Goal: Task Accomplishment & Management: Manage account settings

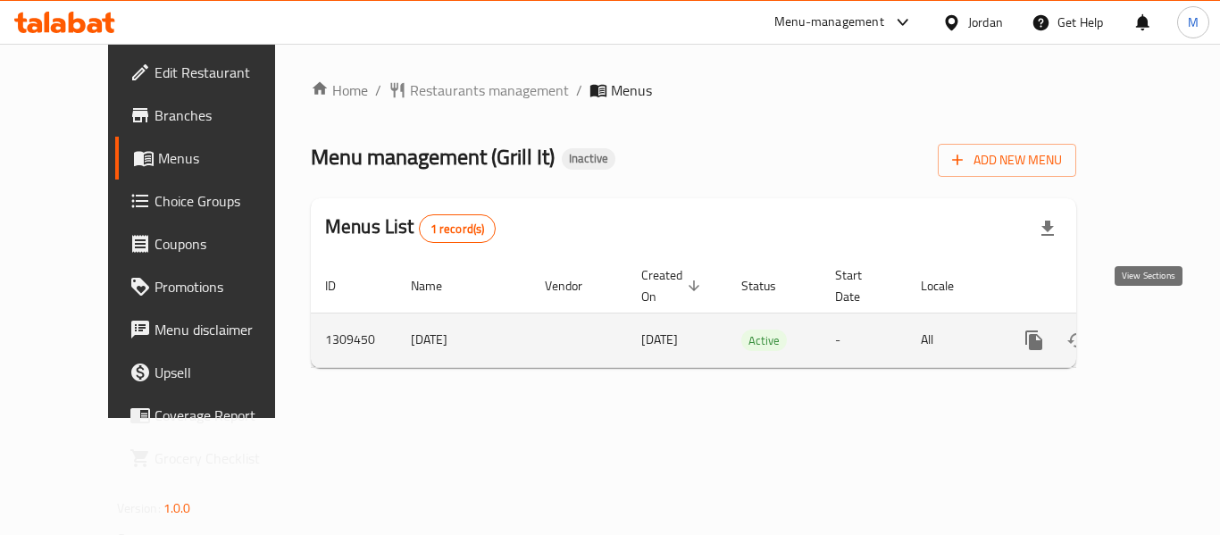
click at [1152, 329] on icon "enhanced table" at bounding box center [1162, 339] width 21 height 21
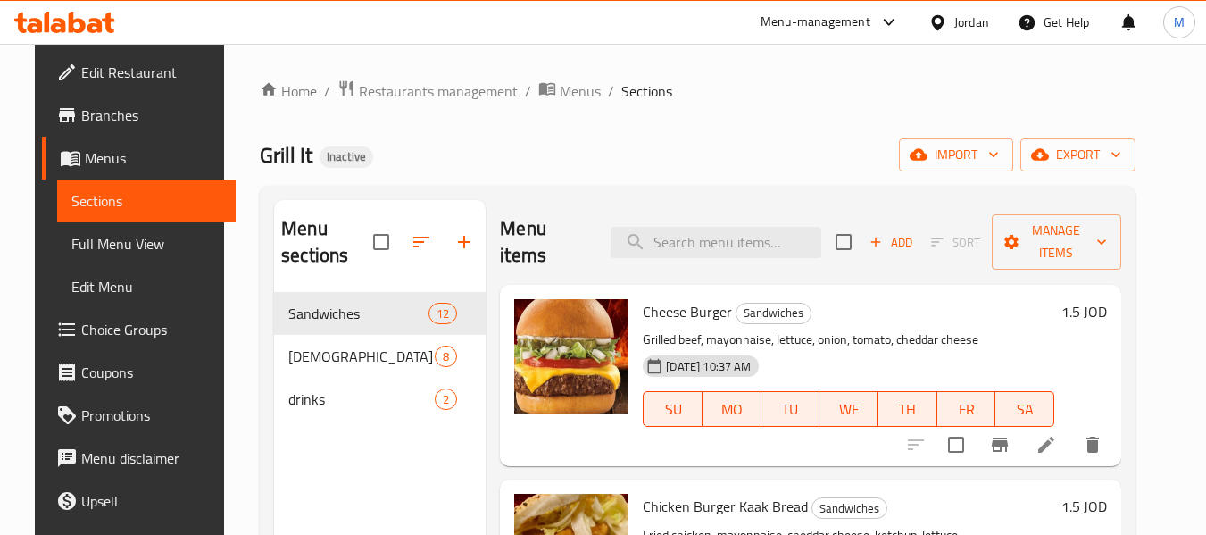
click at [76, 241] on span "Full Menu View" at bounding box center [146, 243] width 151 height 21
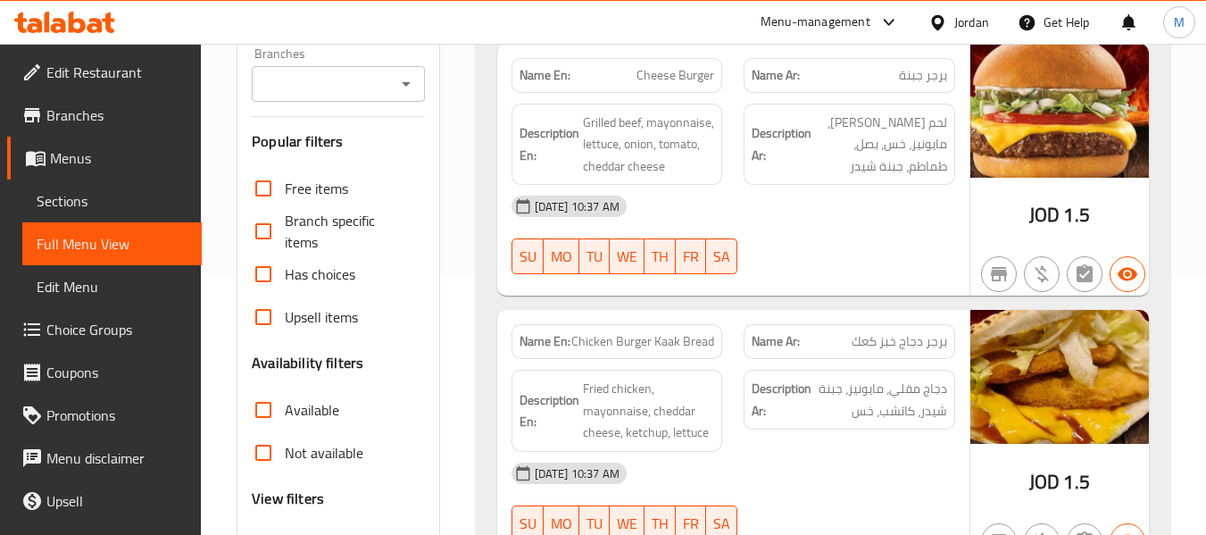
scroll to position [446, 0]
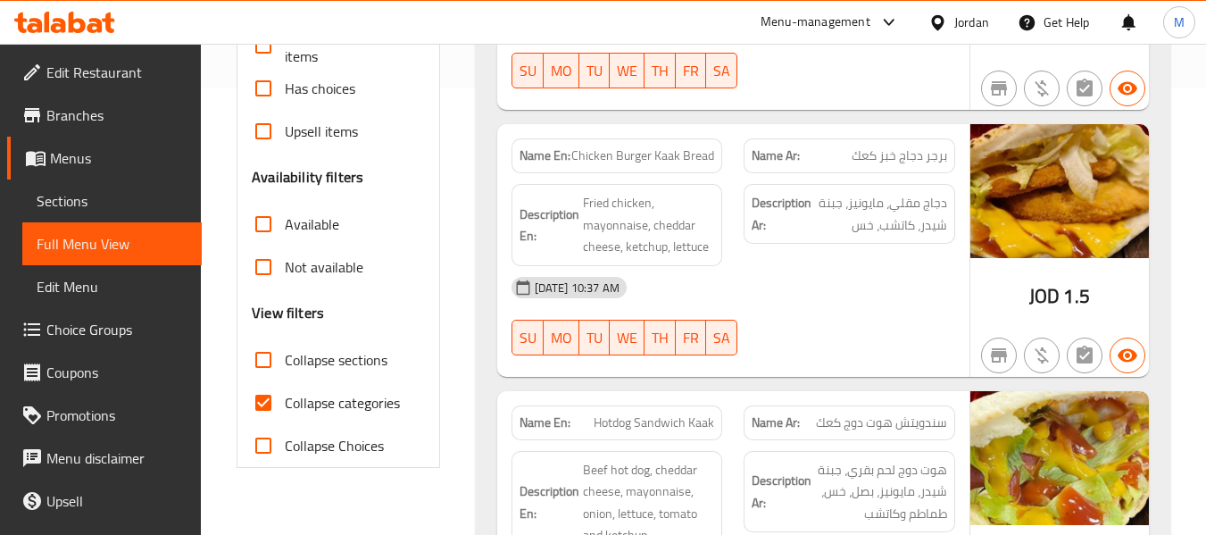
click at [353, 410] on span "Collapse categories" at bounding box center [342, 402] width 115 height 21
click at [285, 410] on input "Collapse categories" at bounding box center [263, 402] width 43 height 43
checkbox input "false"
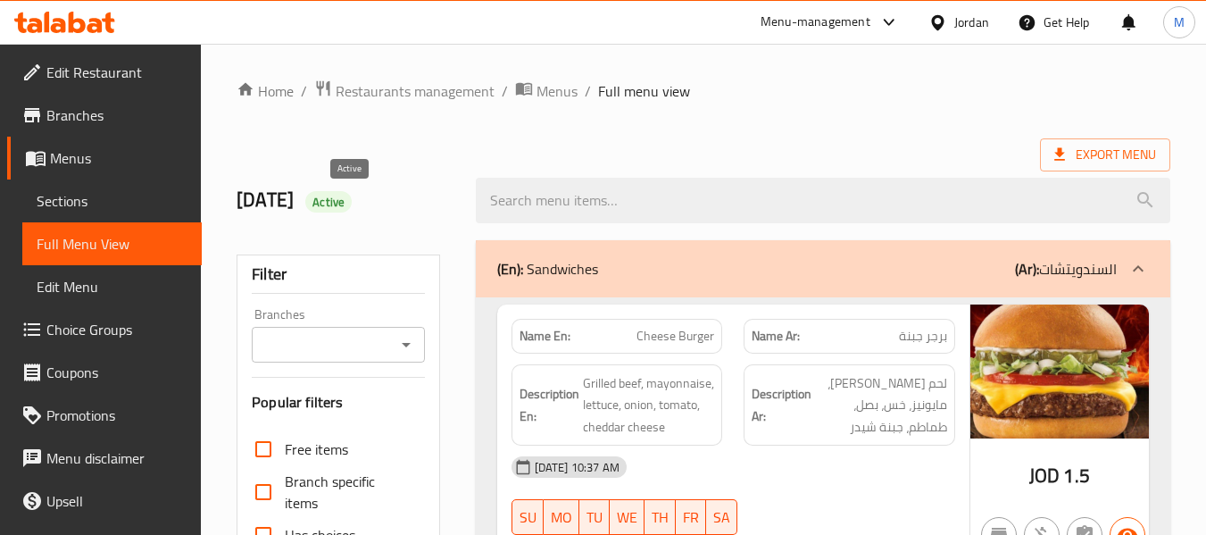
click at [346, 204] on span "Active" at bounding box center [328, 202] width 46 height 17
copy span "Active"
click at [945, 25] on icon at bounding box center [938, 22] width 19 height 19
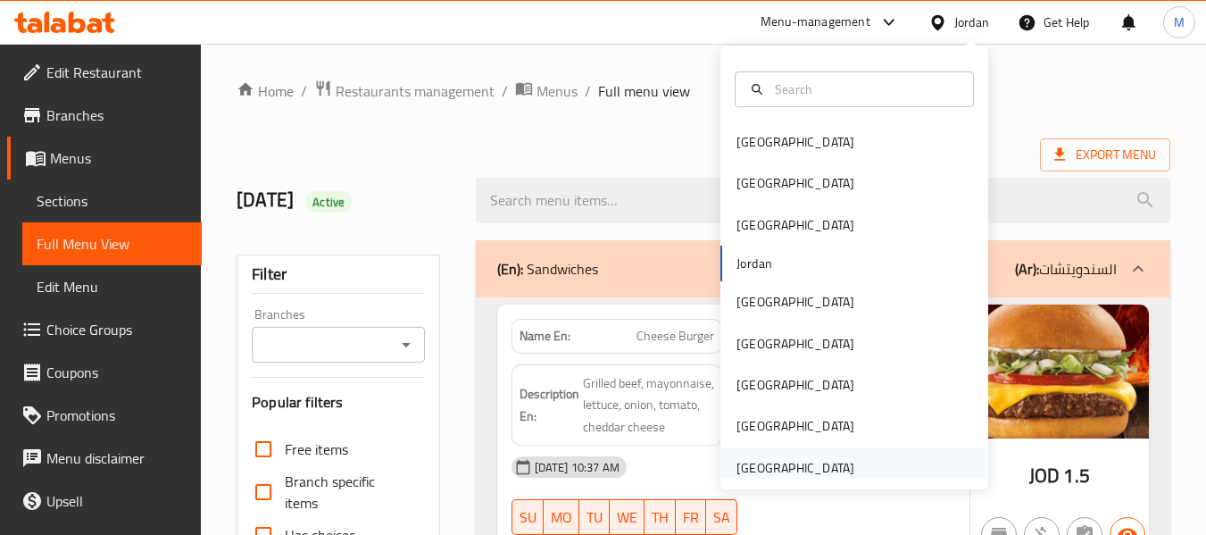
click at [801, 465] on div "[GEOGRAPHIC_DATA]" at bounding box center [796, 468] width 118 height 20
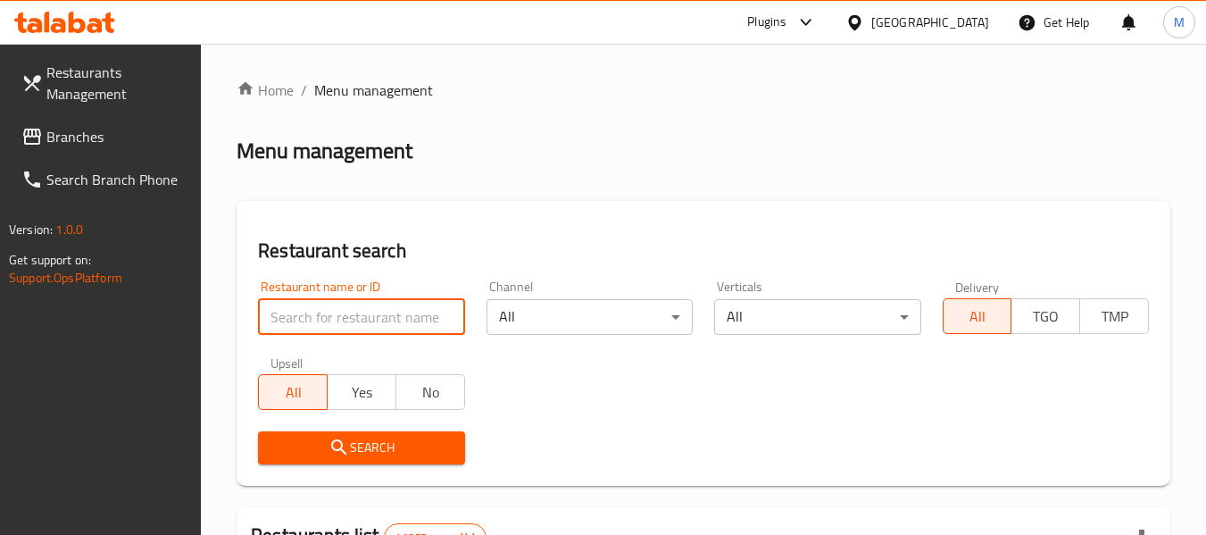
click at [376, 327] on input "search" at bounding box center [361, 317] width 206 height 36
type input "bliss"
click button "Search" at bounding box center [361, 447] width 206 height 33
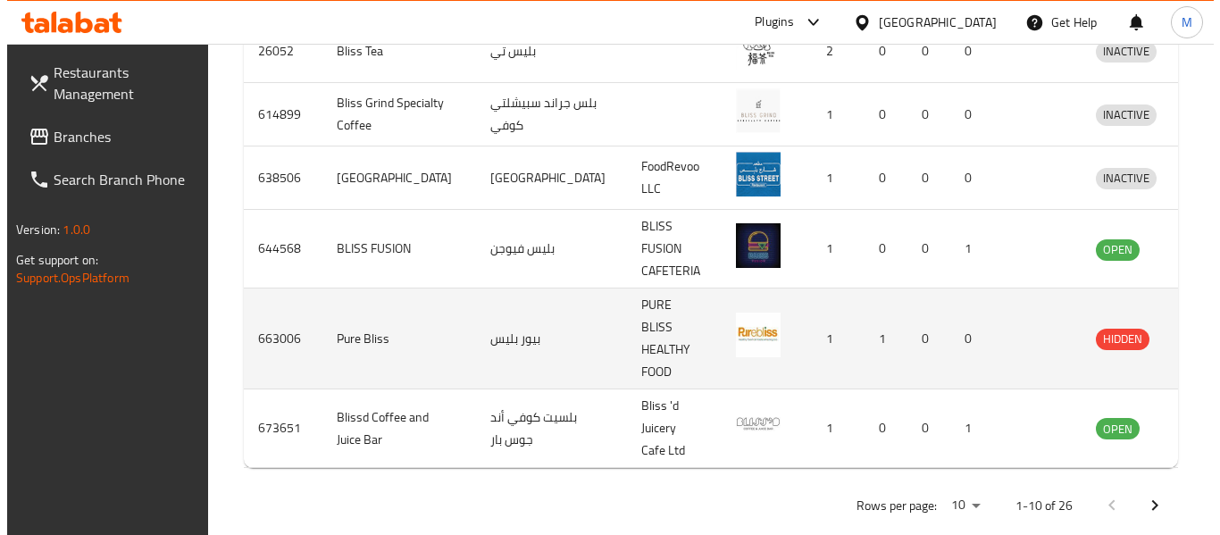
scroll to position [863, 0]
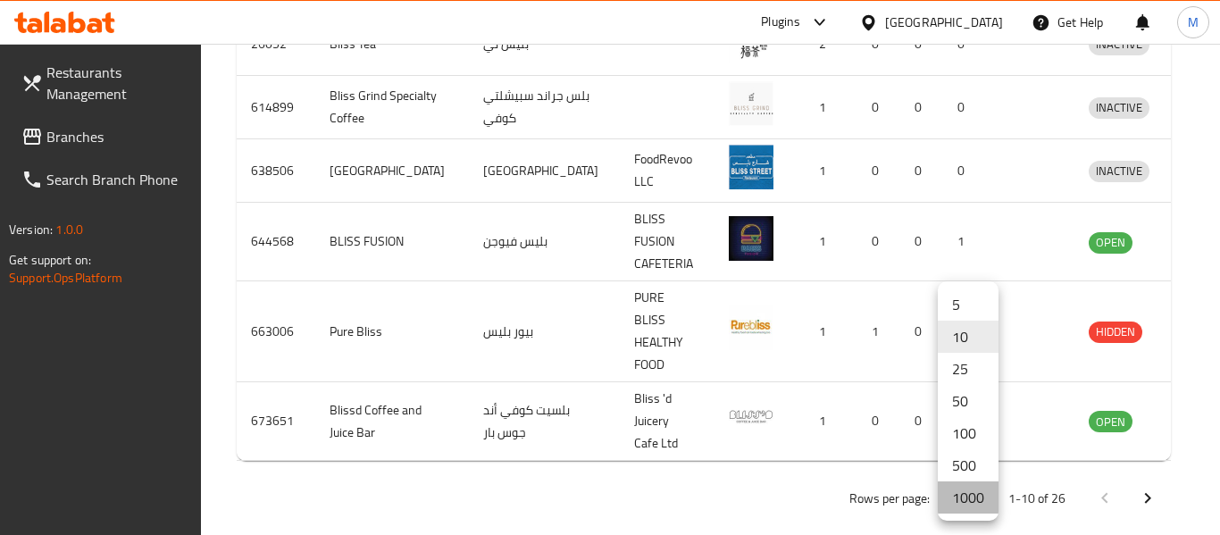
click at [972, 493] on li "1000" at bounding box center [968, 497] width 61 height 32
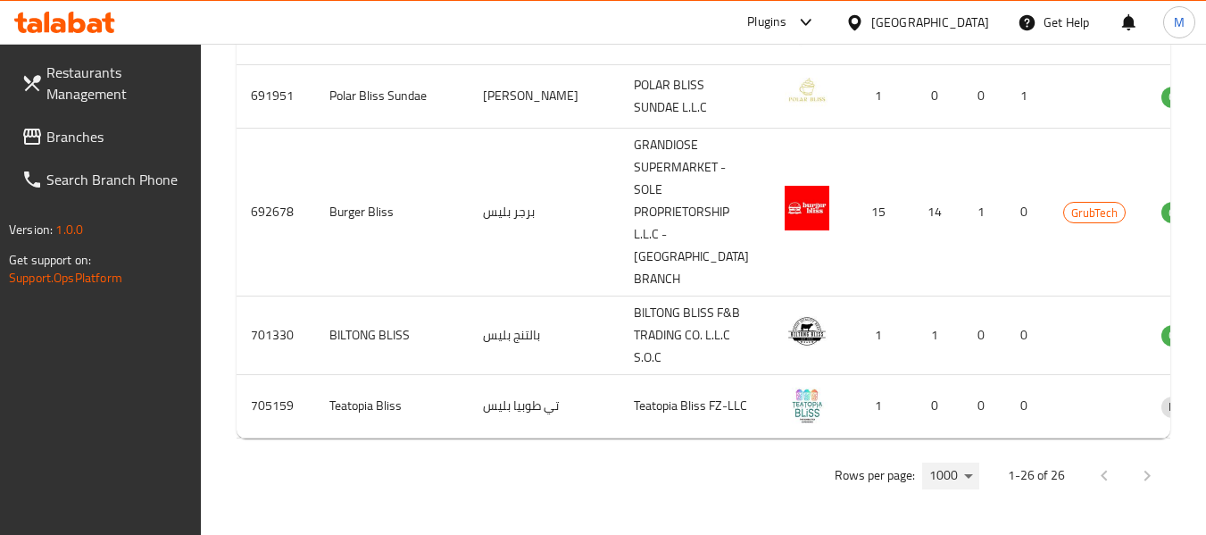
scroll to position [2088, 0]
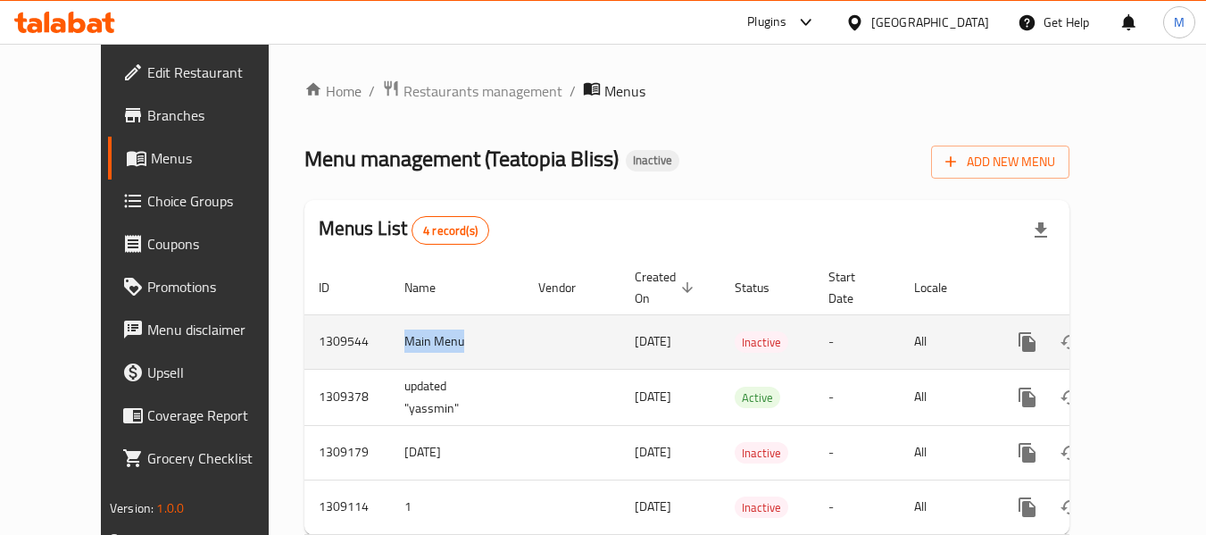
drag, startPoint x: 405, startPoint y: 318, endPoint x: 306, endPoint y: 327, distance: 98.6
click at [306, 327] on tr "1309544 Main Menu 03/09/2025 Inactive - All" at bounding box center [748, 341] width 888 height 54
click at [304, 319] on td "1309544" at bounding box center [347, 341] width 86 height 54
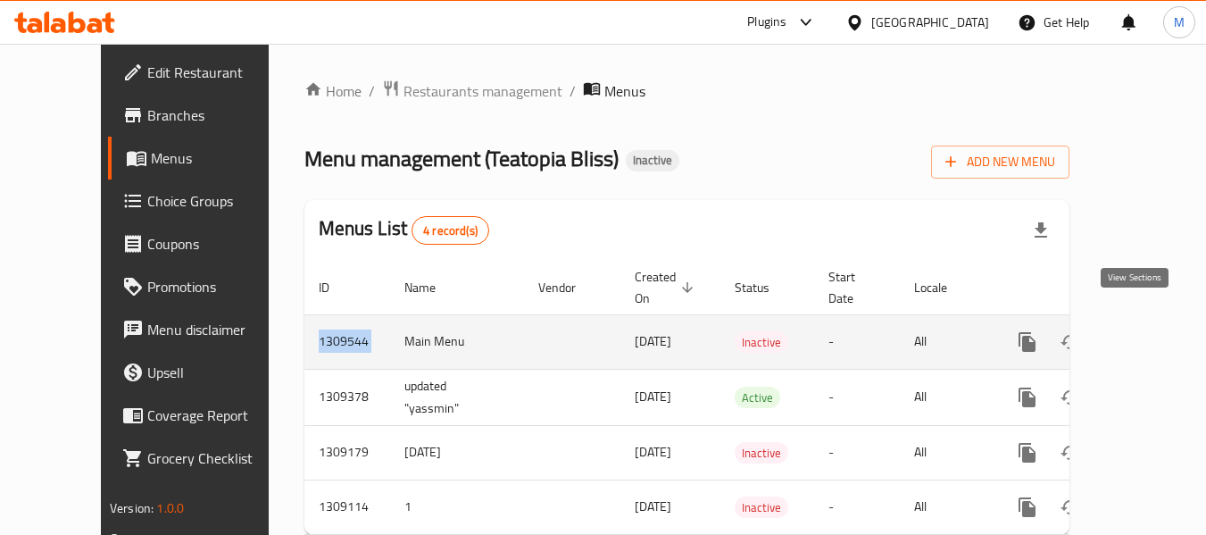
click at [1146, 331] on icon "enhanced table" at bounding box center [1156, 341] width 21 height 21
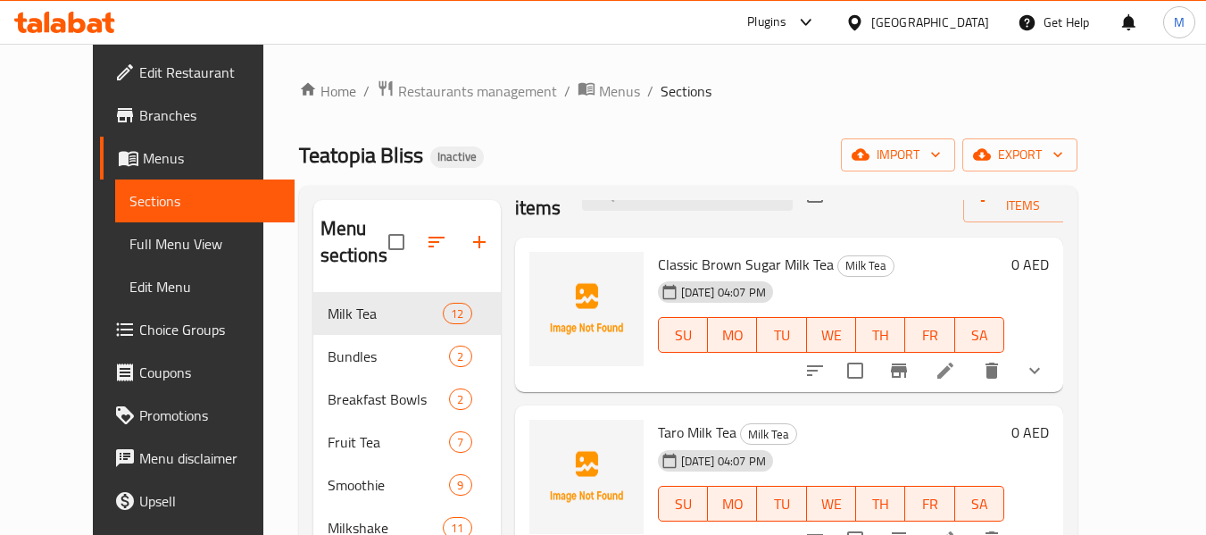
scroll to position [89, 0]
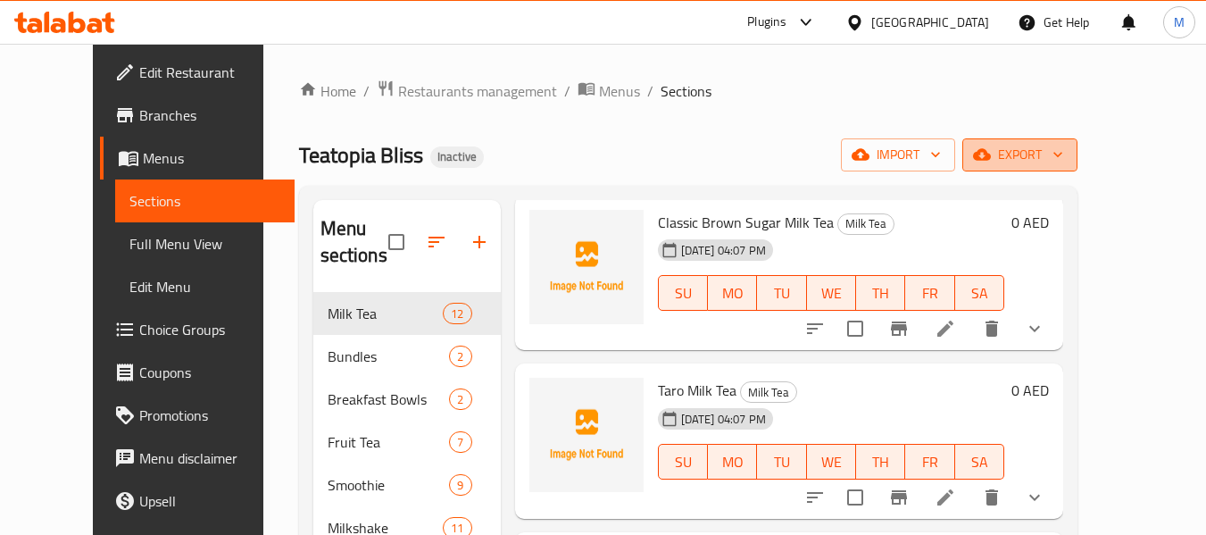
click at [1063, 155] on span "export" at bounding box center [1020, 155] width 87 height 22
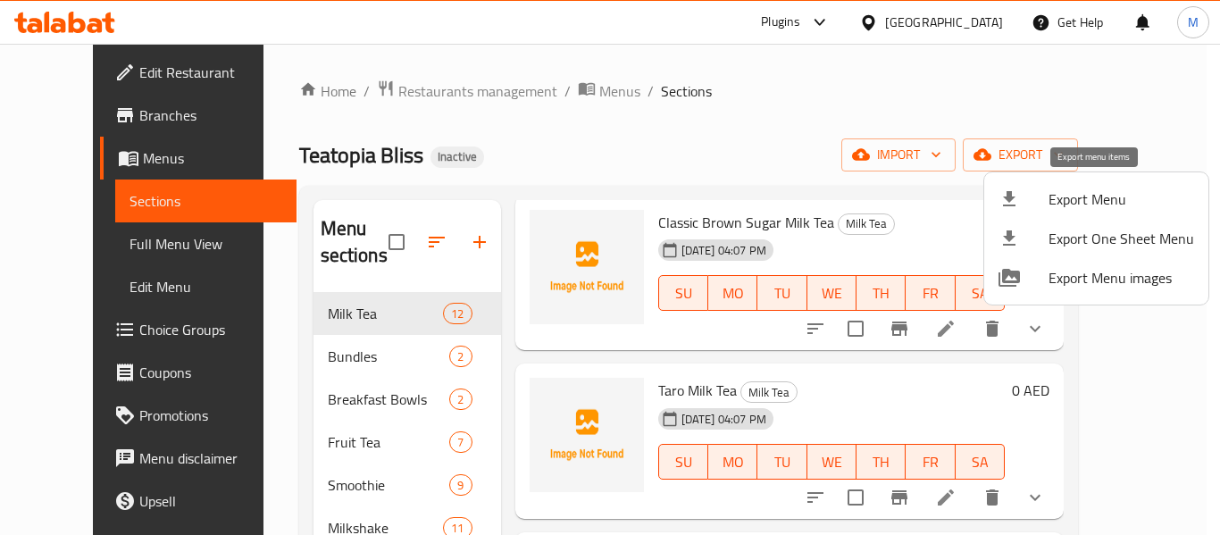
click at [1062, 194] on span "Export Menu" at bounding box center [1121, 198] width 146 height 21
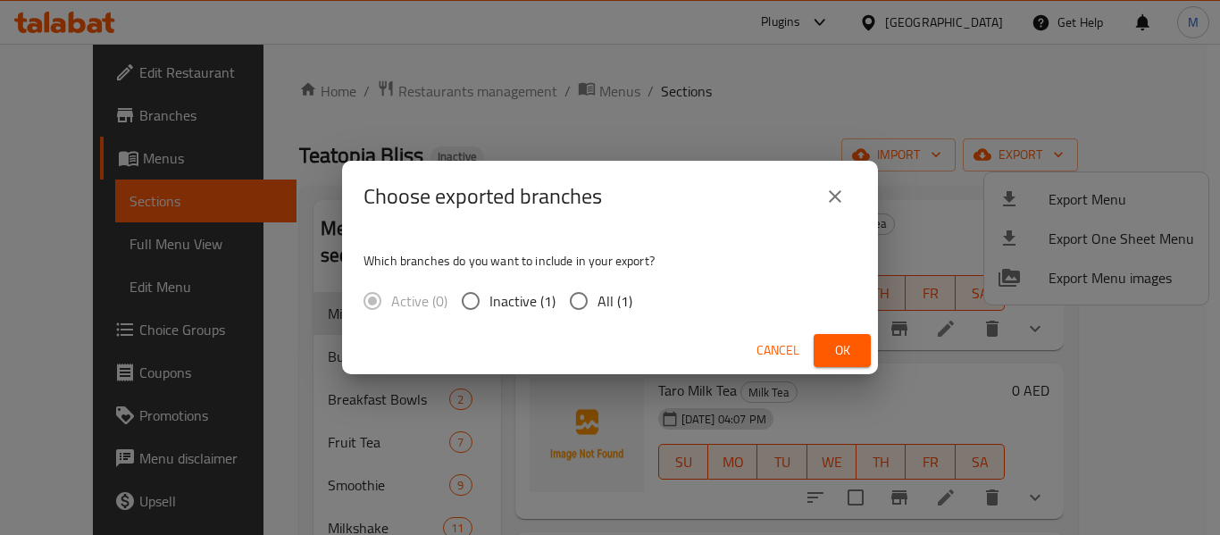
click at [608, 299] on span "All (1)" at bounding box center [614, 300] width 35 height 21
click at [597, 299] on input "All (1)" at bounding box center [579, 301] width 38 height 38
radio input "true"
click at [845, 351] on span "Ok" at bounding box center [842, 350] width 29 height 22
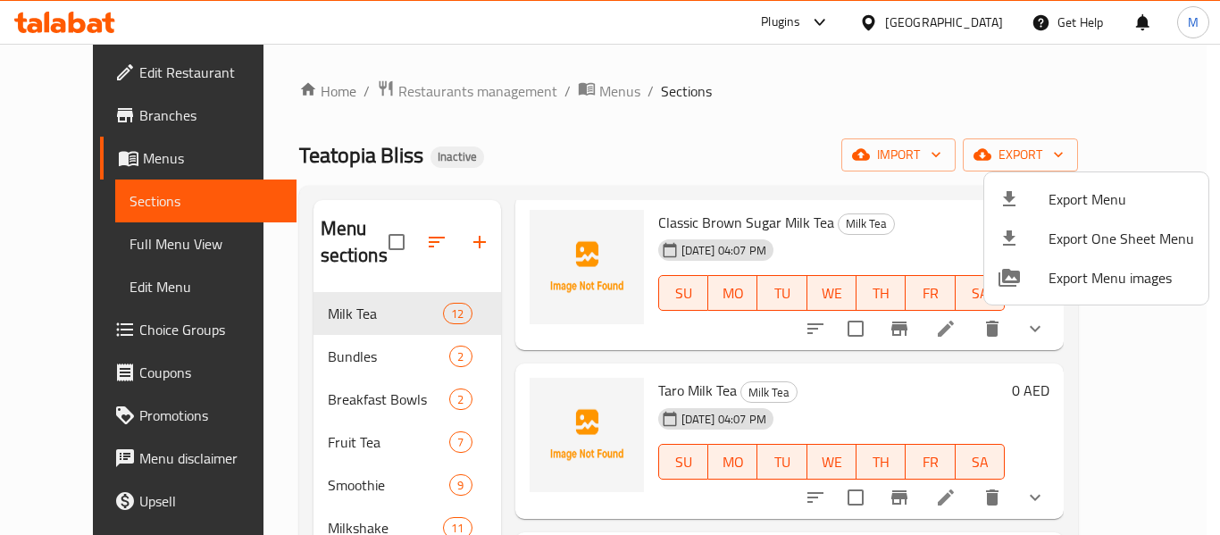
click at [594, 283] on div at bounding box center [610, 267] width 1220 height 535
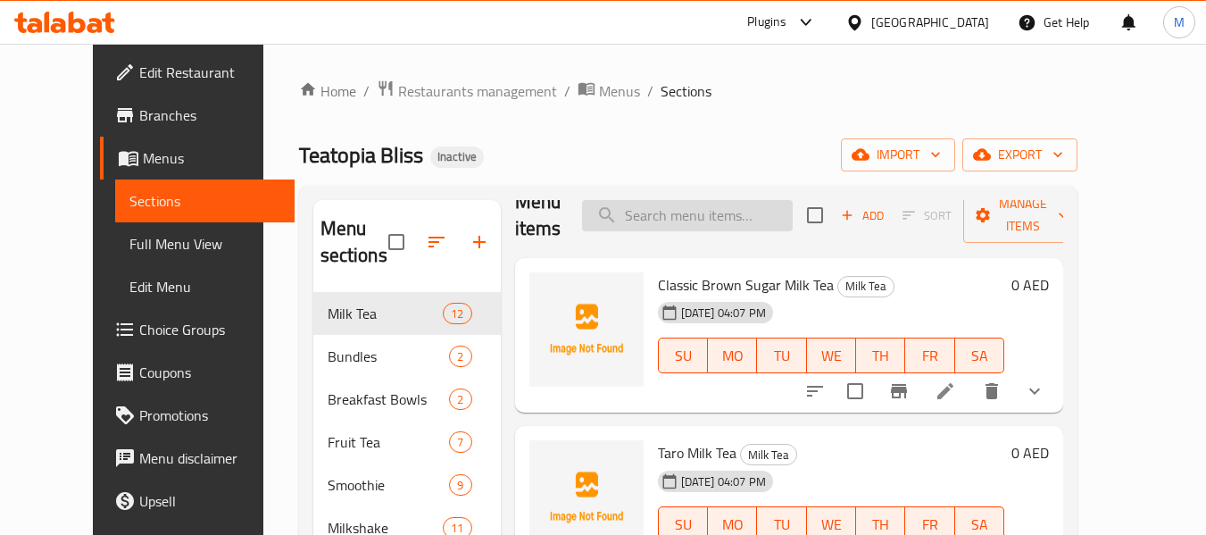
scroll to position [0, 0]
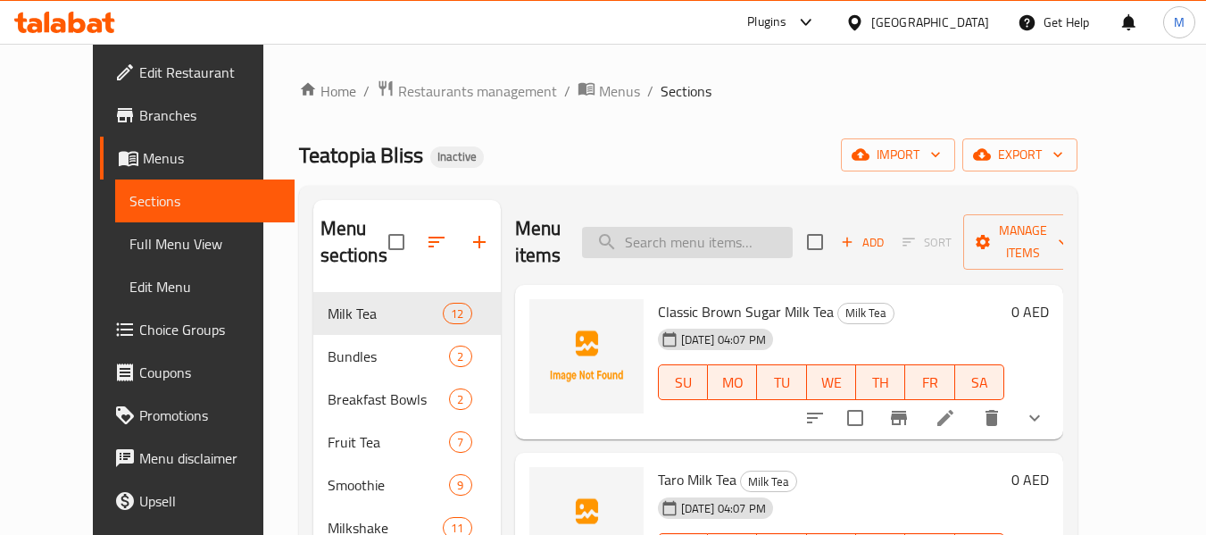
click at [712, 238] on input "search" at bounding box center [687, 242] width 211 height 31
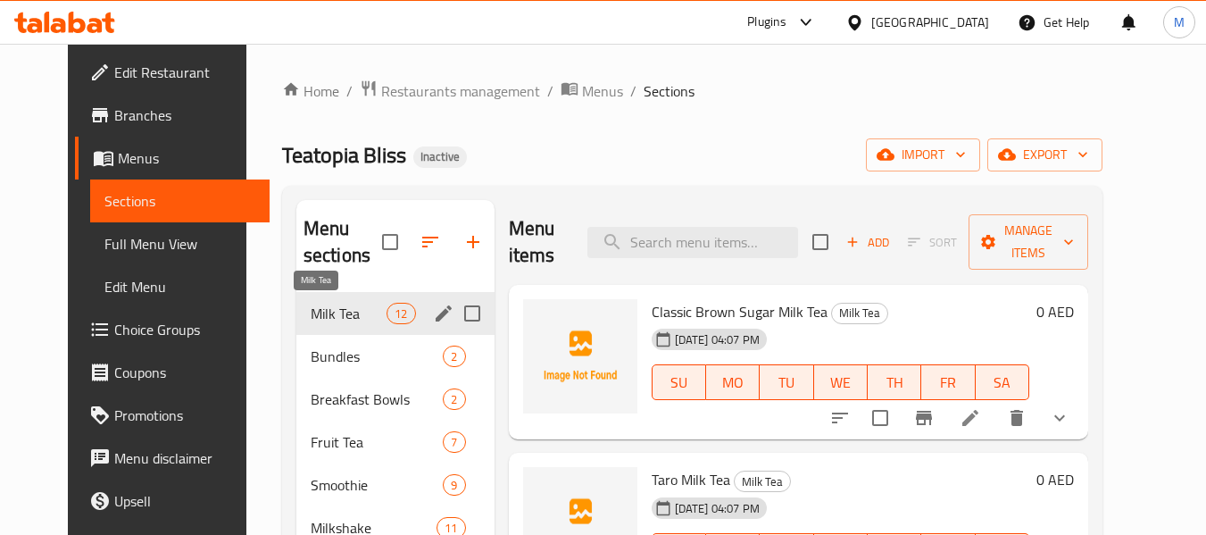
click at [328, 321] on span "Milk Tea" at bounding box center [349, 313] width 76 height 21
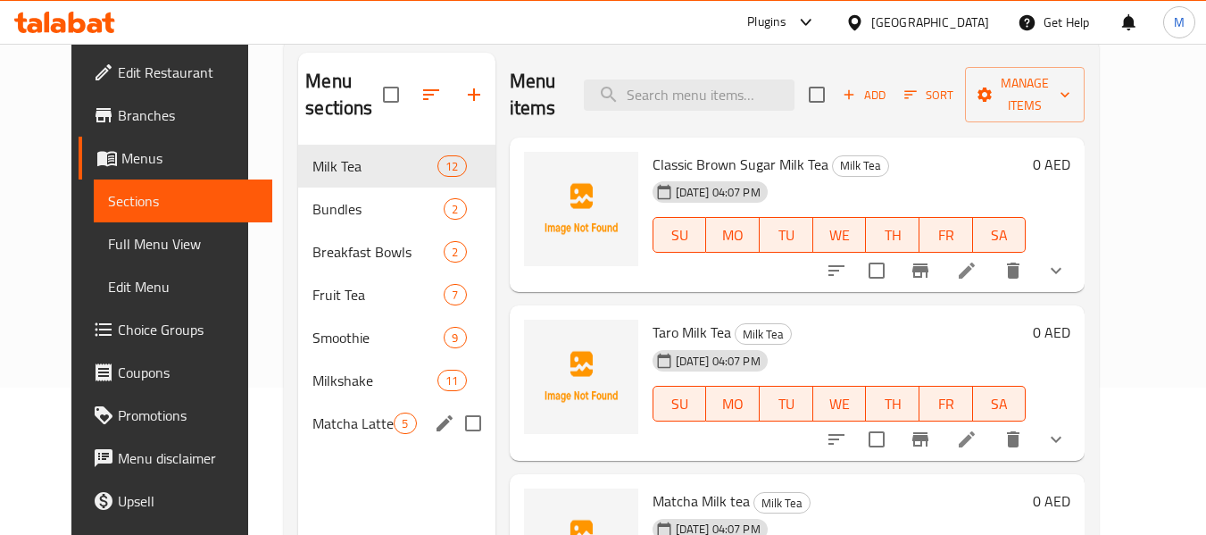
scroll to position [179, 0]
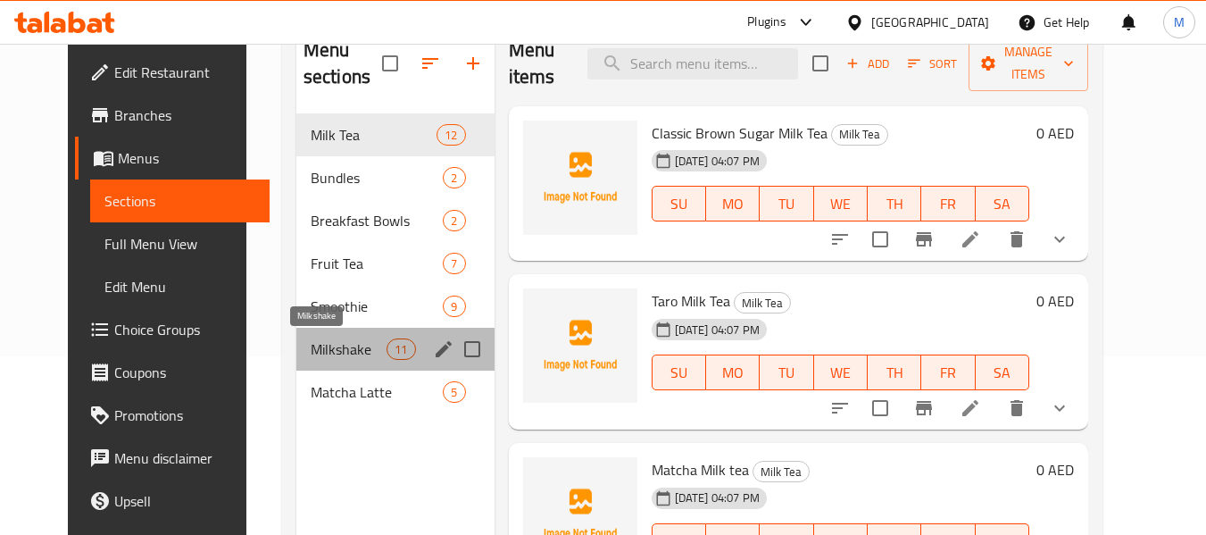
click at [325, 349] on span "Milkshake" at bounding box center [349, 348] width 76 height 21
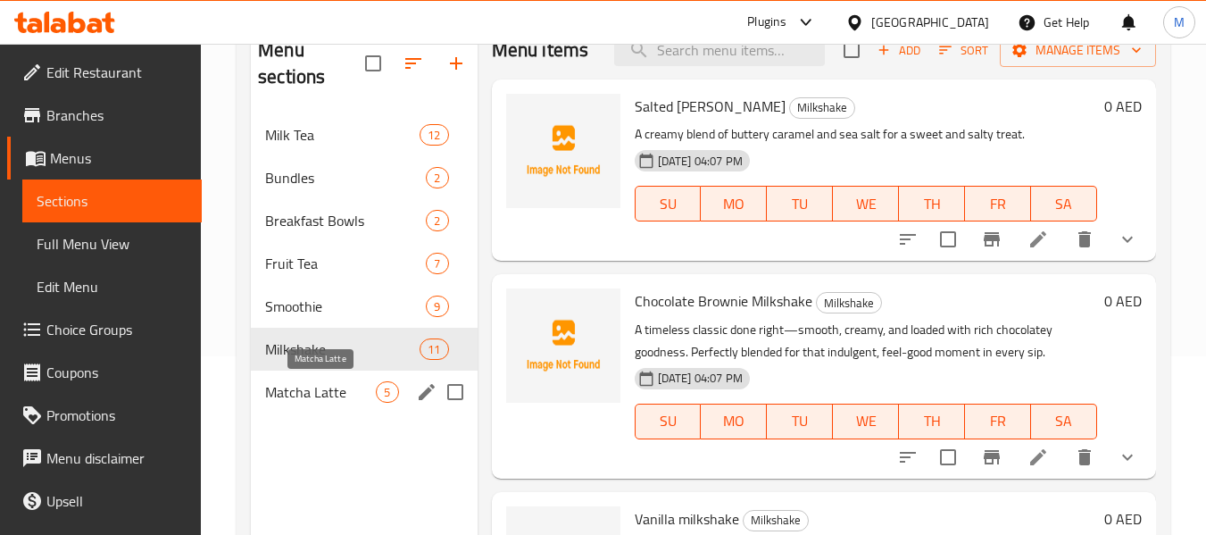
click at [332, 384] on span "Matcha Latte" at bounding box center [320, 391] width 111 height 21
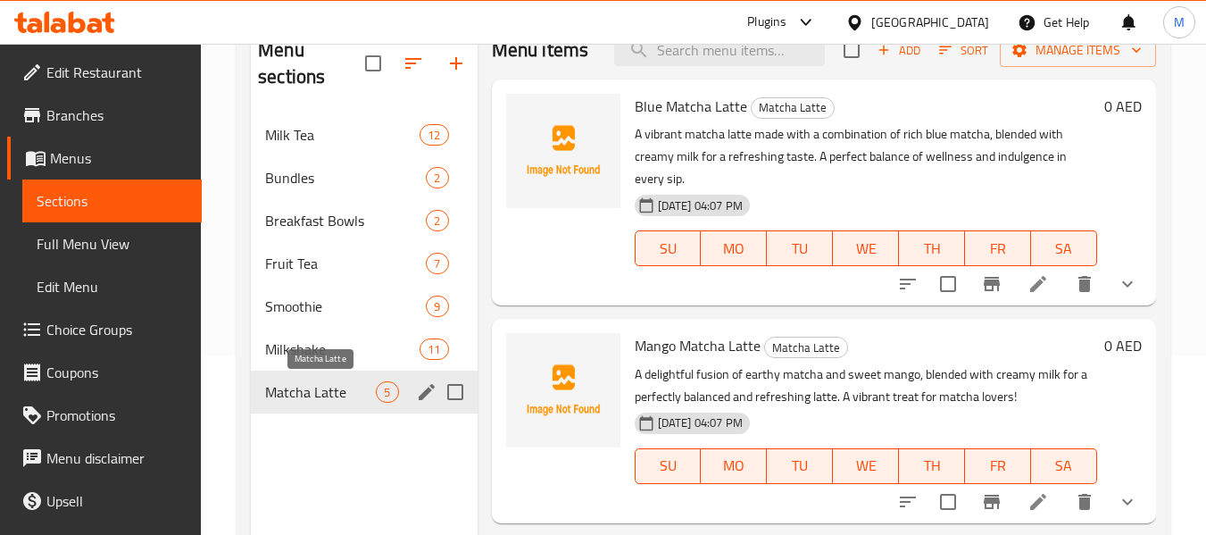
click at [337, 388] on span "Matcha Latte" at bounding box center [320, 391] width 111 height 21
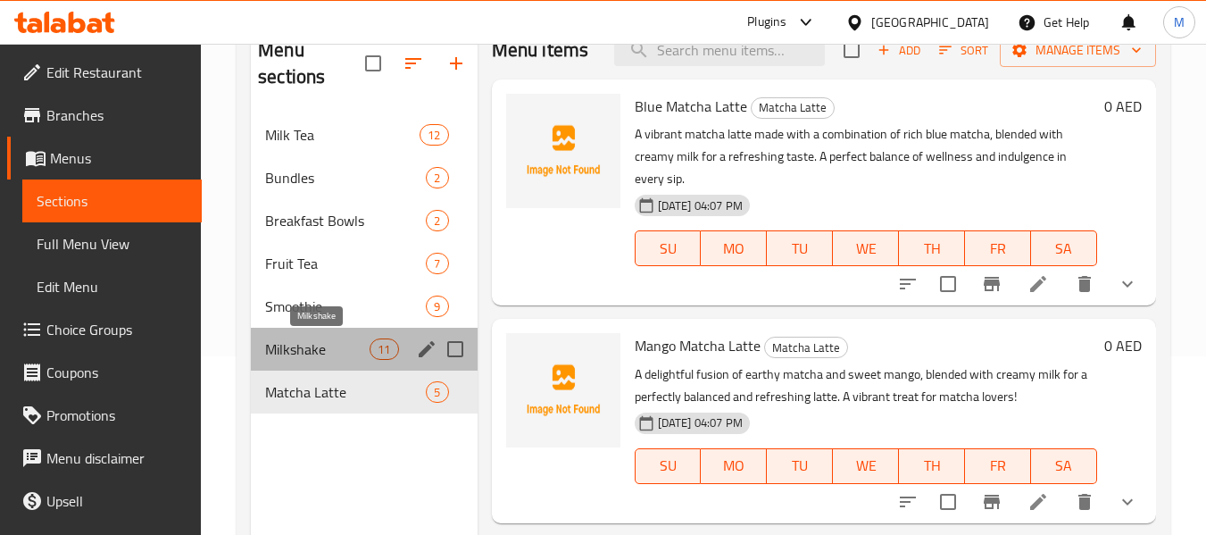
click at [313, 343] on span "Milkshake" at bounding box center [317, 348] width 104 height 21
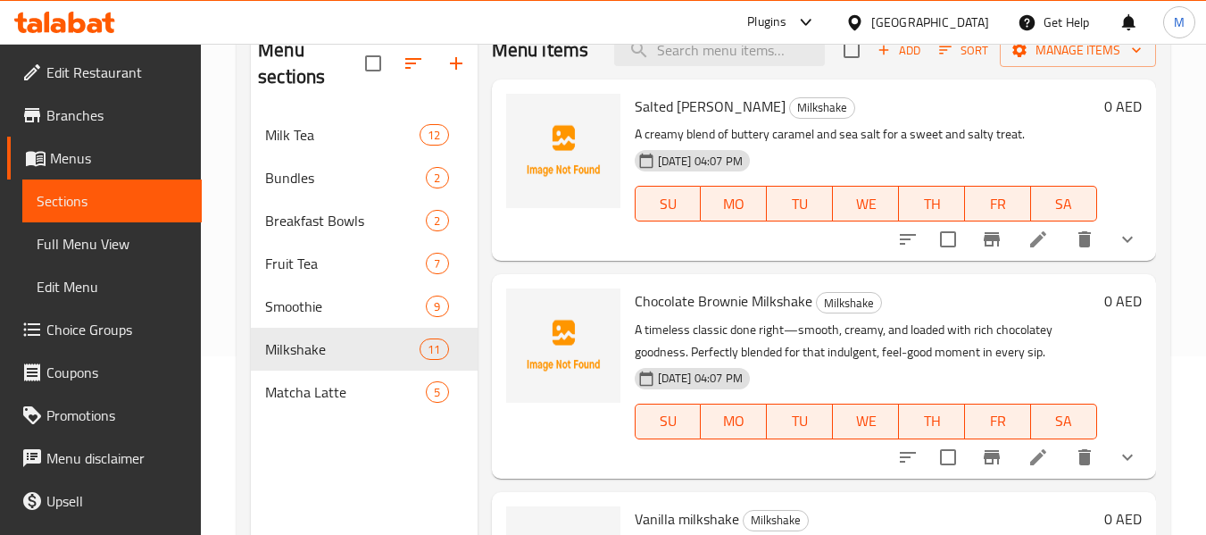
click at [594, 446] on div at bounding box center [563, 375] width 129 height 189
click at [290, 276] on div "Fruit Tea 7" at bounding box center [364, 263] width 226 height 43
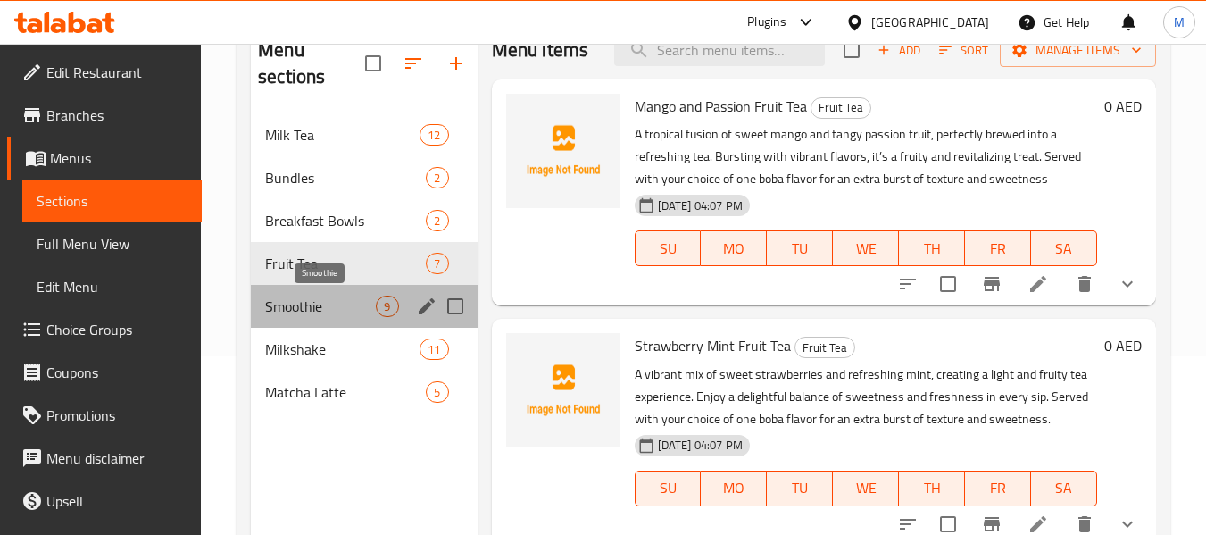
click at [314, 301] on span "Smoothie" at bounding box center [320, 306] width 111 height 21
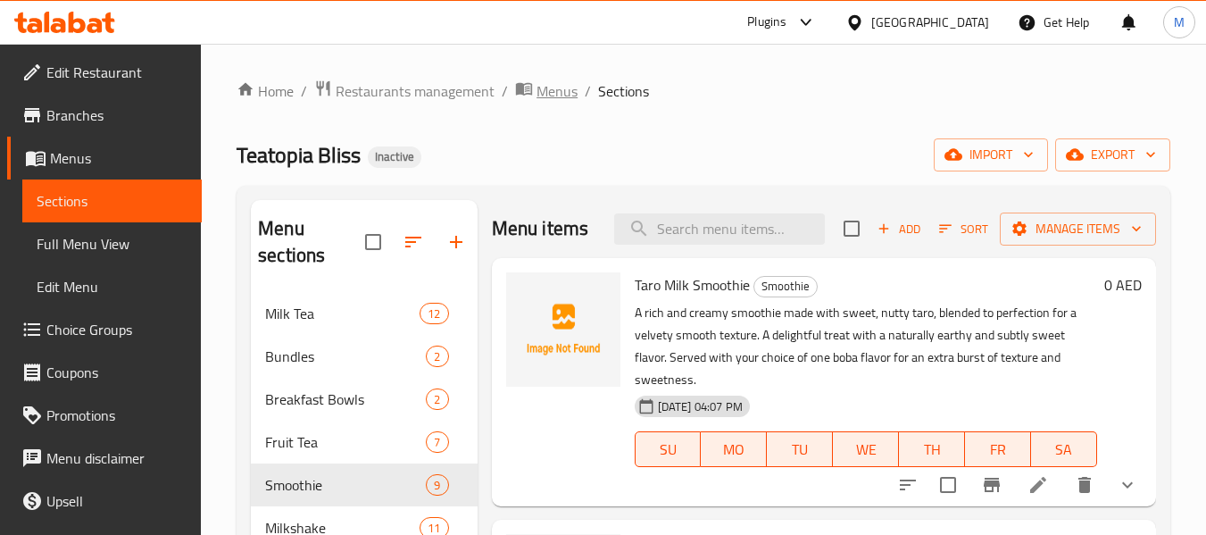
click at [556, 86] on span "Menus" at bounding box center [557, 90] width 41 height 21
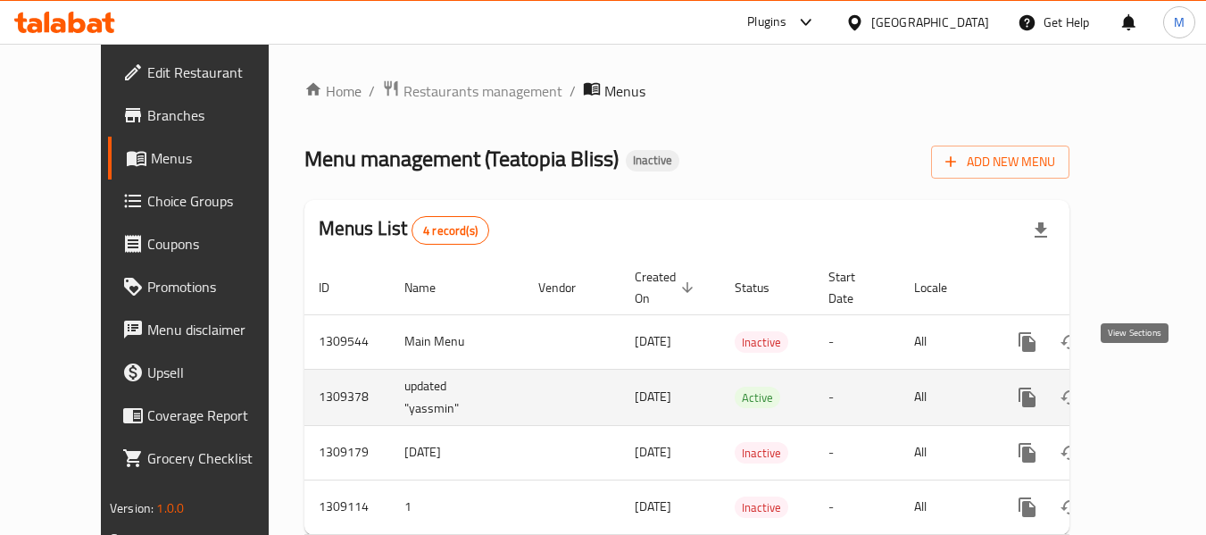
click at [1148, 389] on icon "enhanced table" at bounding box center [1156, 397] width 16 height 16
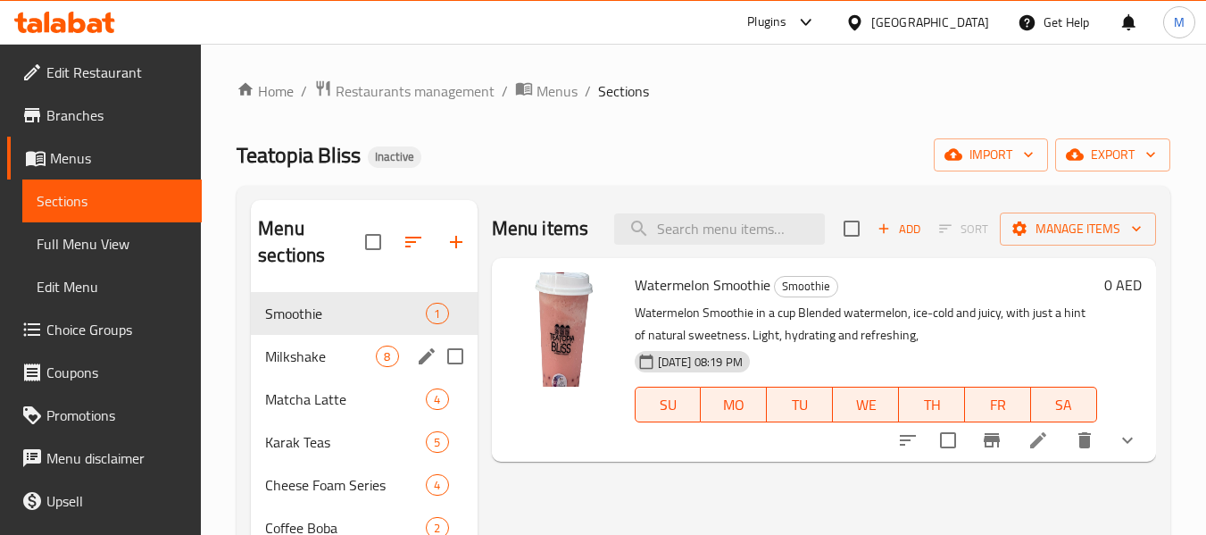
click at [296, 338] on div "Milkshake 8" at bounding box center [364, 356] width 226 height 43
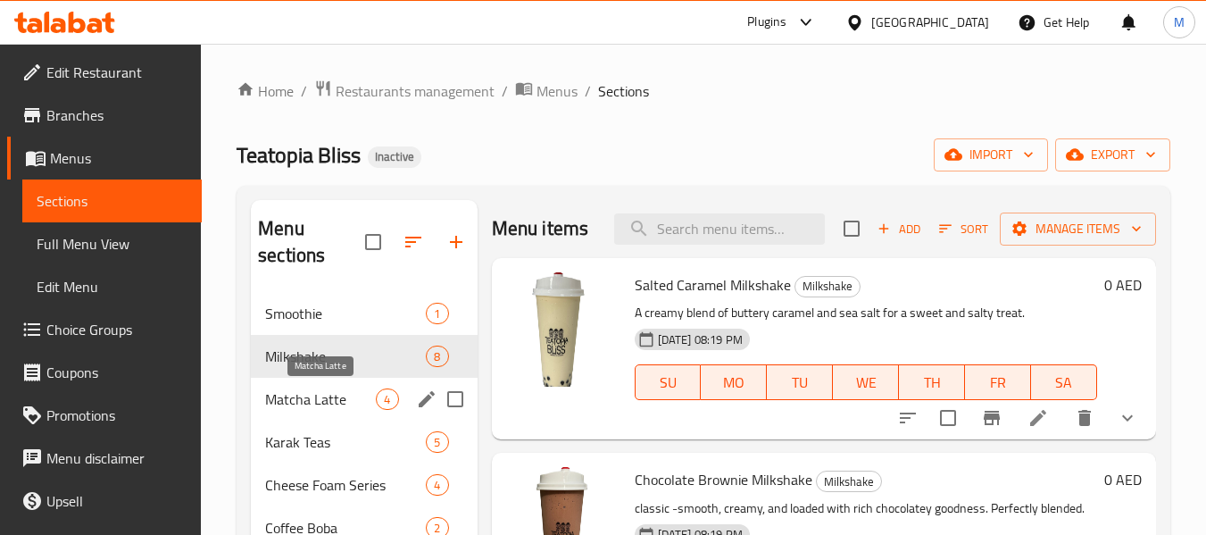
click at [322, 388] on span "Matcha Latte" at bounding box center [320, 398] width 111 height 21
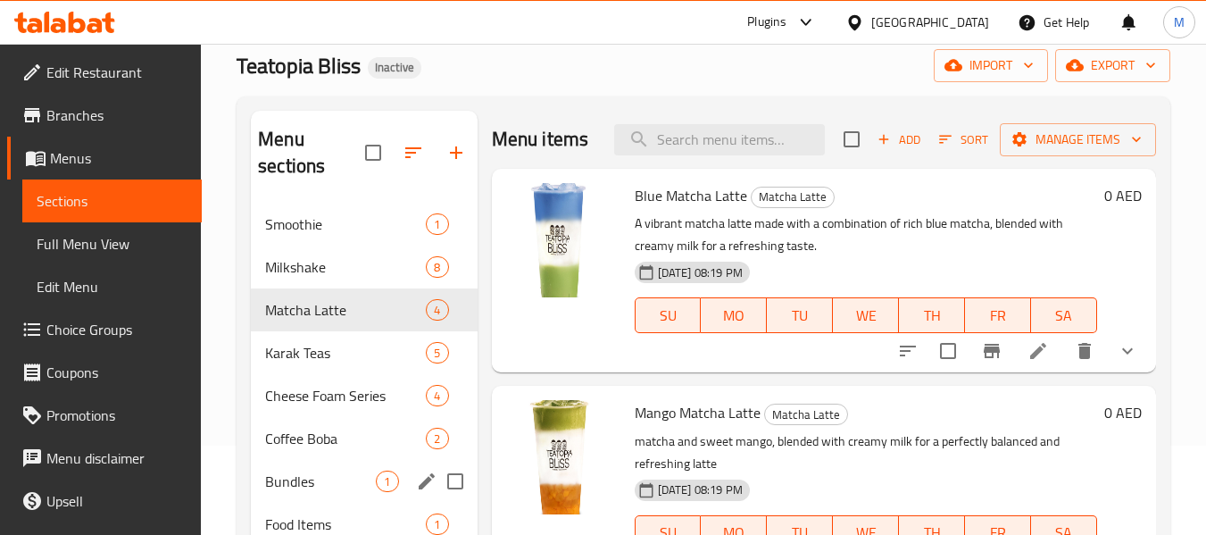
scroll to position [250, 0]
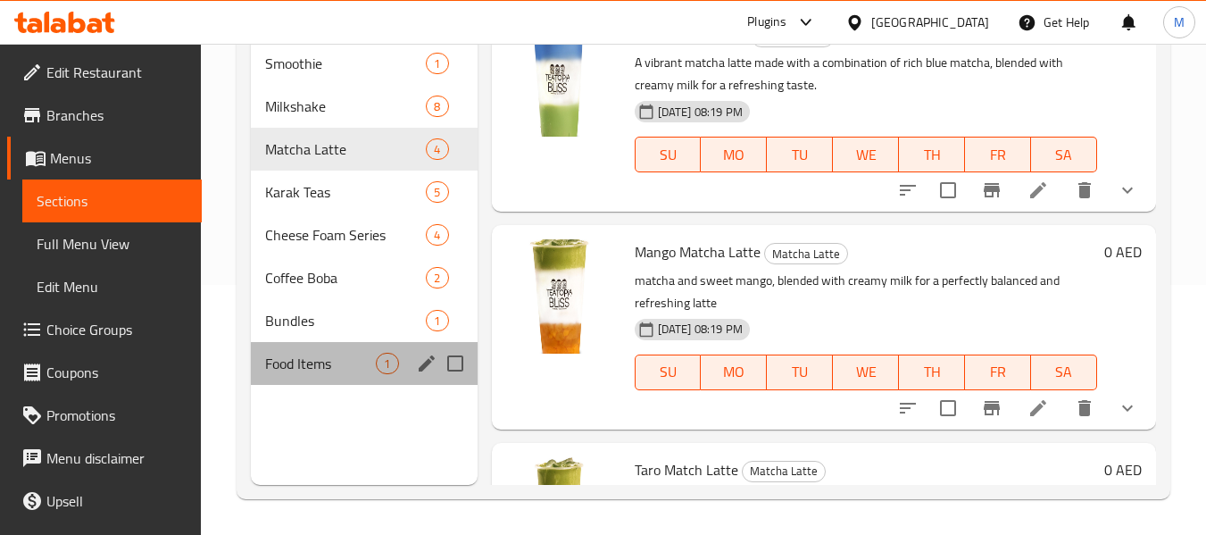
click at [316, 348] on div "Food Items 1" at bounding box center [364, 363] width 226 height 43
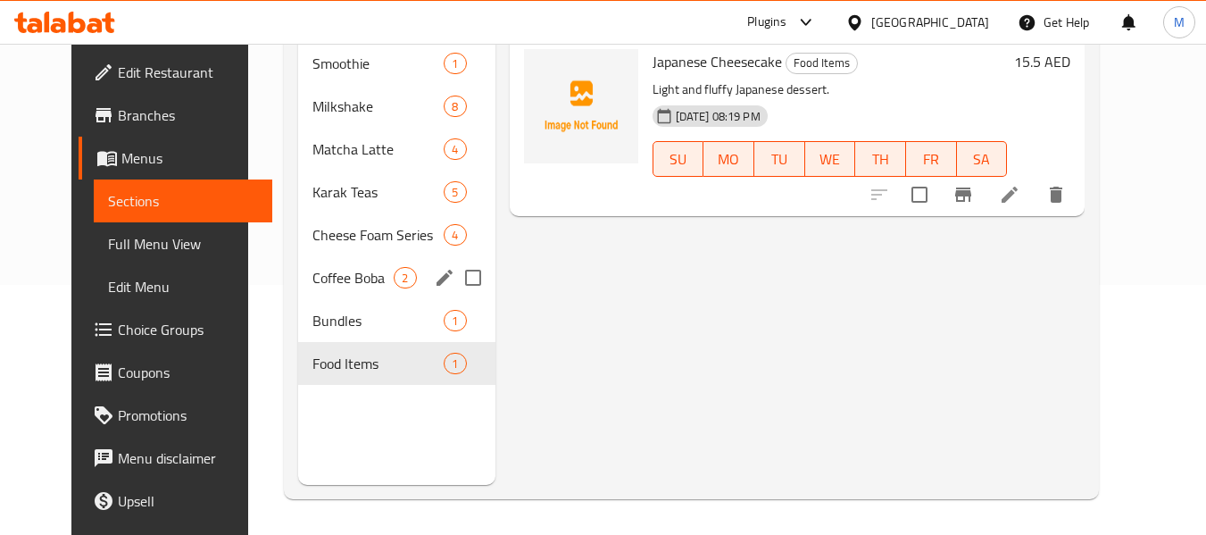
click at [324, 295] on div "Coffee Boba 2" at bounding box center [396, 277] width 196 height 43
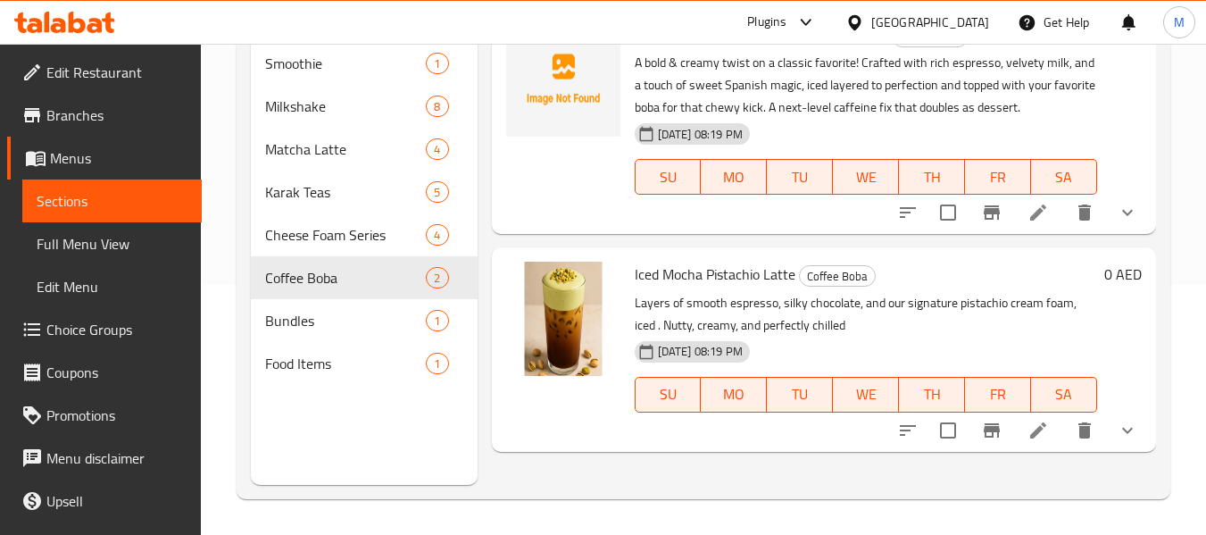
click at [541, 466] on div "Menu items Add Sort Manage items Iced Spanish Latte with Boba Coffee Boba A bol…" at bounding box center [817, 217] width 679 height 535
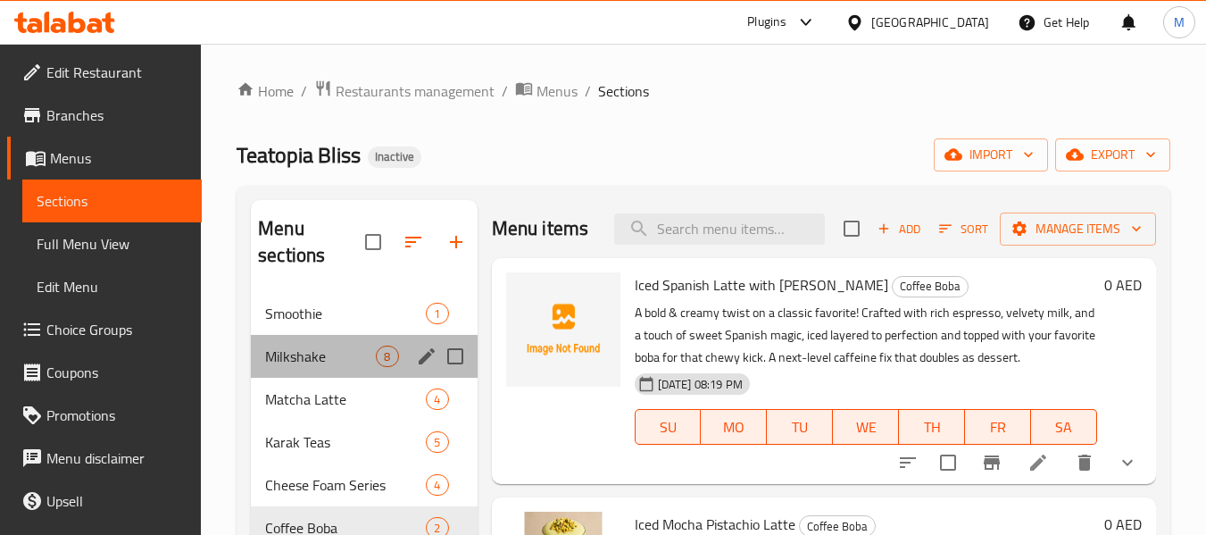
click at [304, 336] on div "Milkshake 8" at bounding box center [364, 356] width 226 height 43
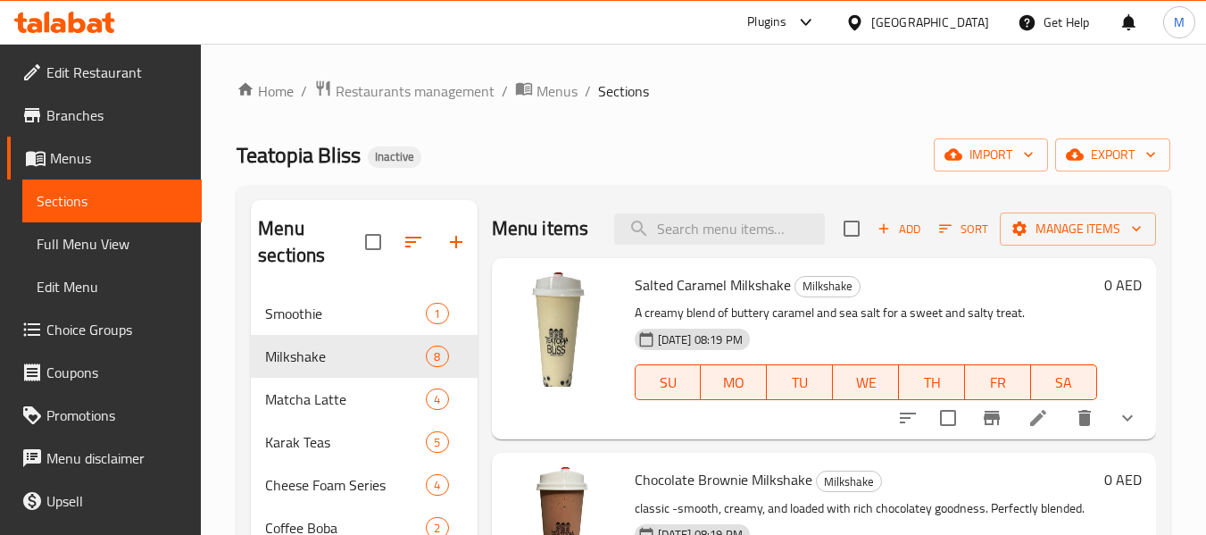
click at [680, 135] on div "Home / Restaurants management / Menus / Sections Teatopia Bliss Inactive import…" at bounding box center [704, 414] width 934 height 670
click at [537, 95] on span "Menus" at bounding box center [557, 90] width 41 height 21
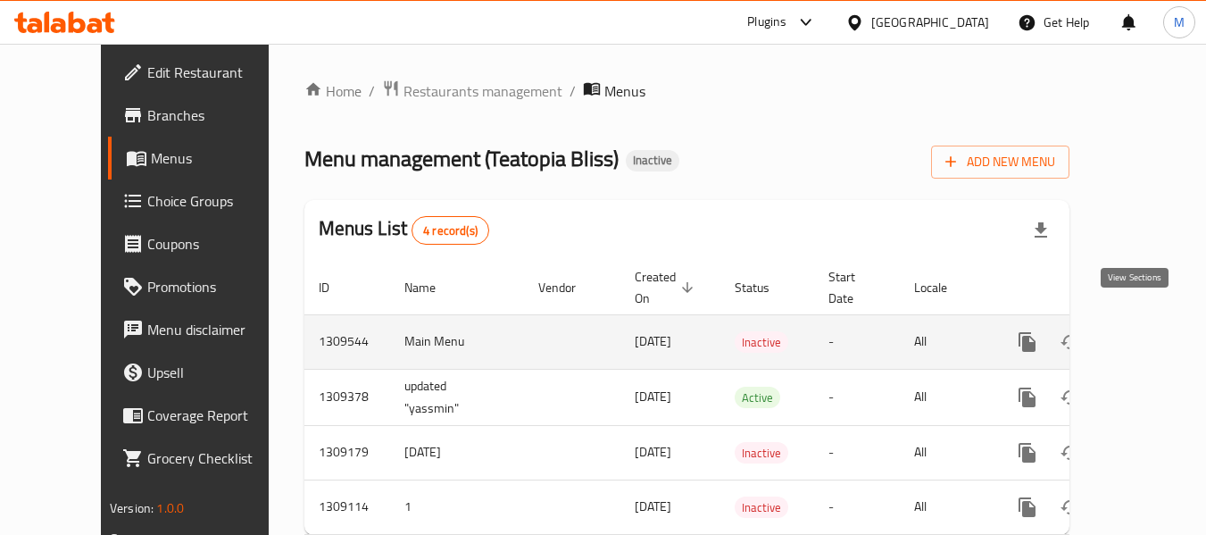
click at [1148, 334] on icon "enhanced table" at bounding box center [1156, 342] width 16 height 16
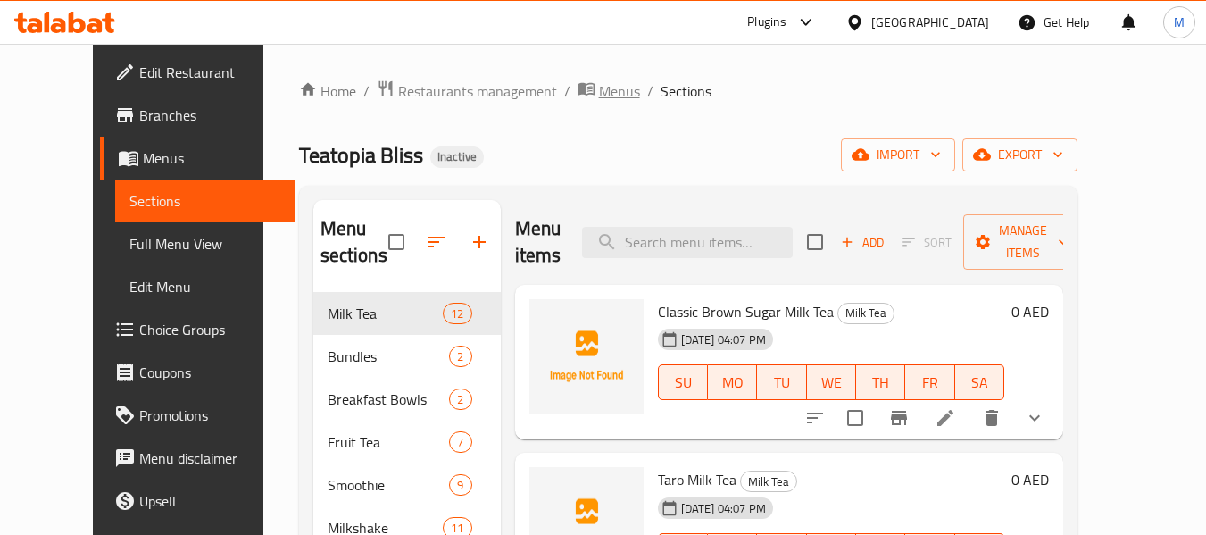
click at [599, 80] on span "Menus" at bounding box center [619, 90] width 41 height 21
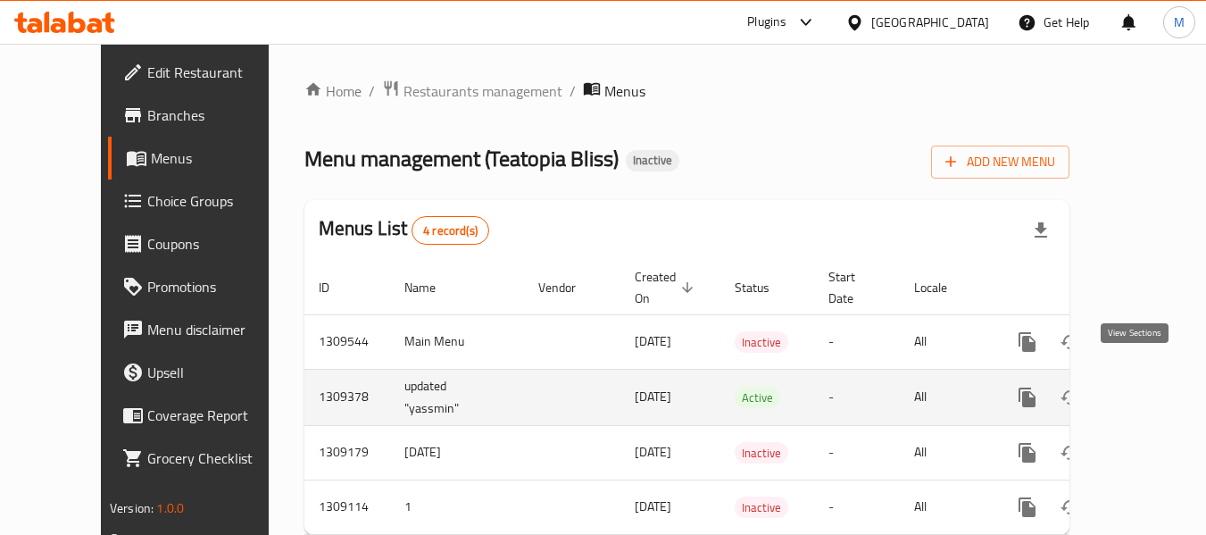
click at [1146, 387] on icon "enhanced table" at bounding box center [1156, 397] width 21 height 21
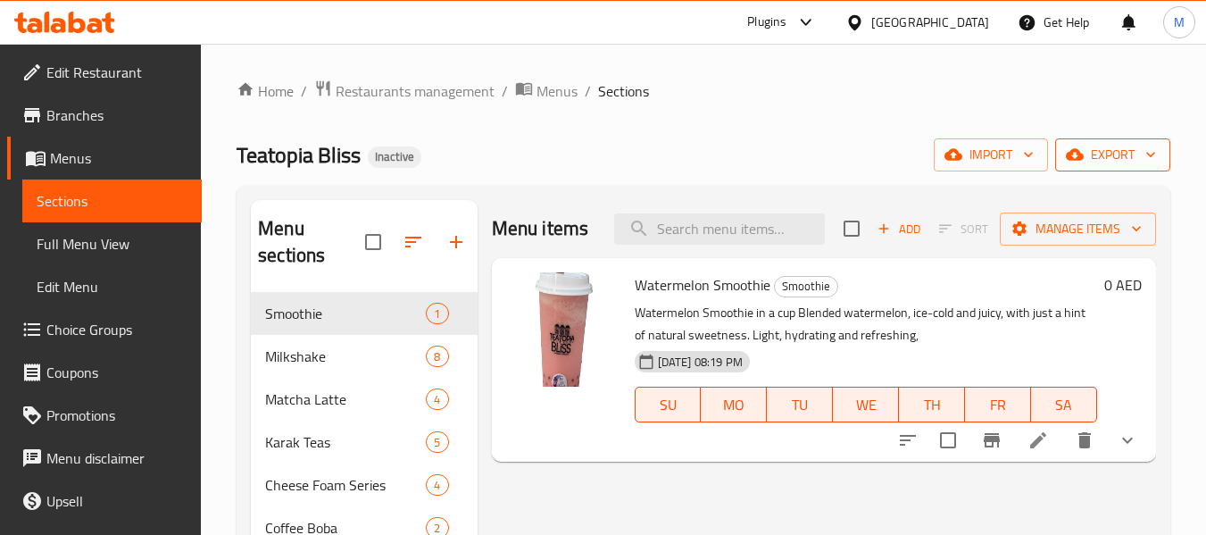
click at [1130, 158] on span "export" at bounding box center [1113, 155] width 87 height 22
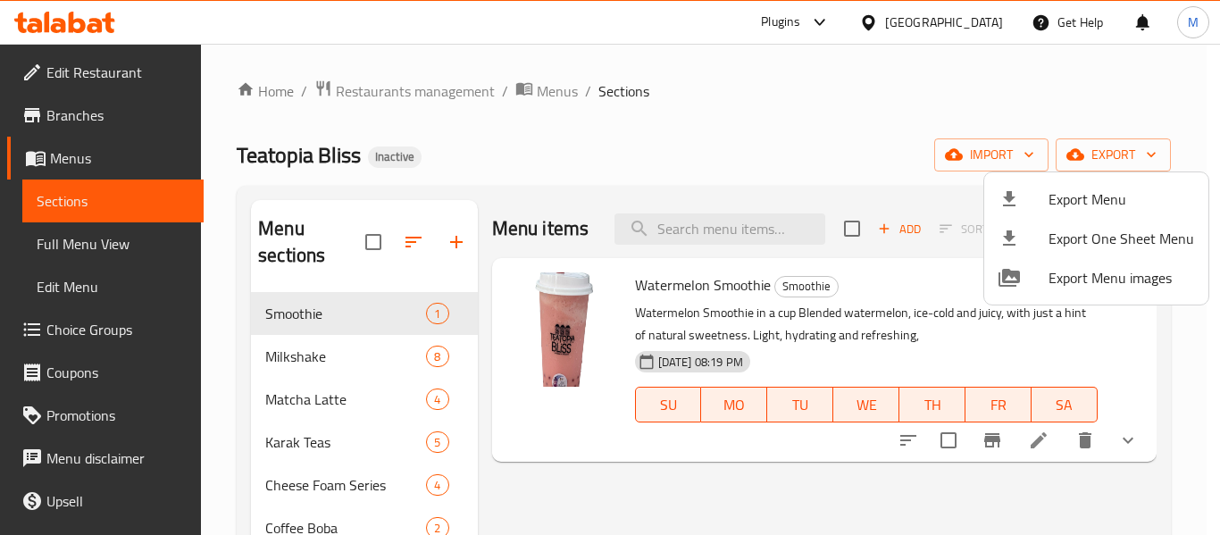
click at [1097, 190] on span "Export Menu" at bounding box center [1121, 198] width 146 height 21
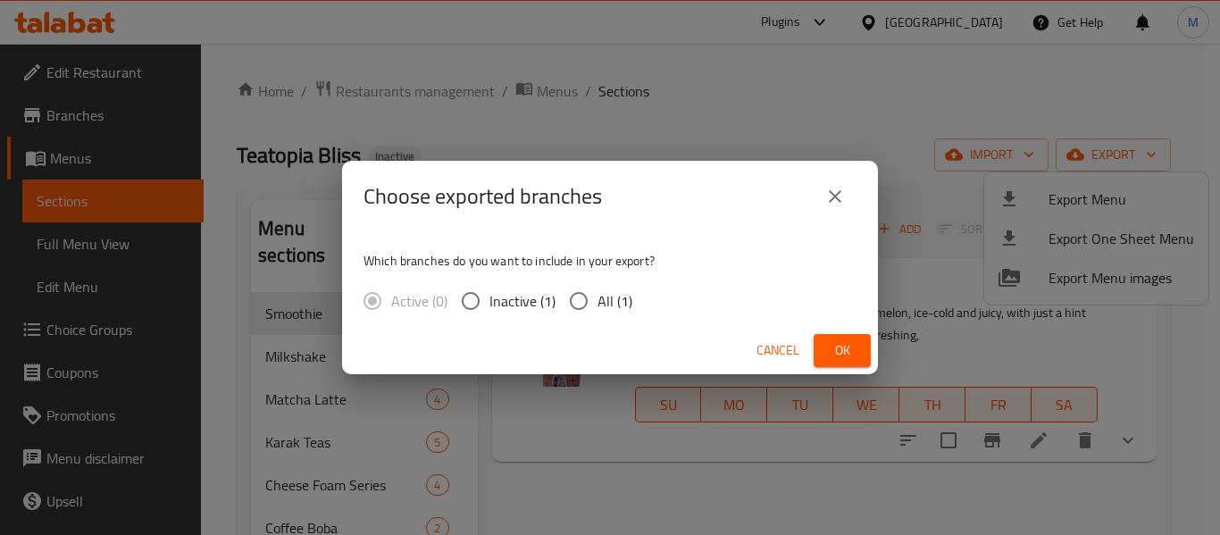
click at [597, 295] on span "All (1)" at bounding box center [614, 300] width 35 height 21
click at [596, 295] on input "All (1)" at bounding box center [579, 301] width 38 height 38
radio input "true"
drag, startPoint x: 831, startPoint y: 355, endPoint x: 694, endPoint y: 363, distance: 137.7
click at [832, 355] on span "Ok" at bounding box center [842, 350] width 29 height 22
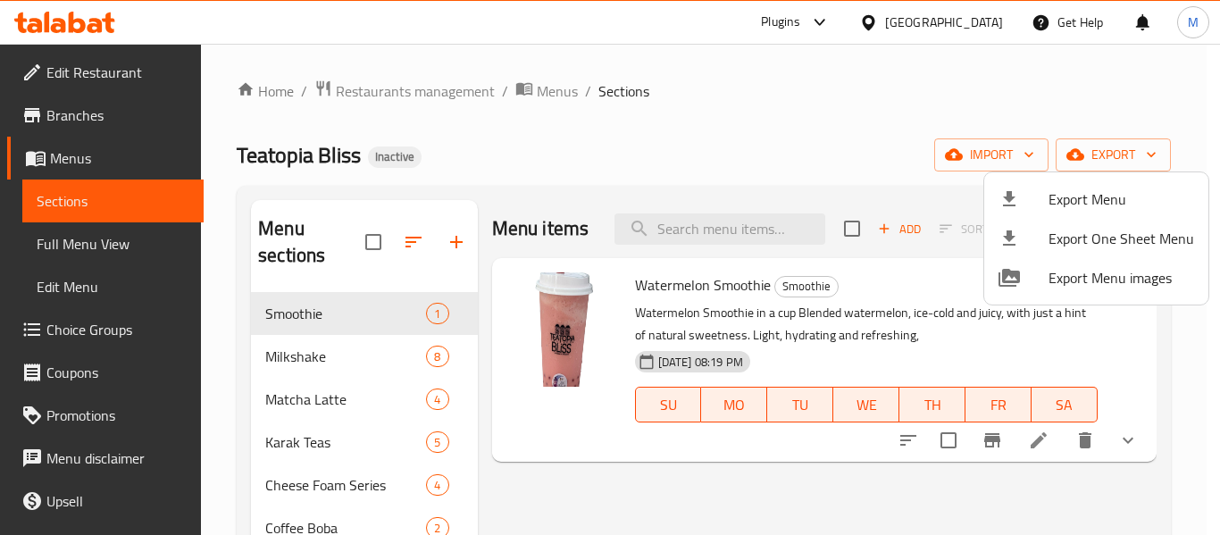
click at [549, 101] on div at bounding box center [610, 267] width 1220 height 535
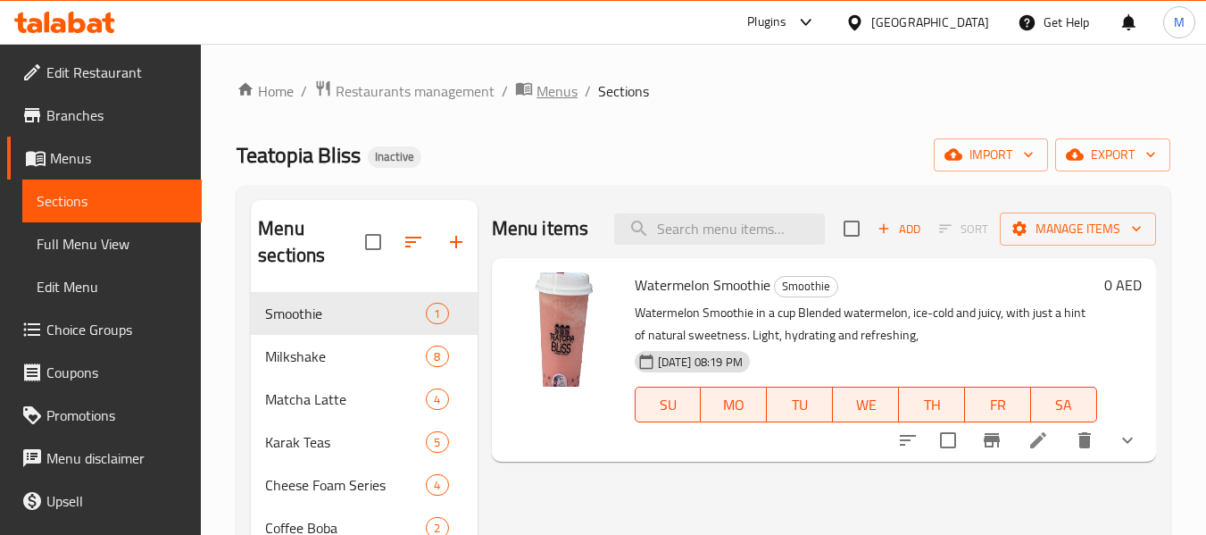
click at [550, 95] on span "Menus" at bounding box center [557, 90] width 41 height 21
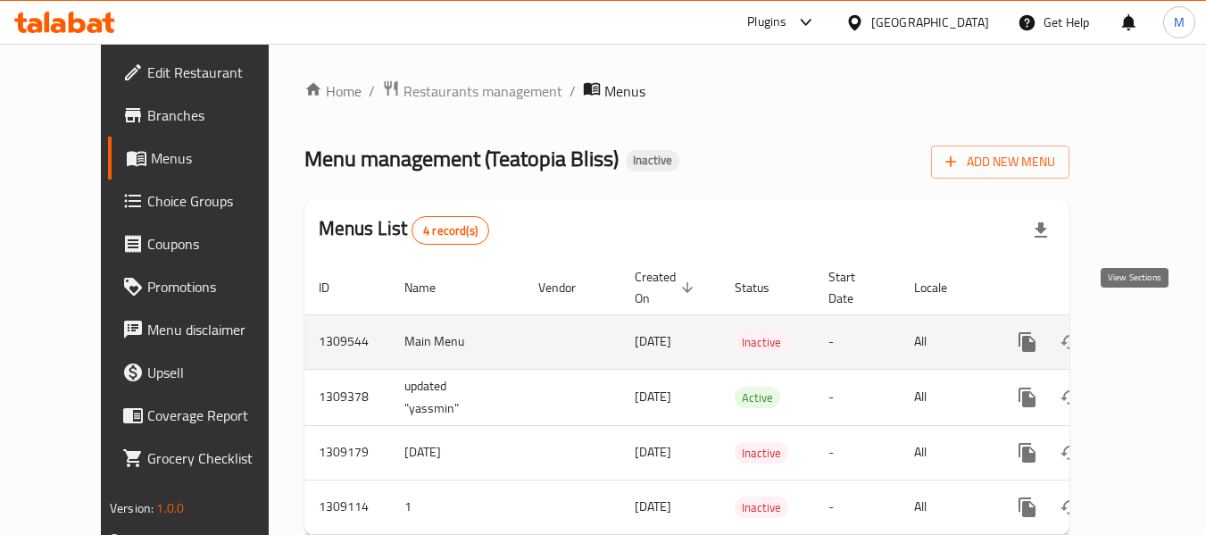
click at [1146, 331] on icon "enhanced table" at bounding box center [1156, 341] width 21 height 21
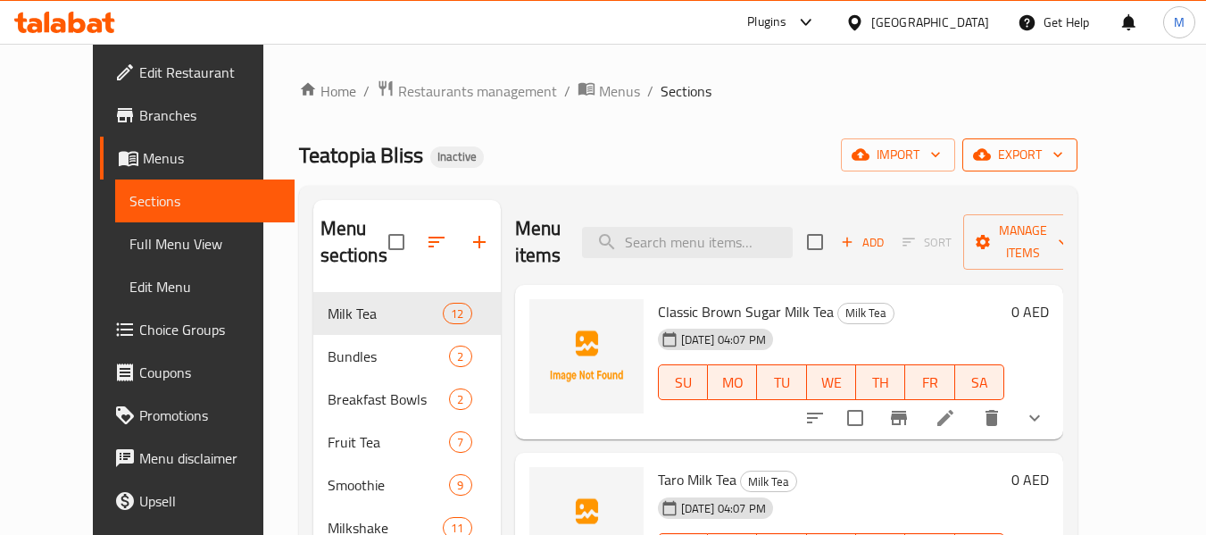
click at [1063, 149] on span "export" at bounding box center [1020, 155] width 87 height 22
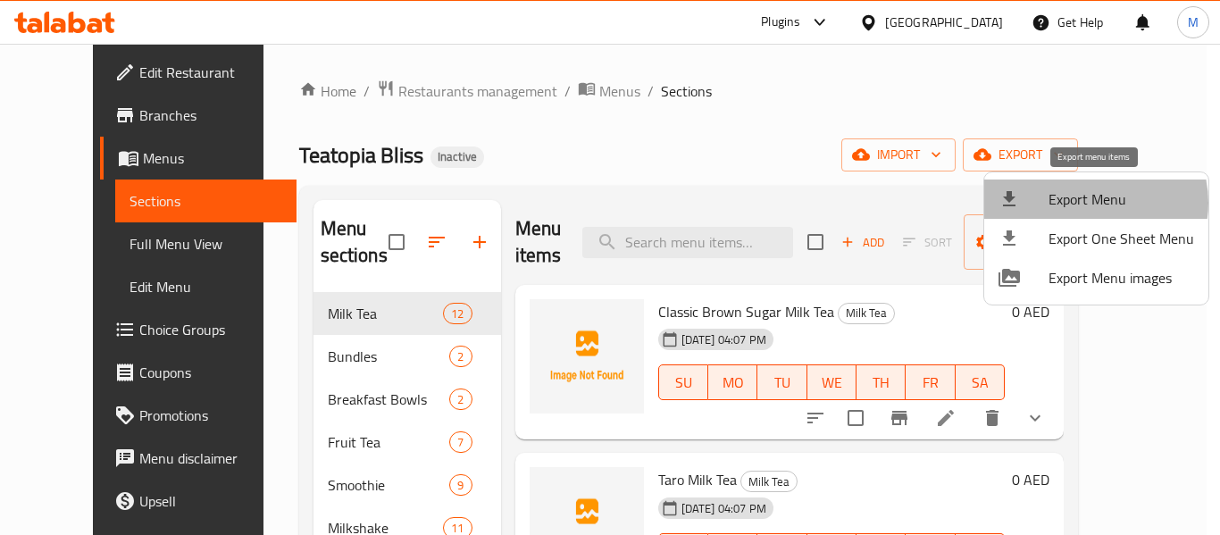
click at [1091, 203] on span "Export Menu" at bounding box center [1121, 198] width 146 height 21
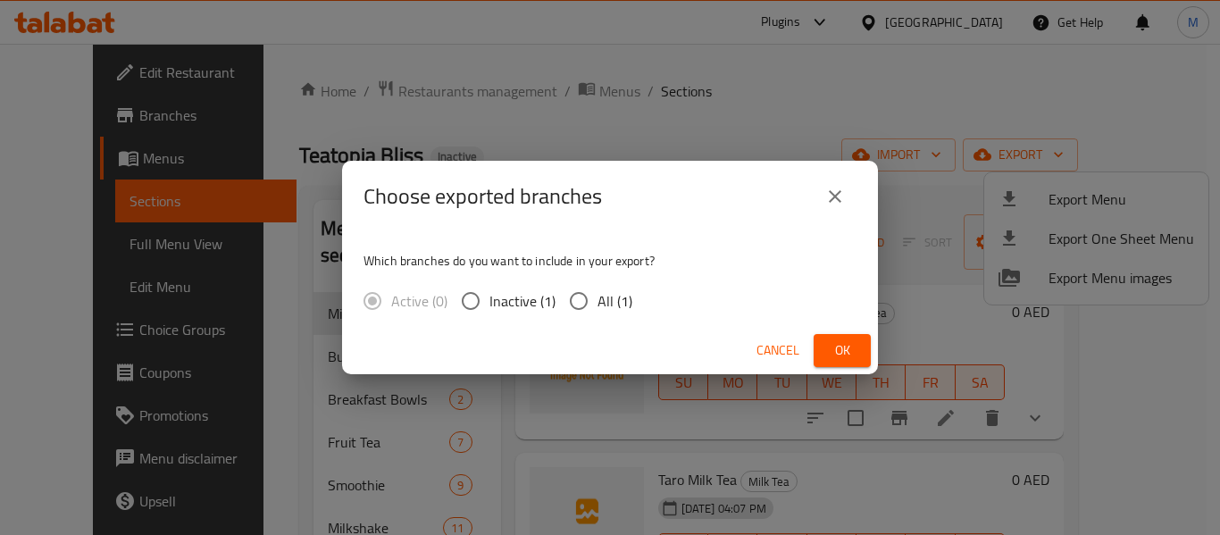
click at [619, 301] on span "All (1)" at bounding box center [614, 300] width 35 height 21
click at [597, 301] on input "All (1)" at bounding box center [579, 301] width 38 height 38
radio input "true"
click at [831, 350] on span "Ok" at bounding box center [842, 350] width 29 height 22
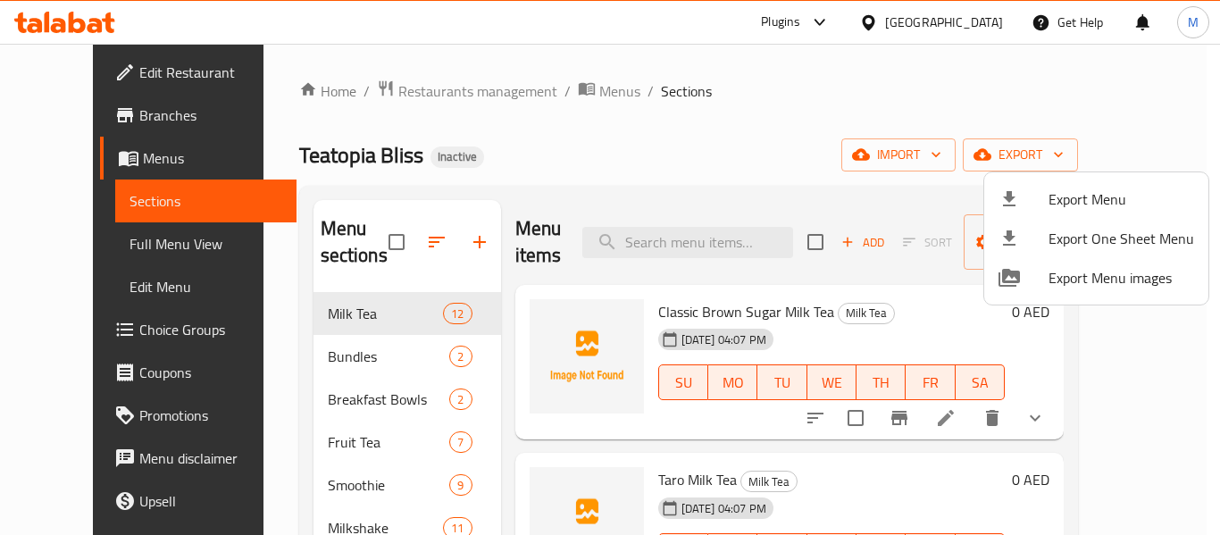
click at [547, 95] on div at bounding box center [610, 267] width 1220 height 535
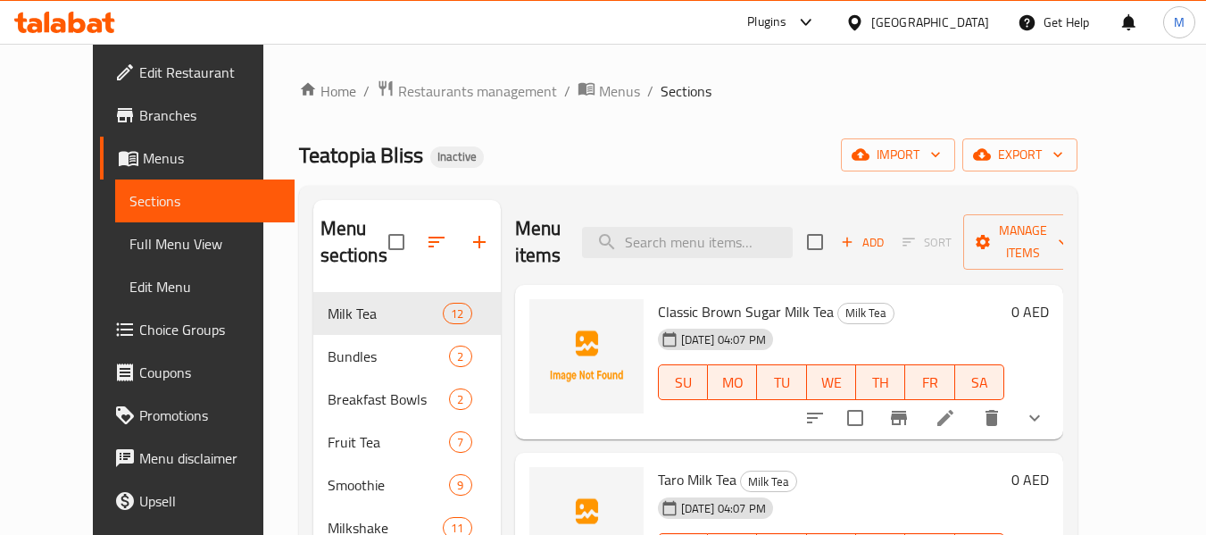
click at [599, 95] on span "Menus" at bounding box center [619, 90] width 41 height 21
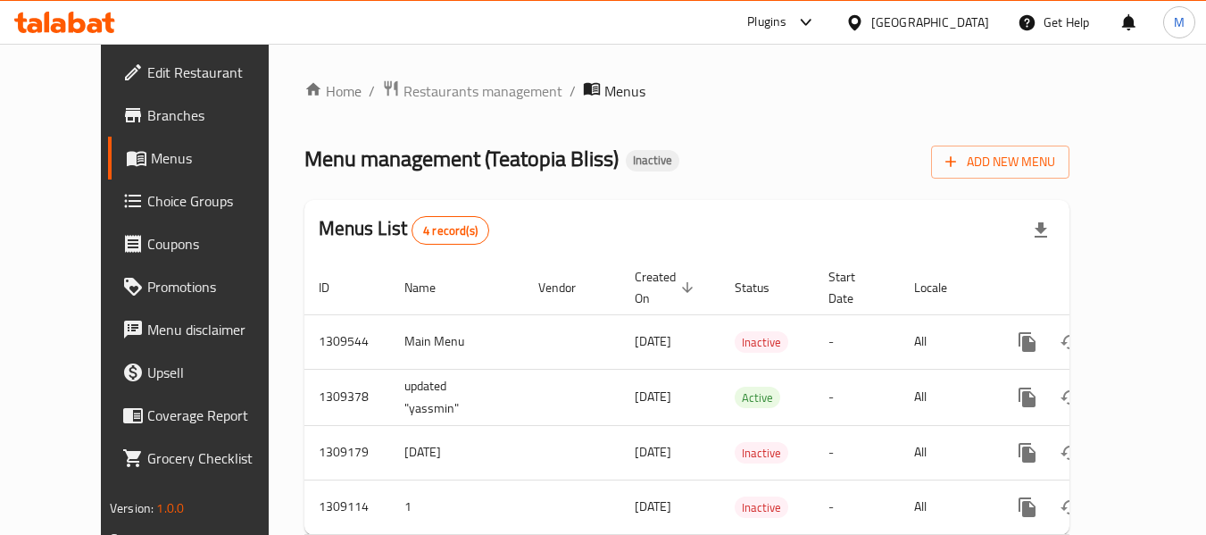
click at [680, 126] on div "Home / Restaurants management / Menus Menu management ( Teatopia Bliss ) Inacti…" at bounding box center [686, 314] width 765 height 470
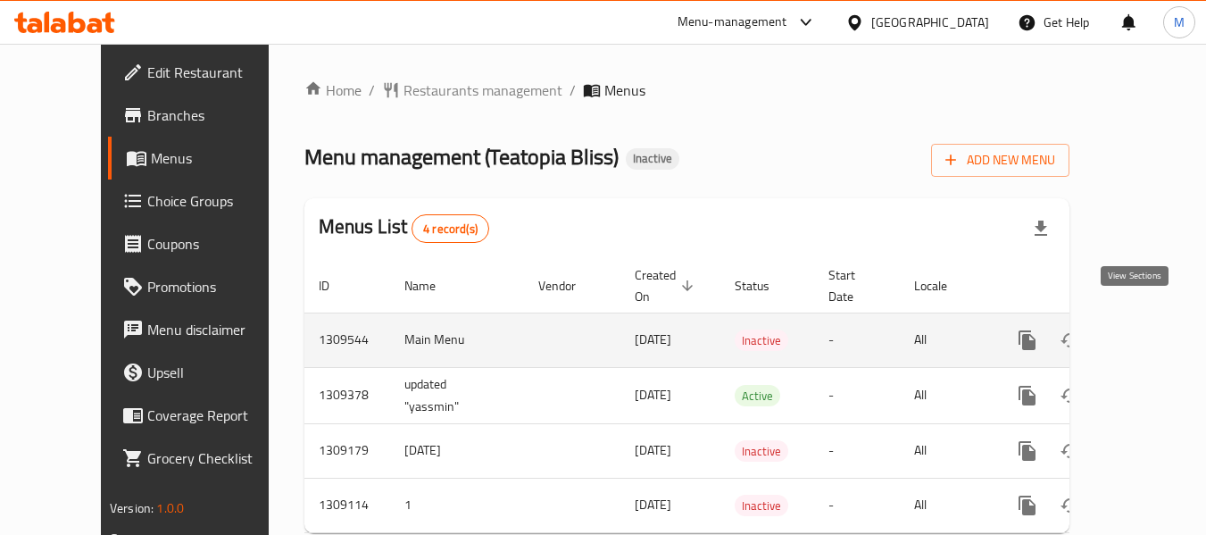
click at [1146, 321] on link "enhanced table" at bounding box center [1156, 340] width 43 height 43
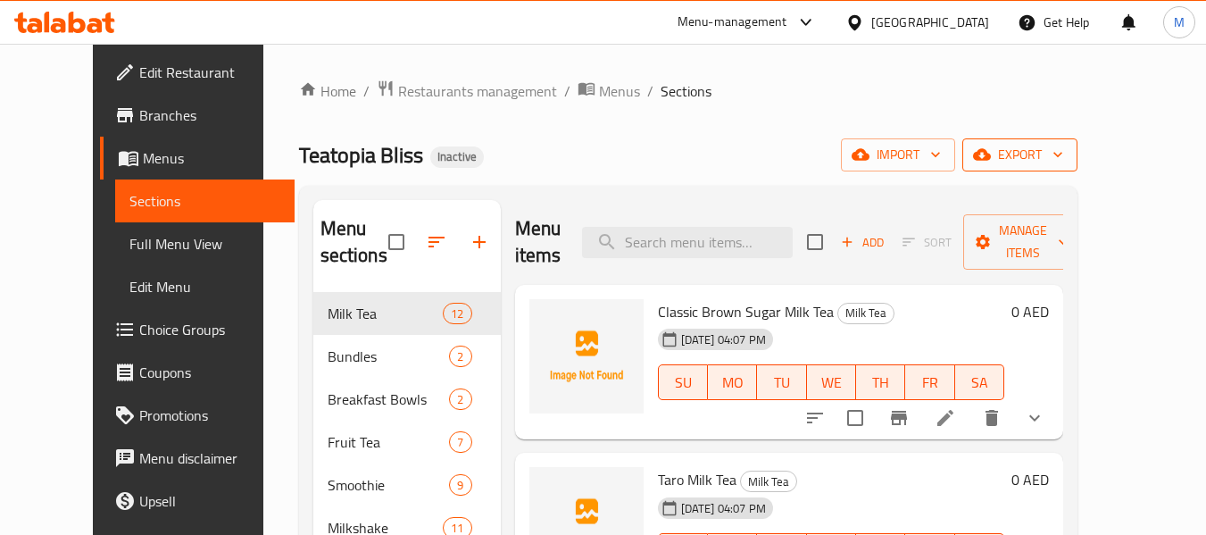
click at [1078, 142] on button "export" at bounding box center [1020, 154] width 115 height 33
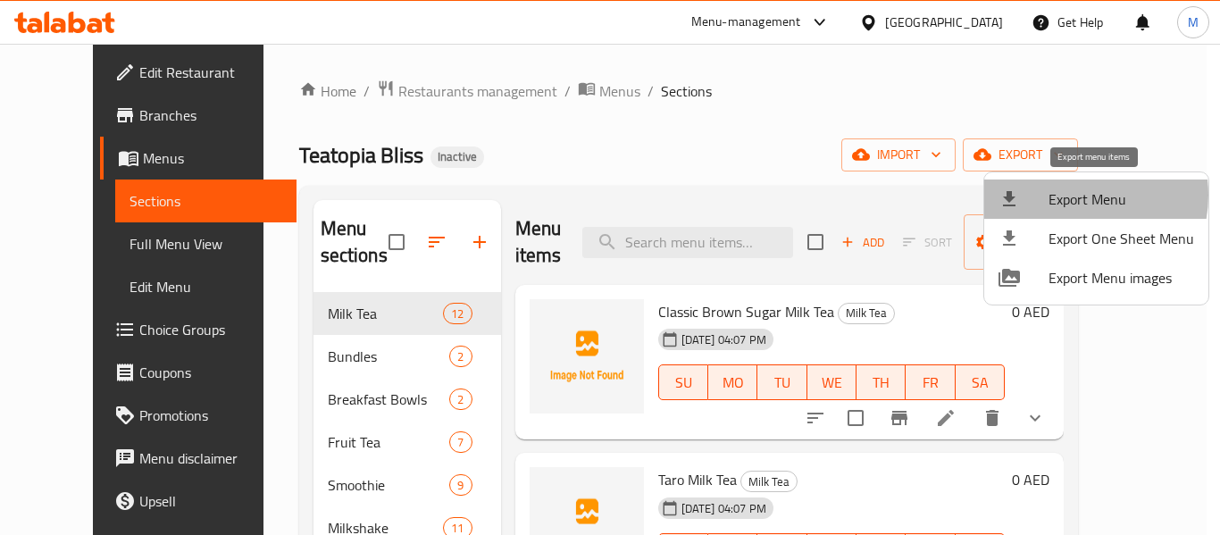
click at [1064, 195] on span "Export Menu" at bounding box center [1121, 198] width 146 height 21
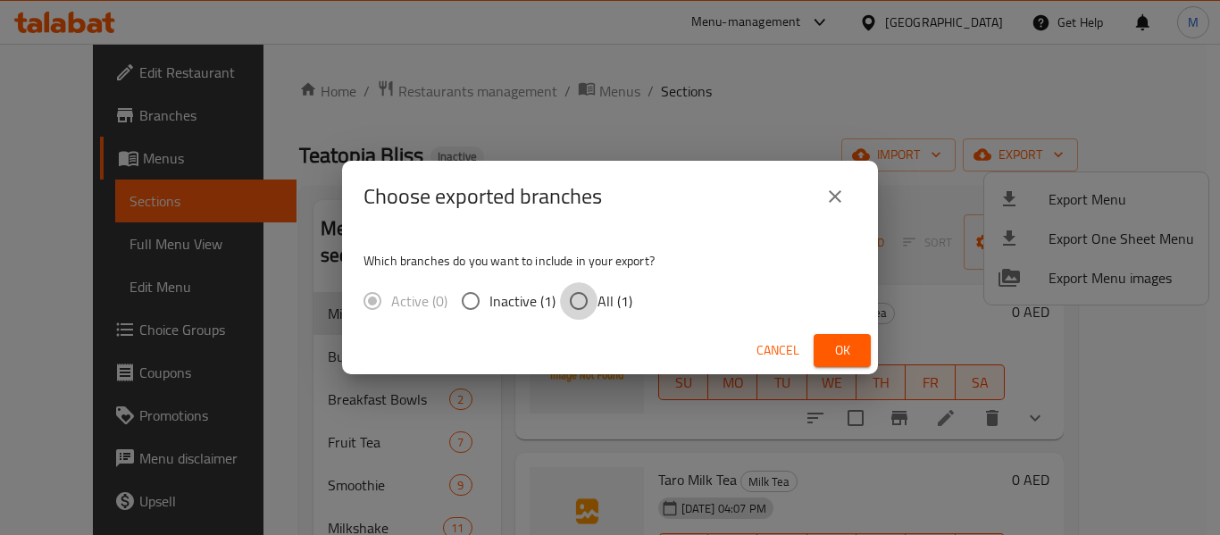
click at [580, 288] on input "All (1)" at bounding box center [579, 301] width 38 height 38
radio input "true"
click at [835, 344] on span "Ok" at bounding box center [842, 350] width 29 height 22
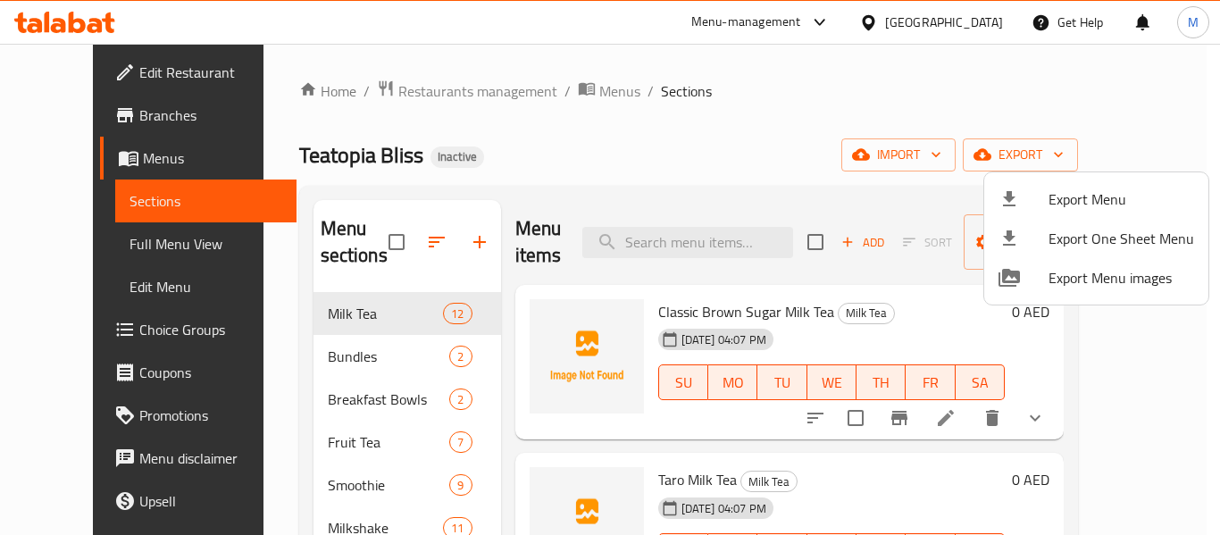
click at [567, 133] on div at bounding box center [610, 267] width 1220 height 535
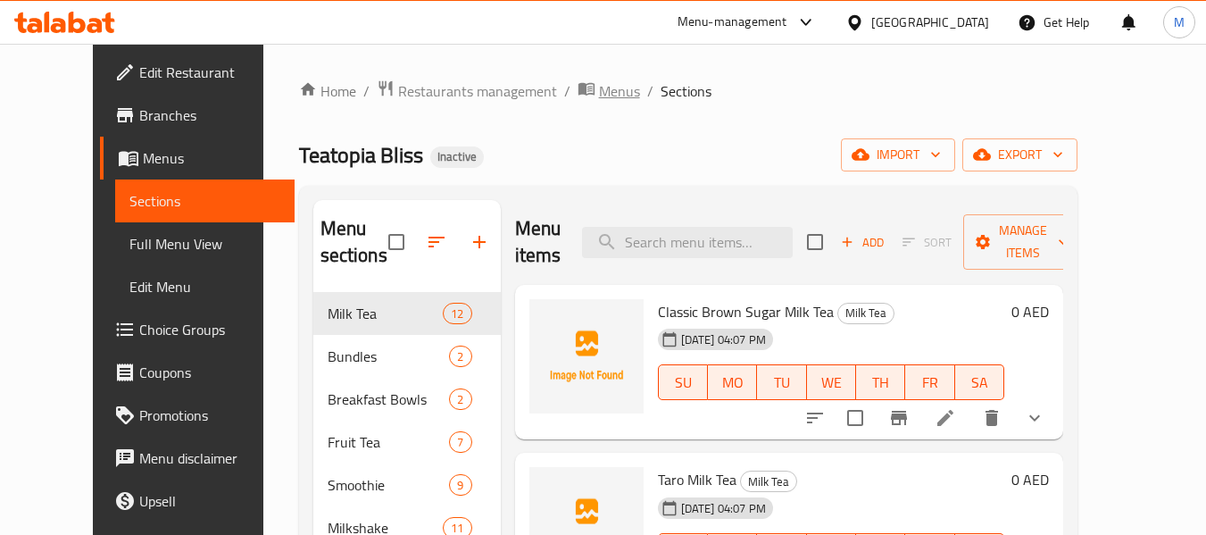
click at [599, 88] on span "Menus" at bounding box center [619, 90] width 41 height 21
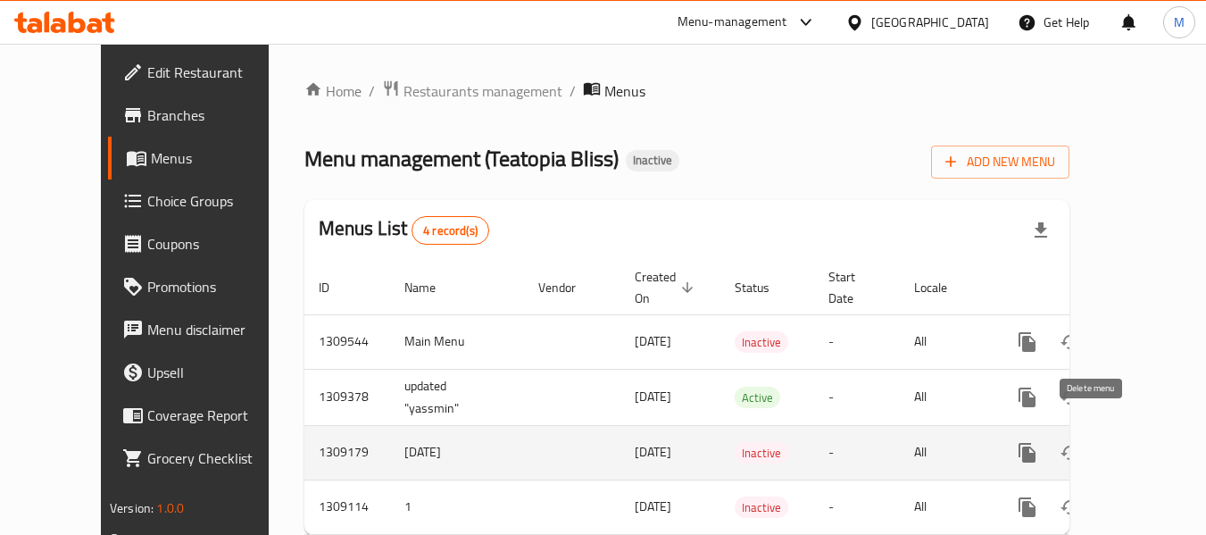
click at [1103, 442] on icon "enhanced table" at bounding box center [1113, 452] width 21 height 21
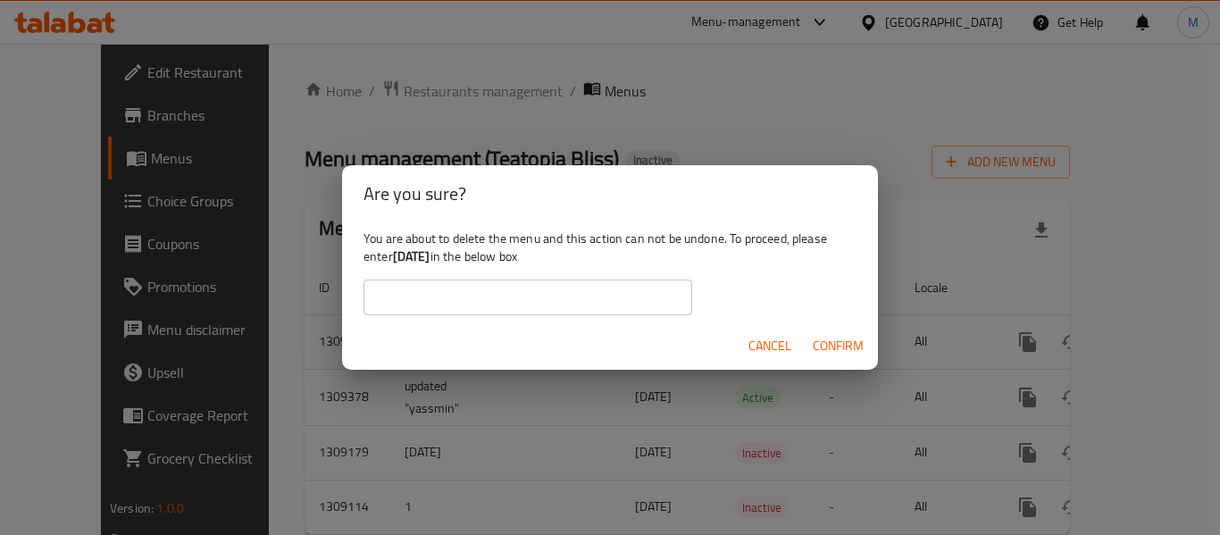
drag, startPoint x: 445, startPoint y: 252, endPoint x: 402, endPoint y: 252, distance: 42.9
click at [402, 252] on b "1/9/2025" at bounding box center [412, 256] width 38 height 23
drag, startPoint x: 446, startPoint y: 256, endPoint x: 395, endPoint y: 257, distance: 50.9
click at [395, 256] on b "1/9/2025" at bounding box center [412, 256] width 38 height 23
copy b "1/9/2025"
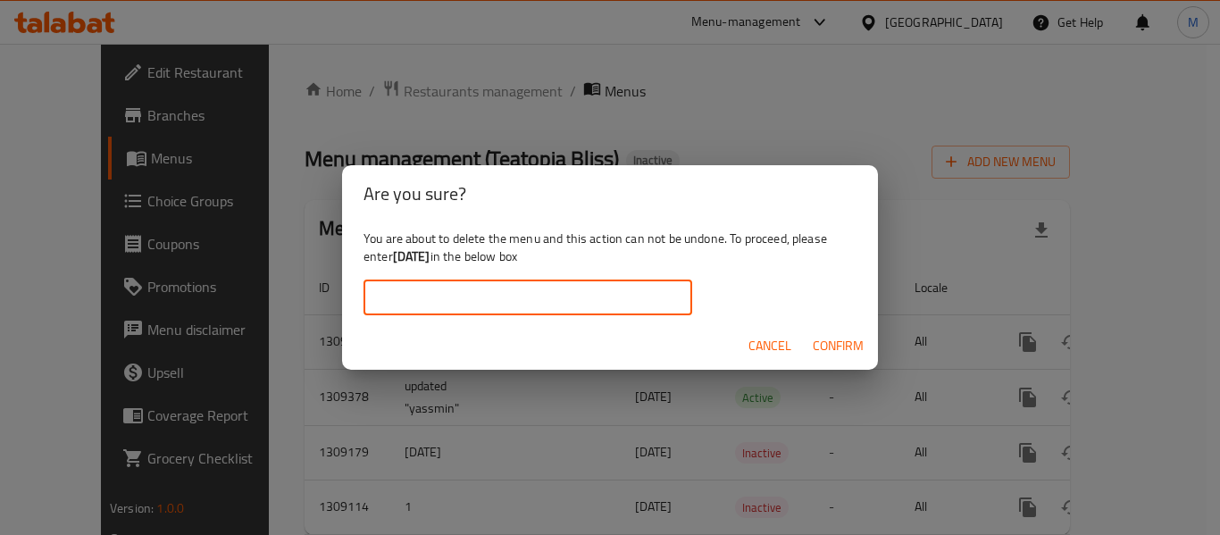
click at [440, 304] on input "text" at bounding box center [527, 297] width 329 height 36
paste input "1/9/2025"
type input "1/9/2025"
click at [842, 338] on span "Confirm" at bounding box center [838, 346] width 51 height 22
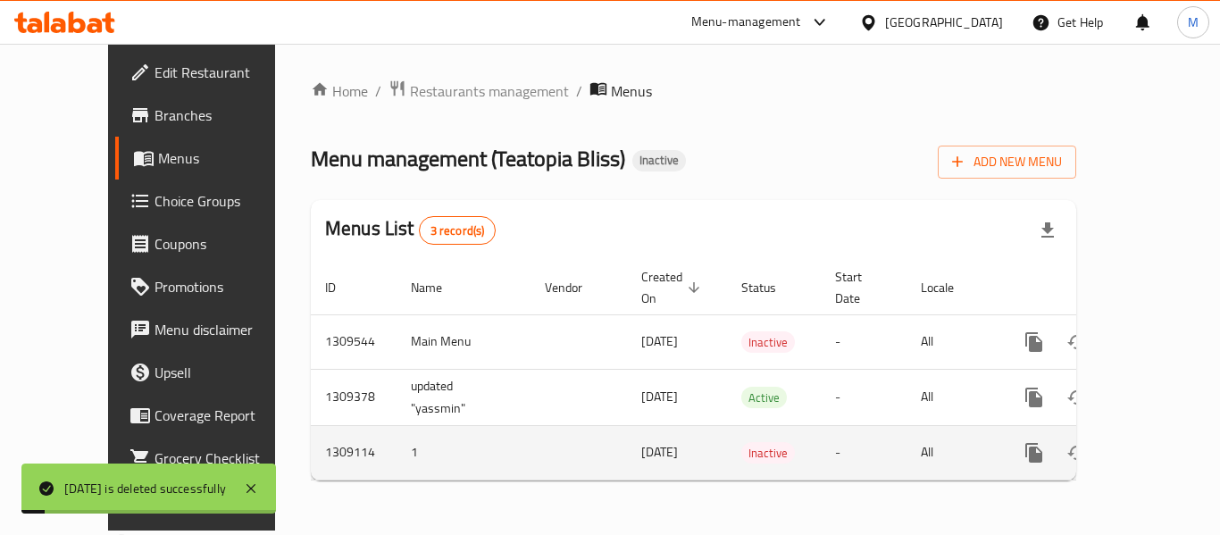
drag, startPoint x: 1111, startPoint y: 421, endPoint x: 1097, endPoint y: 427, distance: 14.4
click at [1109, 442] on icon "enhanced table" at bounding box center [1119, 452] width 21 height 21
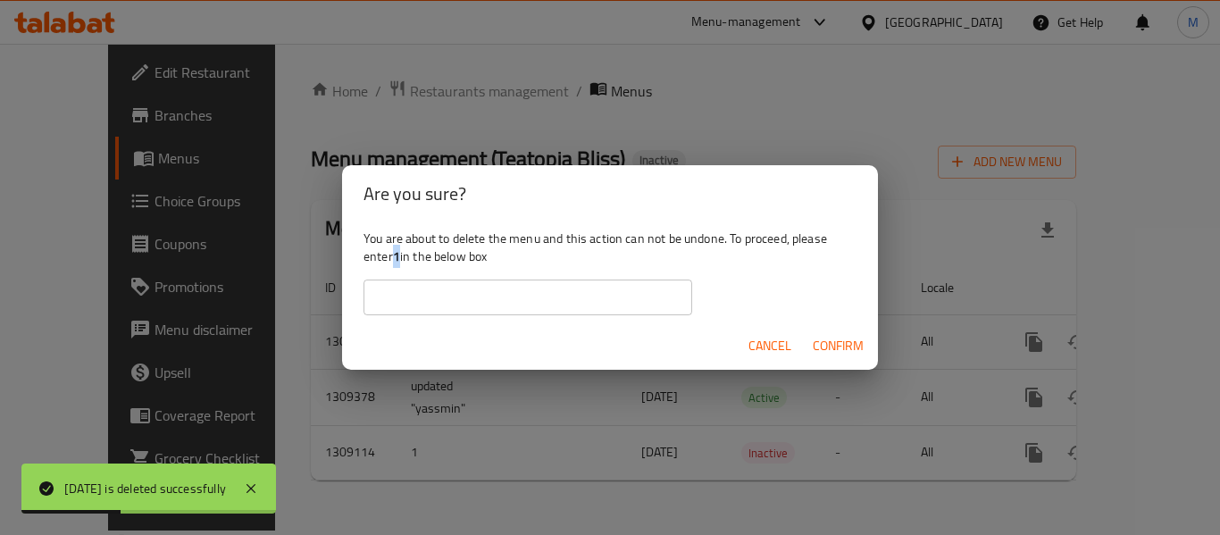
click at [399, 255] on b "1" at bounding box center [396, 256] width 7 height 23
copy b "1"
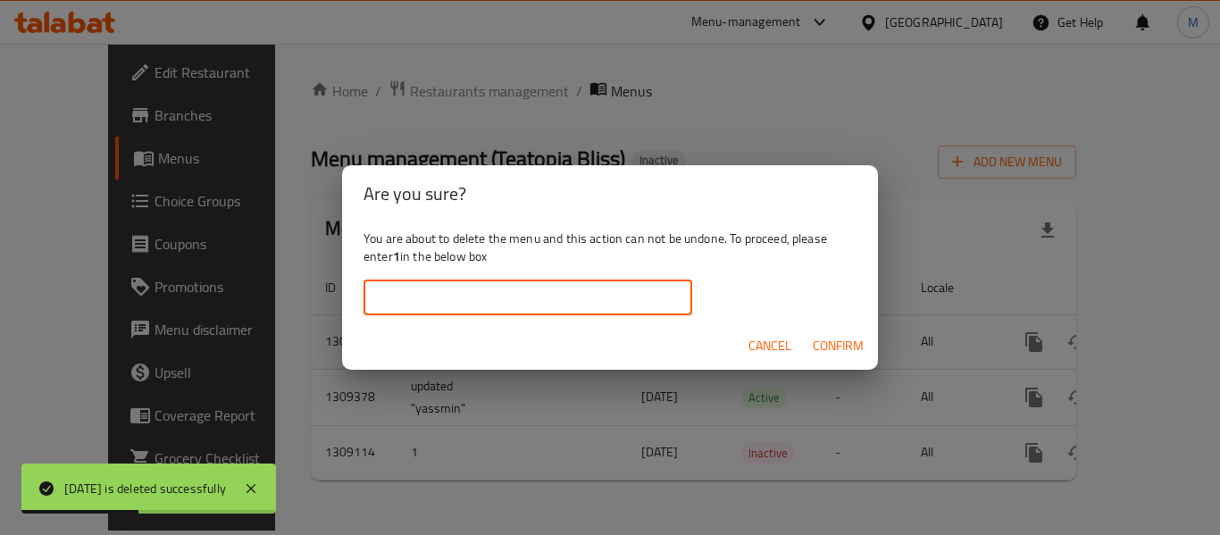
click at [406, 291] on input "text" at bounding box center [527, 297] width 329 height 36
paste input "1"
type input "1"
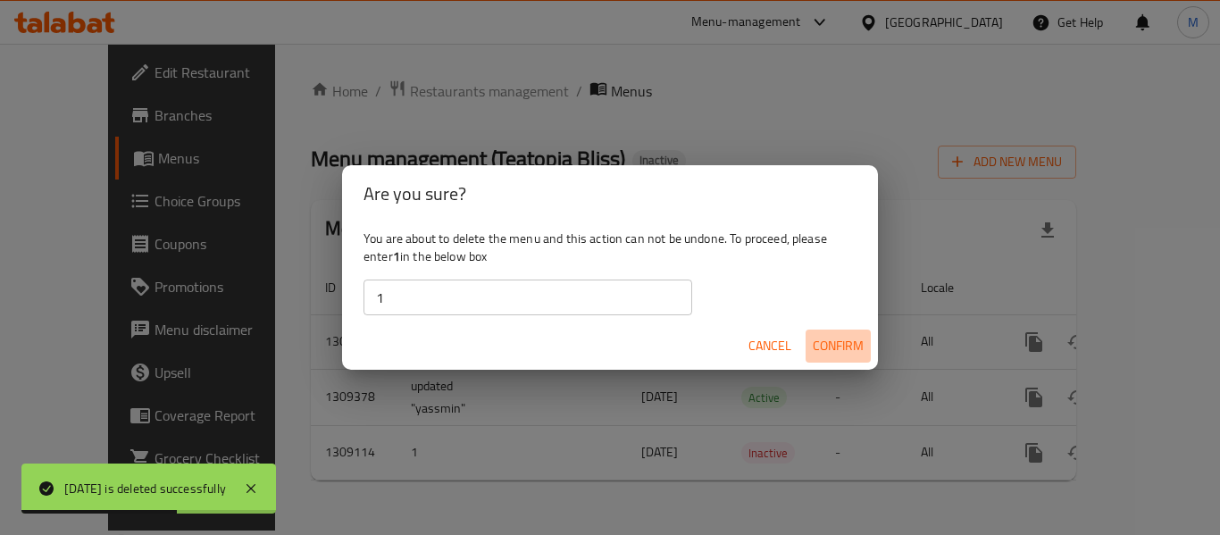
click at [849, 346] on span "Confirm" at bounding box center [838, 346] width 51 height 22
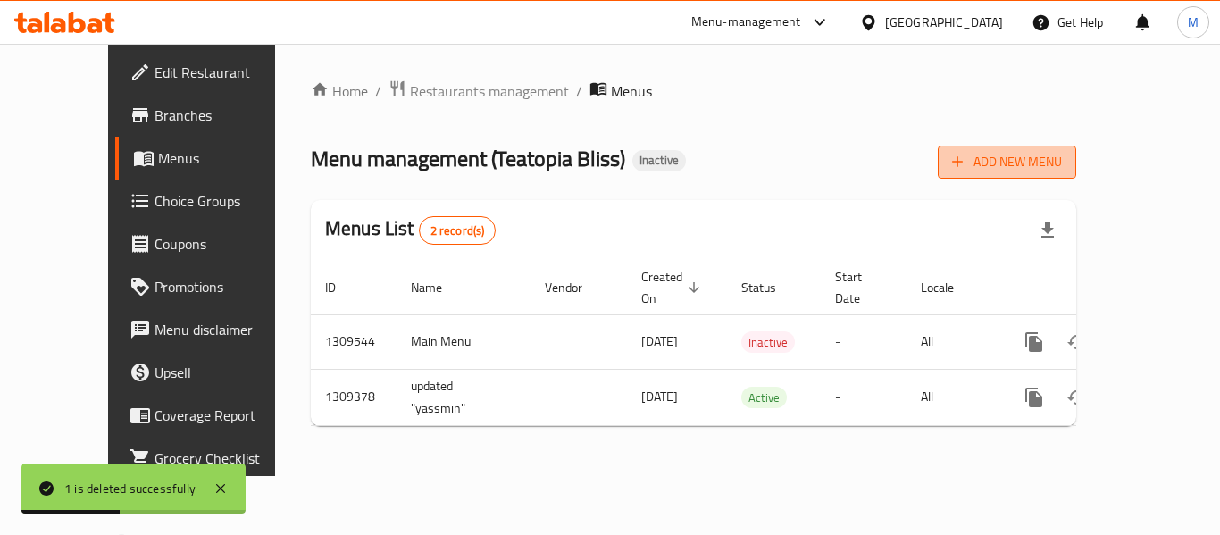
click at [1062, 159] on span "Add New Menu" at bounding box center [1007, 162] width 110 height 22
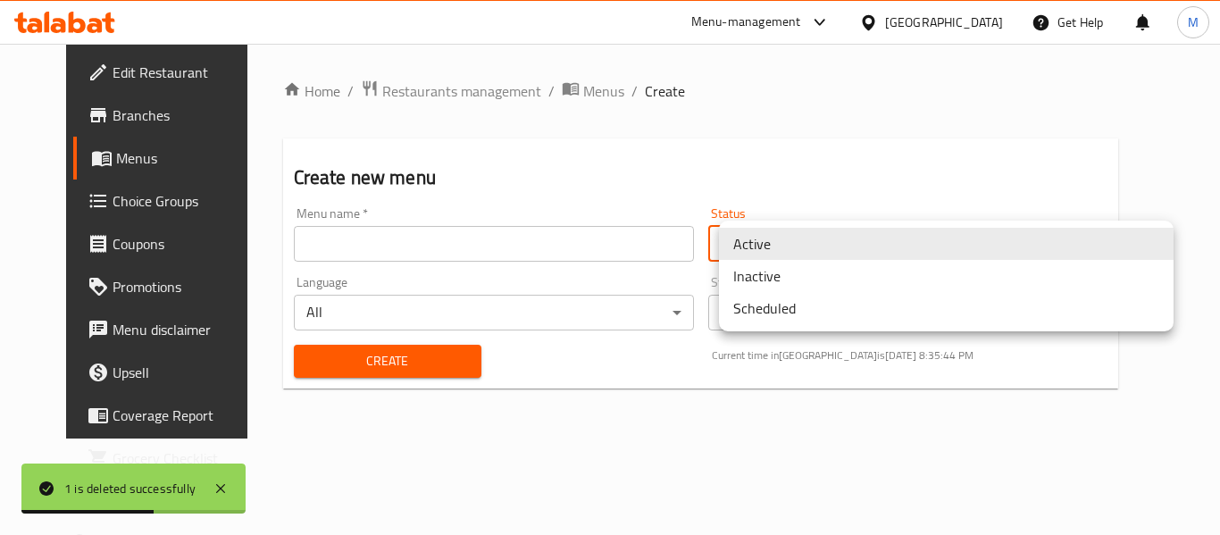
click at [835, 250] on body "1 is deleted successfully ​ Menu-management United Arab Emirates Get Help M Edi…" at bounding box center [610, 289] width 1220 height 491
click at [777, 275] on li "Inactive" at bounding box center [946, 276] width 455 height 32
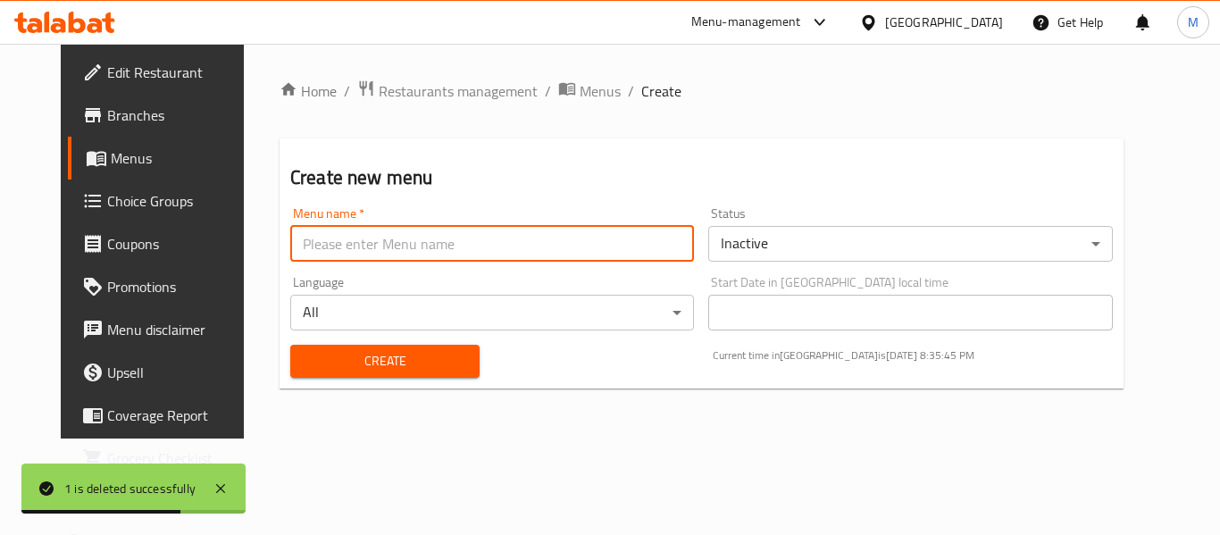
click at [325, 245] on input "text" at bounding box center [492, 244] width 404 height 36
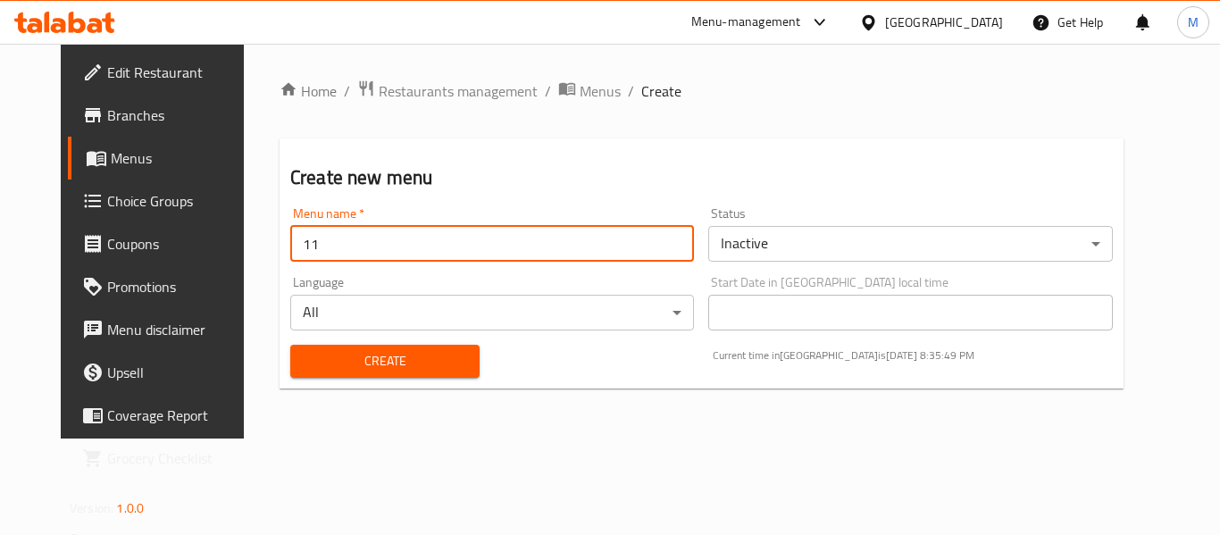
type input "11"
click at [309, 366] on span "Create" at bounding box center [384, 361] width 161 height 22
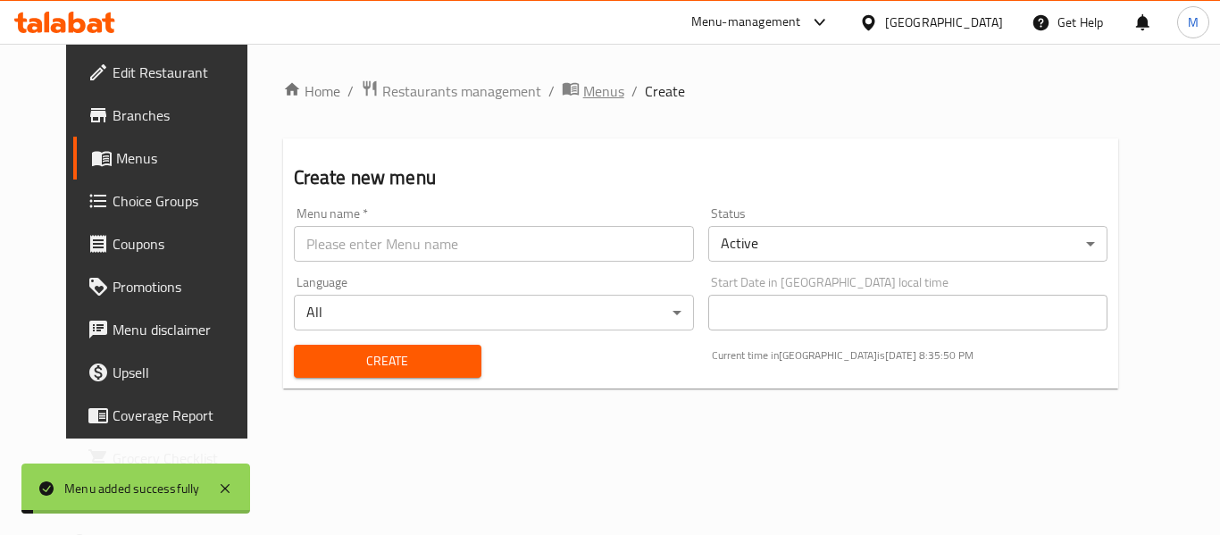
click at [583, 95] on span "Menus" at bounding box center [603, 90] width 41 height 21
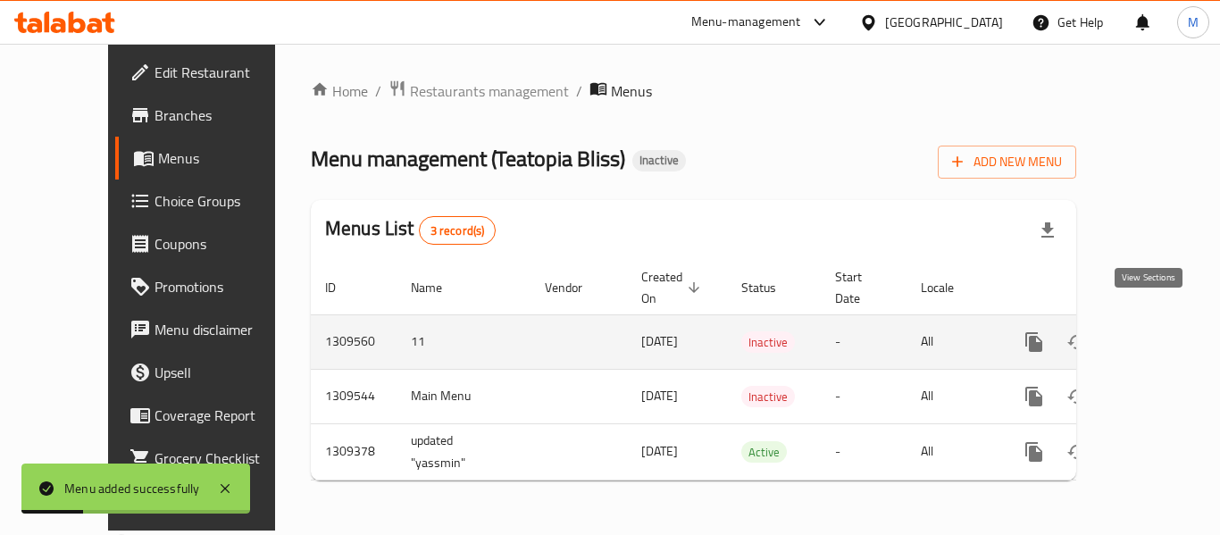
click at [1152, 331] on icon "enhanced table" at bounding box center [1162, 341] width 21 height 21
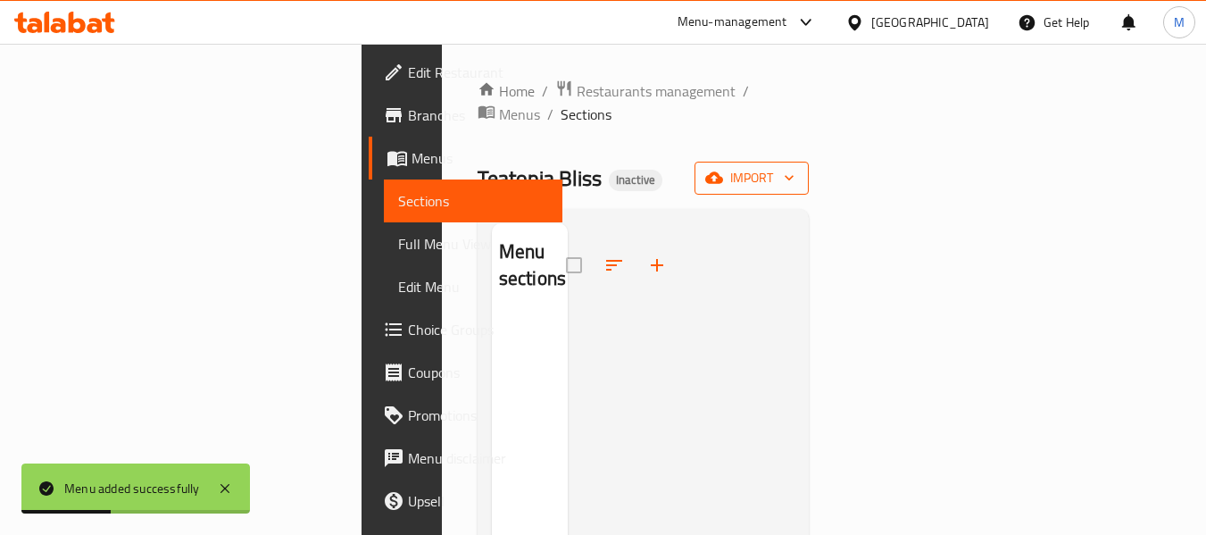
click at [809, 162] on button "import" at bounding box center [752, 178] width 114 height 33
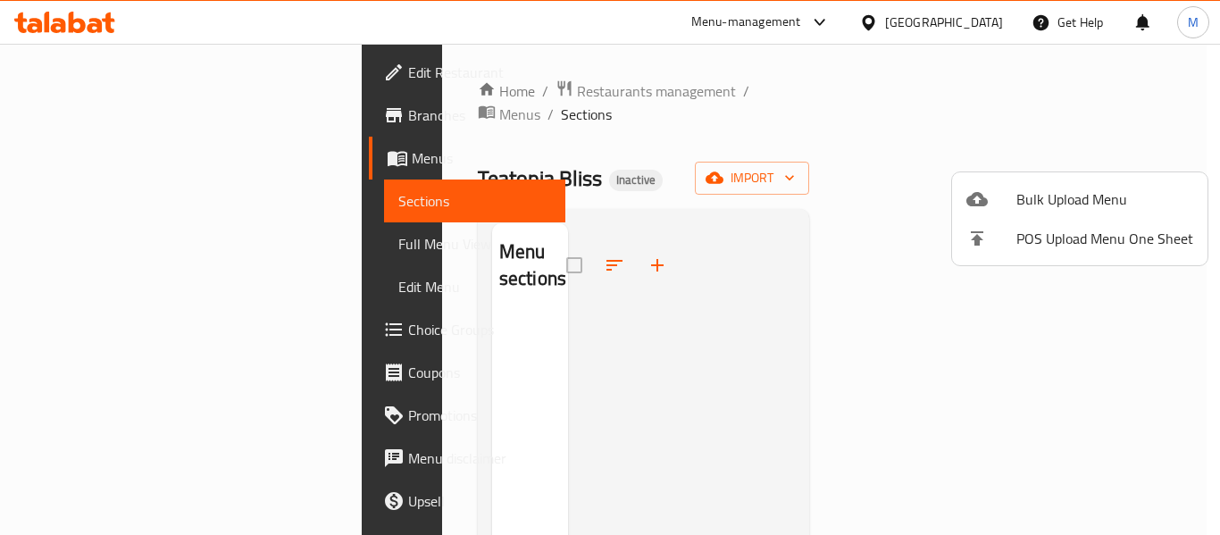
drag, startPoint x: 937, startPoint y: 385, endPoint x: 543, endPoint y: 329, distance: 397.8
click at [936, 385] on div at bounding box center [610, 267] width 1220 height 535
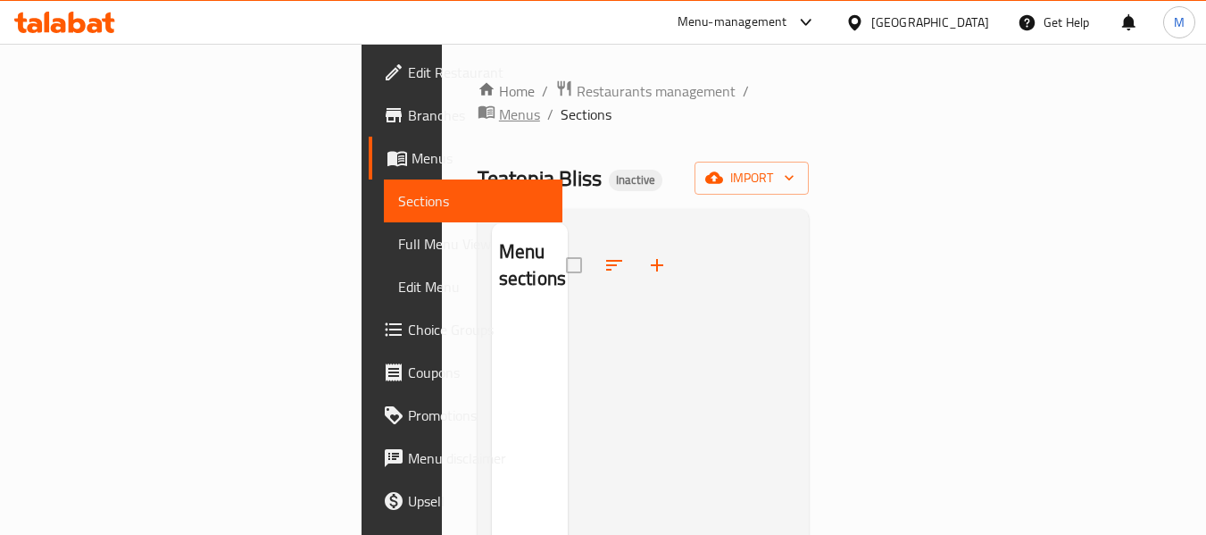
click at [540, 104] on span "Menus" at bounding box center [519, 114] width 41 height 21
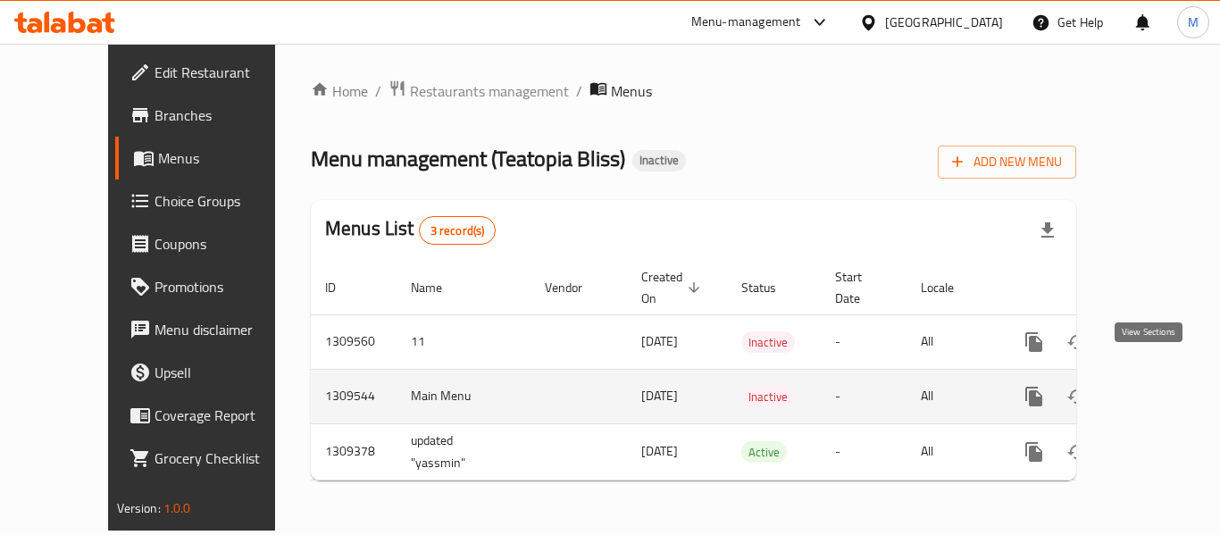
click at [1152, 386] on icon "enhanced table" at bounding box center [1162, 396] width 21 height 21
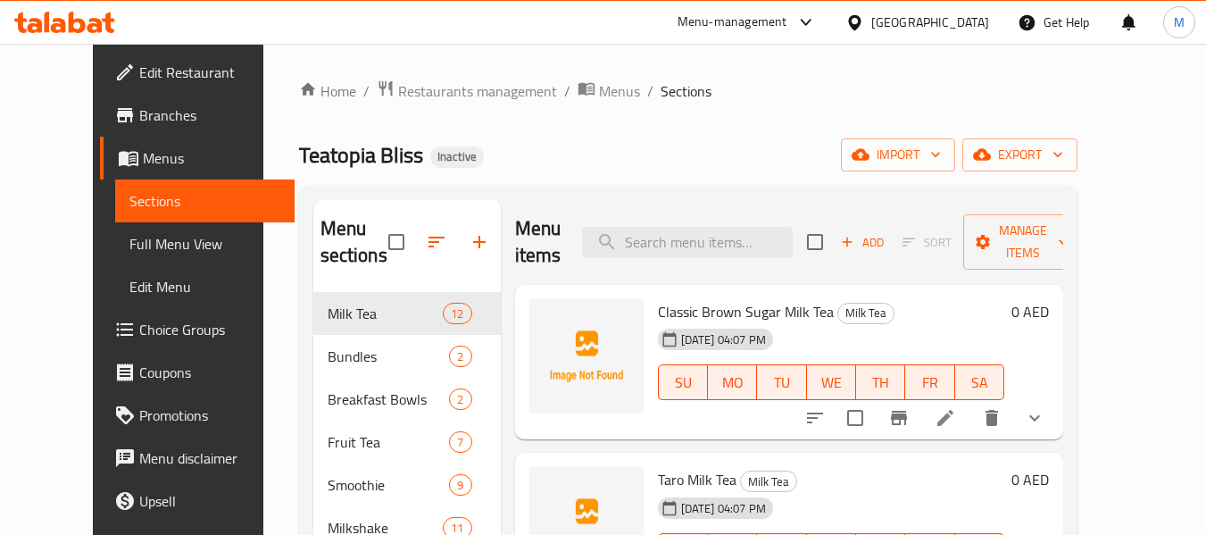
click at [730, 303] on span "Classic Brown Sugar Milk Tea" at bounding box center [746, 311] width 176 height 27
click at [599, 94] on span "Menus" at bounding box center [619, 90] width 41 height 21
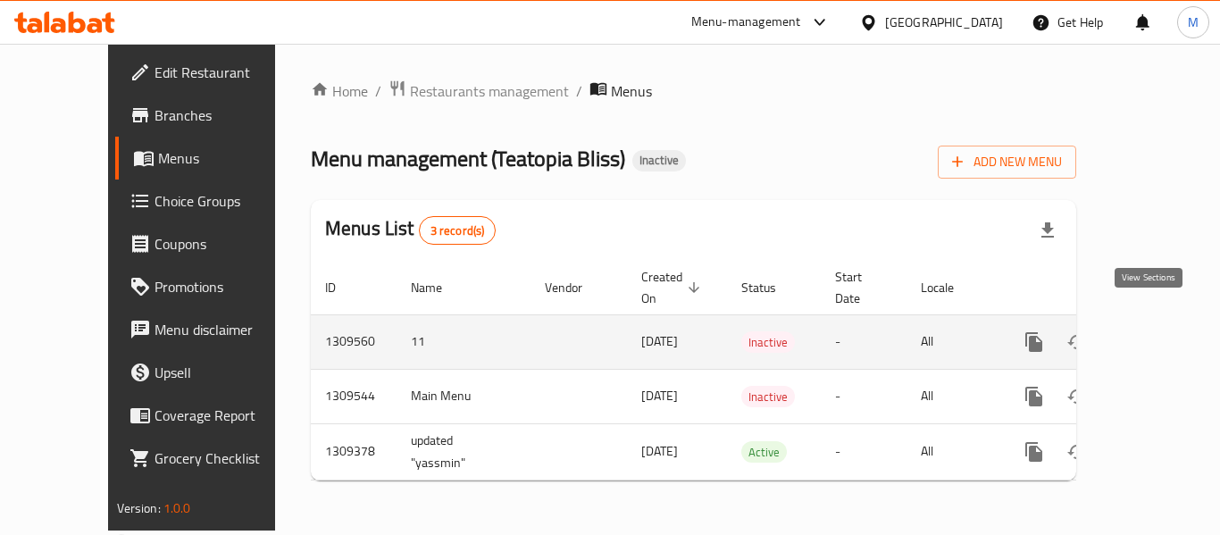
click at [1152, 331] on icon "enhanced table" at bounding box center [1162, 341] width 21 height 21
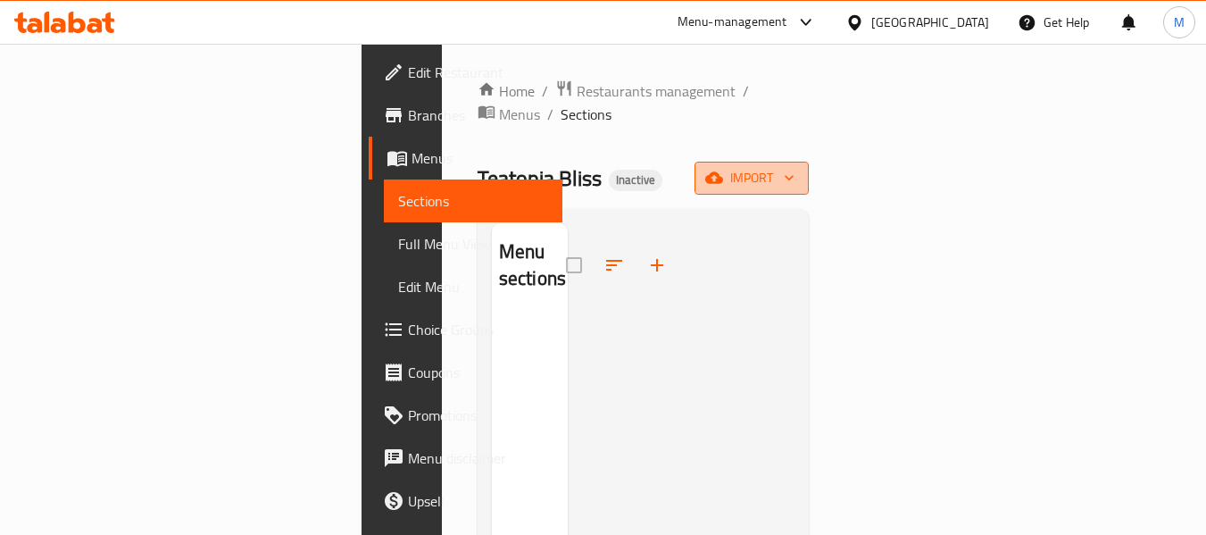
click at [795, 167] on span "import" at bounding box center [752, 178] width 86 height 22
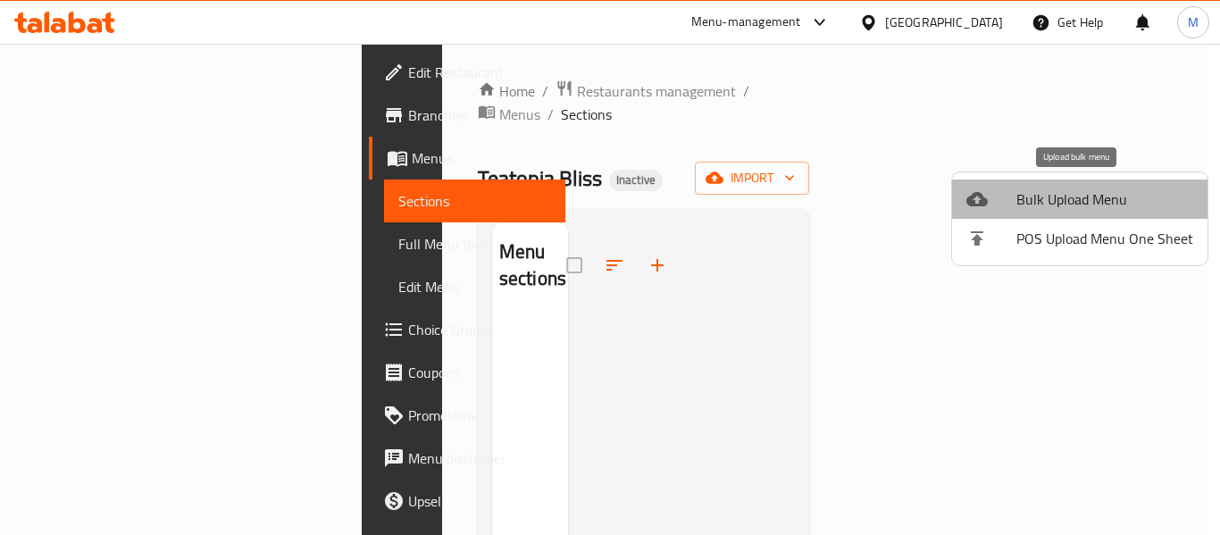
click at [1085, 206] on span "Bulk Upload Menu" at bounding box center [1104, 198] width 177 height 21
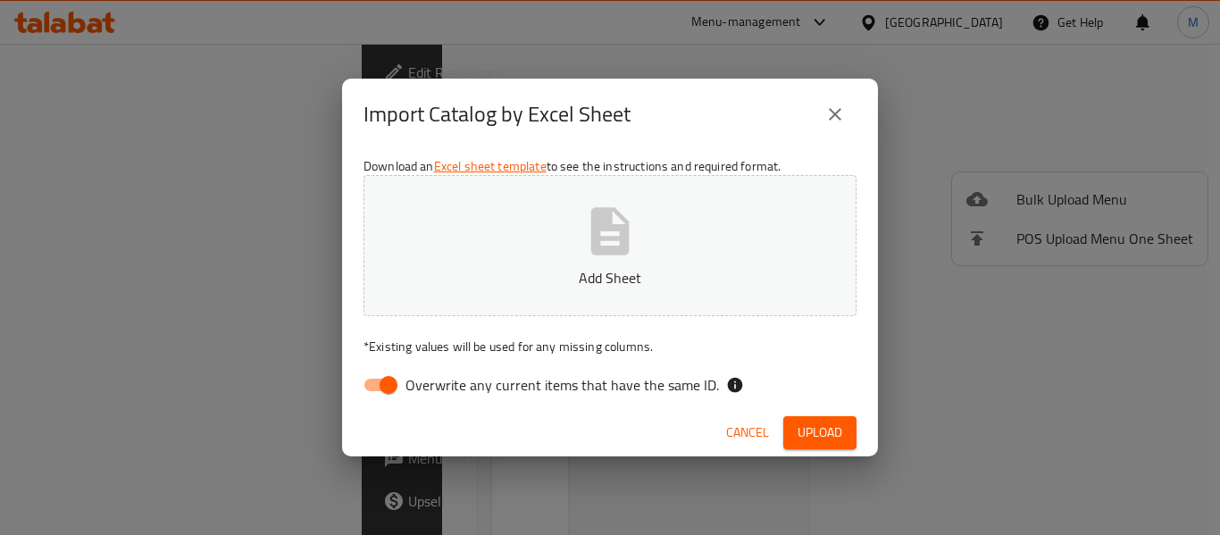
click at [380, 394] on input "Overwrite any current items that have the same ID." at bounding box center [389, 385] width 102 height 34
checkbox input "false"
click at [602, 270] on p "Add Sheet" at bounding box center [610, 277] width 438 height 21
click at [845, 438] on button "Upload" at bounding box center [819, 432] width 73 height 33
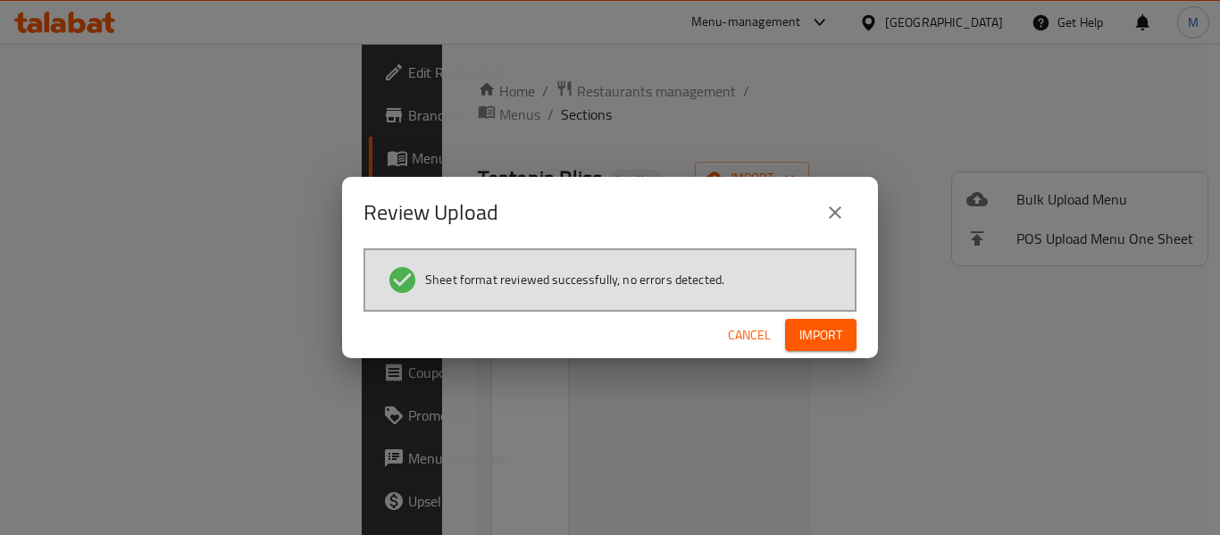
click at [820, 339] on span "Import" at bounding box center [820, 335] width 43 height 22
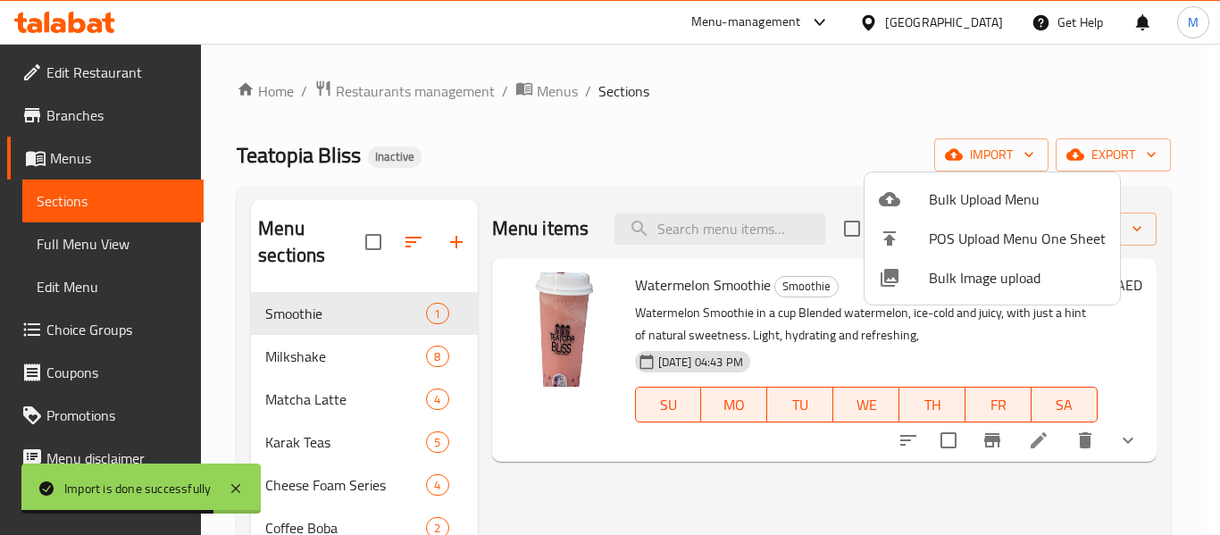
click at [319, 345] on div at bounding box center [610, 267] width 1220 height 535
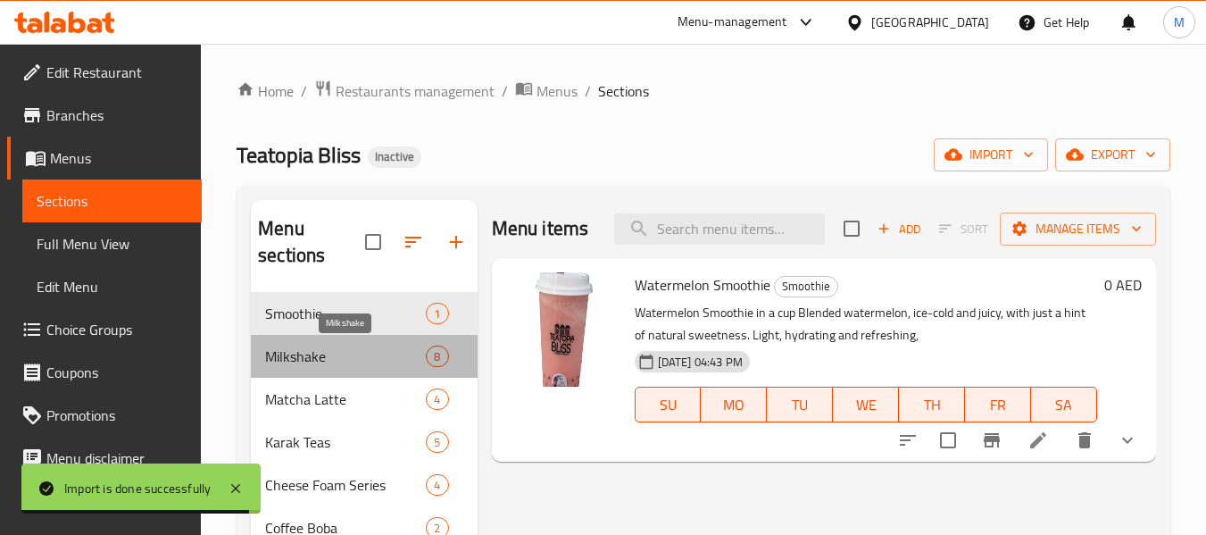
click at [382, 363] on span "Milkshake" at bounding box center [345, 356] width 161 height 21
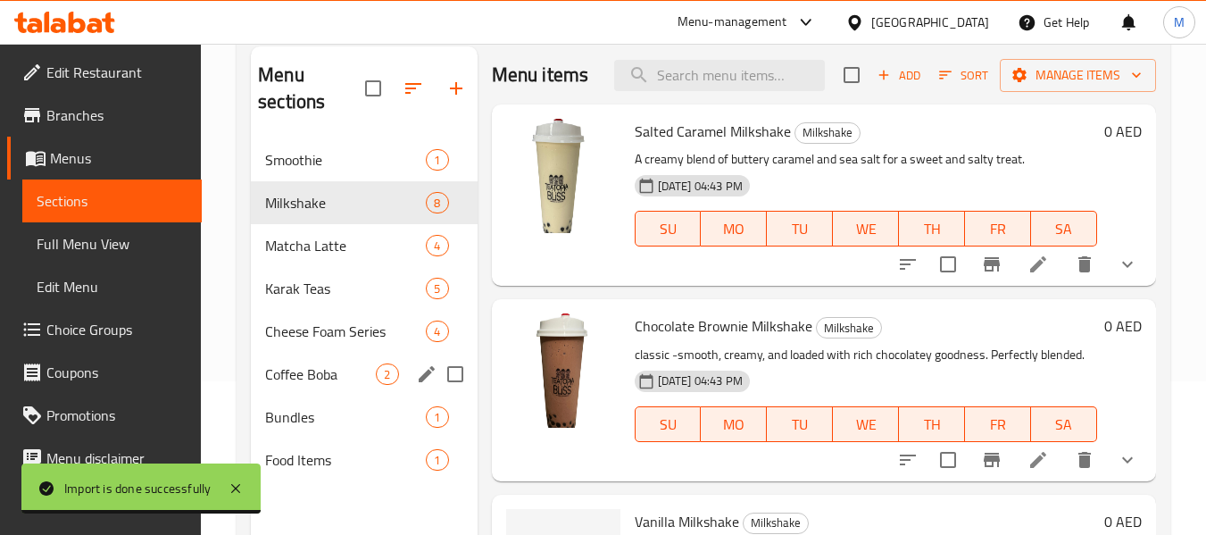
scroll to position [179, 0]
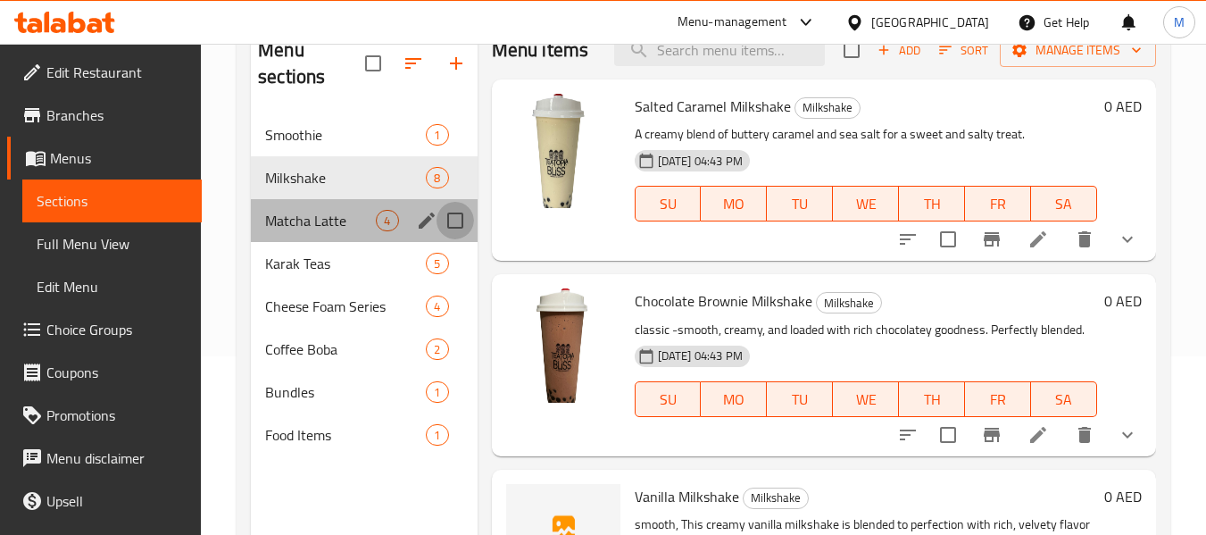
click at [461, 221] on input "Menu sections" at bounding box center [456, 221] width 38 height 38
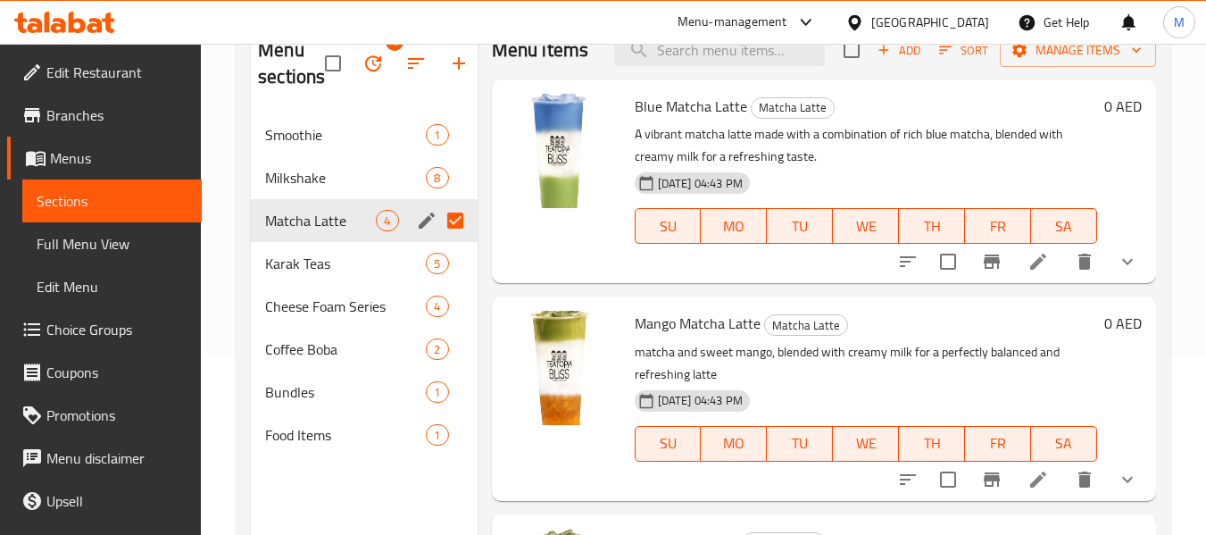
click at [457, 221] on input "Menu sections" at bounding box center [456, 221] width 38 height 38
checkbox input "false"
click at [329, 193] on div "Milkshake 8" at bounding box center [364, 177] width 226 height 43
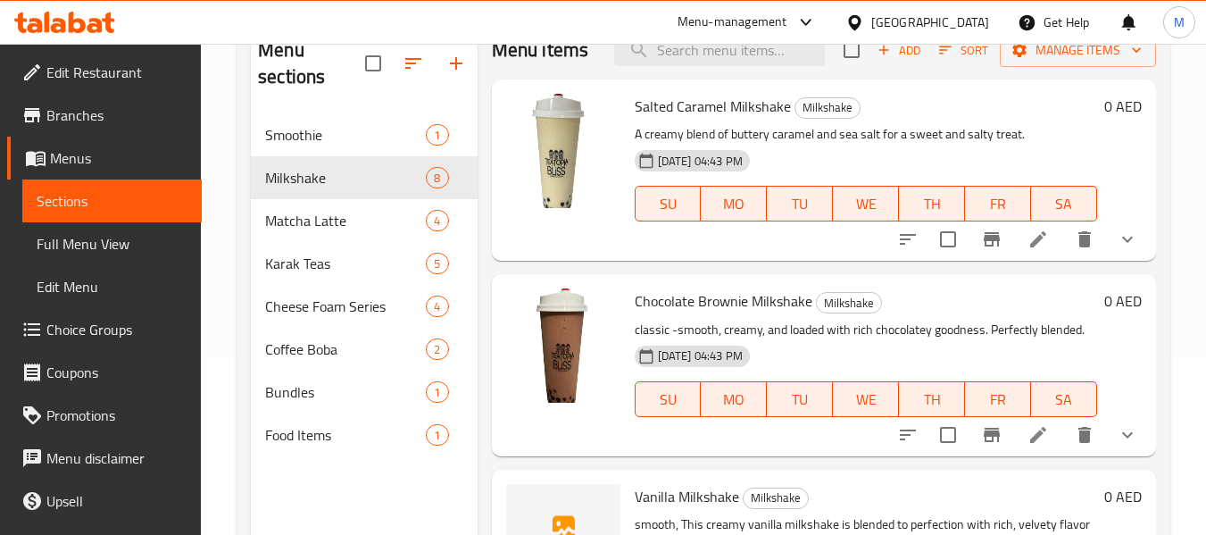
click at [710, 120] on span "Salted Caramel Milkshake" at bounding box center [713, 106] width 156 height 27
click at [450, 178] on input "Menu sections" at bounding box center [456, 178] width 38 height 38
checkbox input "true"
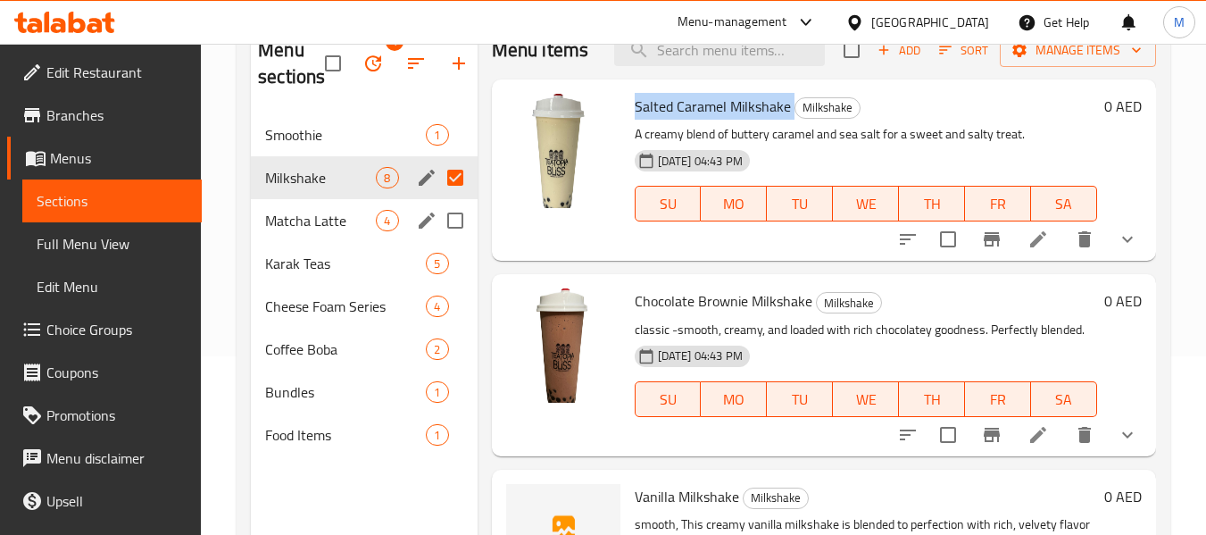
click at [448, 224] on input "Menu sections" at bounding box center [456, 221] width 38 height 38
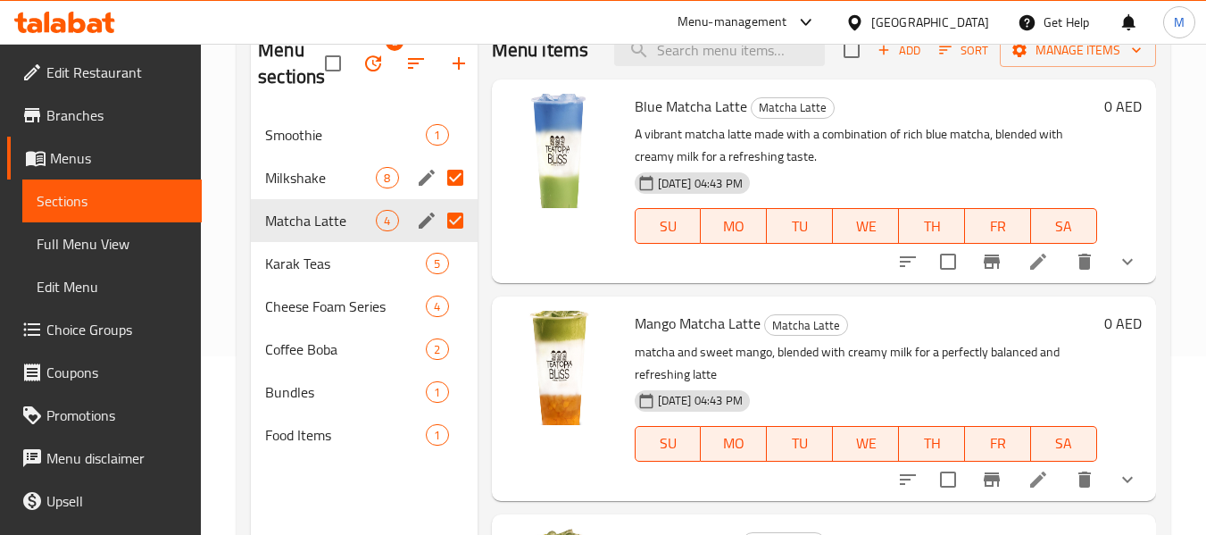
click at [455, 170] on input "Menu sections" at bounding box center [456, 178] width 38 height 38
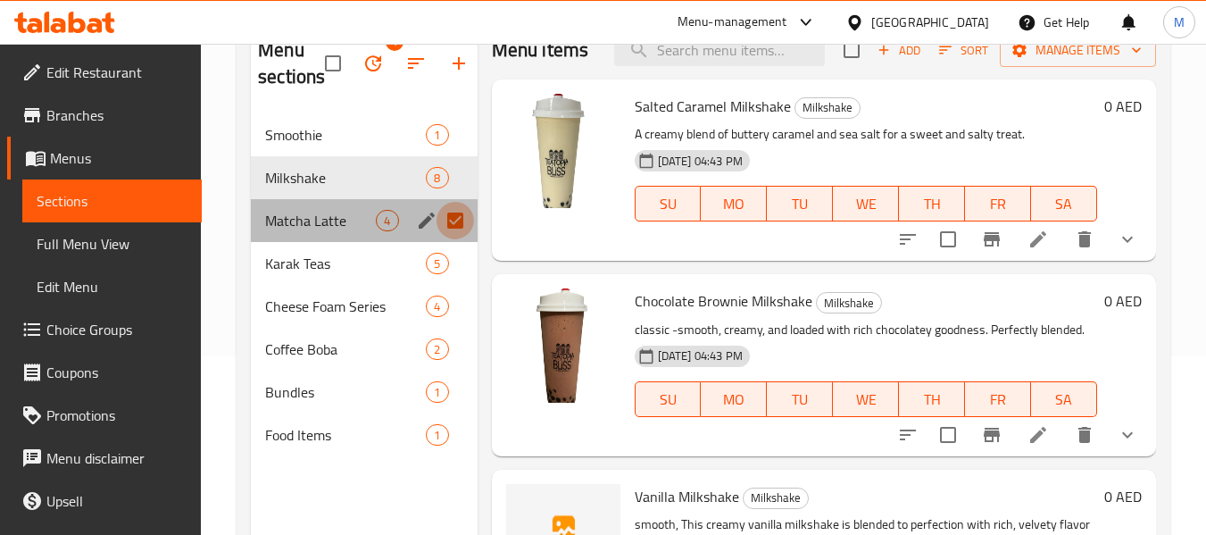
click at [456, 213] on input "Menu sections" at bounding box center [456, 221] width 38 height 38
checkbox input "false"
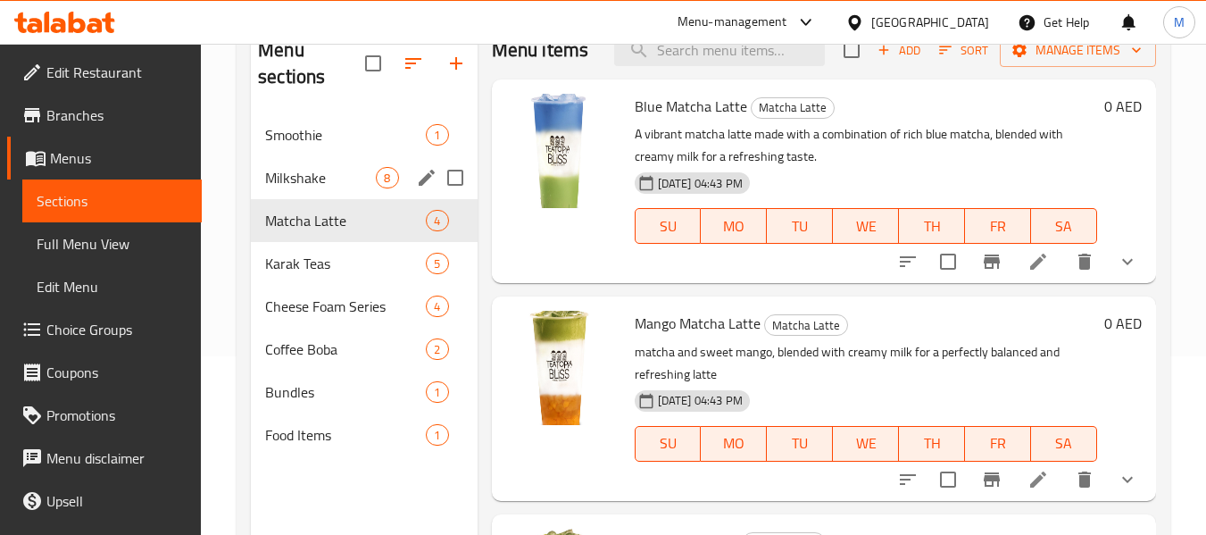
click at [455, 181] on input "Menu sections" at bounding box center [456, 178] width 38 height 38
checkbox input "true"
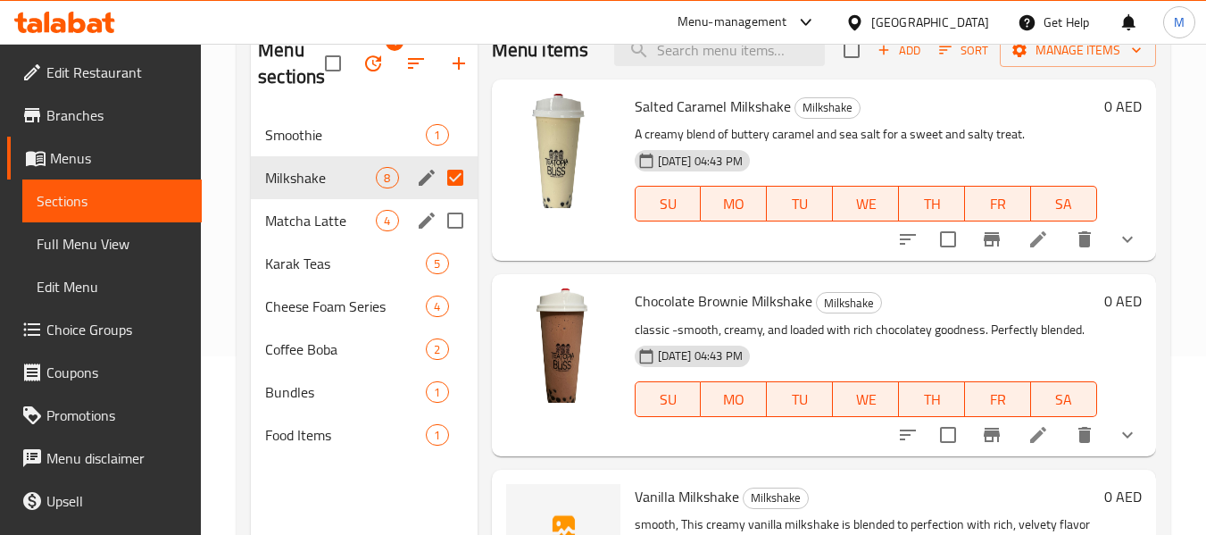
click at [455, 222] on input "Menu sections" at bounding box center [456, 221] width 38 height 38
checkbox input "true"
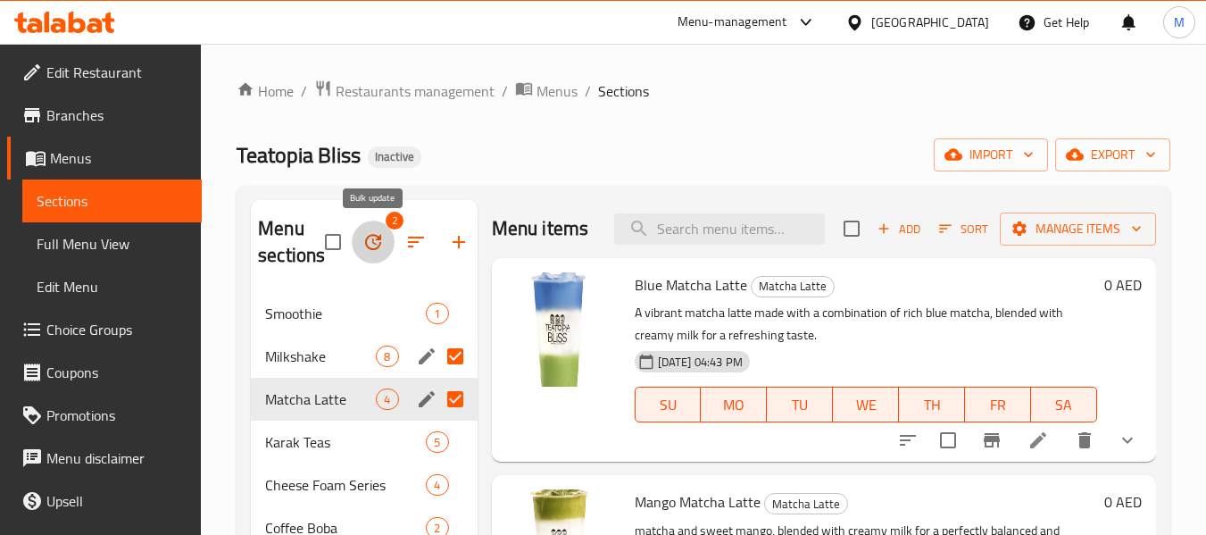
click at [371, 239] on icon "button" at bounding box center [373, 241] width 21 height 21
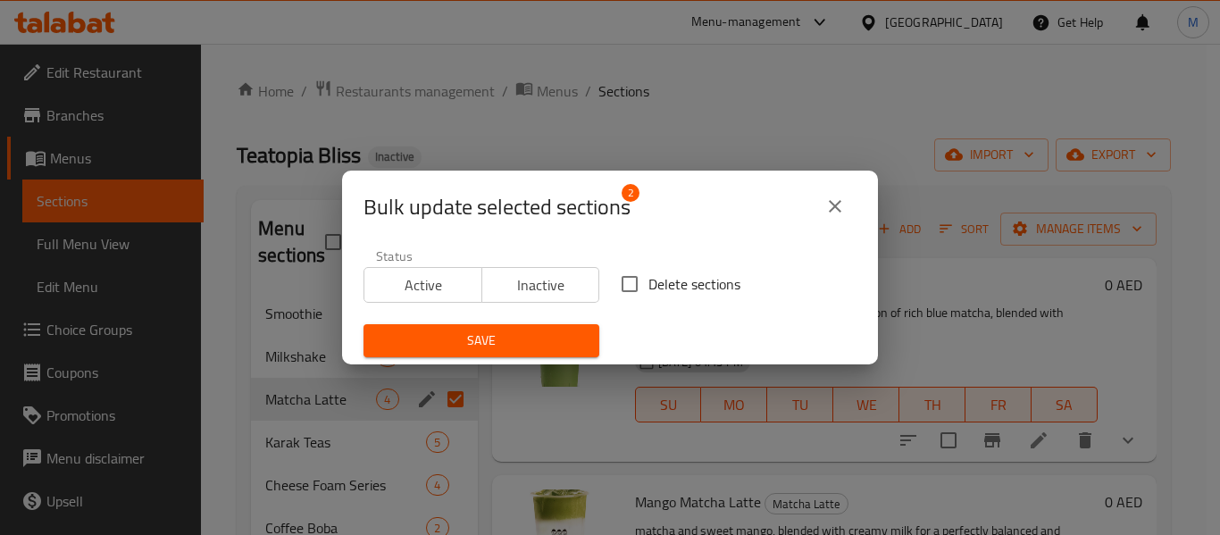
click at [663, 292] on span "Delete sections" at bounding box center [694, 283] width 92 height 21
click at [648, 292] on input "Delete sections" at bounding box center [630, 284] width 38 height 38
checkbox input "true"
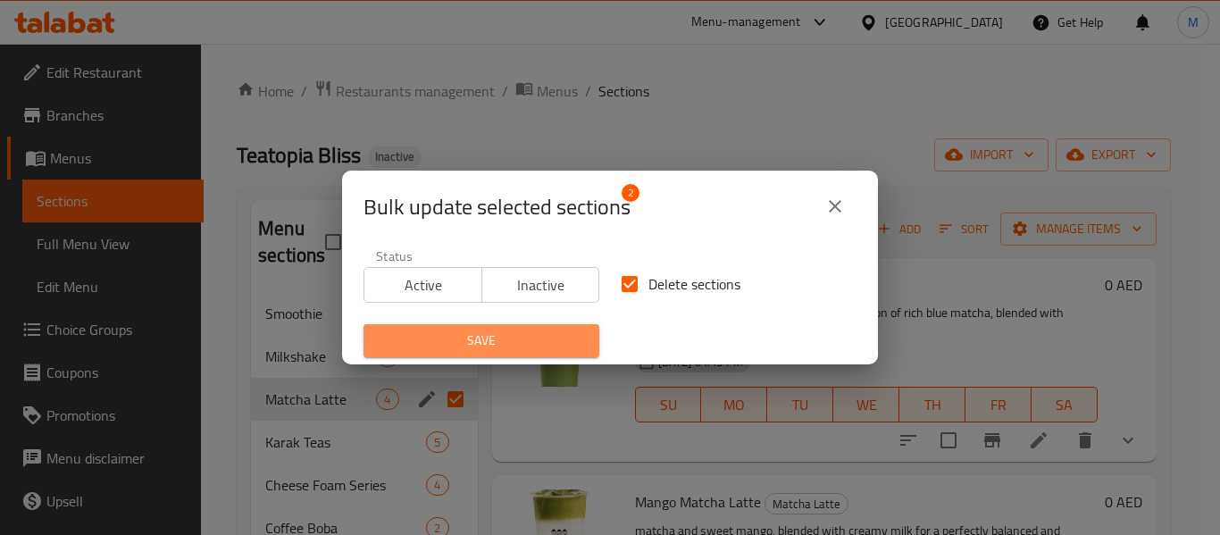
click at [542, 347] on span "Save" at bounding box center [481, 340] width 207 height 22
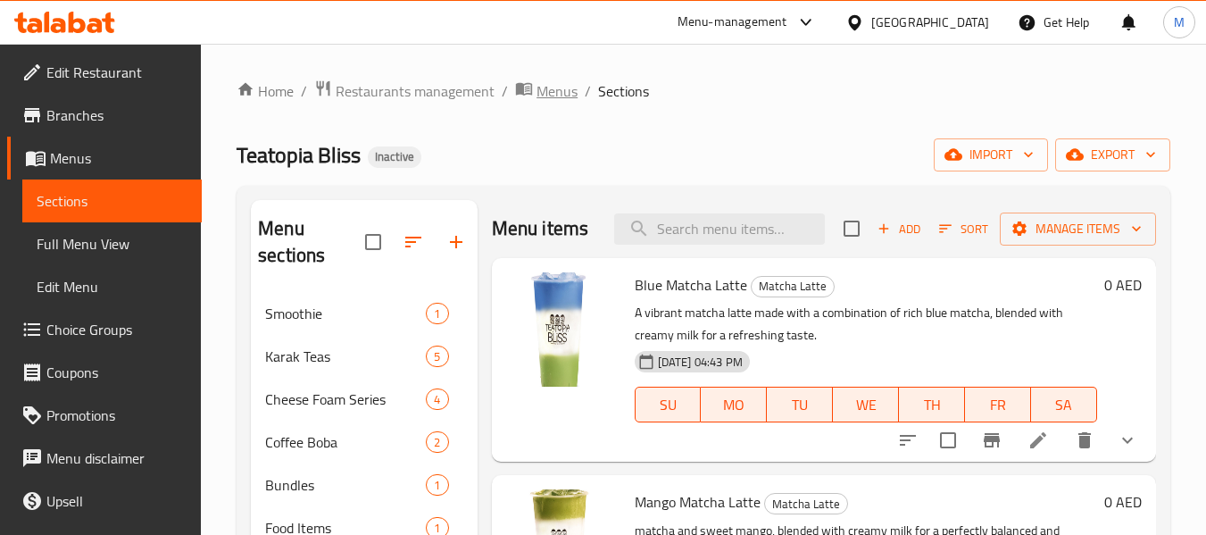
click at [541, 93] on span "Menus" at bounding box center [557, 90] width 41 height 21
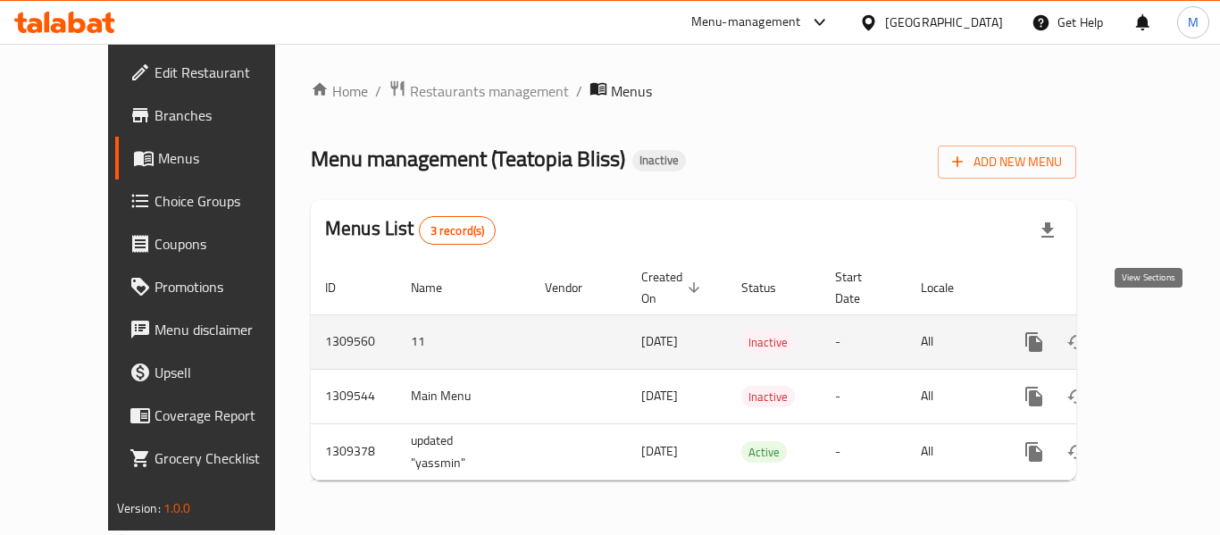
click at [1152, 331] on icon "enhanced table" at bounding box center [1162, 341] width 21 height 21
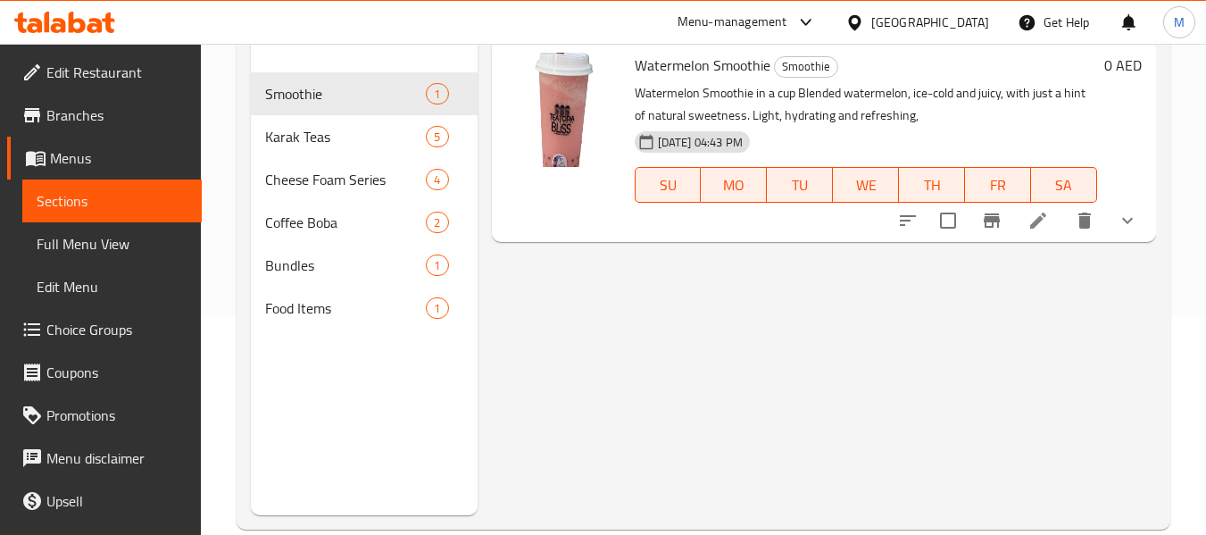
scroll to position [250, 0]
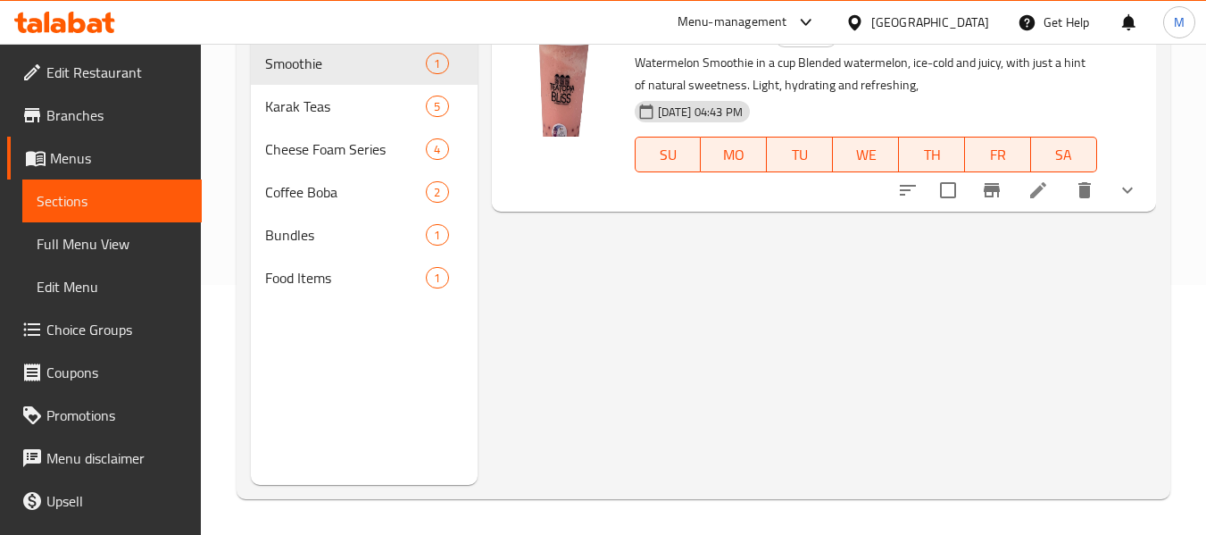
click at [694, 357] on div "Menu items Add Sort Manage items Watermelon Smoothie Smoothie Watermelon Smooth…" at bounding box center [817, 217] width 679 height 535
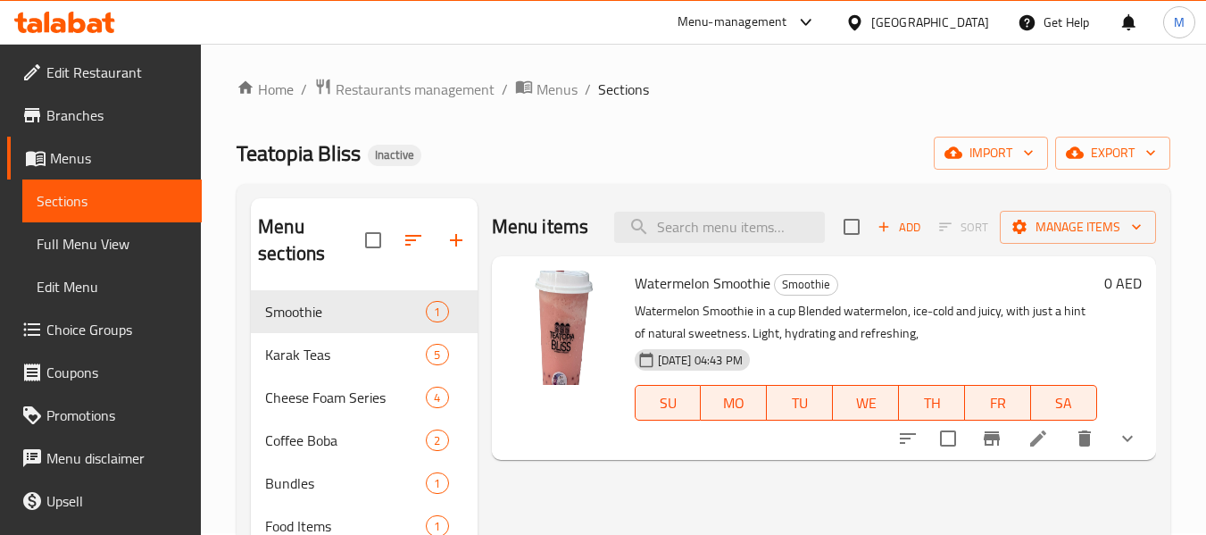
scroll to position [0, 0]
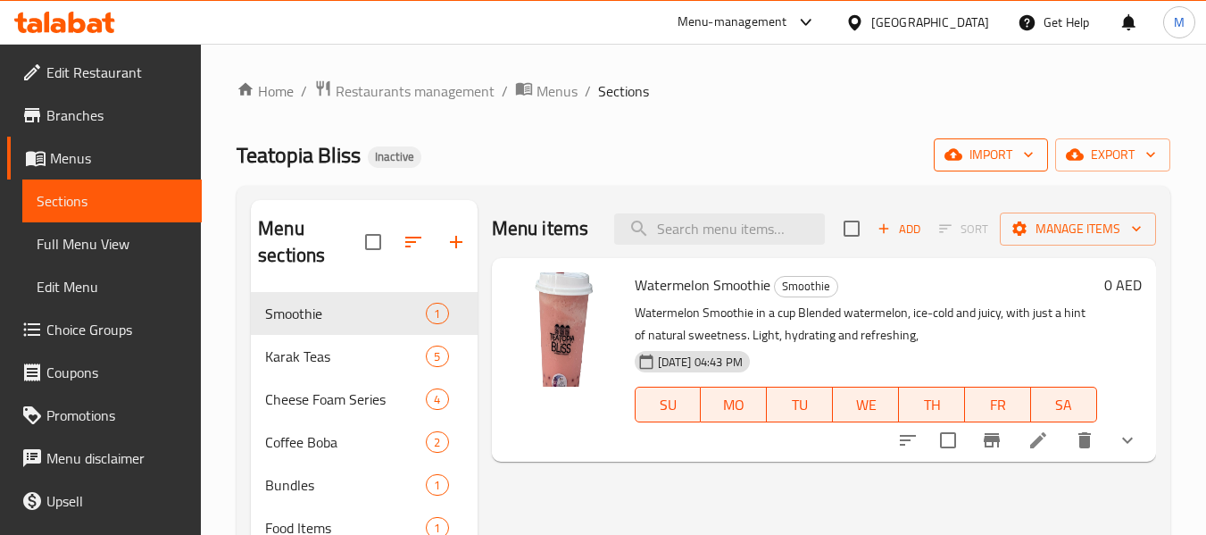
click at [1001, 145] on span "import" at bounding box center [991, 155] width 86 height 22
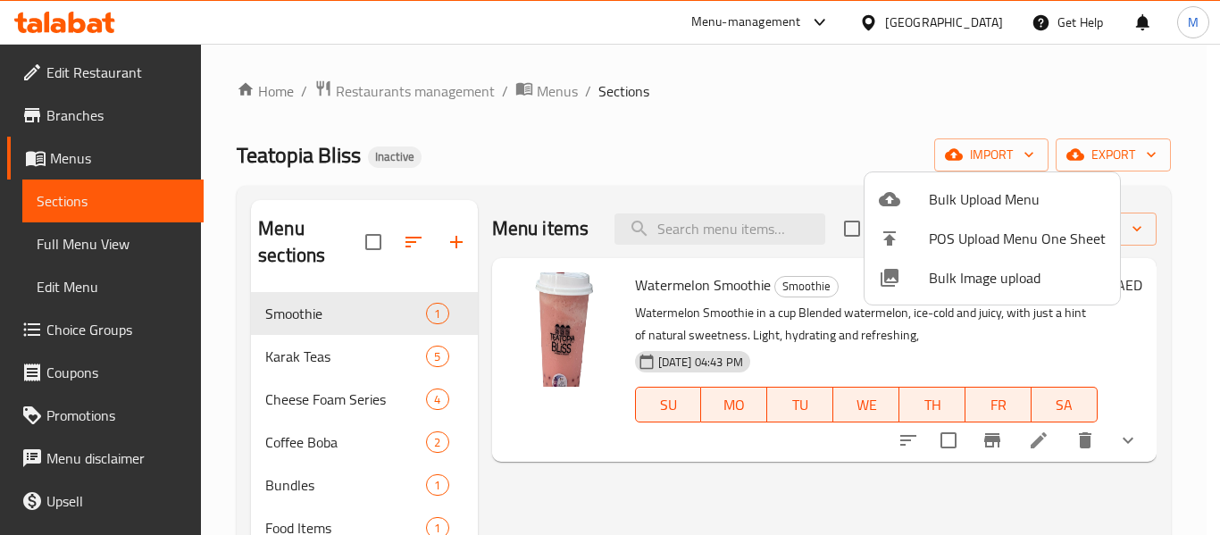
drag, startPoint x: 508, startPoint y: 87, endPoint x: 538, endPoint y: 88, distance: 29.5
click at [509, 88] on div at bounding box center [610, 267] width 1220 height 535
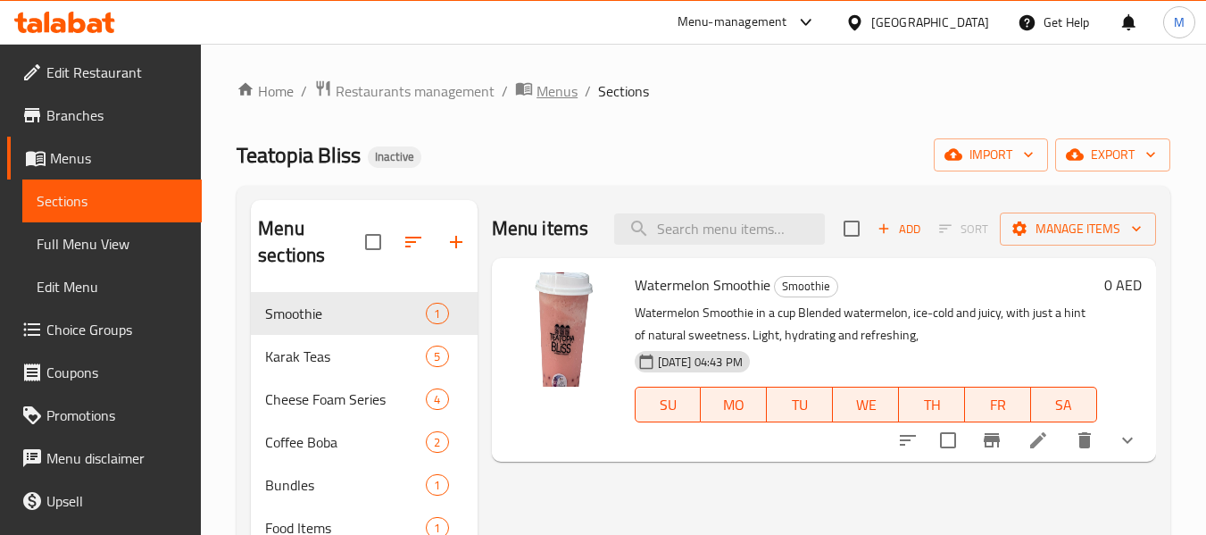
click at [538, 88] on span "Menus" at bounding box center [557, 90] width 41 height 21
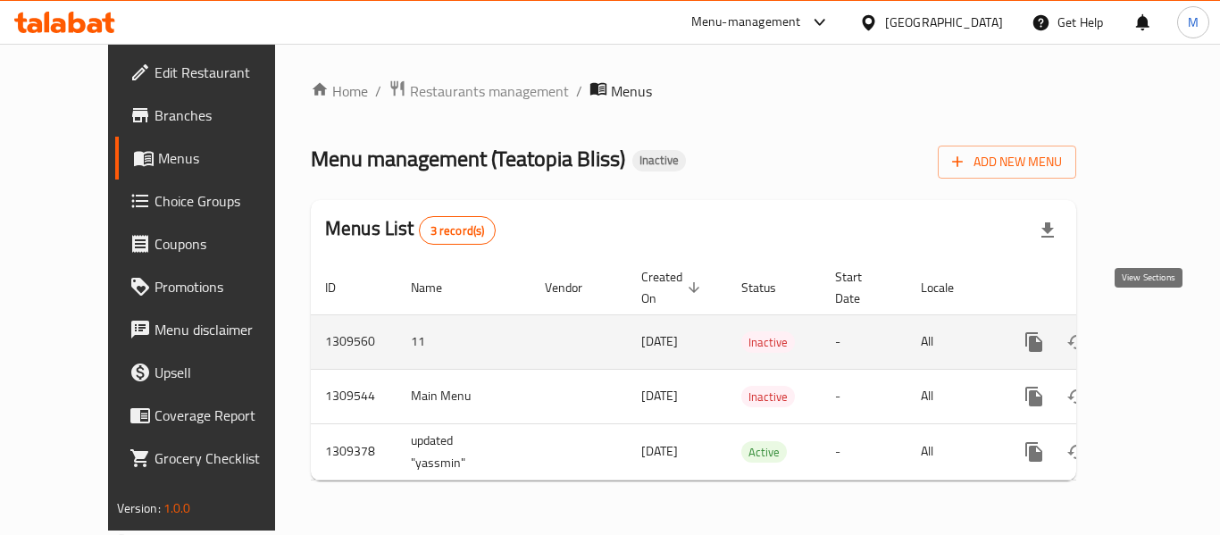
click at [1152, 331] on icon "enhanced table" at bounding box center [1162, 341] width 21 height 21
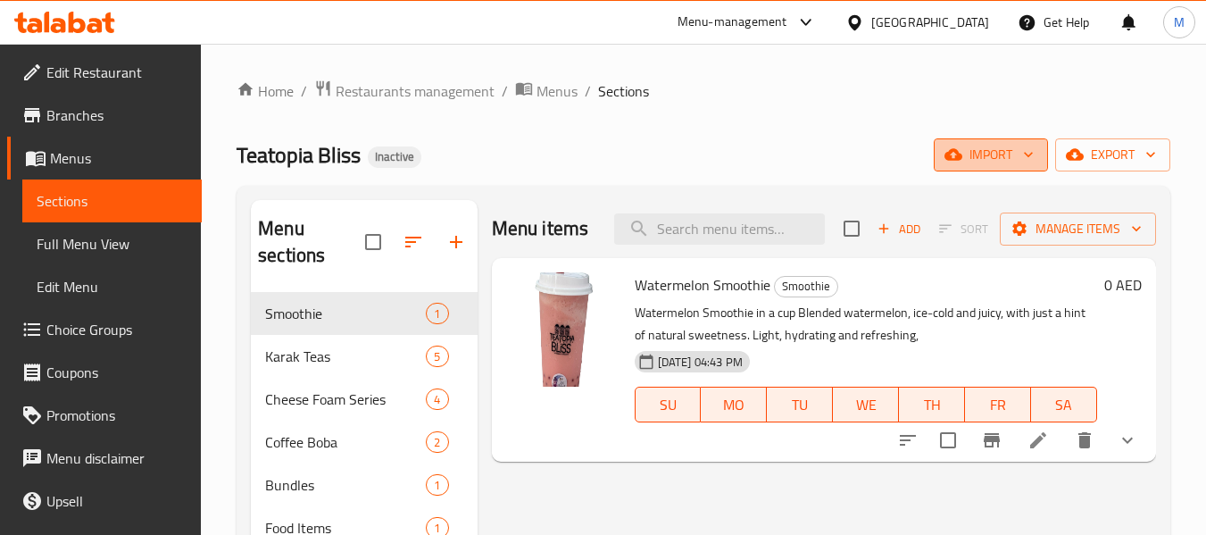
click at [974, 139] on button "import" at bounding box center [991, 154] width 114 height 33
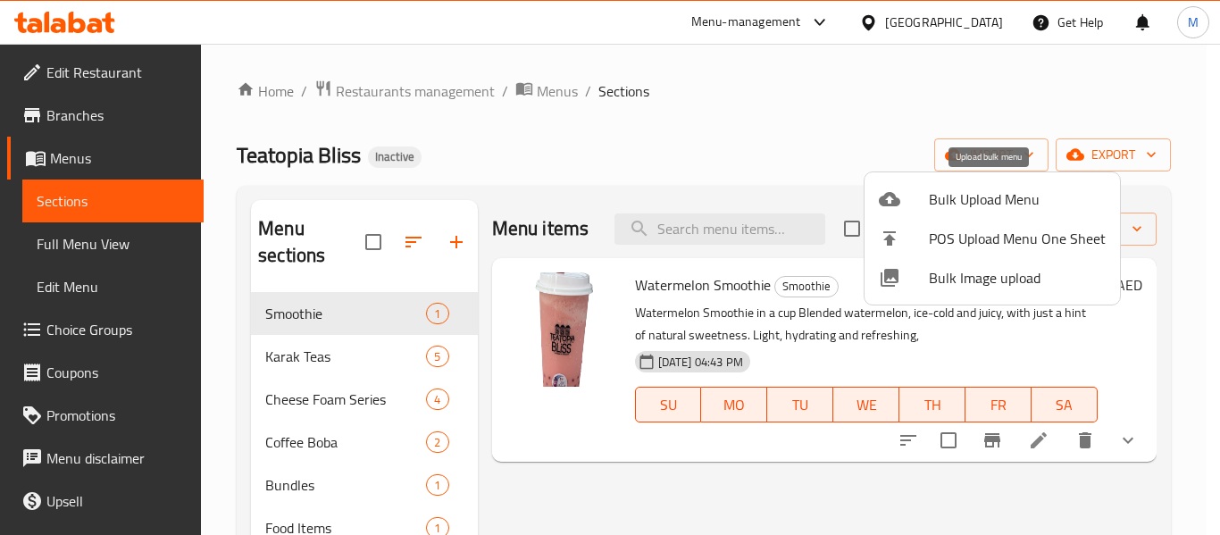
click at [951, 197] on span "Bulk Upload Menu" at bounding box center [1017, 198] width 177 height 21
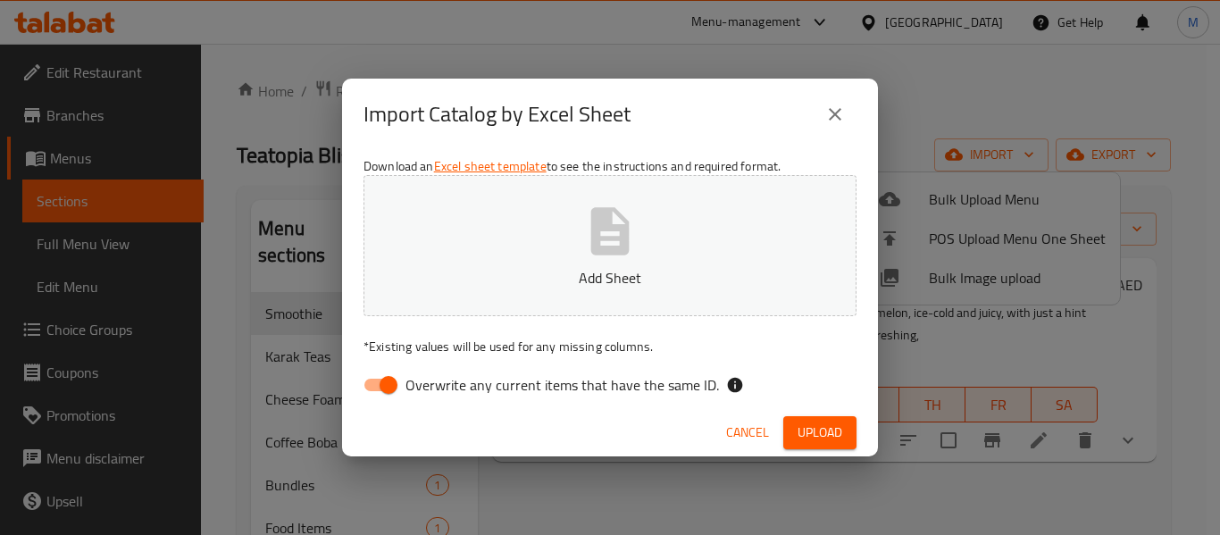
click at [377, 390] on input "Overwrite any current items that have the same ID." at bounding box center [389, 385] width 102 height 34
checkbox input "false"
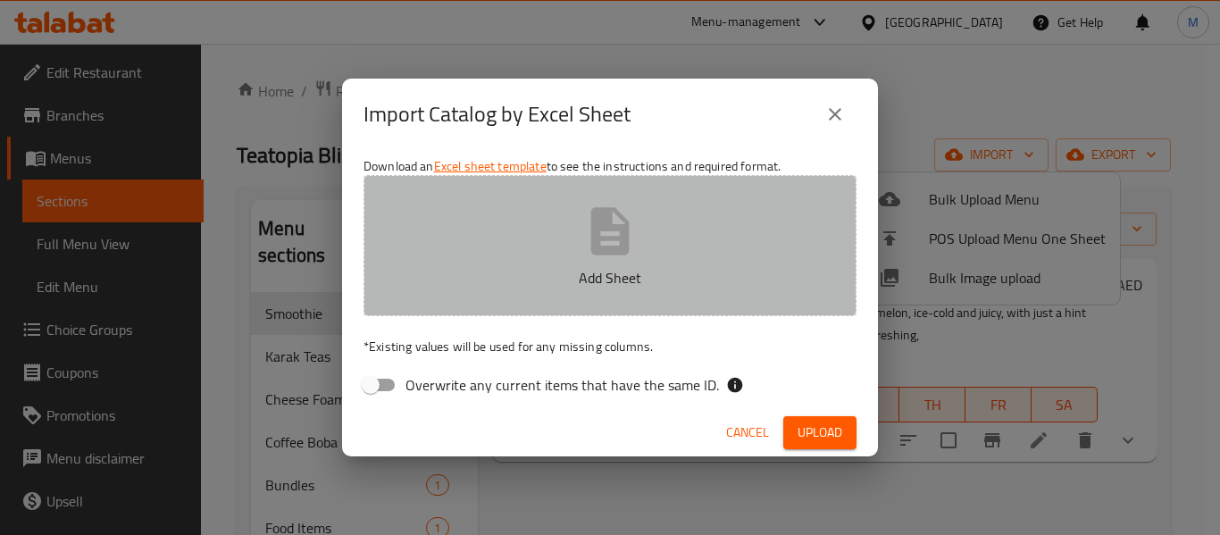
click at [630, 259] on icon "button" at bounding box center [609, 231] width 57 height 57
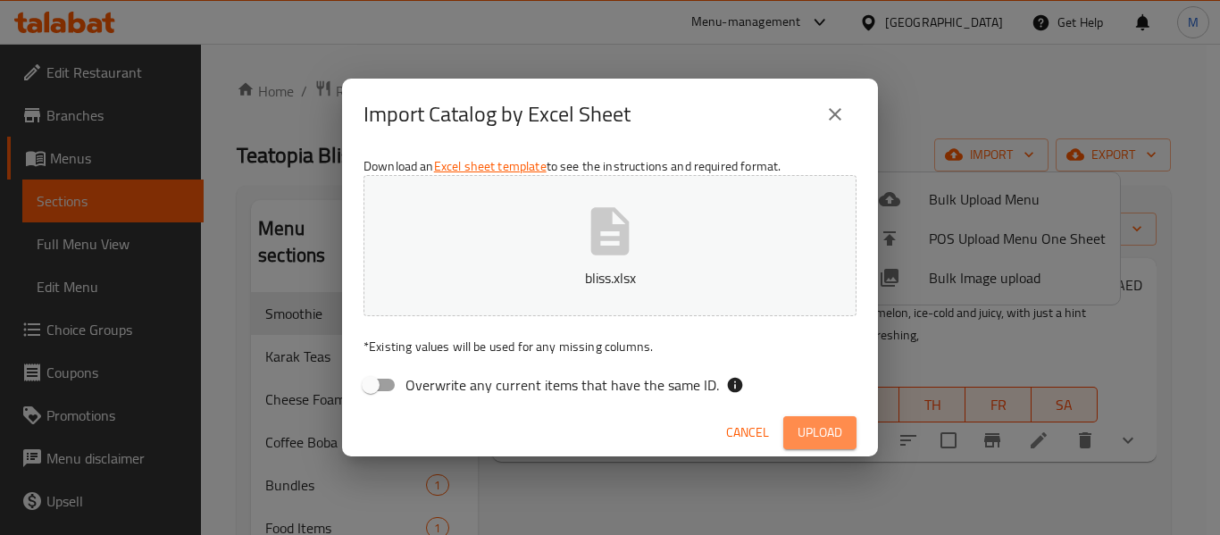
click at [819, 433] on span "Upload" at bounding box center [819, 432] width 45 height 22
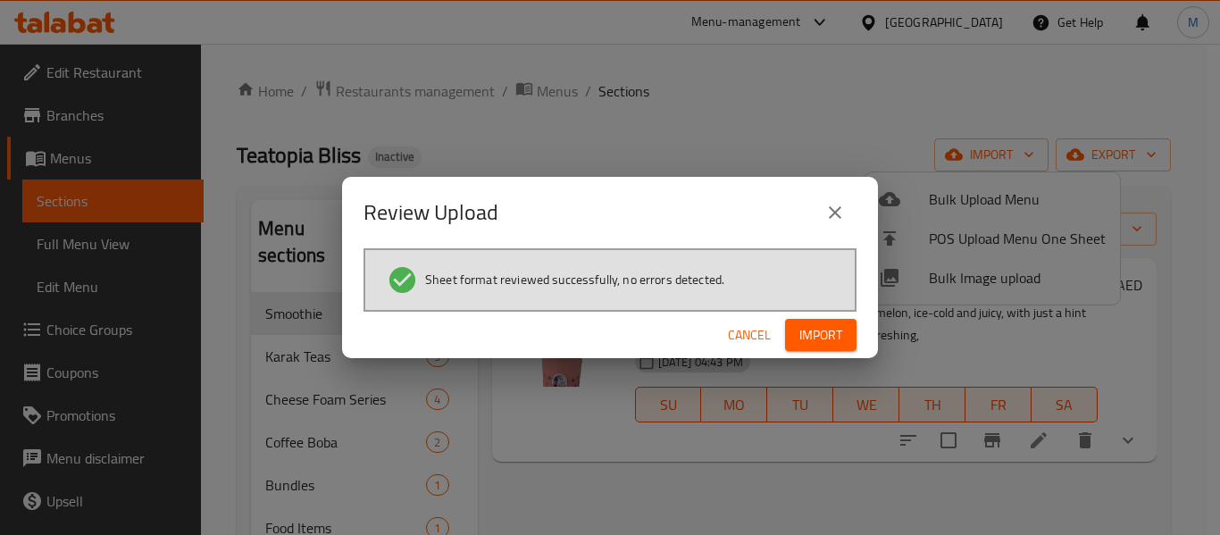
click at [825, 320] on button "Import" at bounding box center [820, 335] width 71 height 33
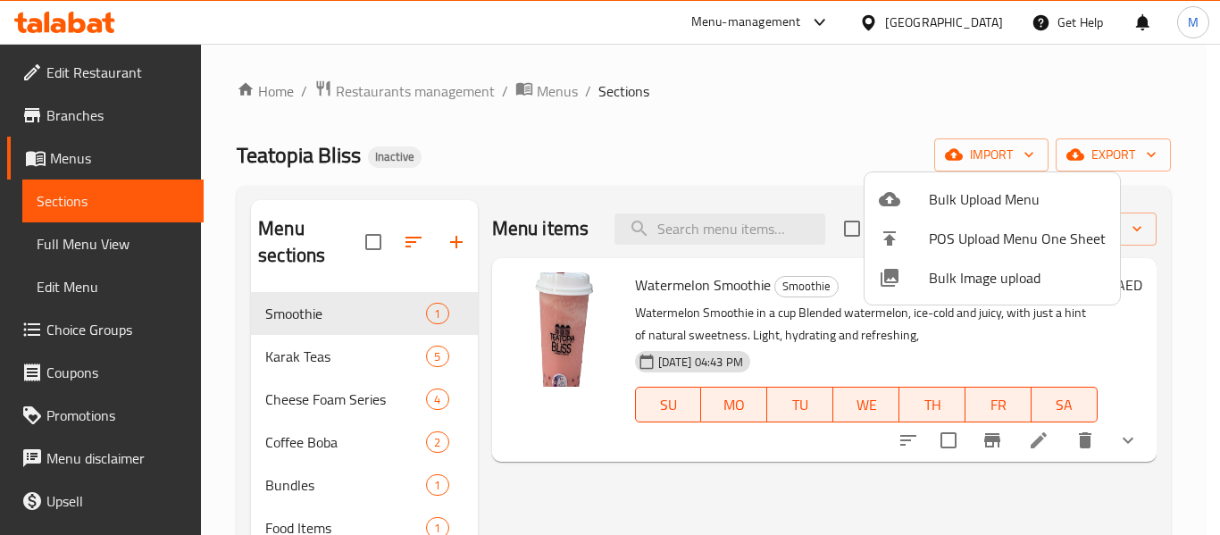
click at [352, 413] on div at bounding box center [610, 267] width 1220 height 535
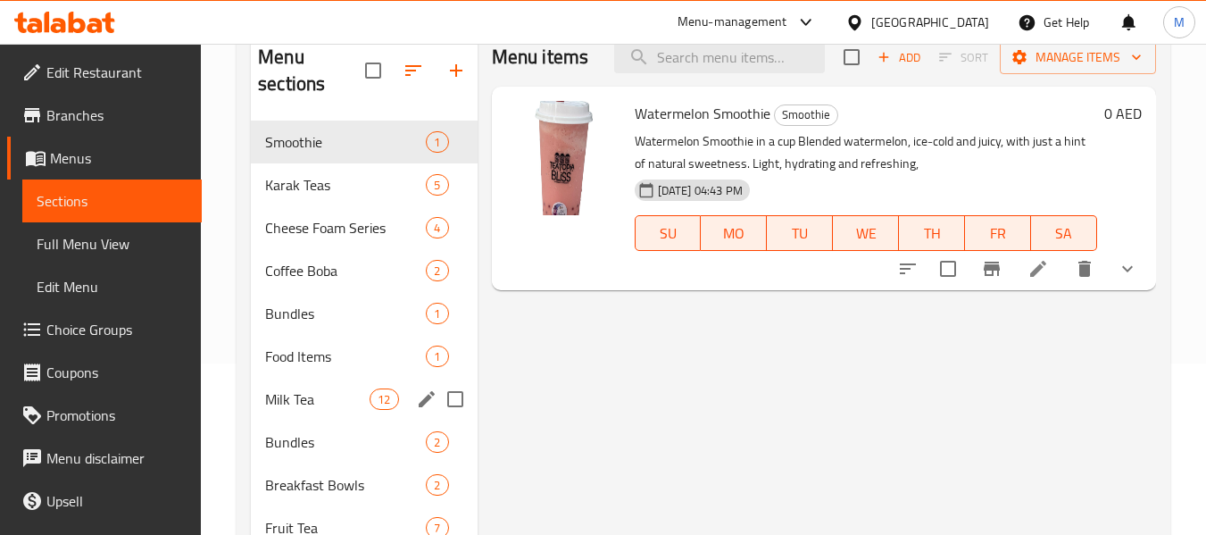
scroll to position [179, 0]
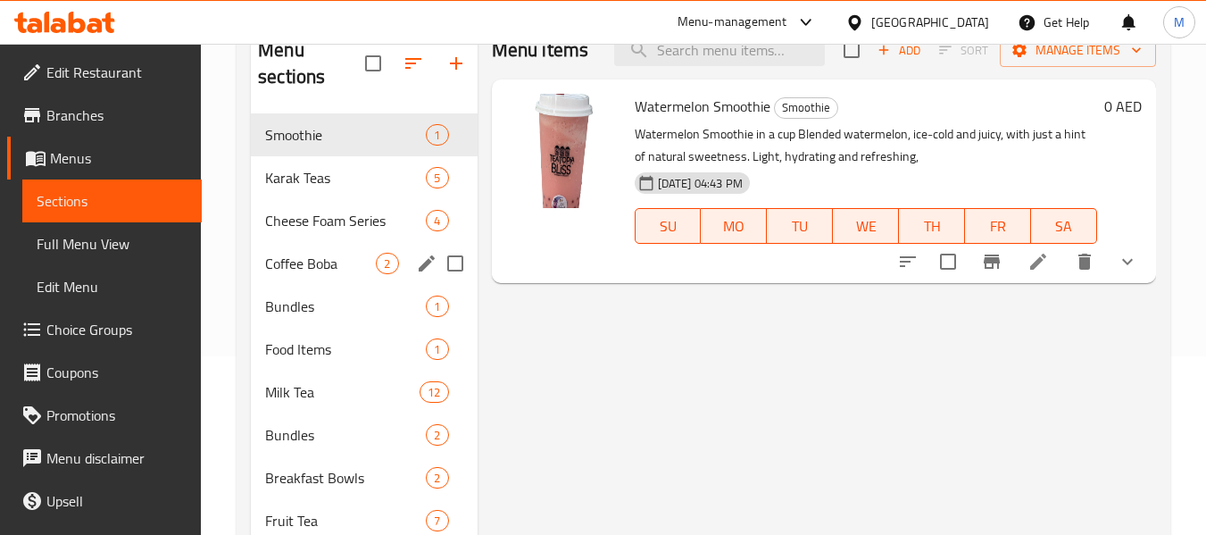
click at [328, 247] on div "Coffee Boba 2" at bounding box center [364, 263] width 226 height 43
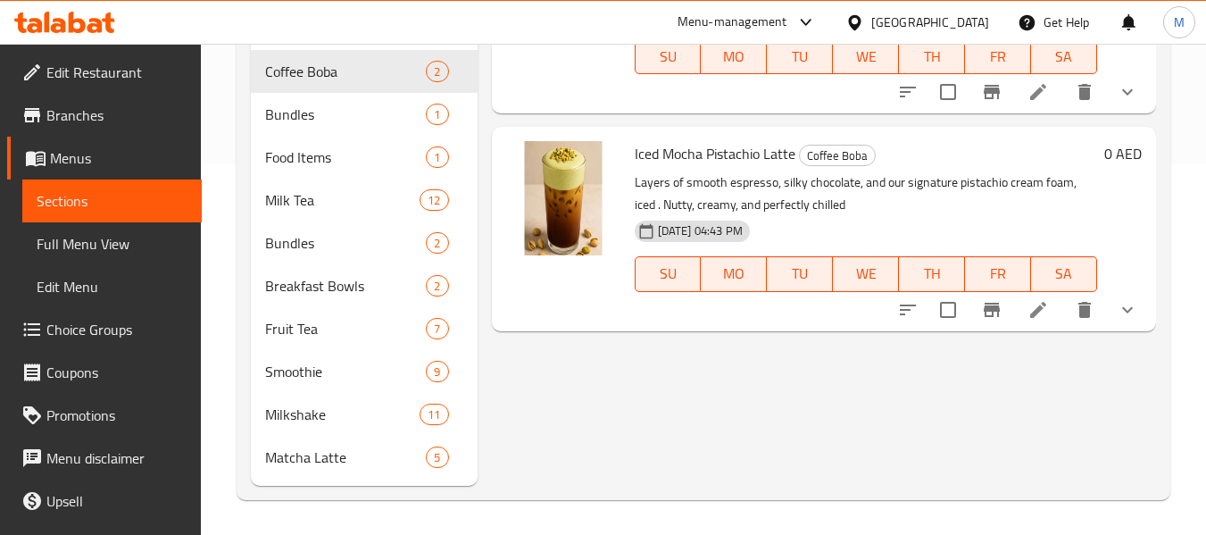
scroll to position [371, 0]
click at [289, 458] on span "Matcha Latte" at bounding box center [320, 456] width 111 height 21
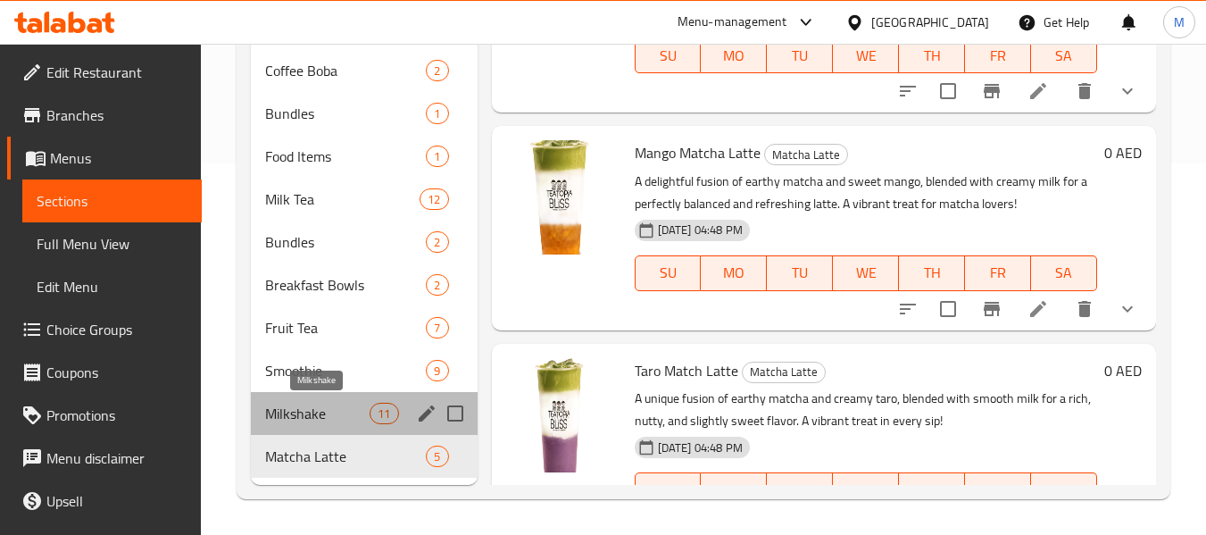
click at [304, 415] on span "Milkshake" at bounding box center [317, 413] width 104 height 21
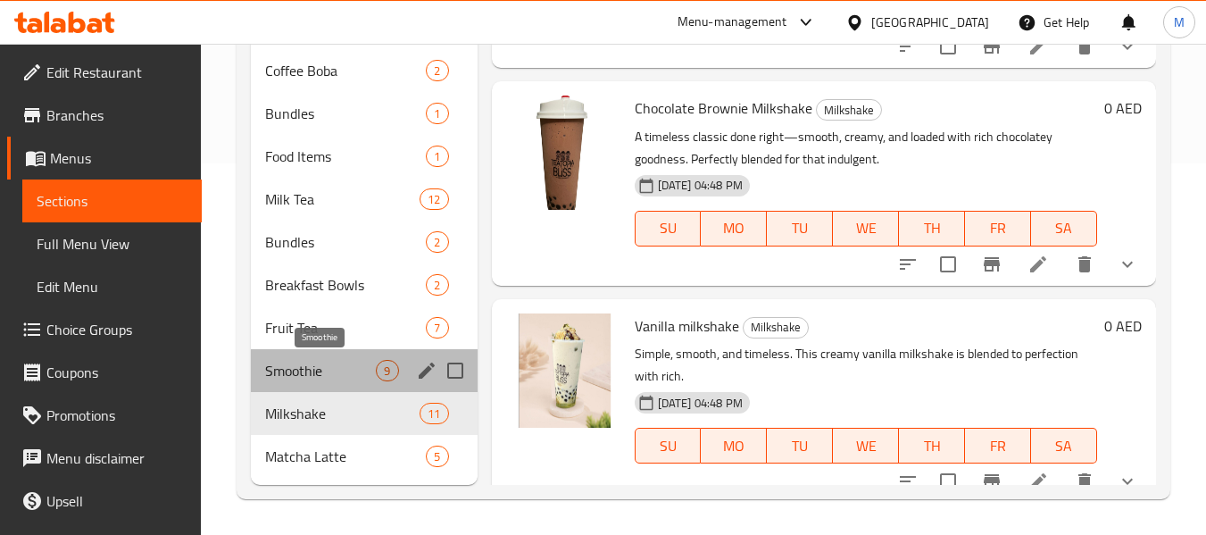
click at [314, 368] on span "Smoothie" at bounding box center [320, 370] width 111 height 21
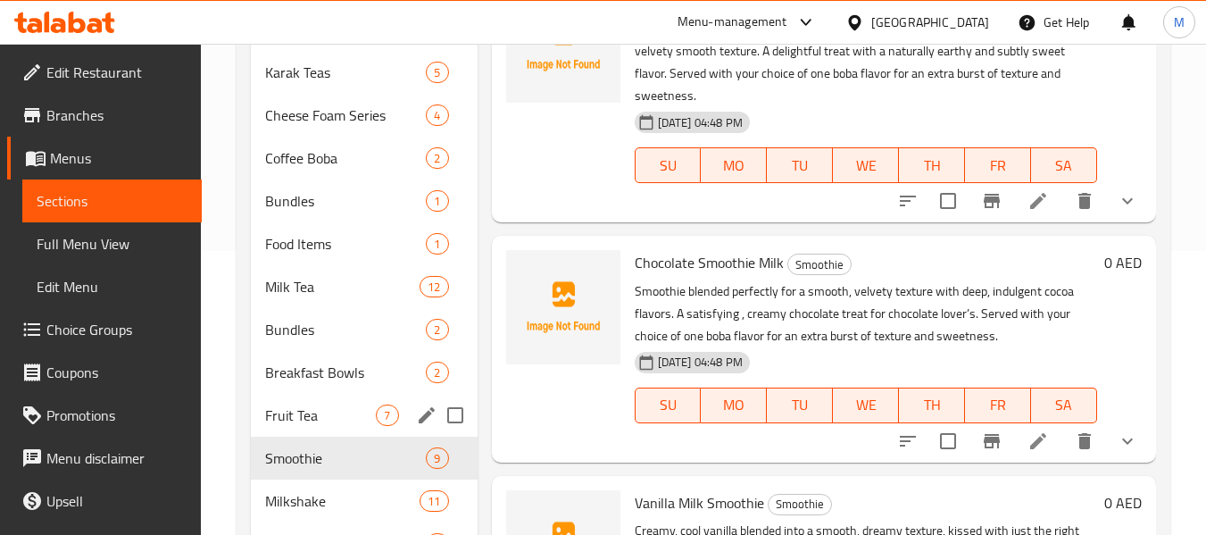
scroll to position [282, 0]
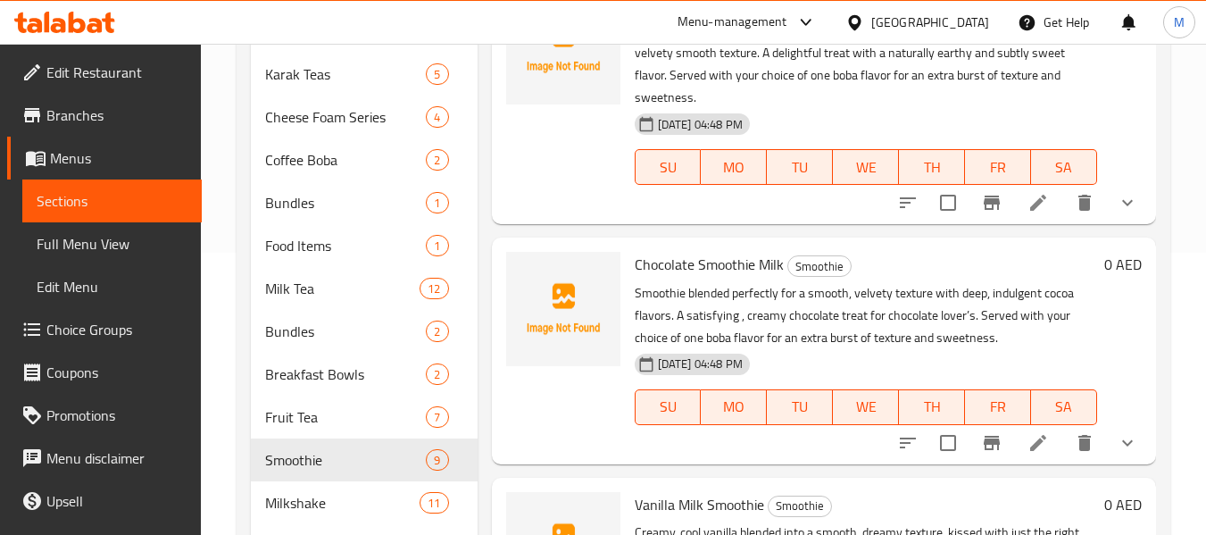
click at [726, 278] on span "Chocolate Smoothie Milk" at bounding box center [709, 264] width 149 height 27
copy span "Smoothie"
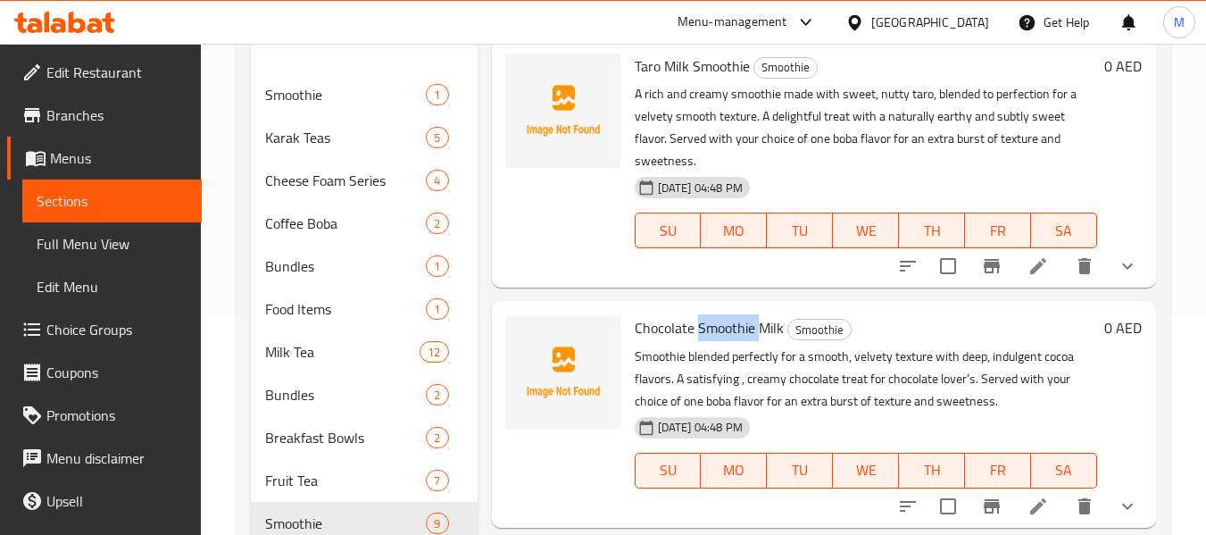
scroll to position [193, 0]
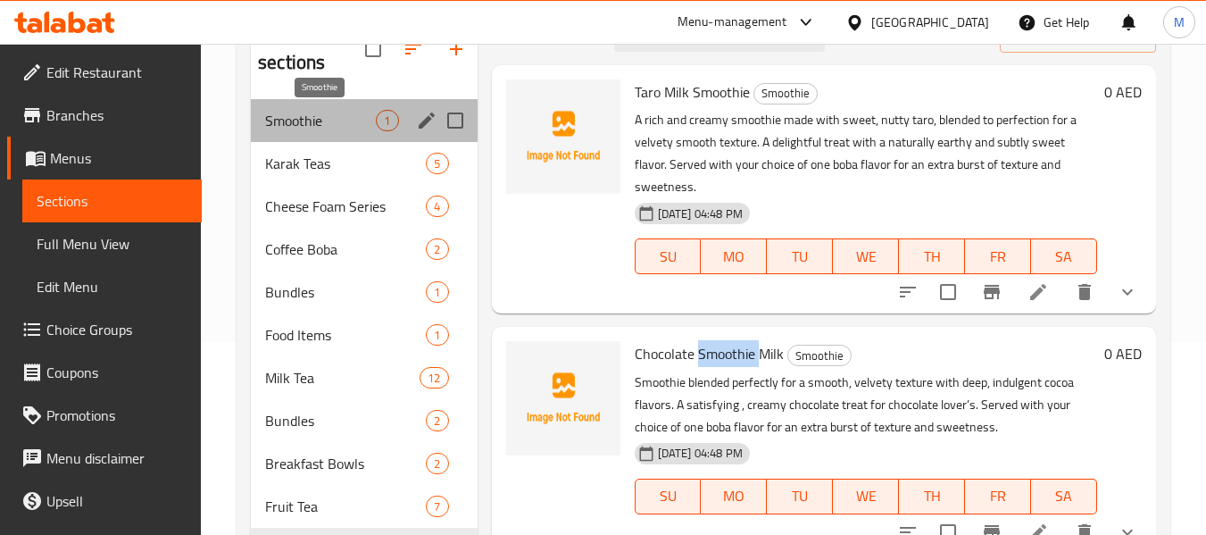
click at [312, 114] on span "Smoothie" at bounding box center [320, 120] width 111 height 21
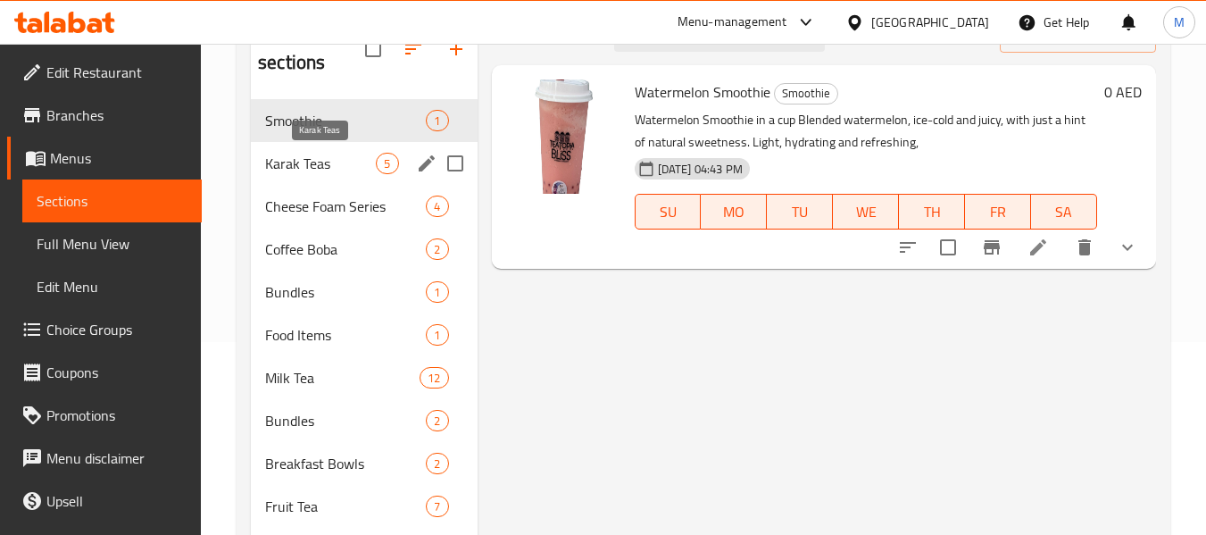
drag, startPoint x: 339, startPoint y: 155, endPoint x: 328, endPoint y: 216, distance: 61.8
click at [339, 156] on span "Karak Teas" at bounding box center [320, 163] width 111 height 21
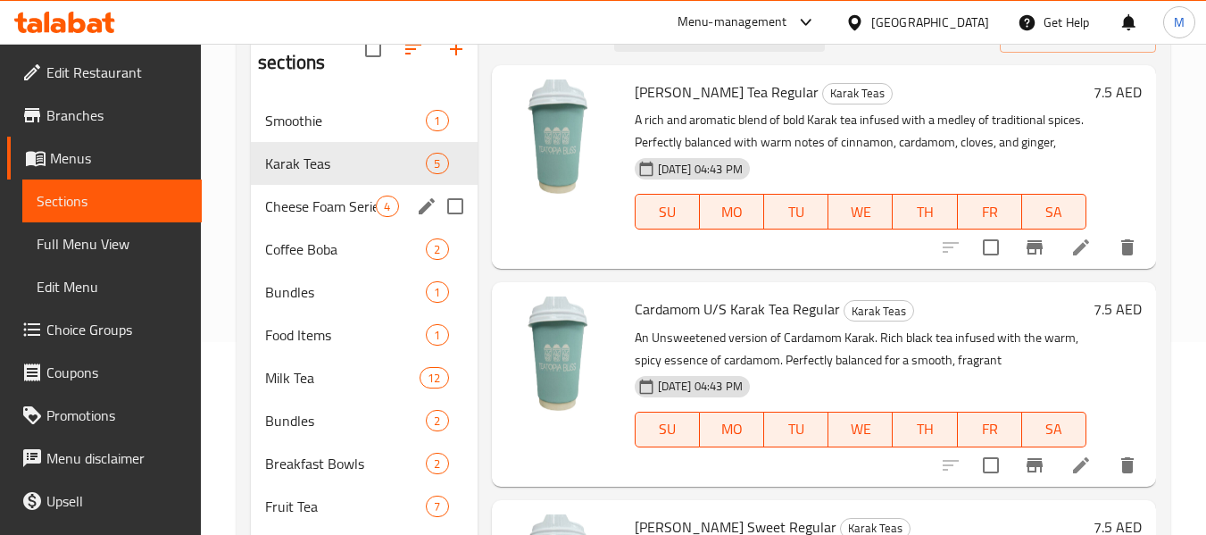
click at [327, 211] on span "Cheese Foam Series" at bounding box center [320, 206] width 111 height 21
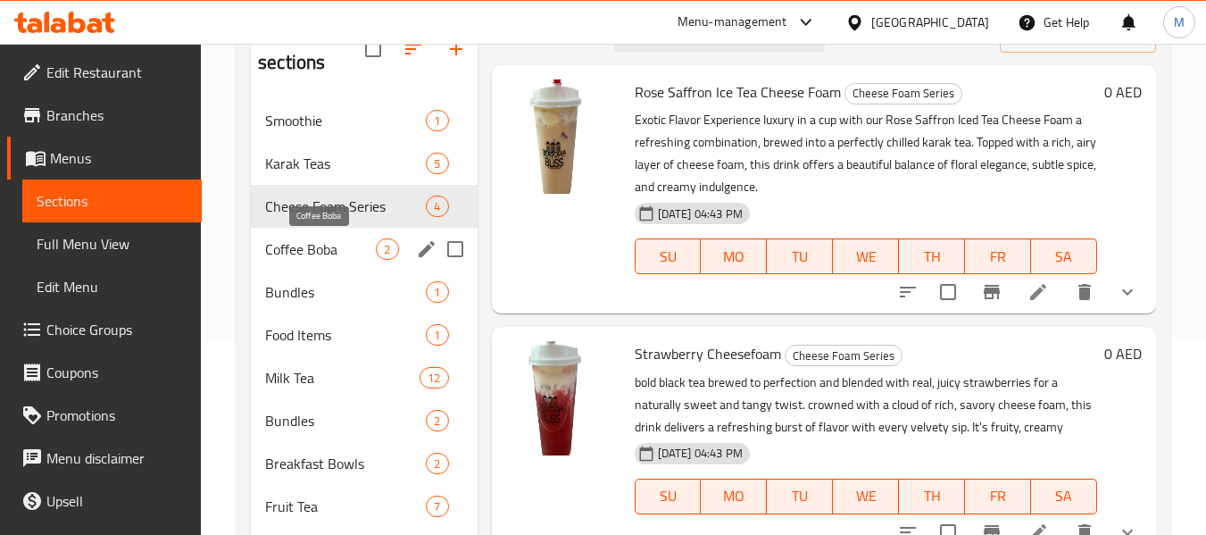
click at [322, 248] on span "Coffee Boba" at bounding box center [320, 248] width 111 height 21
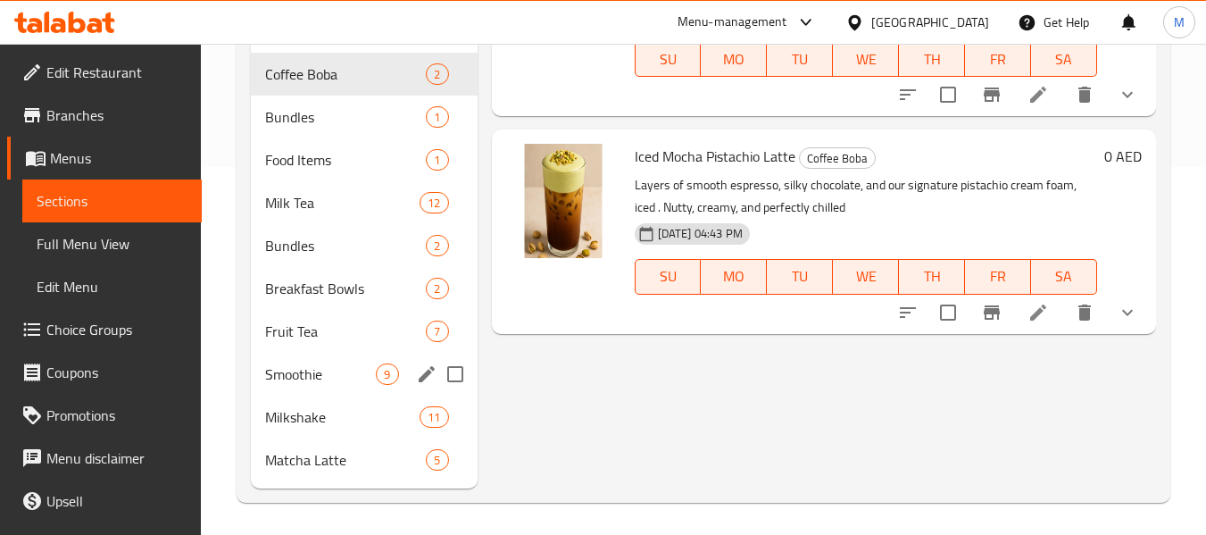
scroll to position [371, 0]
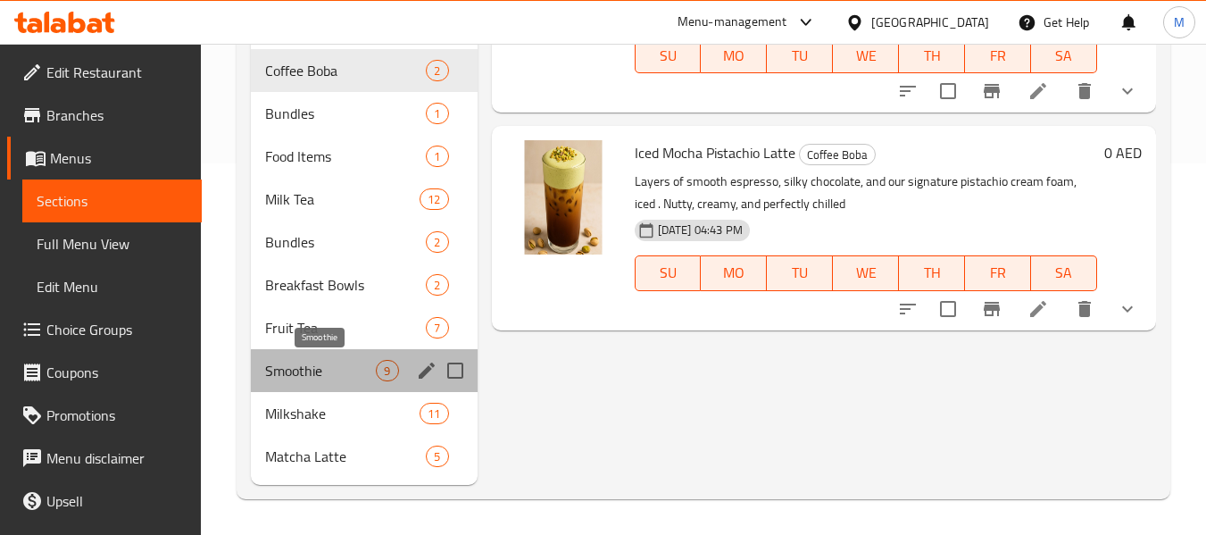
click at [330, 363] on span "Smoothie" at bounding box center [320, 370] width 111 height 21
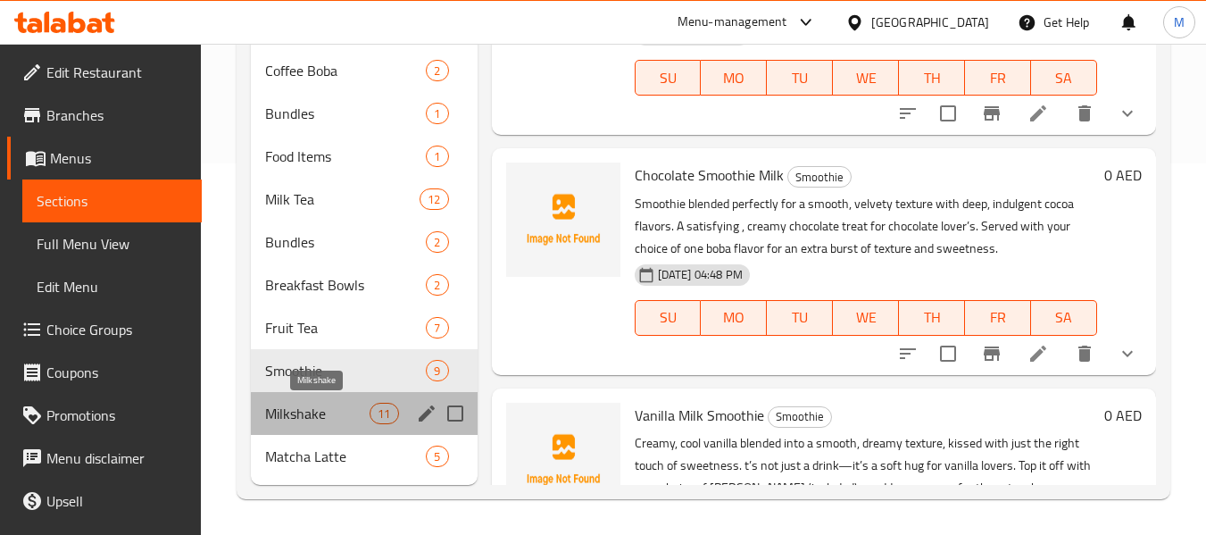
click at [334, 413] on span "Milkshake" at bounding box center [317, 413] width 104 height 21
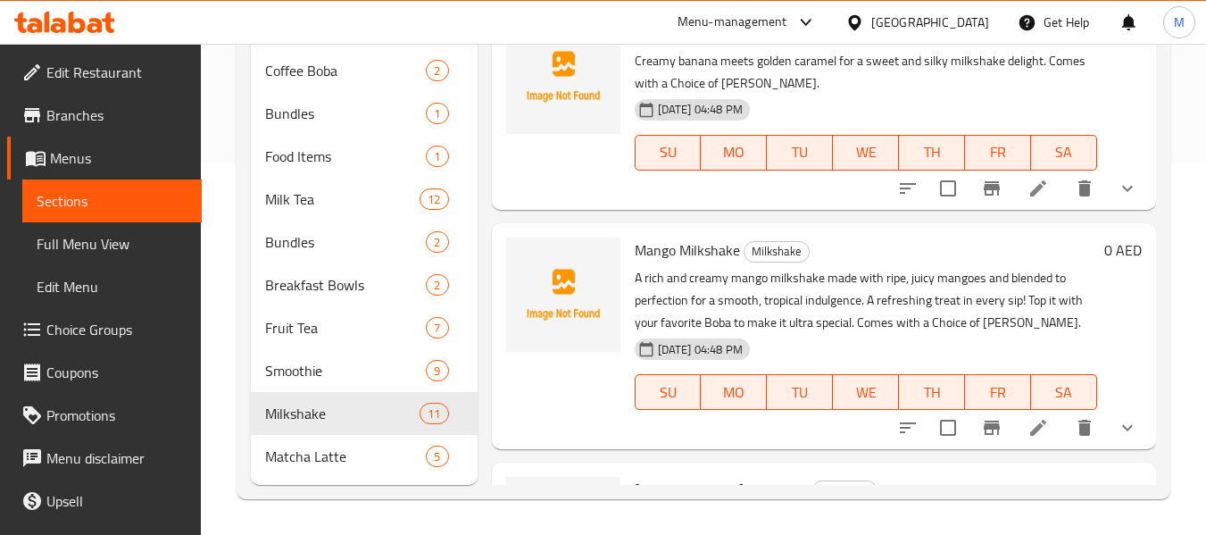
scroll to position [1072, 0]
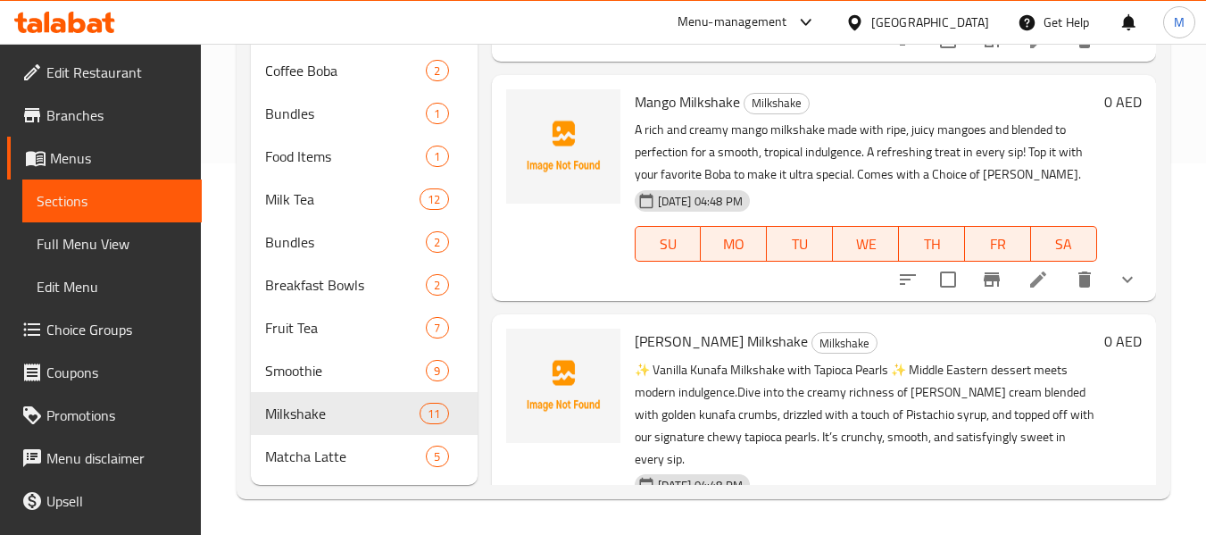
click at [716, 115] on span "Mango Milkshake" at bounding box center [687, 101] width 105 height 27
copy h6 "Milkshake"
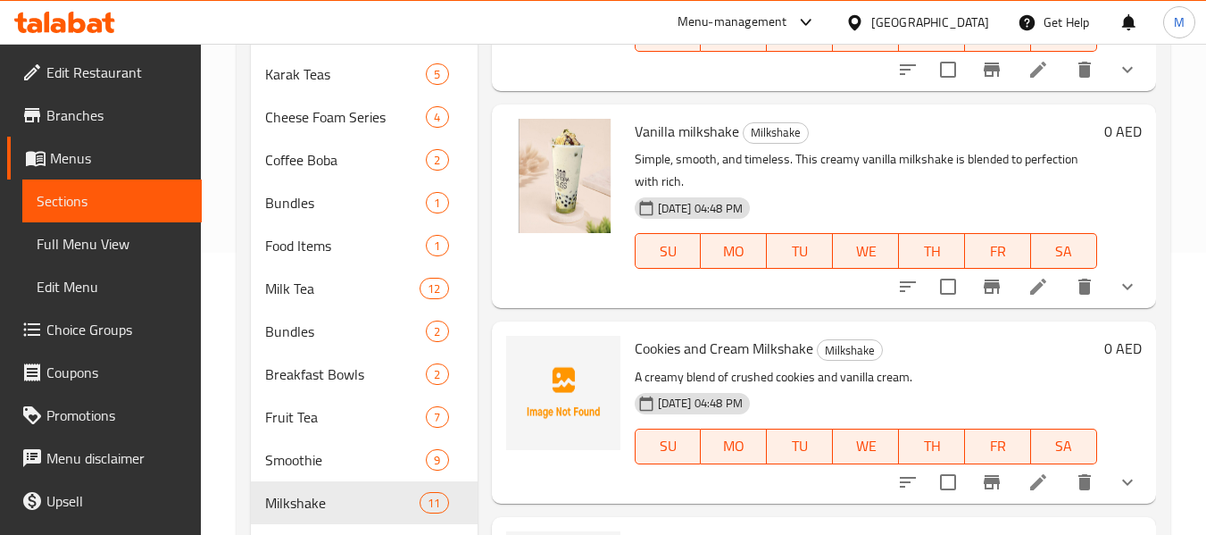
scroll to position [536, 0]
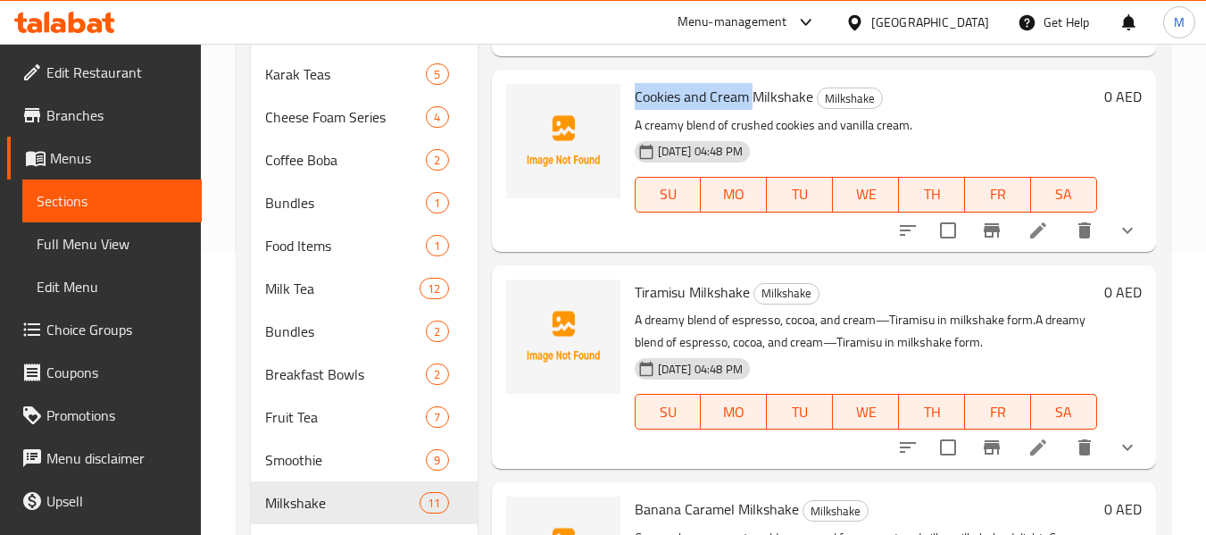
drag, startPoint x: 750, startPoint y: 123, endPoint x: 637, endPoint y: 126, distance: 113.4
click at [637, 110] on span "Cookies and Cream Milkshake" at bounding box center [724, 96] width 179 height 27
copy span "Cookies and Cream"
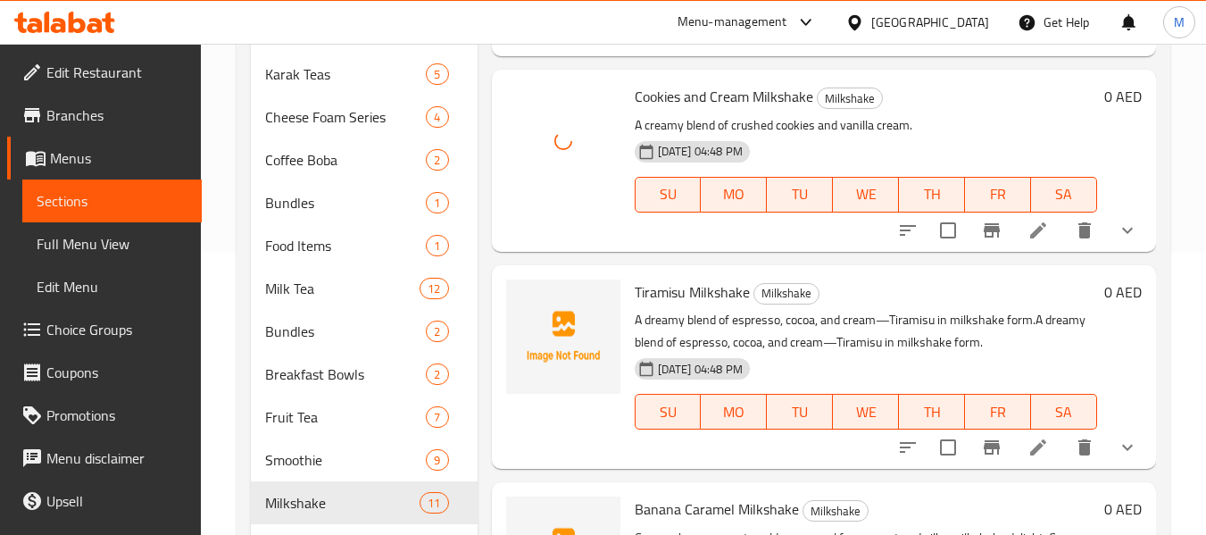
click at [650, 305] on span "Tiramisu Milkshake" at bounding box center [692, 292] width 115 height 27
copy span "Tiramisu"
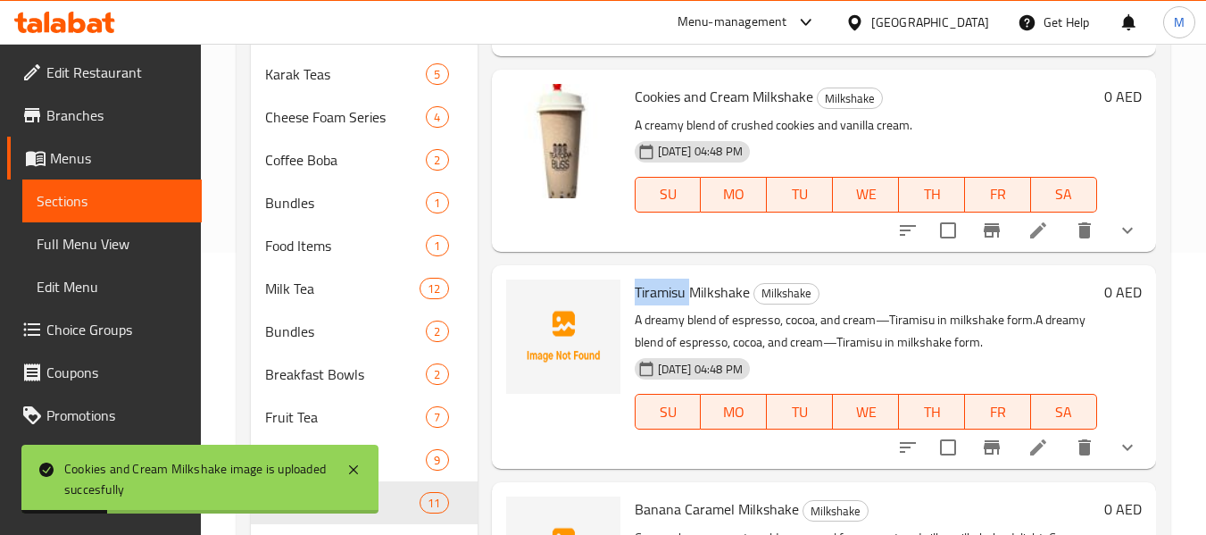
click at [691, 305] on span "Tiramisu Milkshake" at bounding box center [692, 292] width 115 height 27
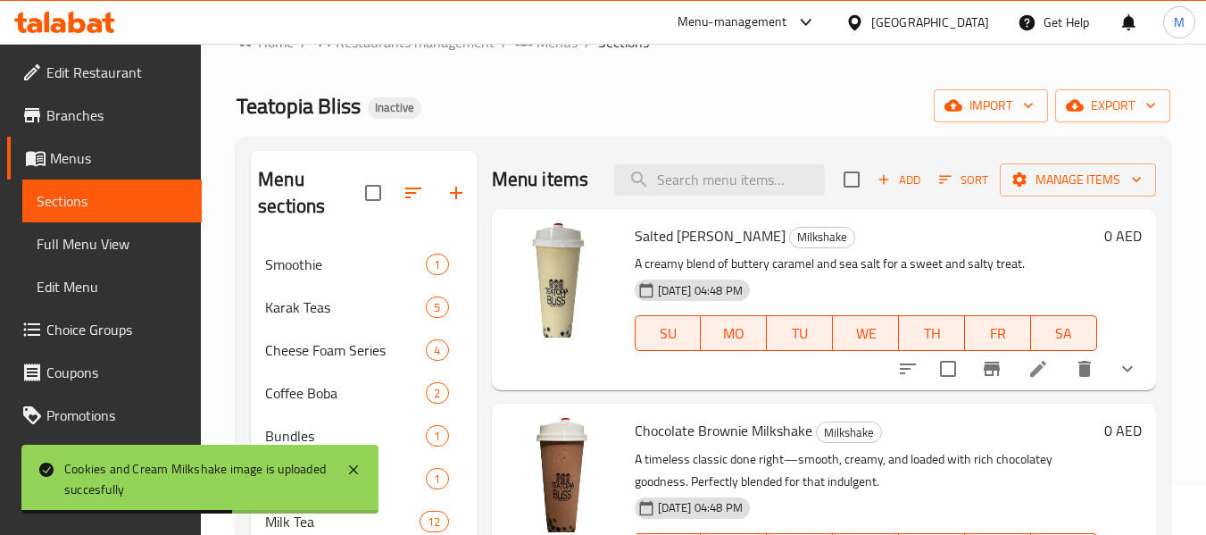
scroll to position [0, 0]
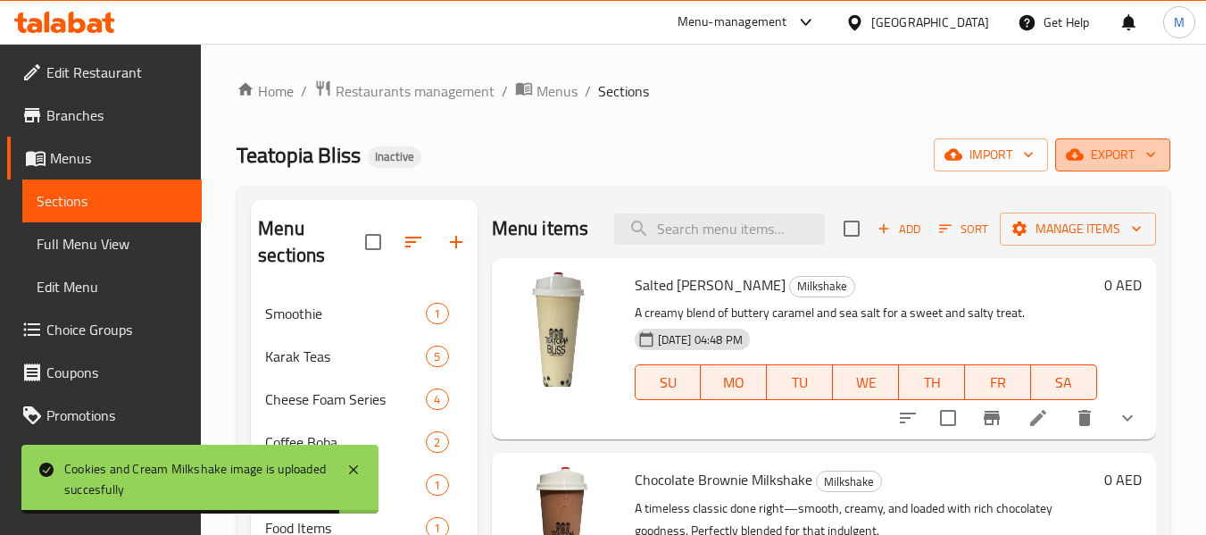
click at [1148, 149] on icon "button" at bounding box center [1151, 155] width 18 height 18
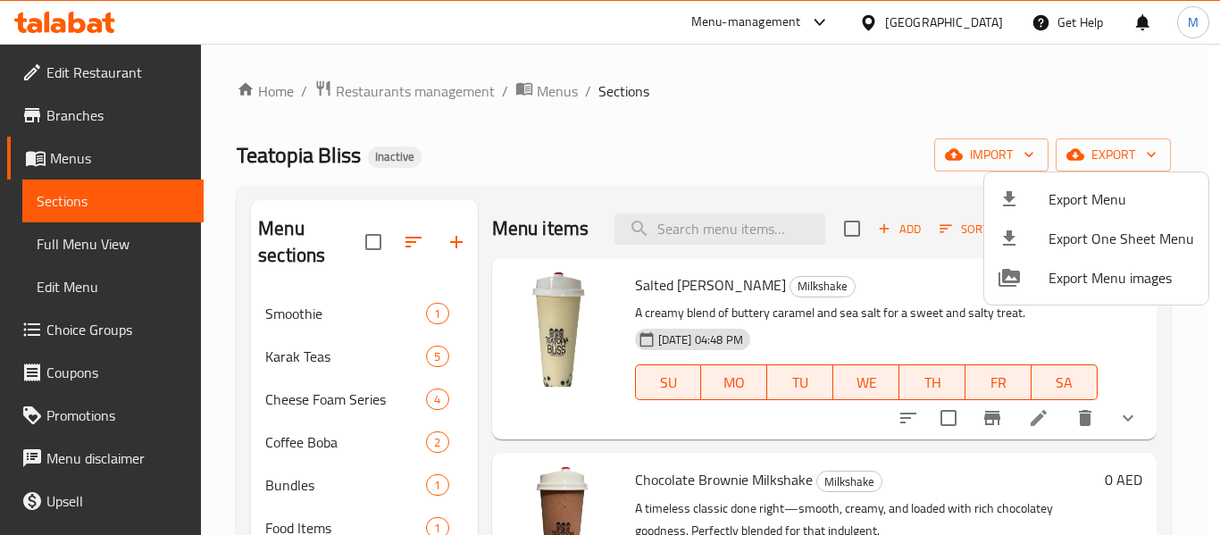
click at [797, 107] on div at bounding box center [610, 267] width 1220 height 535
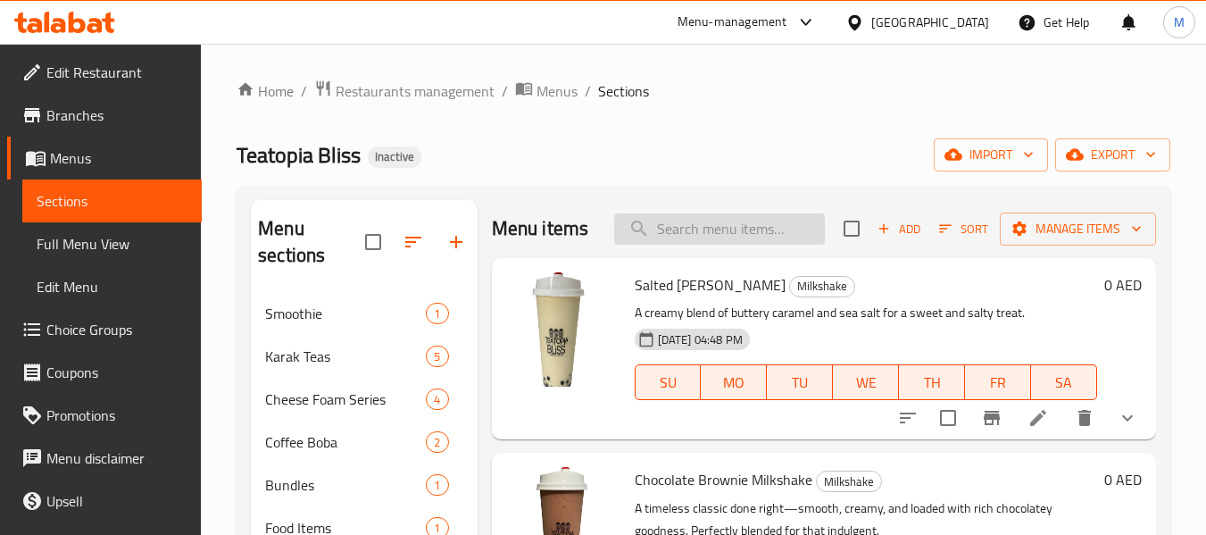
click at [703, 245] on input "search" at bounding box center [719, 228] width 211 height 31
paste input "Milk Tea"
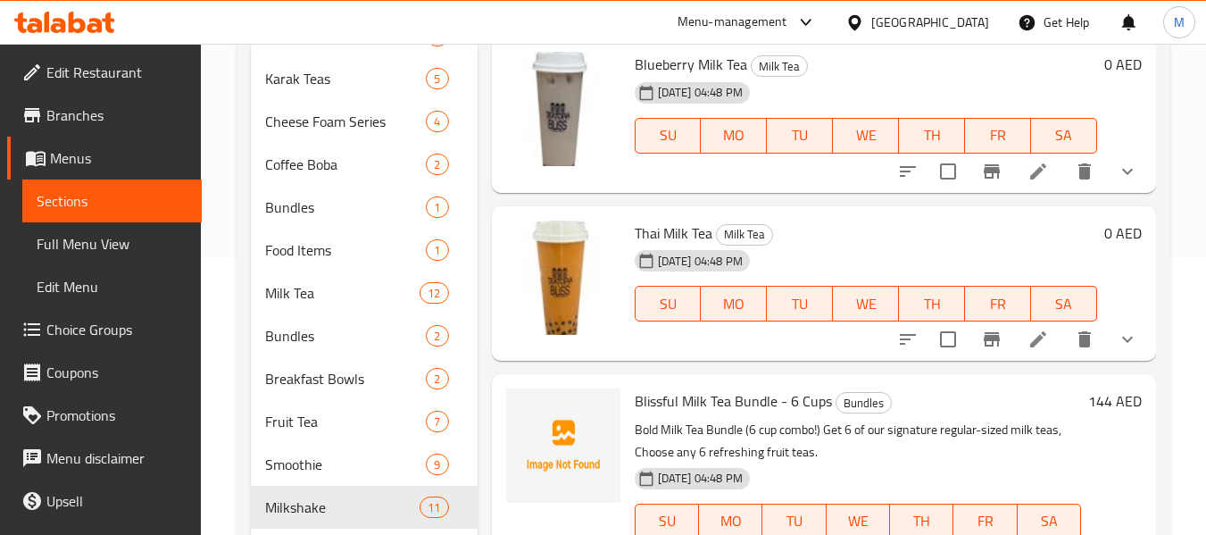
scroll to position [371, 0]
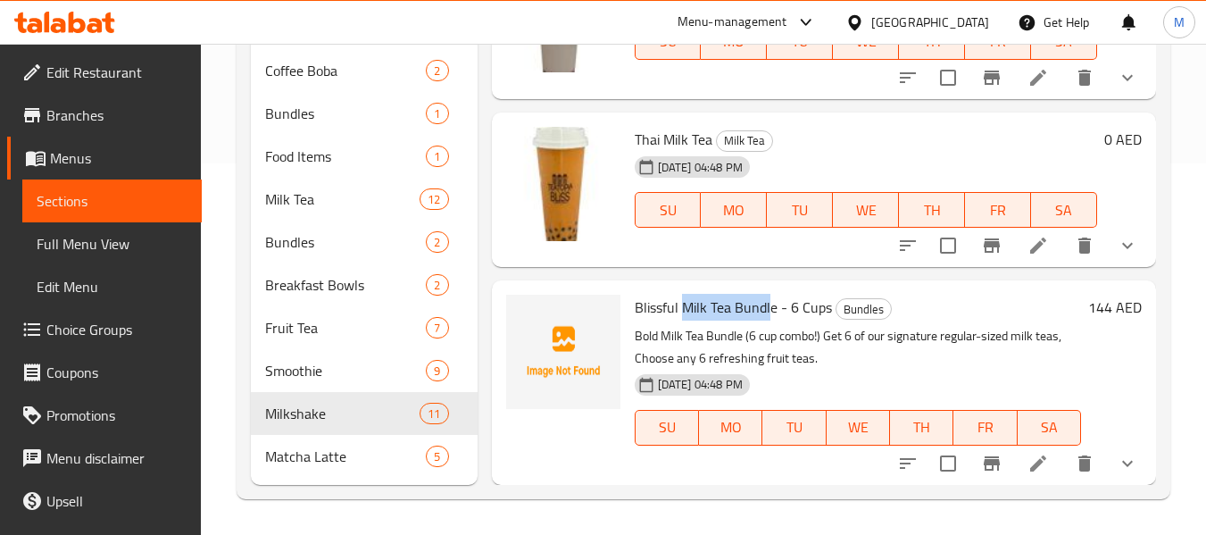
drag, startPoint x: 683, startPoint y: 311, endPoint x: 771, endPoint y: 311, distance: 87.5
click at [771, 311] on span "Blissful Milk Tea Bundle - 6 Cups" at bounding box center [733, 307] width 197 height 27
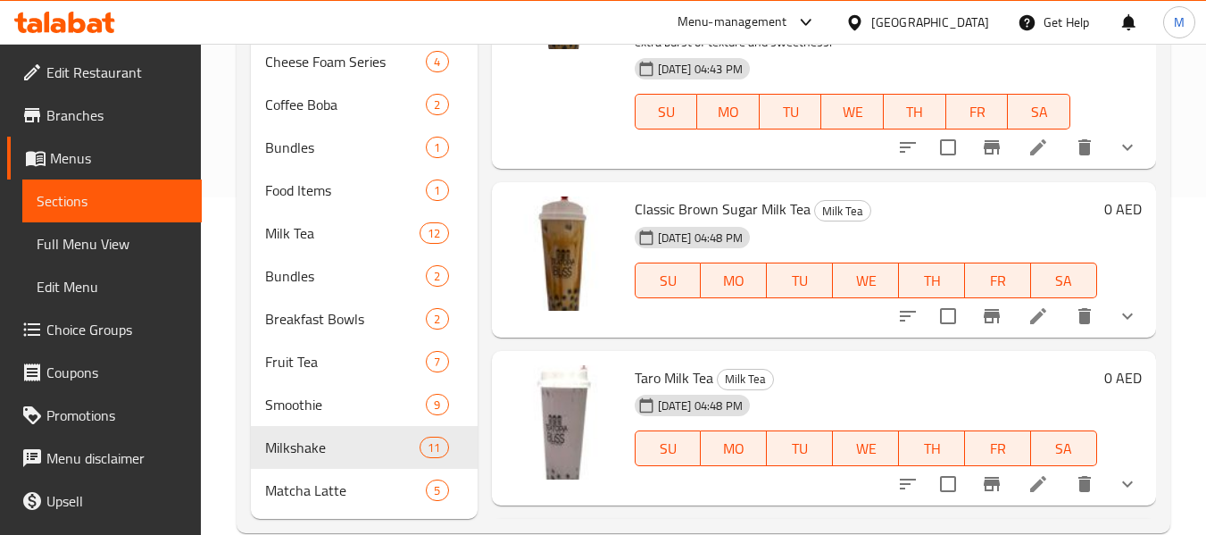
scroll to position [0, 0]
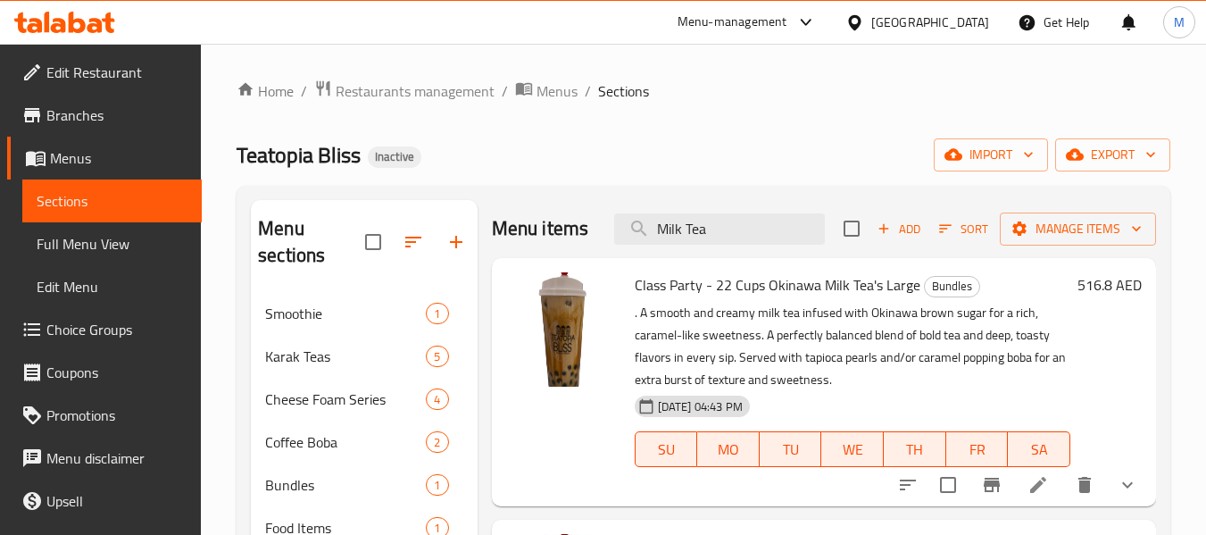
drag, startPoint x: 709, startPoint y: 253, endPoint x: 616, endPoint y: 224, distance: 97.2
click at [616, 224] on div "Menu items Milk Tea Add Sort Manage items" at bounding box center [824, 229] width 664 height 58
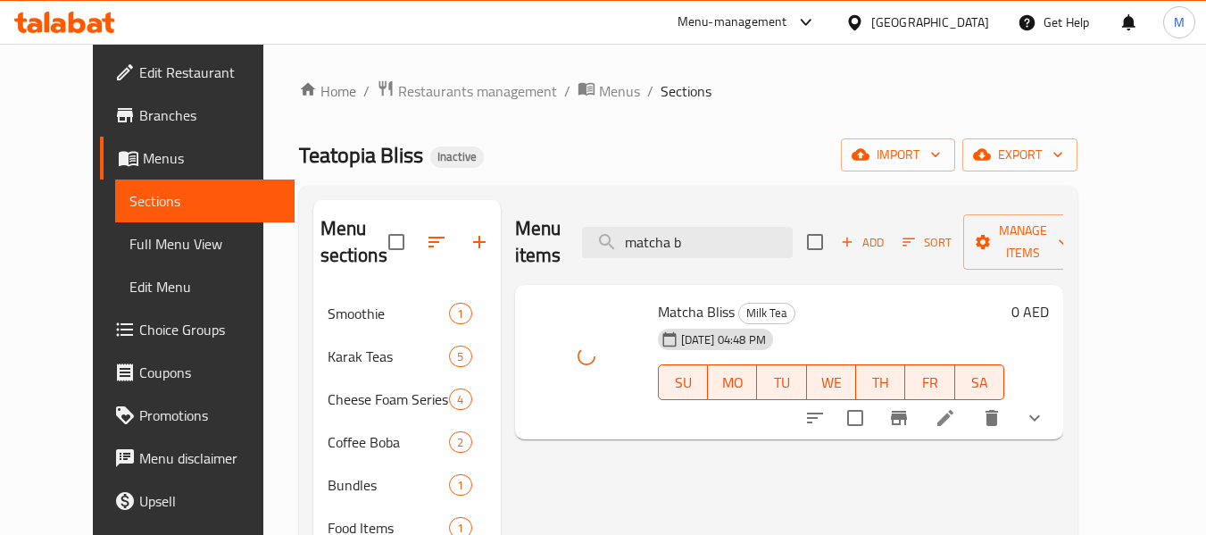
drag, startPoint x: 722, startPoint y: 224, endPoint x: 608, endPoint y: 224, distance: 114.3
click at [608, 224] on div "Menu items matcha b Add Sort Manage items" at bounding box center [789, 242] width 548 height 85
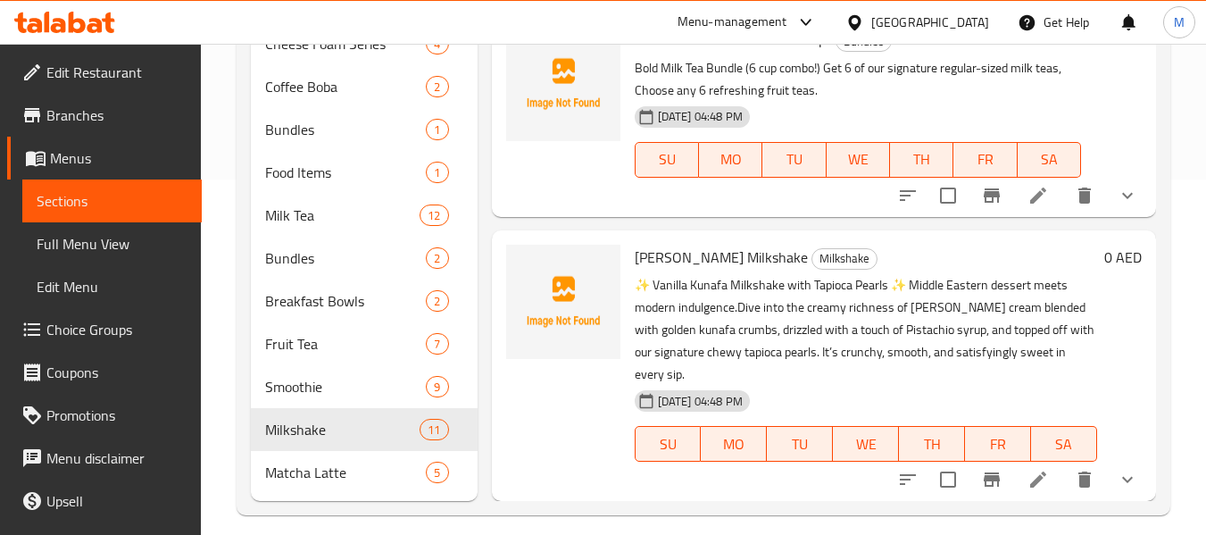
scroll to position [357, 0]
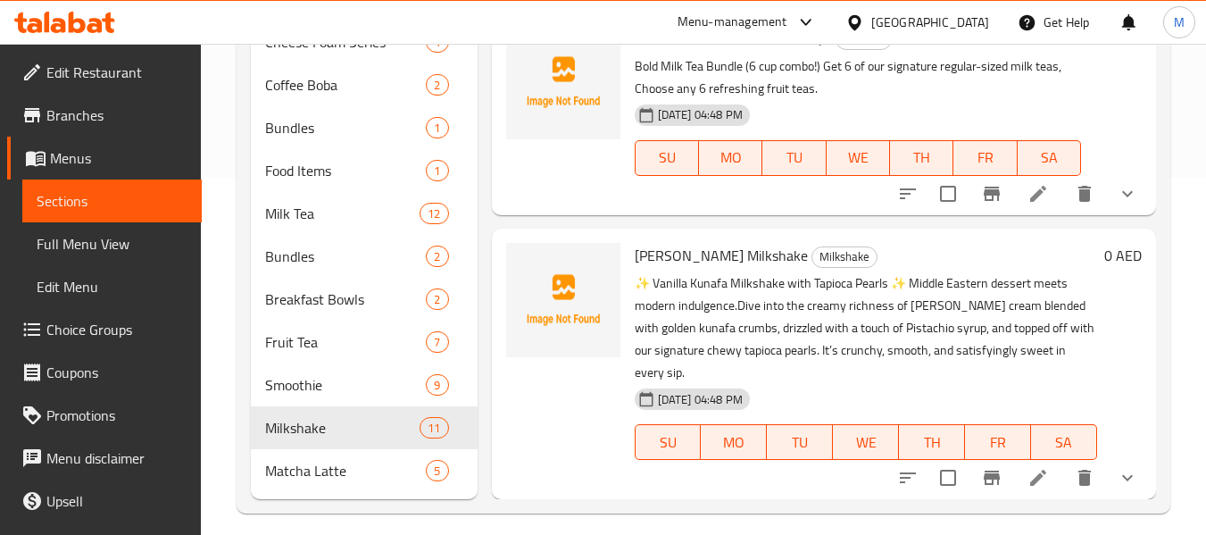
click at [655, 257] on span "Vanilla Kunafa Milkshake" at bounding box center [721, 255] width 173 height 27
copy span "Vanilla"
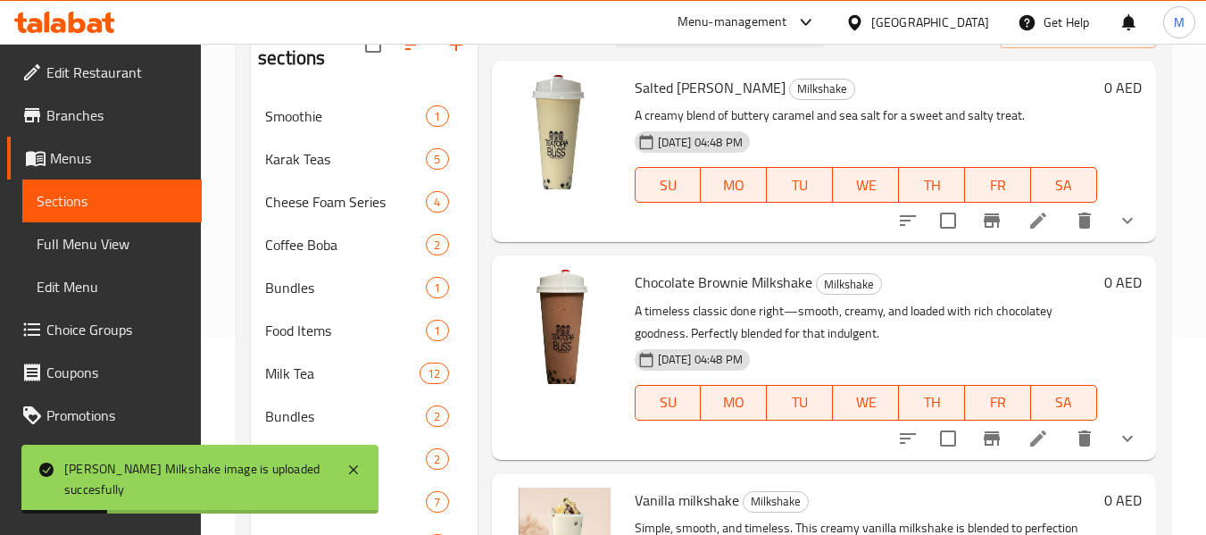
scroll to position [0, 0]
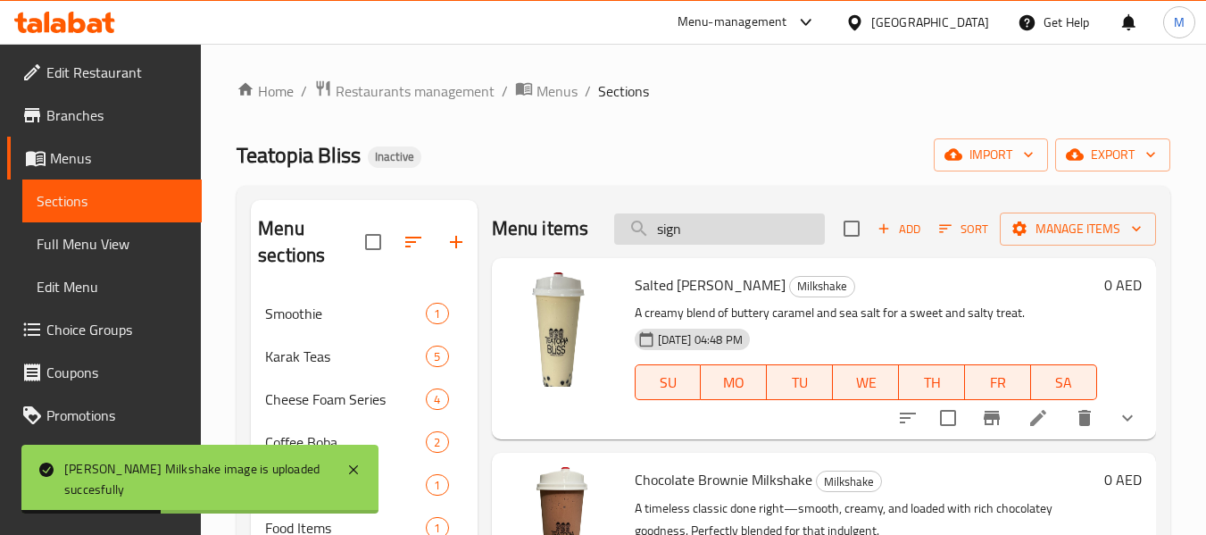
drag, startPoint x: 631, startPoint y: 238, endPoint x: 611, endPoint y: 232, distance: 21.5
click at [614, 232] on input "sign" at bounding box center [719, 228] width 211 height 31
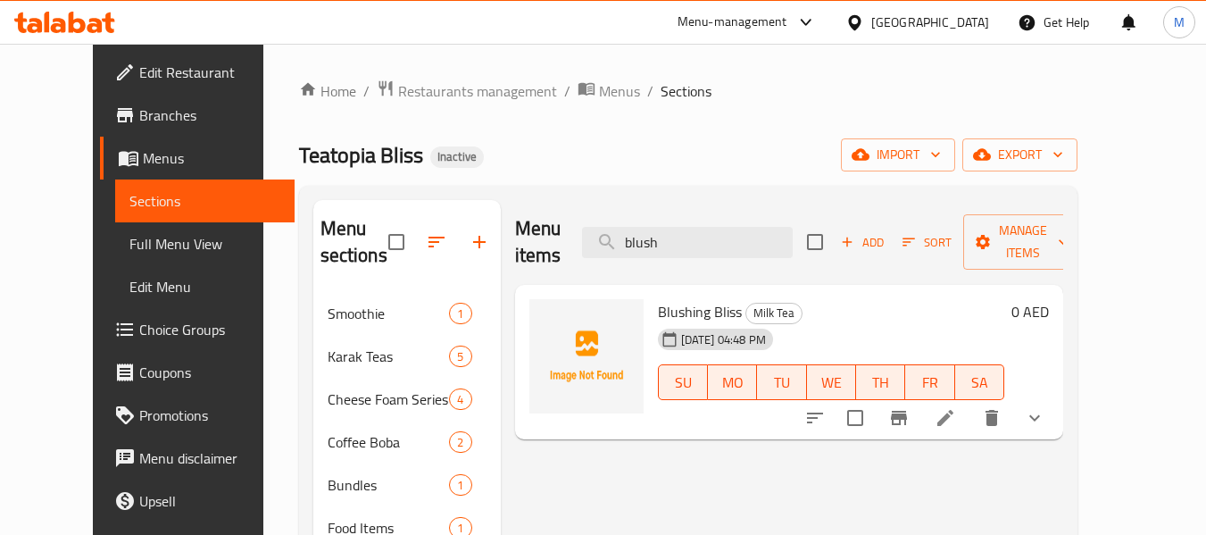
type input "blush"
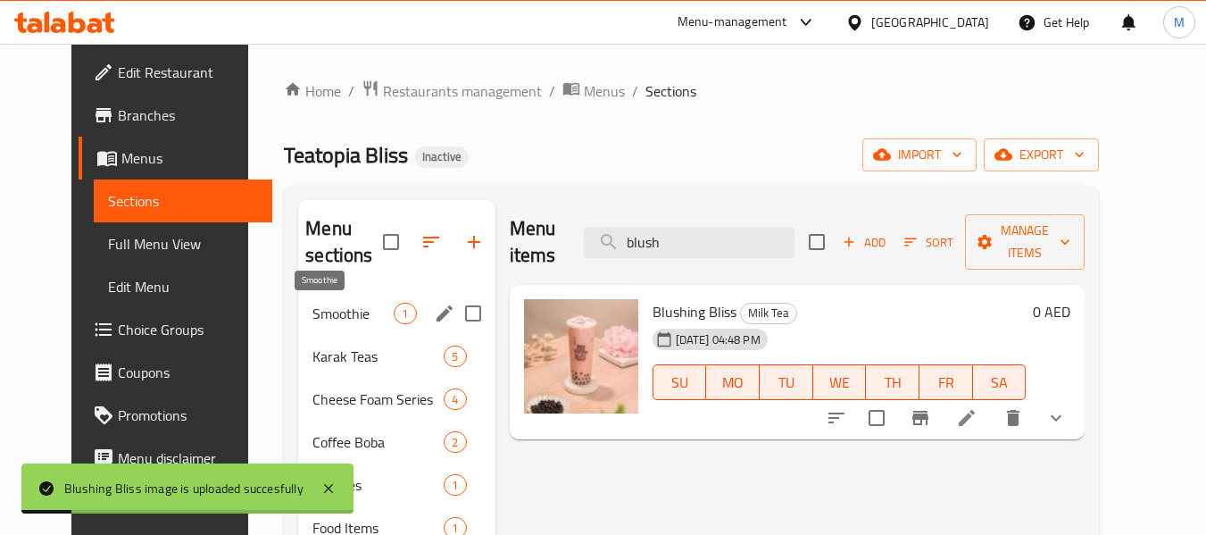
click at [313, 313] on span "Smoothie" at bounding box center [353, 313] width 81 height 21
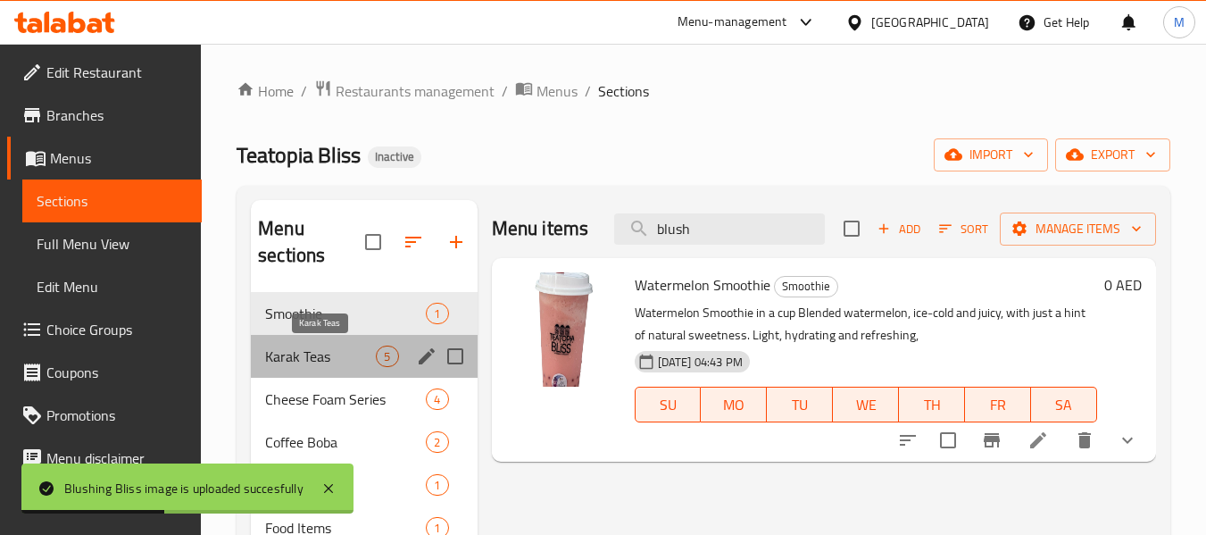
click at [320, 356] on span "Karak Teas" at bounding box center [320, 356] width 111 height 21
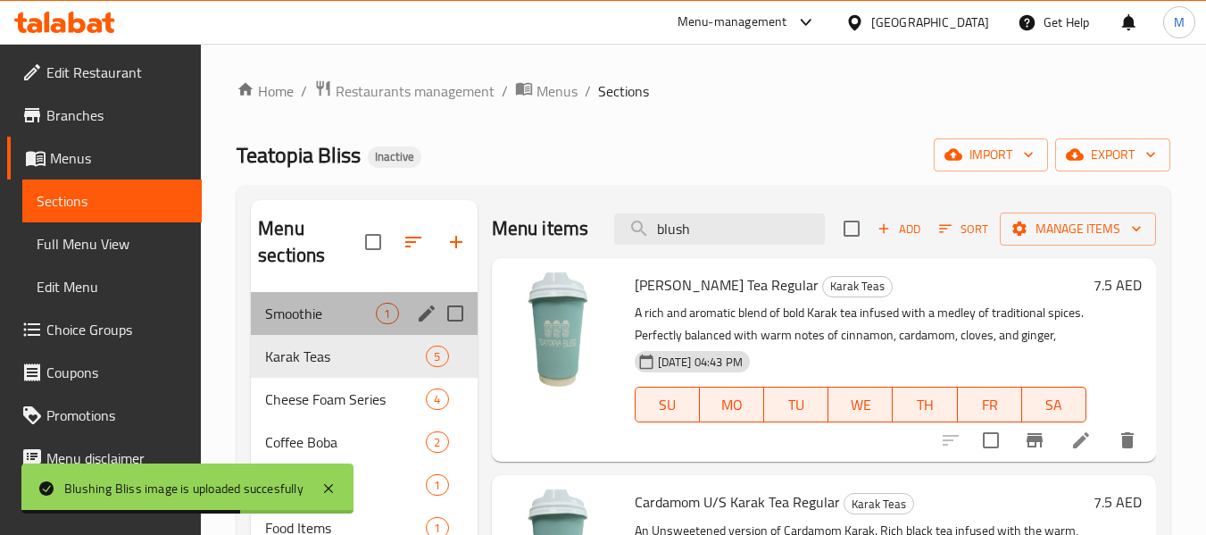
click at [321, 324] on div "Smoothie 1" at bounding box center [364, 313] width 226 height 43
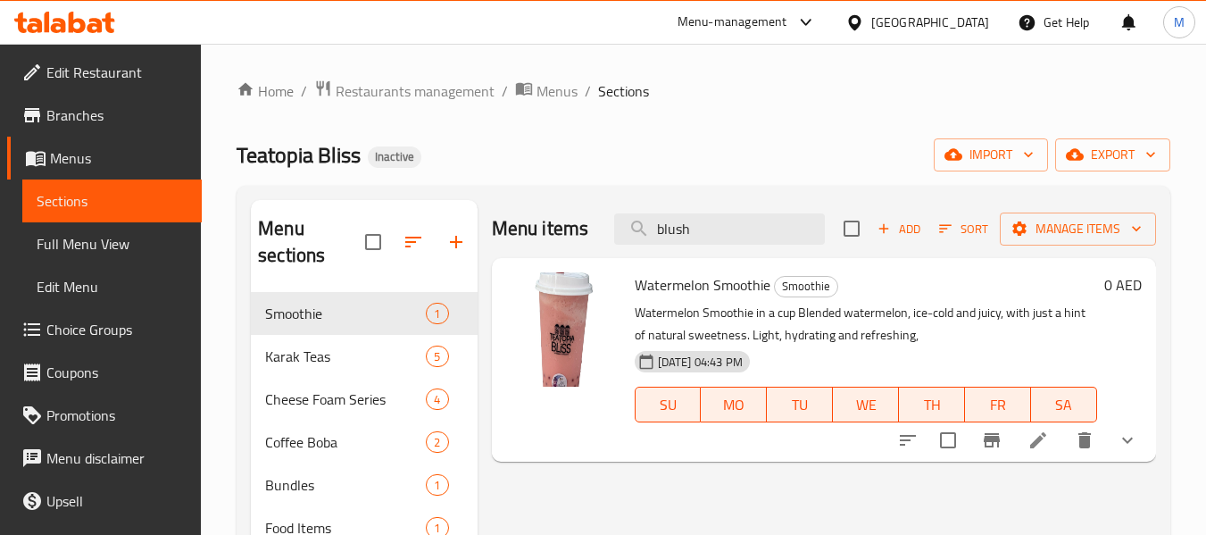
click at [744, 288] on span "Watermelon Smoothie" at bounding box center [703, 284] width 136 height 27
copy h6 "Smoothie"
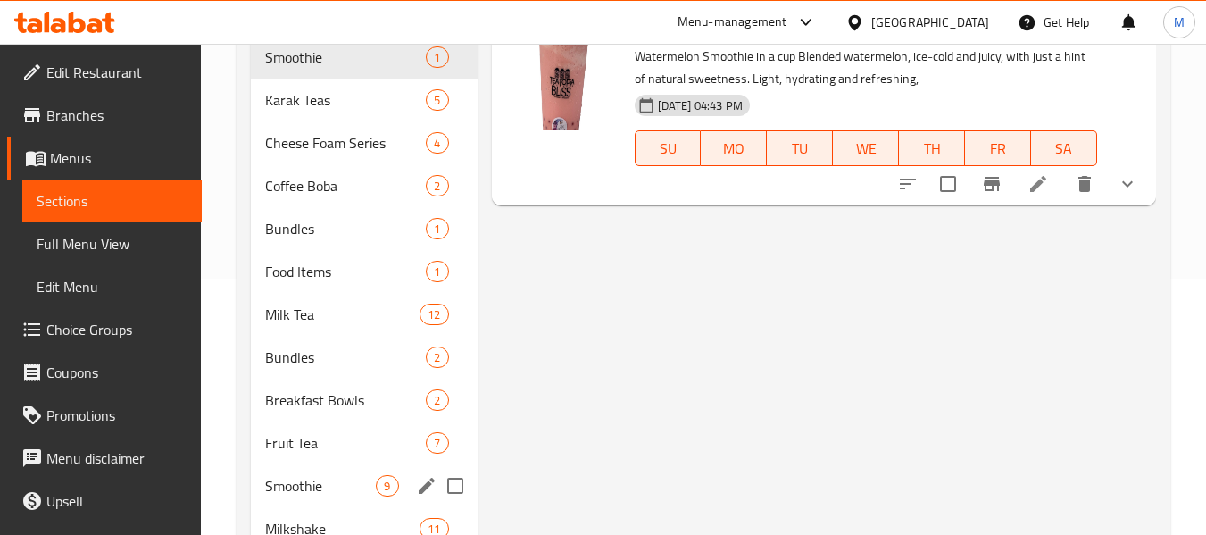
scroll to position [357, 0]
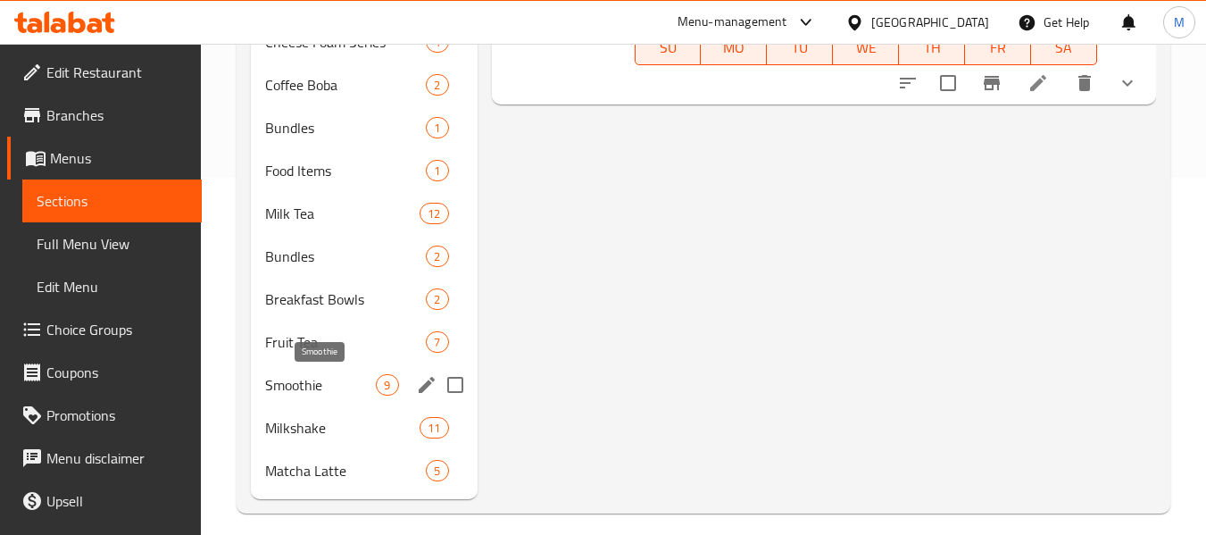
click at [346, 388] on span "Smoothie" at bounding box center [320, 384] width 111 height 21
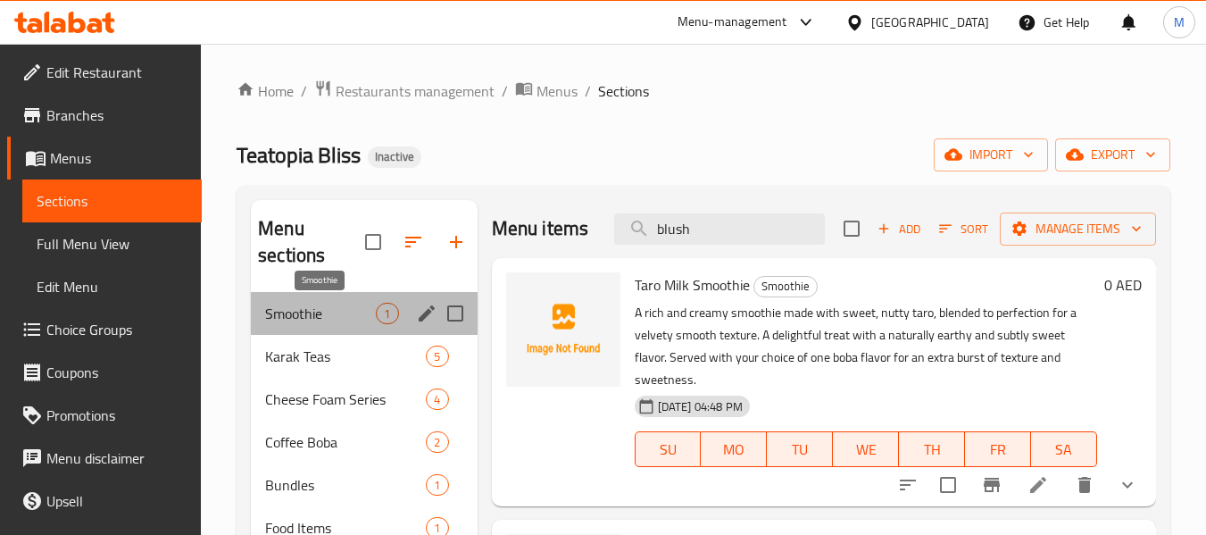
click at [318, 310] on span "Smoothie" at bounding box center [320, 313] width 111 height 21
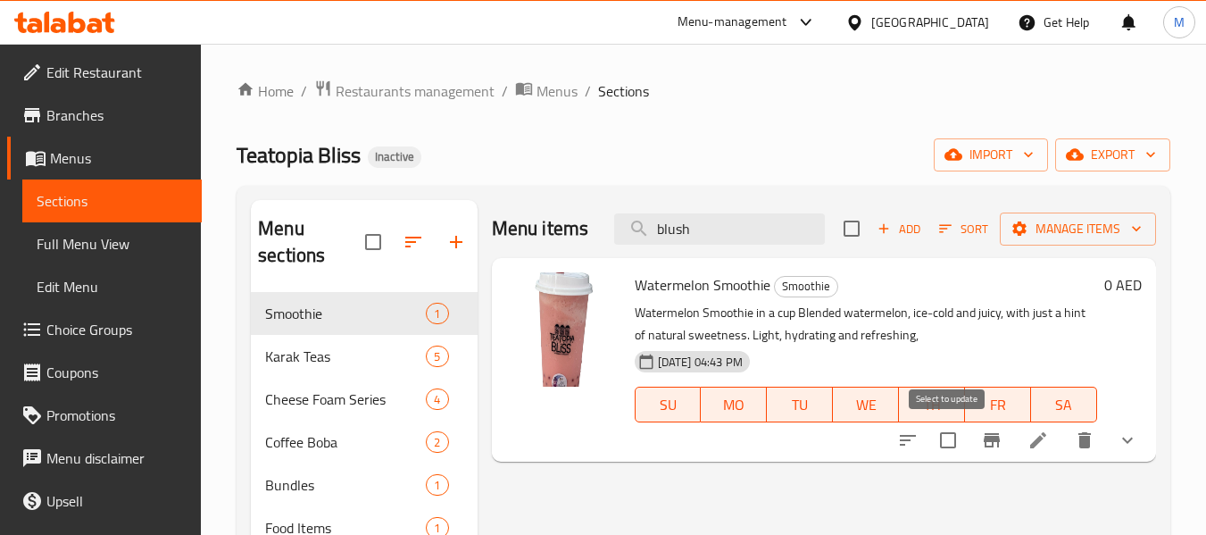
click at [947, 446] on input "checkbox" at bounding box center [949, 440] width 38 height 38
checkbox input "true"
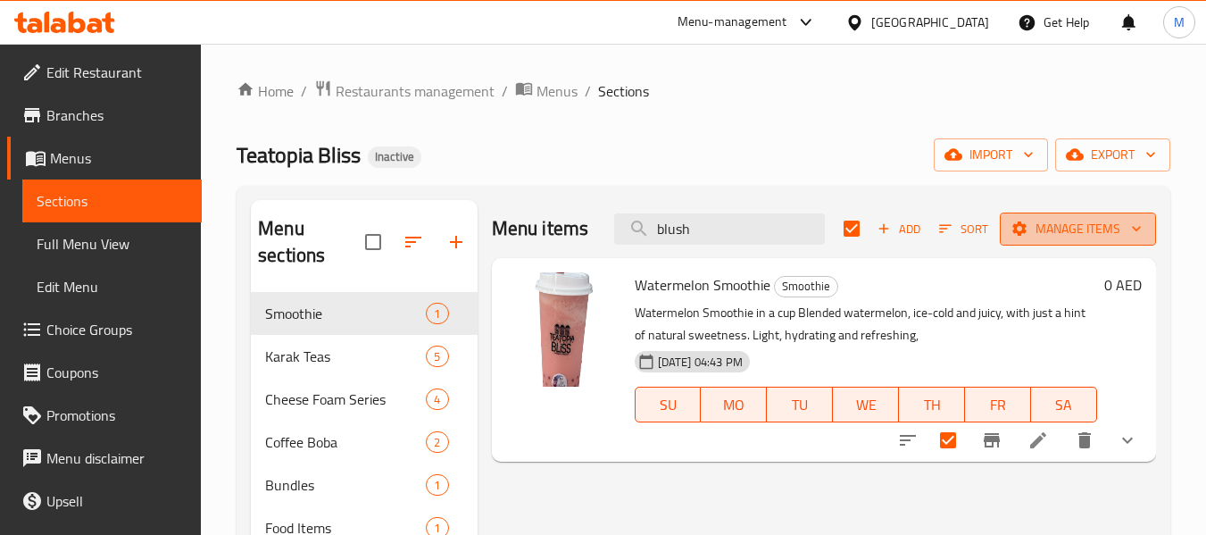
click at [1112, 238] on span "Manage items" at bounding box center [1078, 229] width 128 height 22
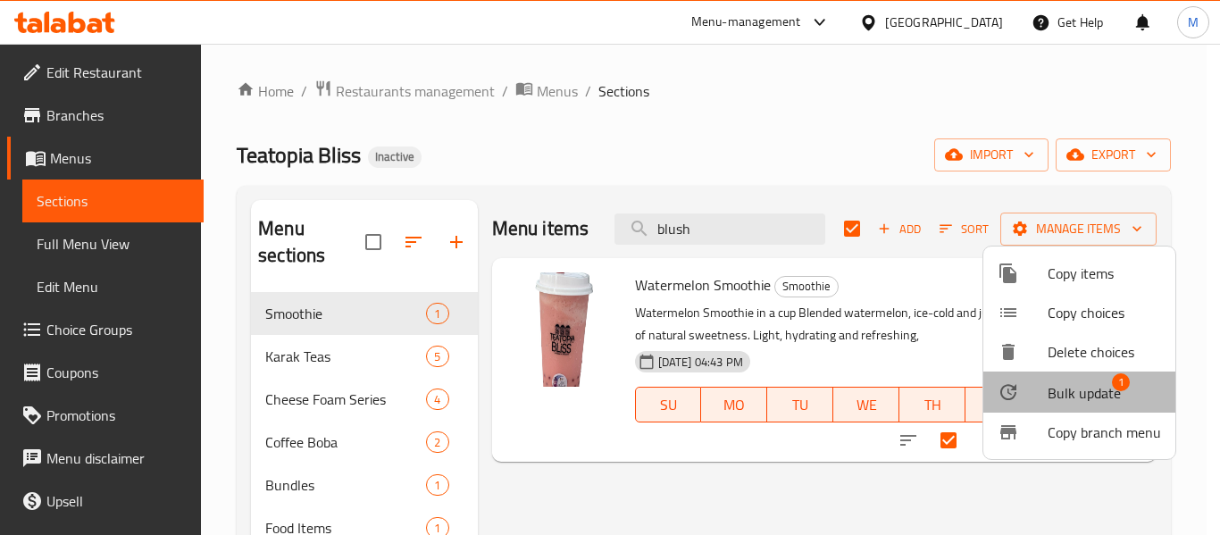
click at [1088, 383] on span "Bulk update" at bounding box center [1083, 392] width 73 height 21
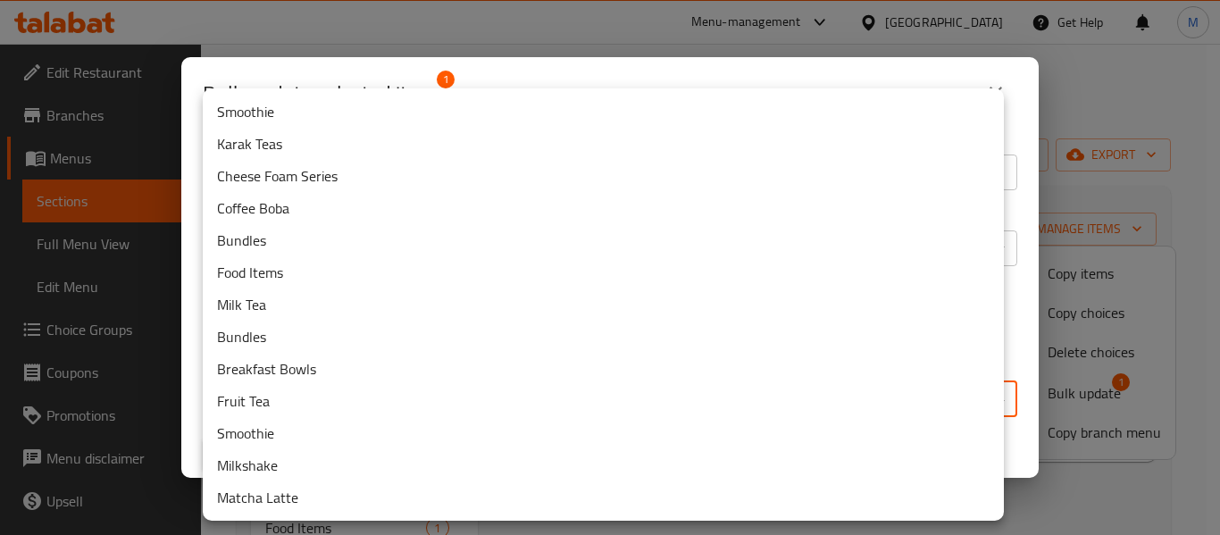
click at [321, 405] on body "​ Menu-management United Arab Emirates Get Help M Edit Restaurant Branches Menu…" at bounding box center [610, 289] width 1220 height 491
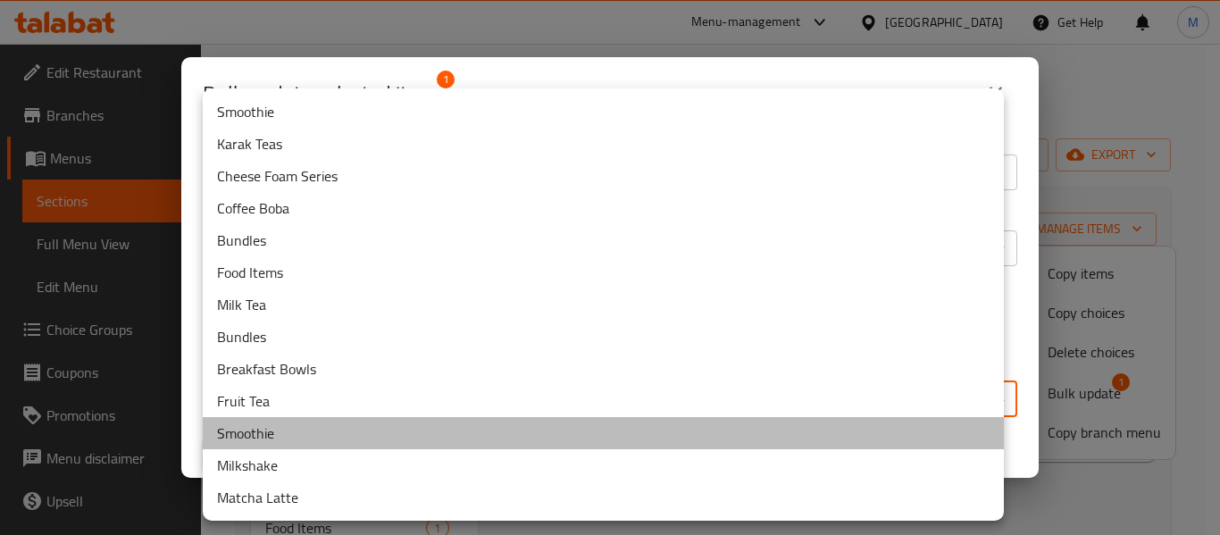
click at [266, 434] on li "Smoothie" at bounding box center [603, 433] width 801 height 32
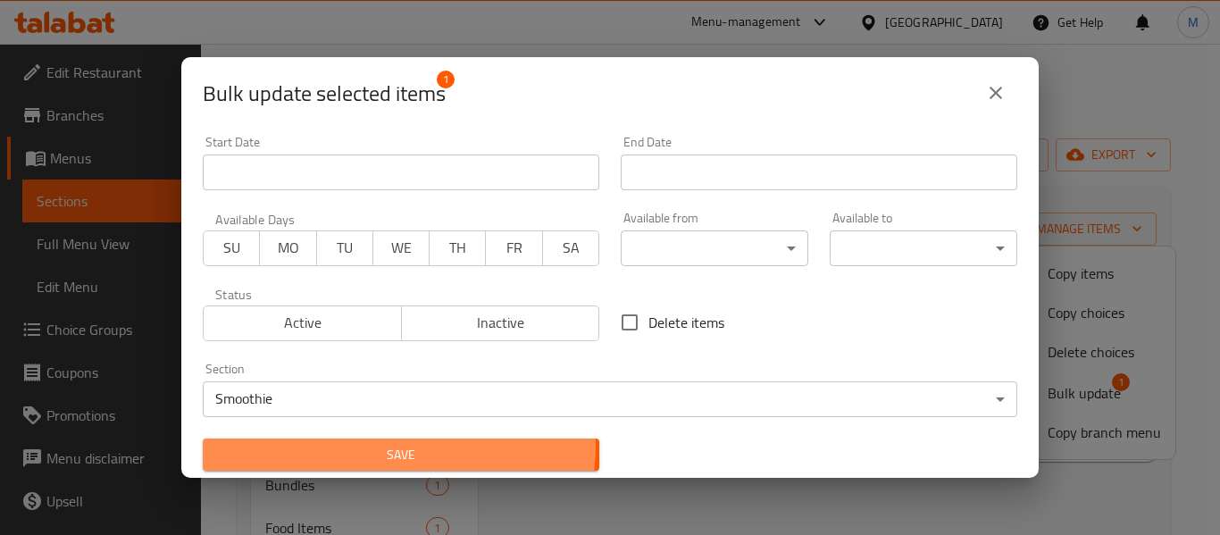
click at [371, 445] on span "Save" at bounding box center [401, 455] width 368 height 22
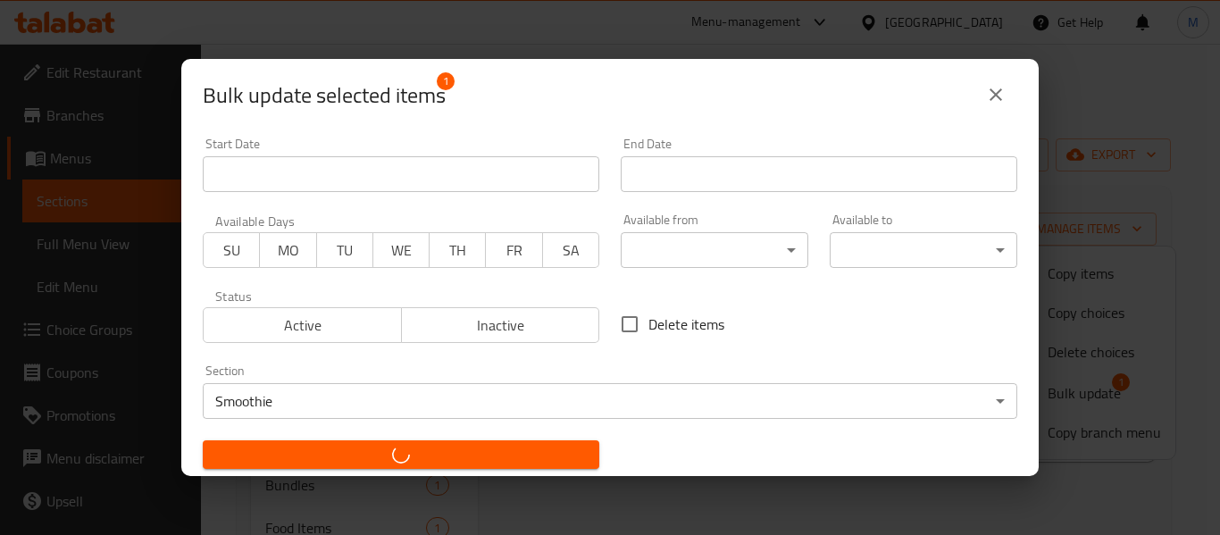
checkbox input "false"
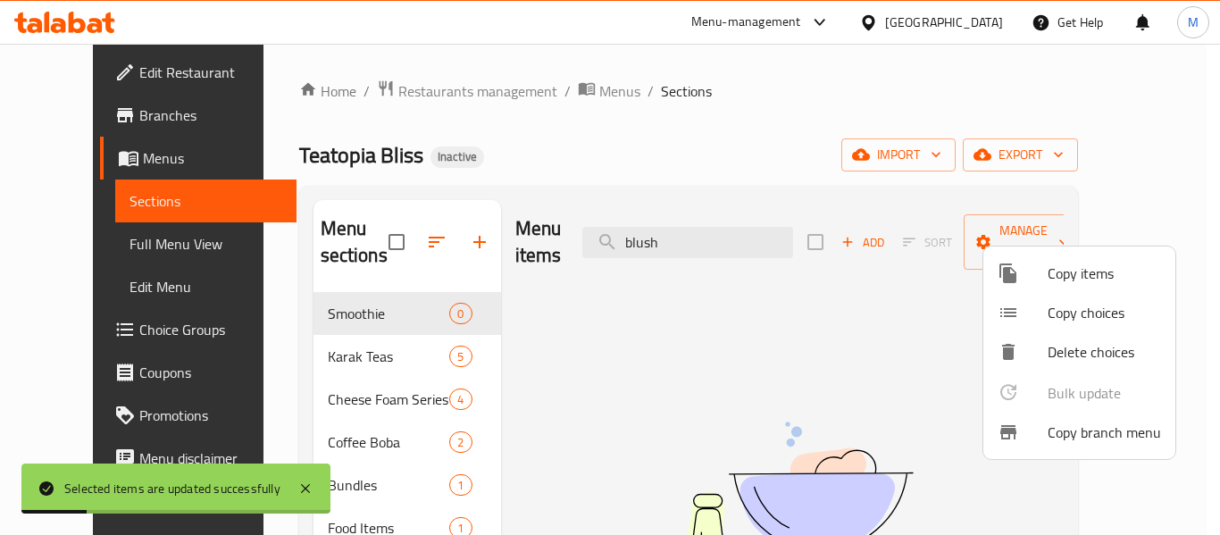
click at [437, 323] on div at bounding box center [610, 267] width 1220 height 535
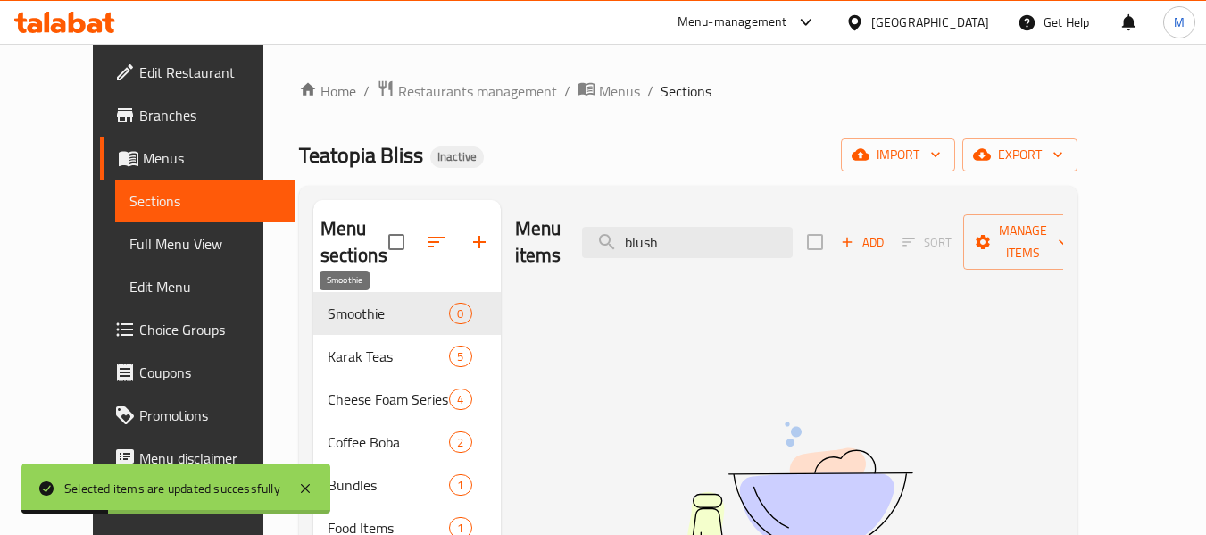
click at [412, 310] on span "Smoothie" at bounding box center [389, 313] width 122 height 21
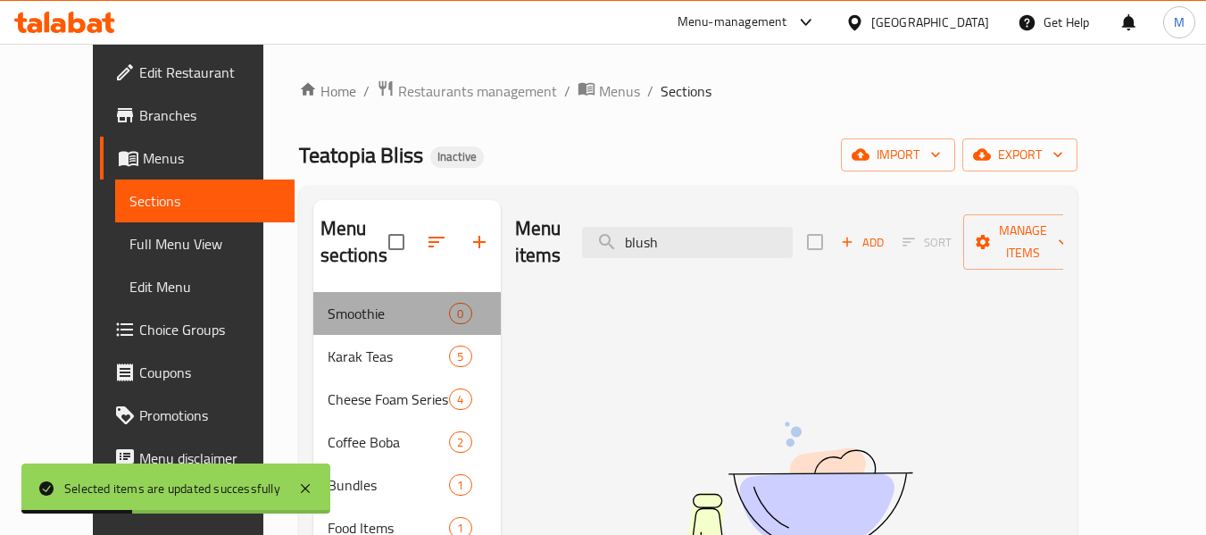
click at [449, 314] on div "Smoothie 0" at bounding box center [407, 313] width 188 height 43
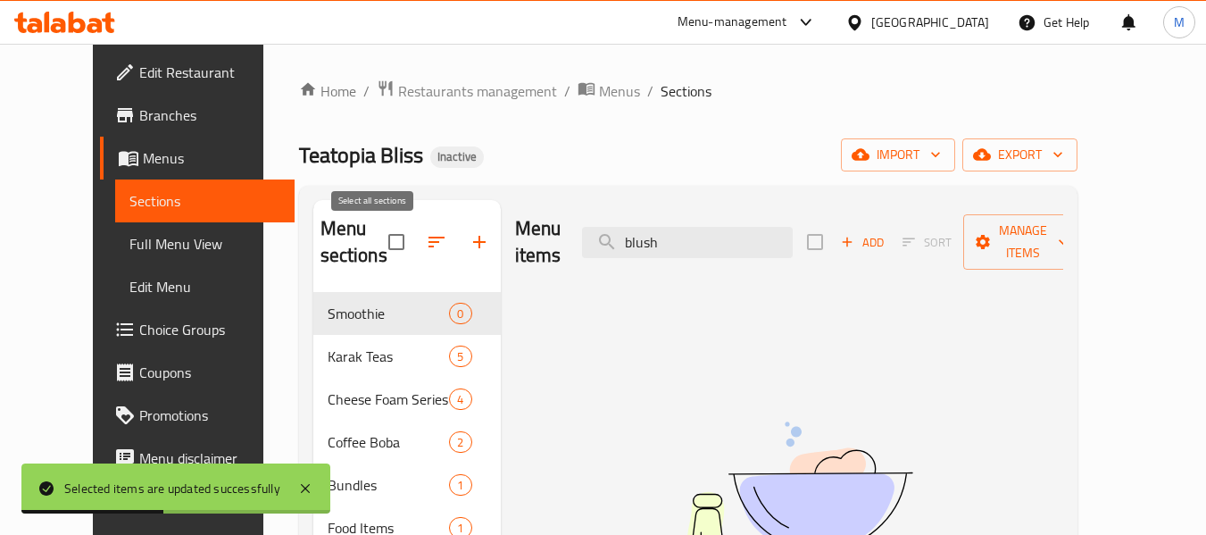
click at [379, 246] on input "checkbox" at bounding box center [397, 242] width 38 height 38
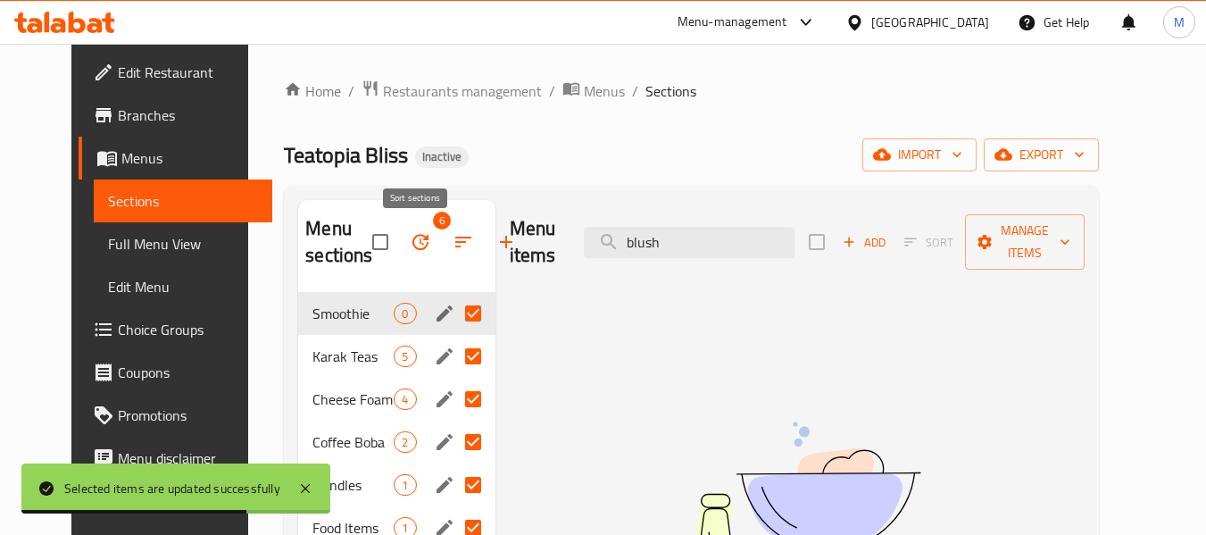
click at [453, 239] on icon "button" at bounding box center [463, 241] width 21 height 21
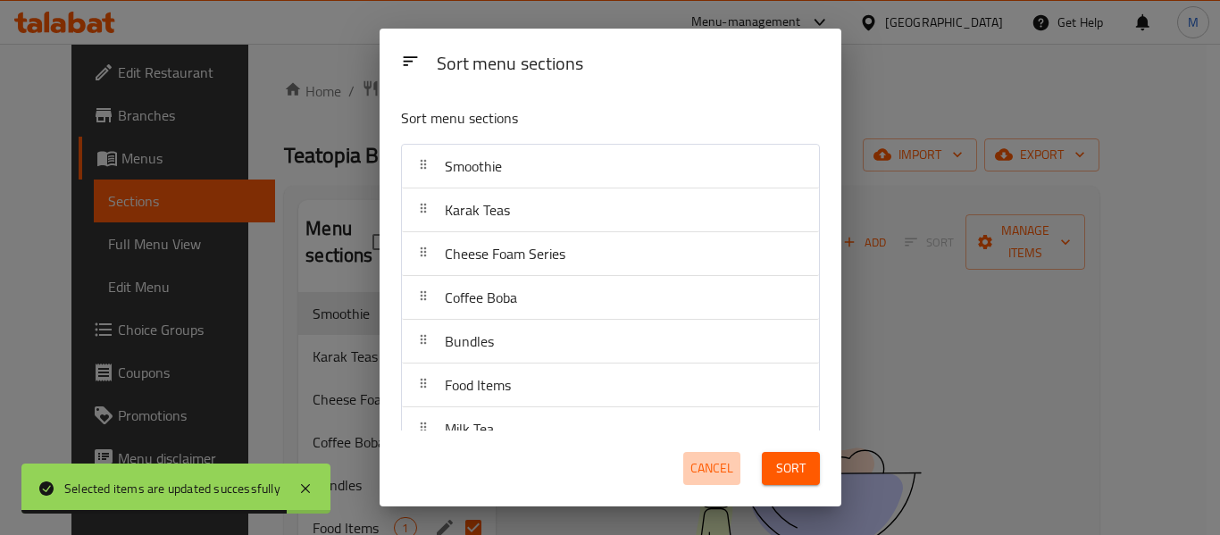
drag, startPoint x: 713, startPoint y: 461, endPoint x: 300, endPoint y: 241, distance: 467.4
click at [681, 458] on div "Cancel" at bounding box center [711, 468] width 79 height 54
drag, startPoint x: 702, startPoint y: 475, endPoint x: 279, endPoint y: 244, distance: 482.3
click at [700, 473] on span "Cancel" at bounding box center [711, 468] width 43 height 22
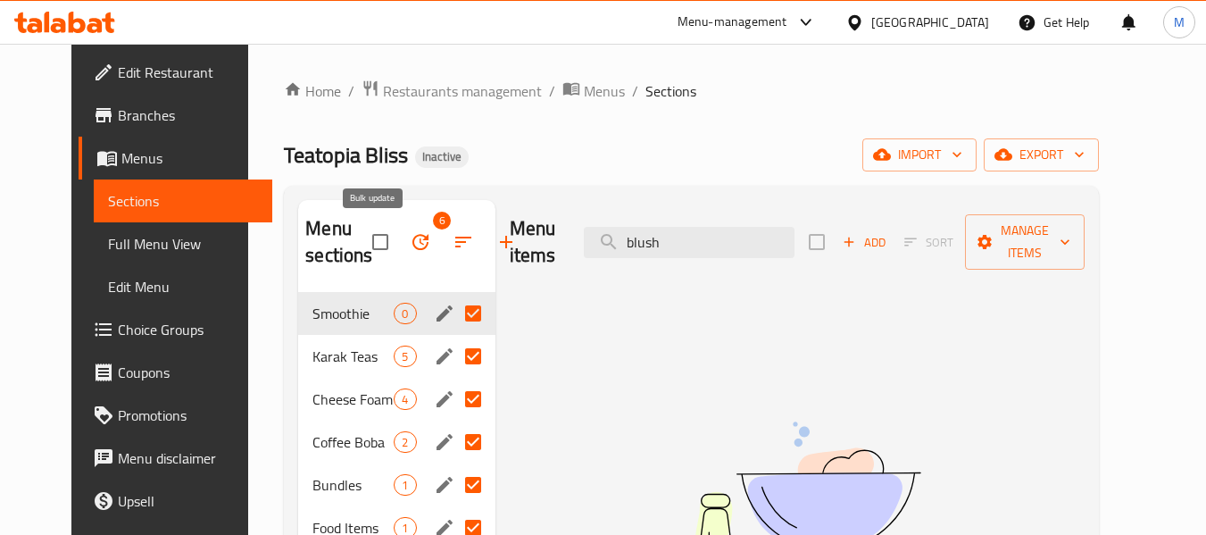
click at [410, 237] on icon "button" at bounding box center [420, 241] width 21 height 21
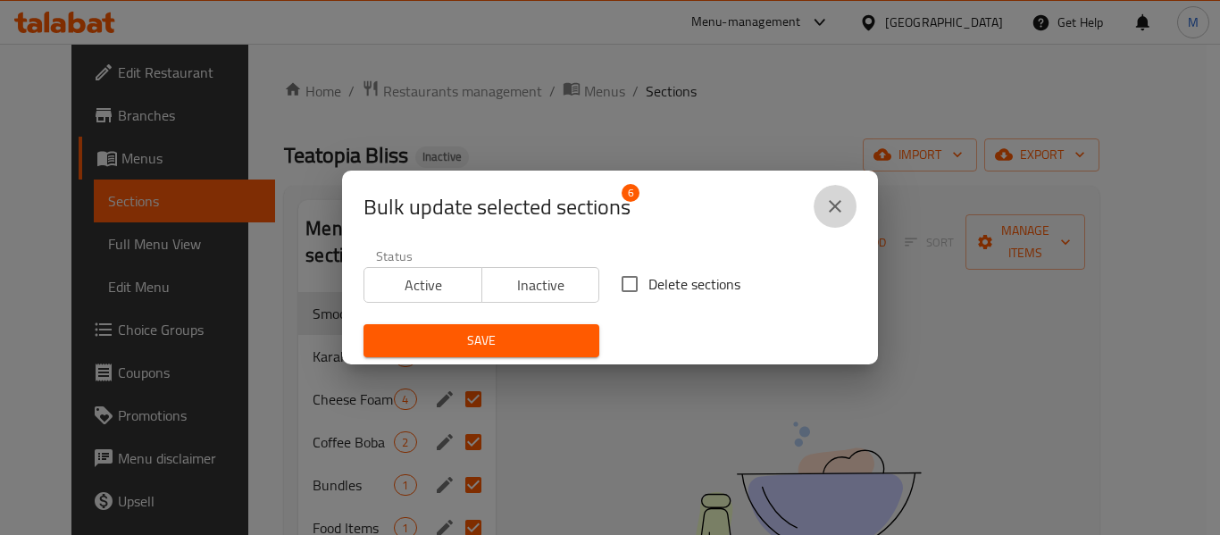
click at [839, 208] on icon "close" at bounding box center [834, 206] width 21 height 21
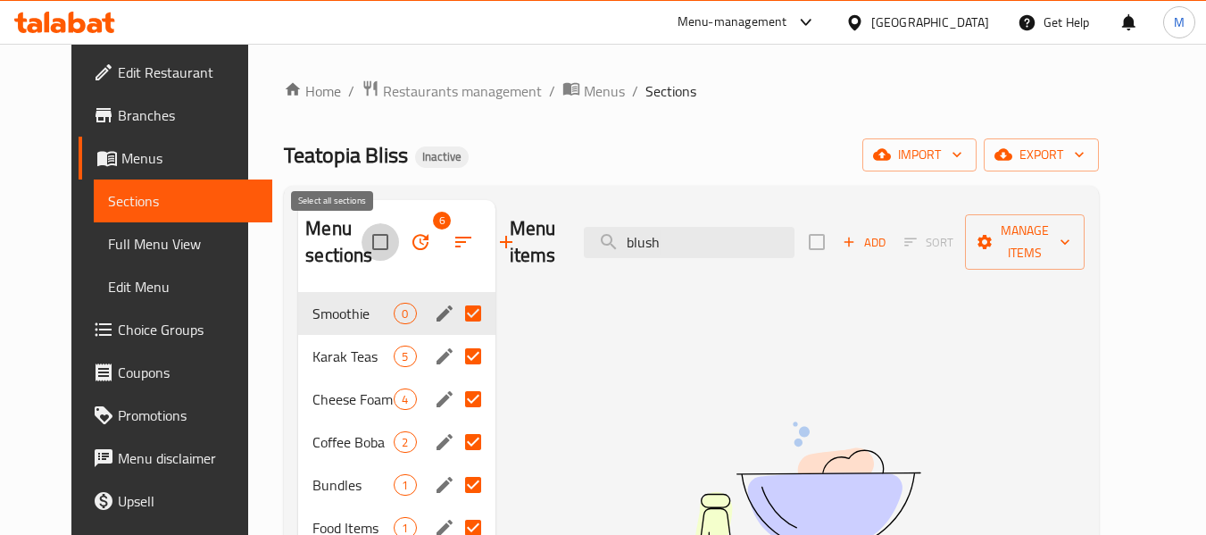
drag, startPoint x: 346, startPoint y: 241, endPoint x: 326, endPoint y: 238, distance: 20.8
click at [362, 242] on input "checkbox" at bounding box center [381, 242] width 38 height 38
click at [362, 238] on input "checkbox" at bounding box center [381, 242] width 38 height 38
click at [362, 247] on input "checkbox" at bounding box center [381, 242] width 38 height 38
click at [362, 246] on input "checkbox" at bounding box center [381, 242] width 38 height 38
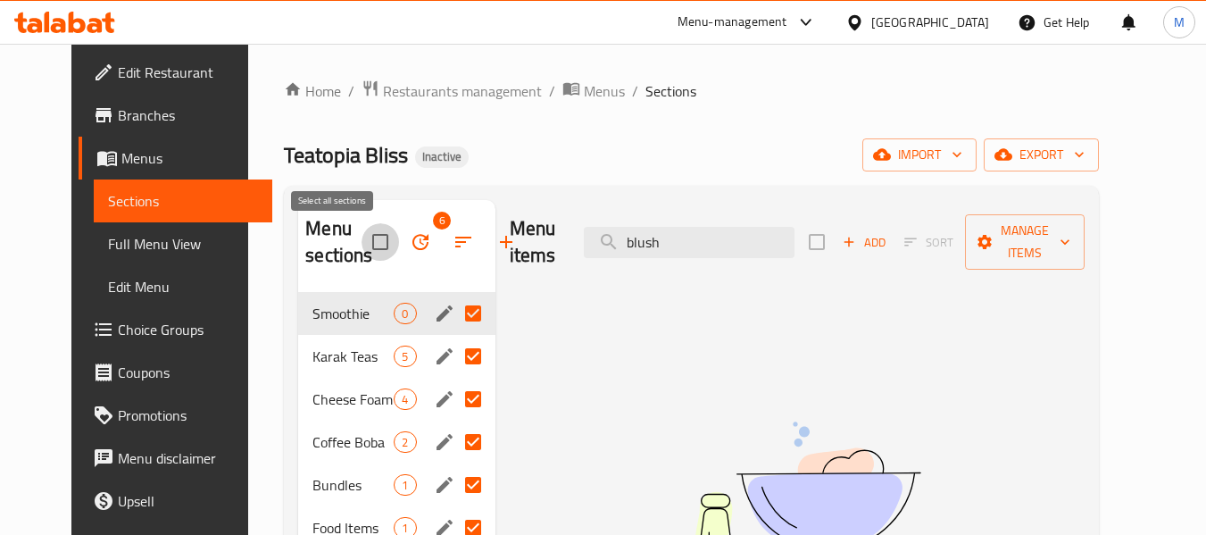
checkbox input "false"
click at [554, 396] on div "Menu items blush Add Sort Manage items No Items found" at bounding box center [791, 528] width 590 height 656
click at [457, 360] on input "Menu sections" at bounding box center [474, 357] width 38 height 38
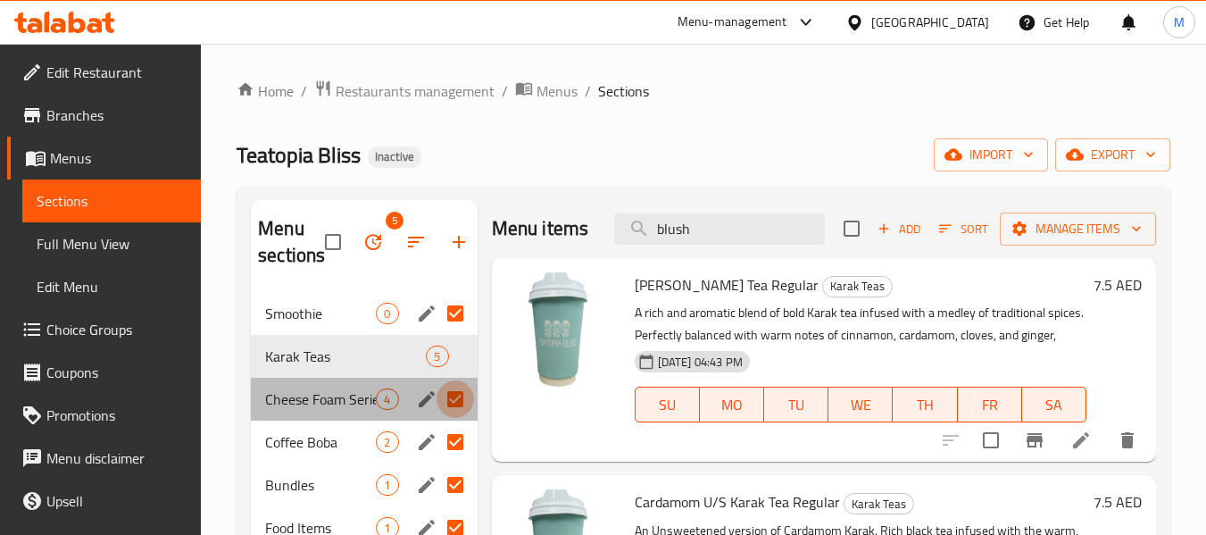
click at [454, 386] on input "Menu sections" at bounding box center [456, 399] width 38 height 38
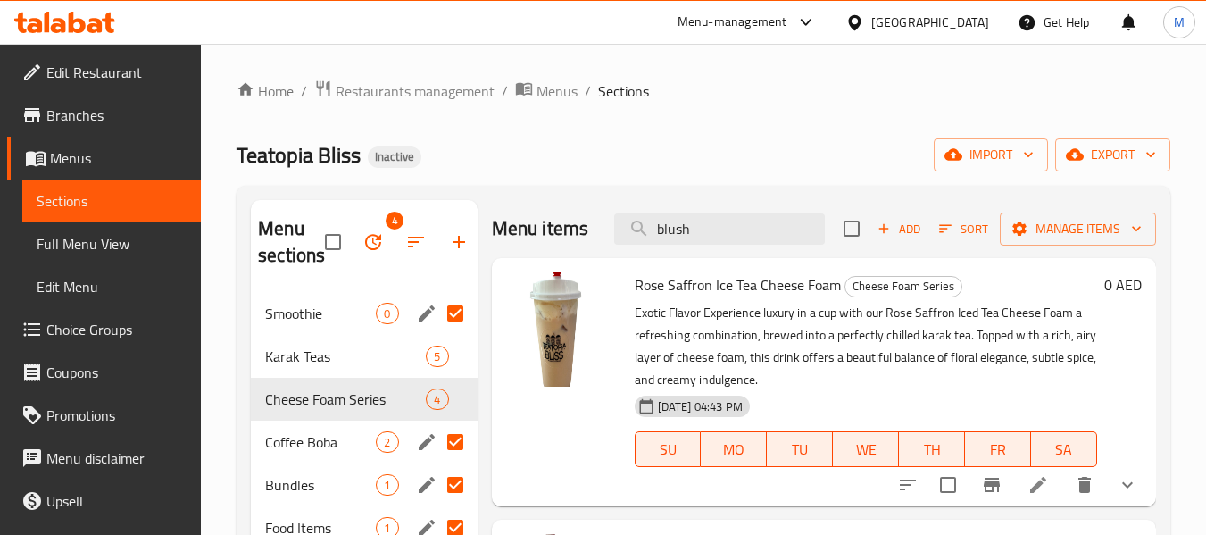
click at [451, 438] on input "Menu sections" at bounding box center [456, 442] width 38 height 38
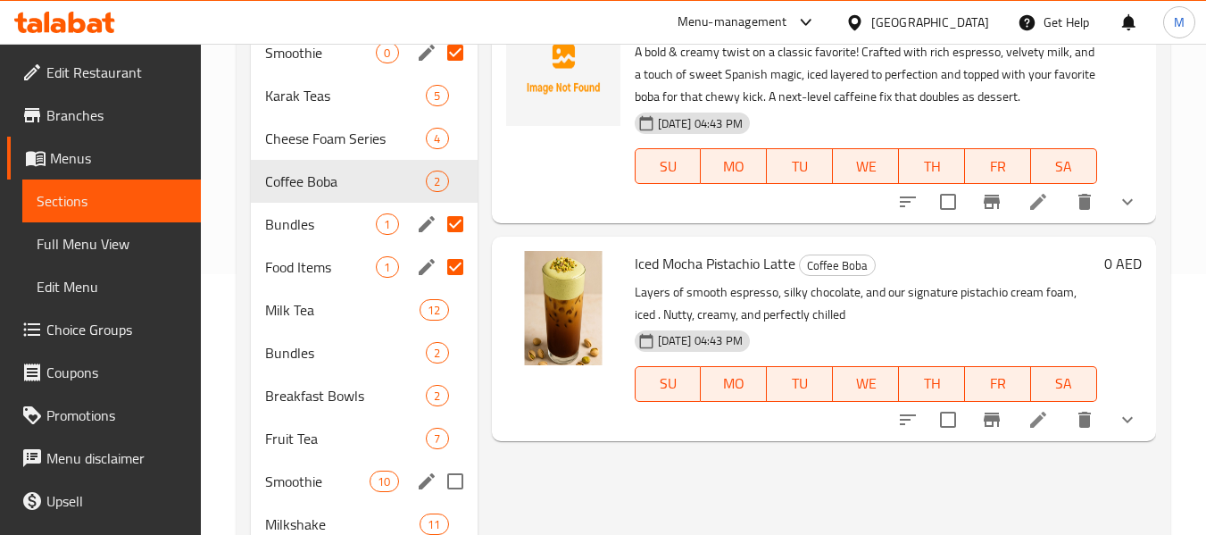
scroll to position [268, 0]
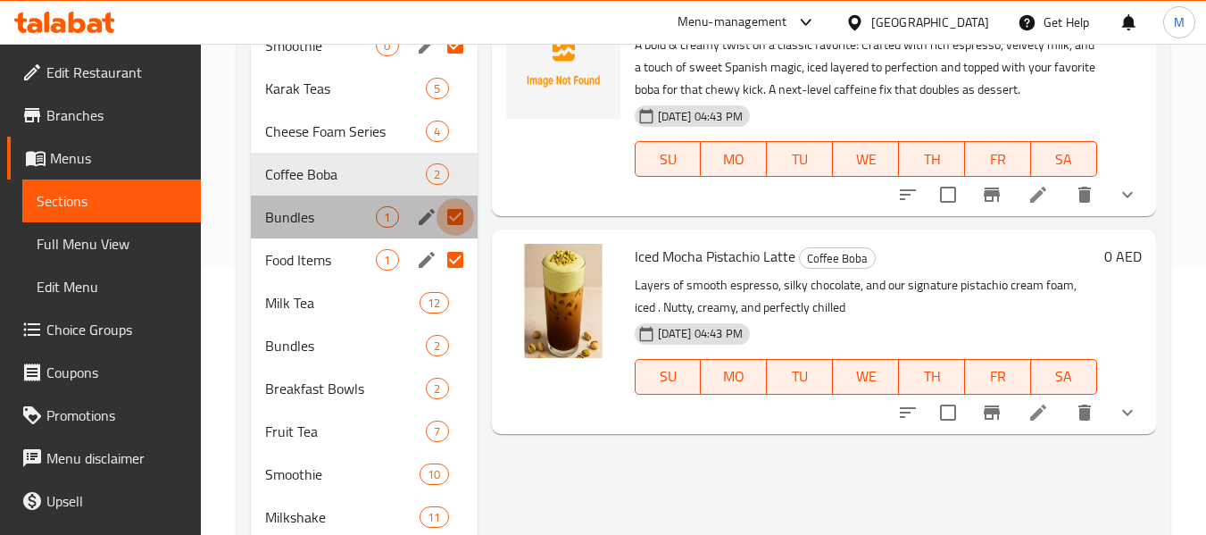
drag, startPoint x: 452, startPoint y: 217, endPoint x: 460, endPoint y: 255, distance: 39.2
click at [452, 219] on input "Menu sections" at bounding box center [456, 217] width 38 height 38
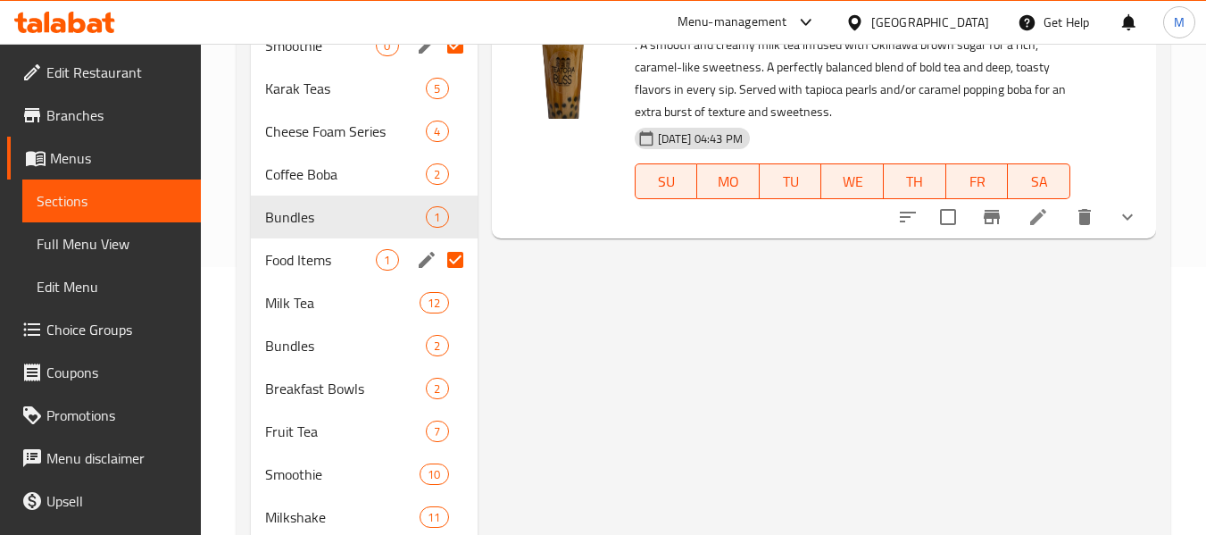
click at [460, 255] on input "Menu sections" at bounding box center [456, 260] width 38 height 38
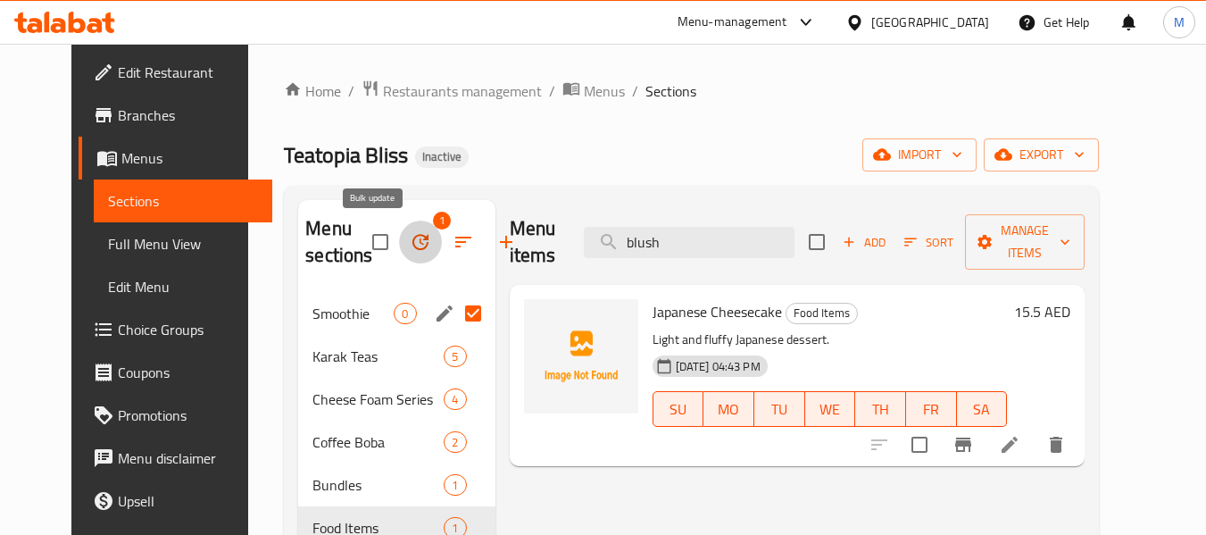
click at [410, 234] on icon "button" at bounding box center [420, 241] width 21 height 21
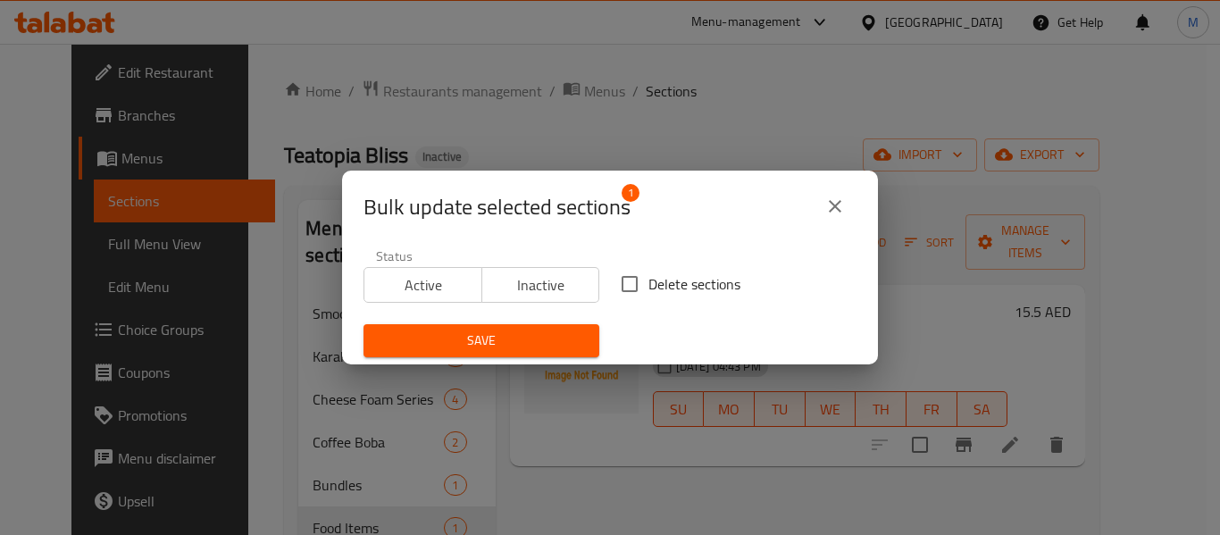
click at [676, 289] on span "Delete sections" at bounding box center [694, 283] width 92 height 21
click at [648, 289] on input "Delete sections" at bounding box center [630, 284] width 38 height 38
checkbox input "true"
click at [538, 336] on span "Save" at bounding box center [481, 340] width 207 height 22
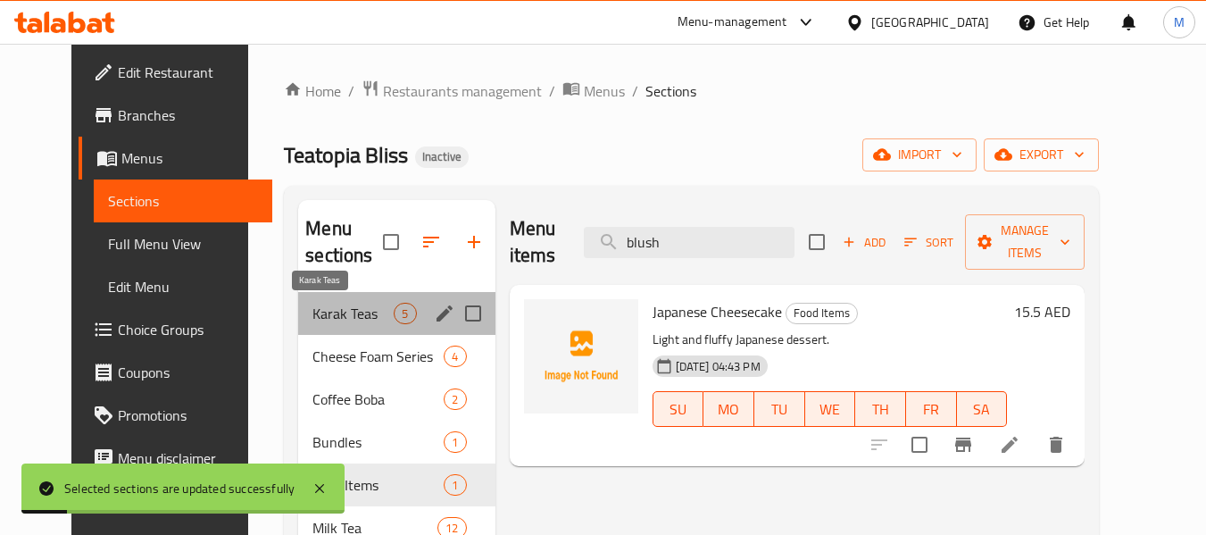
click at [337, 311] on span "Karak Teas" at bounding box center [353, 313] width 81 height 21
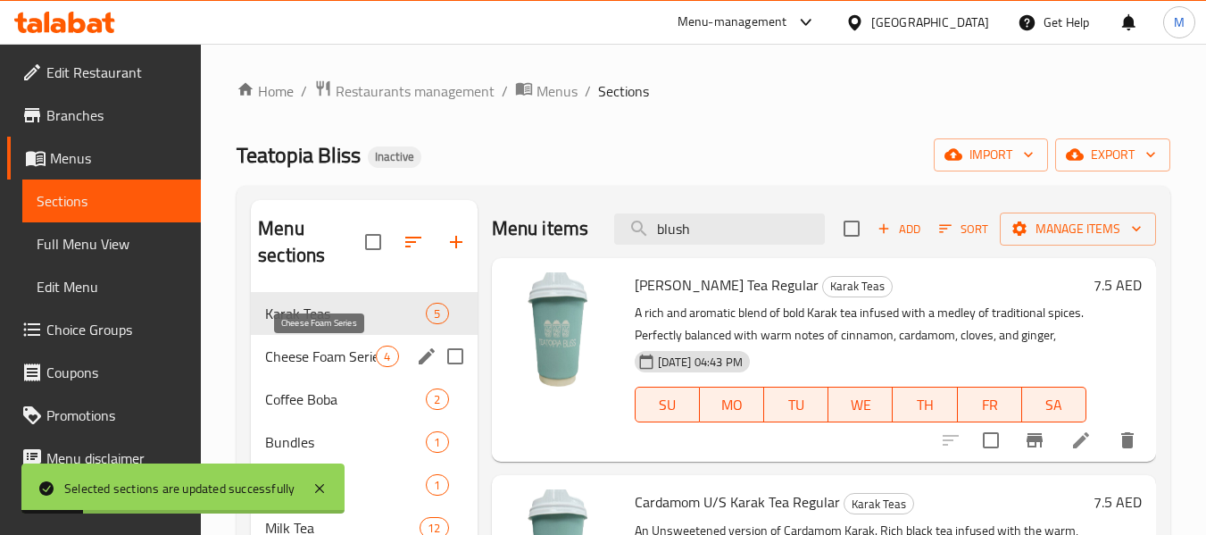
click at [335, 358] on span "Cheese Foam Series" at bounding box center [320, 356] width 111 height 21
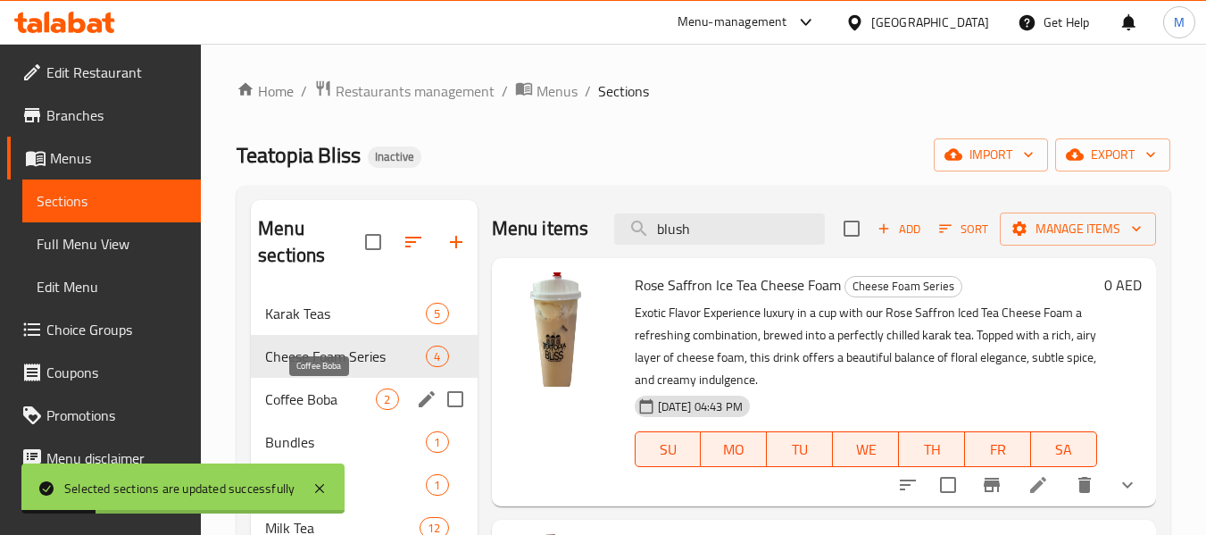
click at [329, 395] on span "Coffee Boba" at bounding box center [320, 398] width 111 height 21
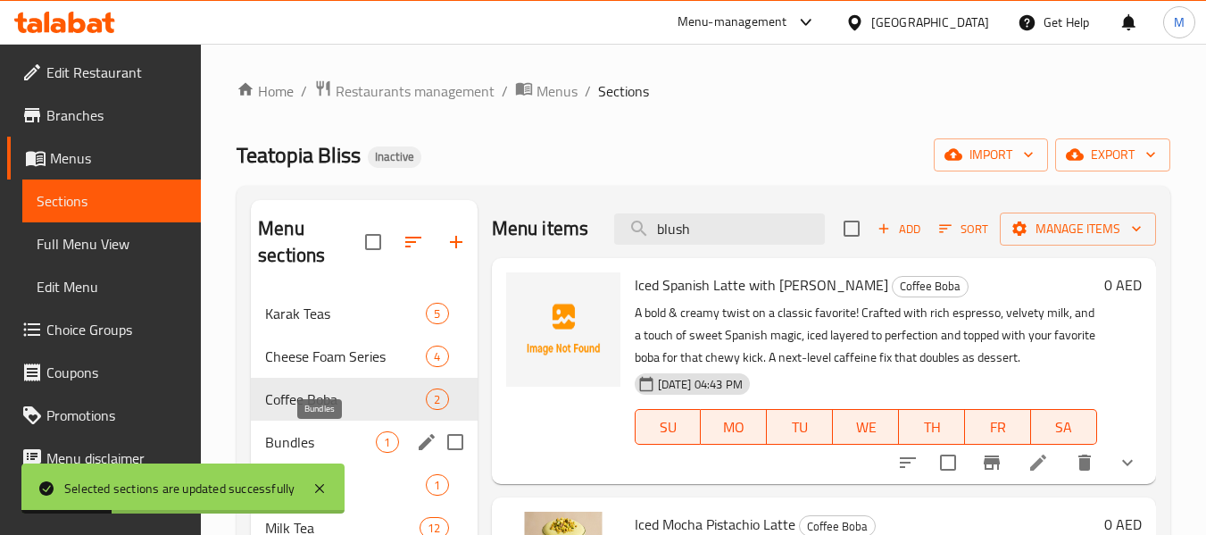
click at [329, 444] on span "Bundles" at bounding box center [320, 441] width 111 height 21
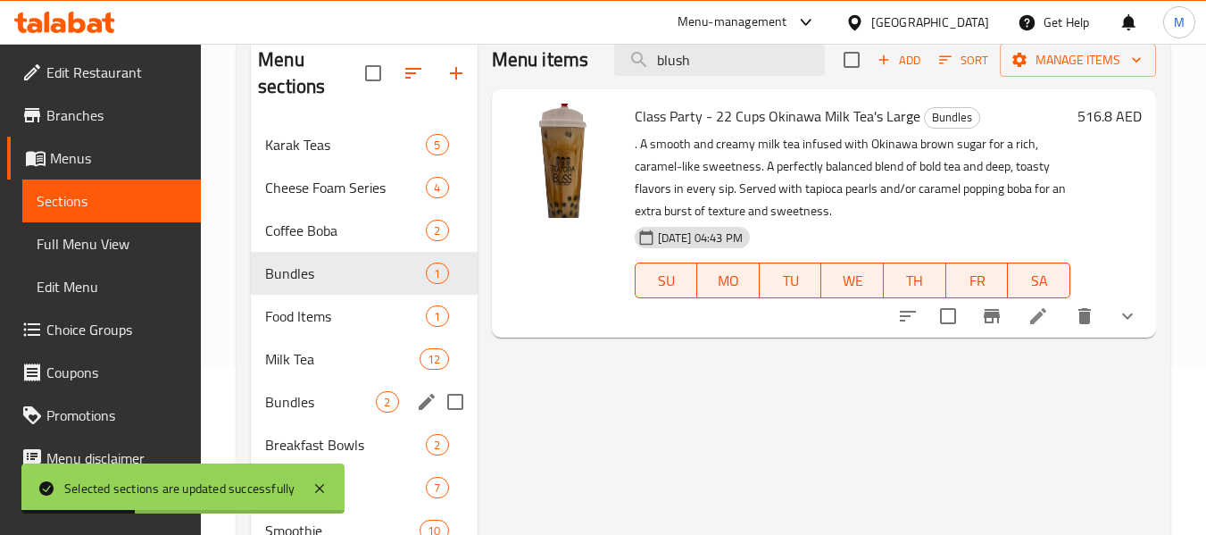
scroll to position [179, 0]
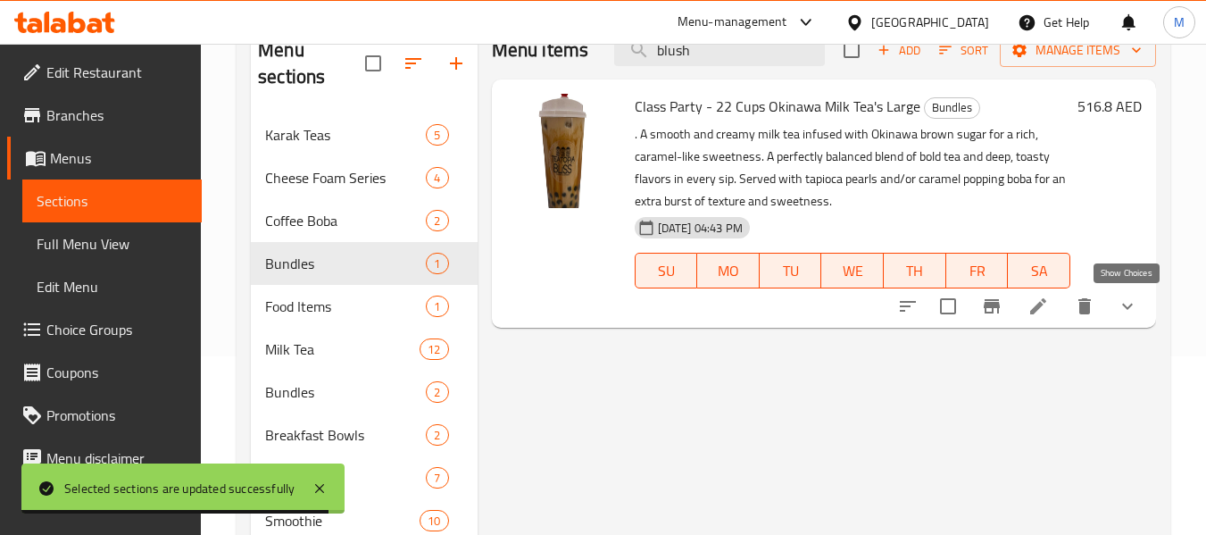
click at [1138, 309] on icon "show more" at bounding box center [1127, 306] width 21 height 21
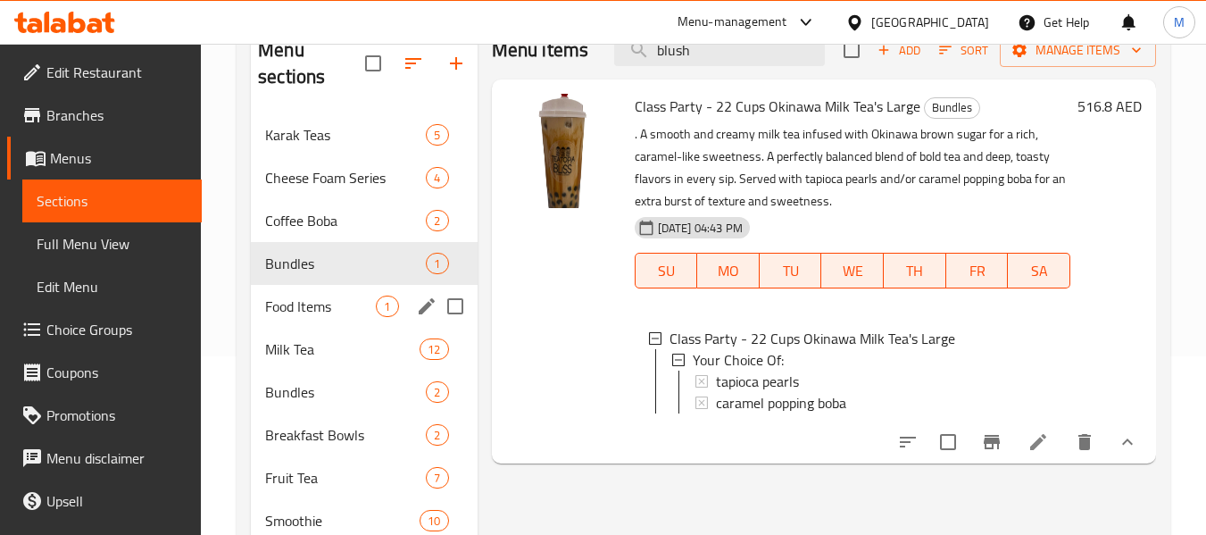
click at [298, 313] on span "Food Items" at bounding box center [320, 306] width 111 height 21
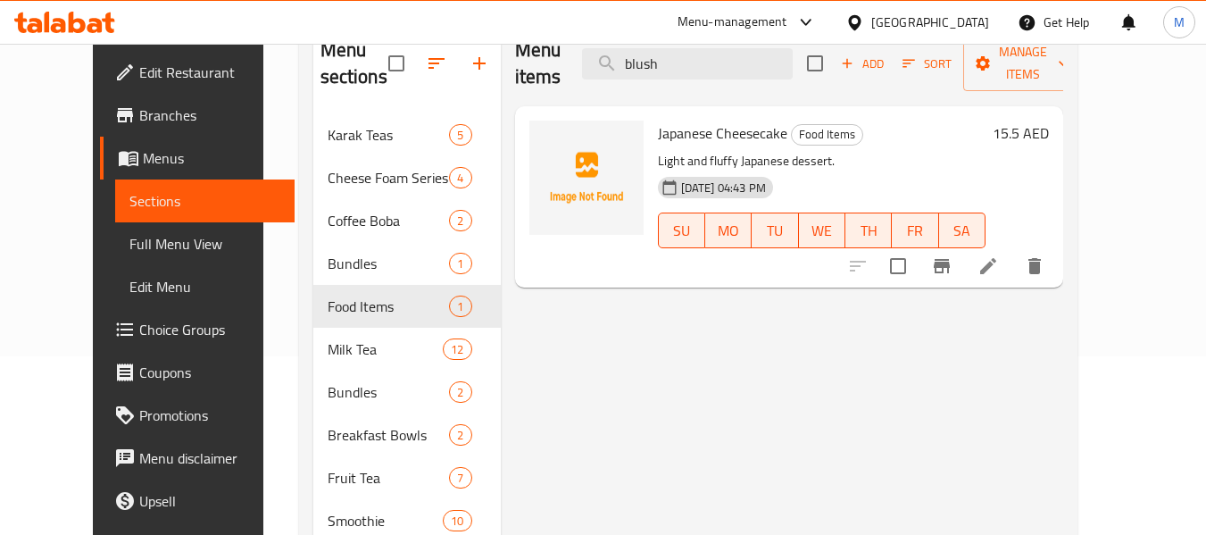
click at [737, 120] on span "Japanese Cheesecake" at bounding box center [722, 133] width 129 height 27
copy h6 "Cheesecake"
drag, startPoint x: 630, startPoint y: 104, endPoint x: 655, endPoint y: 105, distance: 24.2
click at [651, 113] on div "Japanese Cheesecake Food Items Light and fluffy Japanese dessert. 03-09-2025 04…" at bounding box center [822, 196] width 342 height 167
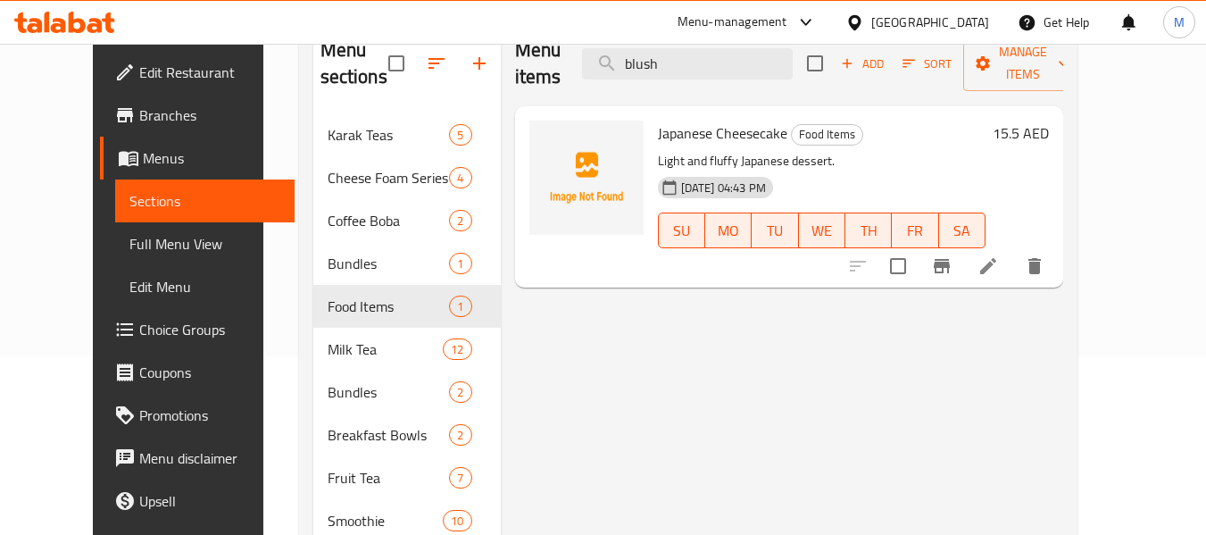
click at [658, 120] on span "Japanese Cheesecake" at bounding box center [722, 133] width 129 height 27
copy span "Japanese"
drag, startPoint x: 698, startPoint y: 49, endPoint x: 636, endPoint y: 43, distance: 62.8
click at [637, 43] on div "​ Menu-management United Arab Emirates Get Help M Edit Restaurant Branches Menu…" at bounding box center [603, 110] width 1206 height 491
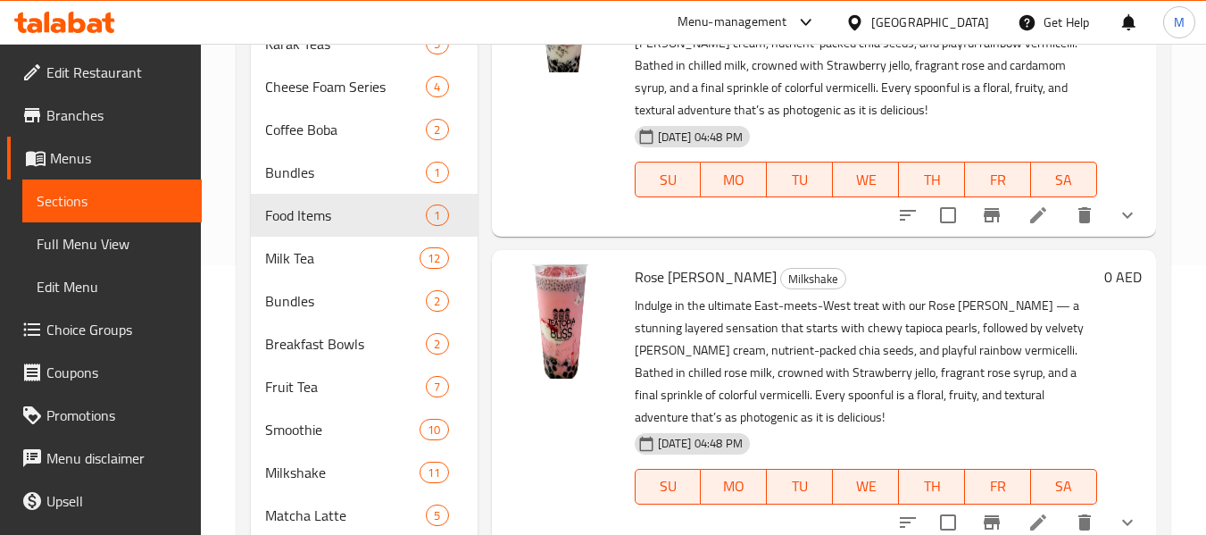
scroll to position [329, 0]
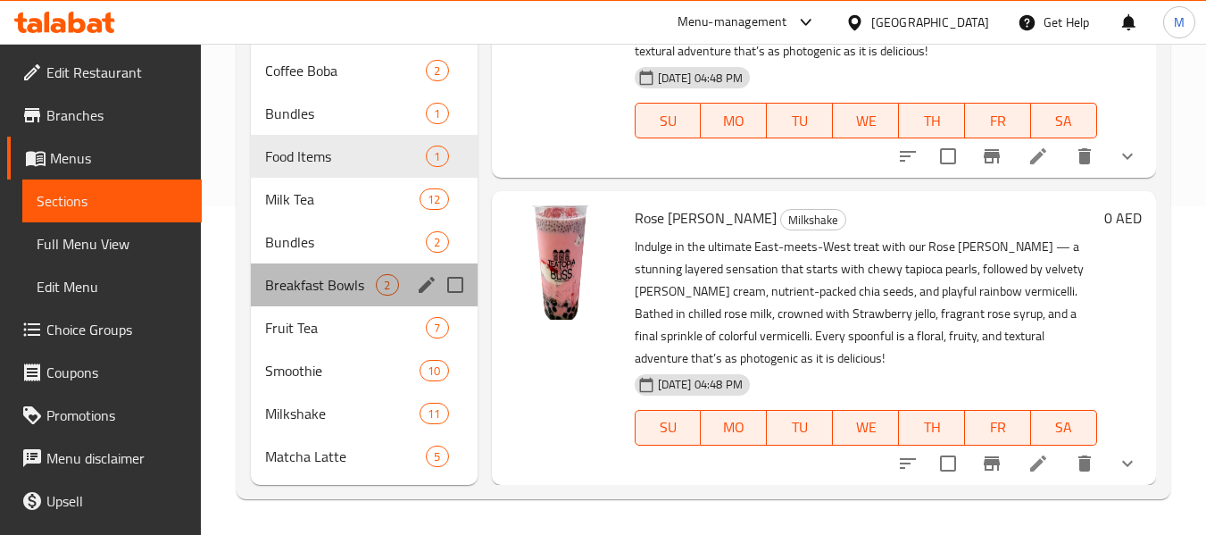
click at [309, 298] on div "Breakfast Bowls 2" at bounding box center [364, 284] width 226 height 43
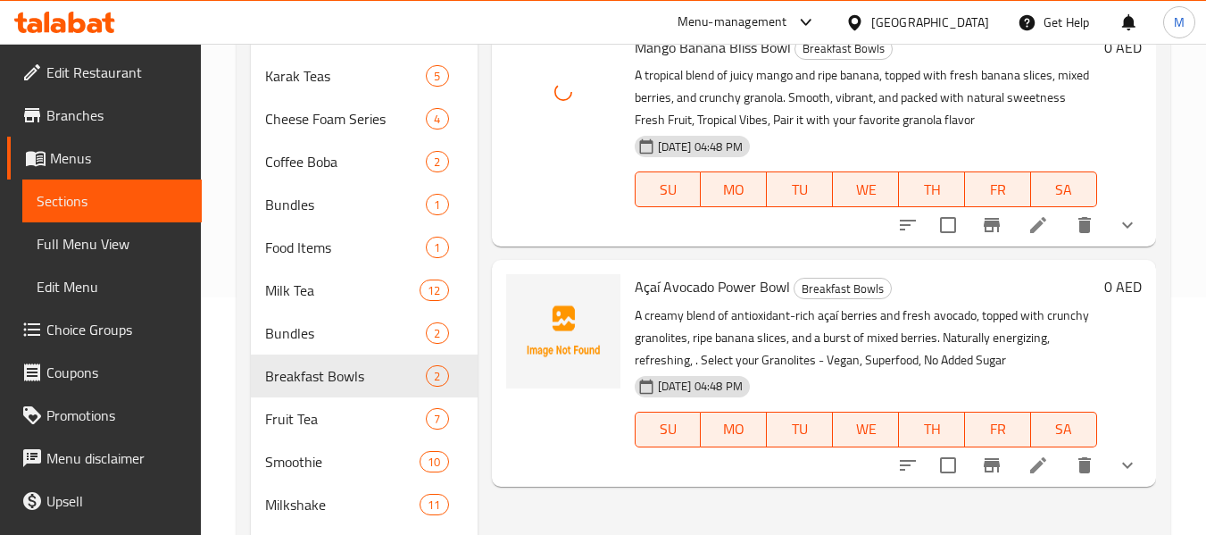
scroll to position [268, 0]
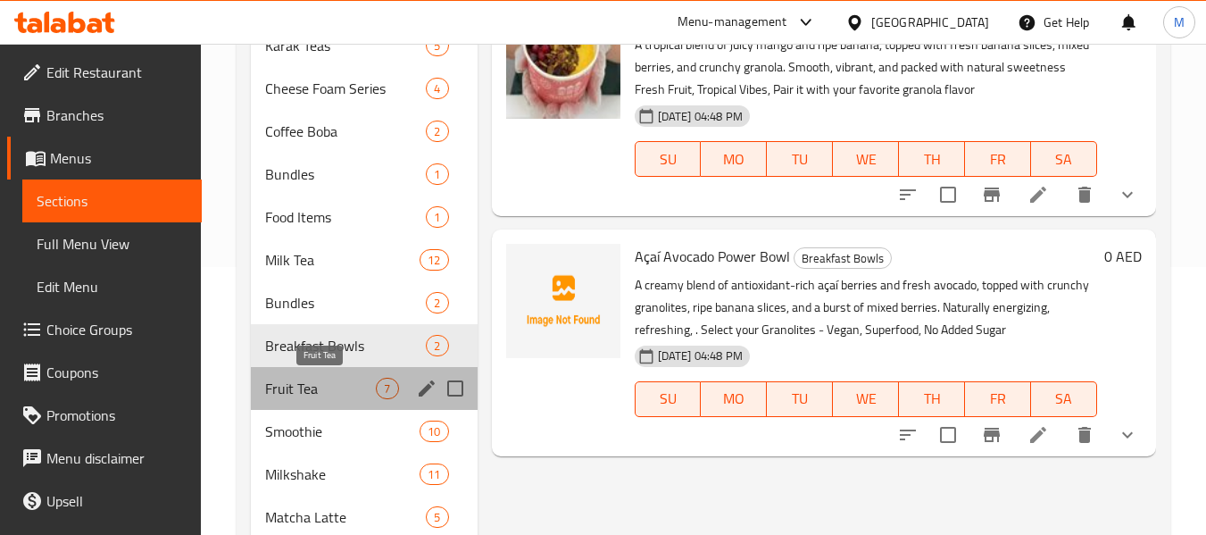
click at [271, 380] on span "Fruit Tea" at bounding box center [320, 388] width 111 height 21
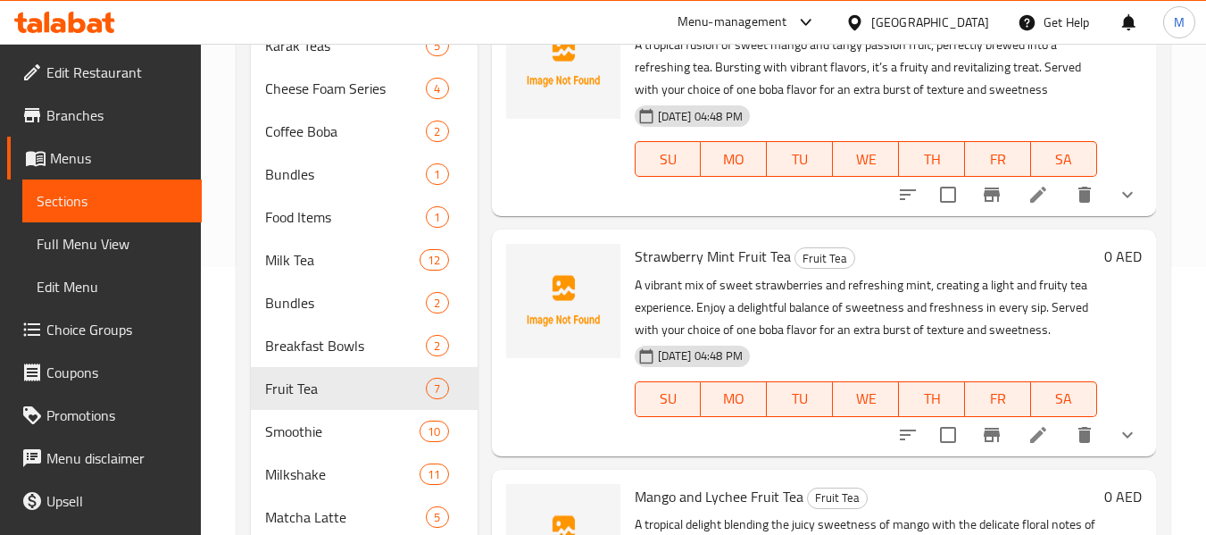
click at [680, 270] on span "Strawberry Mint Fruit Tea" at bounding box center [713, 256] width 156 height 27
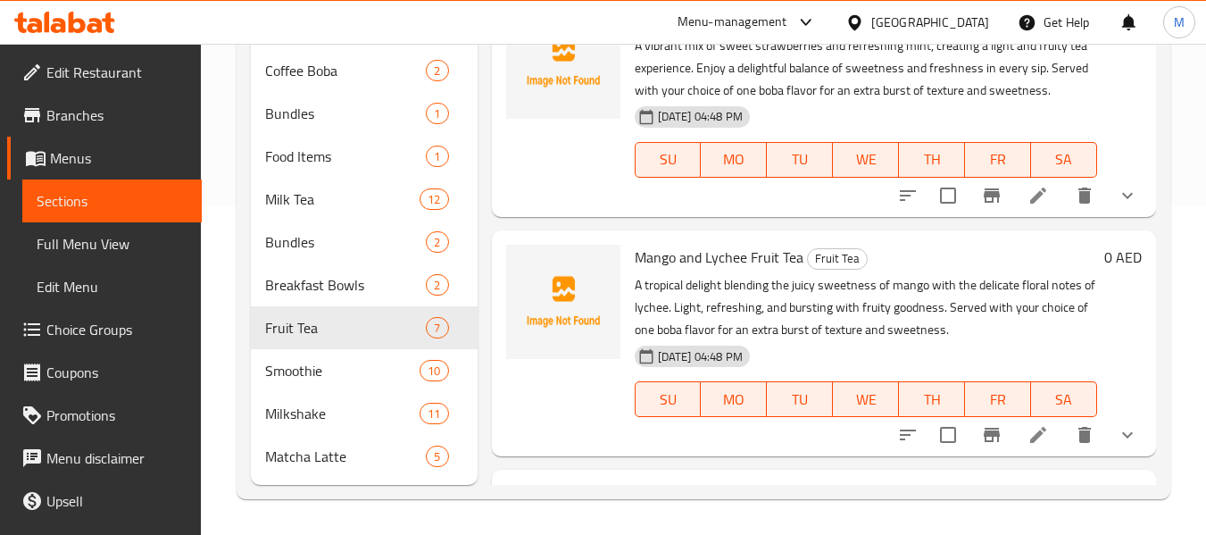
scroll to position [89, 0]
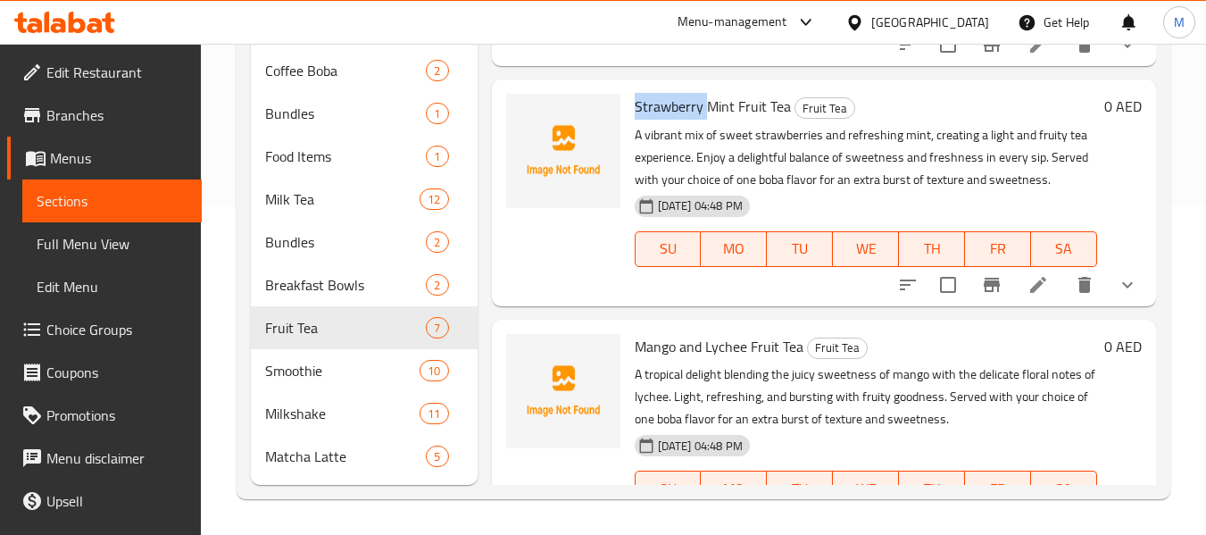
click at [678, 120] on span "Strawberry Mint Fruit Tea" at bounding box center [713, 106] width 156 height 27
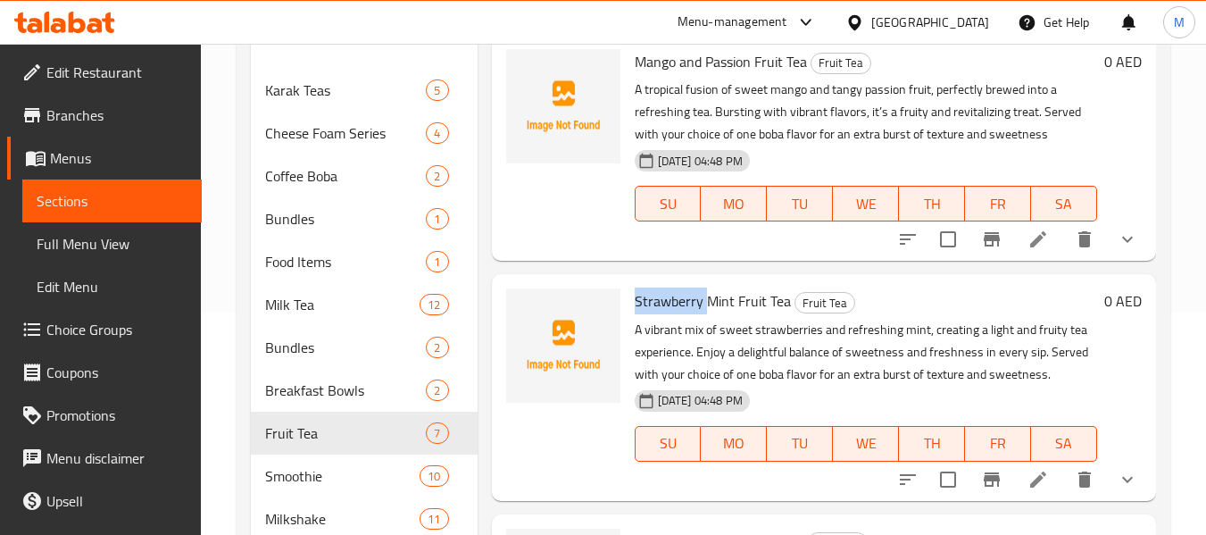
scroll to position [0, 0]
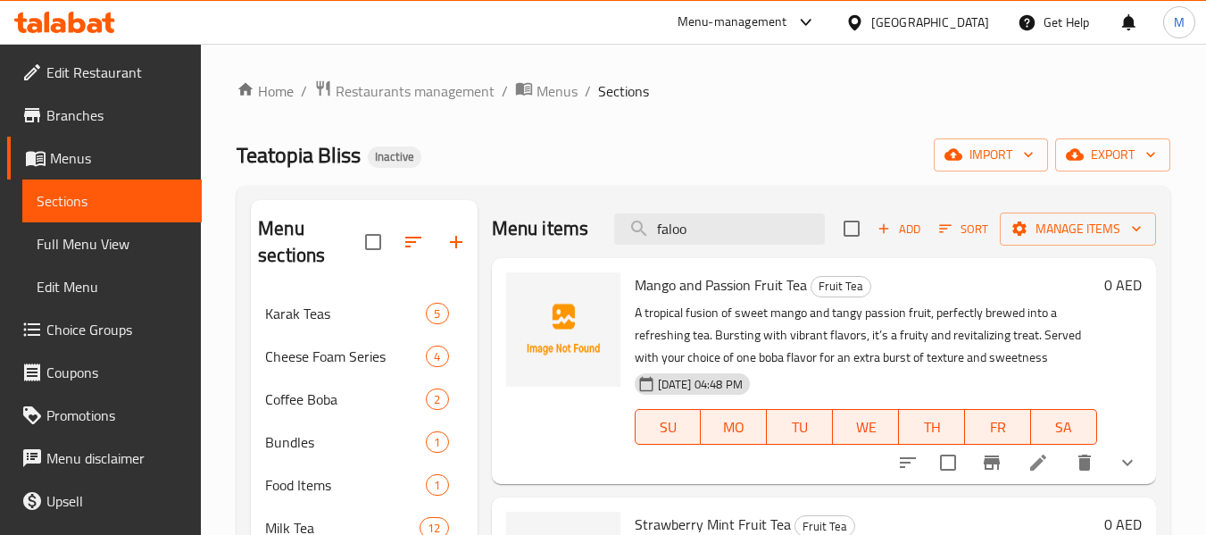
drag, startPoint x: 686, startPoint y: 237, endPoint x: 586, endPoint y: 231, distance: 100.2
click at [586, 231] on div "Menu items faloo Add Sort Manage items" at bounding box center [824, 229] width 664 height 58
paste input "Strawberry"
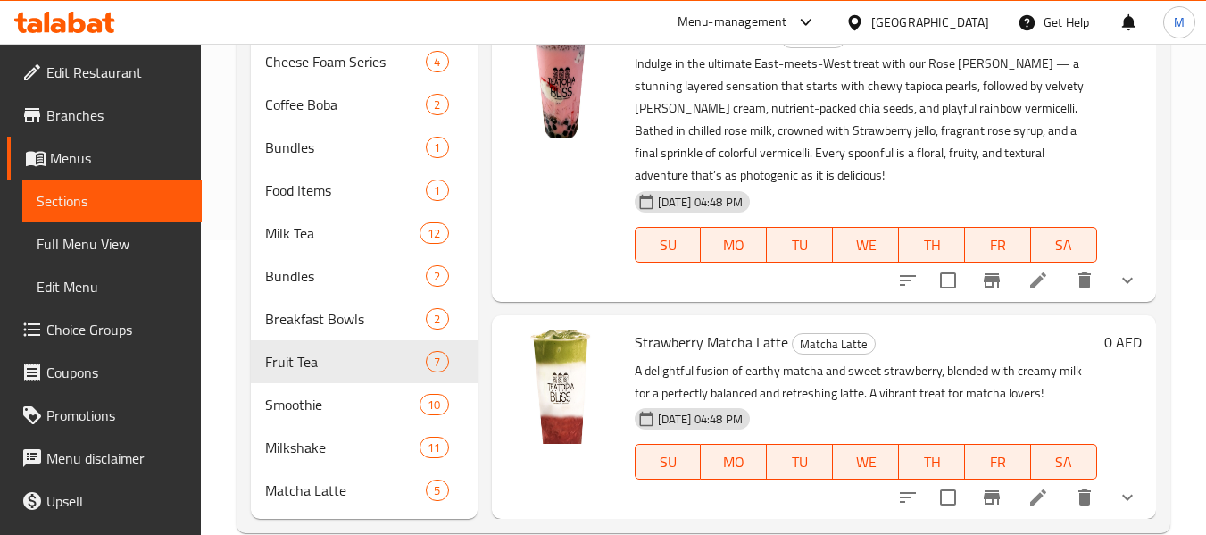
scroll to position [329, 0]
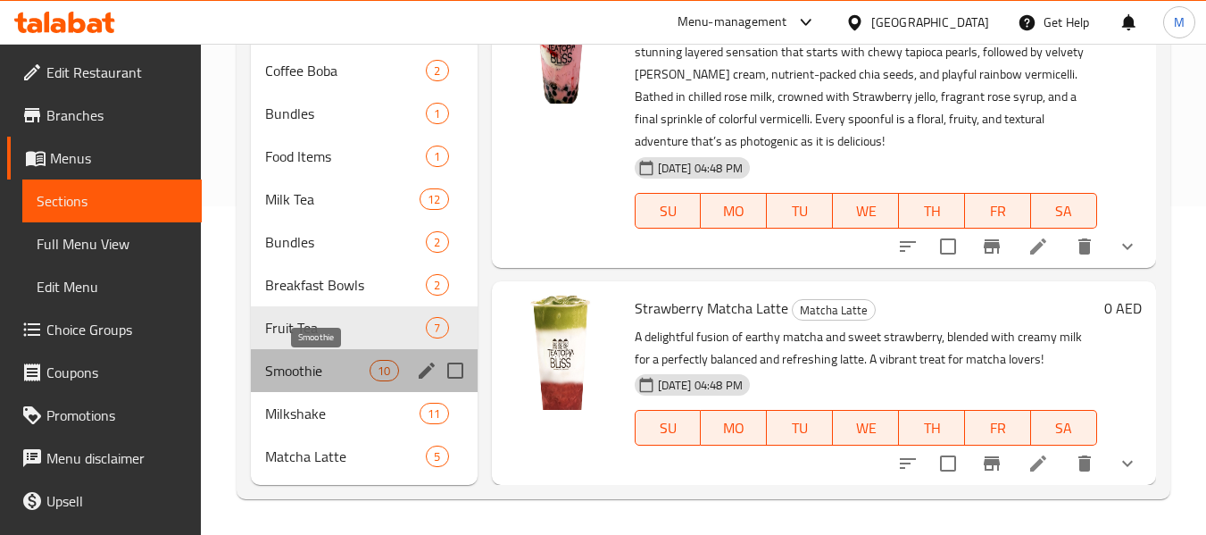
click at [283, 370] on span "Smoothie" at bounding box center [317, 370] width 104 height 21
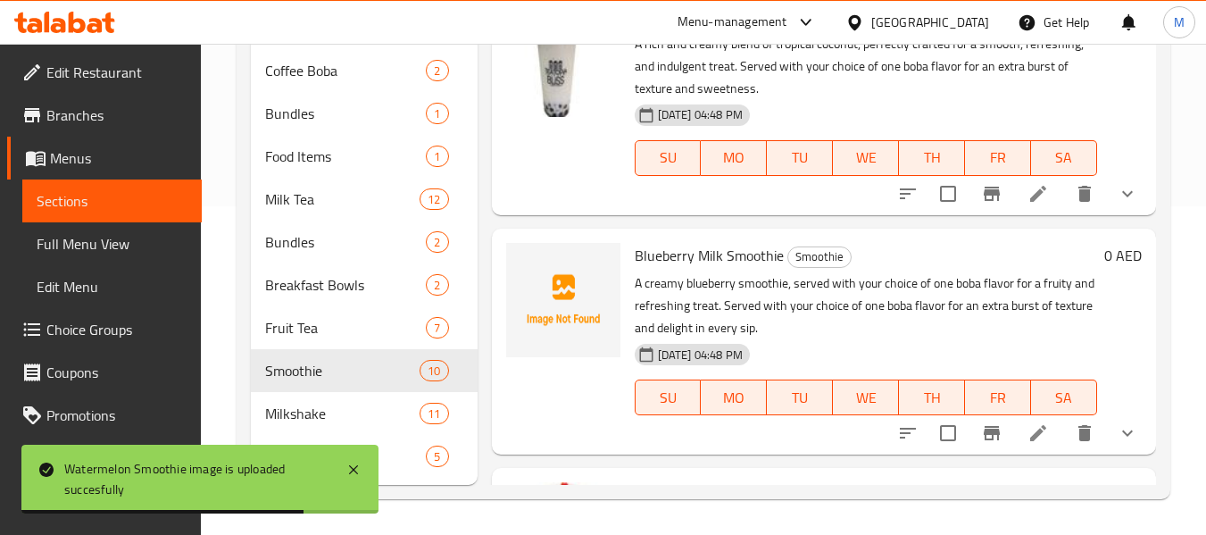
scroll to position [1006, 0]
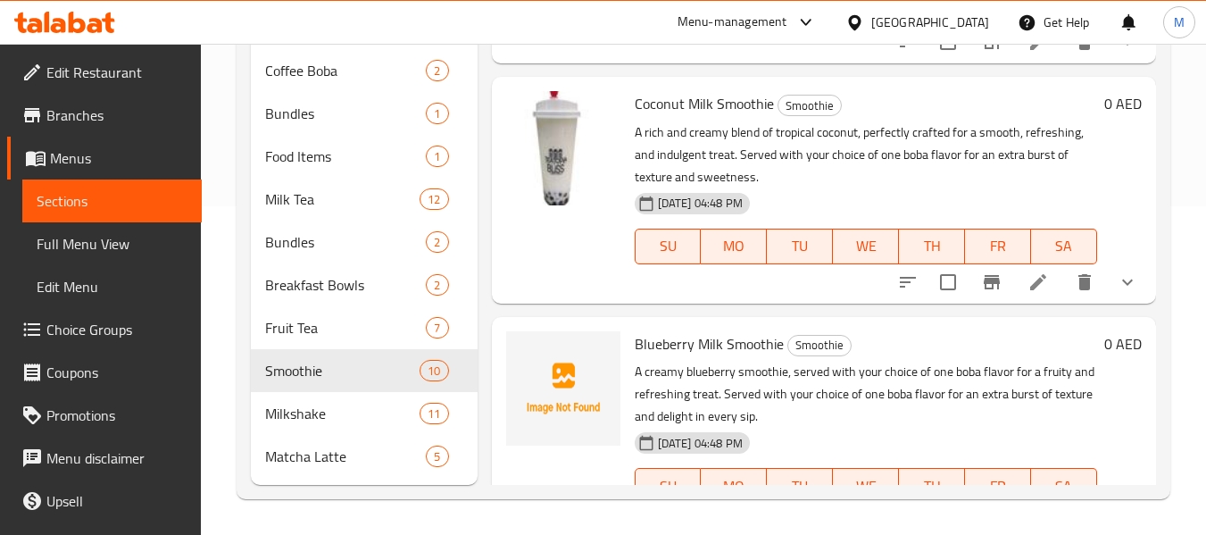
click at [729, 117] on span "Coconut Milk Smoothie" at bounding box center [704, 103] width 139 height 27
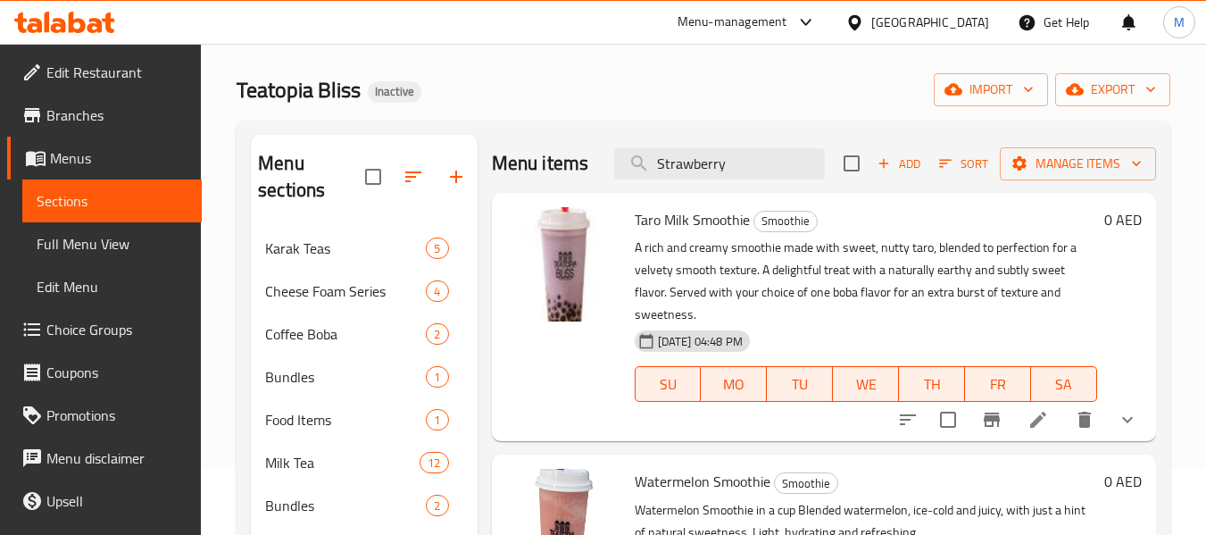
scroll to position [61, 0]
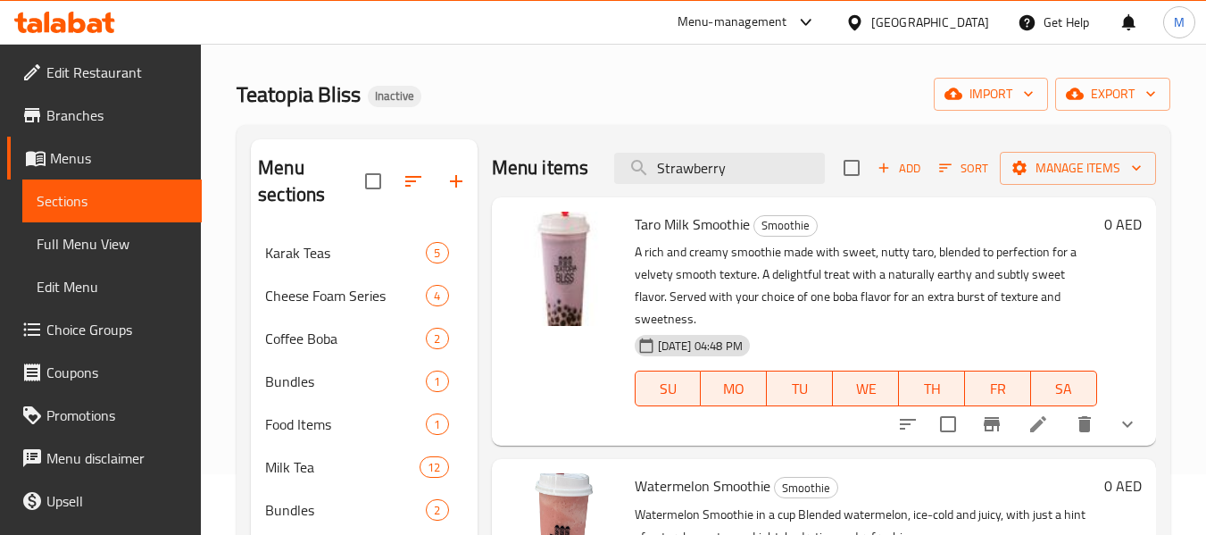
drag, startPoint x: 727, startPoint y: 182, endPoint x: 556, endPoint y: 160, distance: 172.0
click at [557, 160] on div "Menu items Strawberry Add Sort Manage items" at bounding box center [824, 168] width 664 height 58
paste input "moothie"
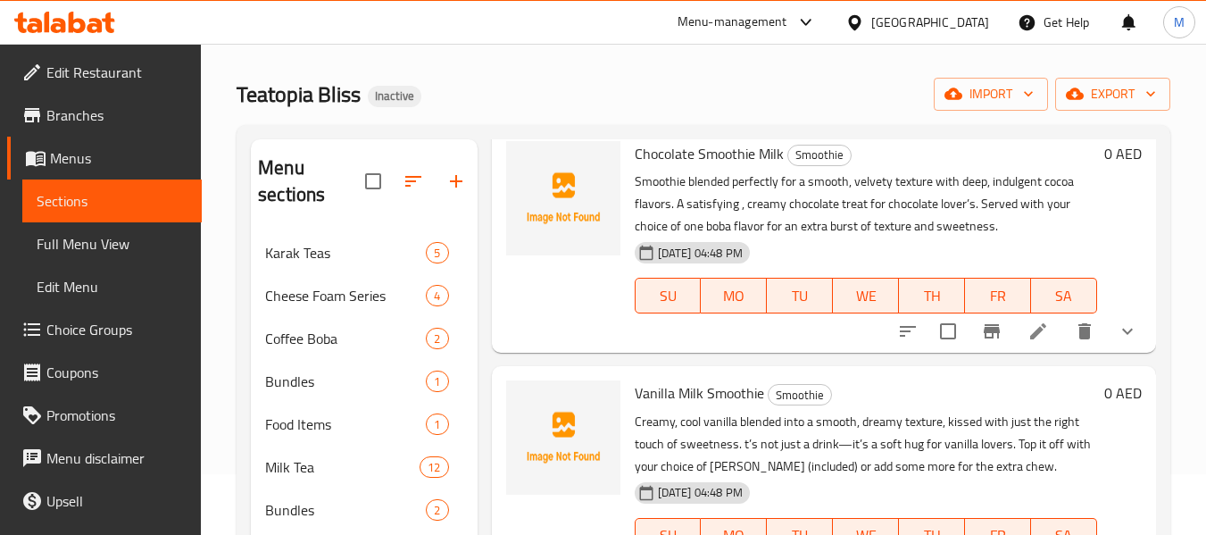
scroll to position [2232, 0]
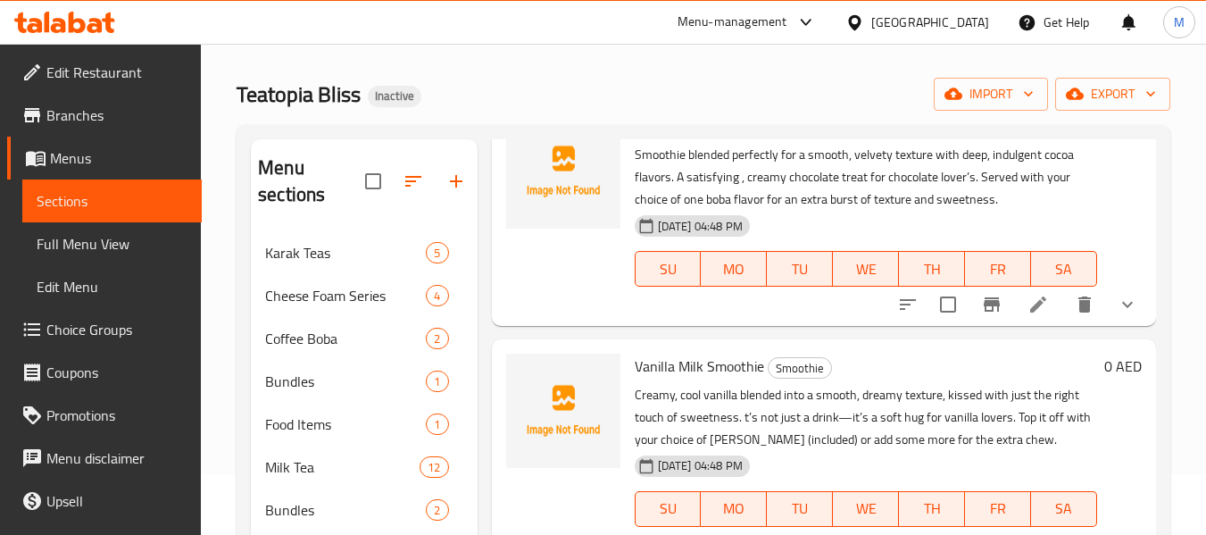
type input "Smooth"
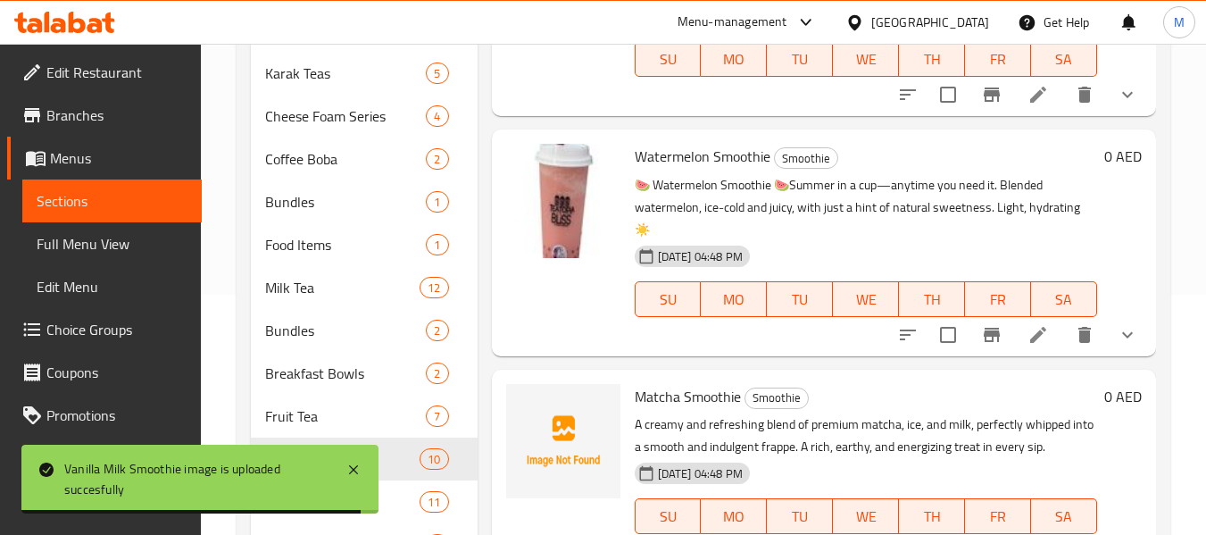
scroll to position [329, 0]
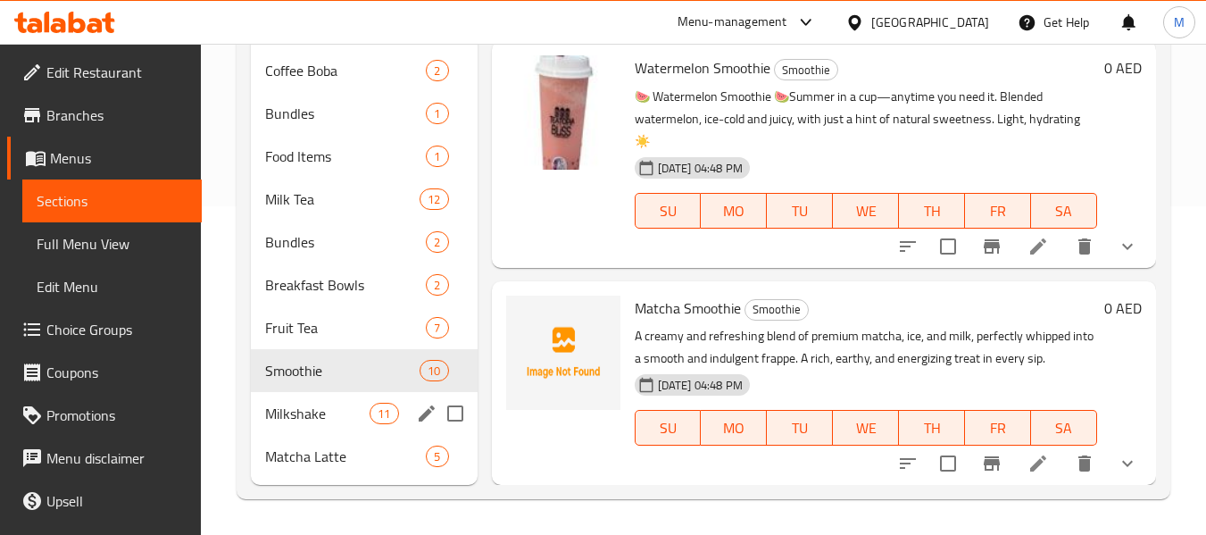
click at [312, 421] on span "Milkshake" at bounding box center [317, 413] width 104 height 21
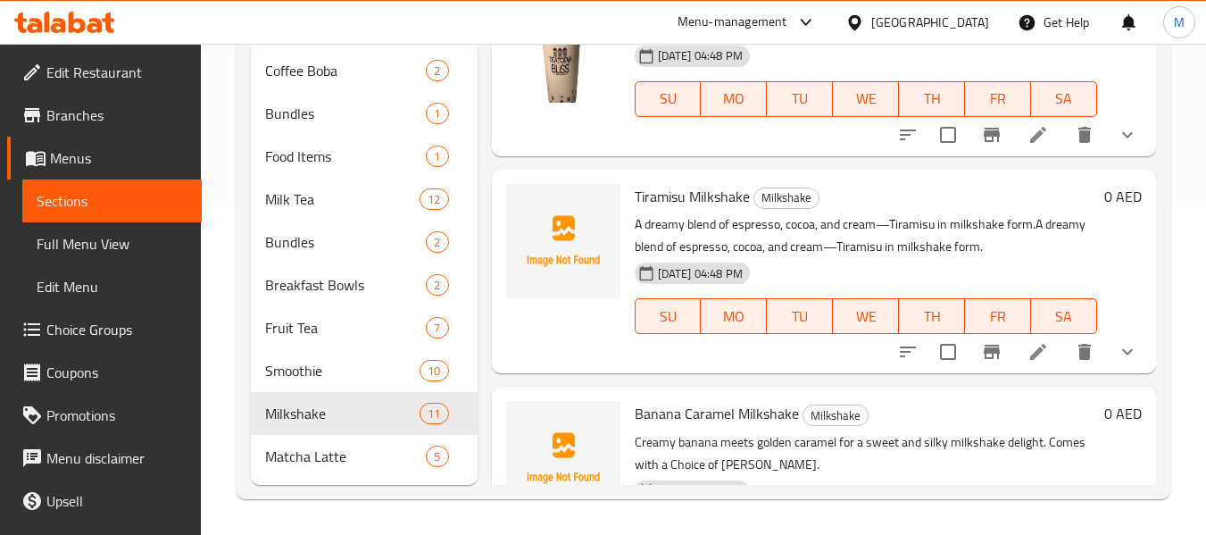
scroll to position [828, 0]
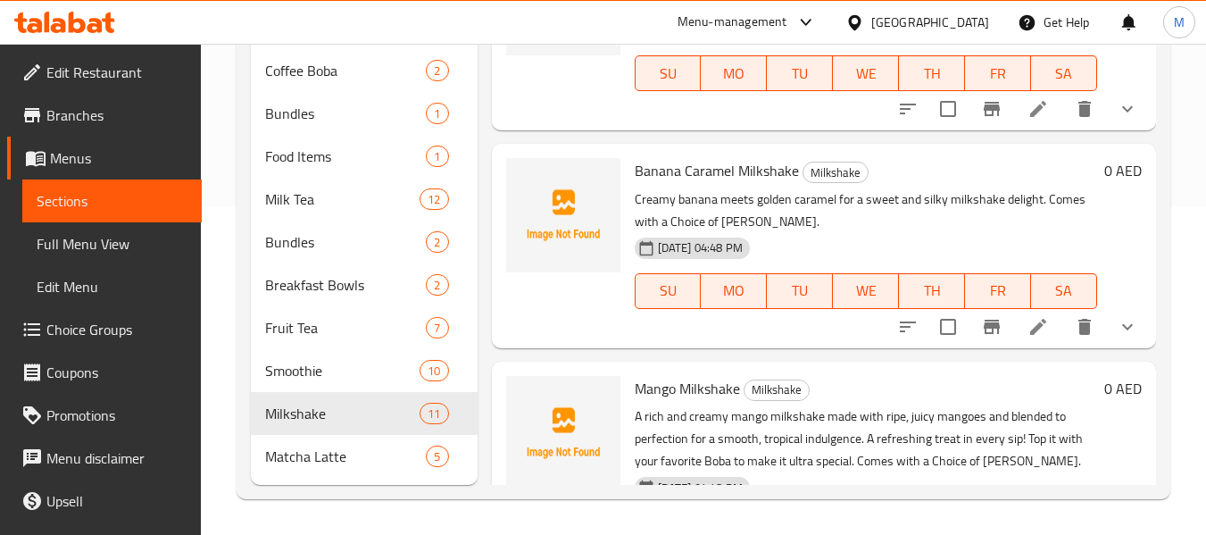
click at [658, 184] on span "Banana Caramel Milkshake" at bounding box center [717, 170] width 164 height 27
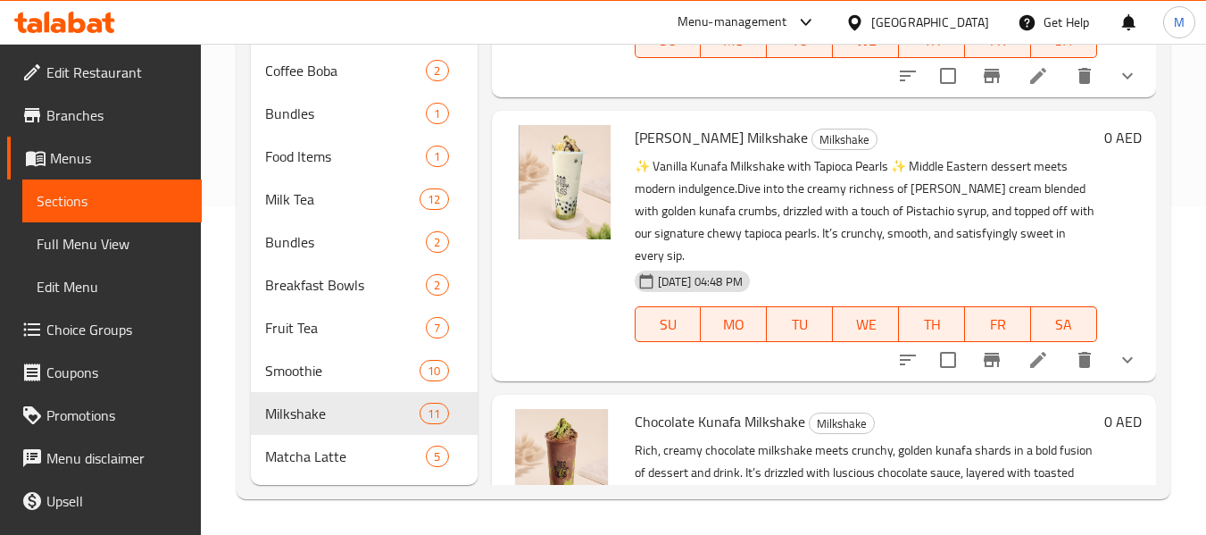
scroll to position [1364, 0]
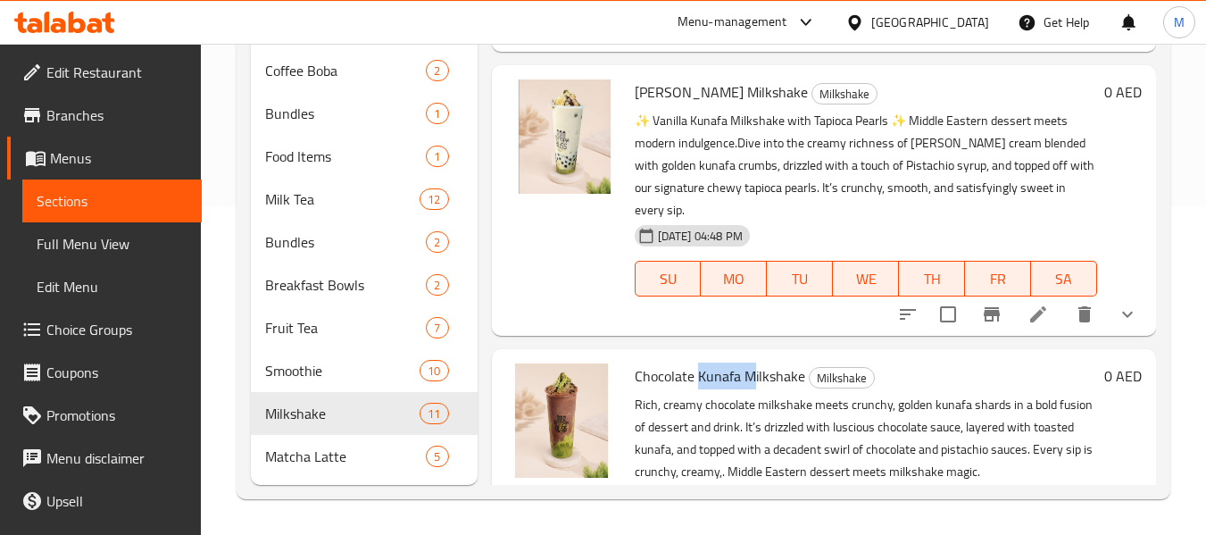
drag, startPoint x: 730, startPoint y: 405, endPoint x: 693, endPoint y: 397, distance: 37.5
click at [695, 389] on span "Chocolate Kunafa Milkshake" at bounding box center [720, 376] width 171 height 27
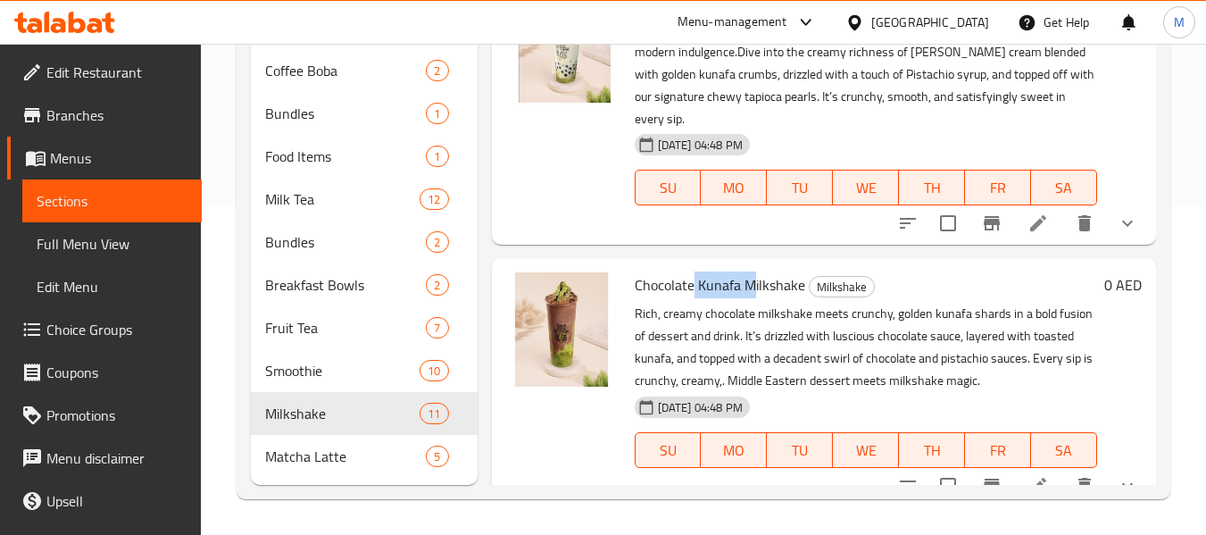
scroll to position [1631, 0]
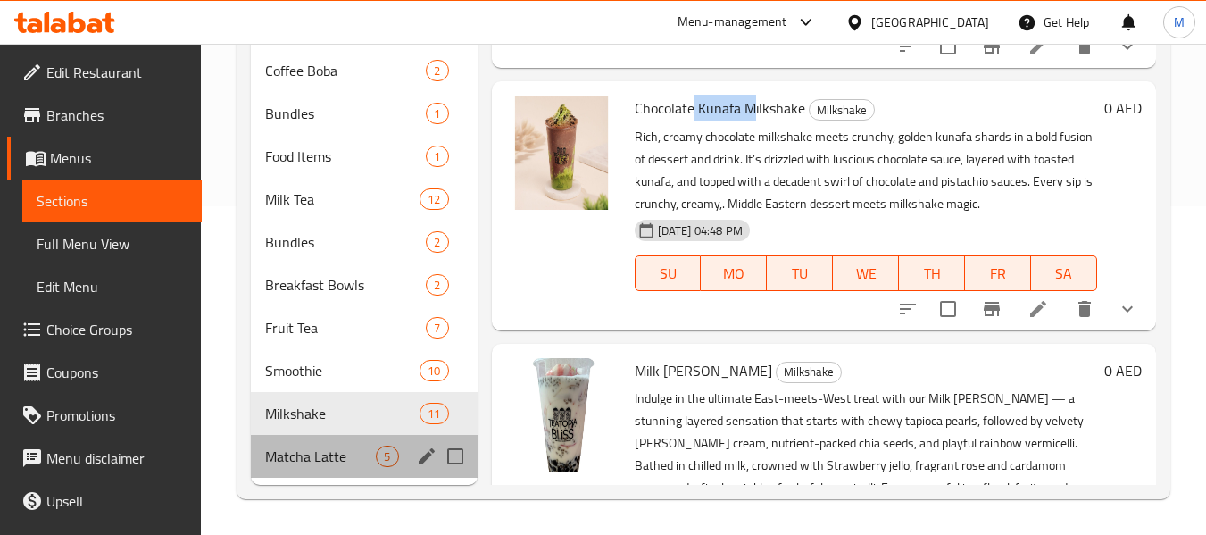
click at [321, 476] on div "Matcha Latte 5" at bounding box center [364, 456] width 226 height 43
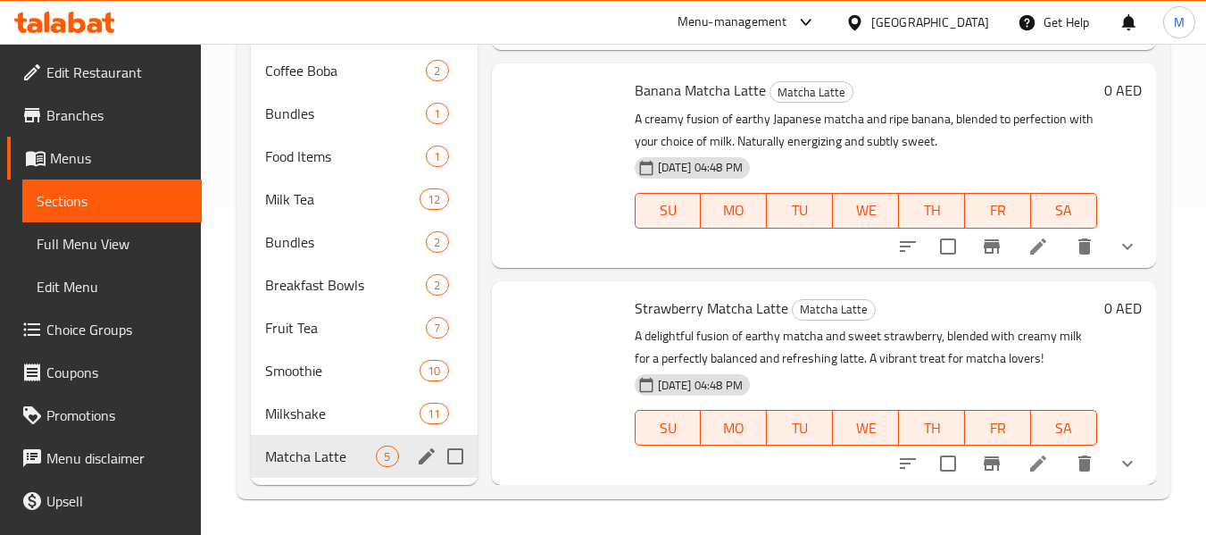
scroll to position [567, 0]
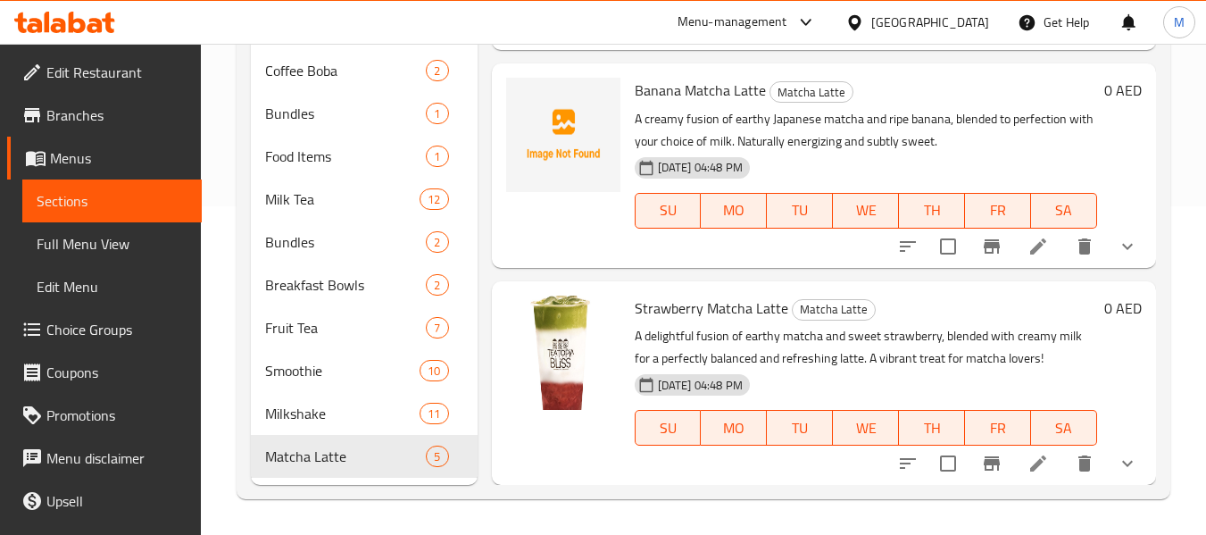
click at [746, 91] on span "Banana Matcha Latte" at bounding box center [700, 90] width 131 height 27
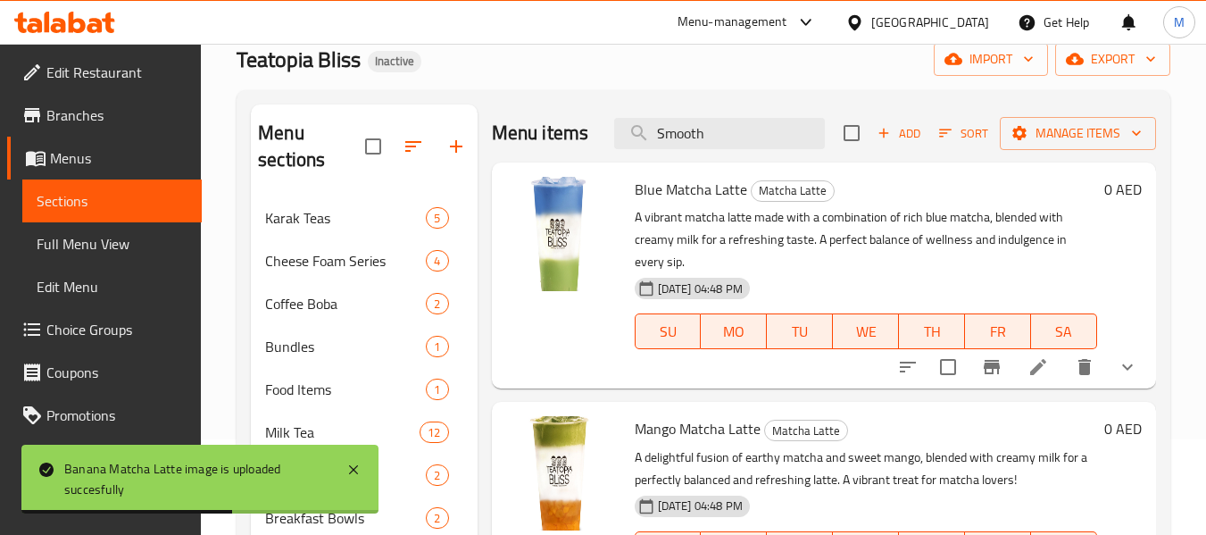
scroll to position [61, 0]
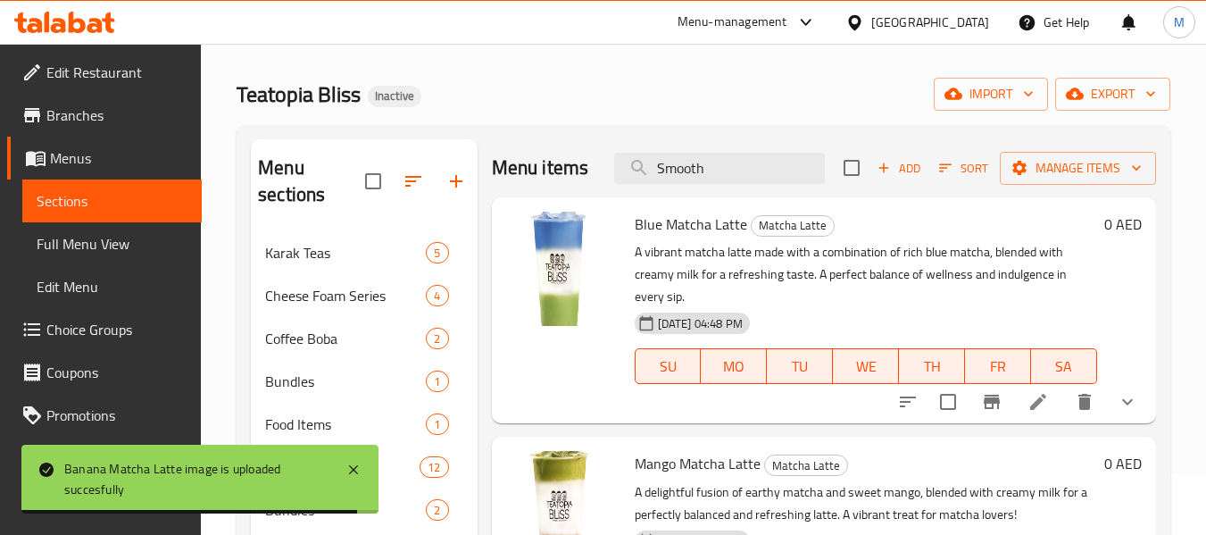
drag, startPoint x: 726, startPoint y: 179, endPoint x: 584, endPoint y: 157, distance: 143.7
click at [588, 164] on div "Menu items Smooth Add Sort Manage items" at bounding box center [824, 168] width 664 height 58
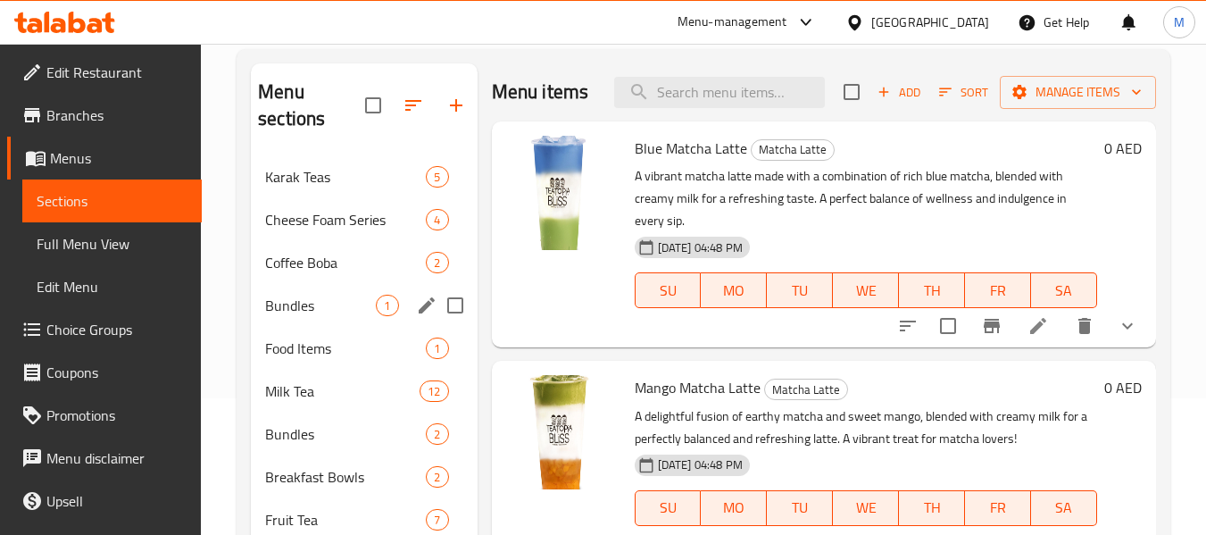
scroll to position [239, 0]
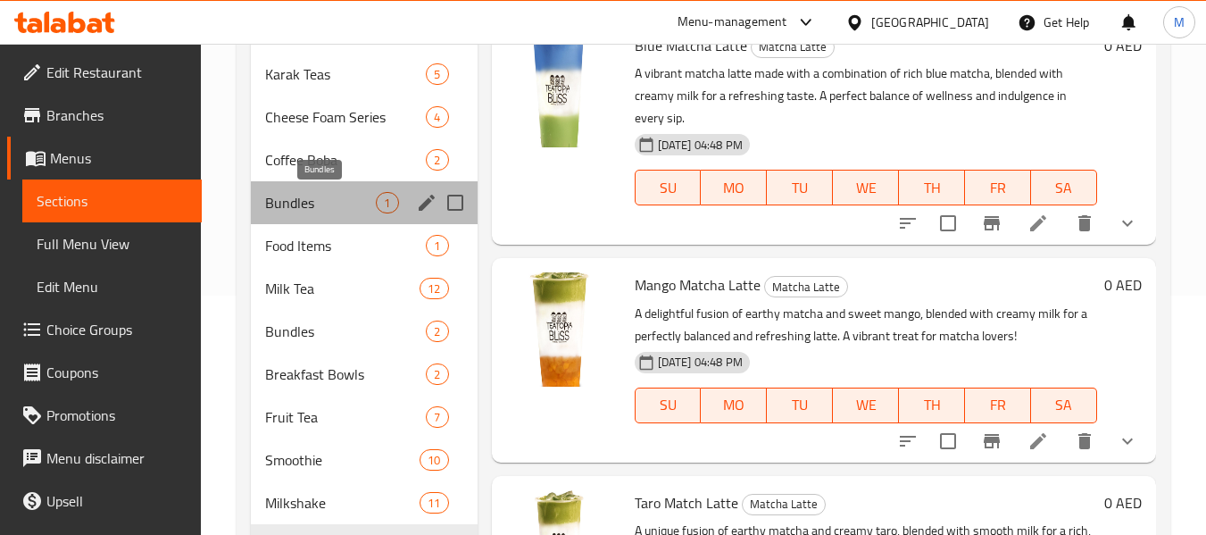
click at [300, 197] on span "Bundles" at bounding box center [320, 202] width 111 height 21
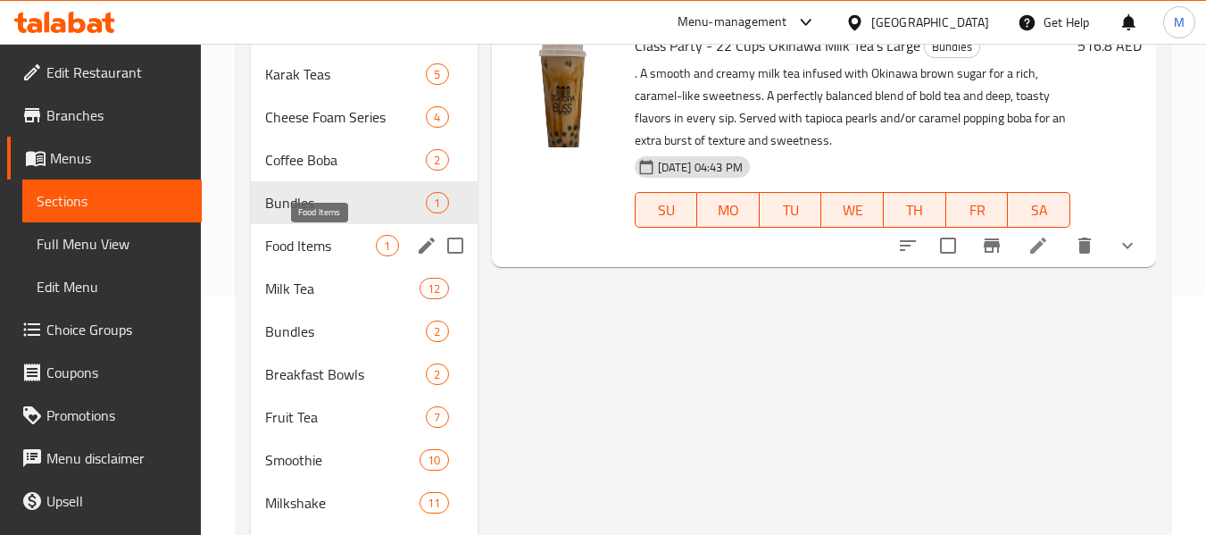
click at [319, 239] on span "Food Items" at bounding box center [320, 245] width 111 height 21
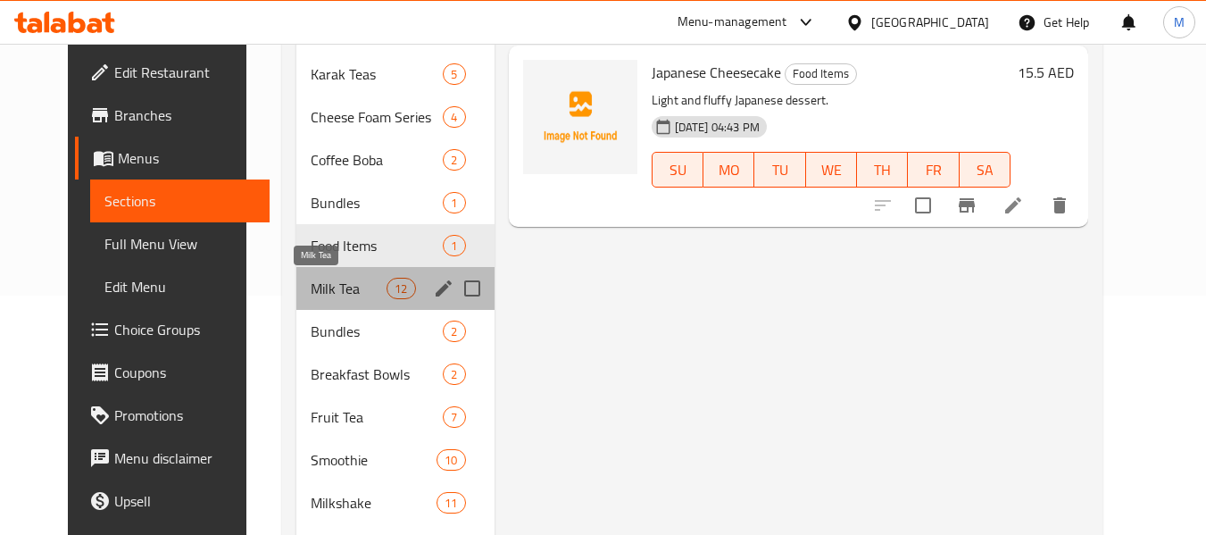
click at [314, 278] on span "Milk Tea" at bounding box center [349, 288] width 76 height 21
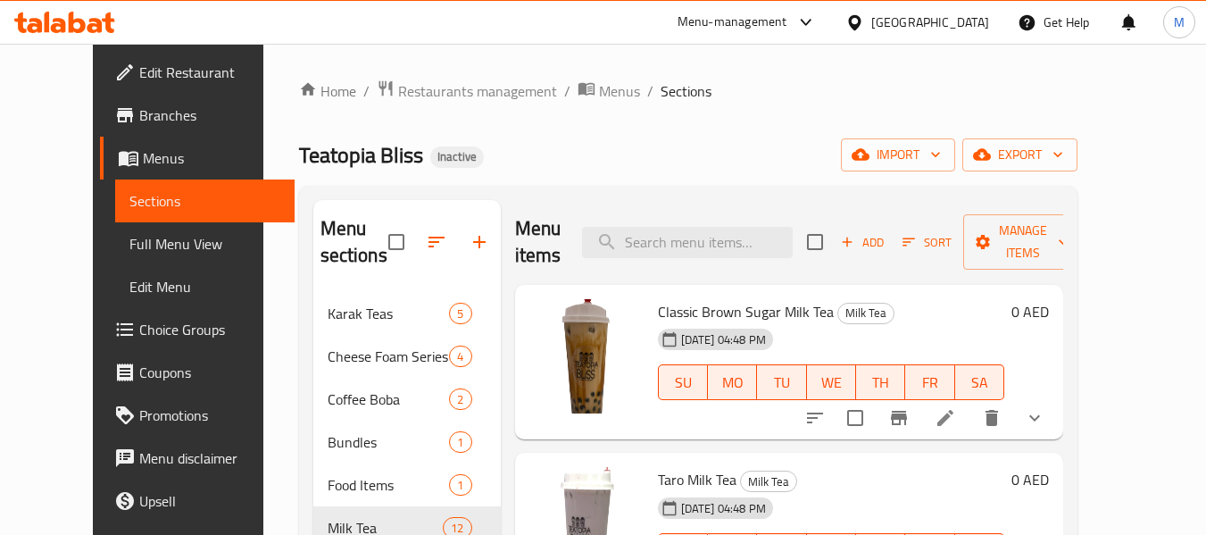
scroll to position [329, 0]
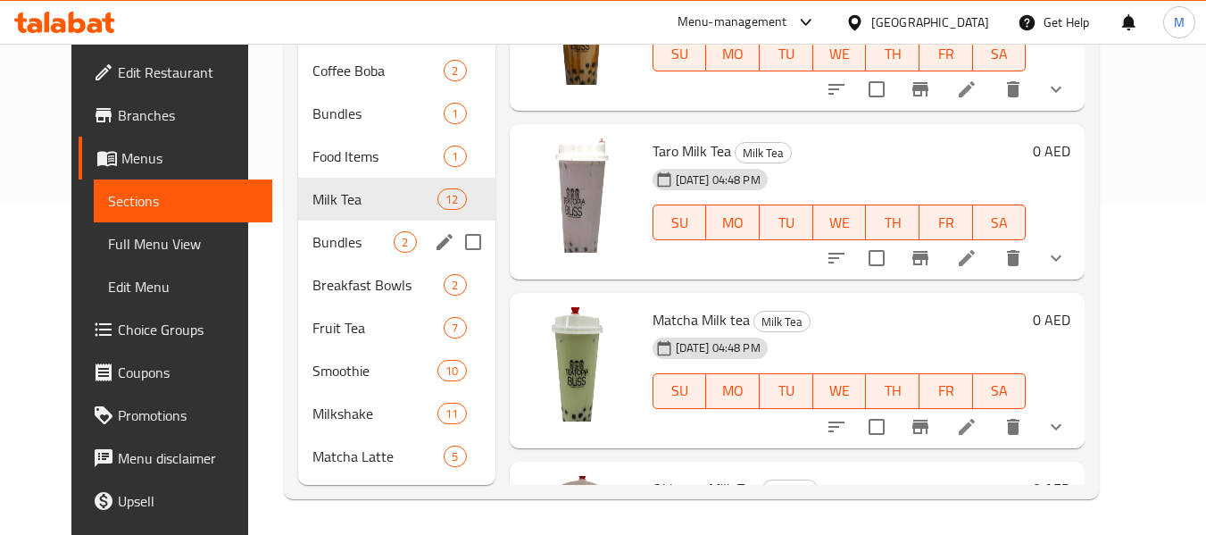
click at [298, 257] on div "Bundles 2" at bounding box center [396, 242] width 196 height 43
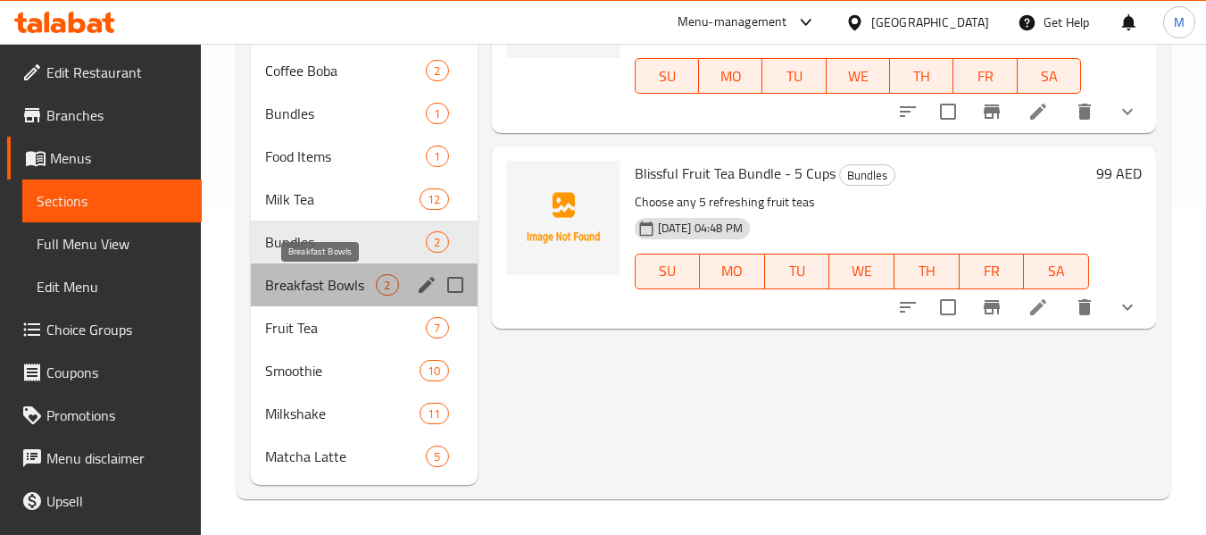
click at [296, 280] on span "Breakfast Bowls" at bounding box center [320, 284] width 111 height 21
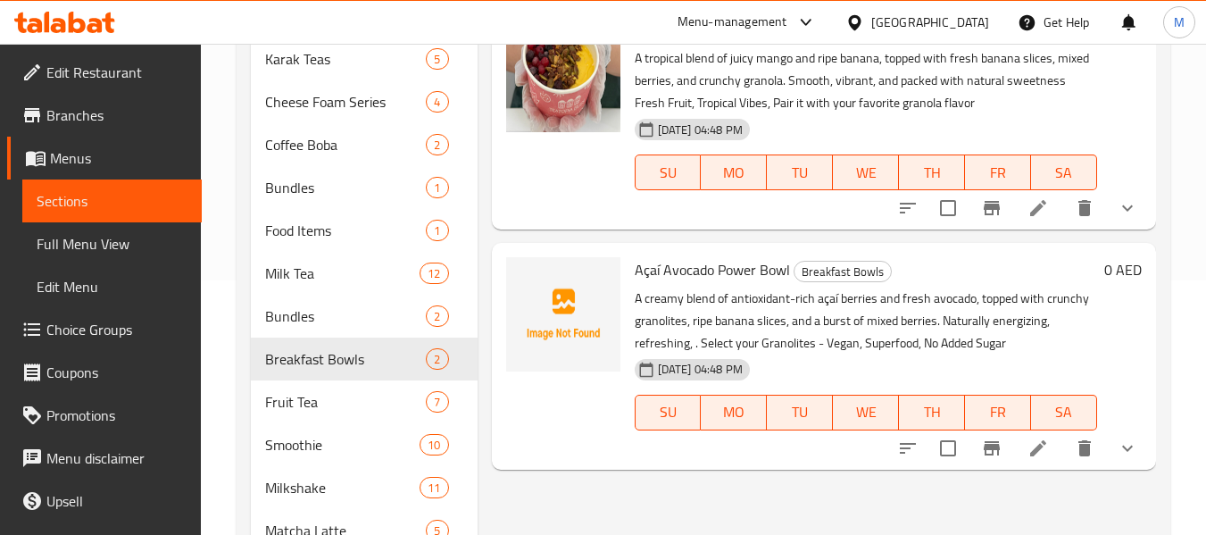
scroll to position [150, 0]
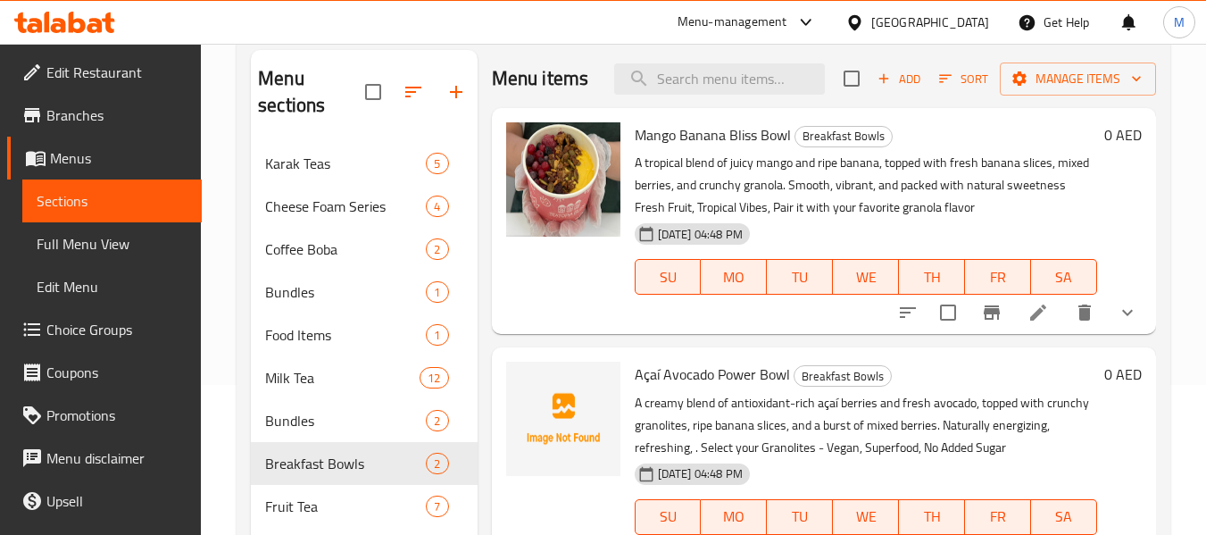
click at [683, 372] on span "Açaí Avocado Power Bowl" at bounding box center [712, 374] width 155 height 27
click at [710, 82] on input "search" at bounding box center [719, 78] width 211 height 31
paste input "Avocado"
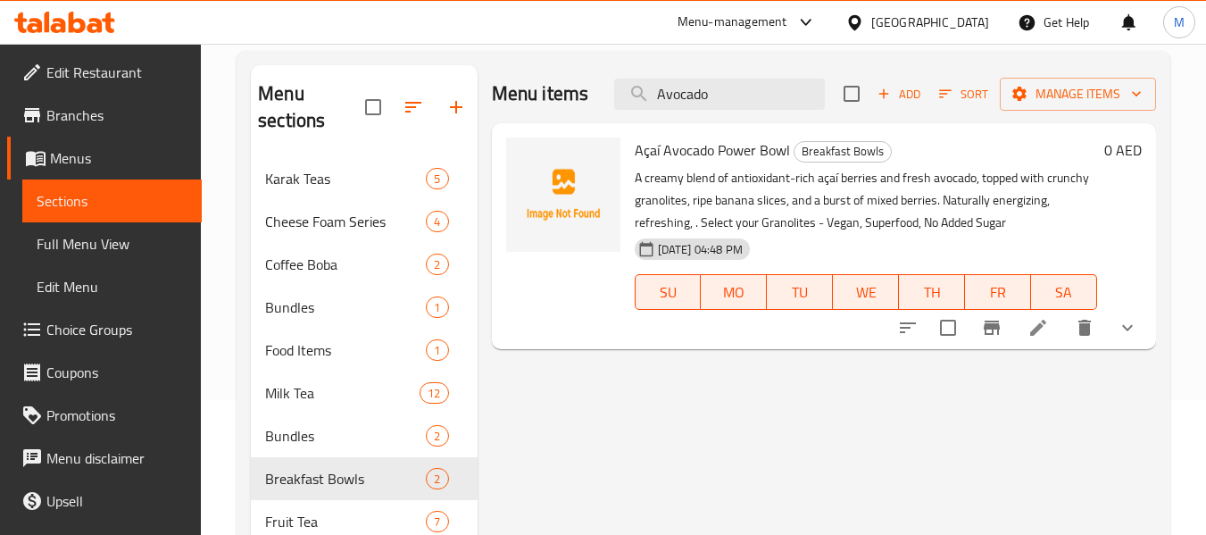
scroll to position [0, 0]
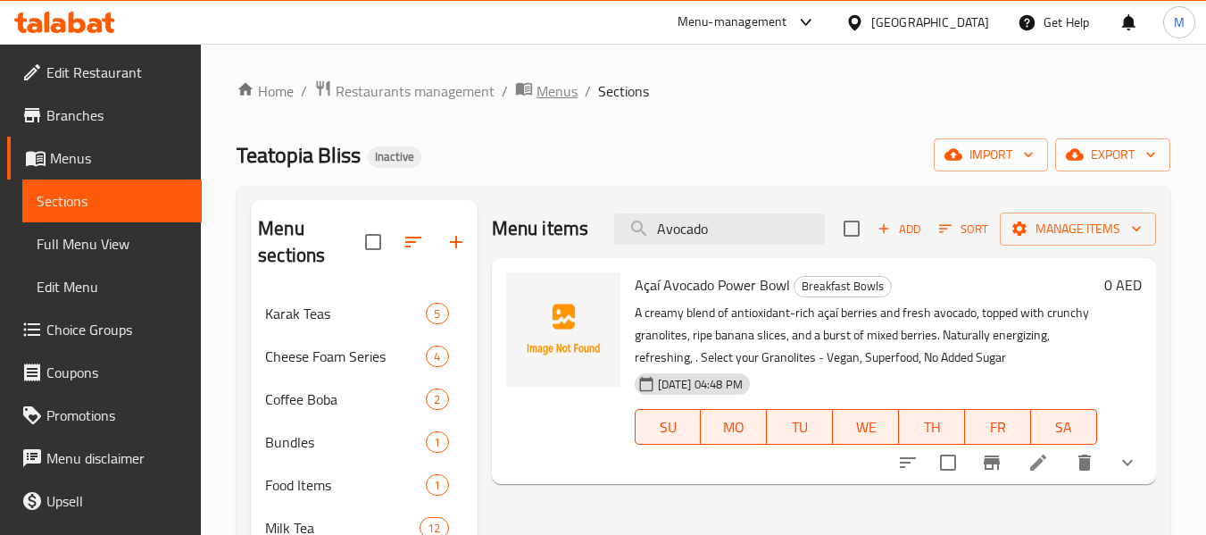
type input "Avocado"
click at [532, 83] on span "breadcrumb" at bounding box center [525, 90] width 21 height 23
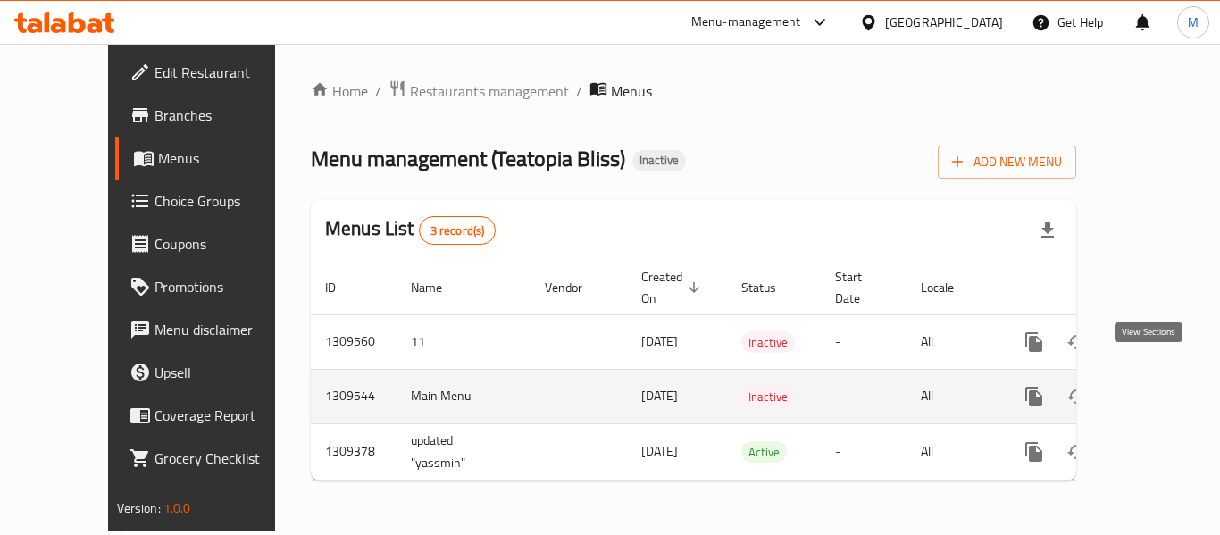
click at [1155, 388] on icon "enhanced table" at bounding box center [1163, 396] width 16 height 16
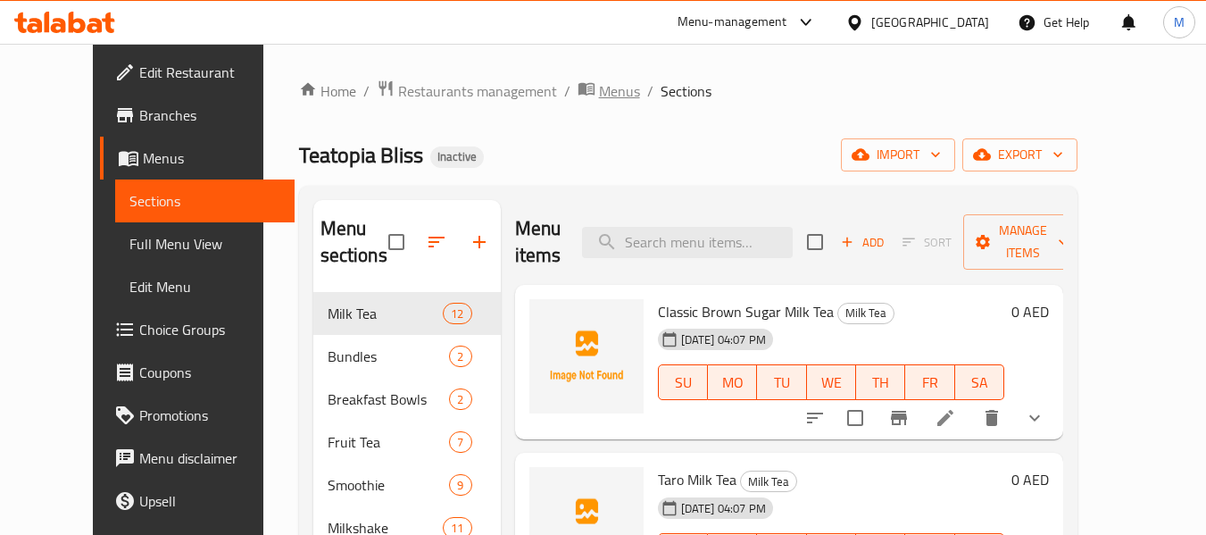
click at [599, 93] on span "Menus" at bounding box center [619, 90] width 41 height 21
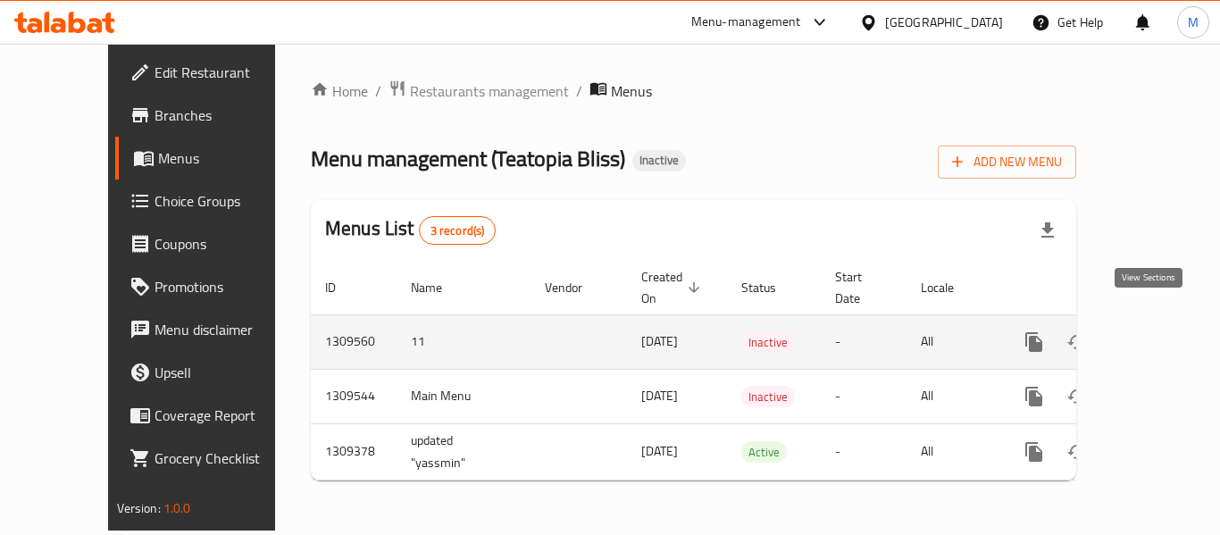
click at [1155, 331] on icon "enhanced table" at bounding box center [1162, 341] width 21 height 21
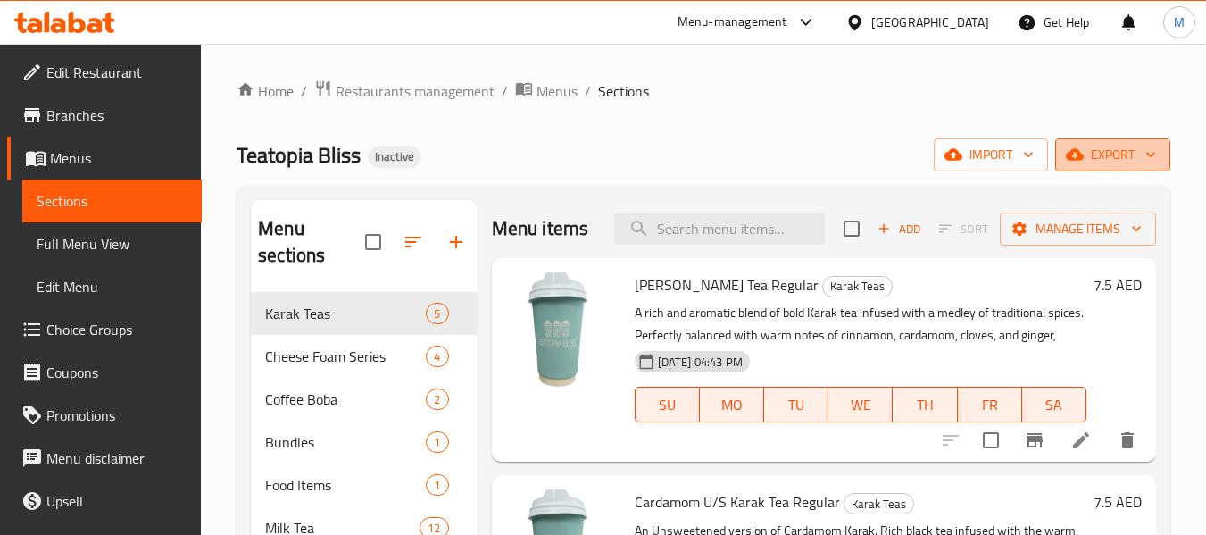
click at [1114, 154] on span "export" at bounding box center [1113, 155] width 87 height 22
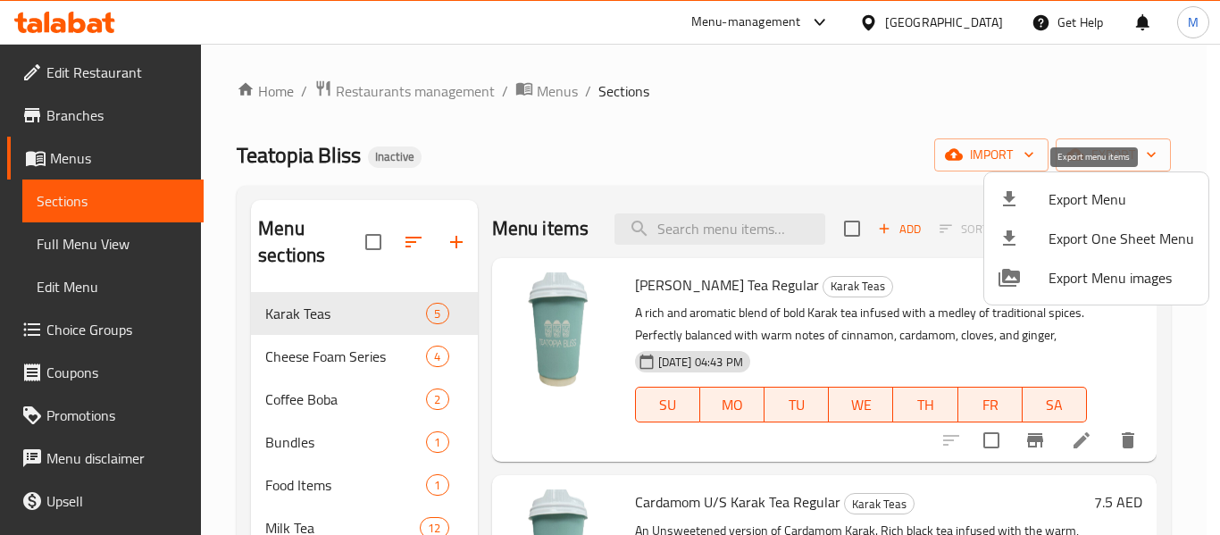
click at [1070, 196] on span "Export Menu" at bounding box center [1121, 198] width 146 height 21
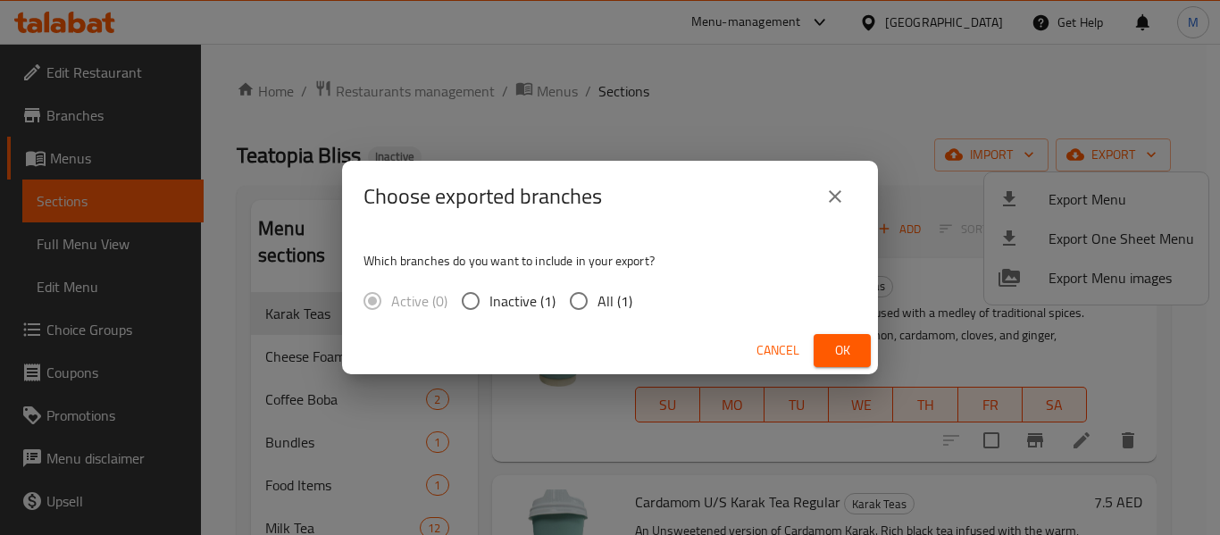
click at [609, 311] on span "All (1)" at bounding box center [614, 300] width 35 height 21
click at [597, 311] on input "All (1)" at bounding box center [579, 301] width 38 height 38
radio input "true"
click at [836, 353] on span "Ok" at bounding box center [842, 350] width 29 height 22
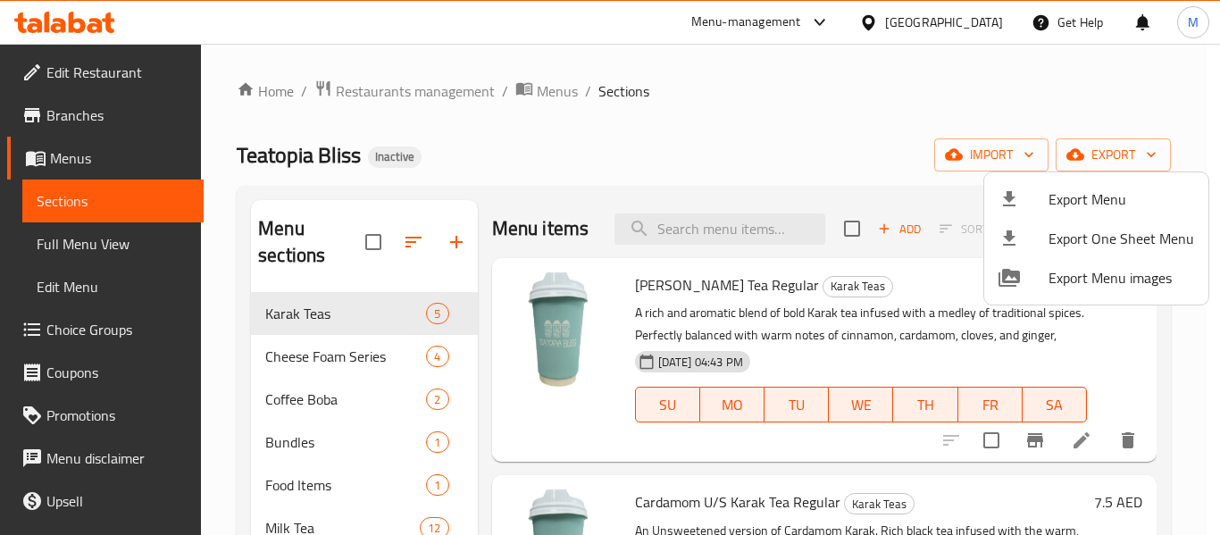
click at [552, 90] on div at bounding box center [610, 267] width 1220 height 535
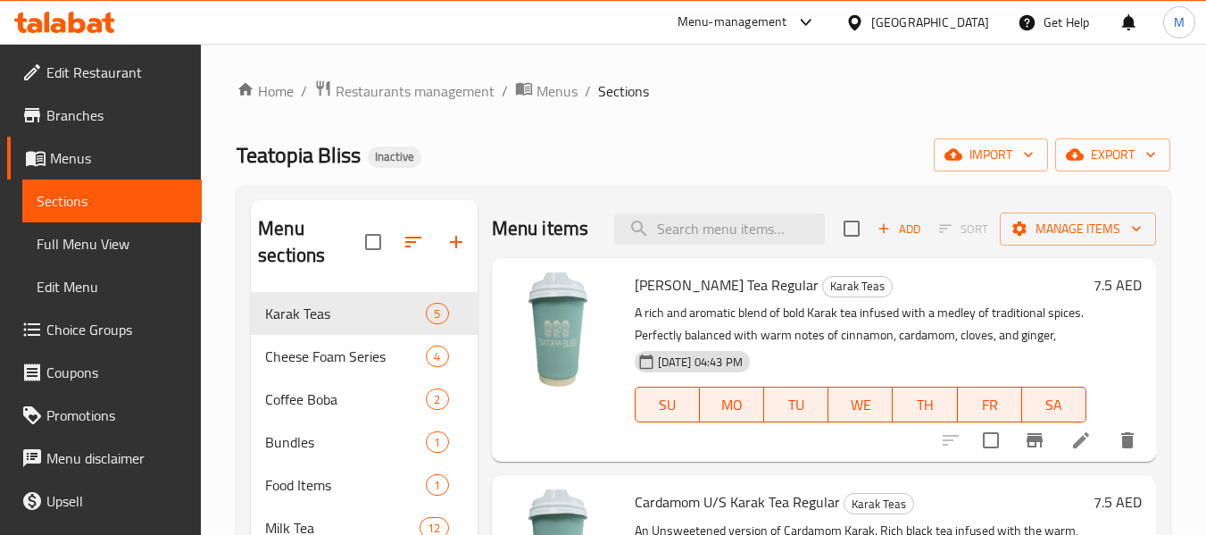
click at [552, 90] on span "Menus" at bounding box center [557, 90] width 41 height 21
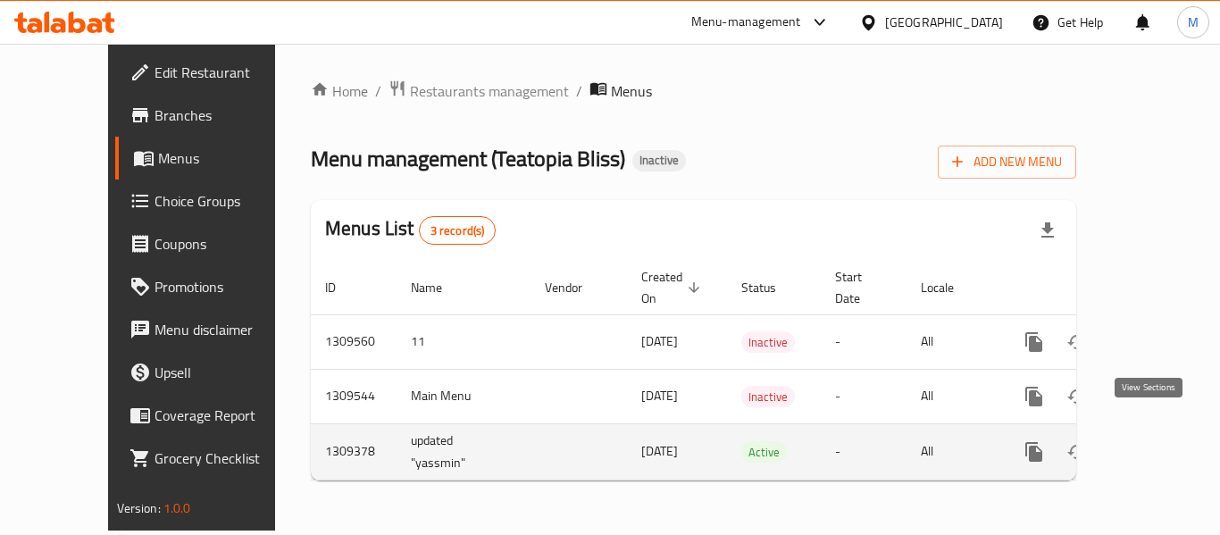
click at [1155, 444] on icon "enhanced table" at bounding box center [1163, 452] width 16 height 16
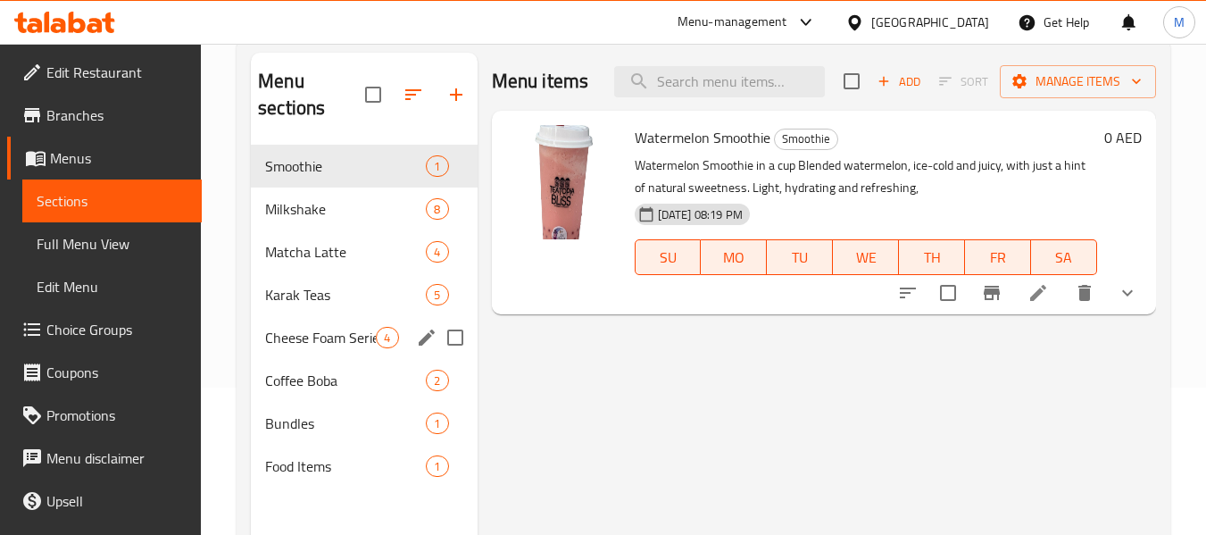
scroll to position [179, 0]
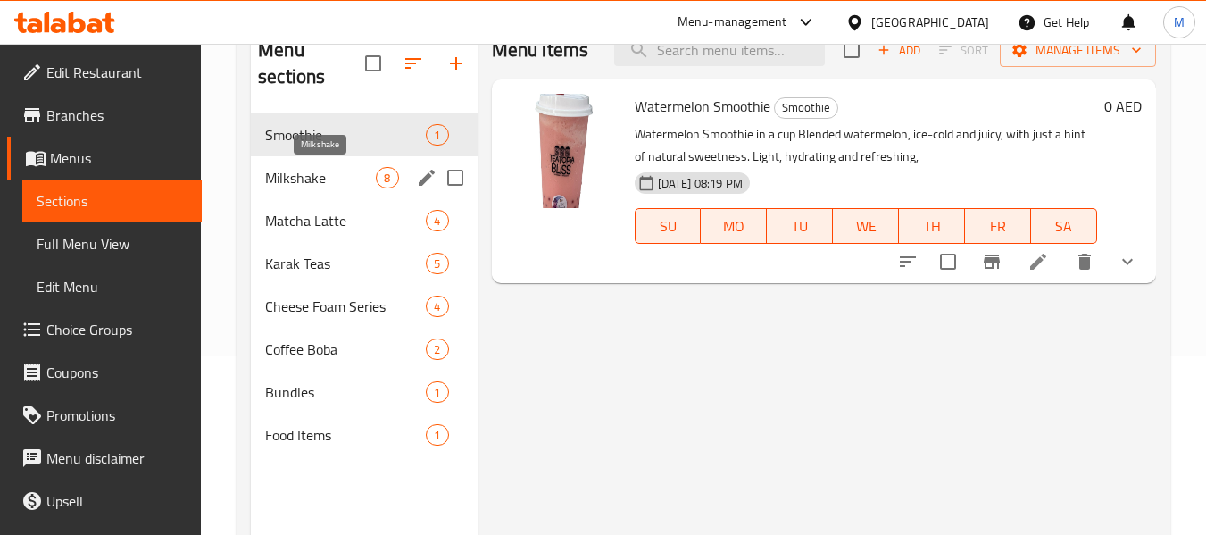
click at [301, 175] on span "Milkshake" at bounding box center [320, 177] width 111 height 21
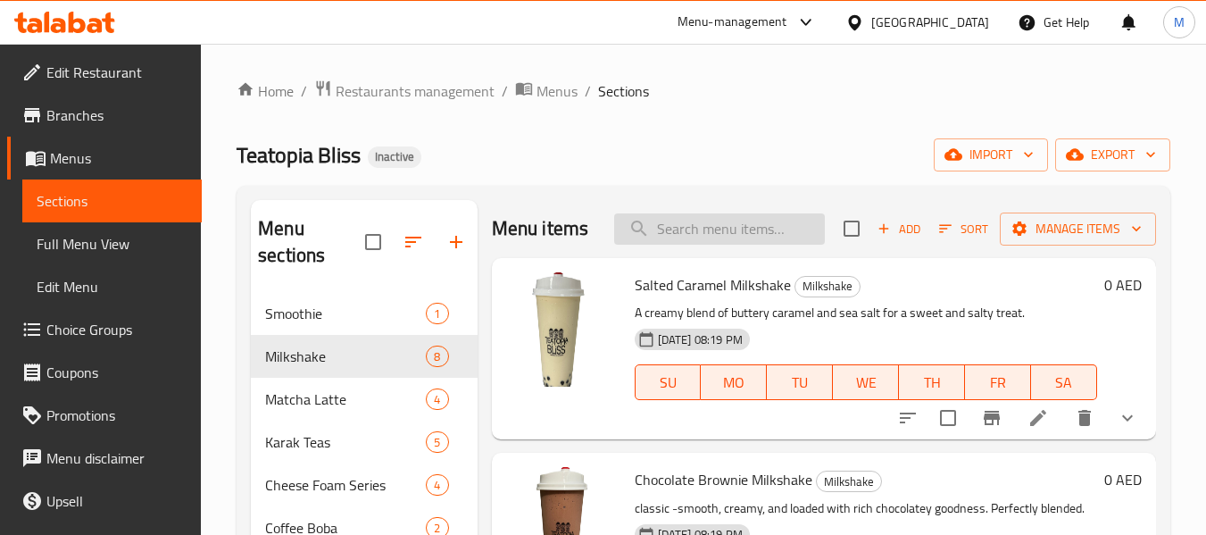
click at [705, 239] on input "search" at bounding box center [719, 228] width 211 height 31
paste input "Fruit Tea"
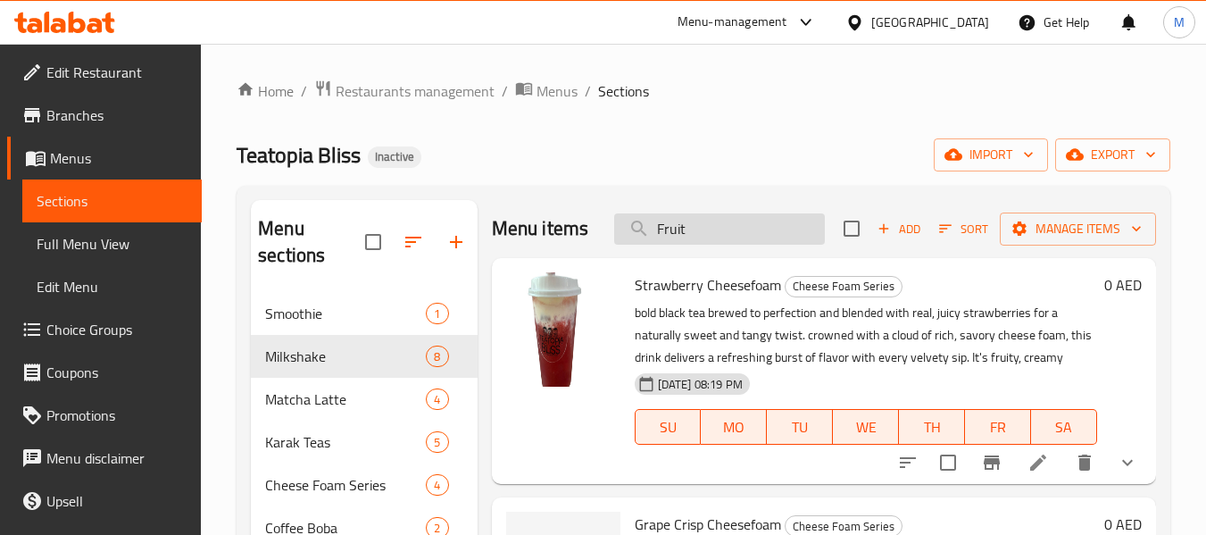
drag, startPoint x: 697, startPoint y: 251, endPoint x: 609, endPoint y: 226, distance: 91.9
click at [614, 226] on input "Fruit" at bounding box center [719, 228] width 211 height 31
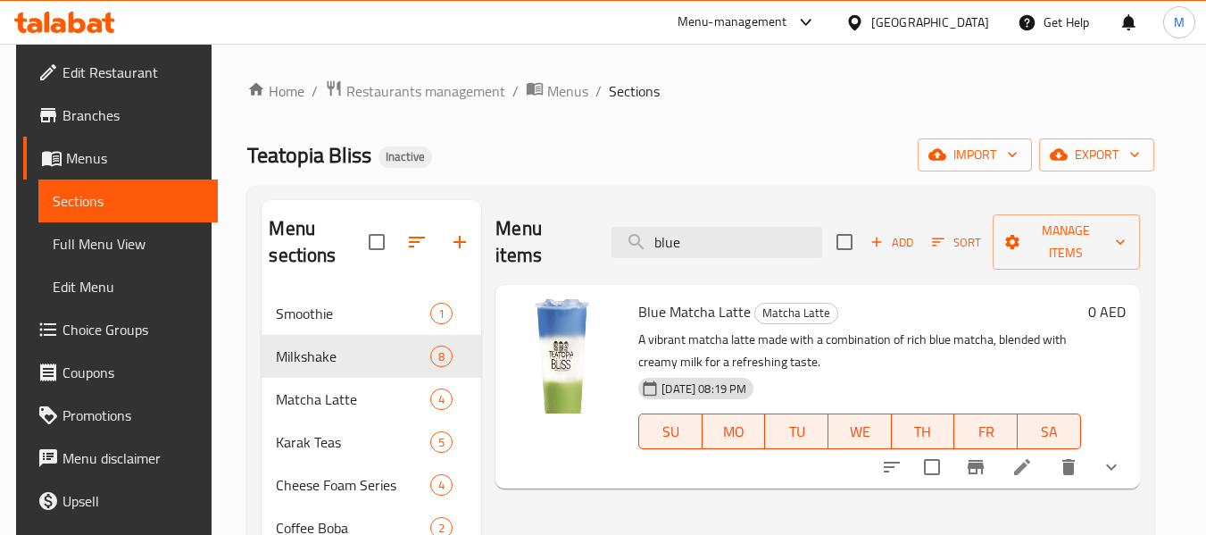
type input "blue"
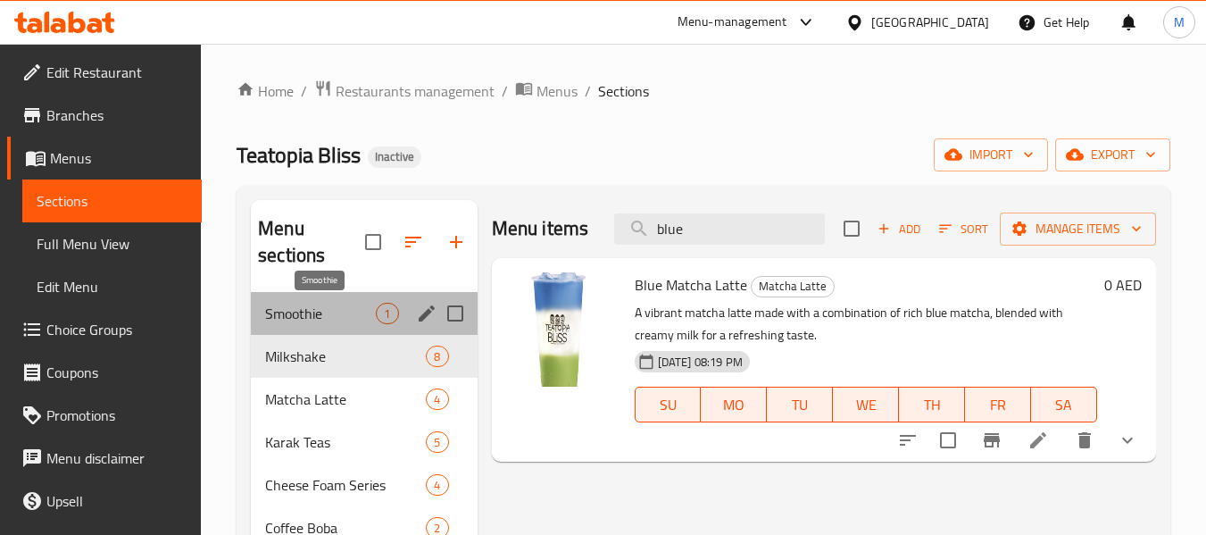
click at [323, 312] on span "Smoothie" at bounding box center [320, 313] width 111 height 21
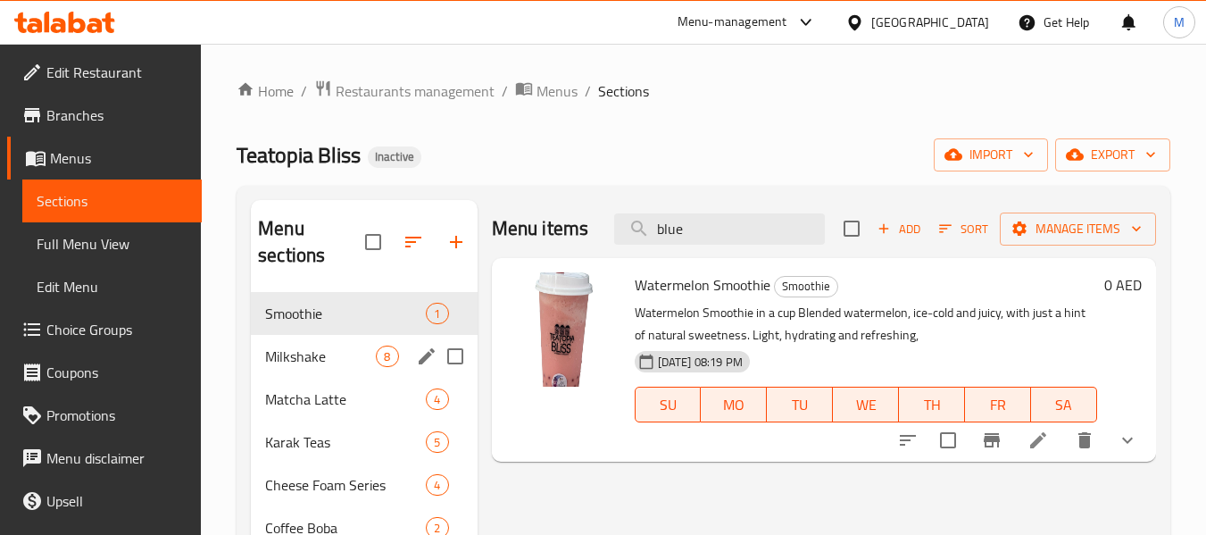
click at [317, 342] on div "Milkshake 8" at bounding box center [364, 356] width 226 height 43
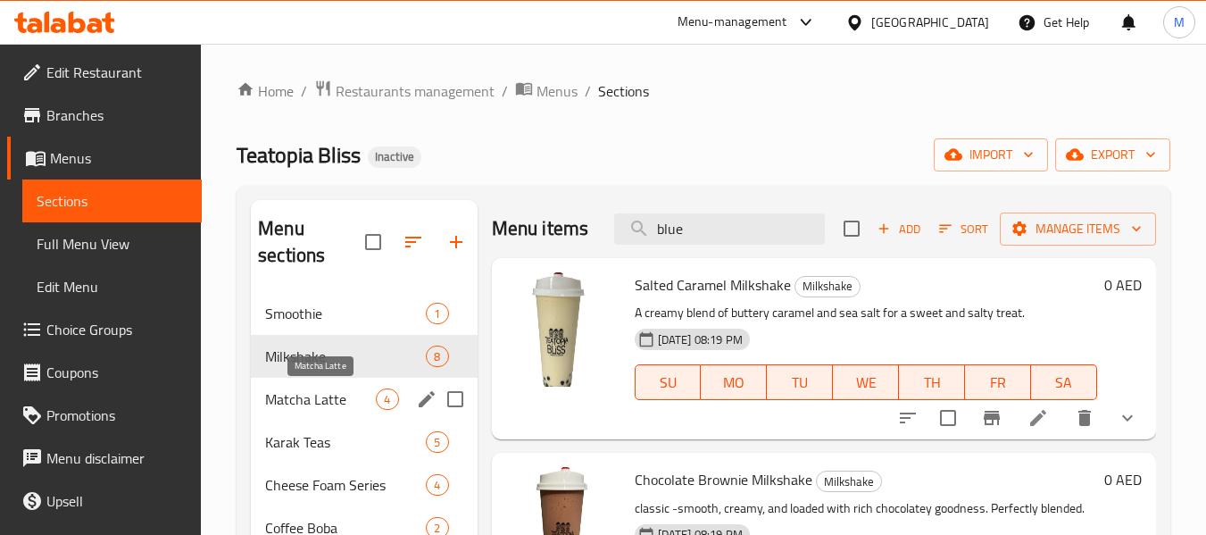
click at [315, 394] on span "Matcha Latte" at bounding box center [320, 398] width 111 height 21
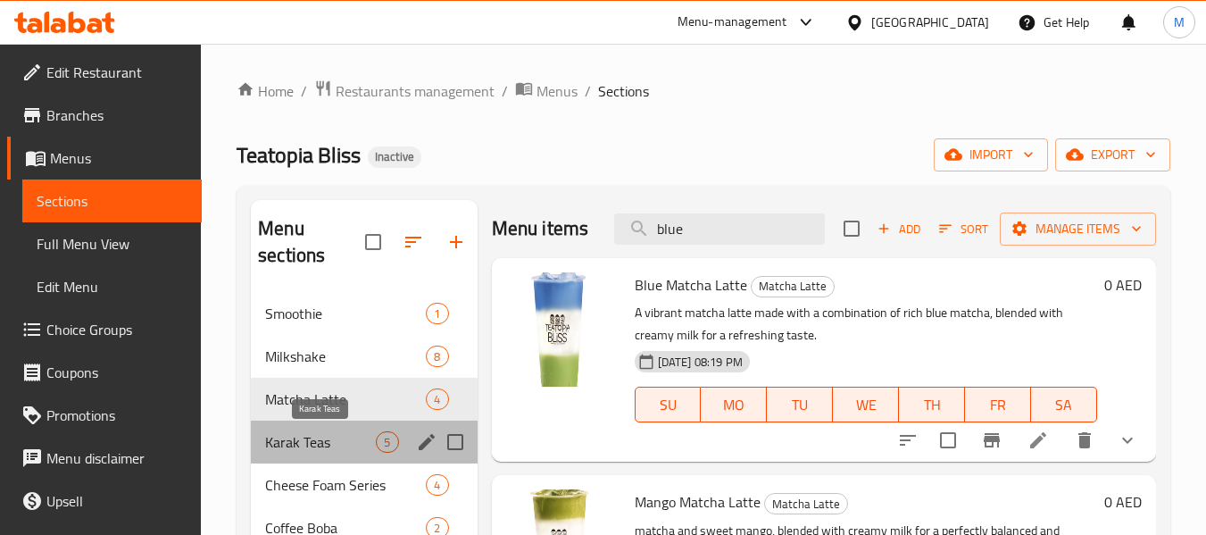
click at [313, 437] on span "Karak Teas" at bounding box center [320, 441] width 111 height 21
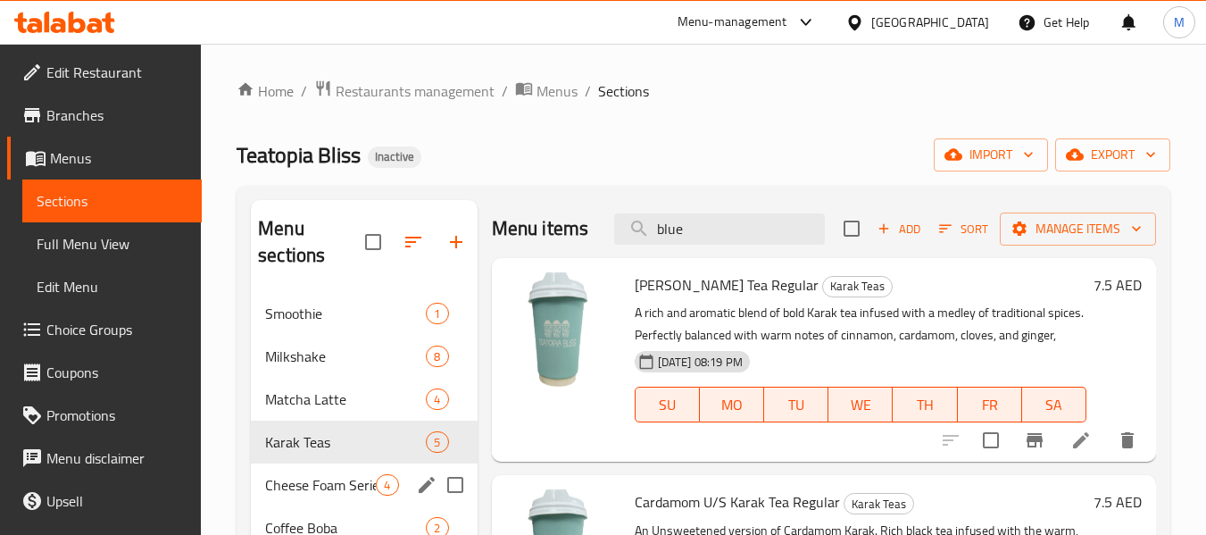
scroll to position [89, 0]
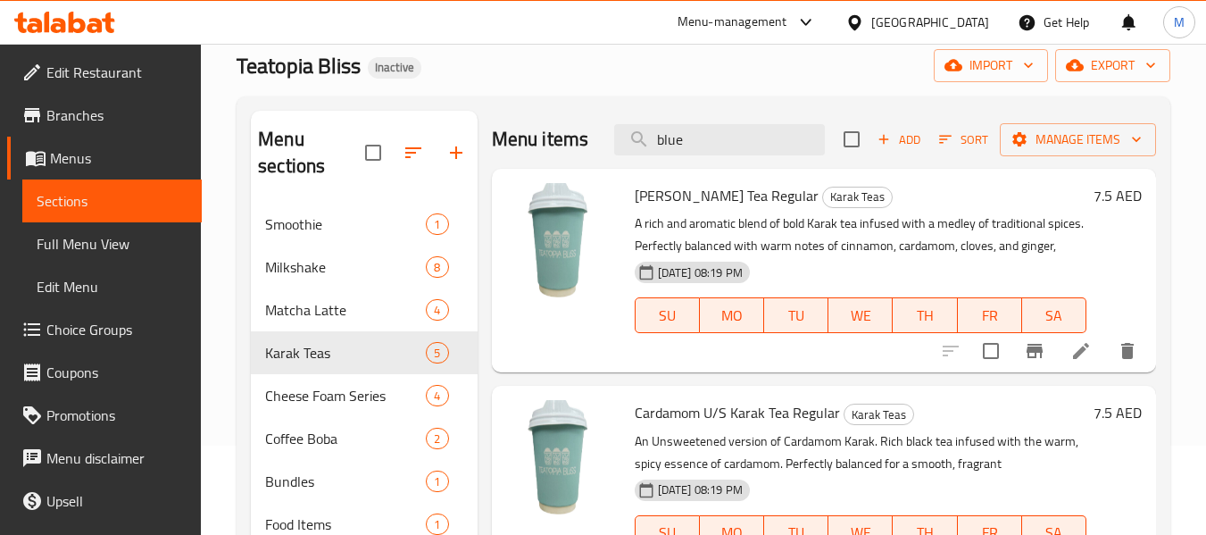
click at [695, 209] on span "Masala Karak Tea Regular" at bounding box center [727, 195] width 184 height 27
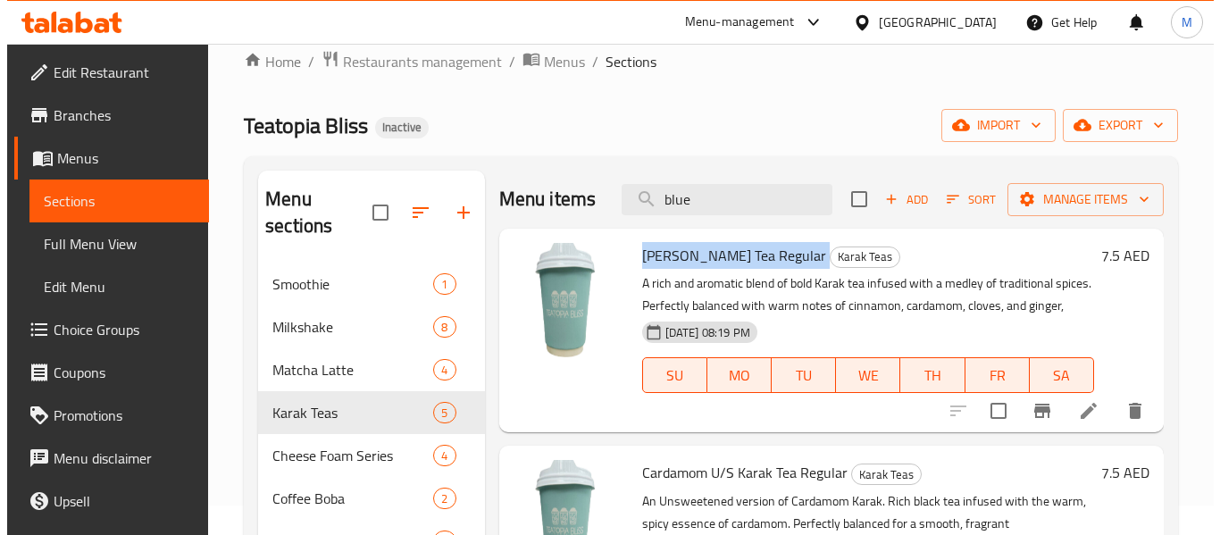
scroll to position [0, 0]
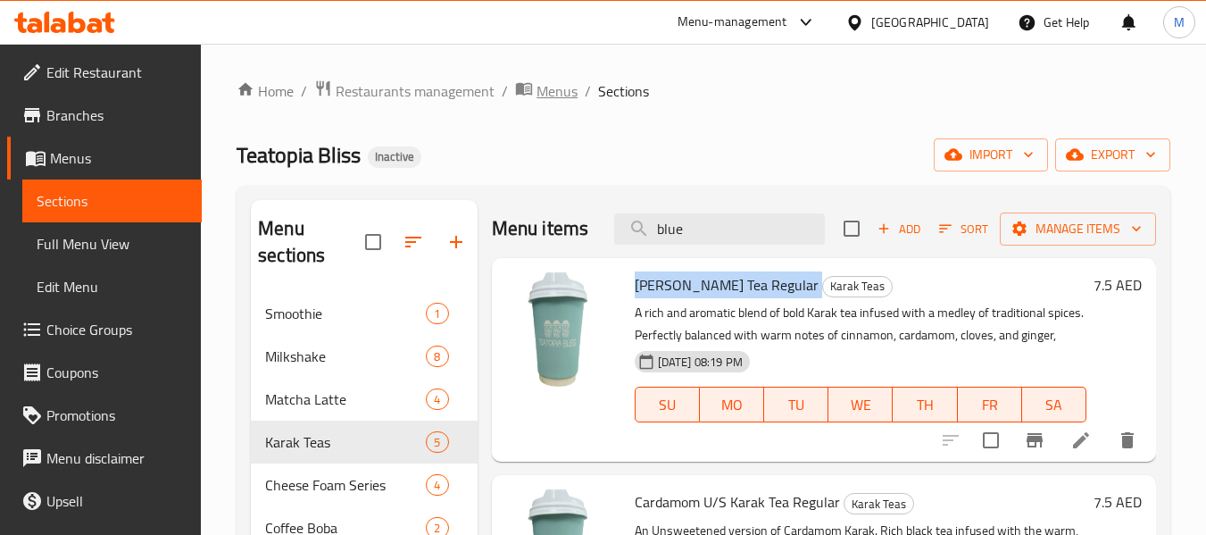
click at [563, 90] on span "Menus" at bounding box center [557, 90] width 41 height 21
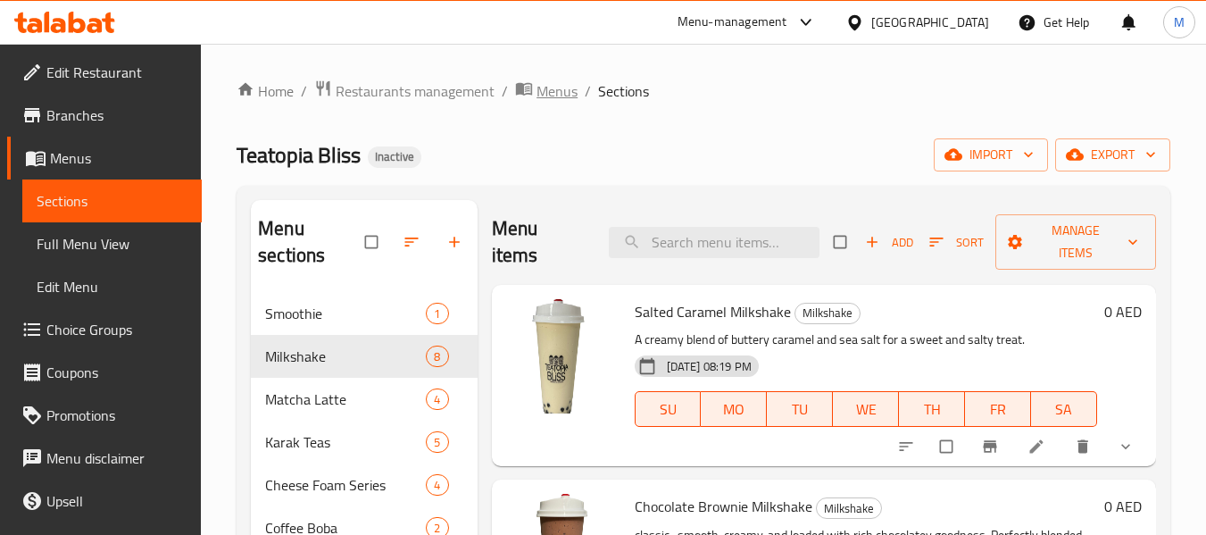
click at [540, 89] on span "Menus" at bounding box center [557, 90] width 41 height 21
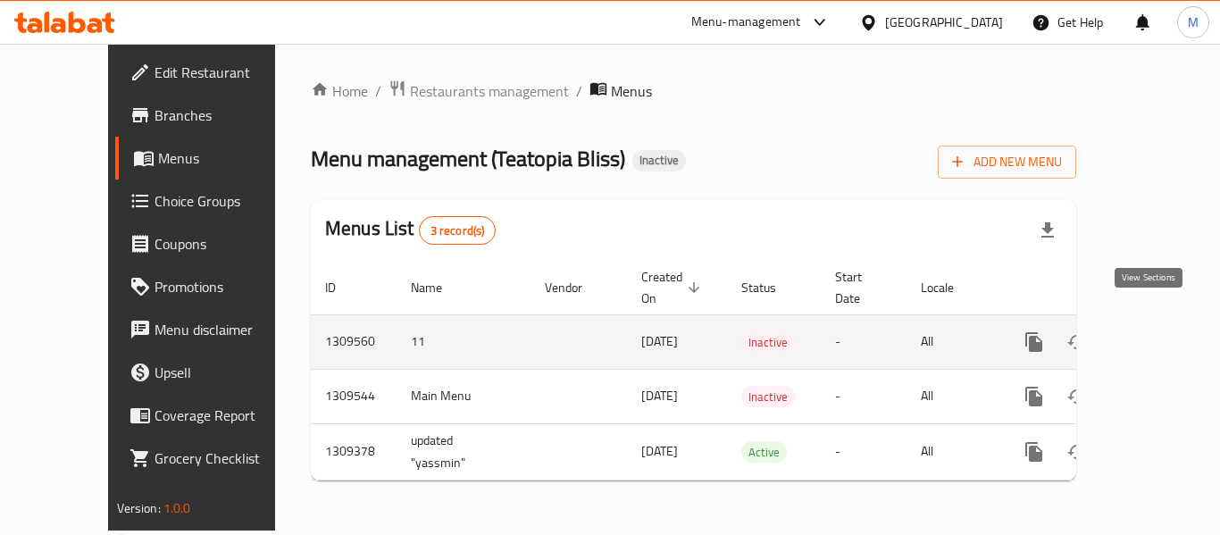
click at [1152, 331] on icon "enhanced table" at bounding box center [1162, 341] width 21 height 21
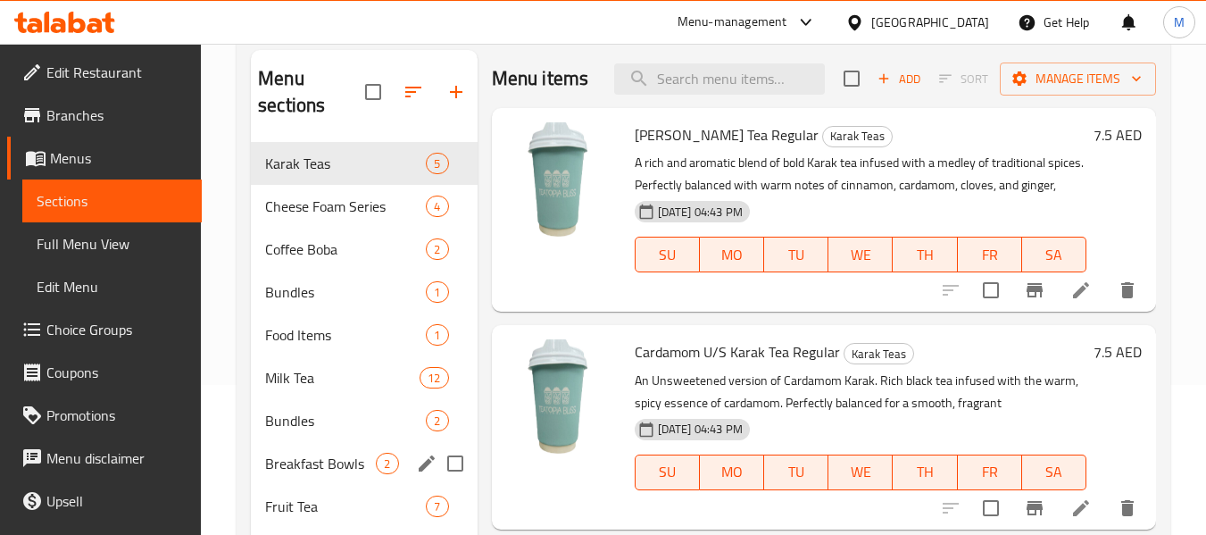
scroll to position [329, 0]
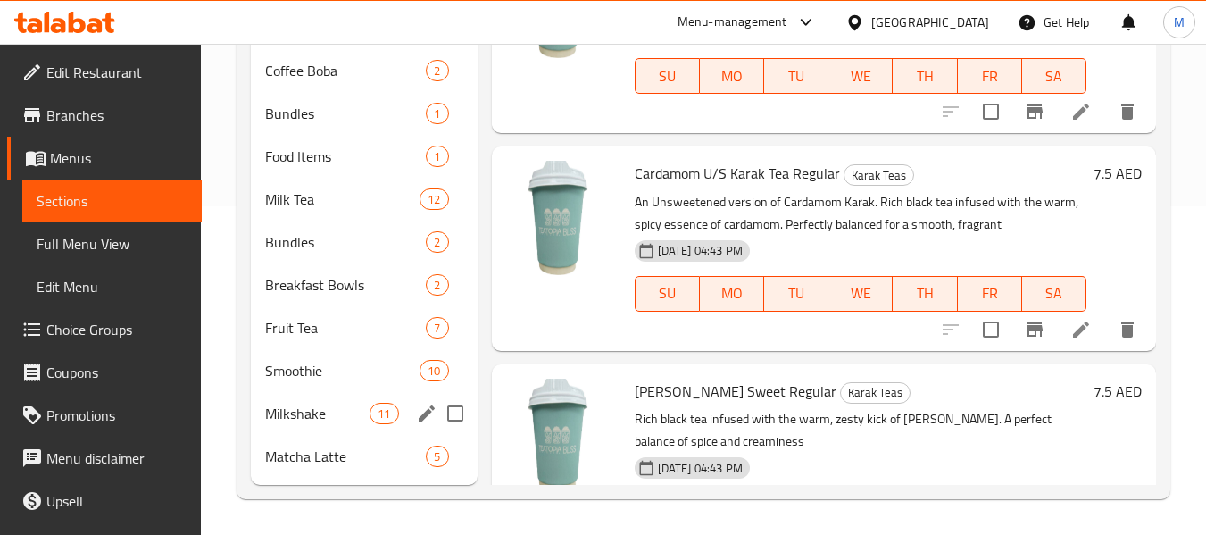
click at [344, 425] on div "Milkshake 11" at bounding box center [364, 413] width 226 height 43
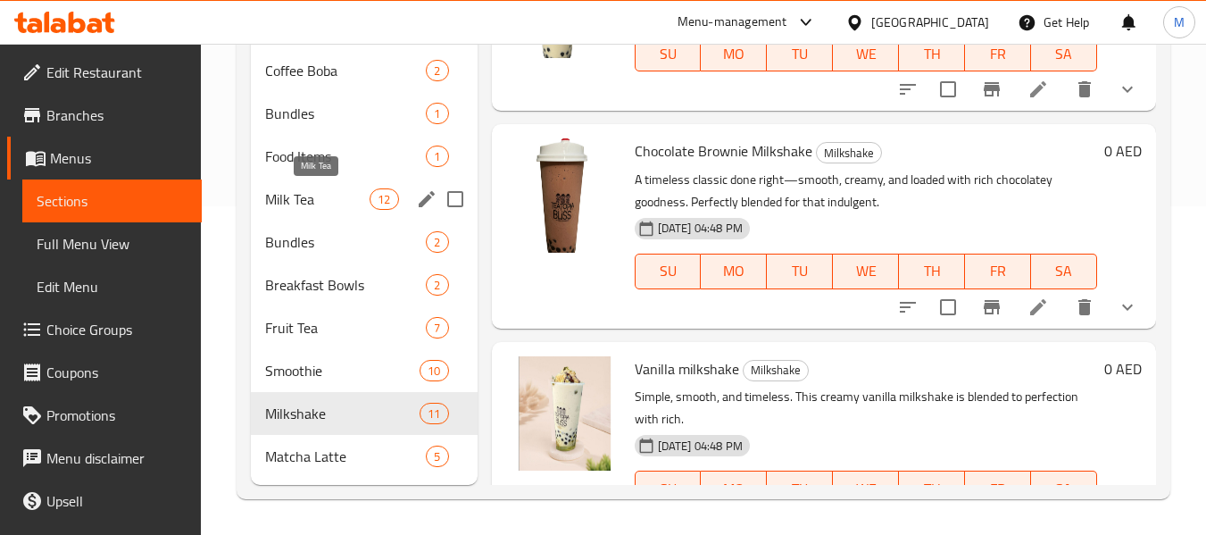
click at [305, 196] on span "Milk Tea" at bounding box center [317, 198] width 104 height 21
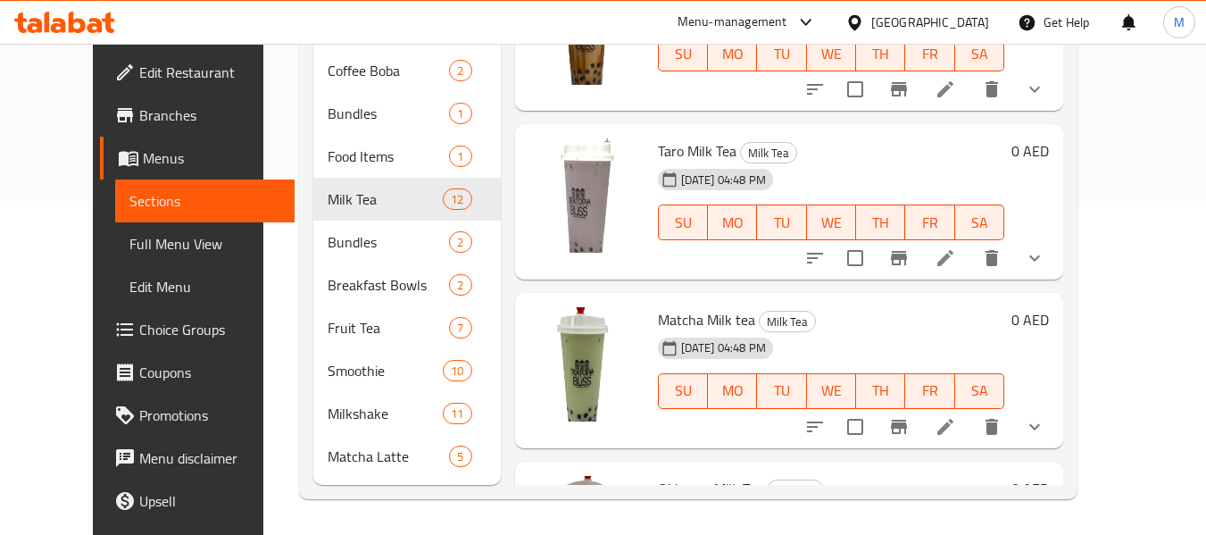
click at [696, 154] on span "Taro Milk Tea" at bounding box center [697, 151] width 79 height 27
copy h6 "Taro Milk Tea"
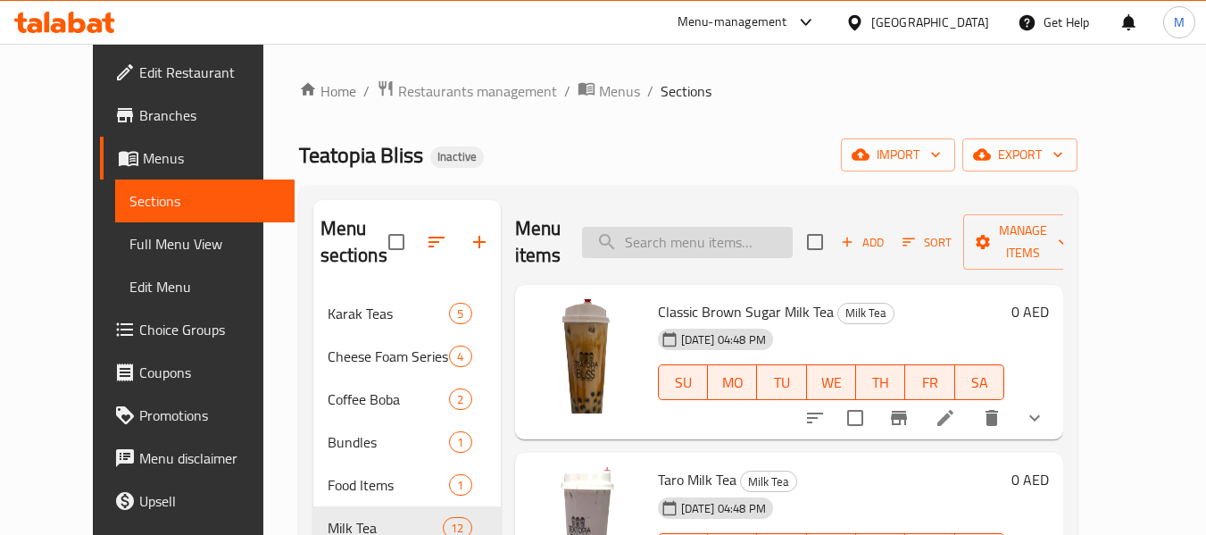
click at [664, 254] on input "search" at bounding box center [687, 242] width 211 height 31
paste input "Taro Milk Tea"
click at [714, 252] on div "Menu items Taro Milk Tea Add Sort Manage items" at bounding box center [789, 242] width 548 height 85
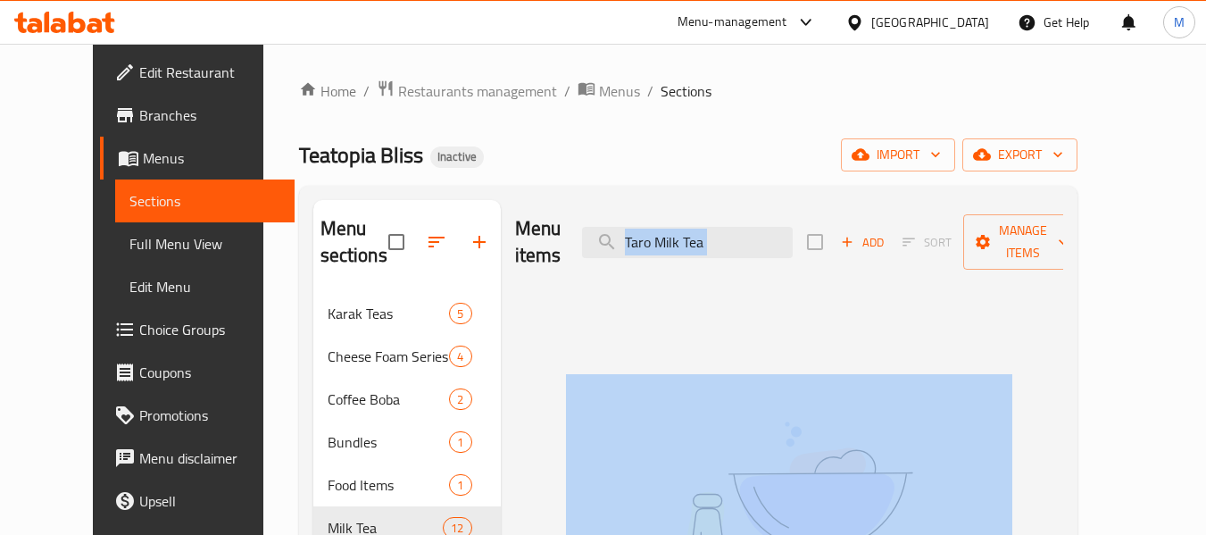
click at [714, 252] on div "Menu items Taro Milk Tea Add Sort Manage items" at bounding box center [789, 242] width 548 height 85
click at [729, 228] on input "Taro Milk Tea" at bounding box center [687, 242] width 211 height 31
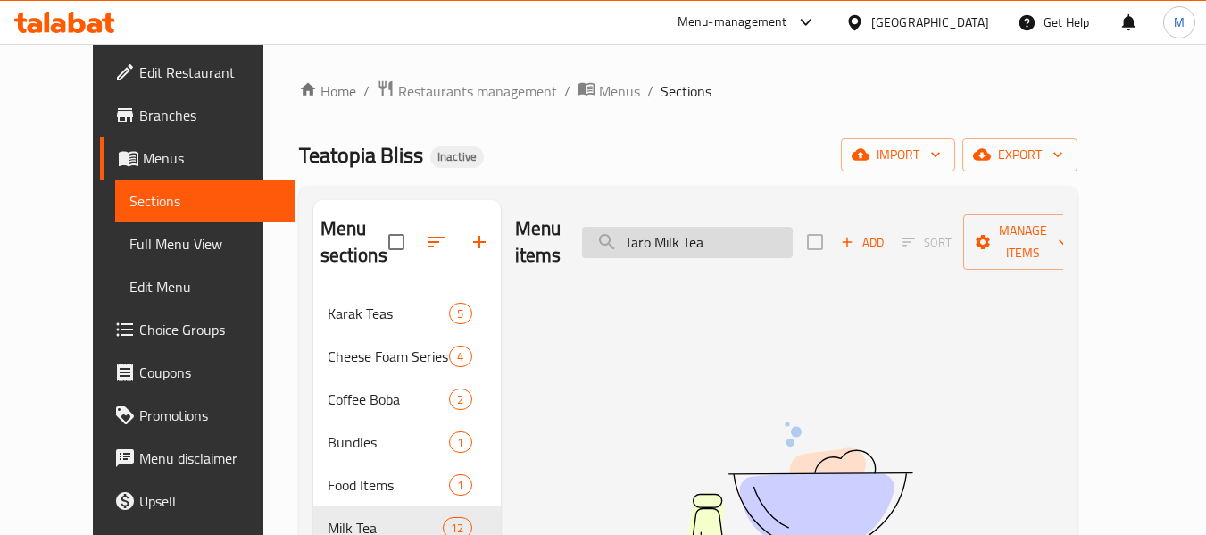
click at [729, 228] on input "Taro Milk Tea" at bounding box center [687, 242] width 211 height 31
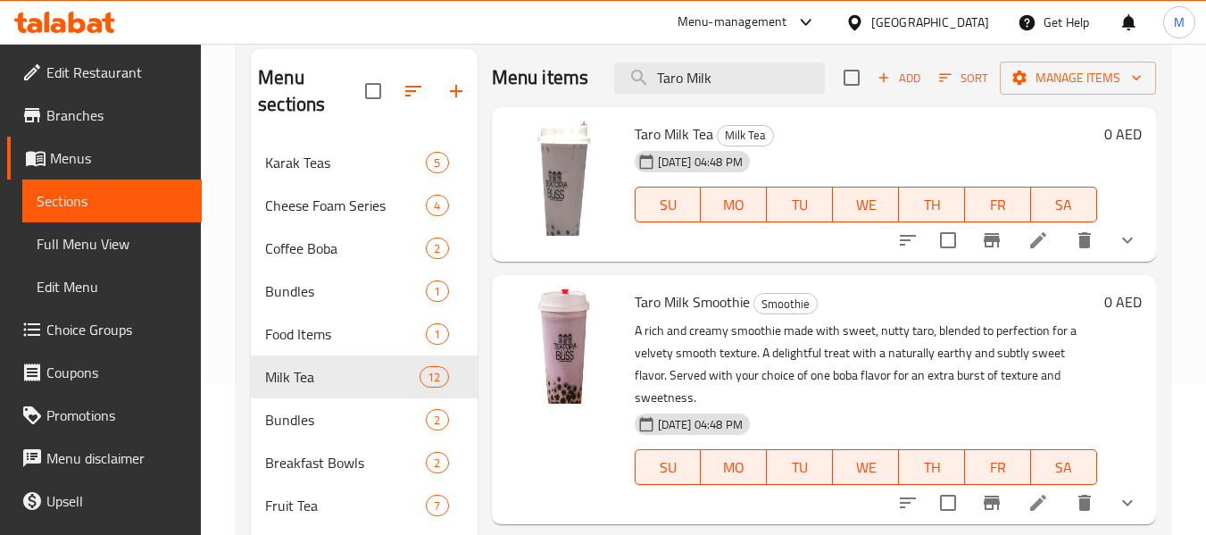
scroll to position [268, 0]
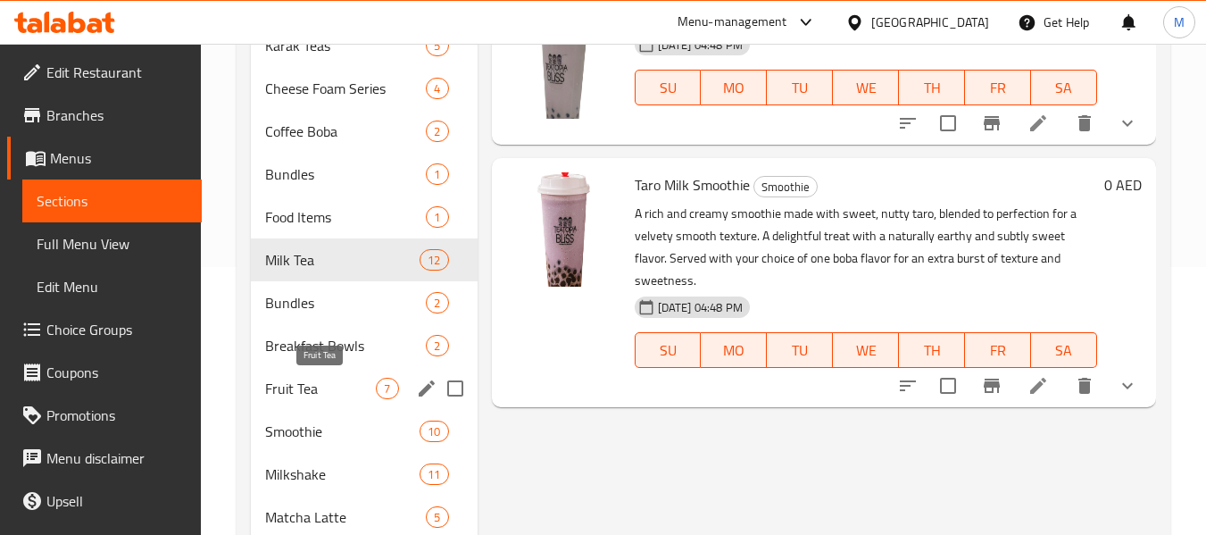
type input "Taro Milk"
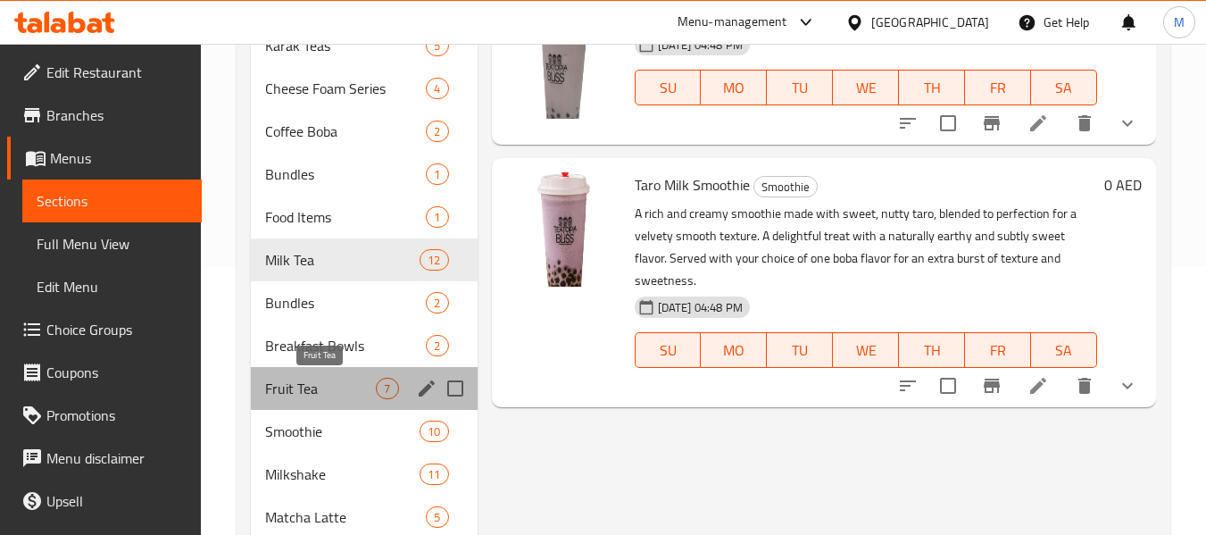
click at [287, 388] on span "Fruit Tea" at bounding box center [320, 388] width 111 height 21
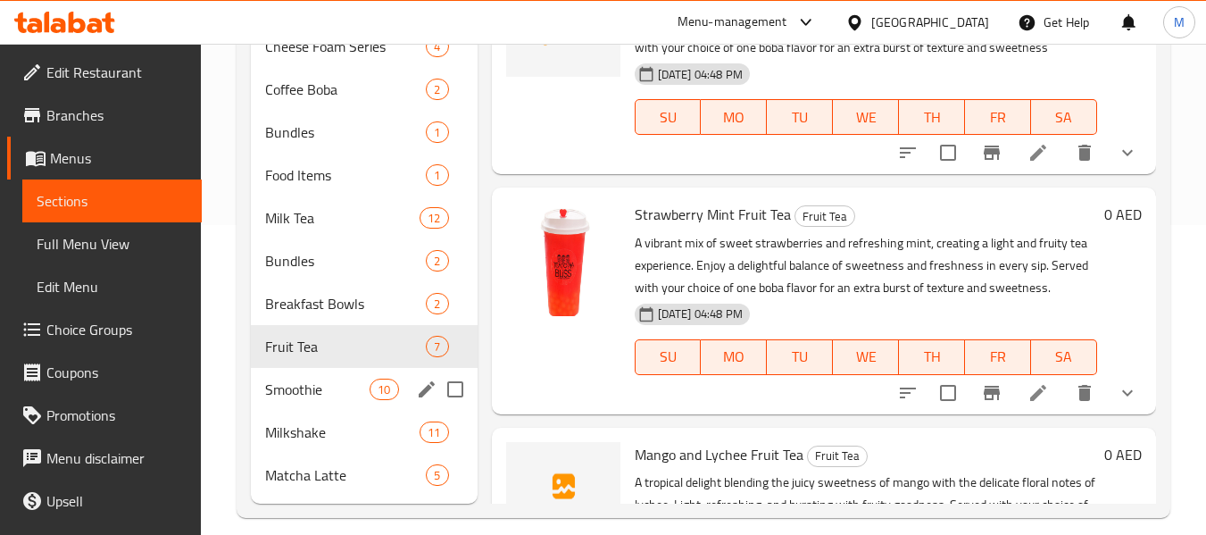
scroll to position [329, 0]
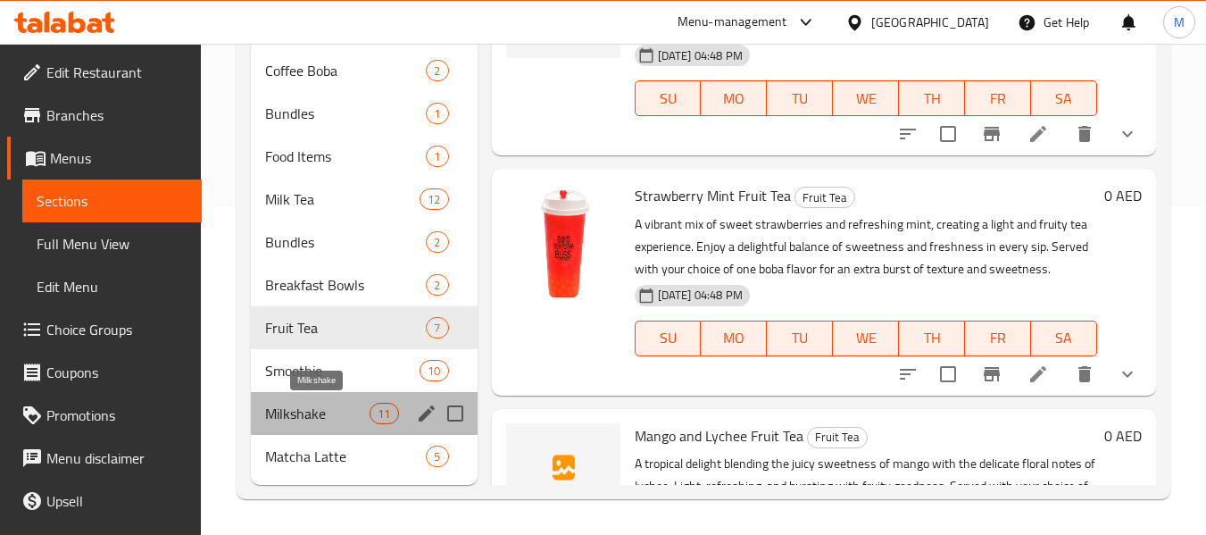
click at [313, 413] on span "Milkshake" at bounding box center [317, 413] width 104 height 21
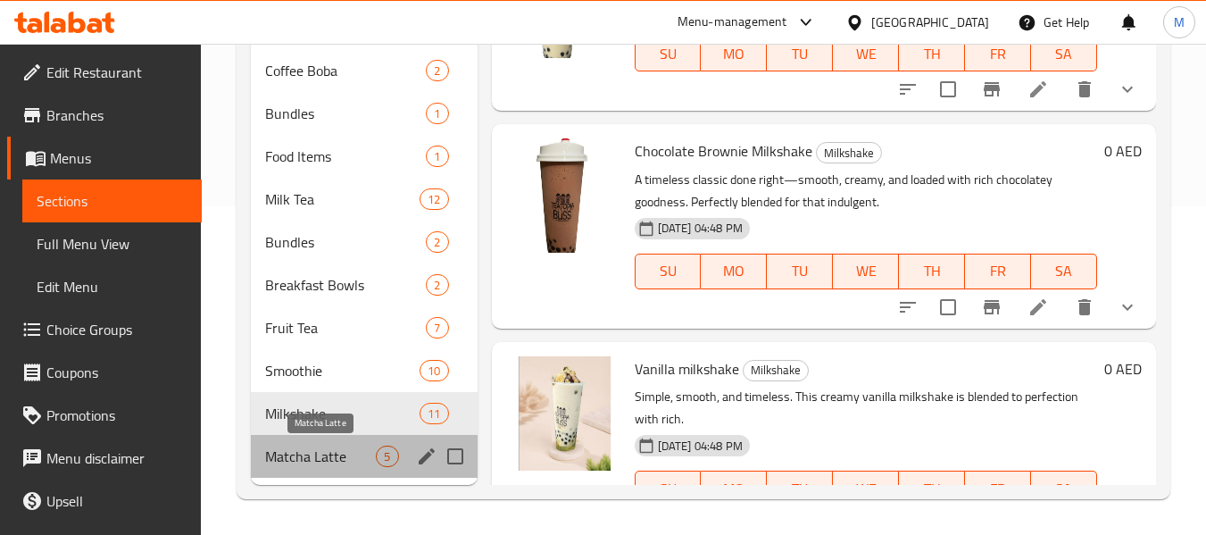
click at [330, 453] on span "Matcha Latte" at bounding box center [320, 456] width 111 height 21
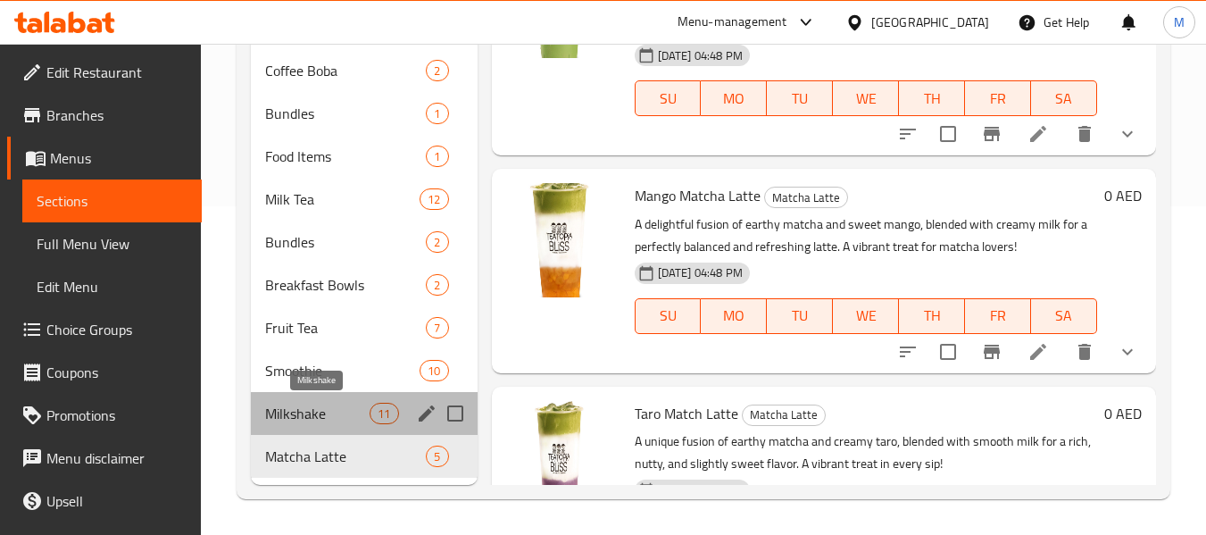
click at [326, 413] on span "Milkshake" at bounding box center [317, 413] width 104 height 21
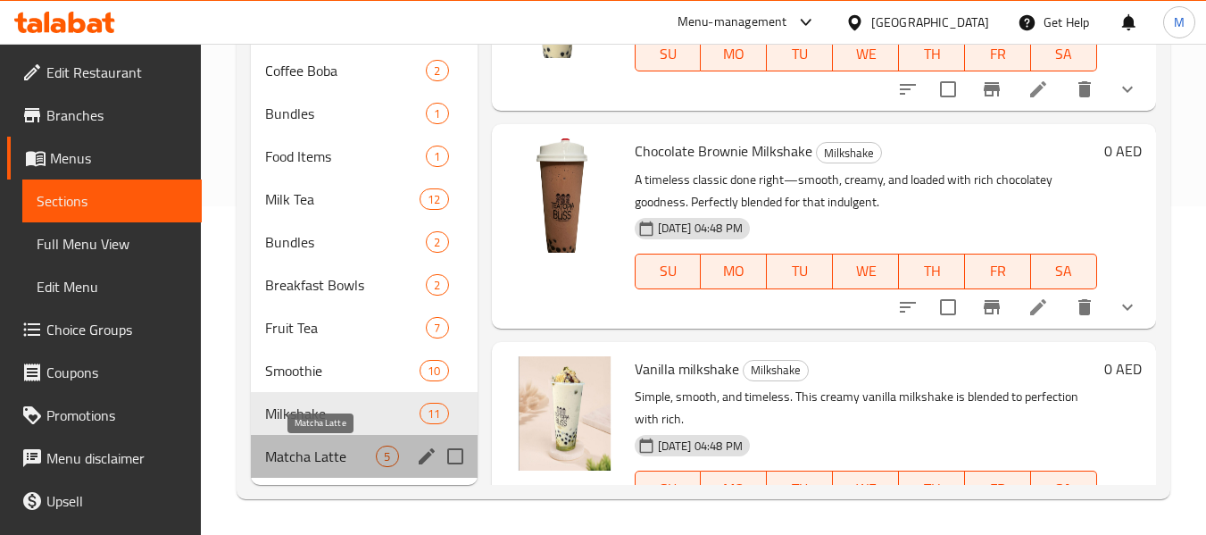
click at [319, 455] on span "Matcha Latte" at bounding box center [320, 456] width 111 height 21
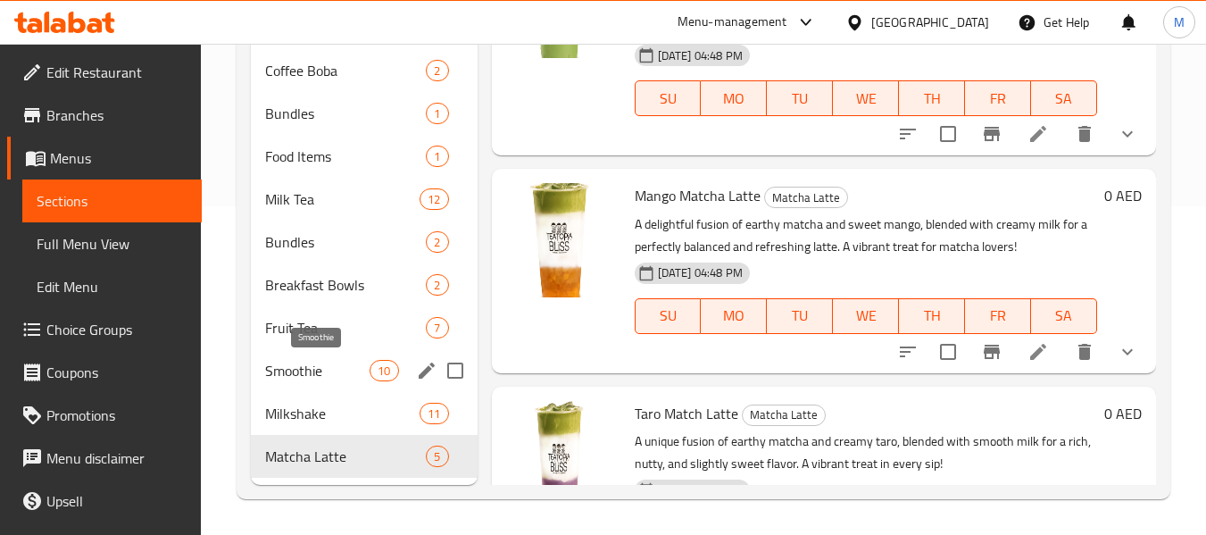
click at [328, 375] on span "Smoothie" at bounding box center [317, 370] width 104 height 21
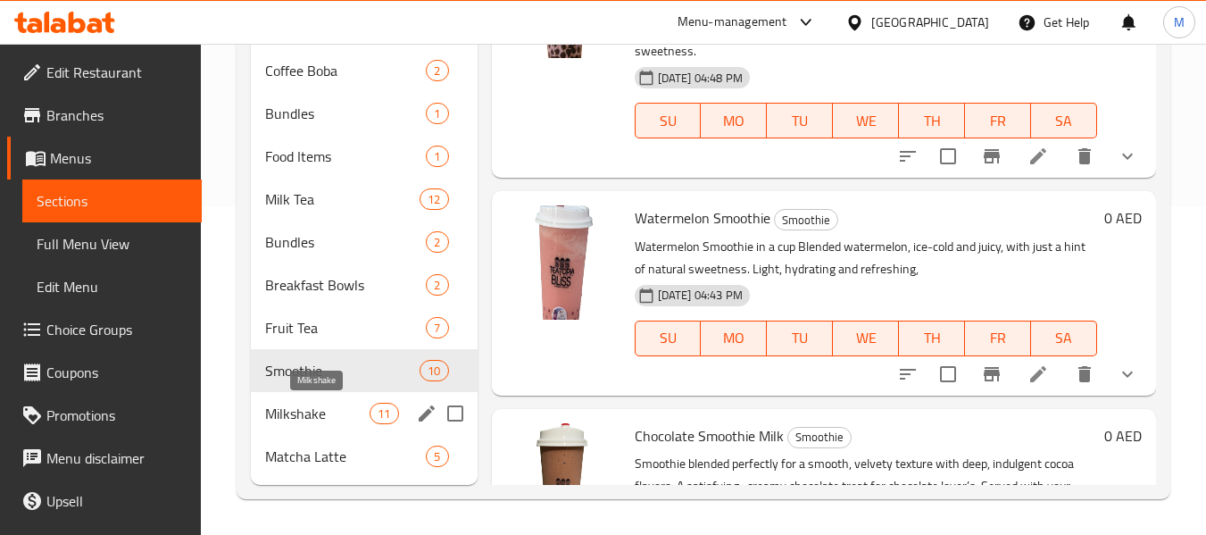
drag, startPoint x: 328, startPoint y: 415, endPoint x: 409, endPoint y: 30, distance: 393.3
click at [328, 416] on span "Milkshake" at bounding box center [317, 413] width 104 height 21
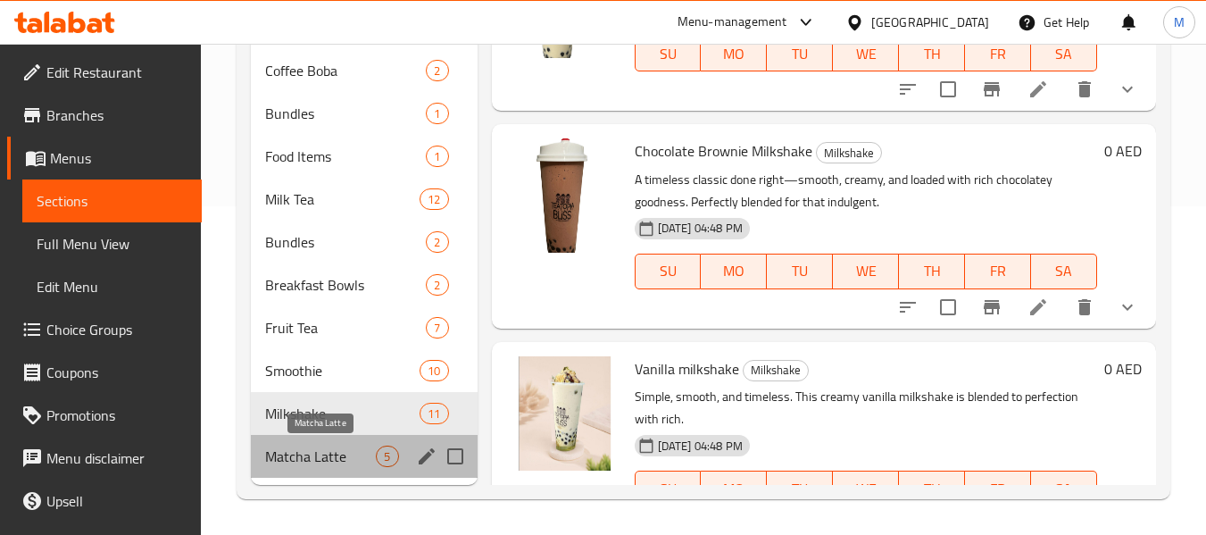
click at [305, 461] on span "Matcha Latte" at bounding box center [320, 456] width 111 height 21
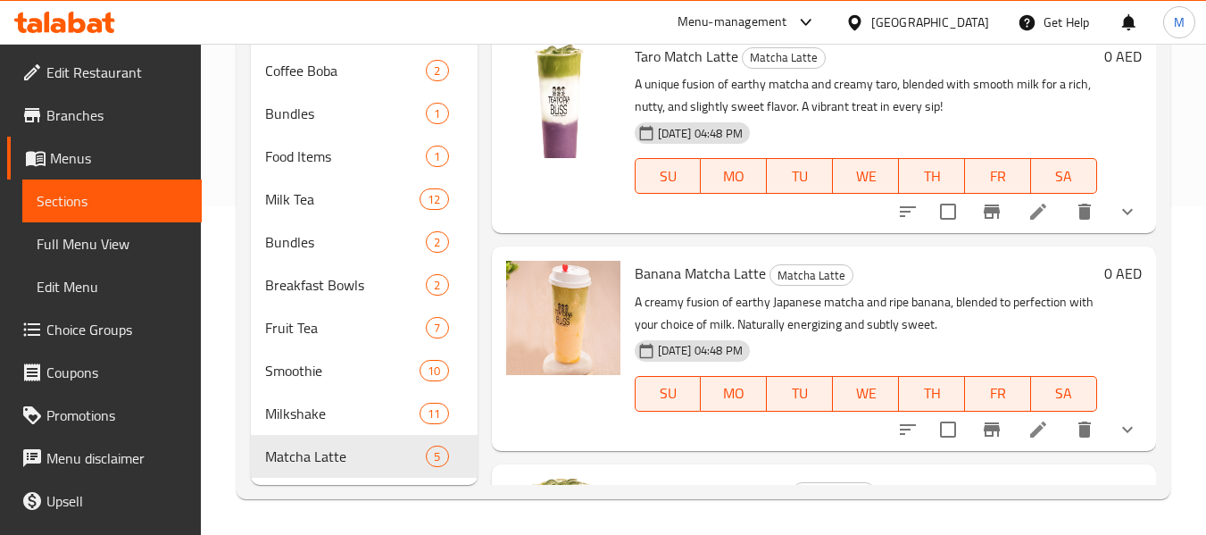
scroll to position [567, 0]
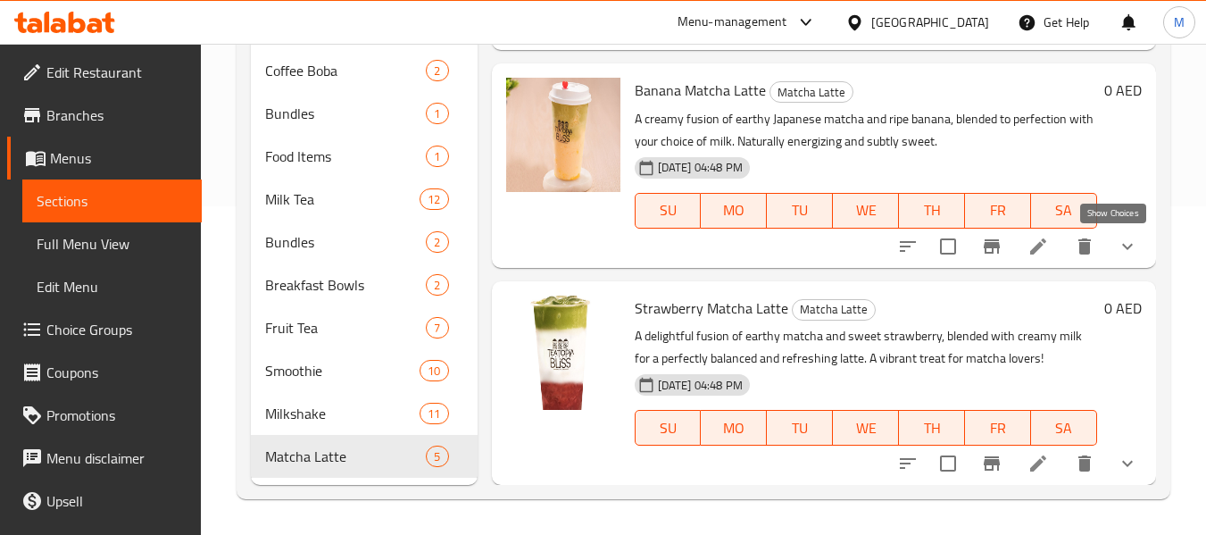
click at [1118, 247] on icon "show more" at bounding box center [1127, 246] width 21 height 21
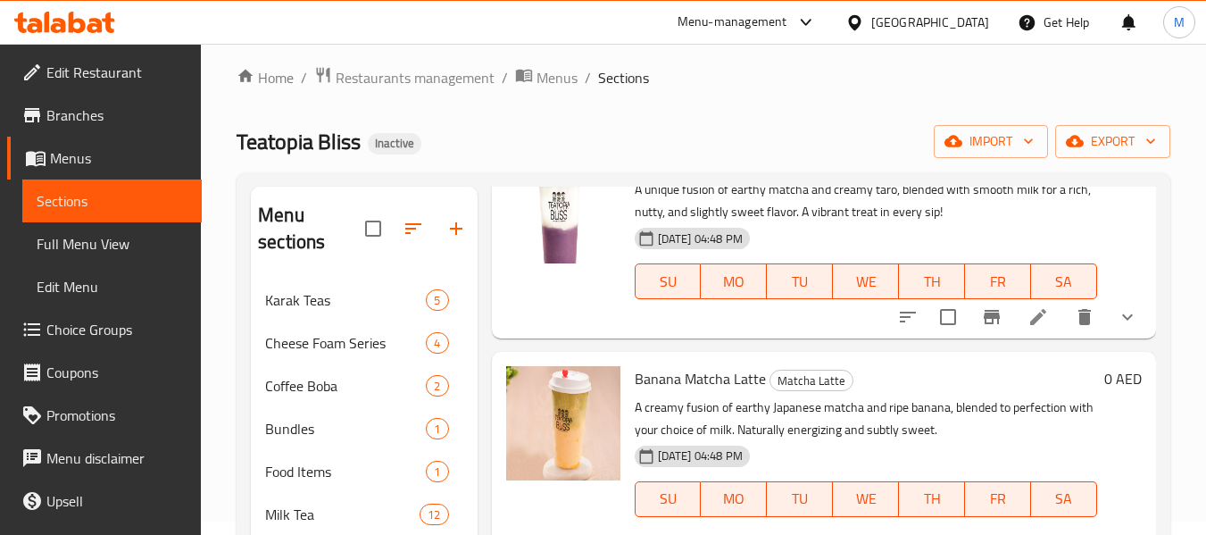
scroll to position [0, 0]
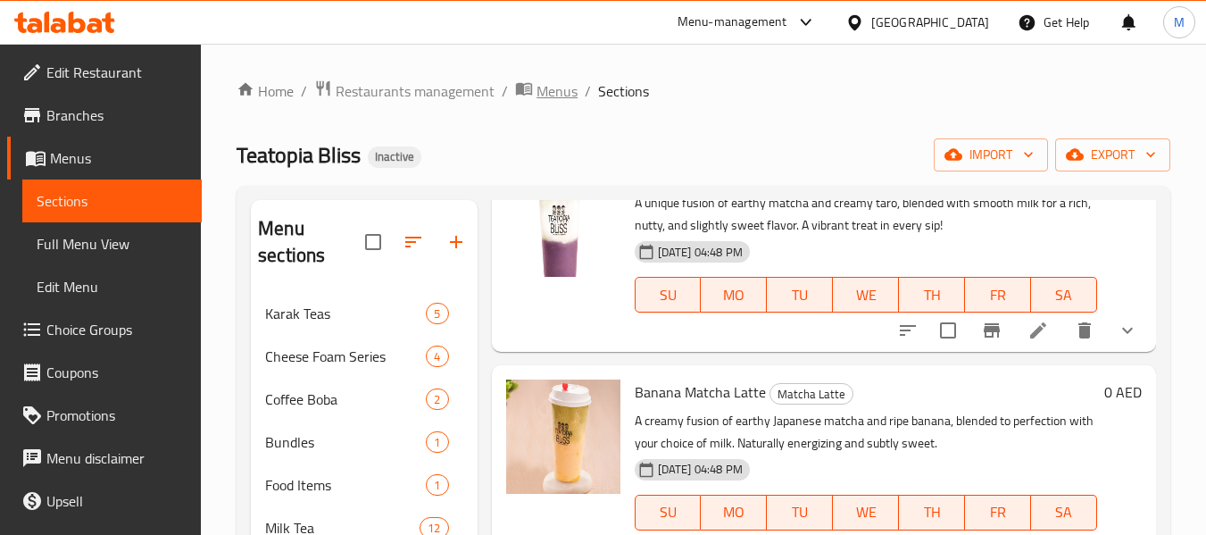
click at [556, 96] on span "Menus" at bounding box center [557, 90] width 41 height 21
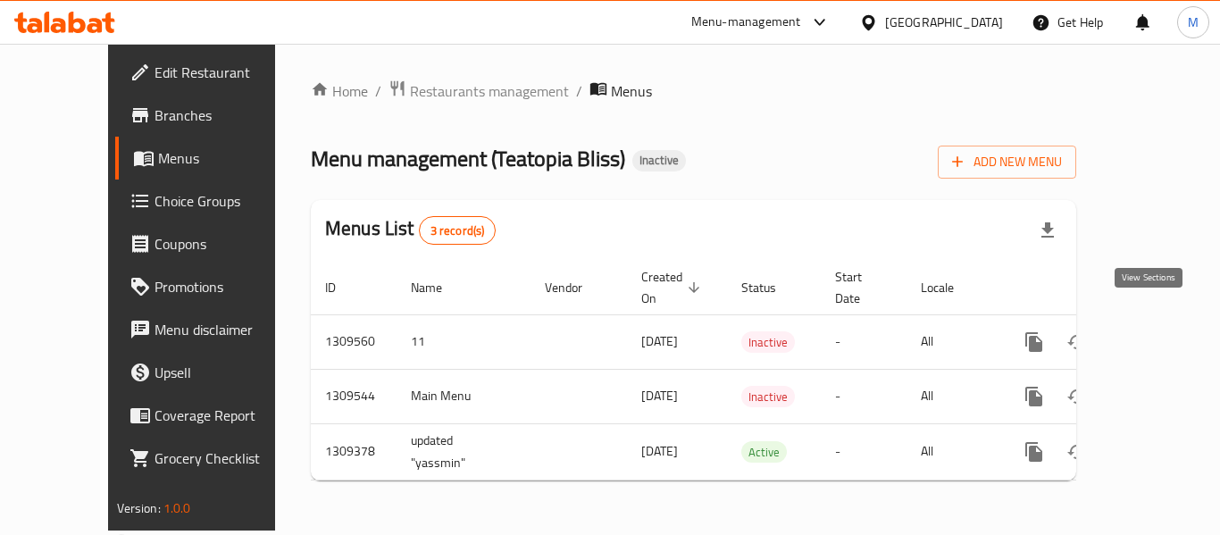
drag, startPoint x: 1148, startPoint y: 327, endPoint x: 0, endPoint y: 33, distance: 1185.3
click at [1152, 331] on icon "enhanced table" at bounding box center [1162, 341] width 21 height 21
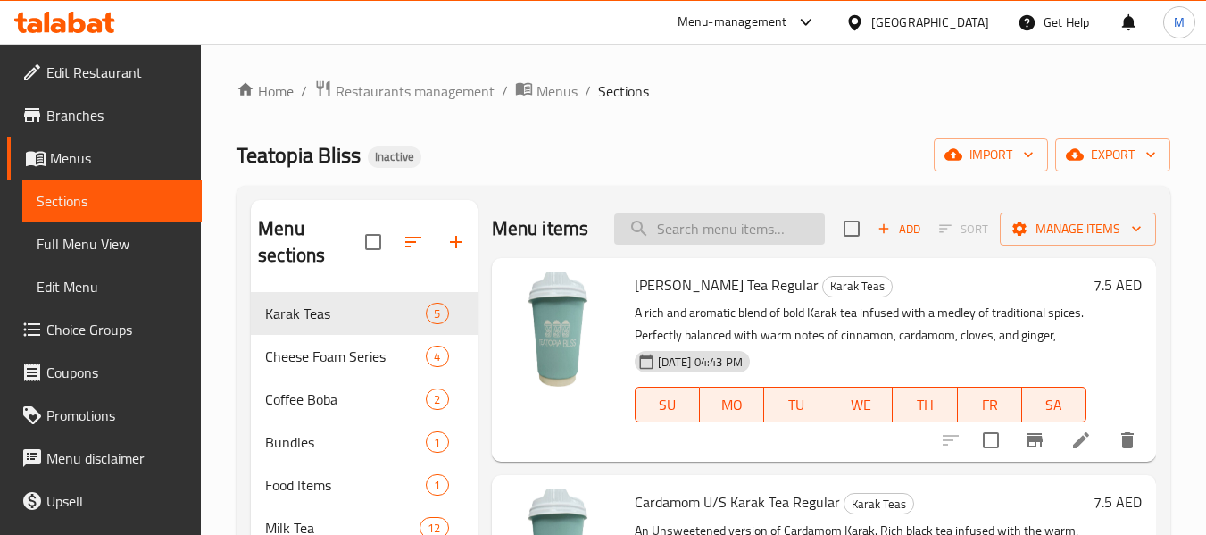
click at [692, 245] on input "search" at bounding box center [719, 228] width 211 height 31
paste input "Banana Caramel Milkshake"
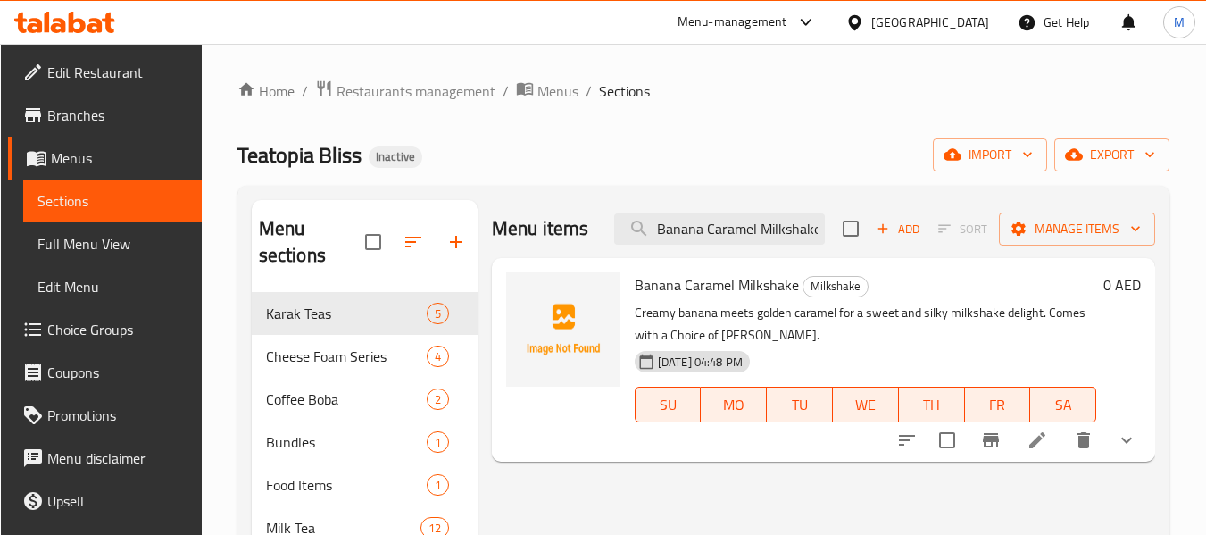
drag, startPoint x: 698, startPoint y: 242, endPoint x: 548, endPoint y: 242, distance: 150.0
click at [548, 242] on div "Menu items Banana Caramel Milkshake Add Sort Manage items" at bounding box center [823, 229] width 663 height 58
drag, startPoint x: 794, startPoint y: 232, endPoint x: 516, endPoint y: 238, distance: 277.8
click at [516, 238] on div "Menu items Caramel Milkshake Add Sort Manage items" at bounding box center [823, 229] width 663 height 58
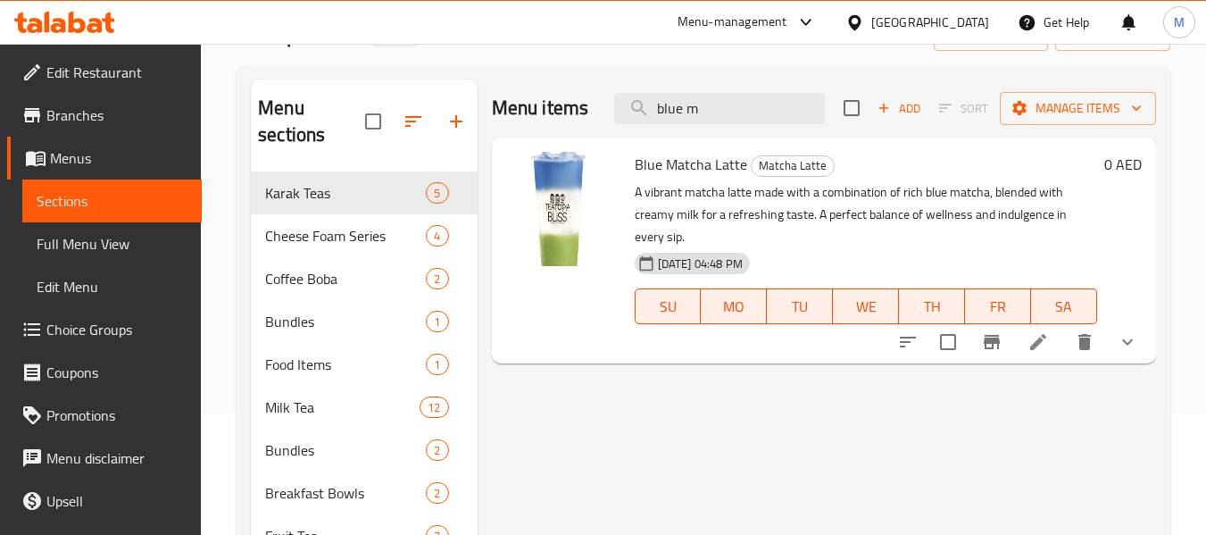
scroll to position [89, 0]
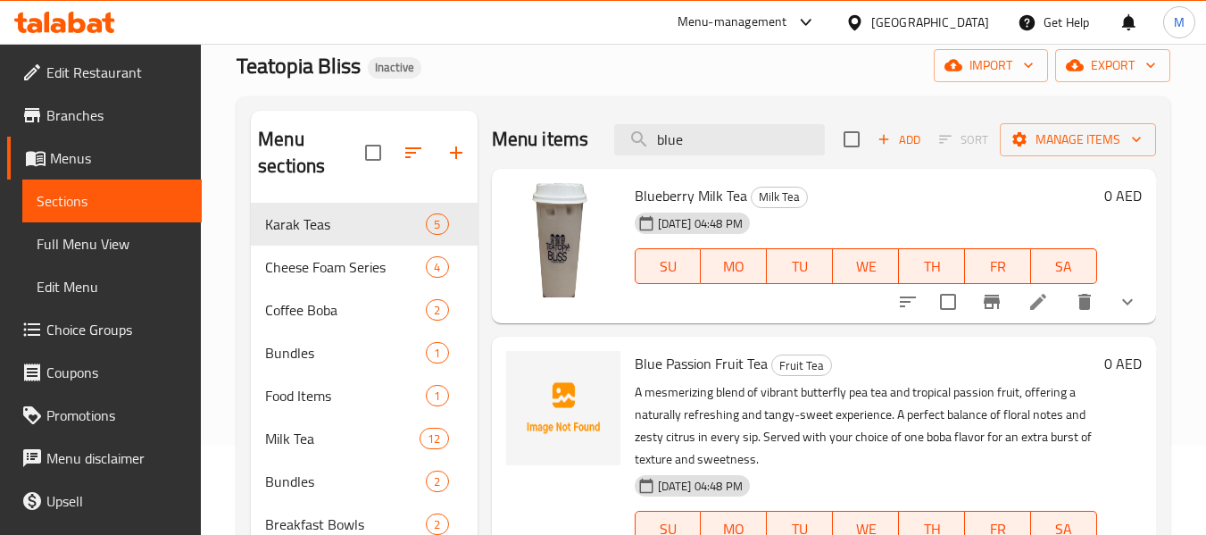
drag, startPoint x: 687, startPoint y: 155, endPoint x: 546, endPoint y: 159, distance: 140.2
click at [547, 159] on div "Menu items blue Add Sort Manage items" at bounding box center [824, 140] width 664 height 58
paste input "Masala Karak Tea Regular"
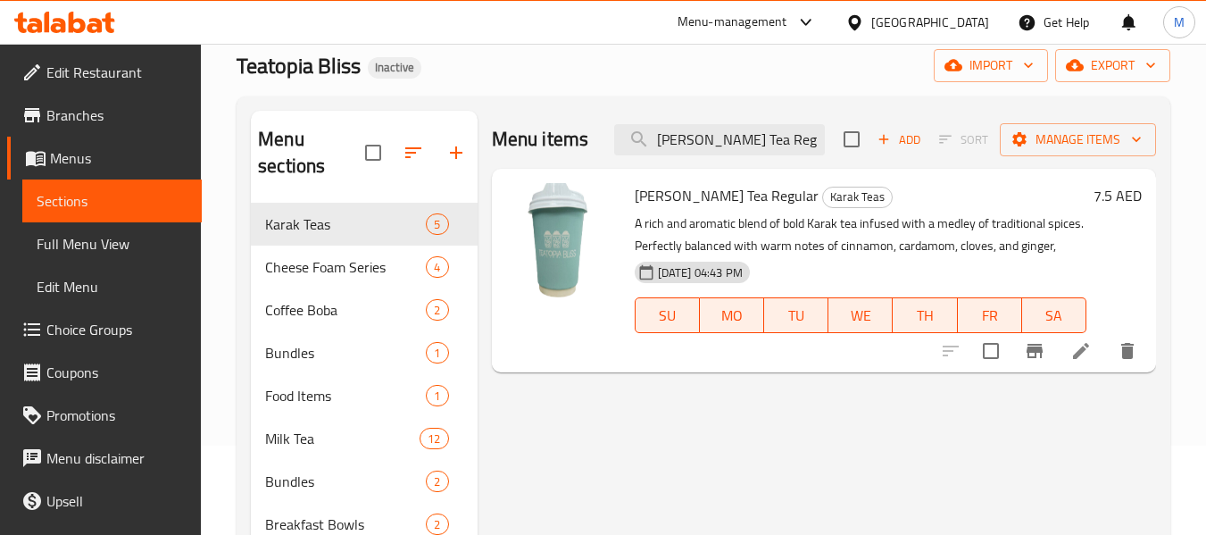
type input "Masala Karak Tea Regular"
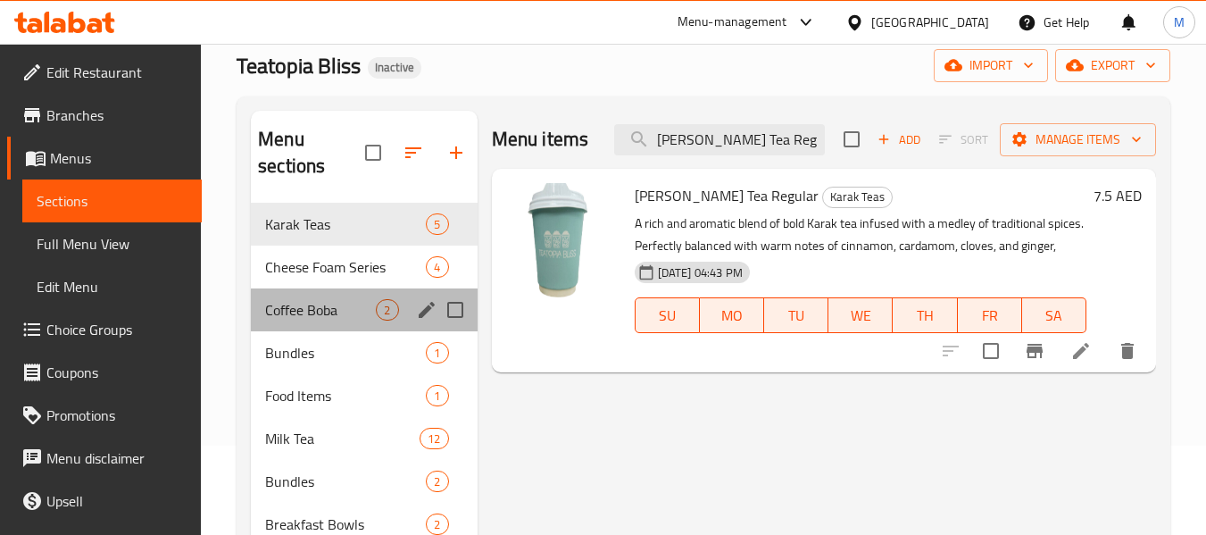
click at [284, 299] on span "Coffee Boba" at bounding box center [320, 309] width 111 height 21
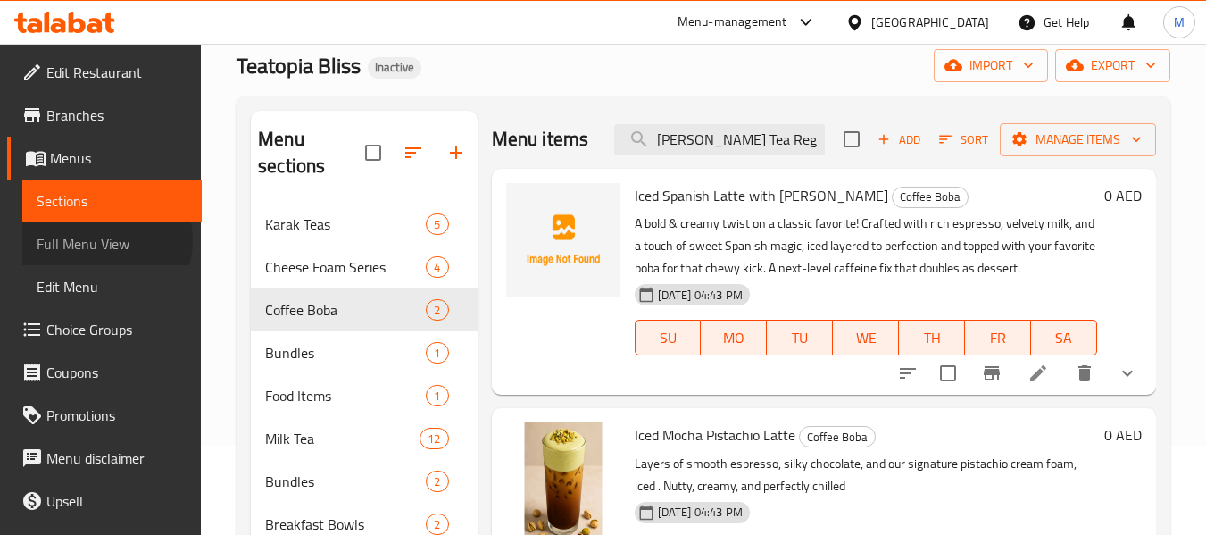
click at [102, 240] on span "Full Menu View" at bounding box center [112, 243] width 151 height 21
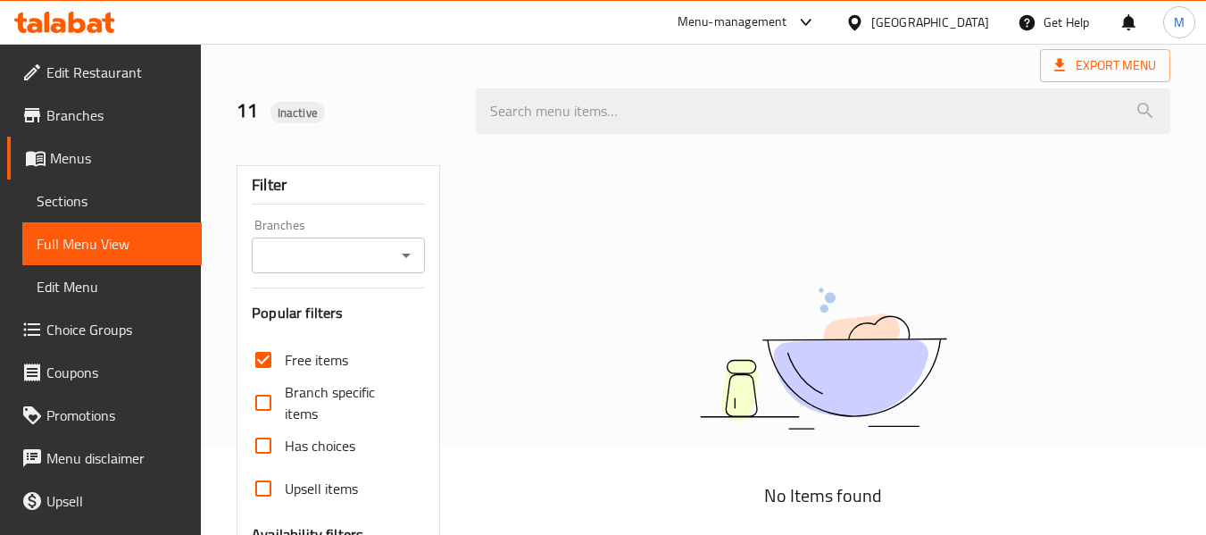
click at [297, 359] on span "Free items" at bounding box center [316, 359] width 63 height 21
click at [285, 359] on input "Free items" at bounding box center [263, 359] width 43 height 43
checkbox input "false"
click at [313, 396] on span "Branch specific items" at bounding box center [347, 402] width 125 height 43
click at [285, 396] on input "Branch specific items" at bounding box center [263, 402] width 43 height 43
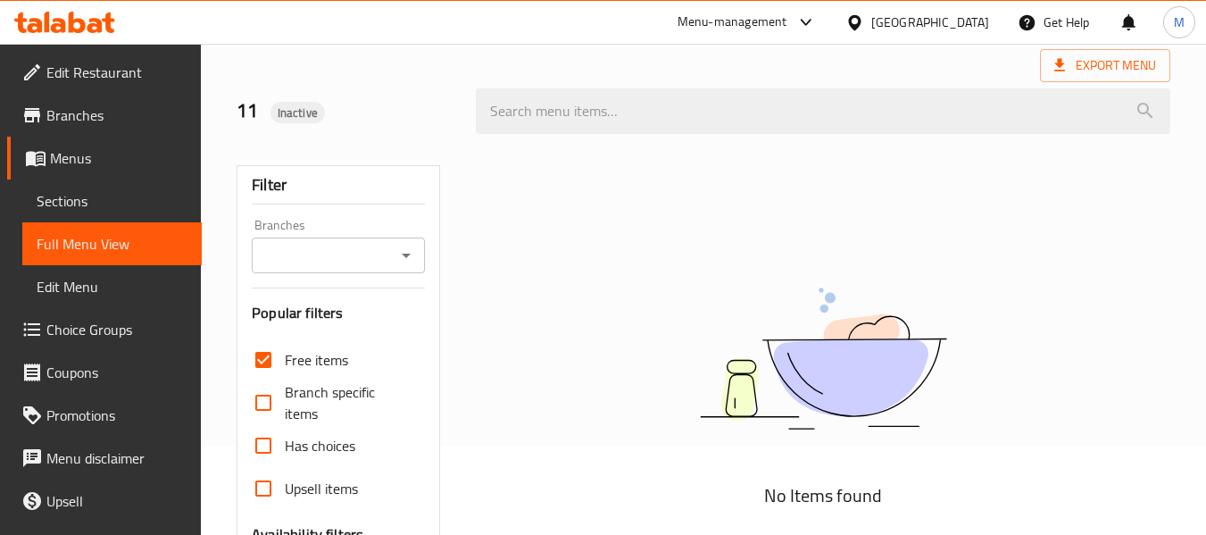
checkbox input "true"
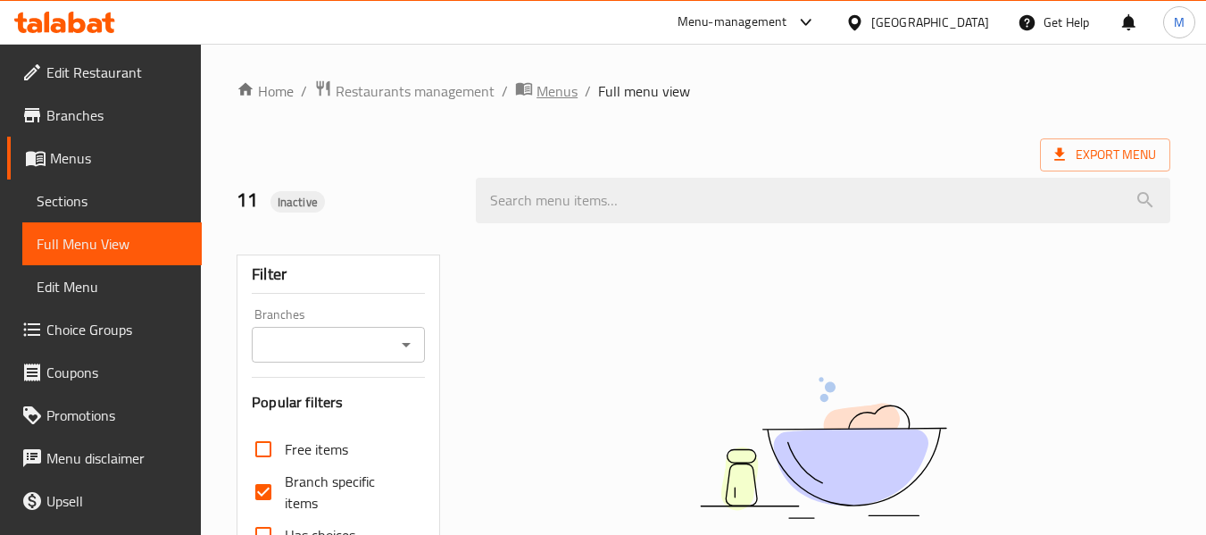
click at [546, 94] on span "Menus" at bounding box center [557, 90] width 41 height 21
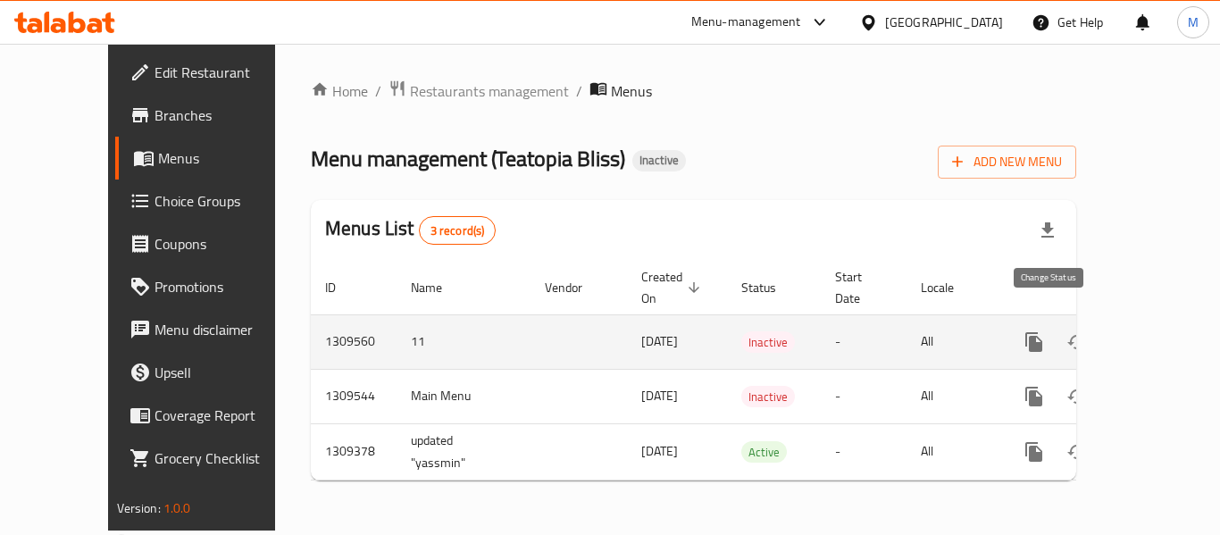
click at [1066, 331] on icon "enhanced table" at bounding box center [1076, 341] width 21 height 21
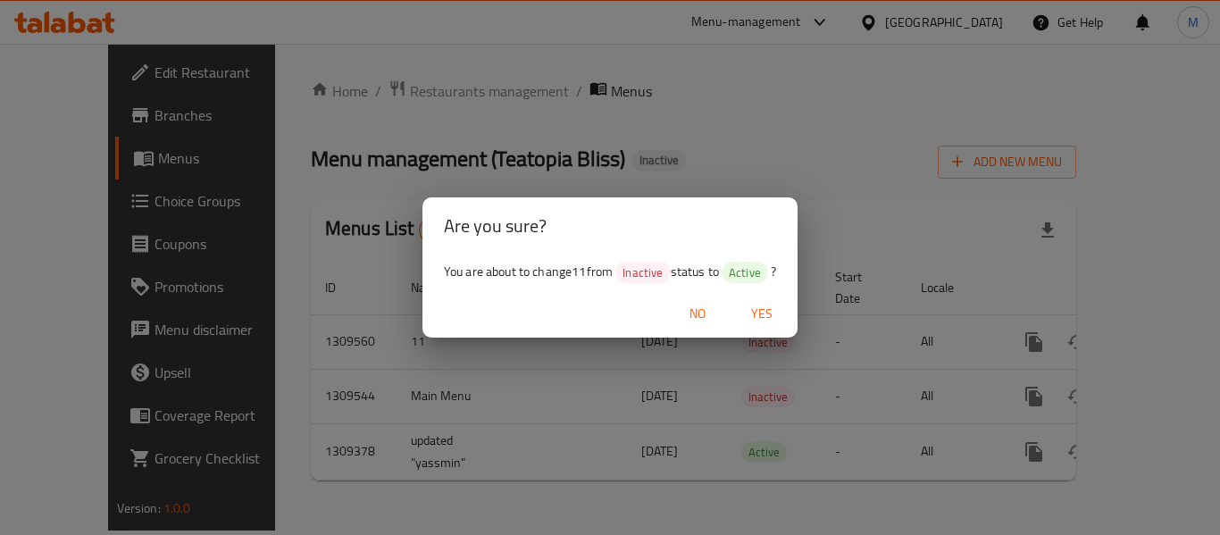
click at [761, 309] on span "Yes" at bounding box center [761, 314] width 43 height 22
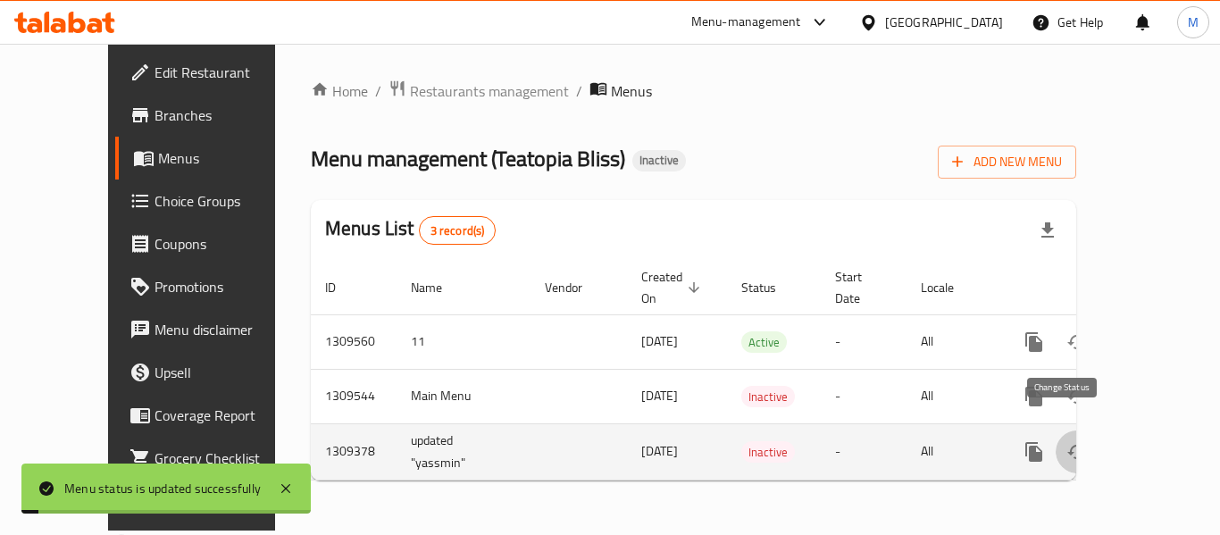
click at [1068, 445] on icon "enhanced table" at bounding box center [1077, 452] width 20 height 14
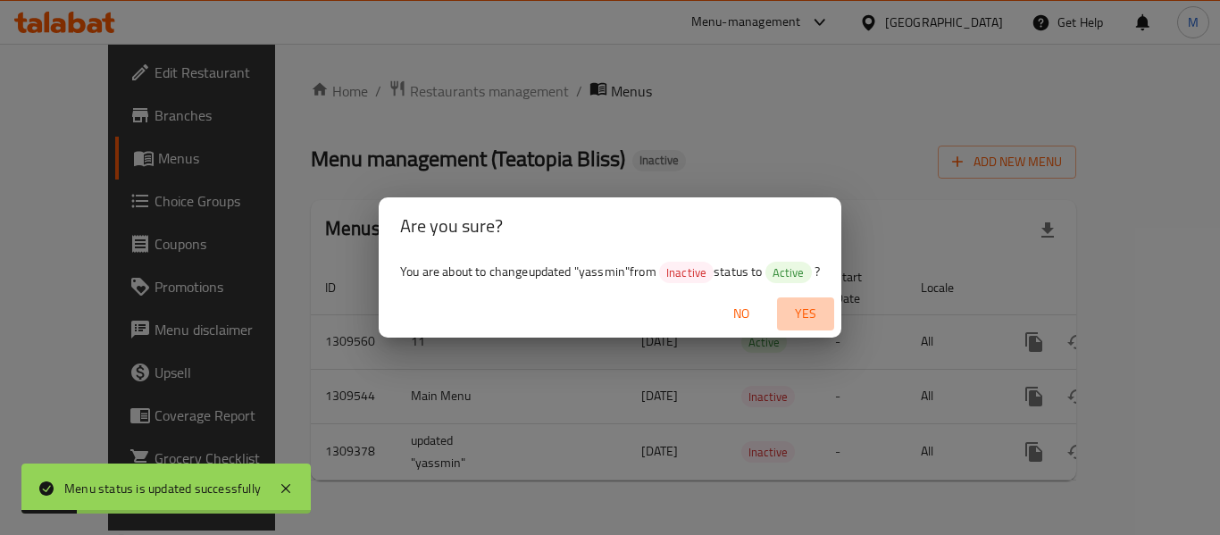
click at [803, 306] on span "Yes" at bounding box center [805, 314] width 43 height 22
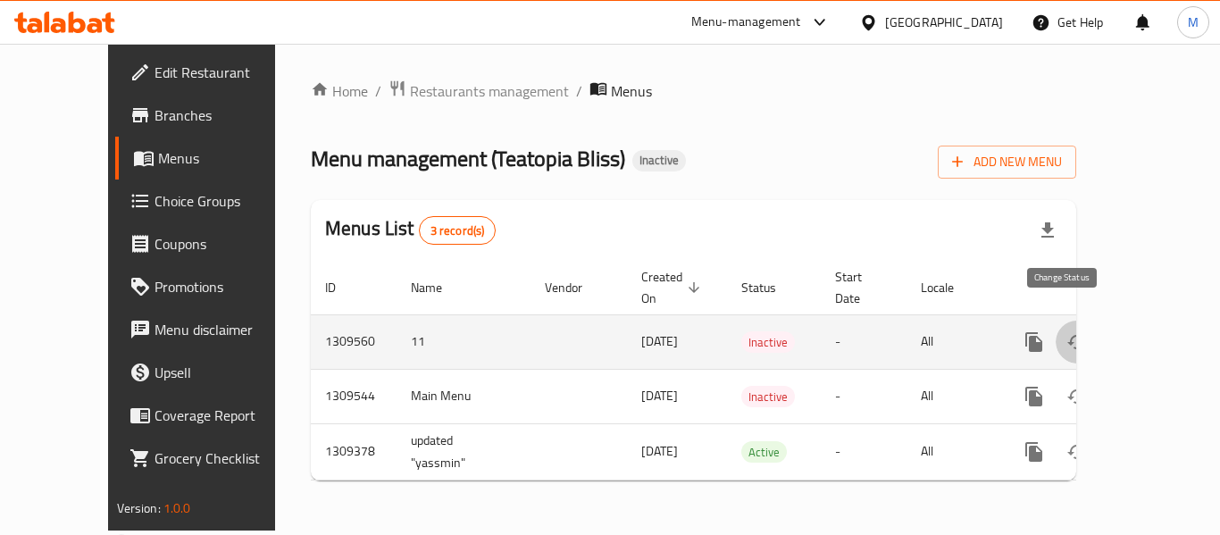
click at [1075, 321] on button "enhanced table" at bounding box center [1076, 342] width 43 height 43
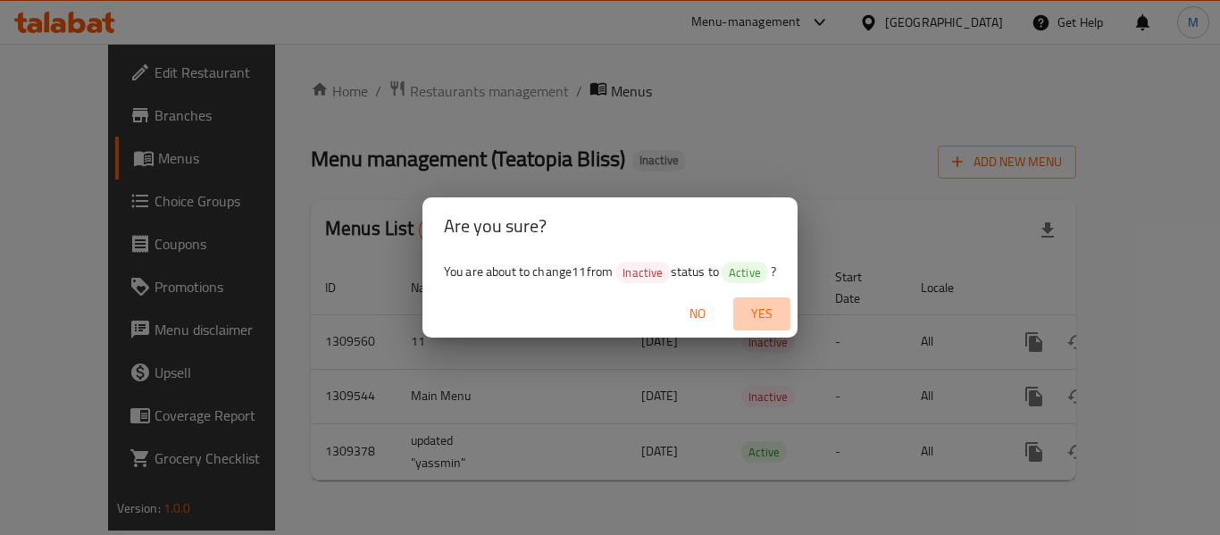
click at [766, 316] on span "Yes" at bounding box center [761, 314] width 43 height 22
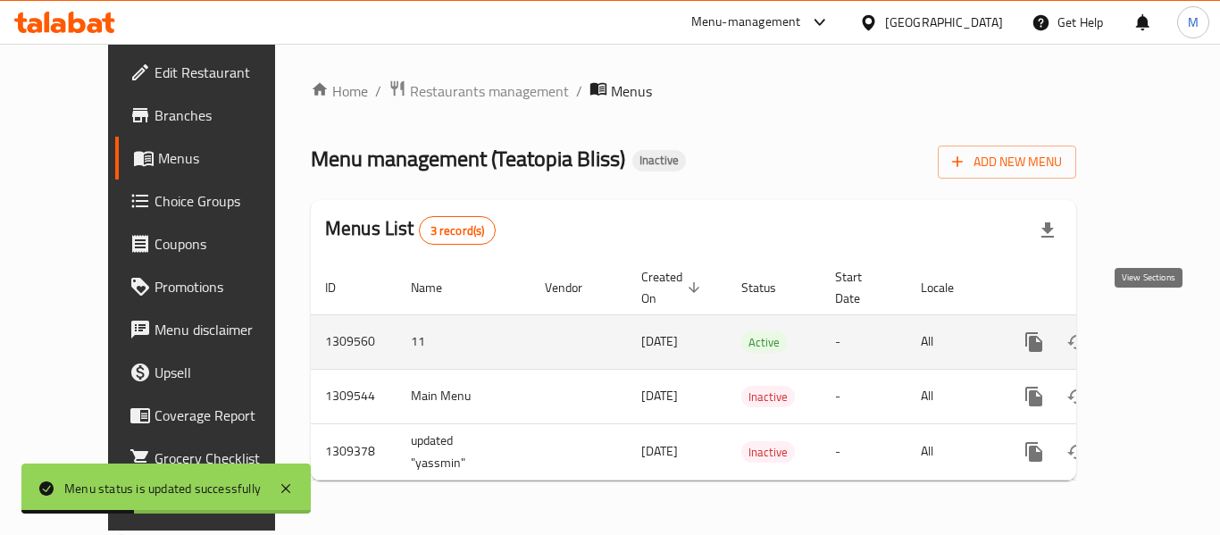
click at [1155, 331] on icon "enhanced table" at bounding box center [1162, 341] width 21 height 21
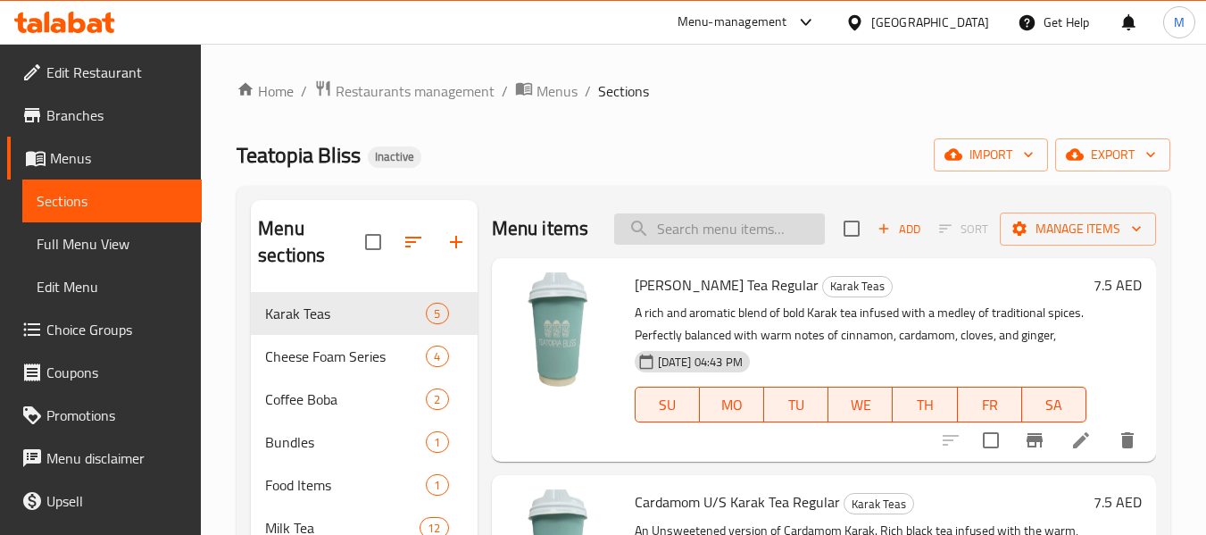
click at [696, 238] on input "search" at bounding box center [719, 228] width 211 height 31
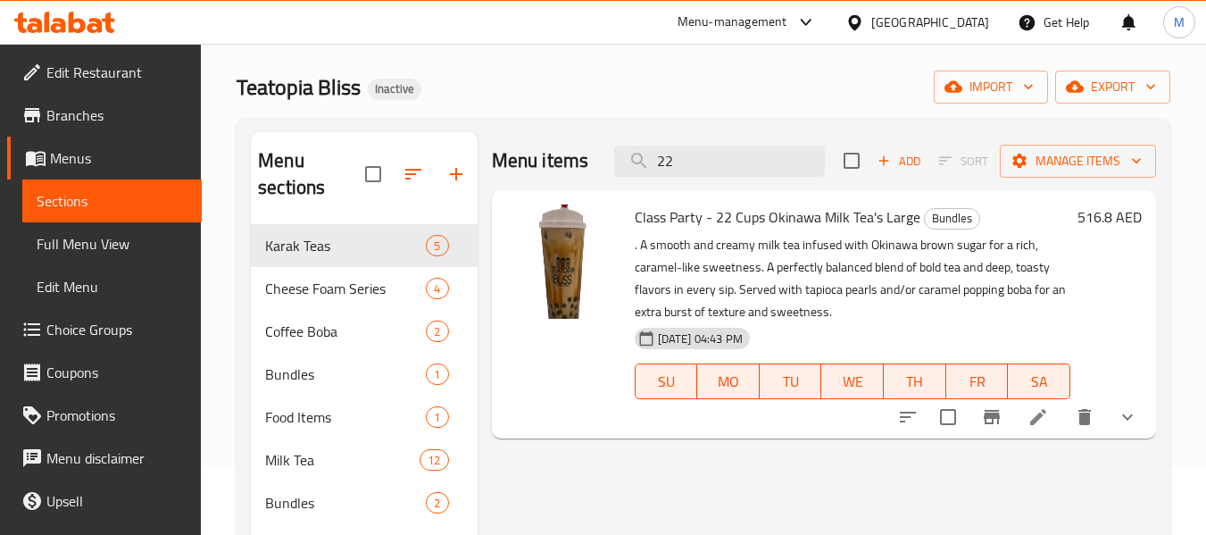
scroll to position [179, 0]
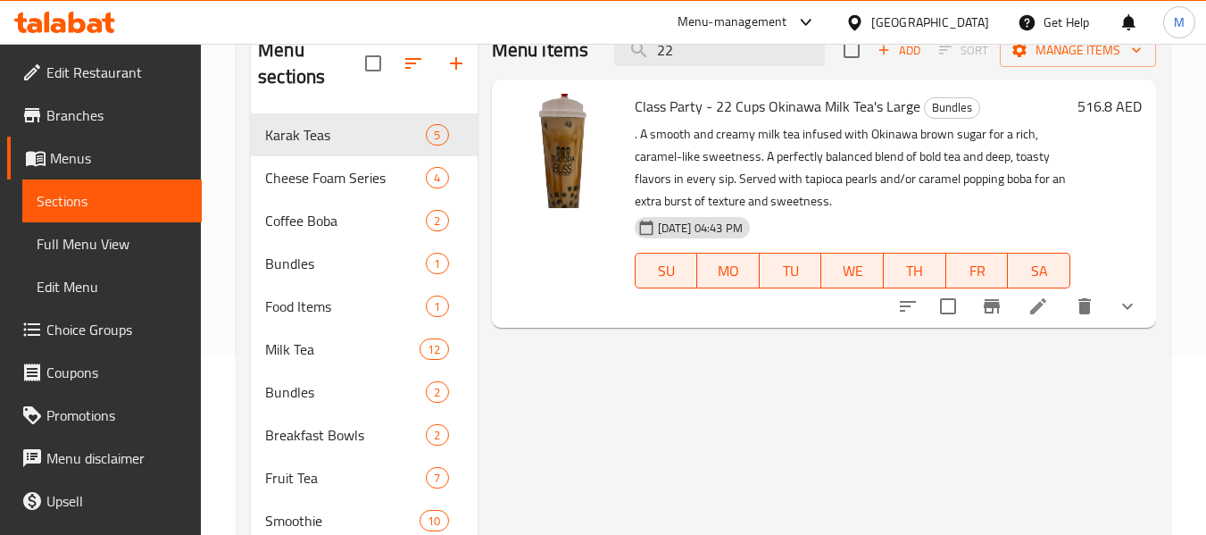
click at [1139, 304] on button "show more" at bounding box center [1127, 306] width 43 height 43
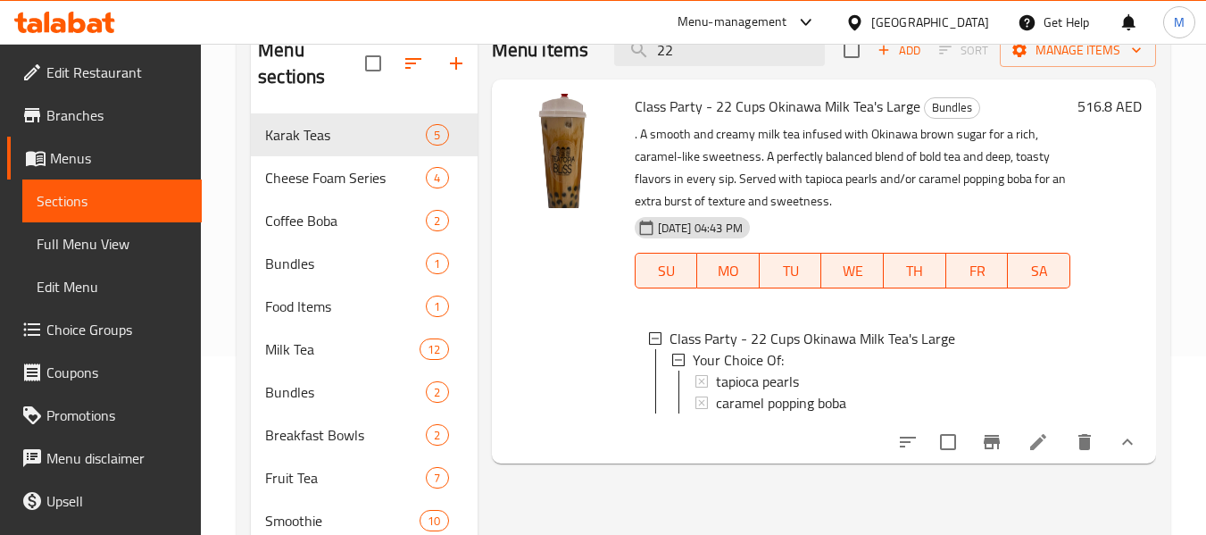
click at [627, 42] on div "​ Menu-management United Arab Emirates Get Help M Edit Restaurant Branches Menu…" at bounding box center [603, 110] width 1206 height 491
paste input "Iced Pistachio Mocha"
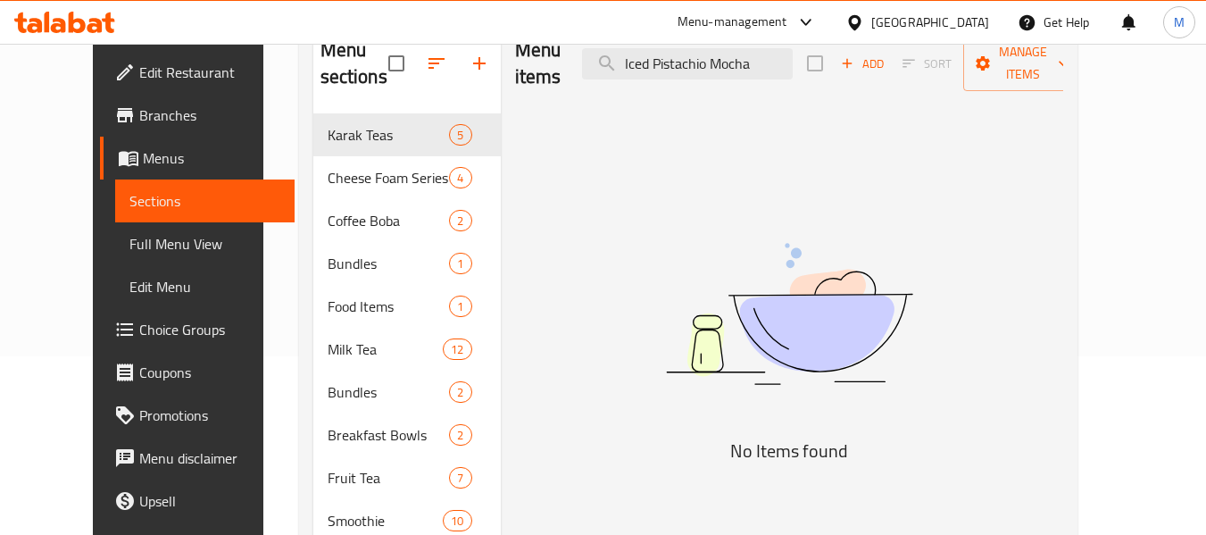
drag, startPoint x: 684, startPoint y: 47, endPoint x: 586, endPoint y: 46, distance: 98.2
click at [586, 46] on div "Menu items Iced Pistachio Mocha Add Sort Manage items" at bounding box center [789, 63] width 548 height 85
click at [792, 58] on input "Pistachio Mocha" at bounding box center [687, 63] width 211 height 31
type input "Pistachio Mocha"
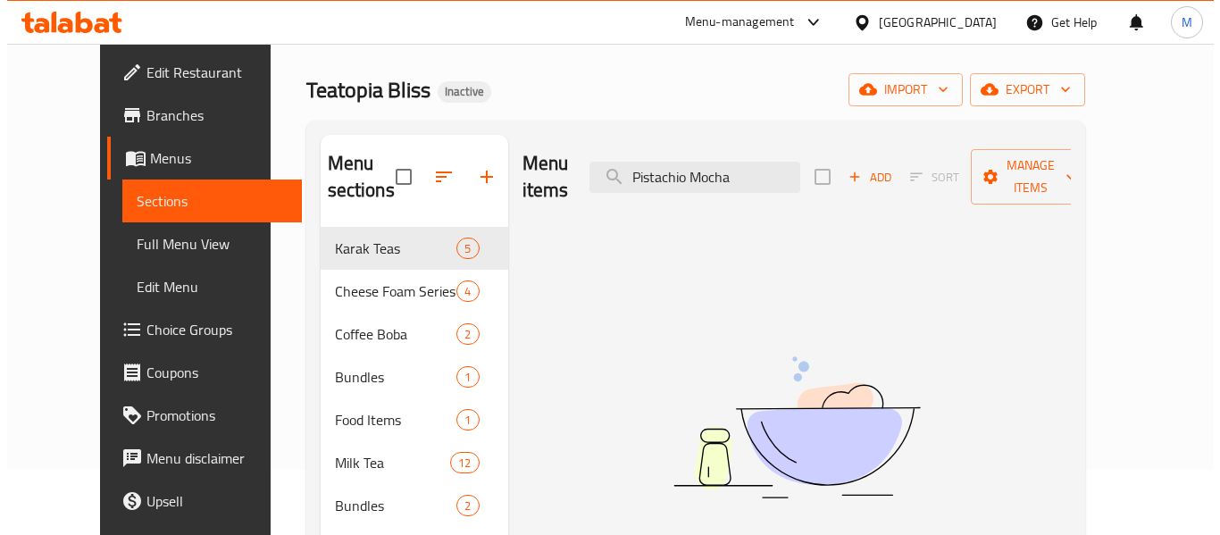
scroll to position [0, 0]
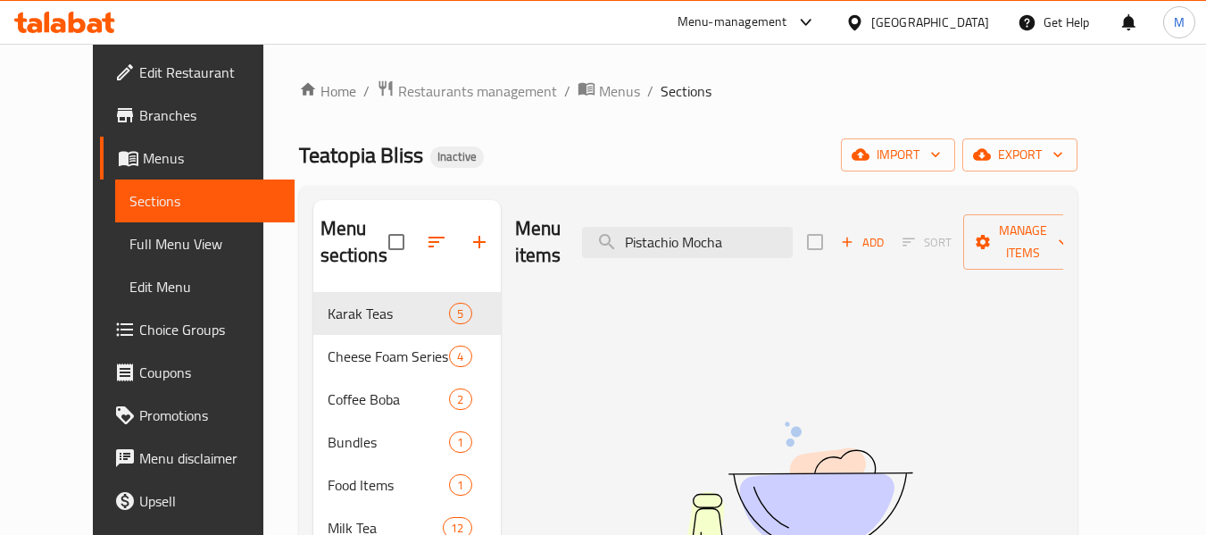
click at [552, 74] on div "Home / Restaurants management / Menus / Sections Teatopia Bliss Inactive import…" at bounding box center [688, 454] width 850 height 820
click at [599, 81] on span "Menus" at bounding box center [619, 90] width 41 height 21
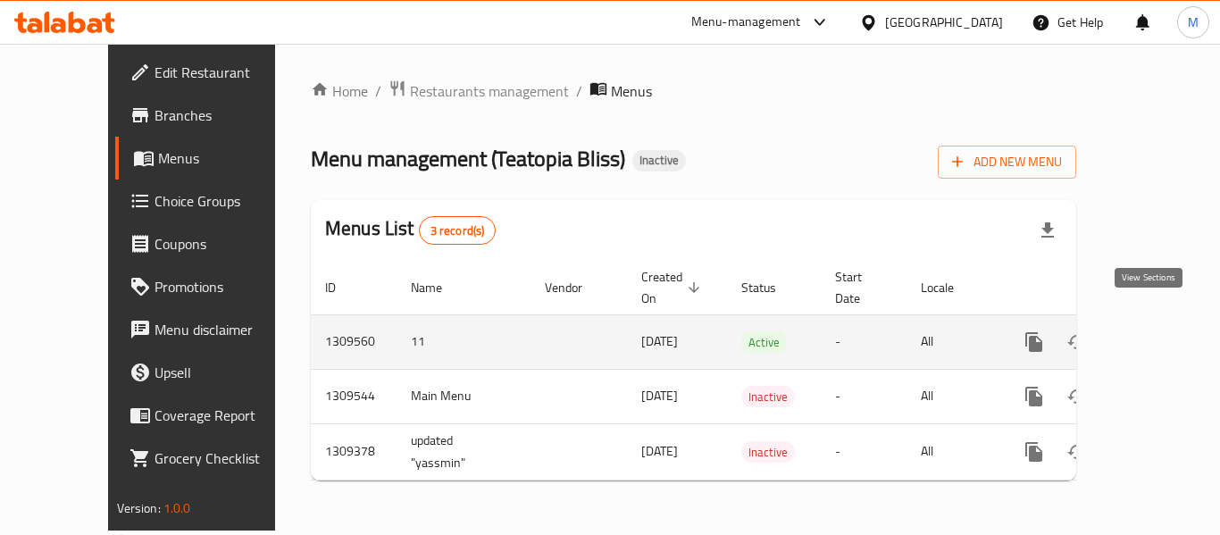
click at [1152, 331] on icon "enhanced table" at bounding box center [1162, 341] width 21 height 21
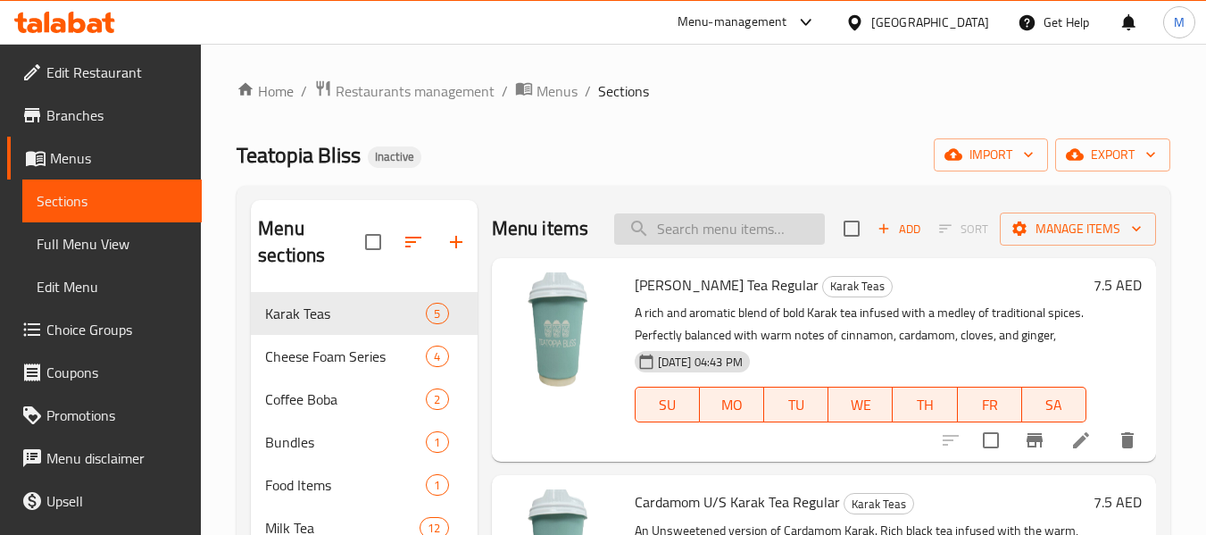
click at [668, 236] on input "search" at bounding box center [719, 228] width 211 height 31
paste input "Banana Matcha Latte"
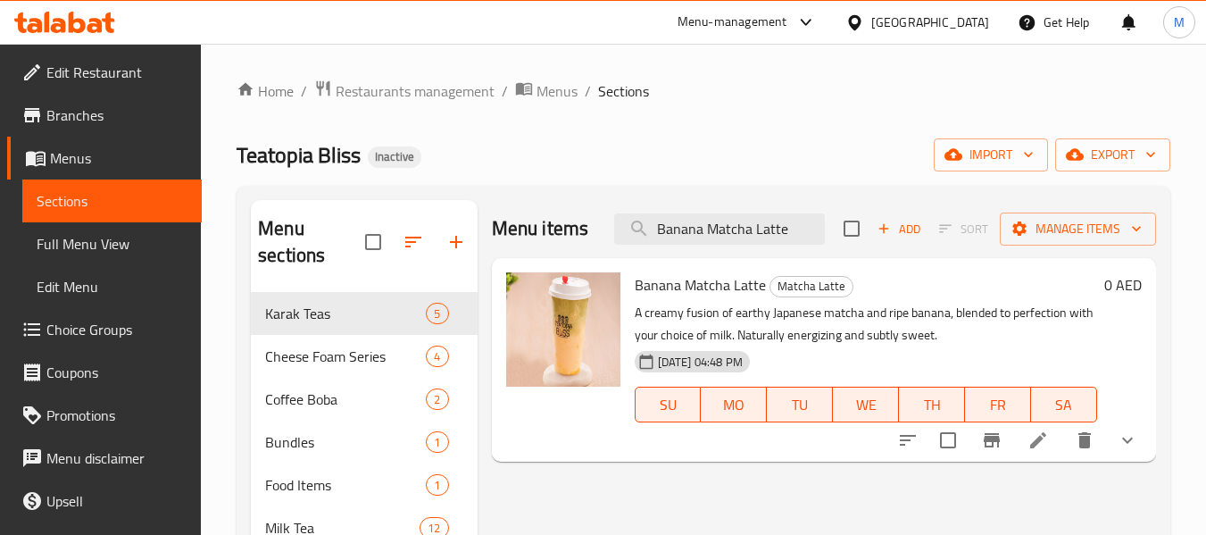
type input "Banana Matcha Latte"
click at [1058, 441] on li at bounding box center [1038, 440] width 50 height 32
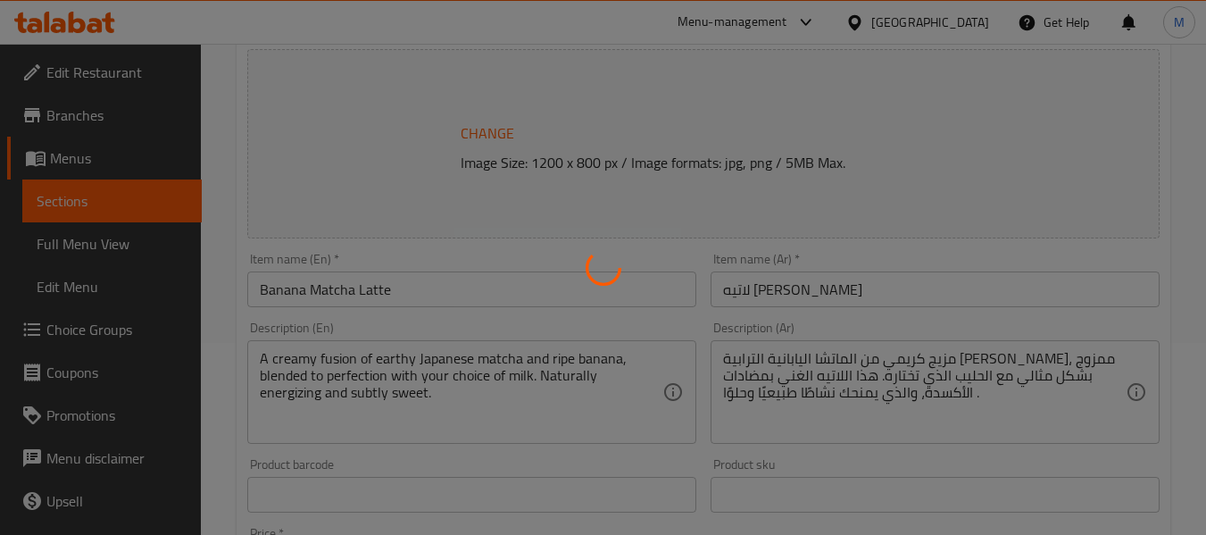
type input "إختيارك من الحجم:"
type input "1"
type input "إختيارك من مستوى سكر:"
type input "1"
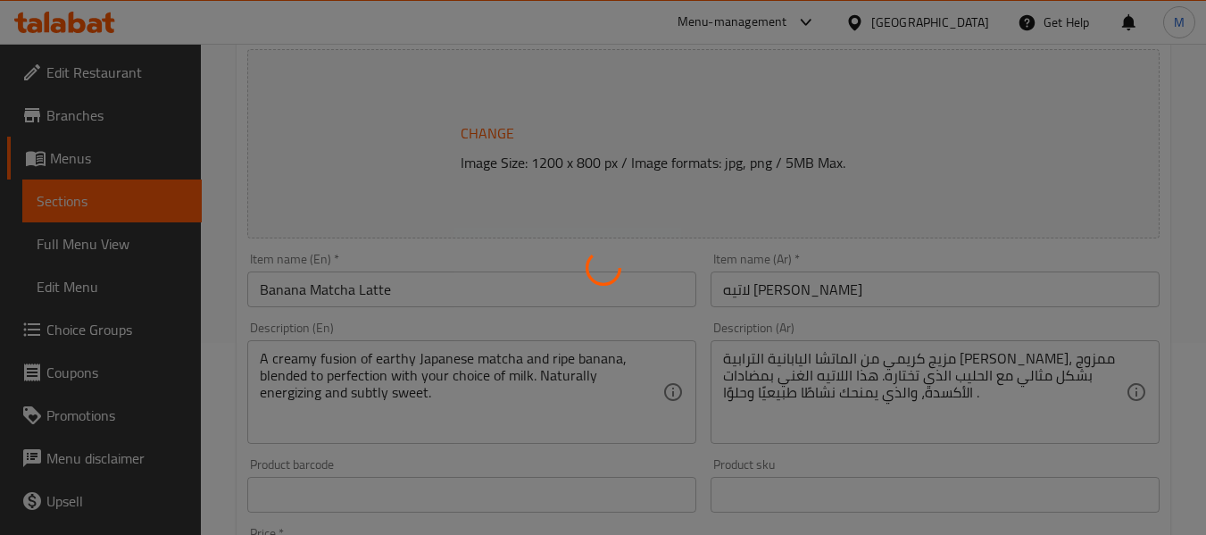
type input "1"
type input "اختر خيارًا واحدًا من بوبا/جيلي:"
type input "1"
type input "إضافات بوبا/جيلي/تابيوكا:"
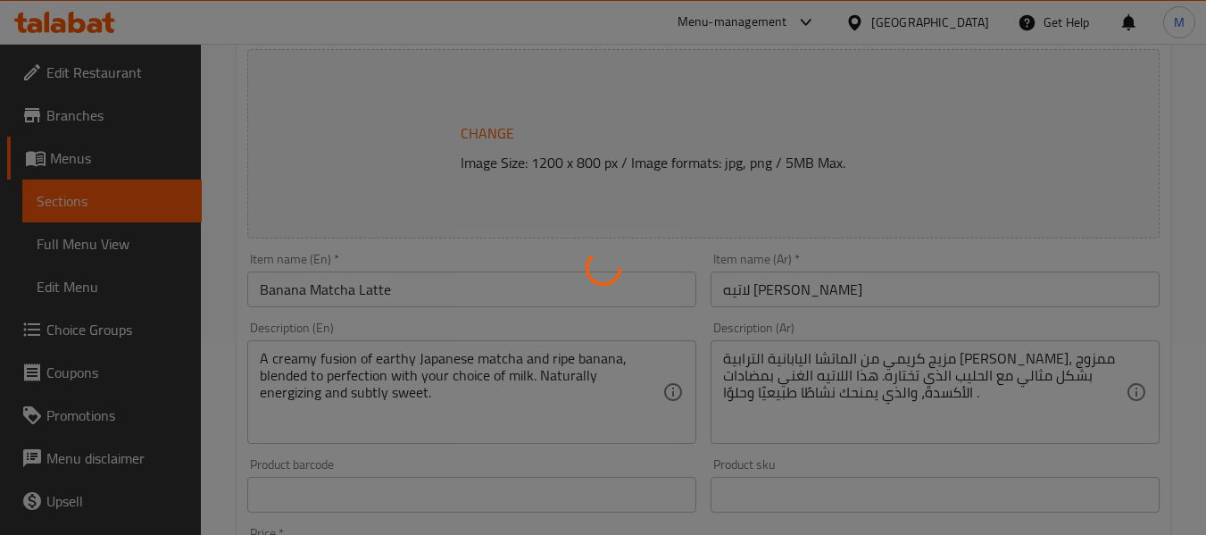
type input "0"
type input "3"
type input "إختيارك من الحليب:"
type input "1"
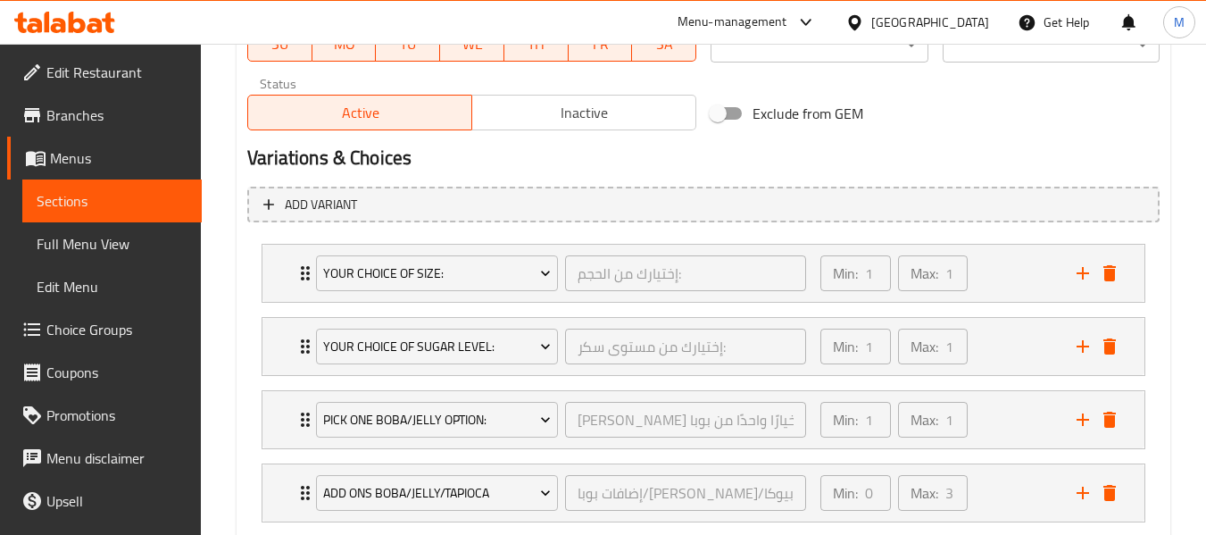
scroll to position [1075, 0]
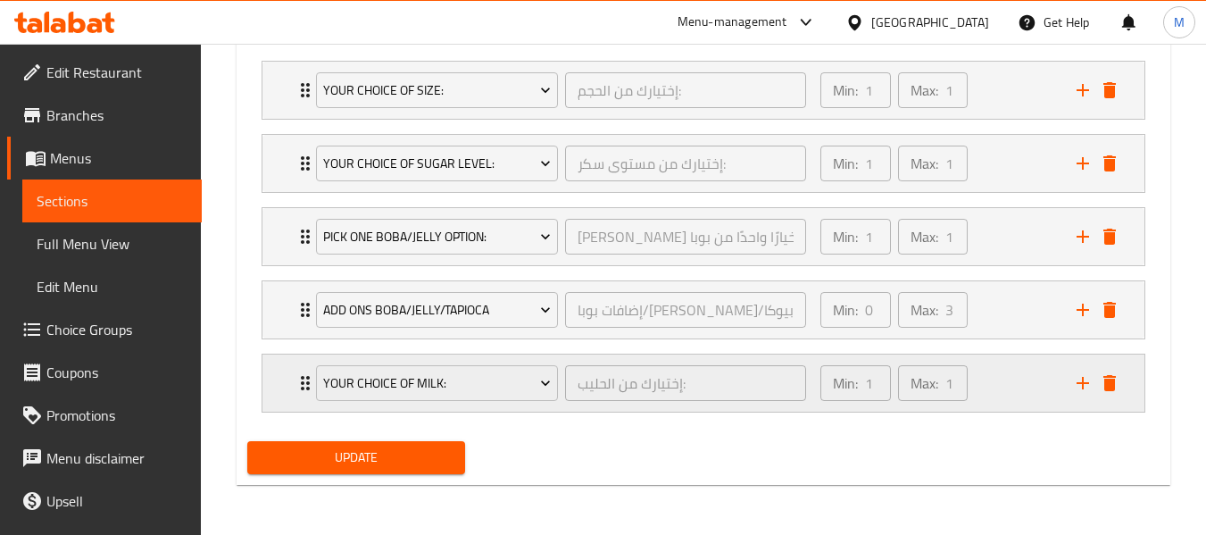
click at [1022, 386] on div "Min: 1 ​ Max: 1 ​" at bounding box center [938, 382] width 256 height 57
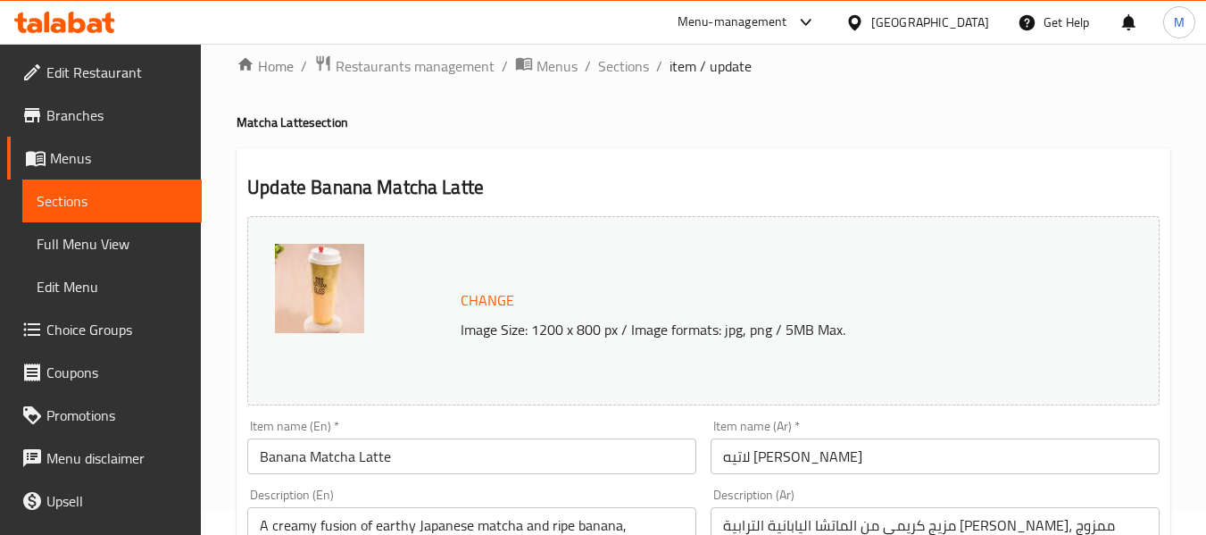
scroll to position [0, 0]
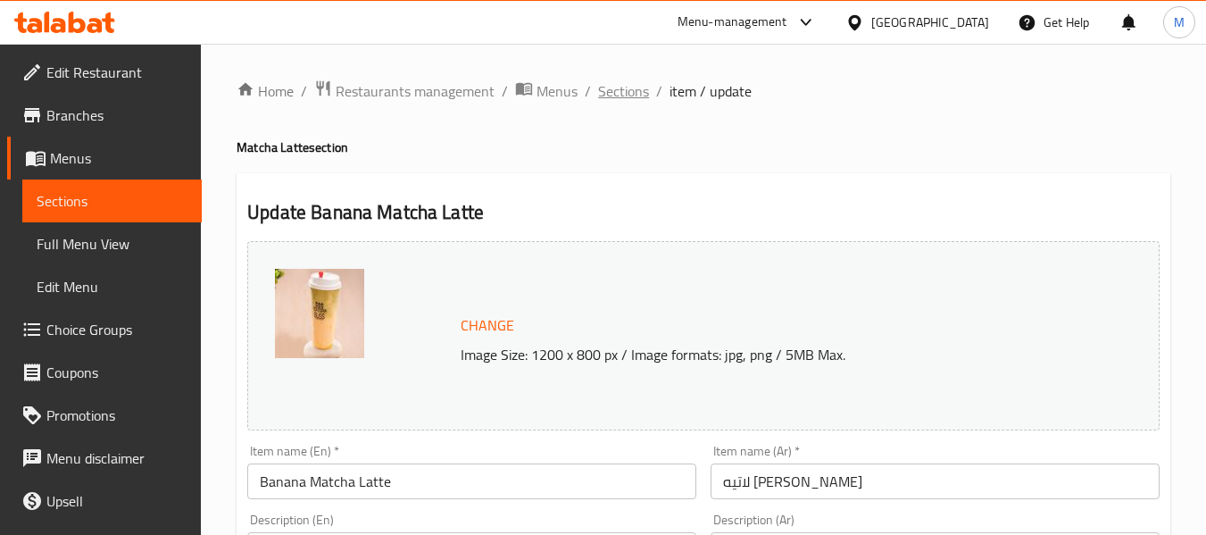
click at [612, 92] on span "Sections" at bounding box center [623, 90] width 51 height 21
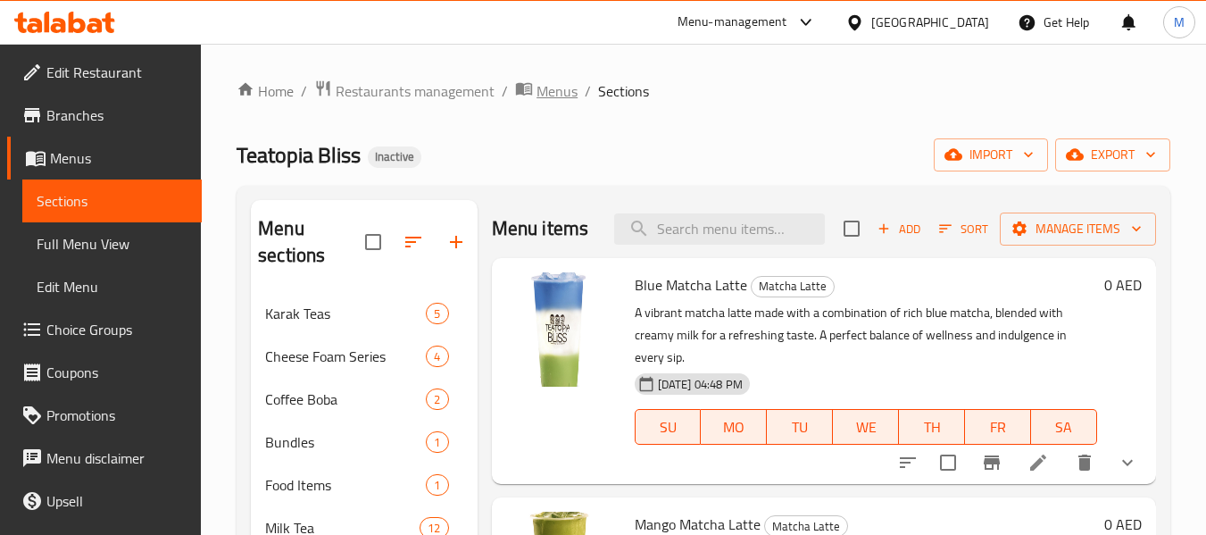
click at [552, 93] on span "Menus" at bounding box center [557, 90] width 41 height 21
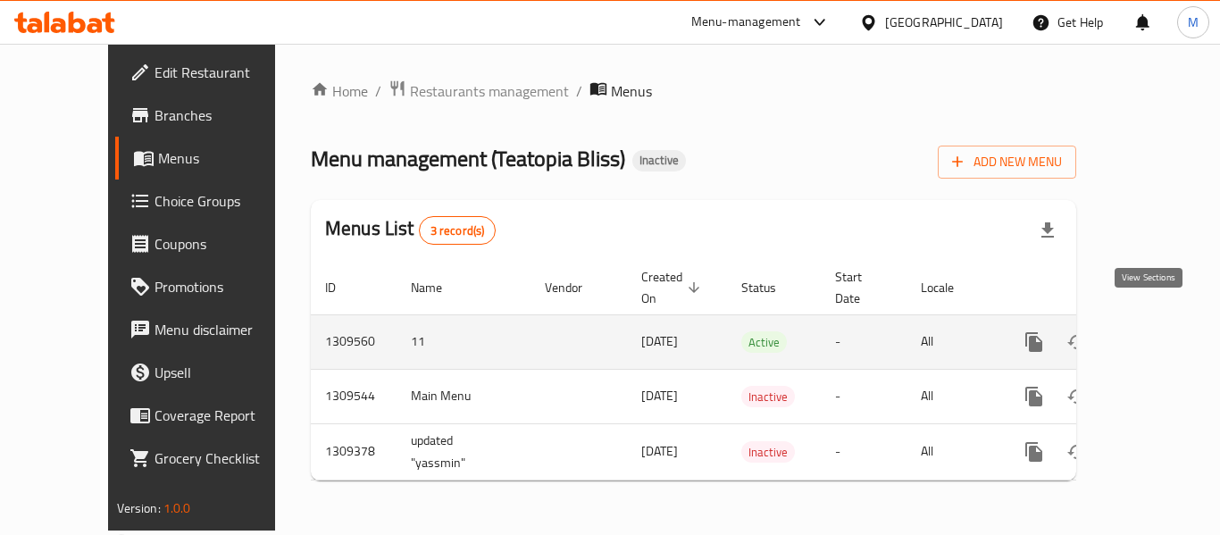
click at [1152, 331] on icon "enhanced table" at bounding box center [1162, 341] width 21 height 21
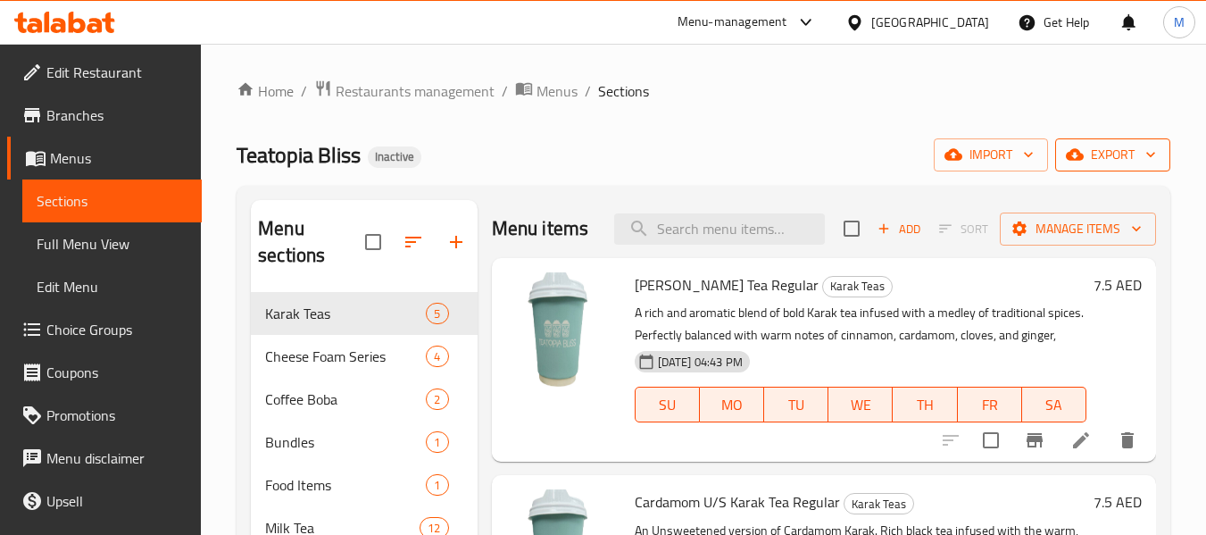
click at [1122, 160] on span "export" at bounding box center [1113, 155] width 87 height 22
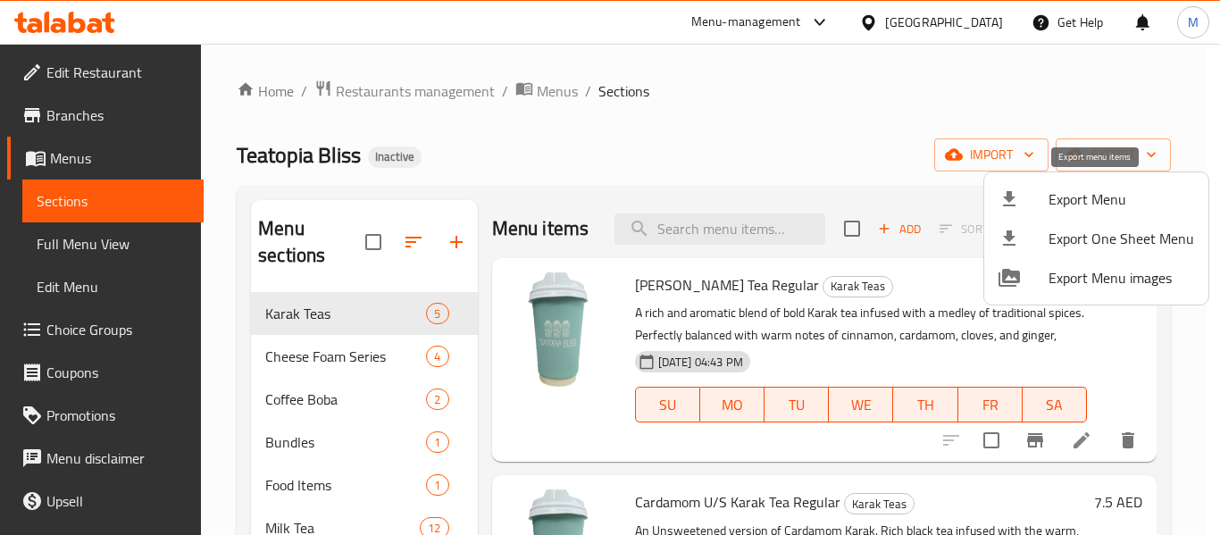
click at [1081, 196] on span "Export Menu" at bounding box center [1121, 198] width 146 height 21
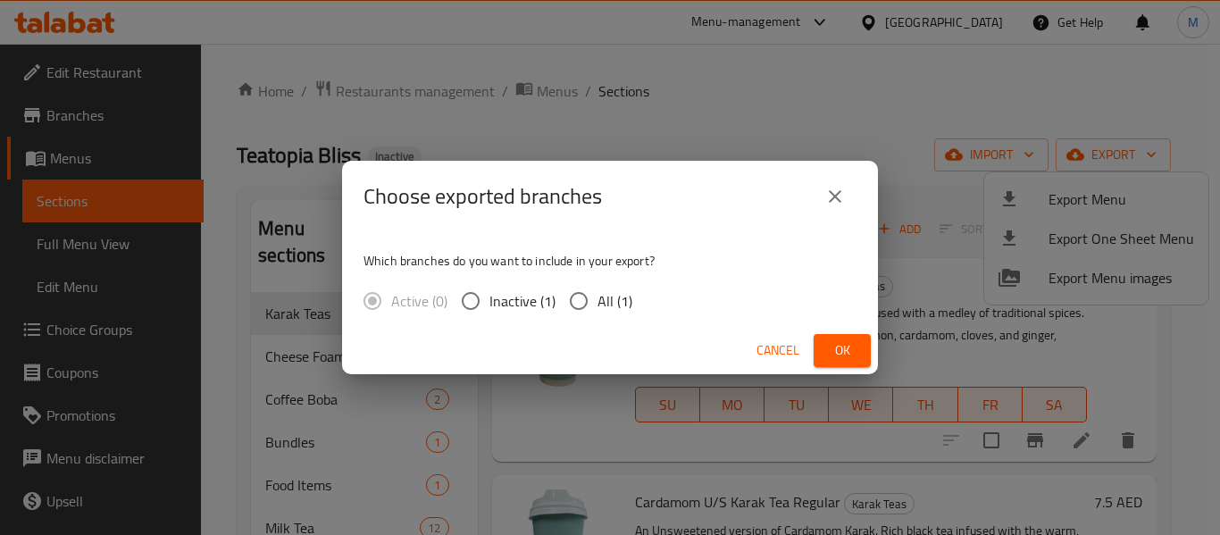
click at [608, 294] on span "All (1)" at bounding box center [614, 300] width 35 height 21
click at [597, 294] on input "All (1)" at bounding box center [579, 301] width 38 height 38
radio input "true"
click at [849, 353] on span "Ok" at bounding box center [842, 350] width 29 height 22
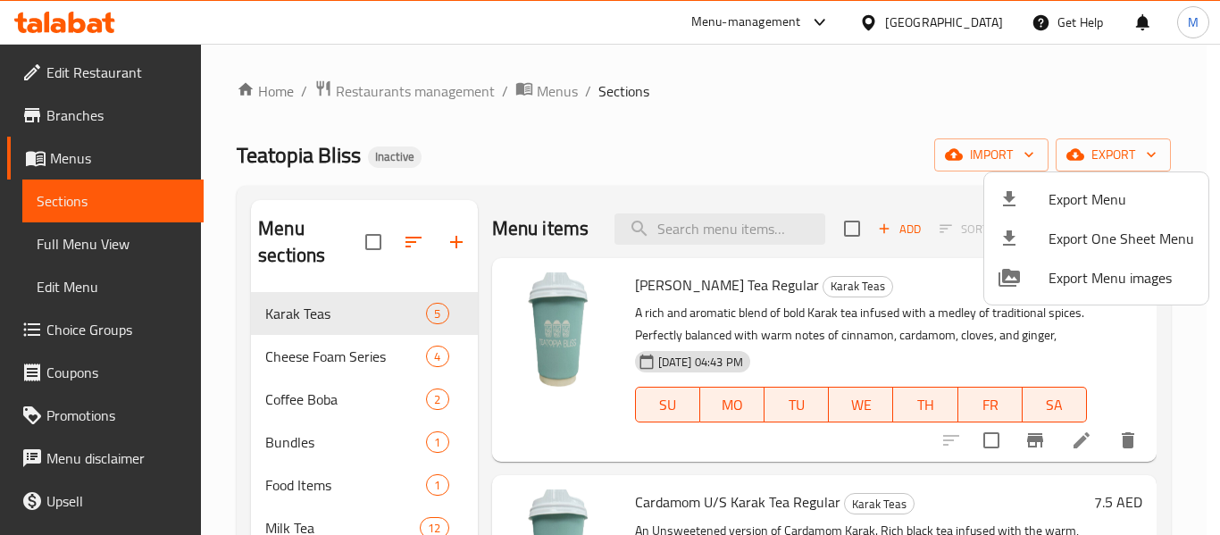
click at [1090, 204] on span "Export Menu" at bounding box center [1121, 198] width 146 height 21
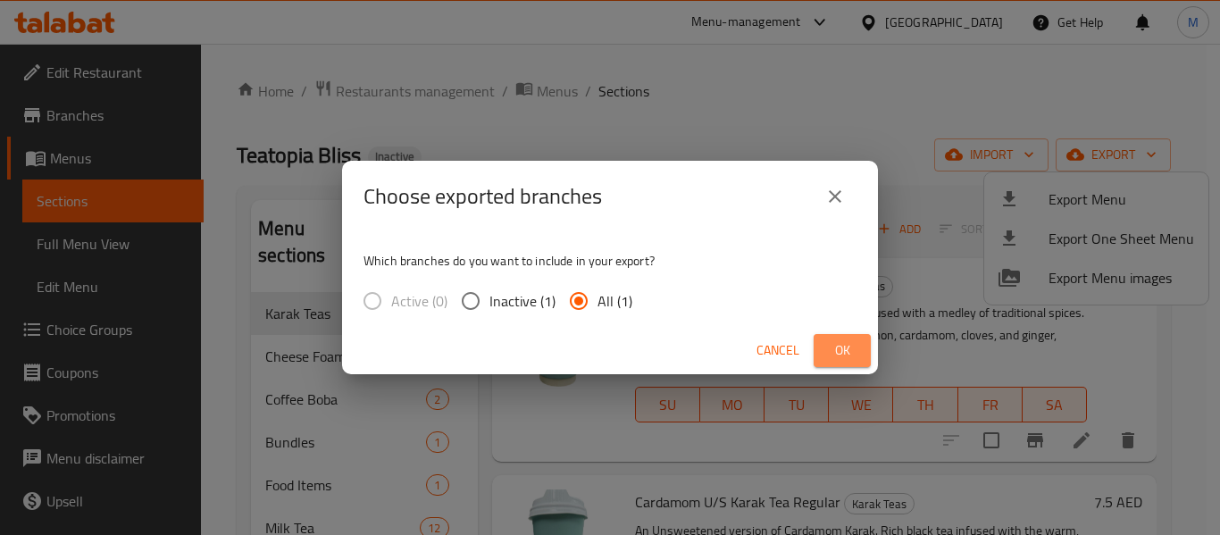
click at [834, 354] on span "Ok" at bounding box center [842, 350] width 29 height 22
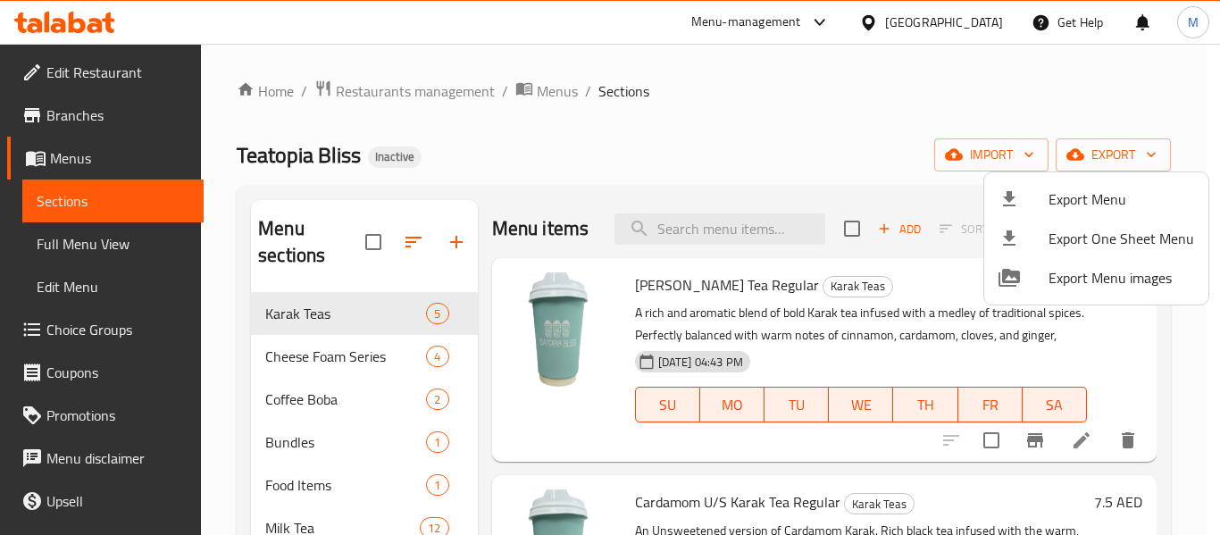
click at [309, 391] on div at bounding box center [610, 267] width 1220 height 535
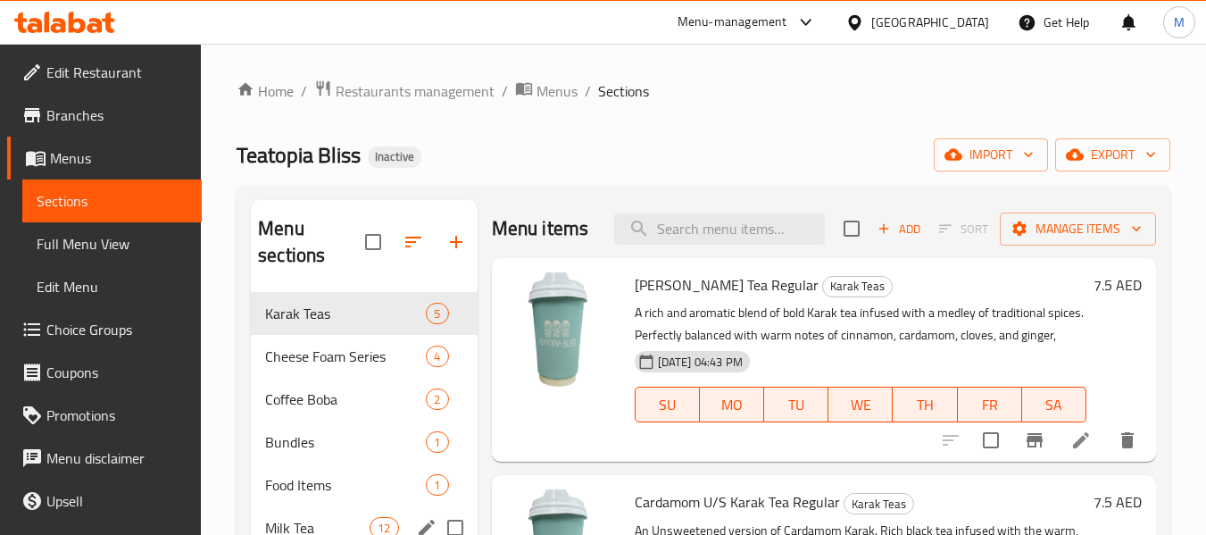
scroll to position [329, 0]
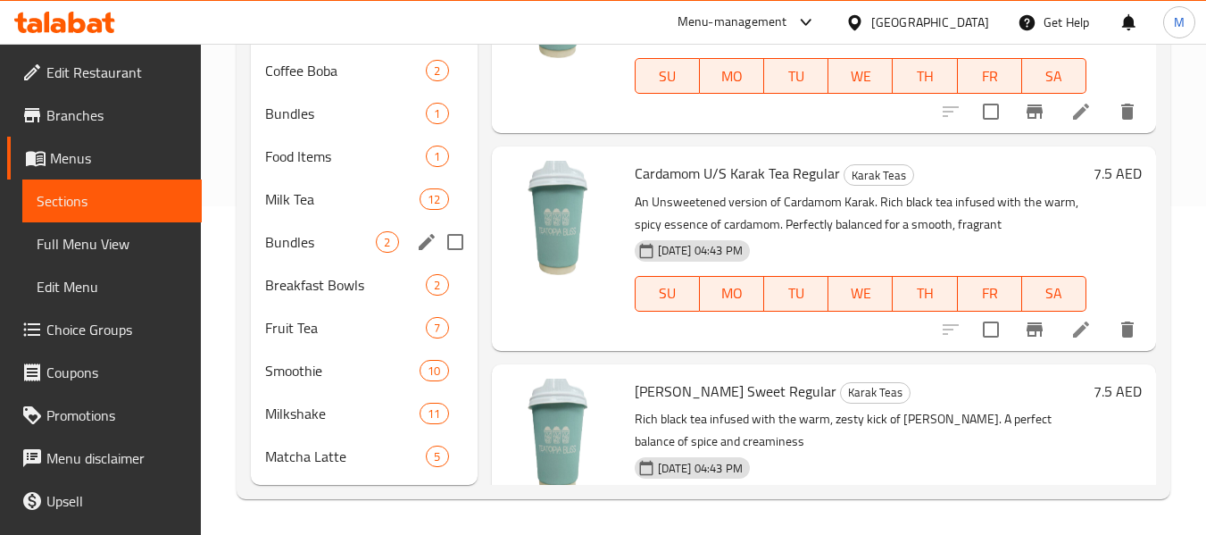
click at [296, 227] on div "Bundles 2" at bounding box center [364, 242] width 226 height 43
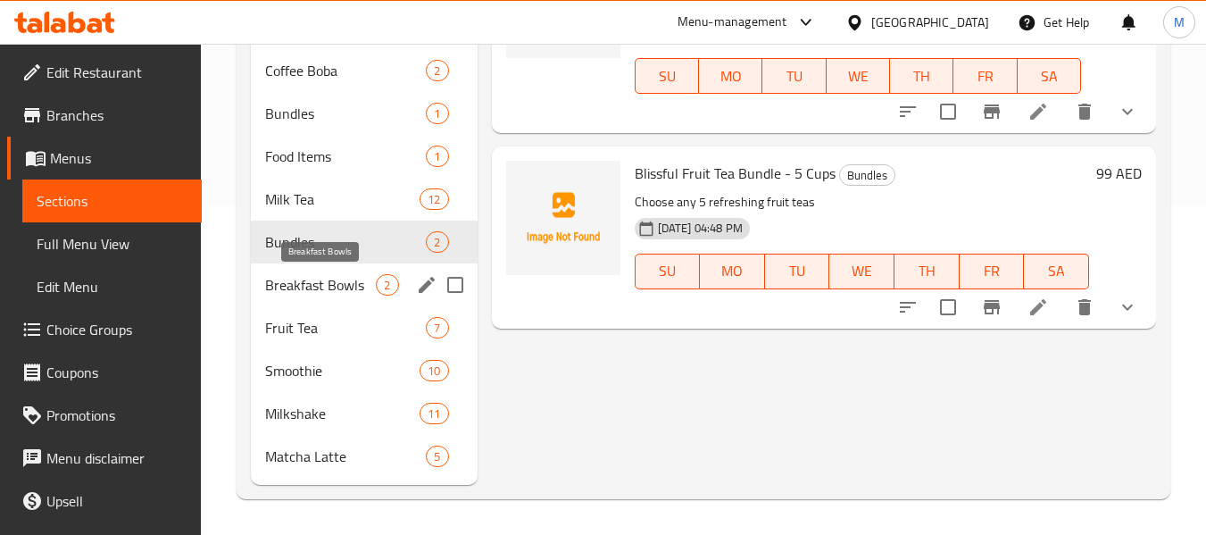
click at [314, 289] on span "Breakfast Bowls" at bounding box center [320, 284] width 111 height 21
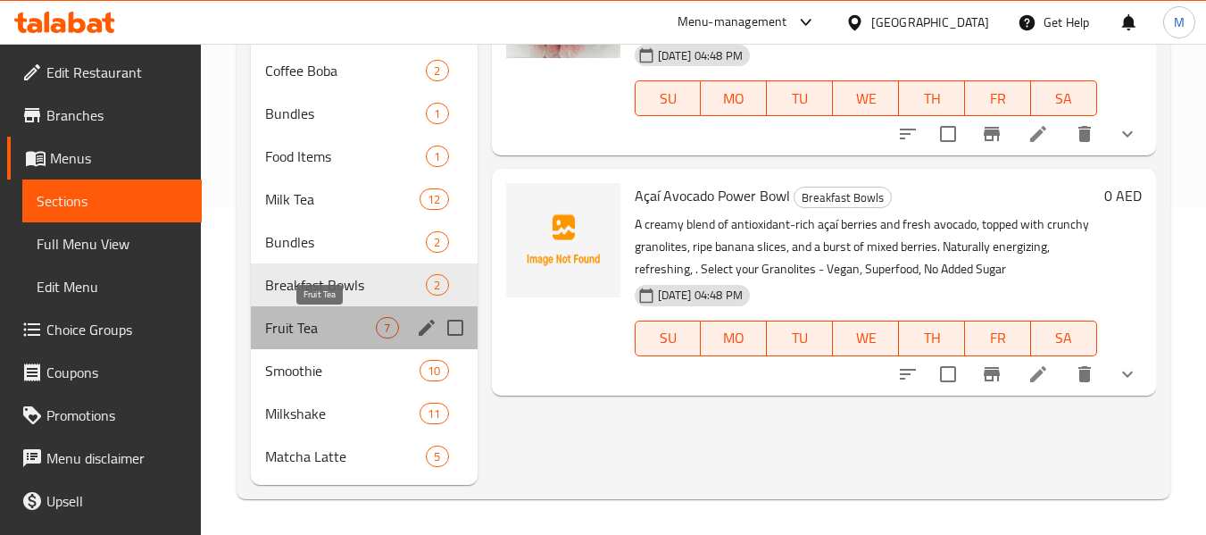
click at [321, 324] on span "Fruit Tea" at bounding box center [320, 327] width 111 height 21
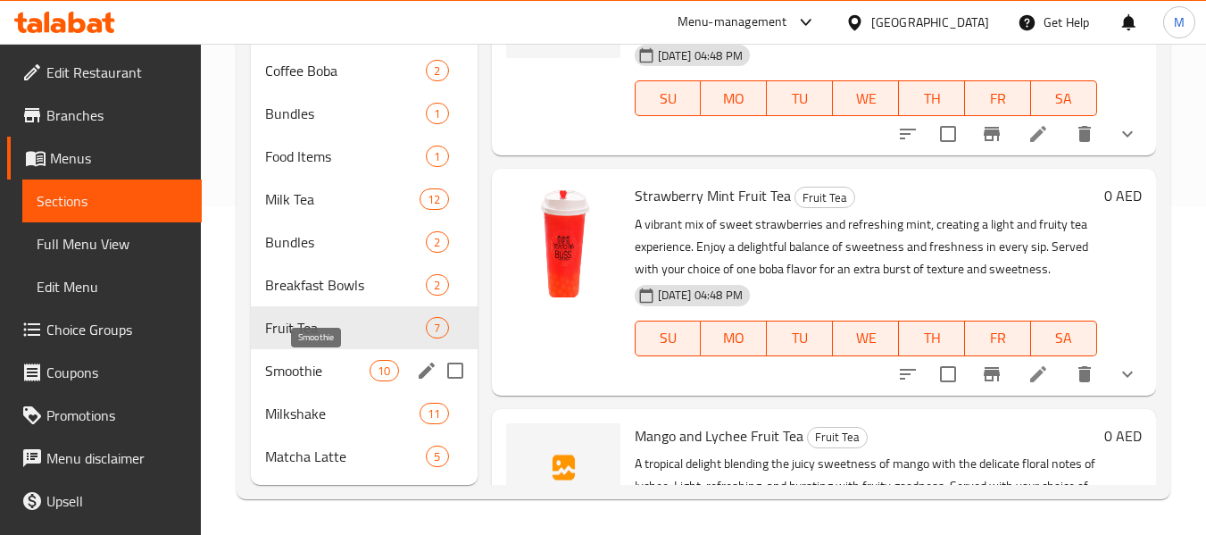
click at [324, 360] on span "Smoothie" at bounding box center [317, 370] width 104 height 21
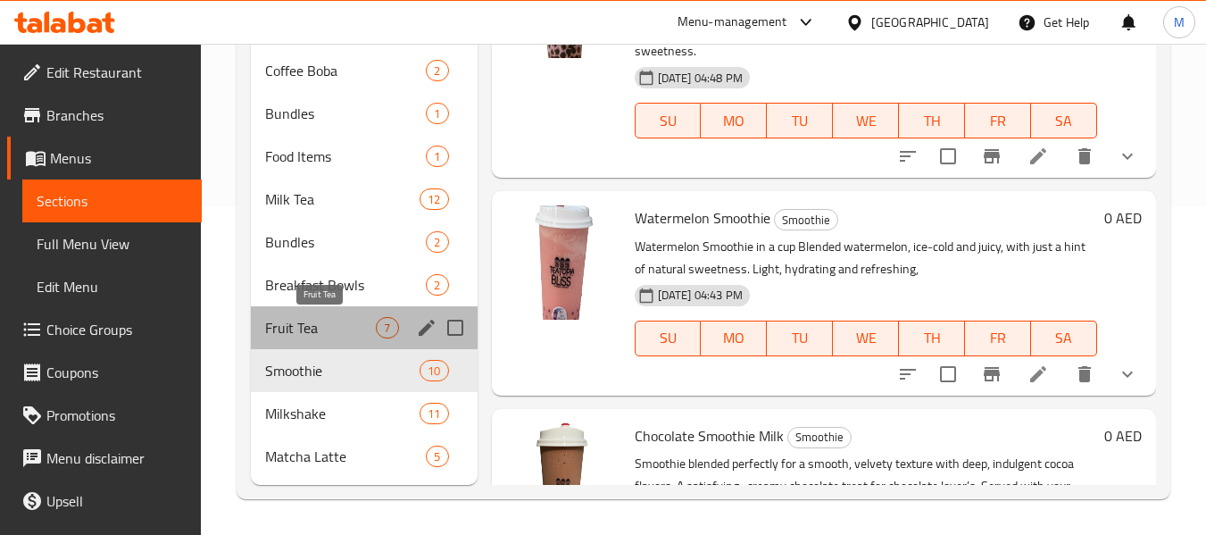
click at [320, 317] on span "Fruit Tea" at bounding box center [320, 327] width 111 height 21
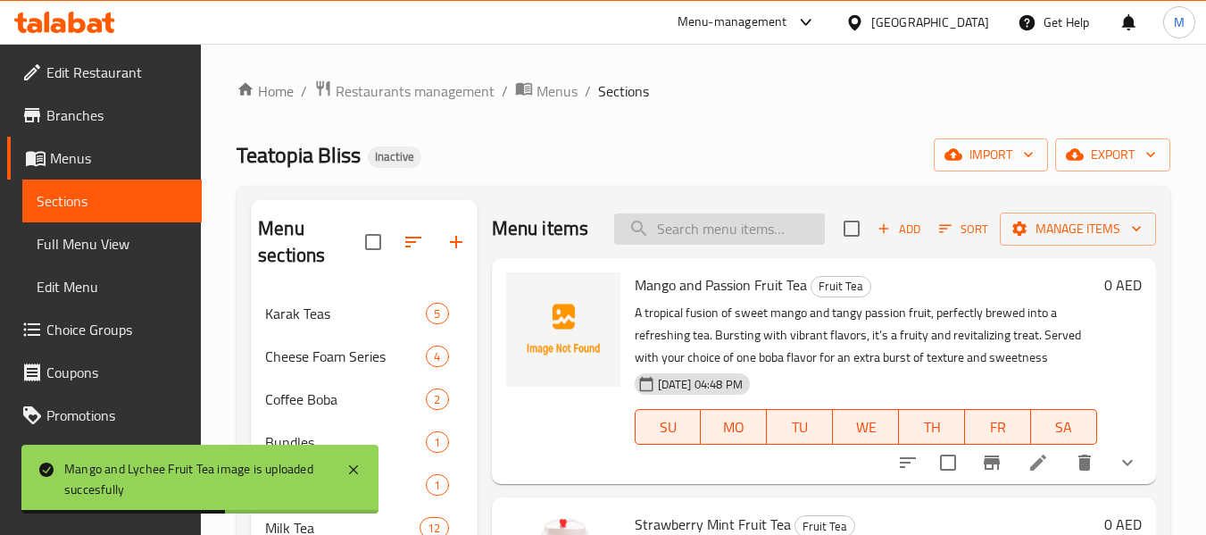
click at [701, 240] on input "search" at bounding box center [719, 228] width 211 height 31
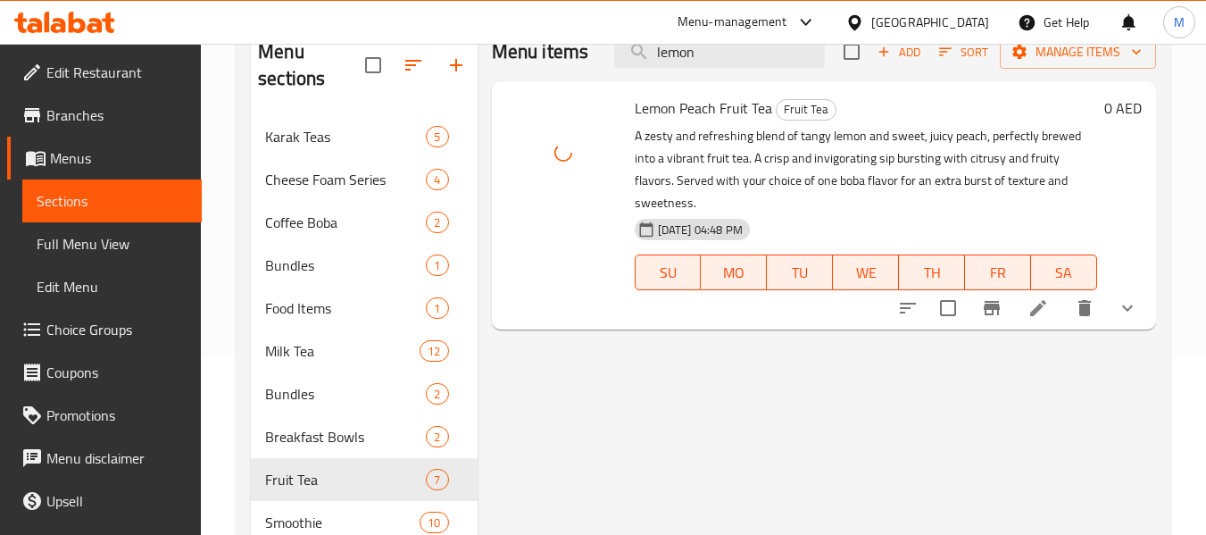
scroll to position [179, 0]
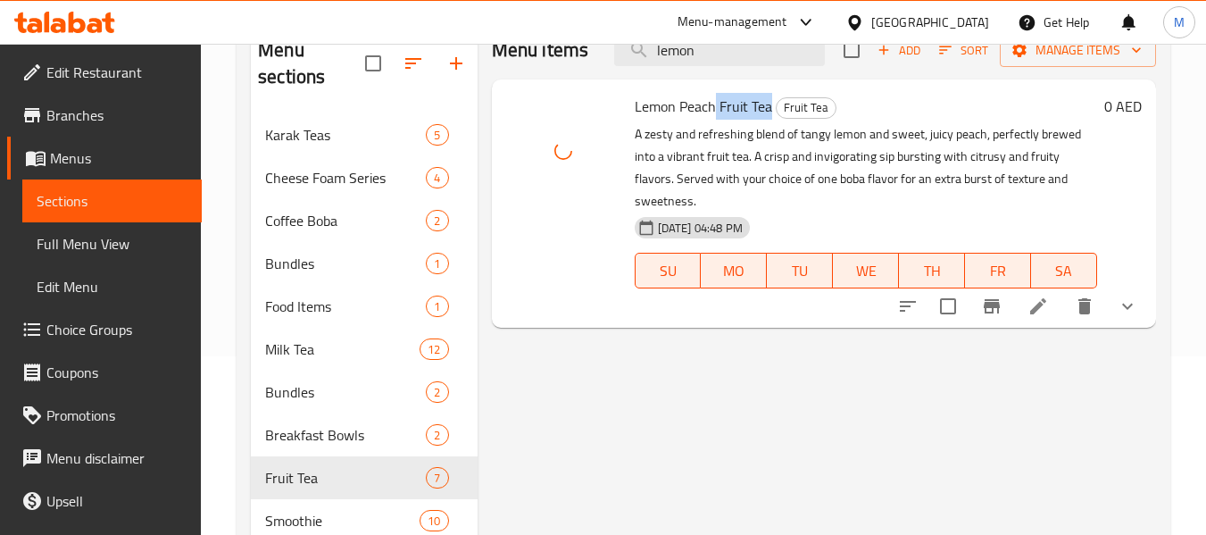
drag, startPoint x: 717, startPoint y: 102, endPoint x: 771, endPoint y: 114, distance: 55.0
click at [771, 114] on h6 "Lemon Peach Fruit Tea Fruit Tea" at bounding box center [866, 106] width 463 height 25
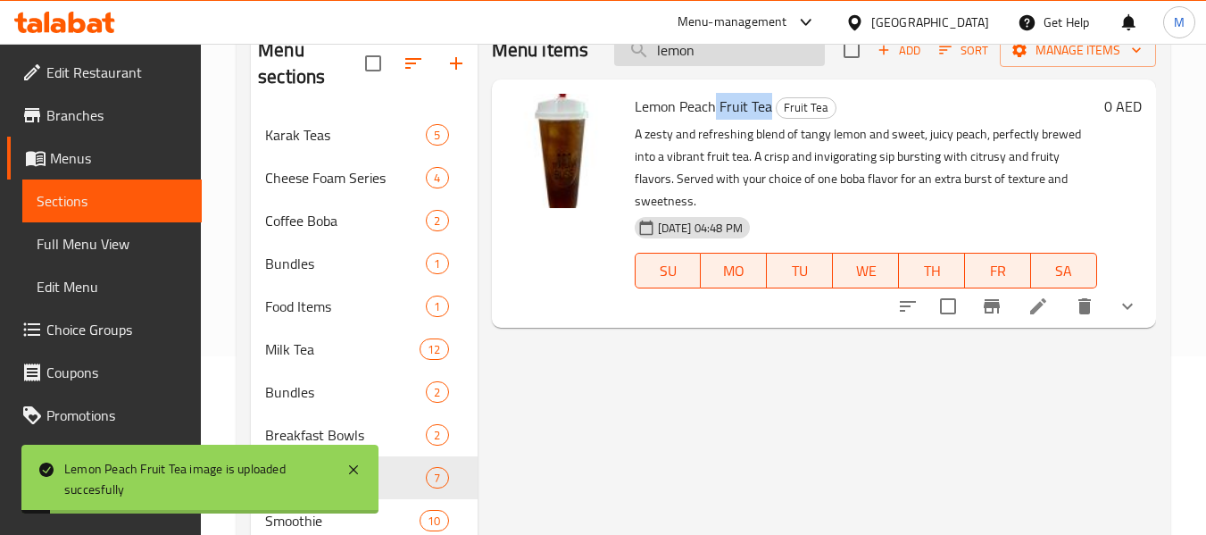
copy span "Fruit Tea"
click at [692, 62] on input "lemon" at bounding box center [719, 50] width 211 height 31
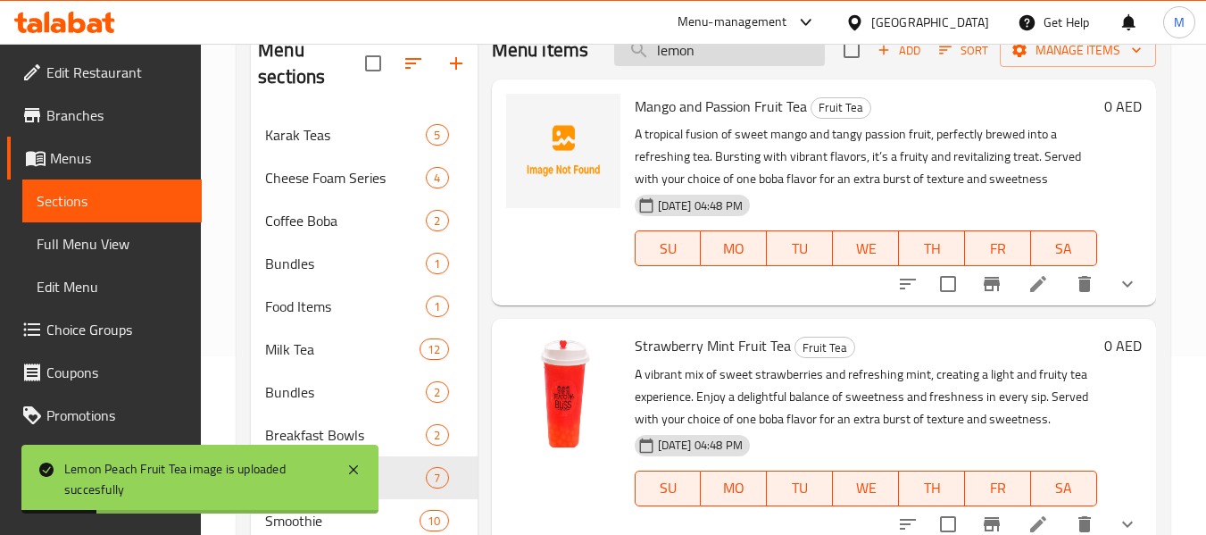
click at [692, 62] on input "lemon" at bounding box center [719, 50] width 211 height 31
paste input "Fruit Tea"
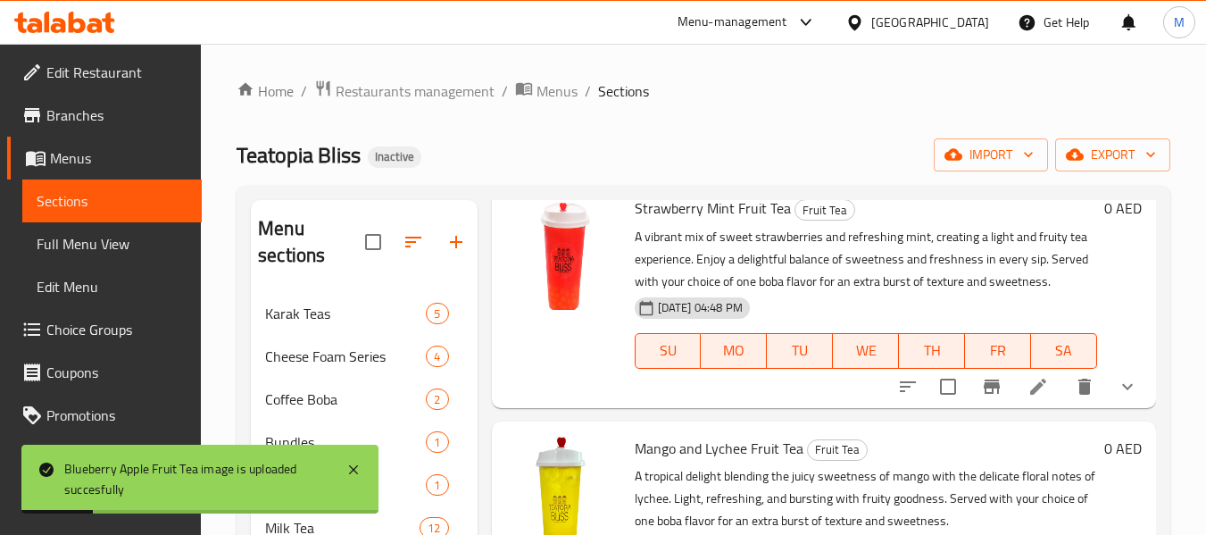
scroll to position [0, 0]
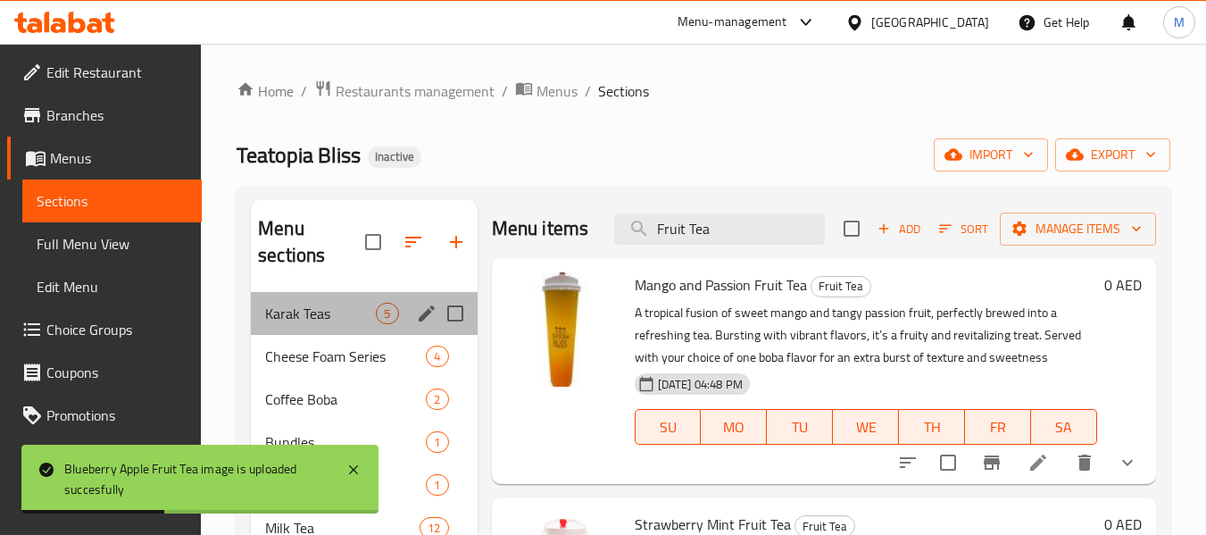
click at [301, 328] on div "Karak Teas 5" at bounding box center [364, 313] width 226 height 43
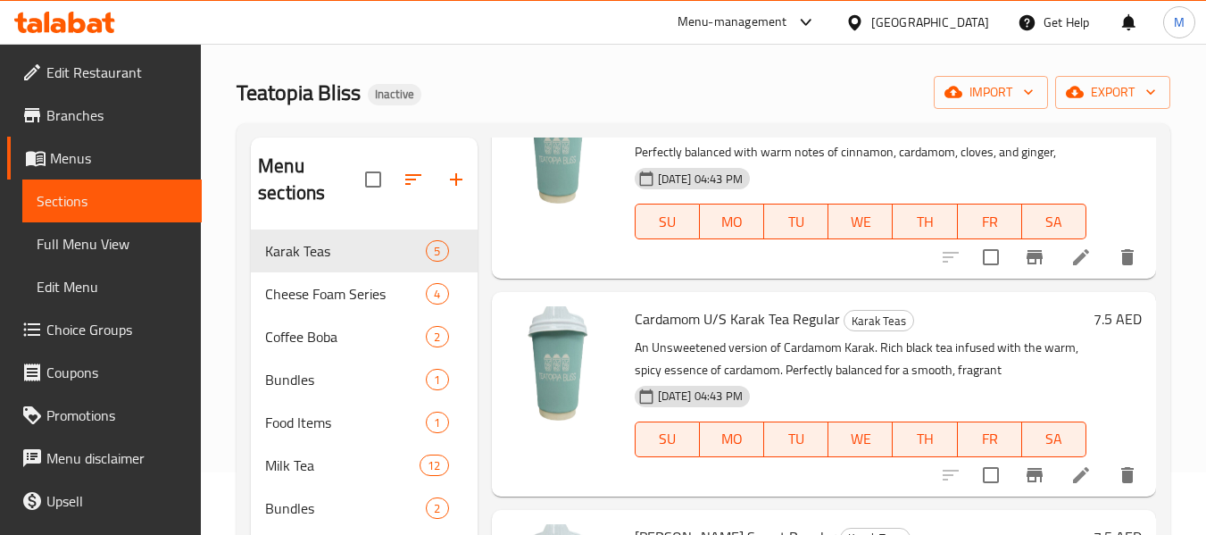
scroll to position [61, 0]
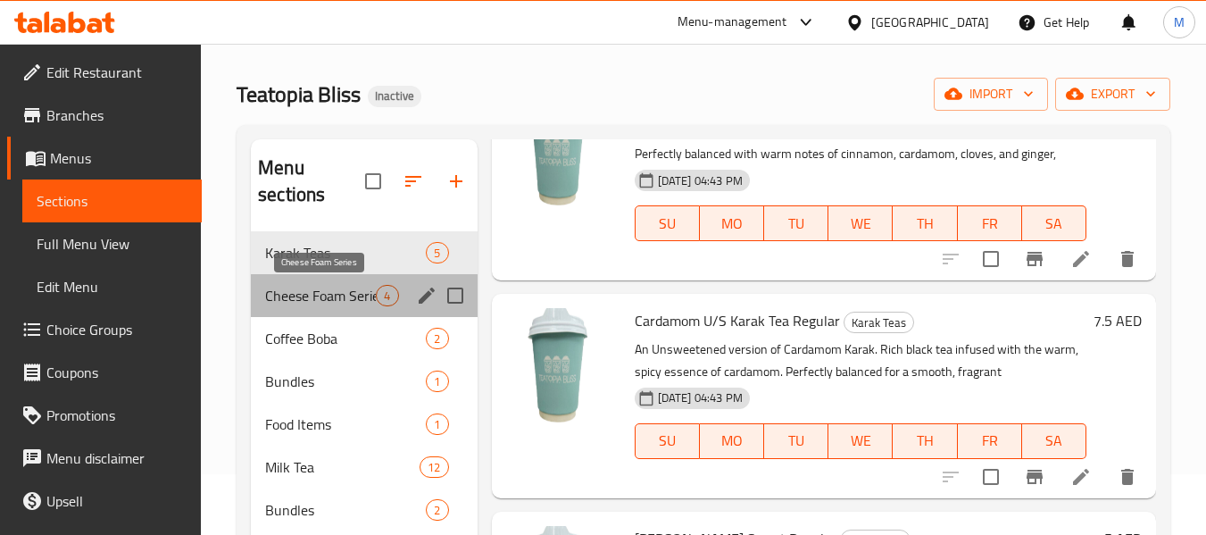
click at [321, 304] on span "Cheese Foam Series" at bounding box center [320, 295] width 111 height 21
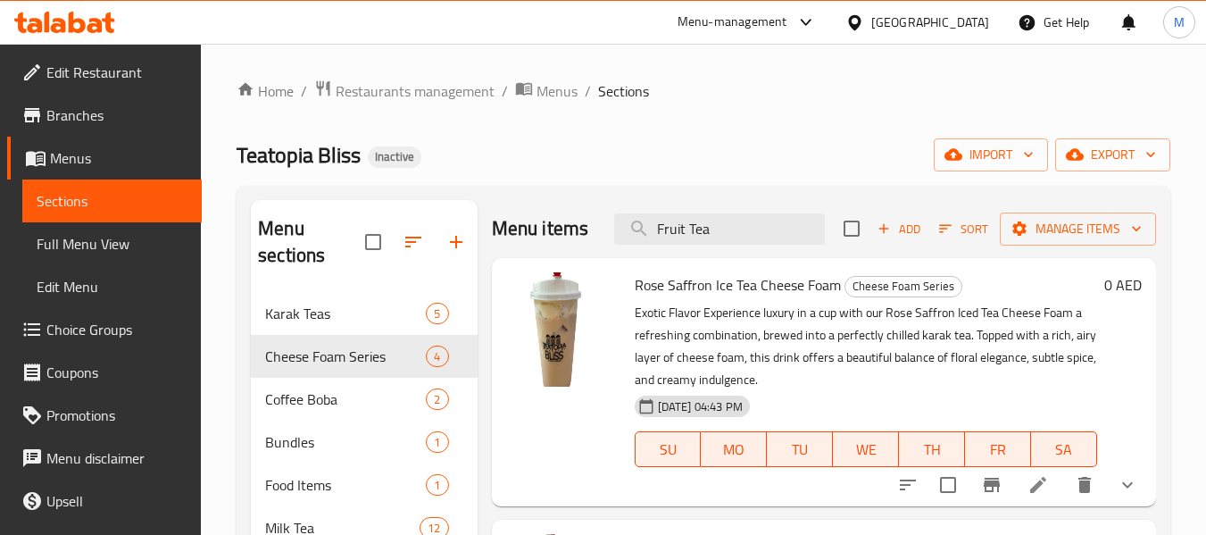
drag, startPoint x: 715, startPoint y: 252, endPoint x: 508, endPoint y: 233, distance: 208.0
click at [508, 233] on div "Menu items Fruit Tea Add Sort Manage items" at bounding box center [824, 229] width 664 height 58
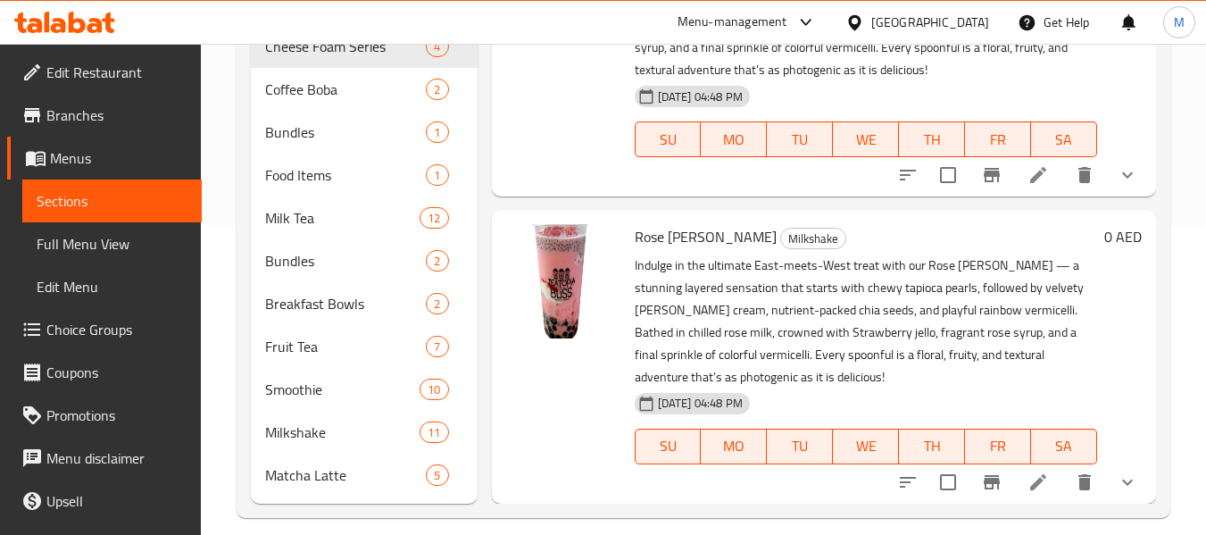
scroll to position [329, 0]
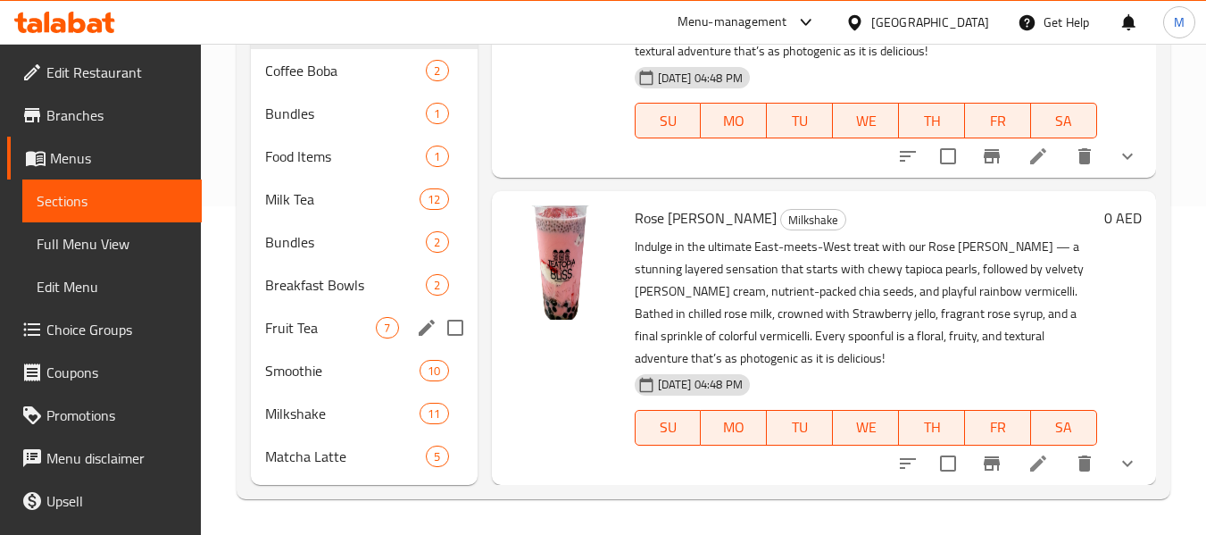
type input "falooda"
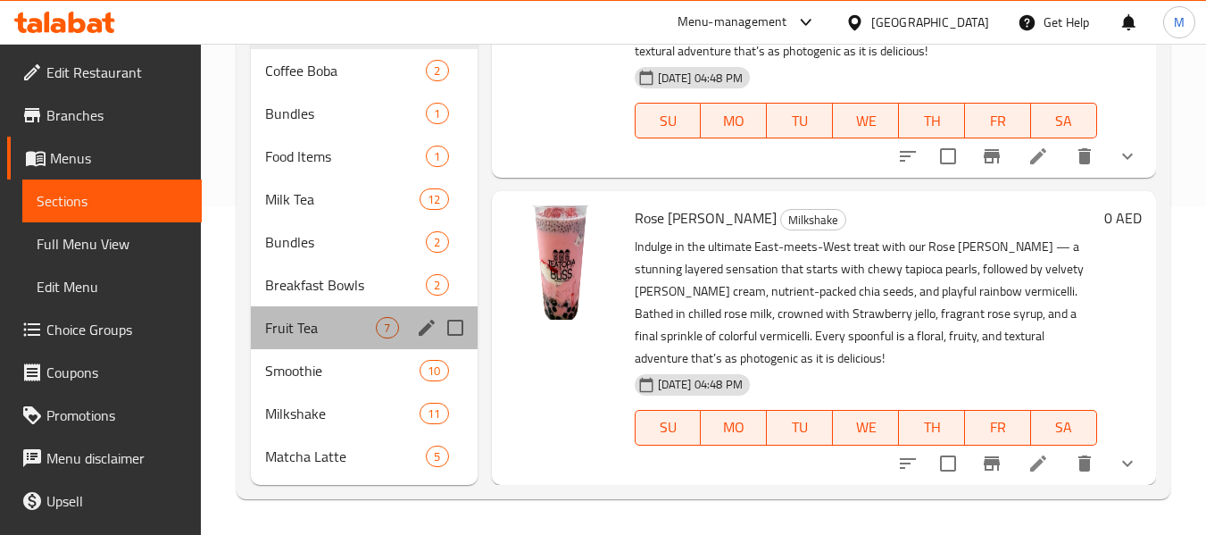
click at [279, 344] on div "Fruit Tea 7" at bounding box center [364, 327] width 226 height 43
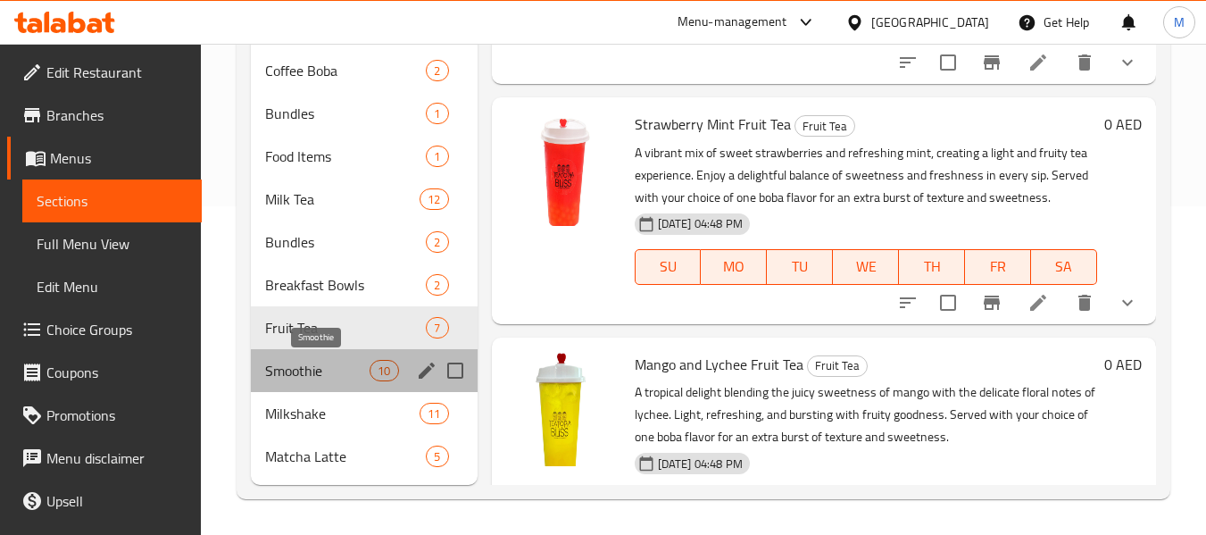
click at [297, 374] on span "Smoothie" at bounding box center [317, 370] width 104 height 21
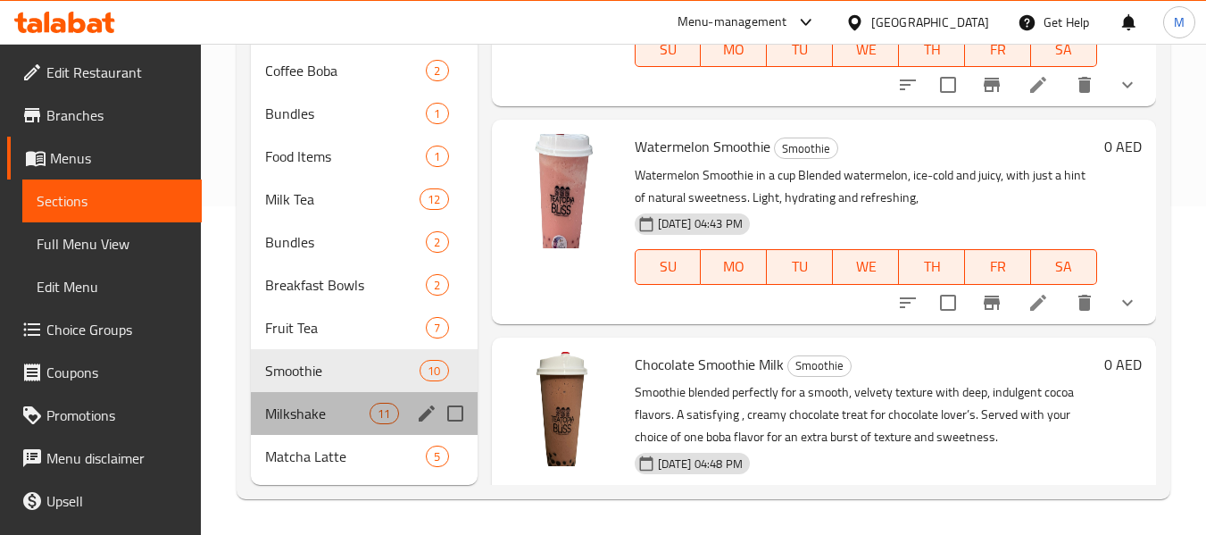
click at [305, 397] on div "Milkshake 11" at bounding box center [364, 413] width 226 height 43
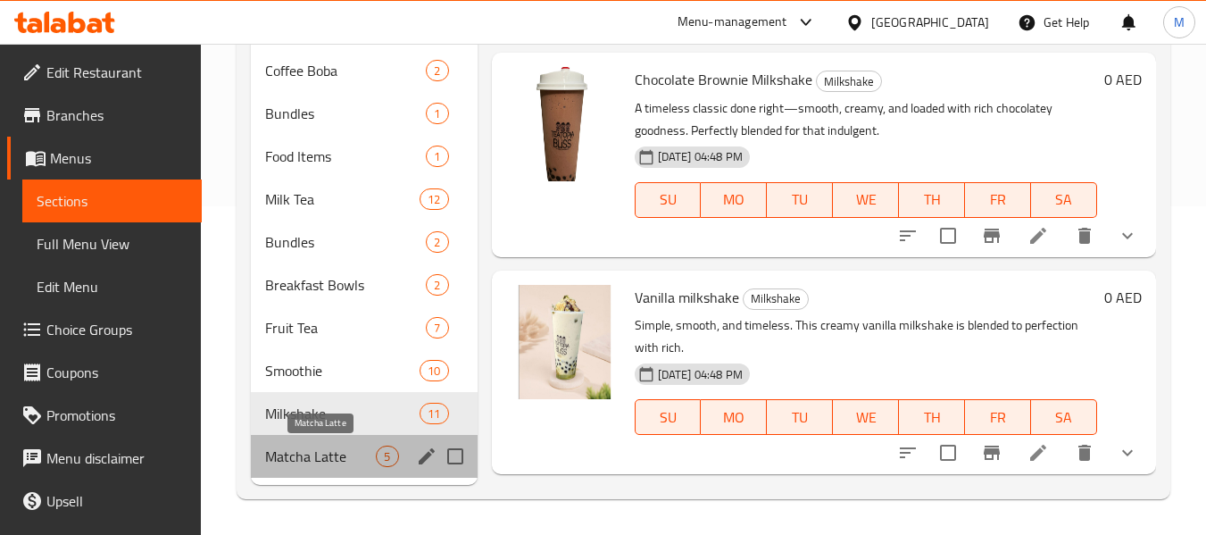
click at [311, 455] on span "Matcha Latte" at bounding box center [320, 456] width 111 height 21
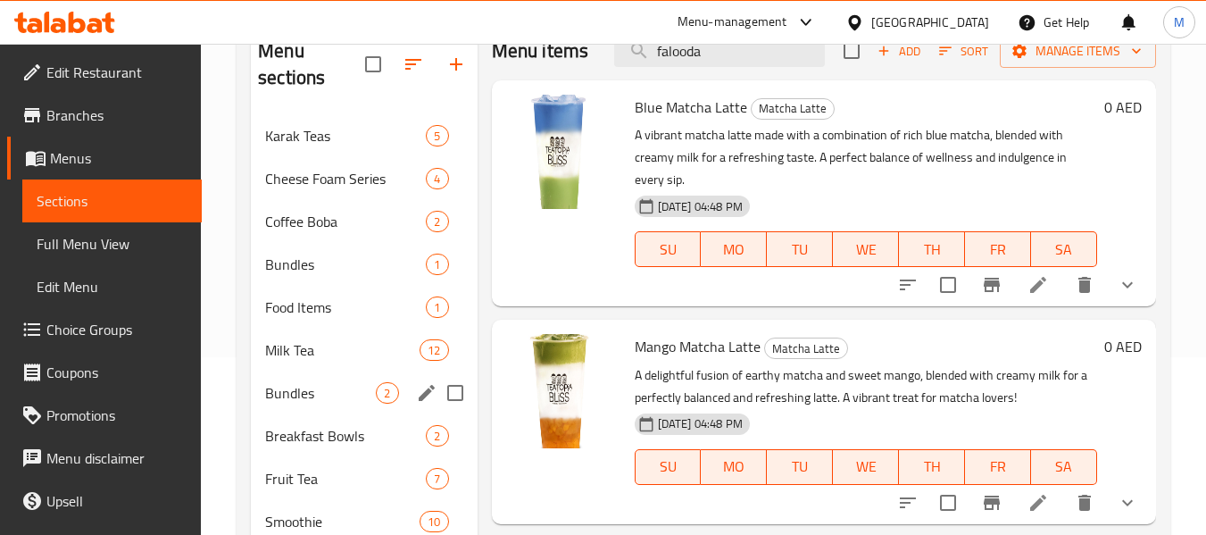
scroll to position [150, 0]
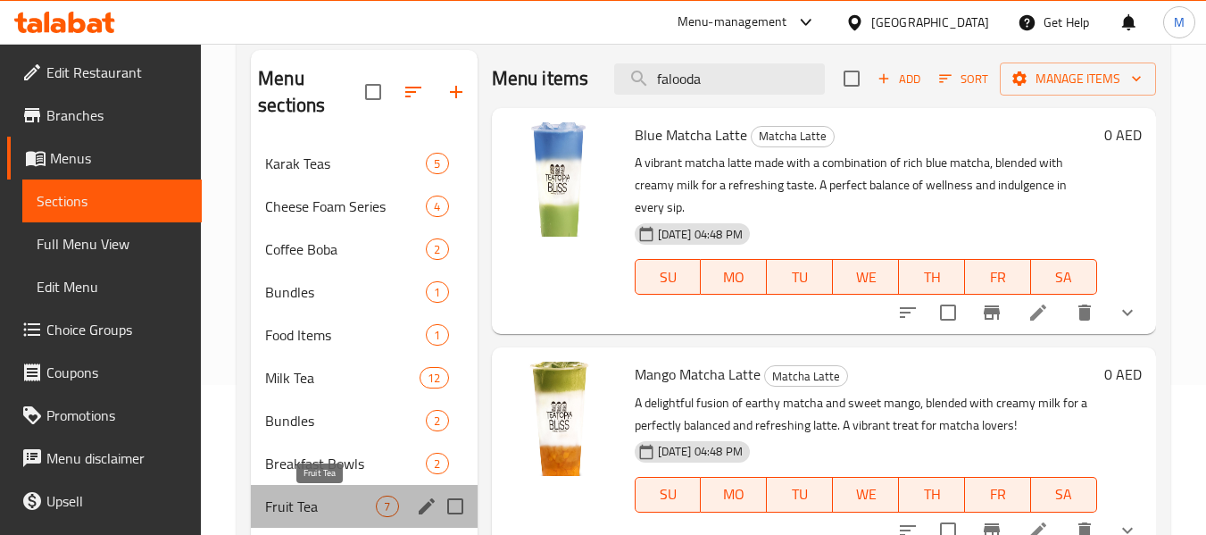
click at [330, 509] on span "Fruit Tea" at bounding box center [320, 506] width 111 height 21
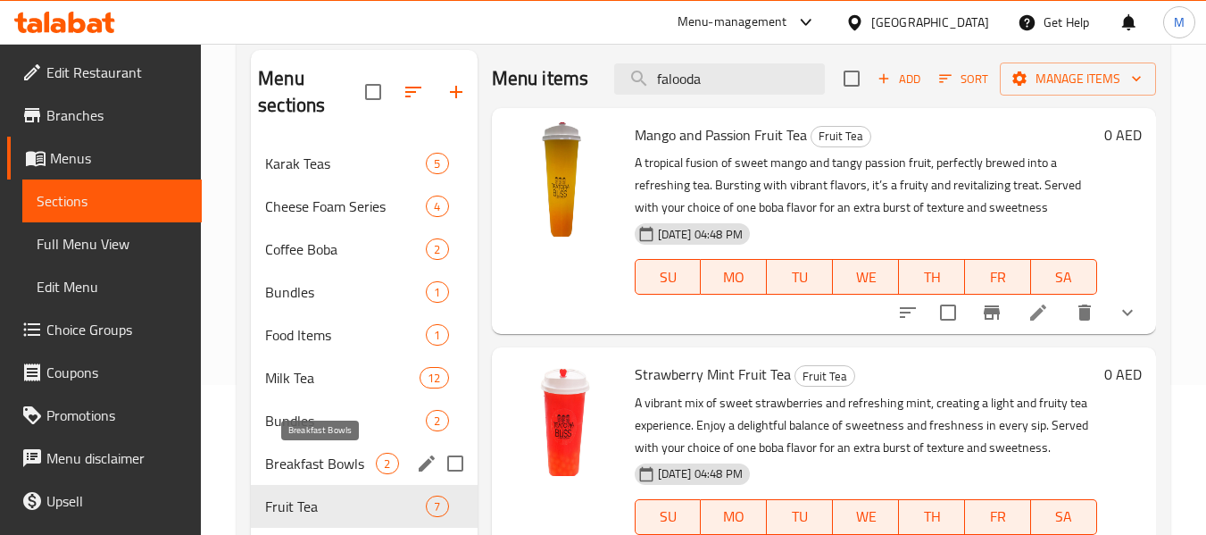
click at [325, 469] on span "Breakfast Bowls" at bounding box center [320, 463] width 111 height 21
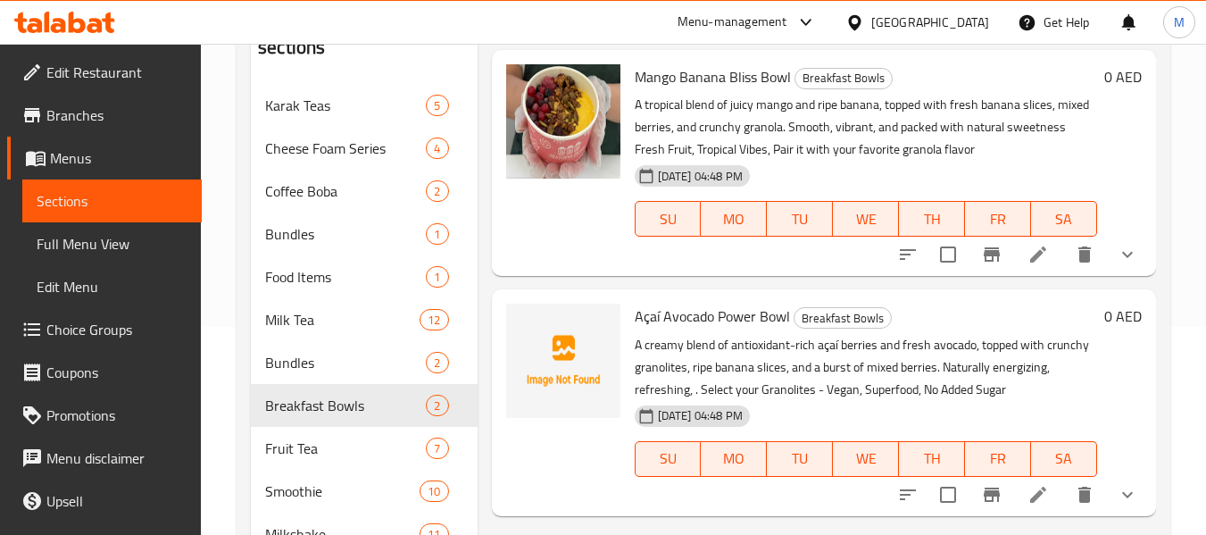
scroll to position [239, 0]
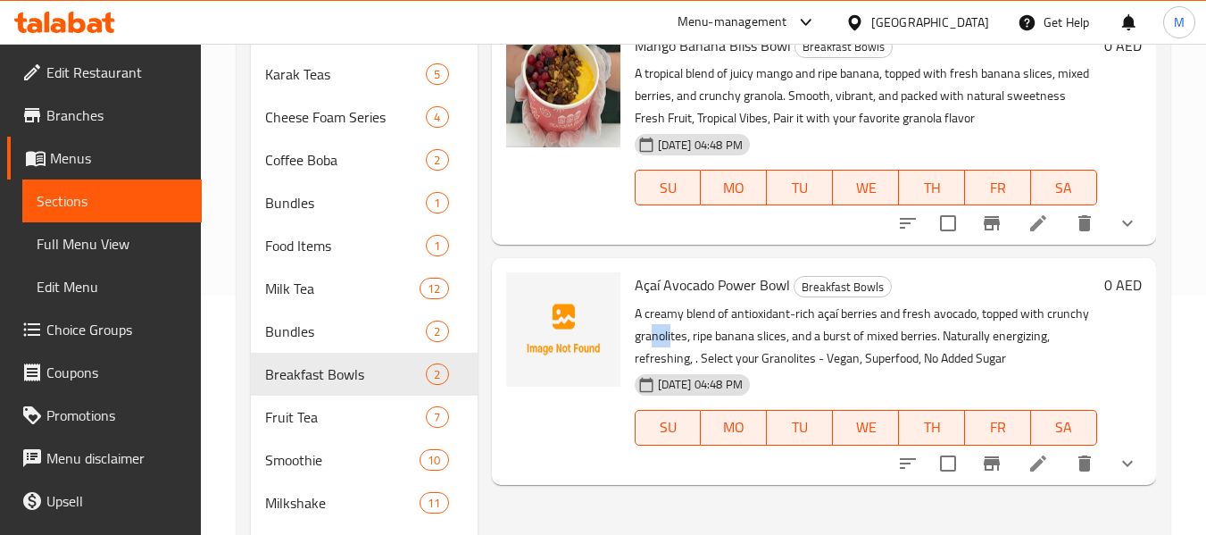
drag, startPoint x: 652, startPoint y: 337, endPoint x: 699, endPoint y: 339, distance: 47.4
click at [677, 337] on p "A creamy blend of antioxidant-rich açaí berries and fresh avocado, topped with …" at bounding box center [866, 336] width 463 height 67
drag, startPoint x: 753, startPoint y: 339, endPoint x: 804, endPoint y: 338, distance: 50.9
click at [803, 338] on p "A creamy blend of antioxidant-rich açaí berries and fresh avocado, topped with …" at bounding box center [866, 336] width 463 height 67
drag, startPoint x: 914, startPoint y: 338, endPoint x: 937, endPoint y: 338, distance: 22.3
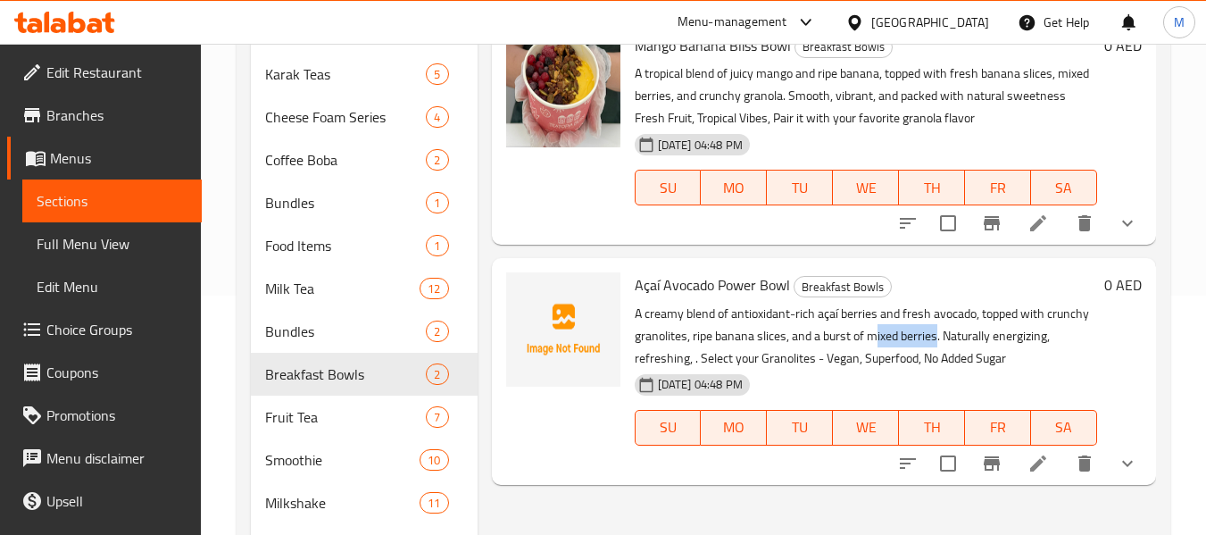
click at [937, 338] on p "A creamy blend of antioxidant-rich açaí berries and fresh avocado, topped with …" at bounding box center [866, 336] width 463 height 67
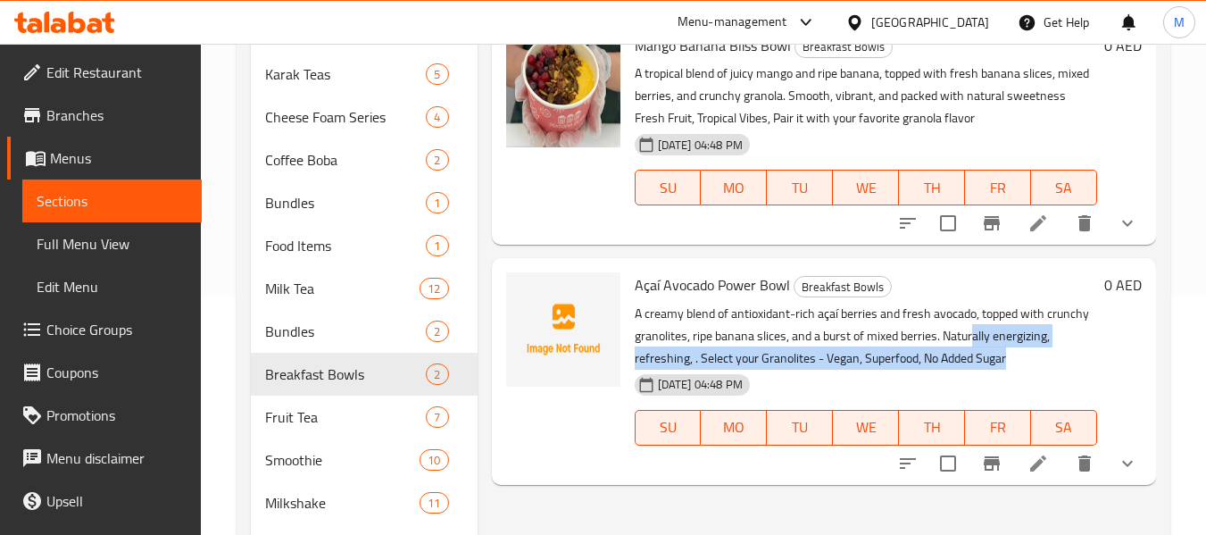
drag, startPoint x: 973, startPoint y: 343, endPoint x: 1013, endPoint y: 355, distance: 41.2
click at [1026, 351] on p "A creamy blend of antioxidant-rich açaí berries and fresh avocado, topped with …" at bounding box center [866, 336] width 463 height 67
click at [547, 294] on span "upload picture" at bounding box center [531, 297] width 36 height 21
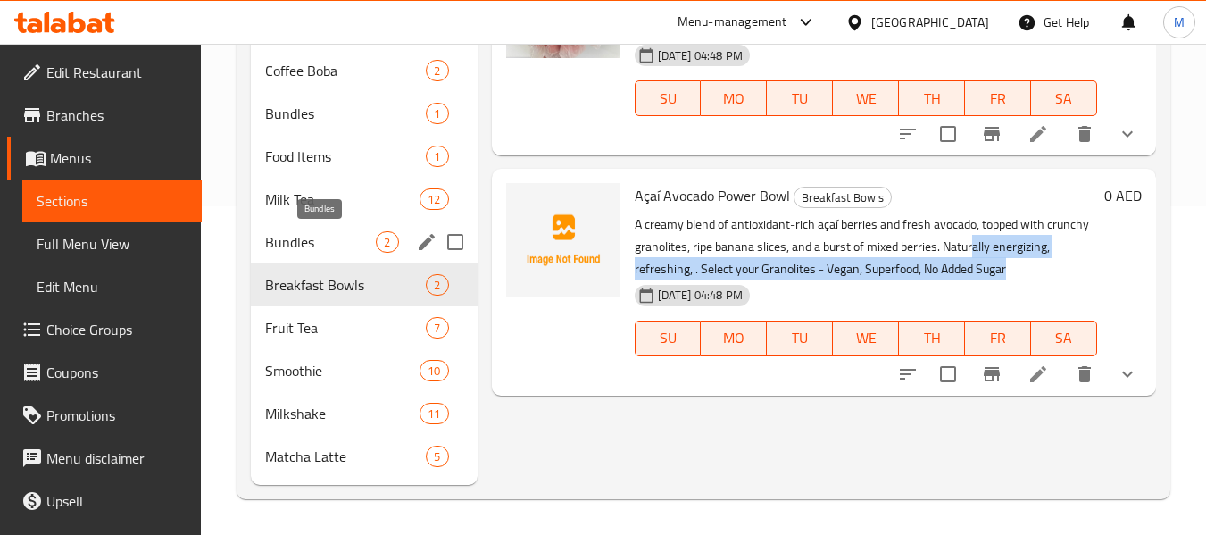
click at [293, 232] on span "Bundles" at bounding box center [320, 241] width 111 height 21
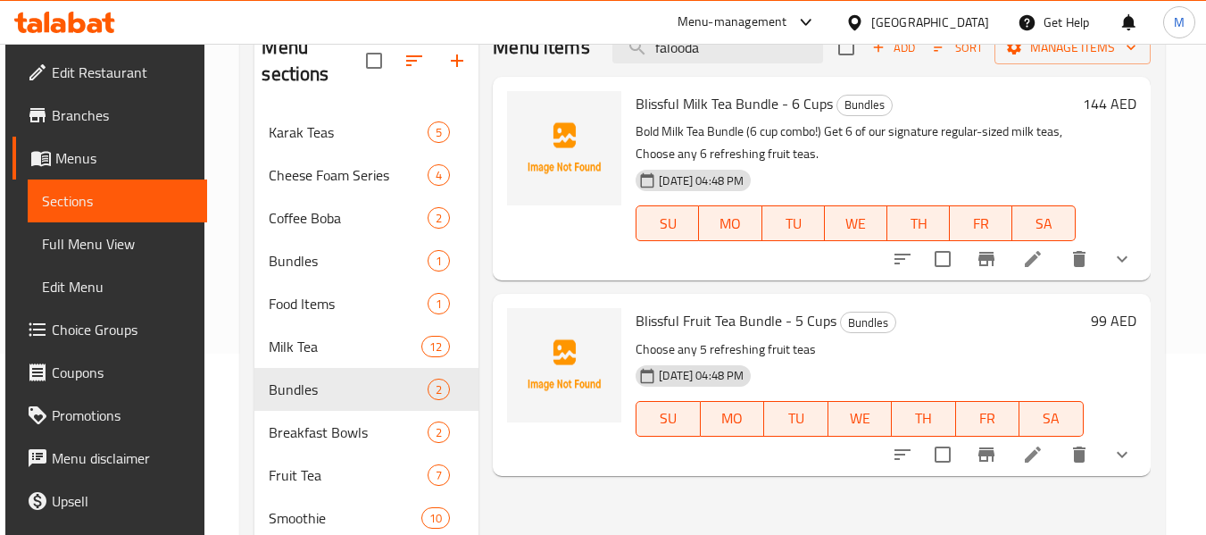
scroll to position [150, 0]
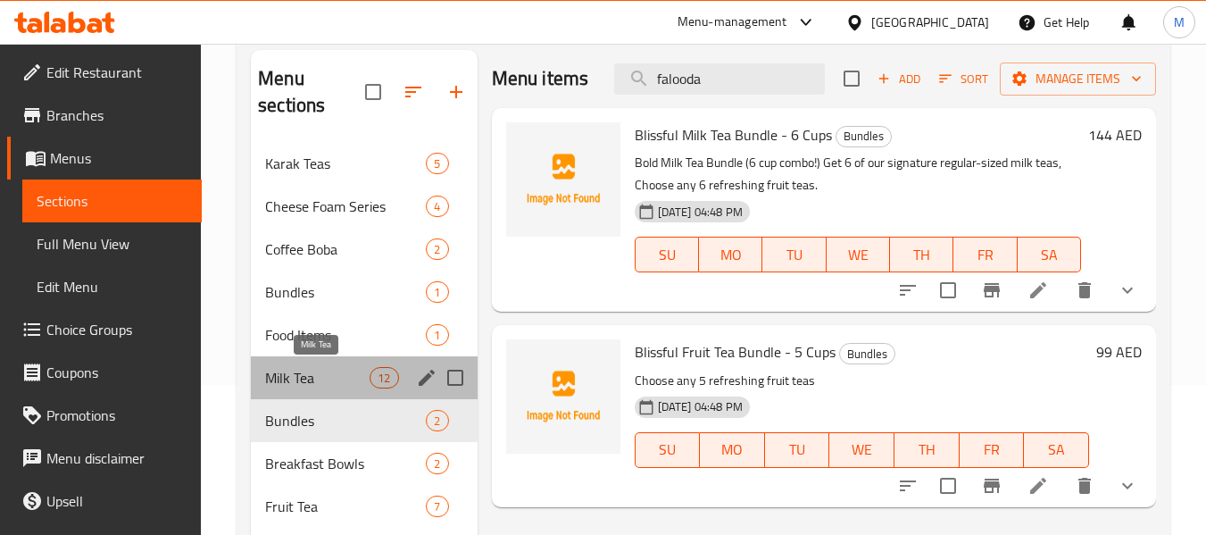
click at [303, 367] on span "Milk Tea" at bounding box center [317, 377] width 104 height 21
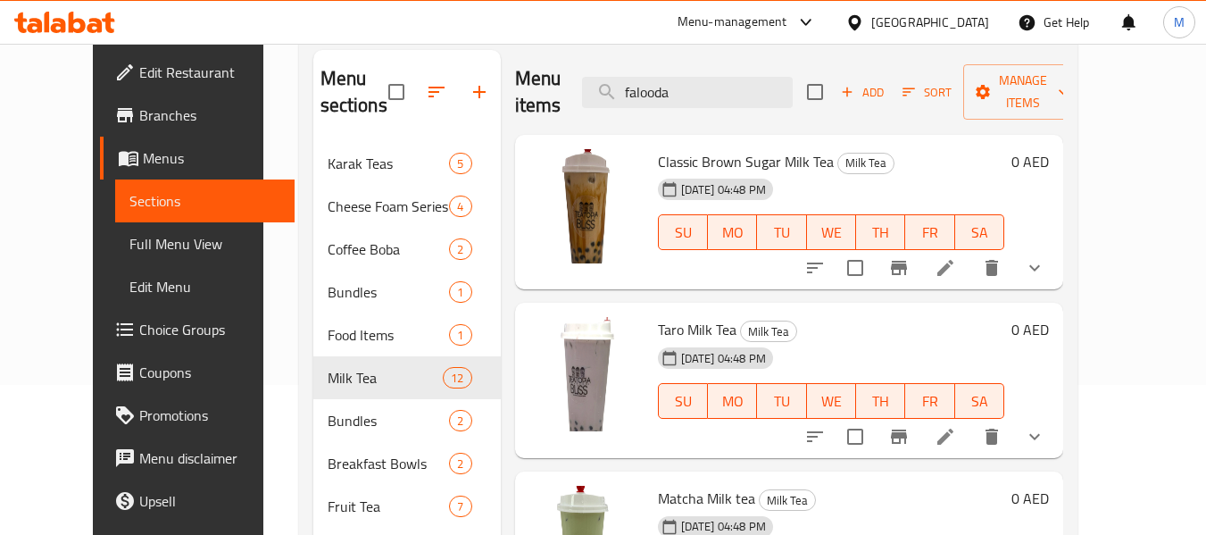
scroll to position [357, 0]
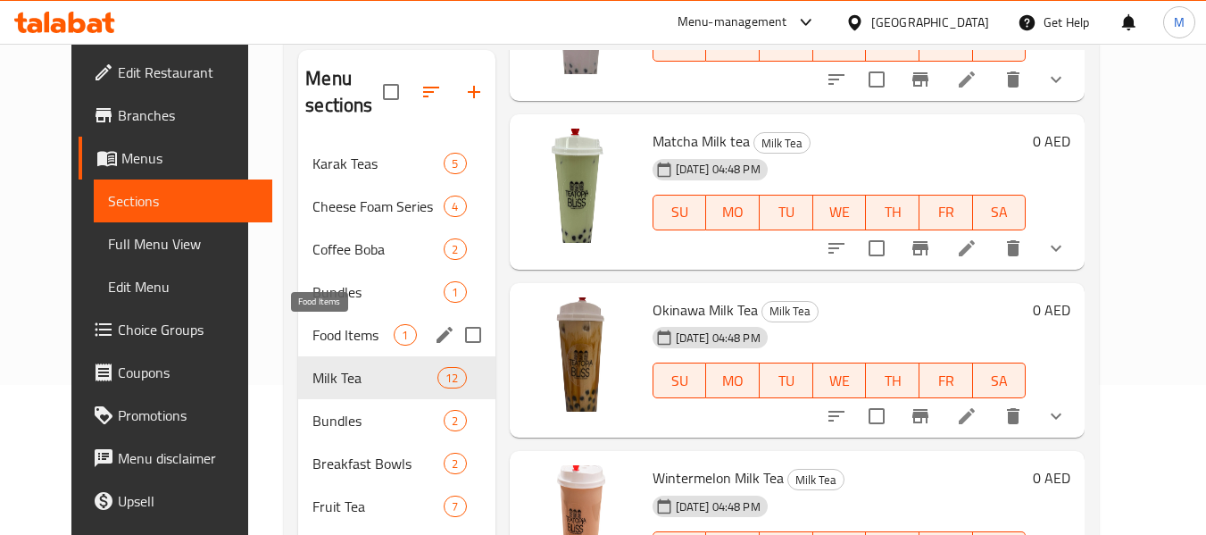
click at [313, 325] on span "Food Items" at bounding box center [353, 334] width 81 height 21
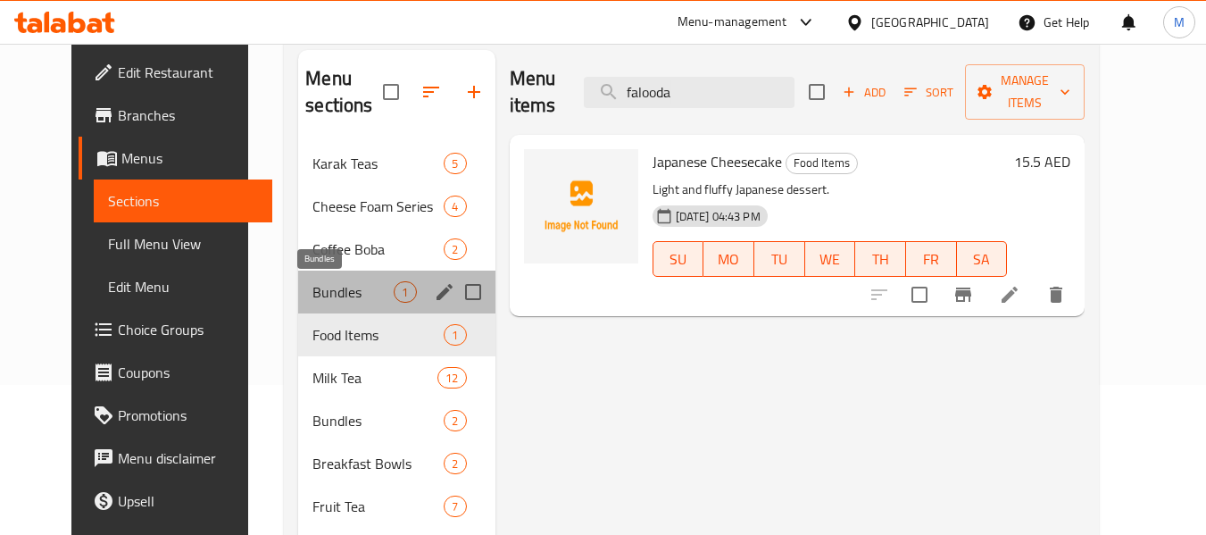
click at [315, 300] on span "Bundles" at bounding box center [353, 291] width 81 height 21
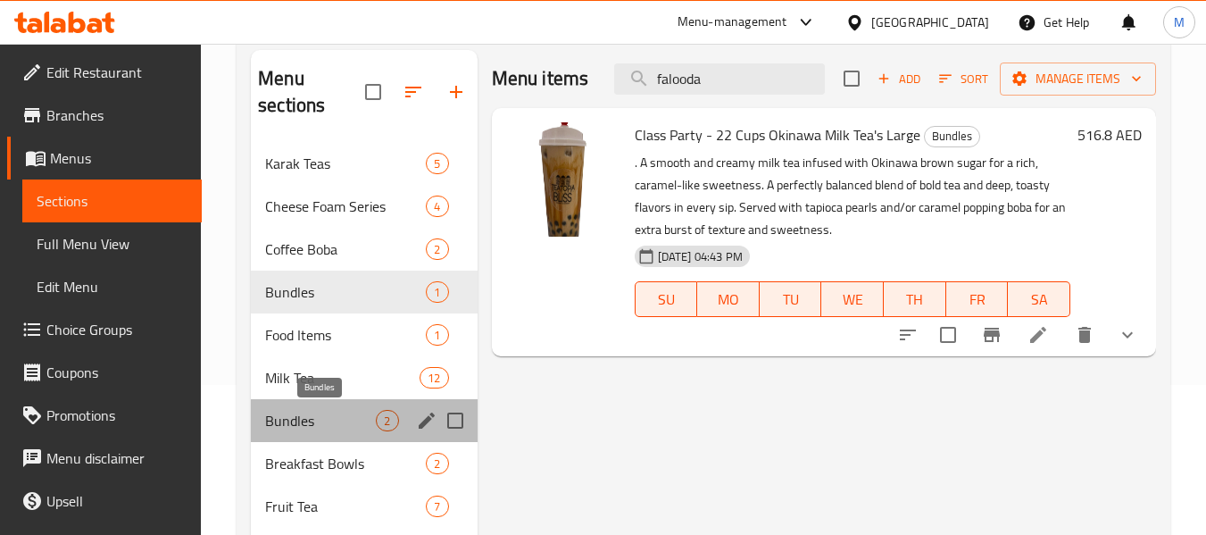
click at [319, 416] on span "Bundles" at bounding box center [320, 420] width 111 height 21
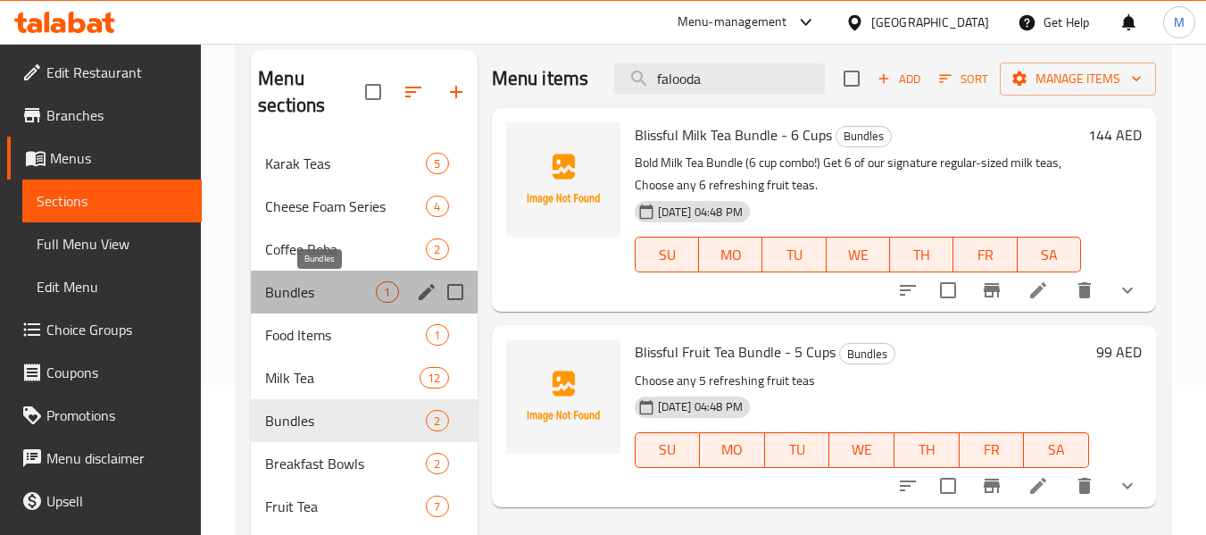
click at [342, 292] on span "Bundles" at bounding box center [320, 291] width 111 height 21
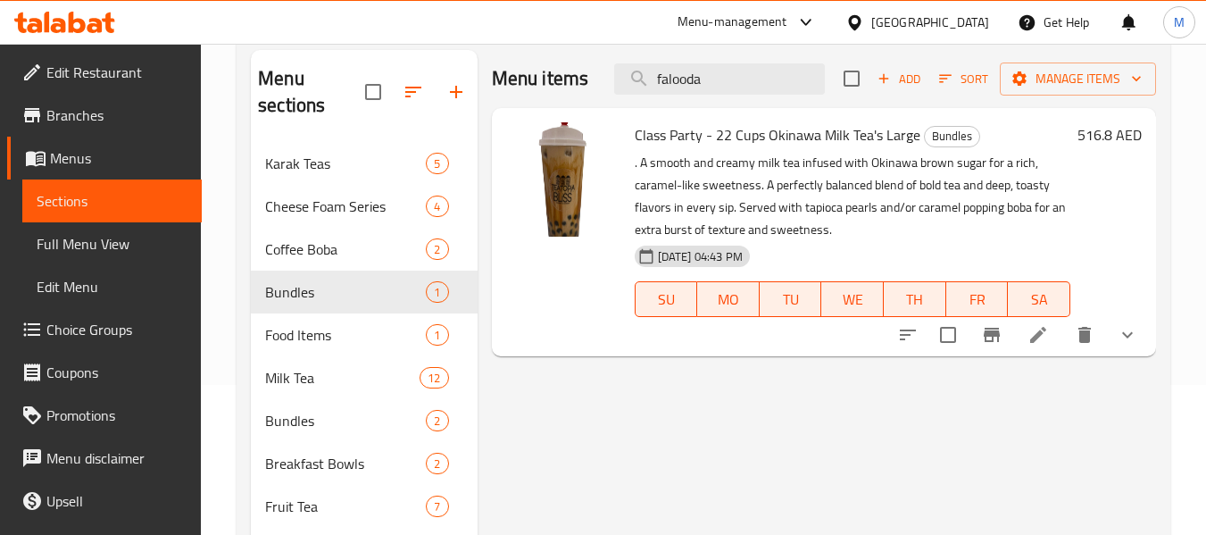
click at [722, 142] on span "Class Party - 22 Cups Okinawa Milk Tea's Large" at bounding box center [778, 134] width 286 height 27
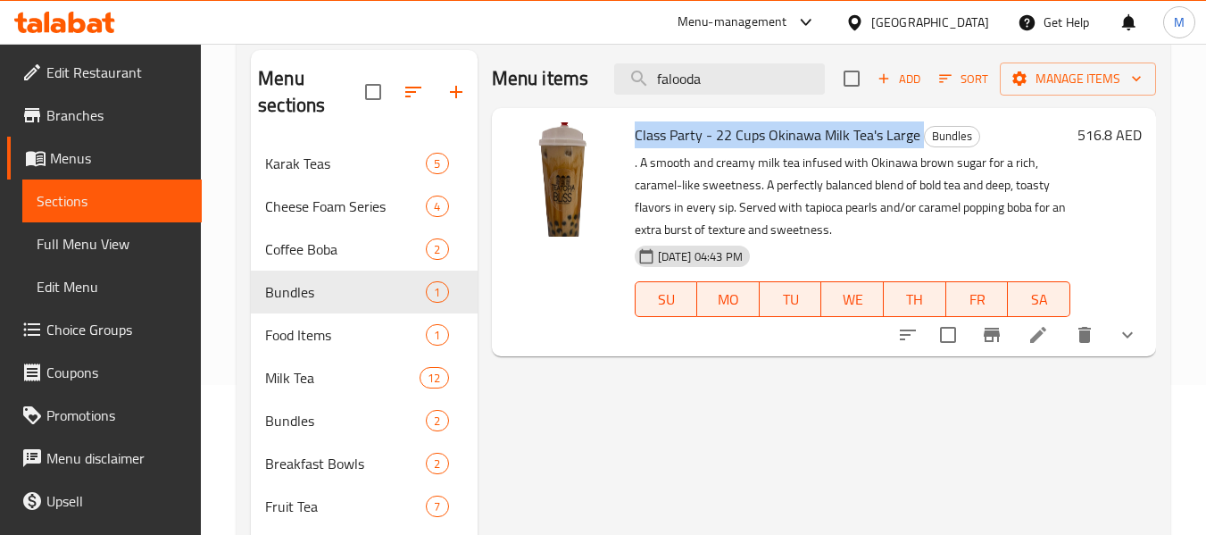
click at [722, 142] on span "Class Party - 22 Cups Okinawa Milk Tea's Large" at bounding box center [778, 134] width 286 height 27
click at [1046, 329] on icon at bounding box center [1038, 334] width 21 height 21
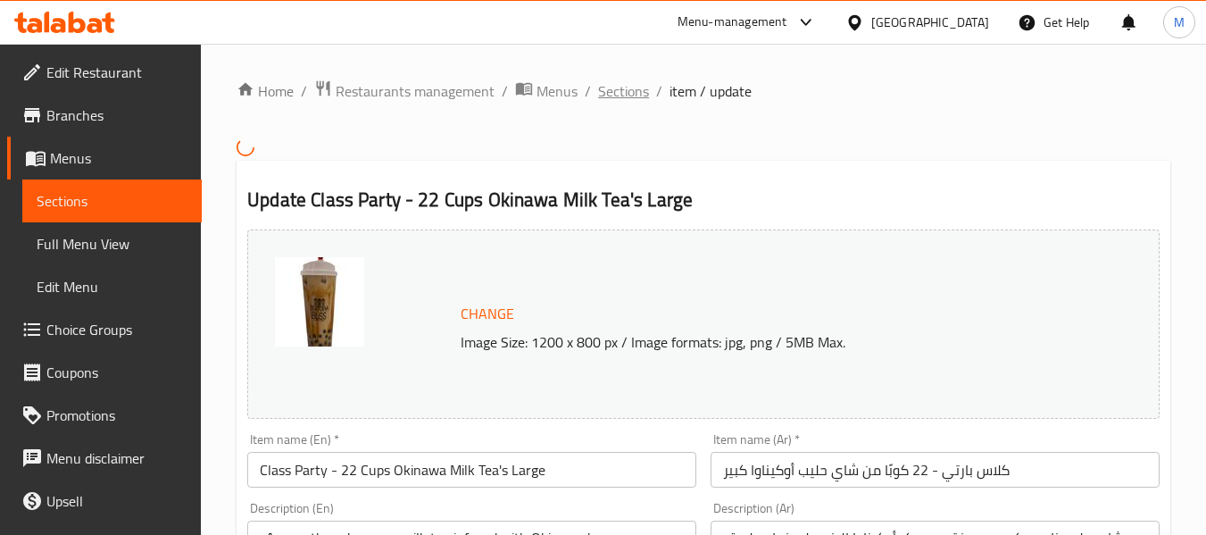
click at [606, 89] on span "Sections" at bounding box center [623, 90] width 51 height 21
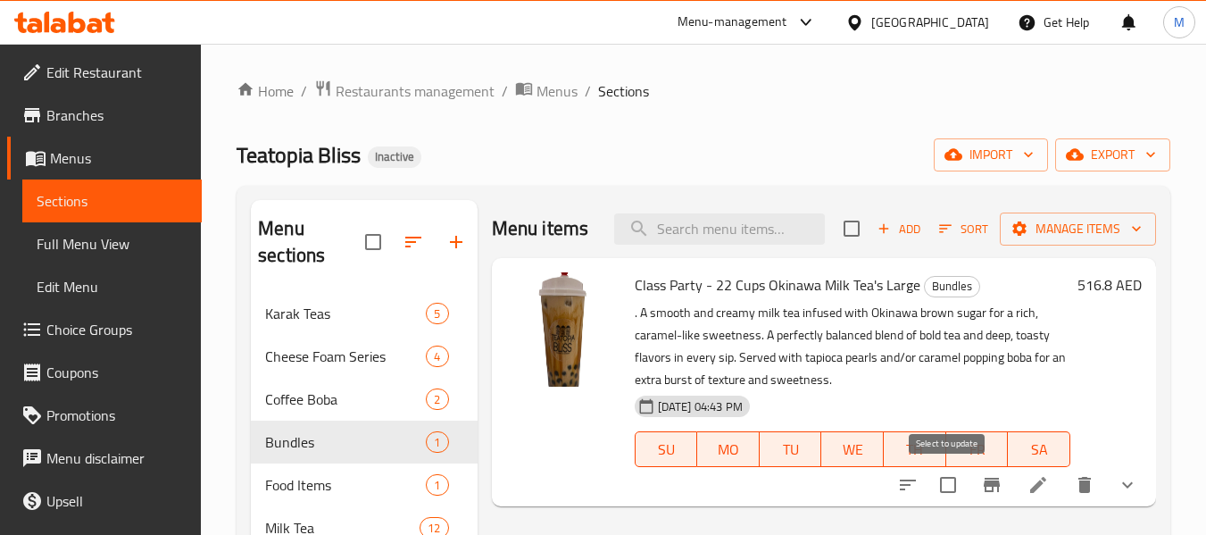
click at [939, 493] on input "checkbox" at bounding box center [949, 485] width 38 height 38
checkbox input "true"
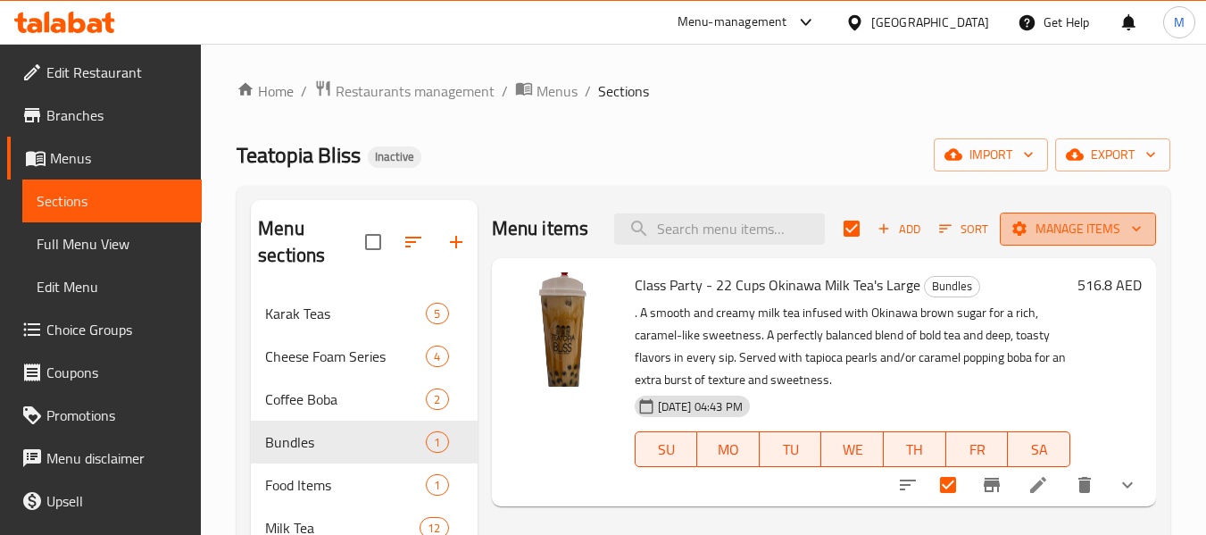
click at [1073, 238] on span "Manage items" at bounding box center [1078, 229] width 128 height 22
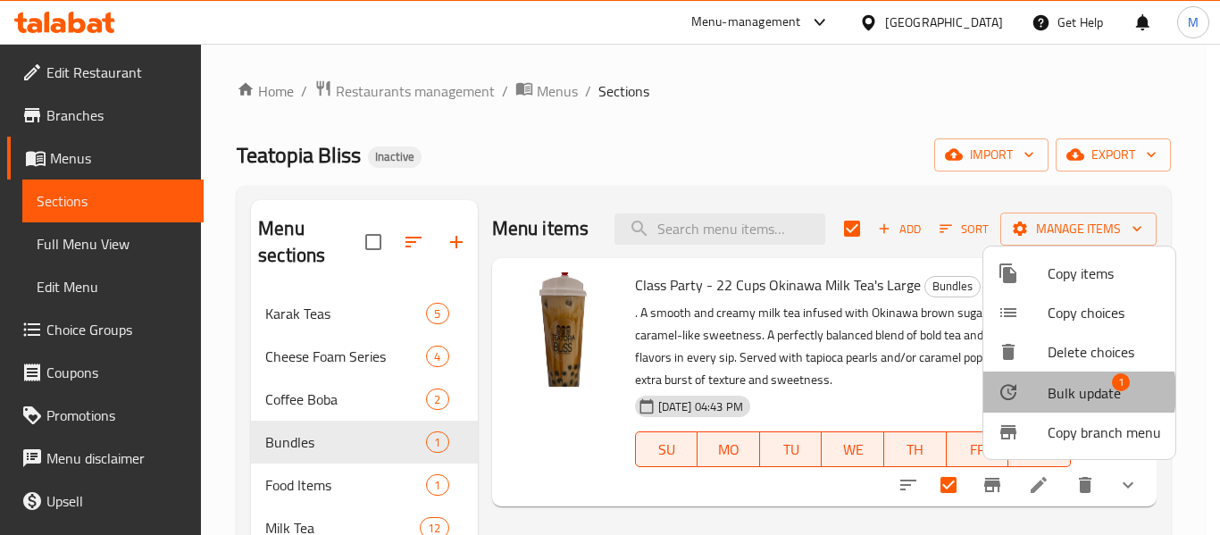
click at [1056, 392] on span "Bulk update" at bounding box center [1083, 392] width 73 height 21
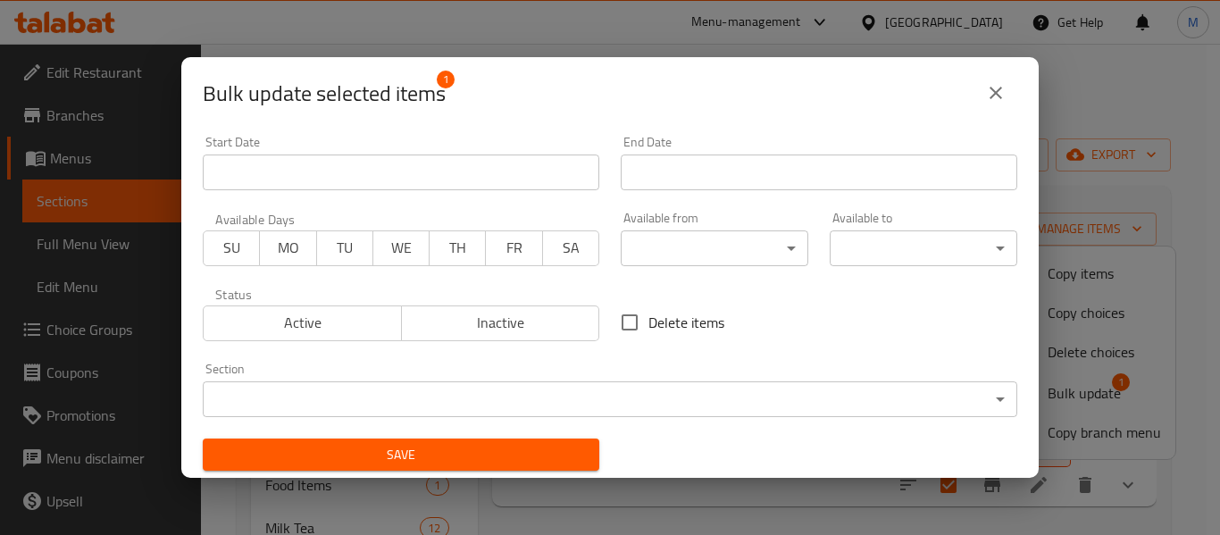
click at [324, 163] on input "Start Date" at bounding box center [401, 172] width 396 height 36
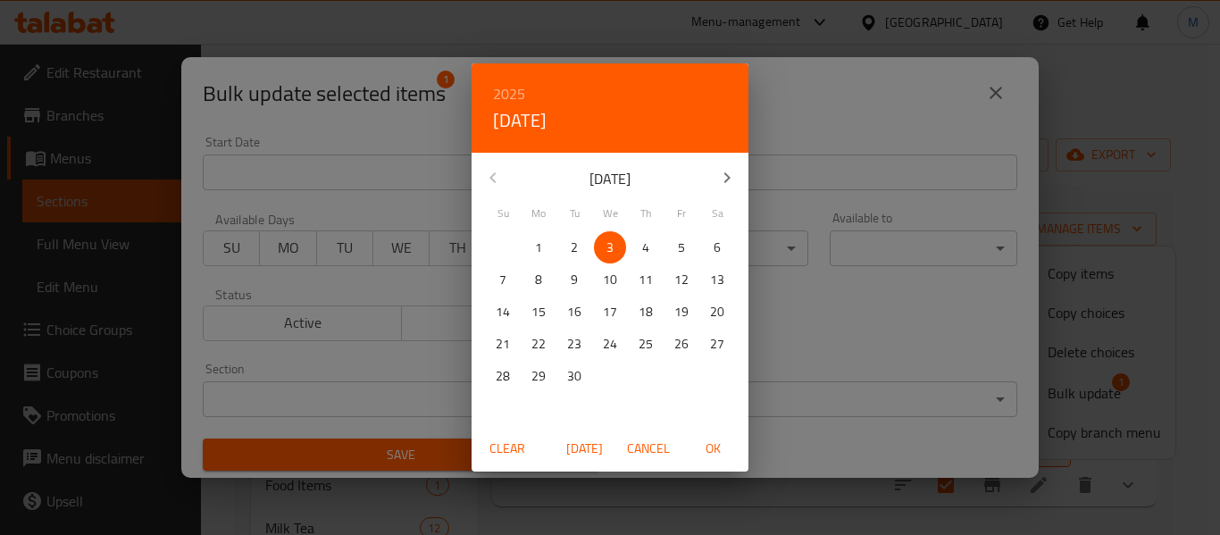
click at [309, 393] on div "2025 Wed, Sep 3 September 2025 Su Mo Tu We Th Fr Sa 31 1 2 3 4 5 6 7 8 9 10 11 …" at bounding box center [610, 267] width 1220 height 535
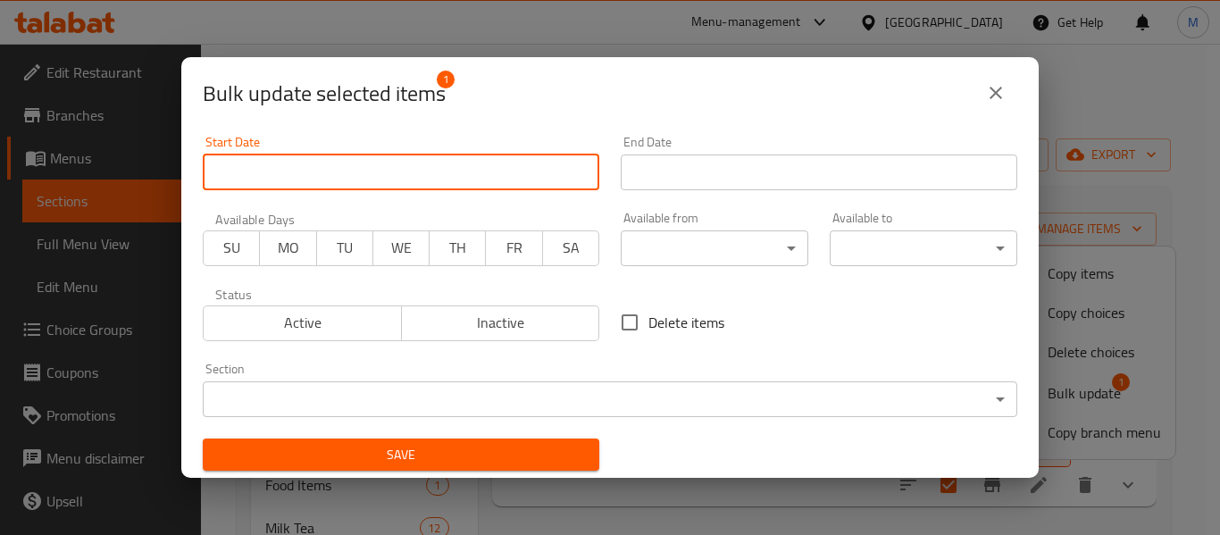
click at [275, 387] on body "​ Menu-management United Arab Emirates Get Help M Edit Restaurant Branches Menu…" at bounding box center [610, 289] width 1220 height 491
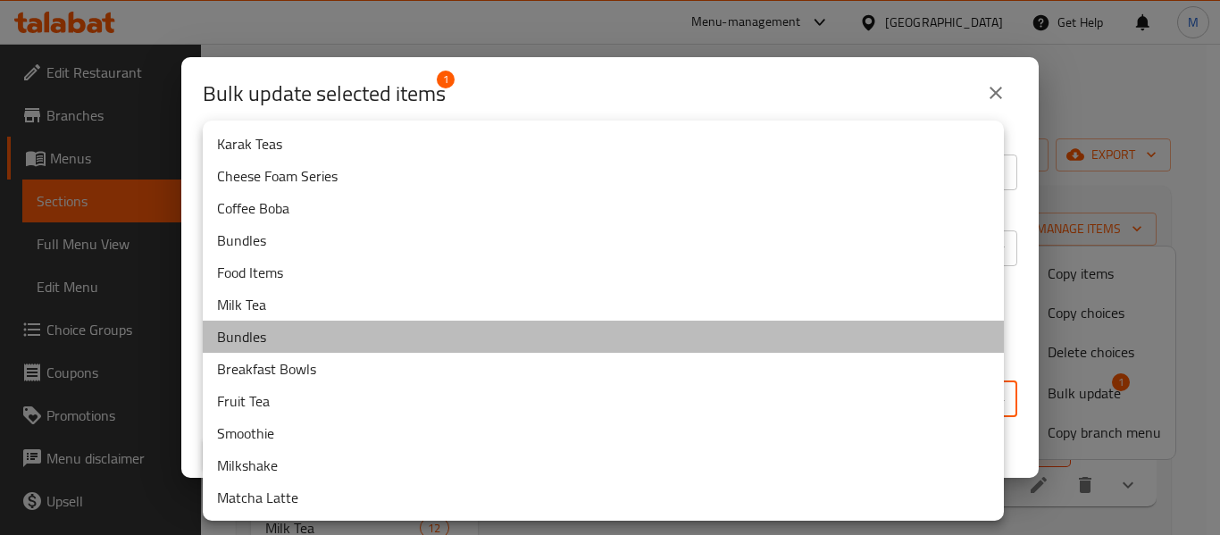
click at [279, 342] on li "Bundles" at bounding box center [603, 337] width 801 height 32
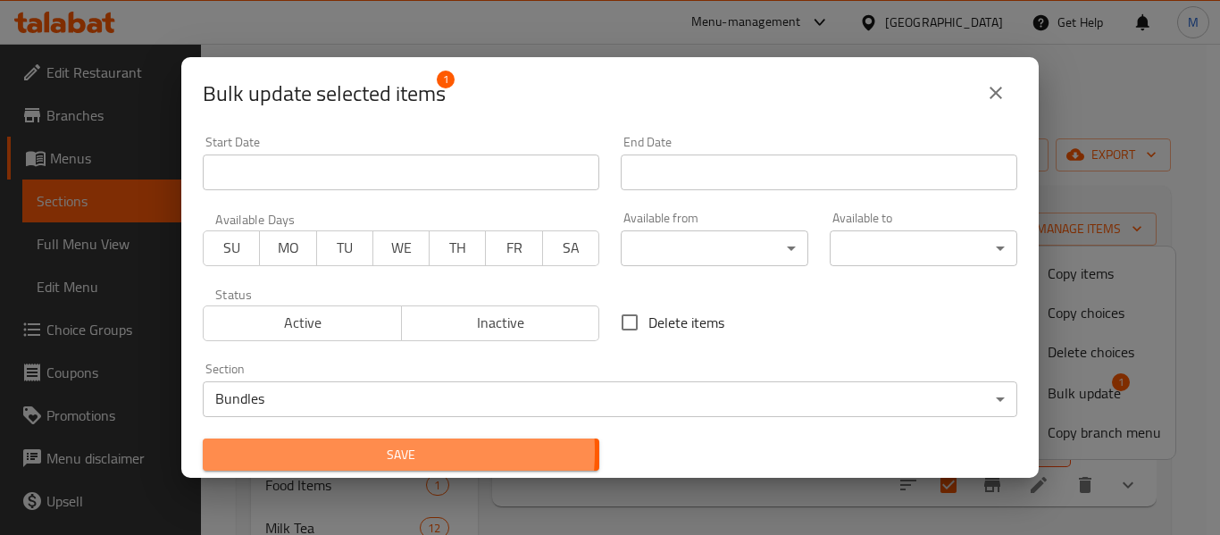
click at [340, 451] on span "Save" at bounding box center [401, 455] width 368 height 22
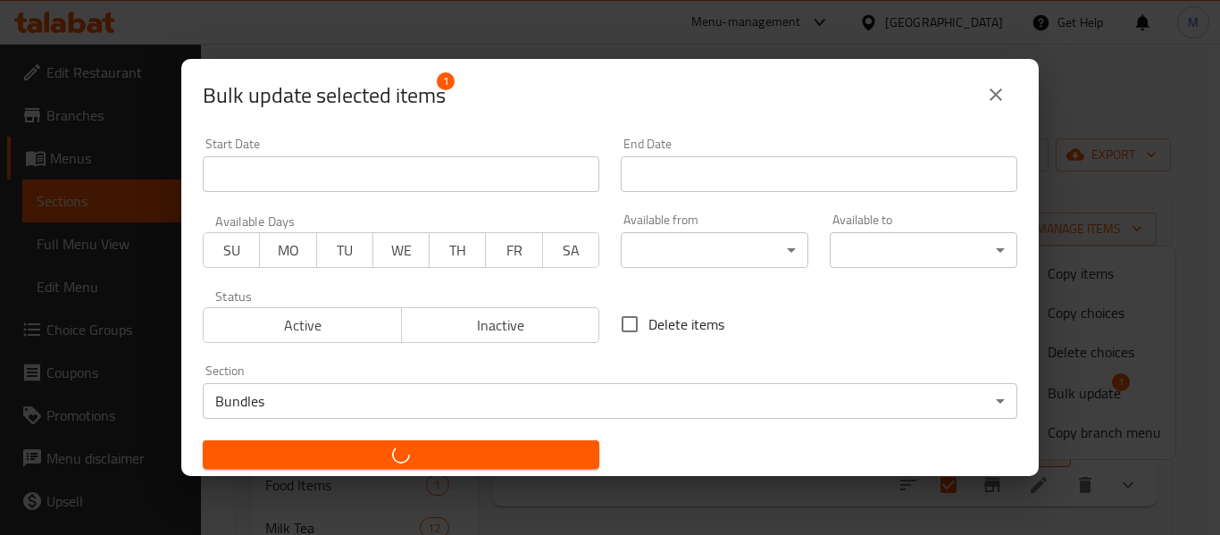
checkbox input "false"
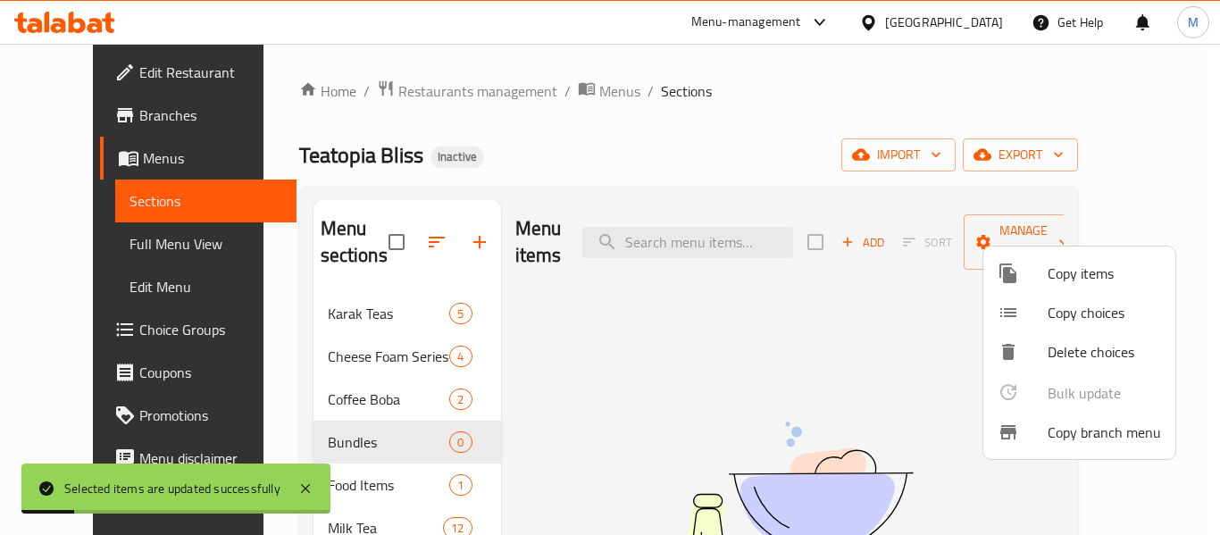
drag, startPoint x: 399, startPoint y: 441, endPoint x: 443, endPoint y: 429, distance: 45.5
click at [398, 441] on div at bounding box center [610, 267] width 1220 height 535
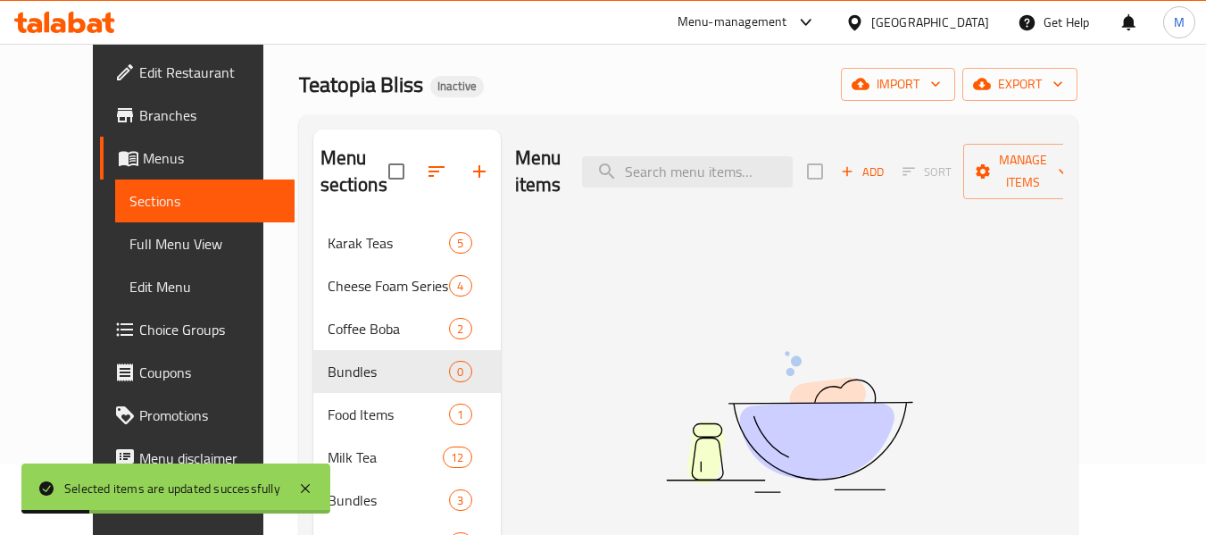
scroll to position [179, 0]
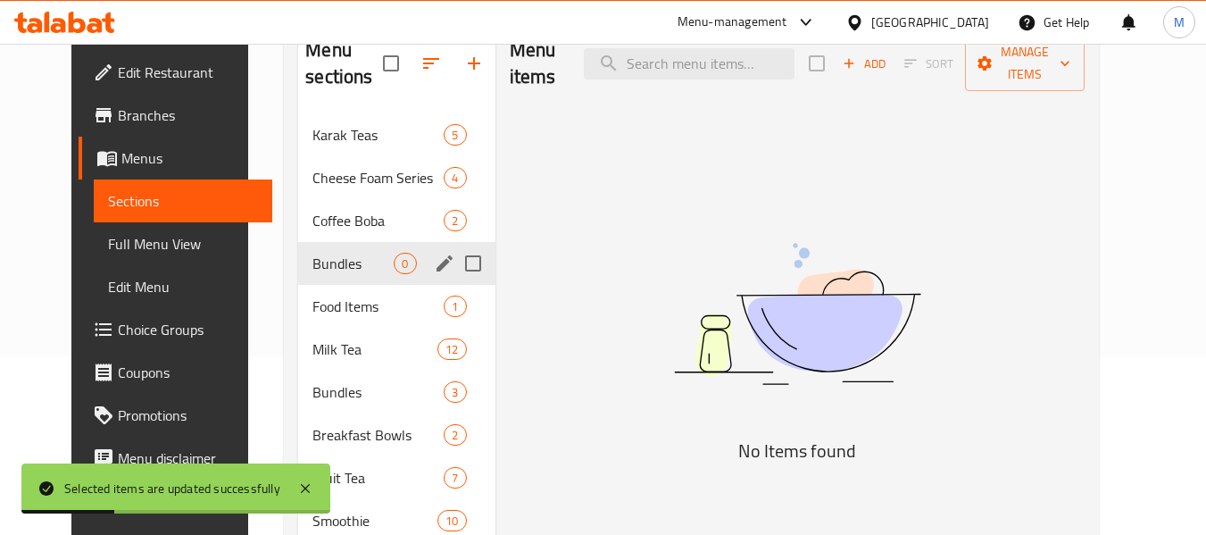
click at [458, 260] on input "Menu sections" at bounding box center [474, 264] width 38 height 38
checkbox input "true"
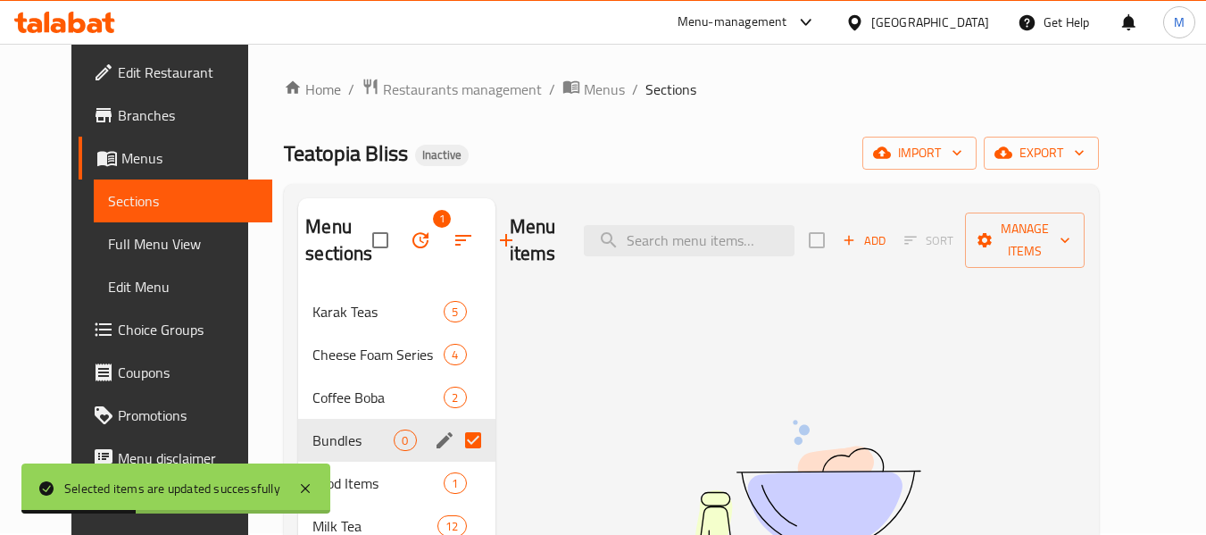
scroll to position [0, 0]
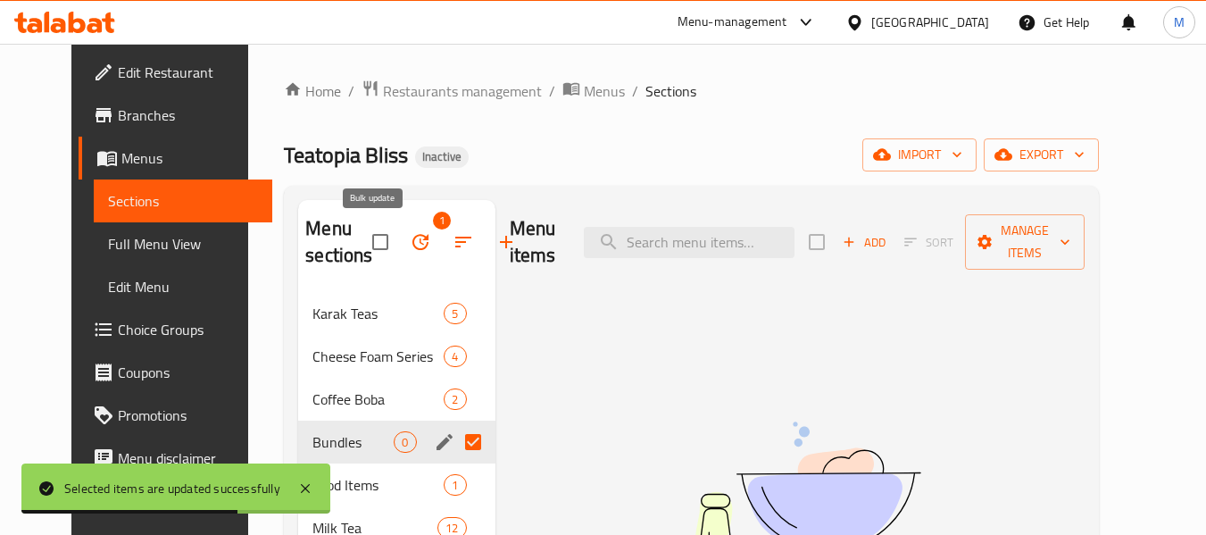
click at [410, 234] on icon "button" at bounding box center [420, 241] width 21 height 21
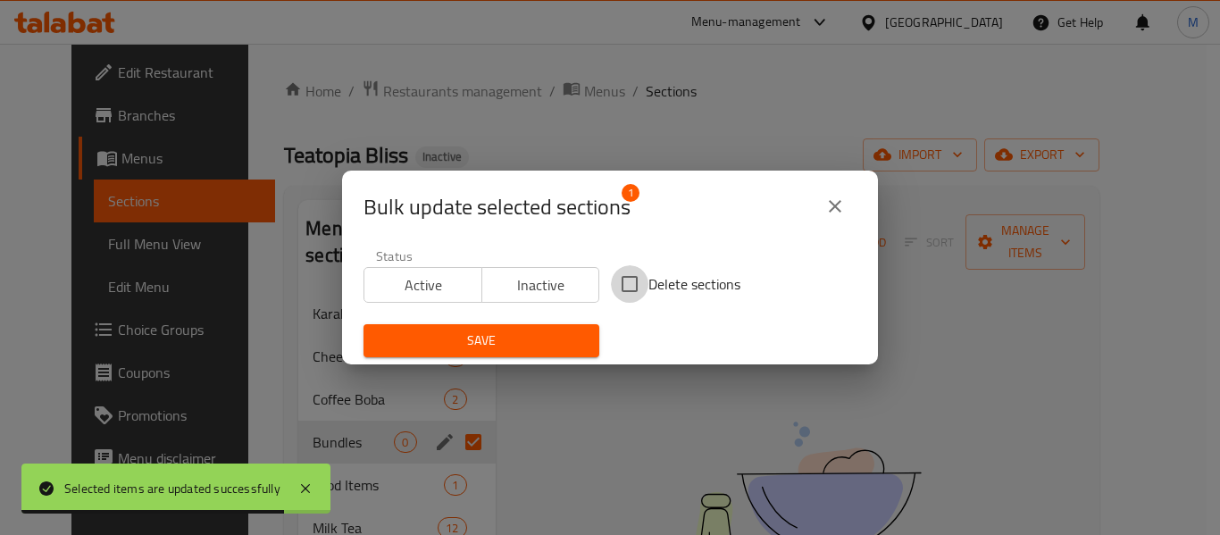
click at [634, 282] on input "Delete sections" at bounding box center [630, 284] width 38 height 38
checkbox input "true"
click at [516, 341] on span "Save" at bounding box center [481, 340] width 207 height 22
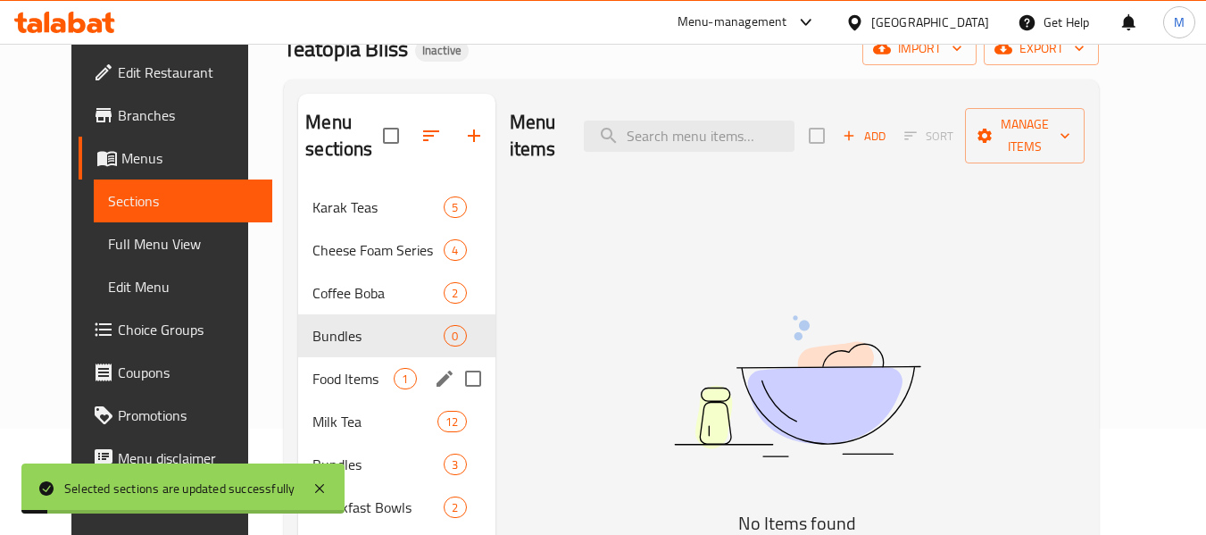
scroll to position [179, 0]
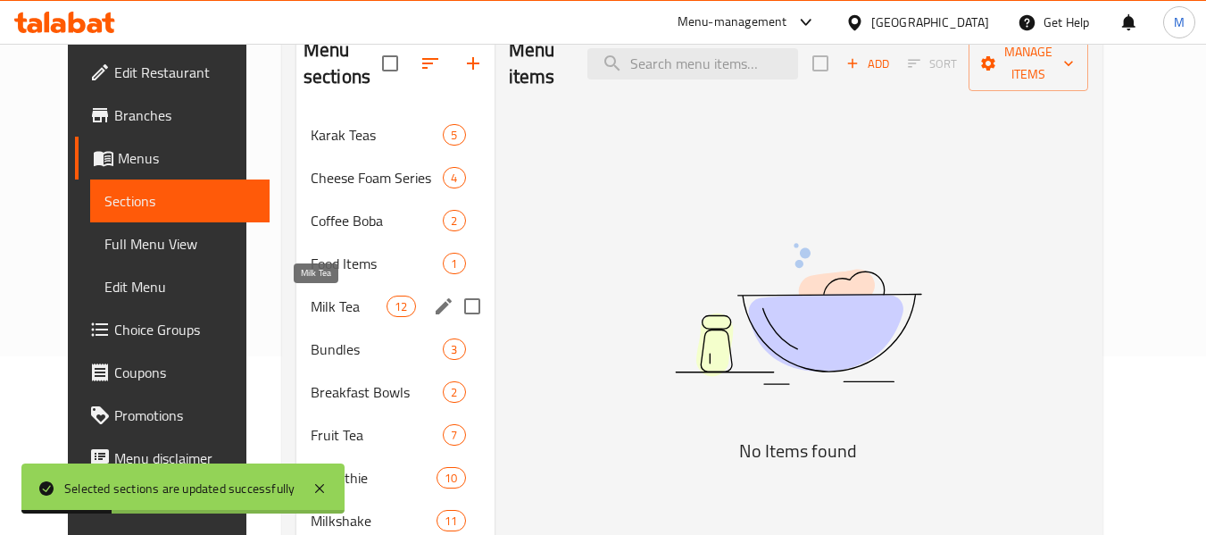
click at [315, 303] on span "Milk Tea" at bounding box center [349, 306] width 76 height 21
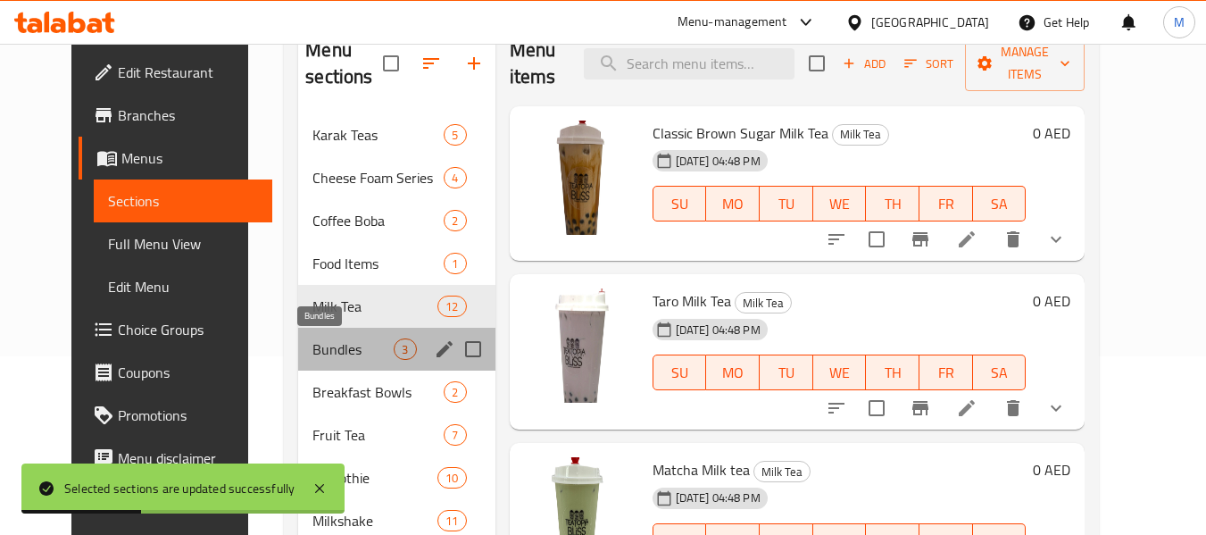
click at [316, 354] on span "Bundles" at bounding box center [353, 348] width 81 height 21
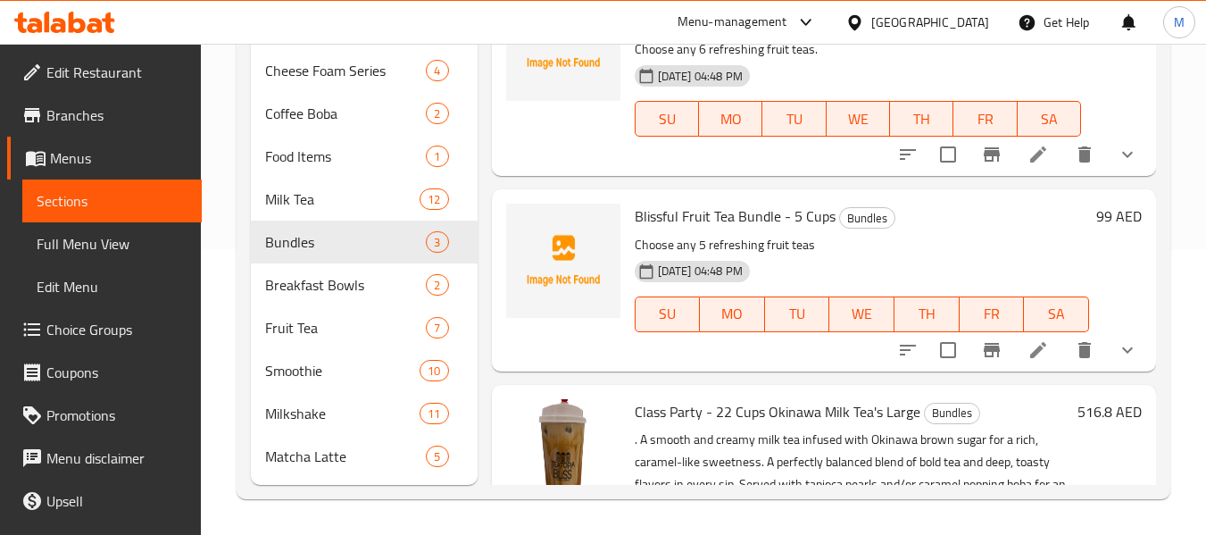
scroll to position [196, 0]
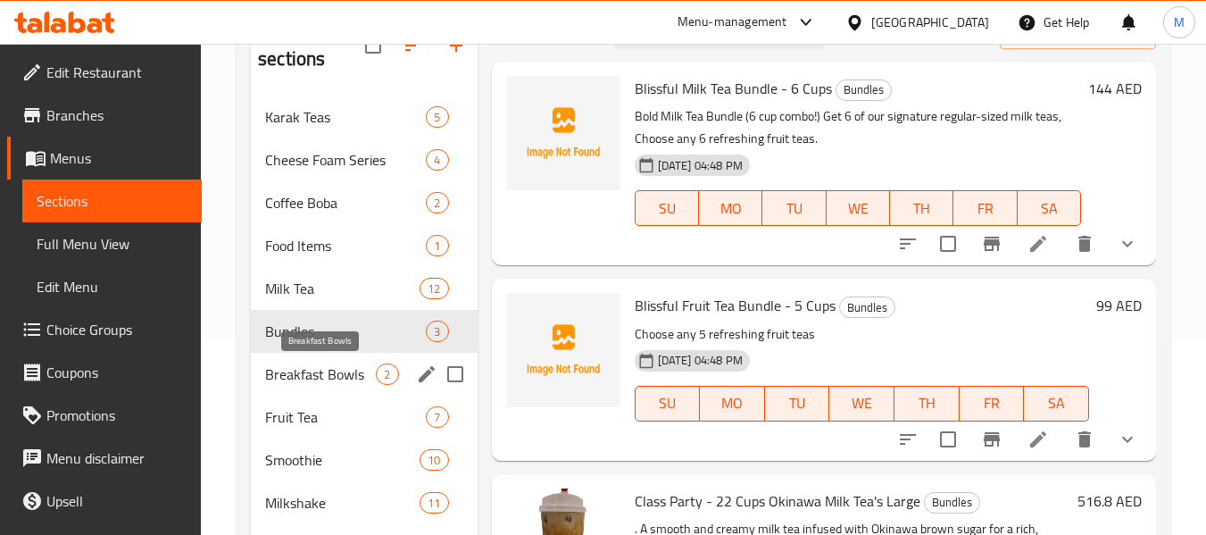
click at [321, 370] on span "Breakfast Bowls" at bounding box center [320, 373] width 111 height 21
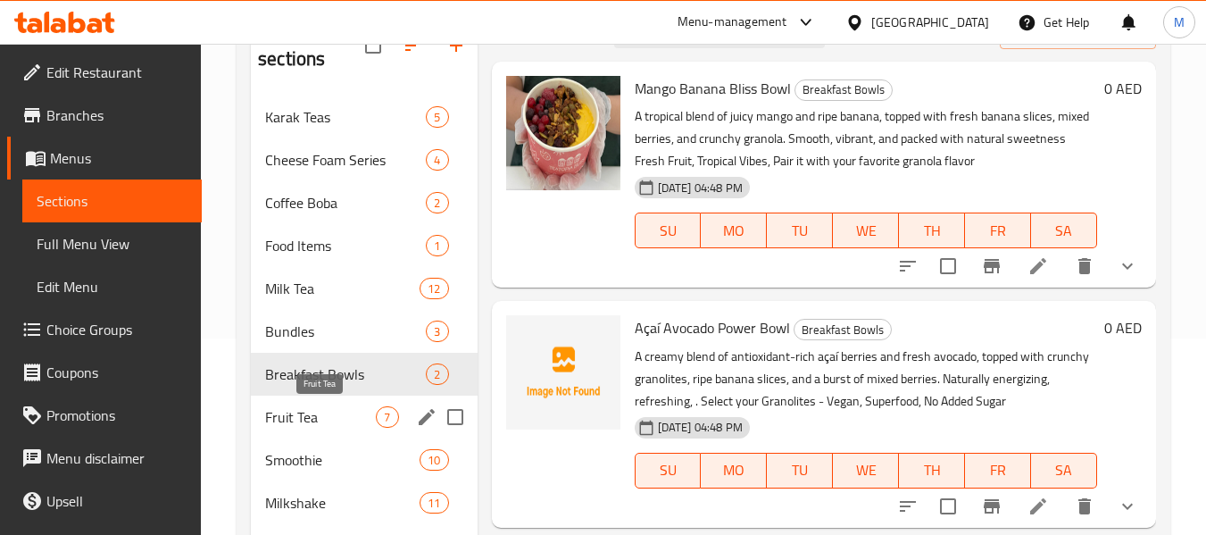
click at [309, 409] on span "Fruit Tea" at bounding box center [320, 416] width 111 height 21
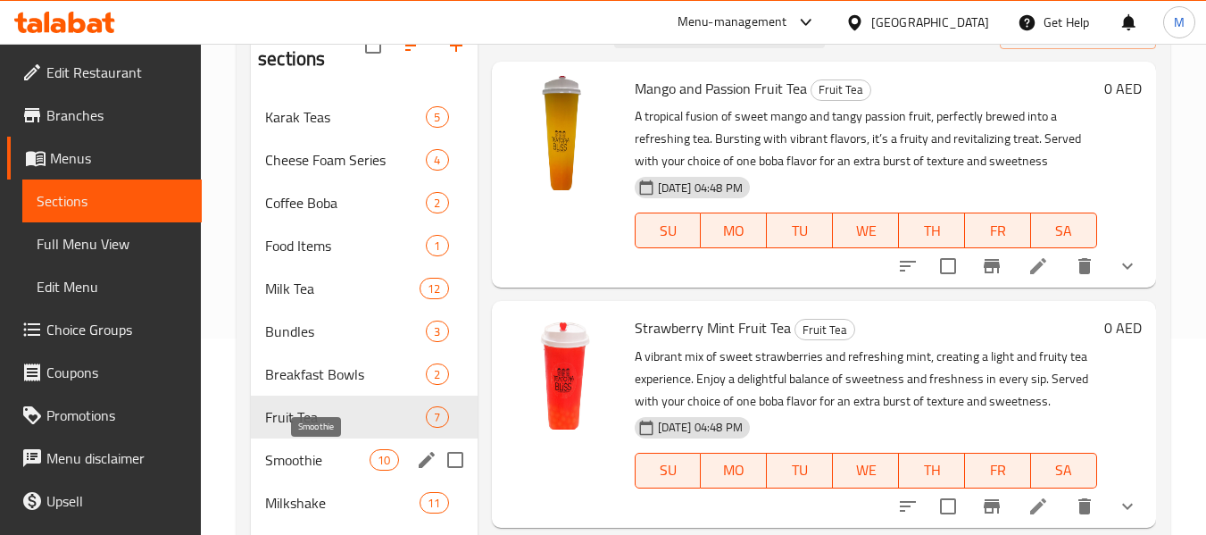
click at [310, 449] on span "Smoothie" at bounding box center [317, 459] width 104 height 21
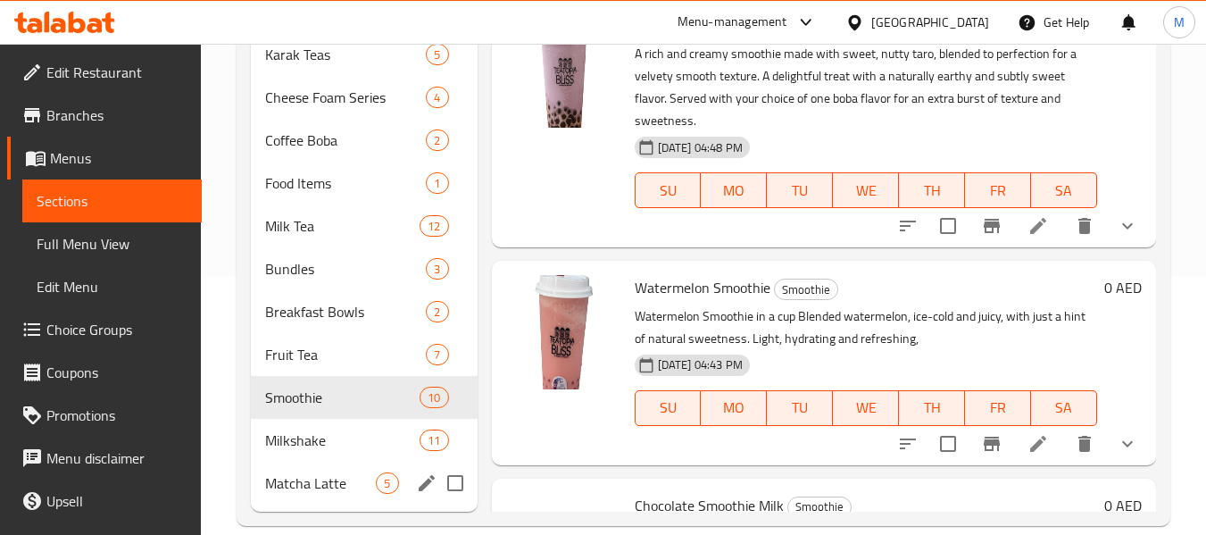
scroll to position [286, 0]
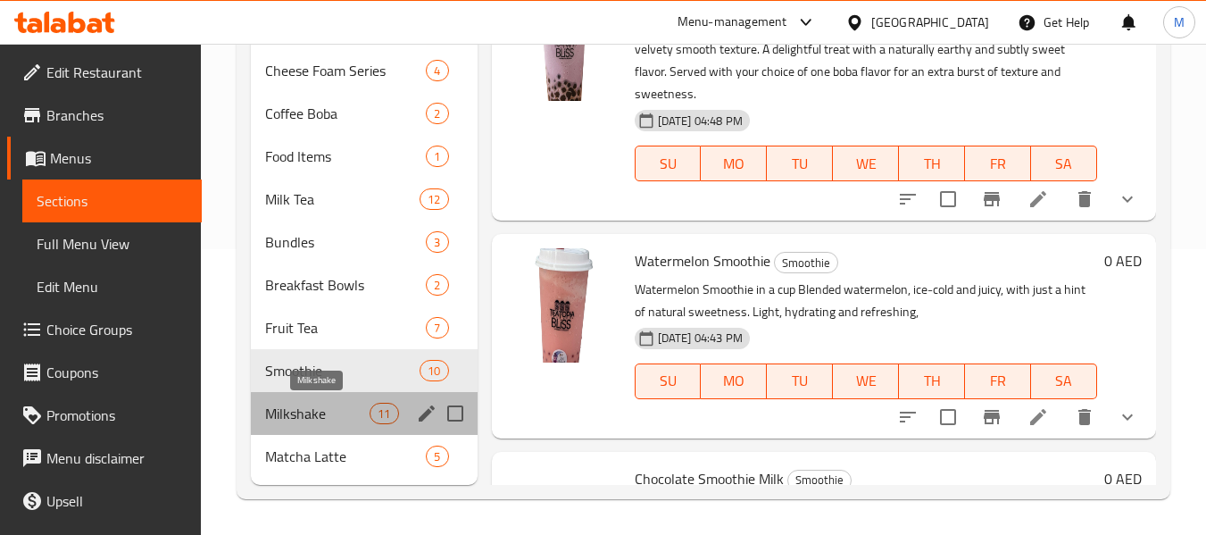
drag, startPoint x: 309, startPoint y: 412, endPoint x: 305, endPoint y: 433, distance: 21.7
click at [307, 408] on span "Milkshake" at bounding box center [317, 413] width 104 height 21
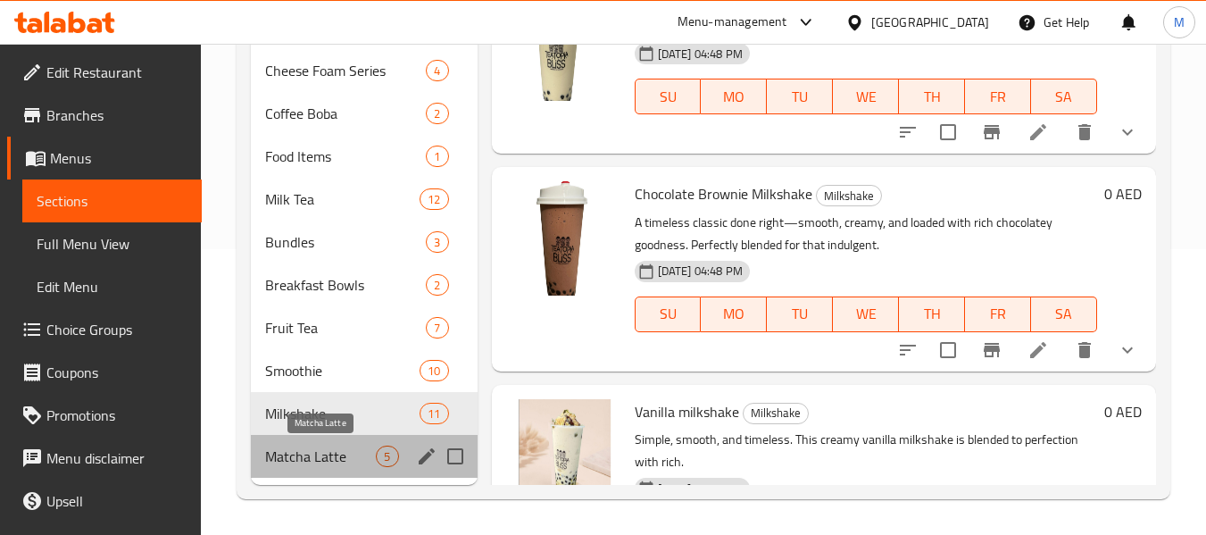
click at [304, 452] on span "Matcha Latte" at bounding box center [320, 456] width 111 height 21
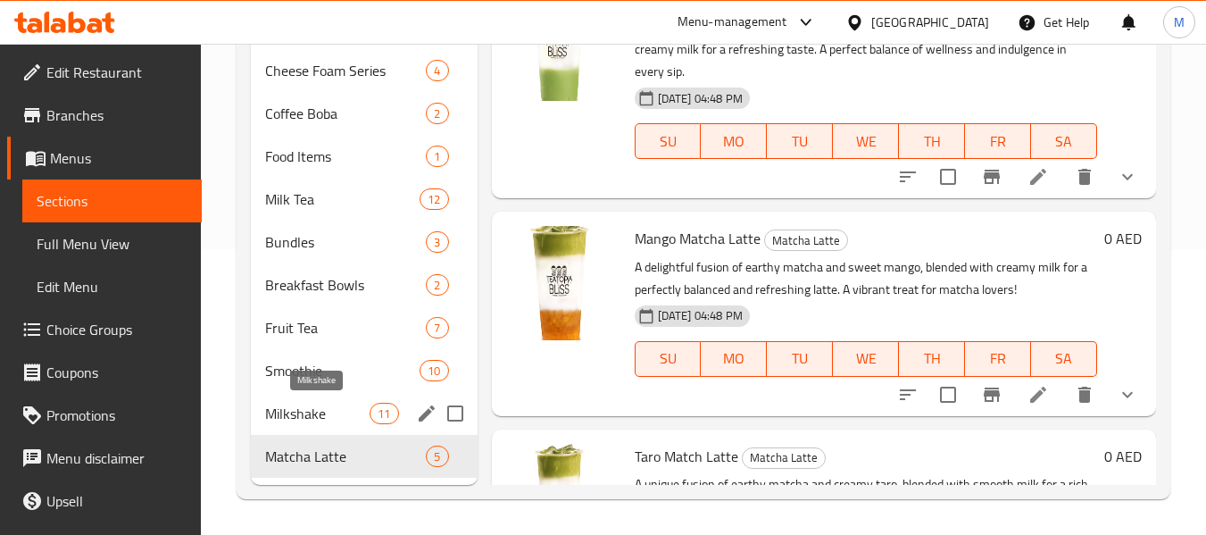
drag, startPoint x: 326, startPoint y: 422, endPoint x: 313, endPoint y: 388, distance: 37.3
click at [324, 422] on span "Milkshake" at bounding box center [317, 413] width 104 height 21
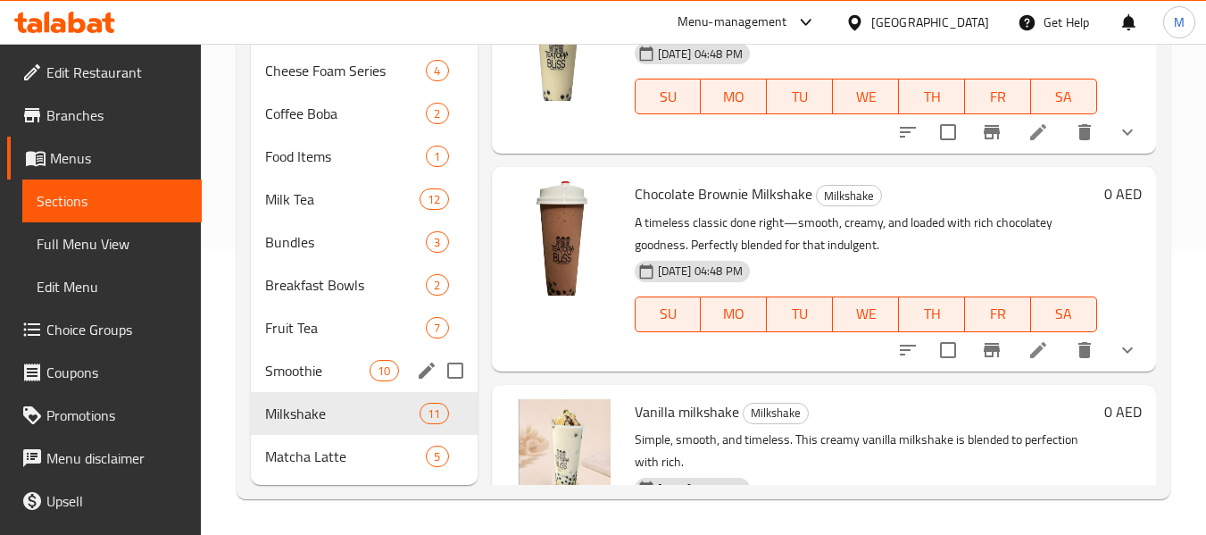
click at [314, 372] on span "Smoothie" at bounding box center [317, 370] width 104 height 21
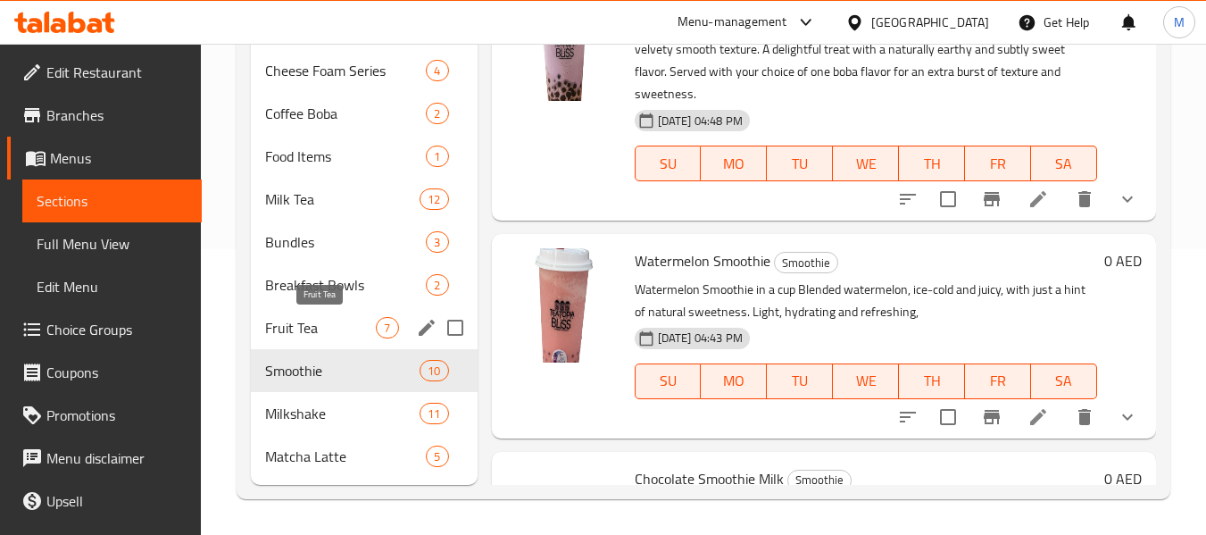
click at [314, 326] on span "Fruit Tea" at bounding box center [320, 327] width 111 height 21
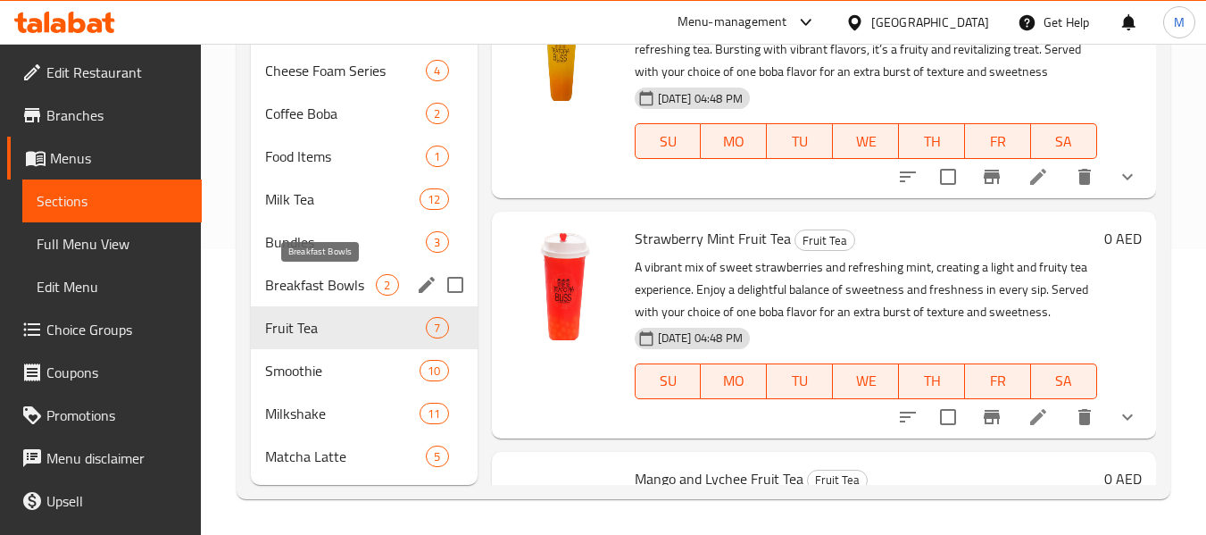
click at [320, 292] on span "Breakfast Bowls" at bounding box center [320, 284] width 111 height 21
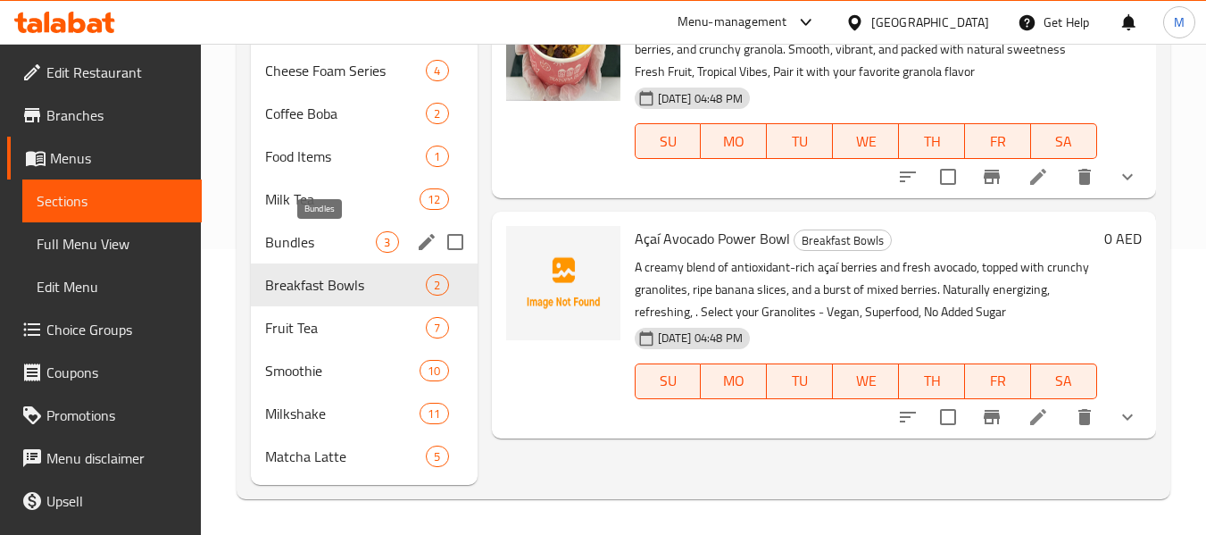
click at [309, 244] on span "Bundles" at bounding box center [320, 241] width 111 height 21
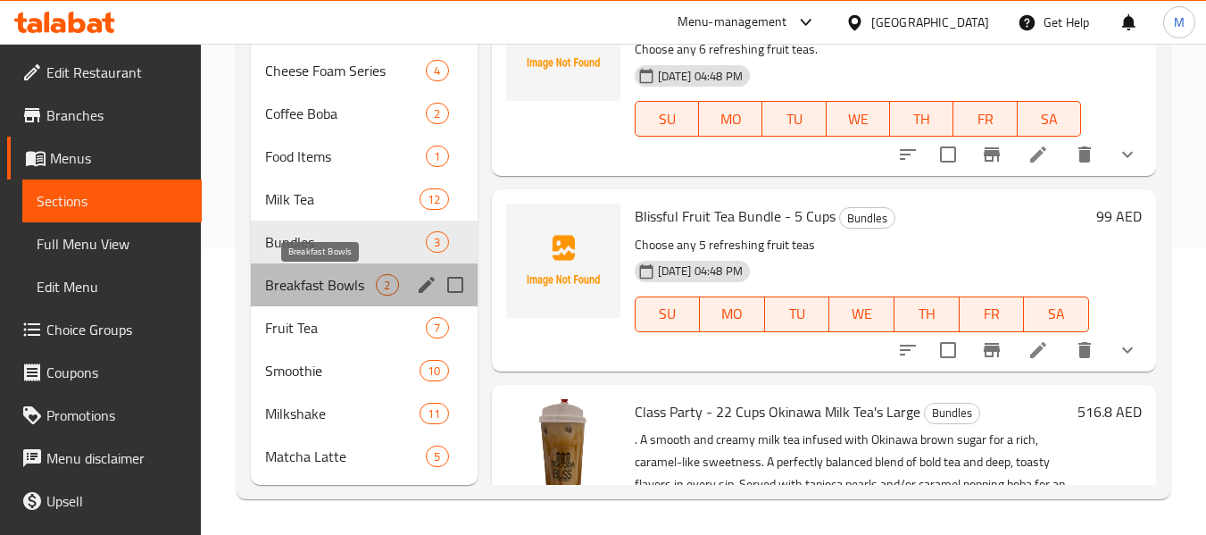
click at [364, 293] on span "Breakfast Bowls" at bounding box center [320, 284] width 111 height 21
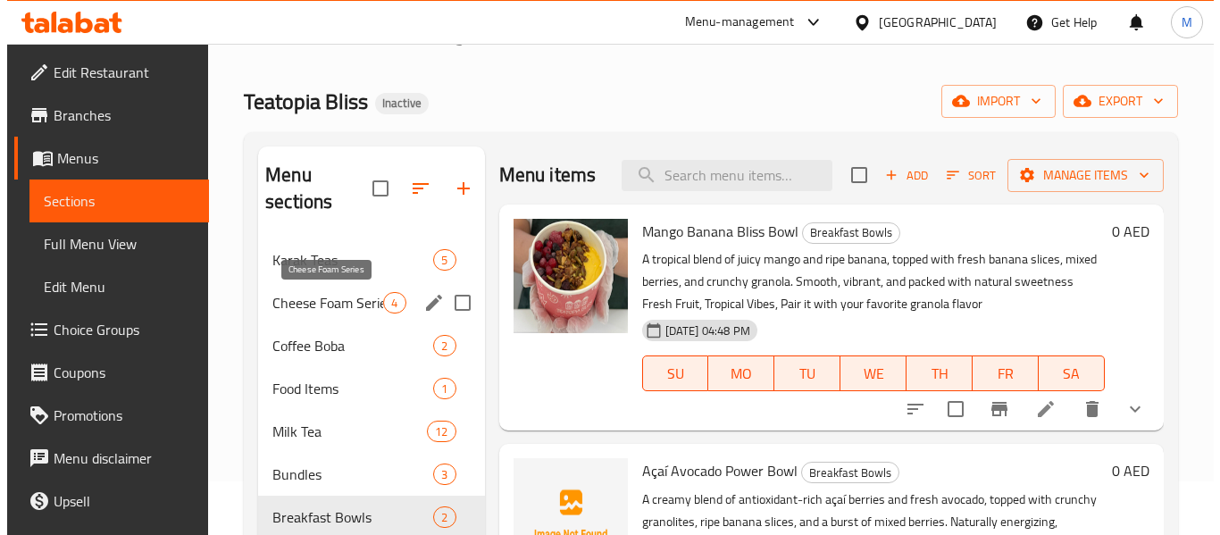
scroll to position [18, 0]
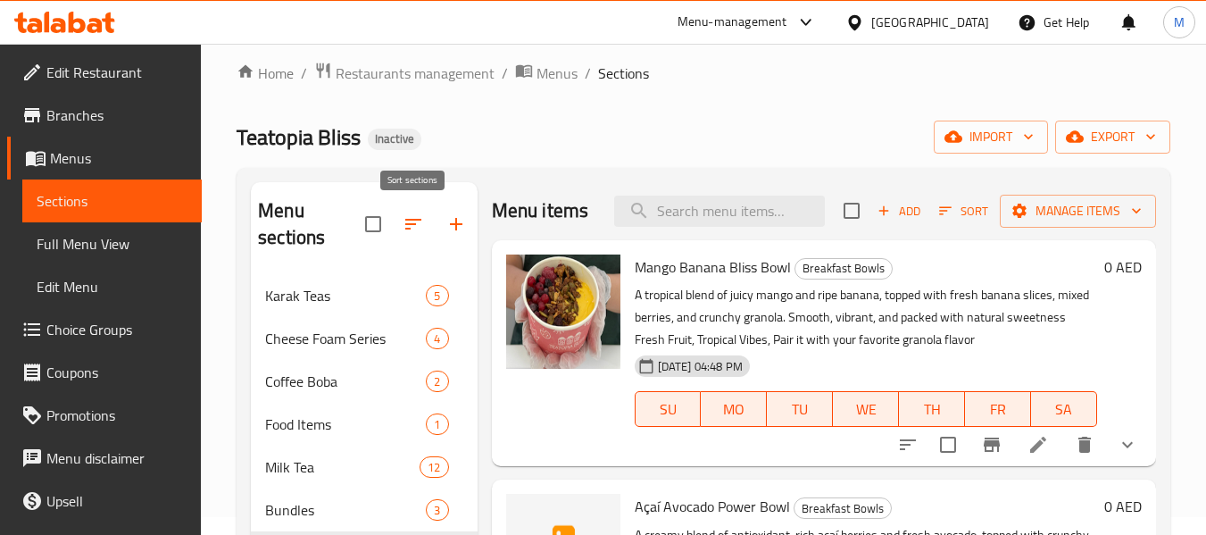
click at [403, 223] on icon "button" at bounding box center [413, 223] width 21 height 21
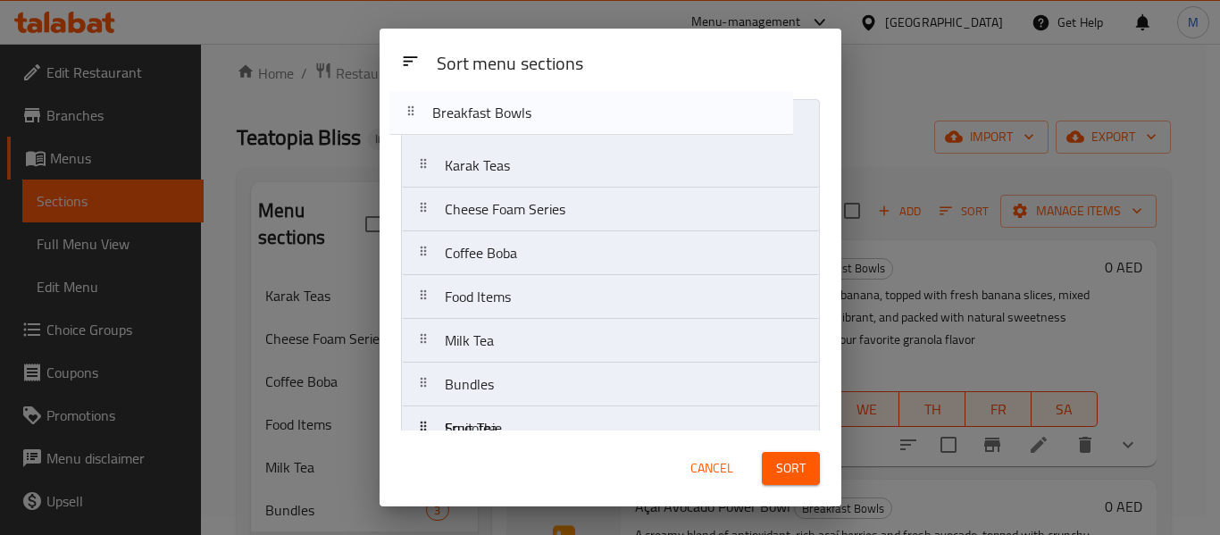
scroll to position [0, 0]
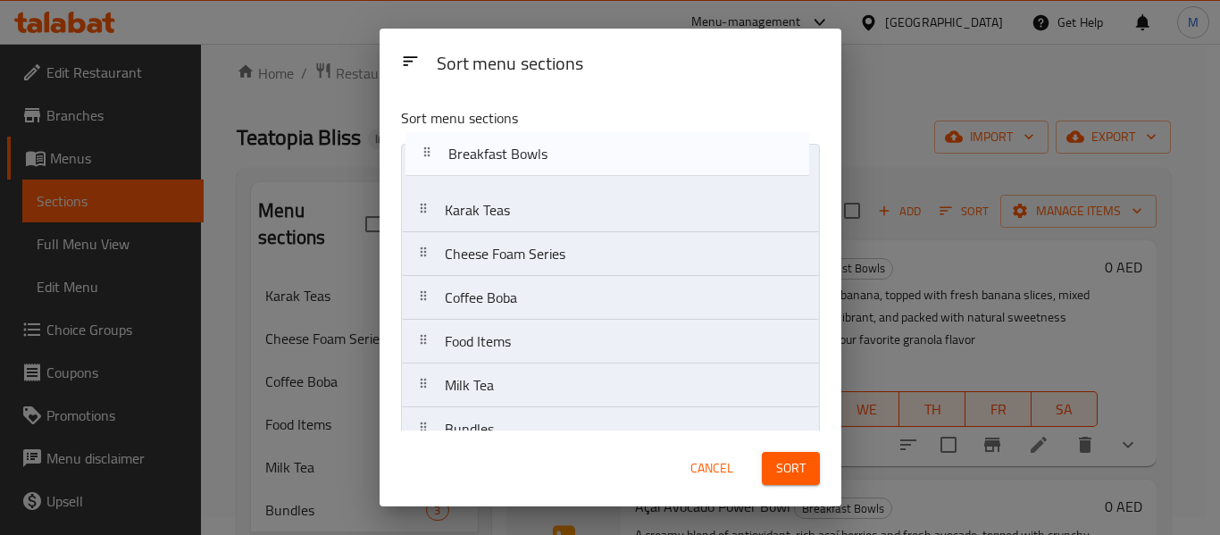
drag, startPoint x: 526, startPoint y: 354, endPoint x: 528, endPoint y: 163, distance: 191.1
click at [528, 163] on nav "Karak Teas Cheese Foam Series Coffee Boba Food Items Milk Tea Bundles Breakfast…" at bounding box center [610, 385] width 419 height 483
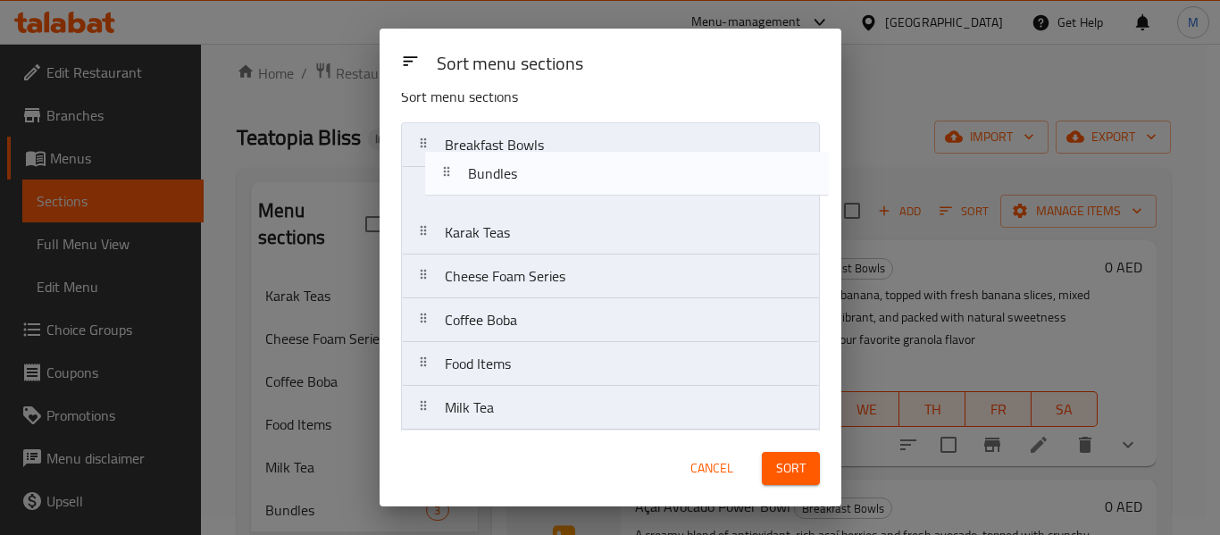
scroll to position [13, 0]
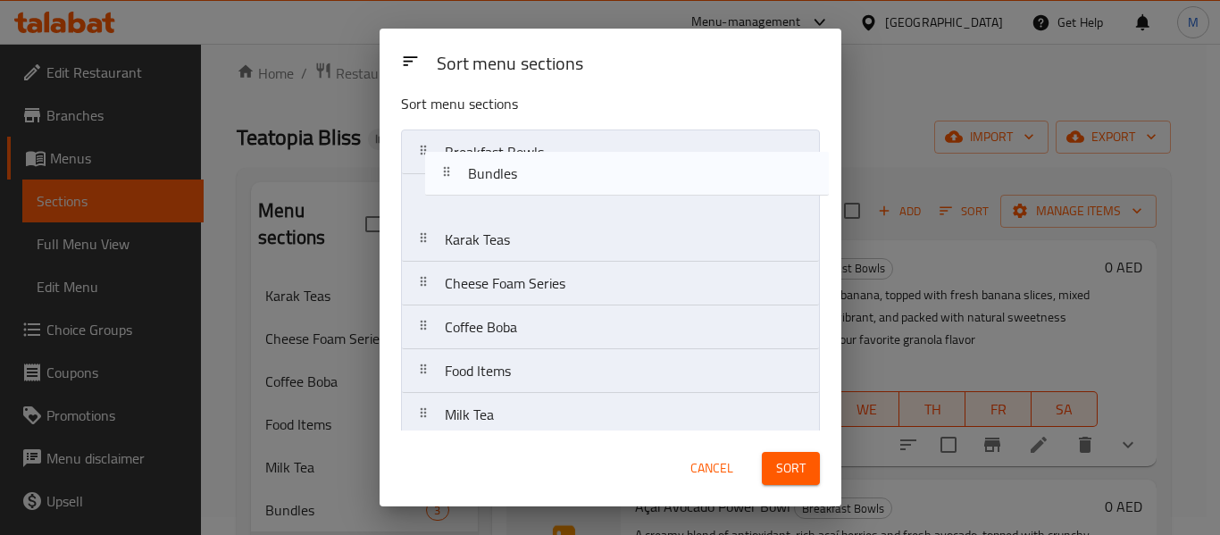
drag, startPoint x: 482, startPoint y: 405, endPoint x: 505, endPoint y: 167, distance: 239.5
click at [505, 167] on nav "Breakfast Bowls Karak Teas Cheese Foam Series Coffee Boba Food Items Milk Tea B…" at bounding box center [610, 370] width 419 height 483
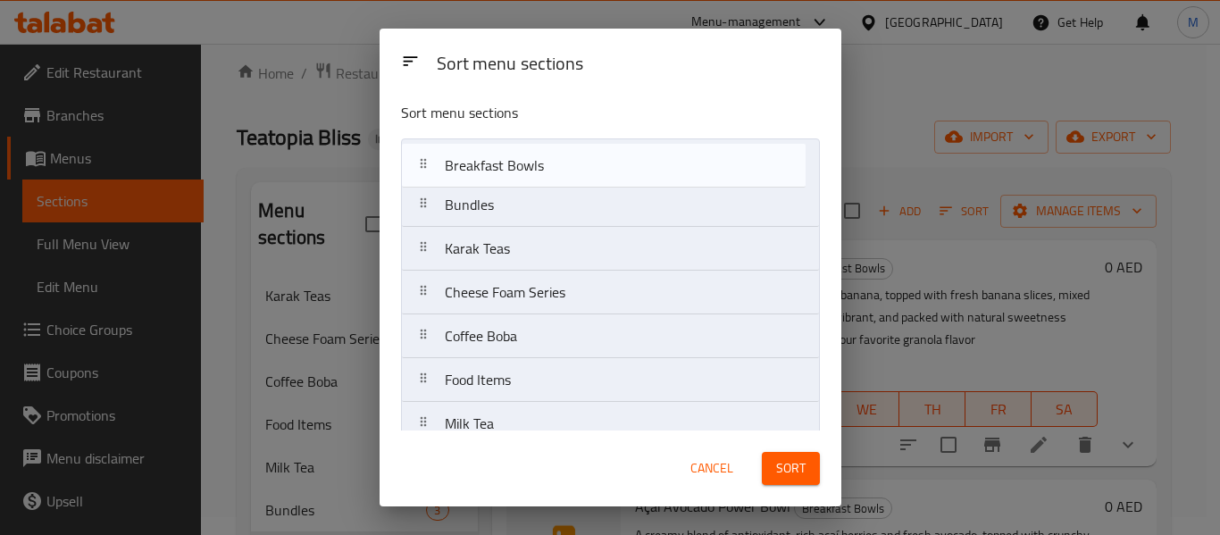
scroll to position [0, 0]
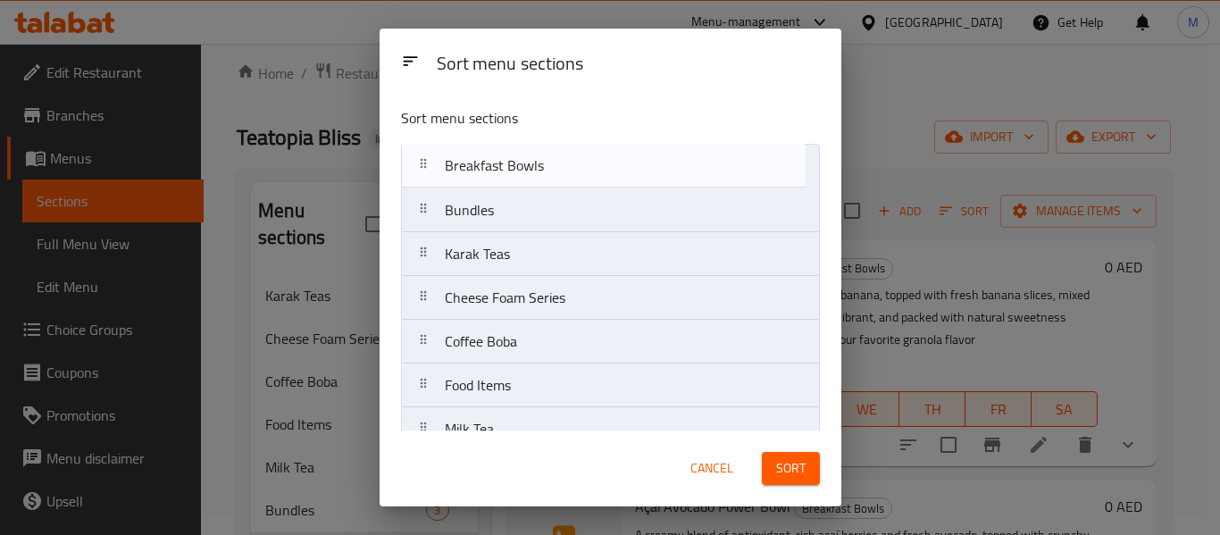
drag, startPoint x: 512, startPoint y: 194, endPoint x: 517, endPoint y: 137, distance: 57.4
click at [517, 137] on div "Sort menu sections Bundles Breakfast Bowls Karak Teas Cheese Foam Series Coffee…" at bounding box center [611, 262] width 462 height 338
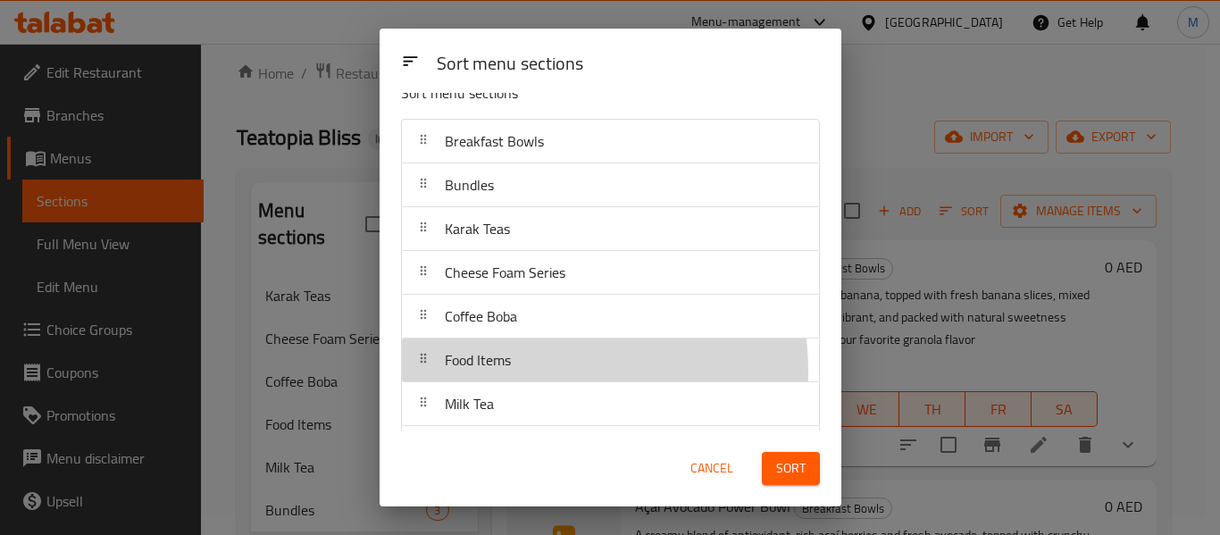
scroll to position [27, 0]
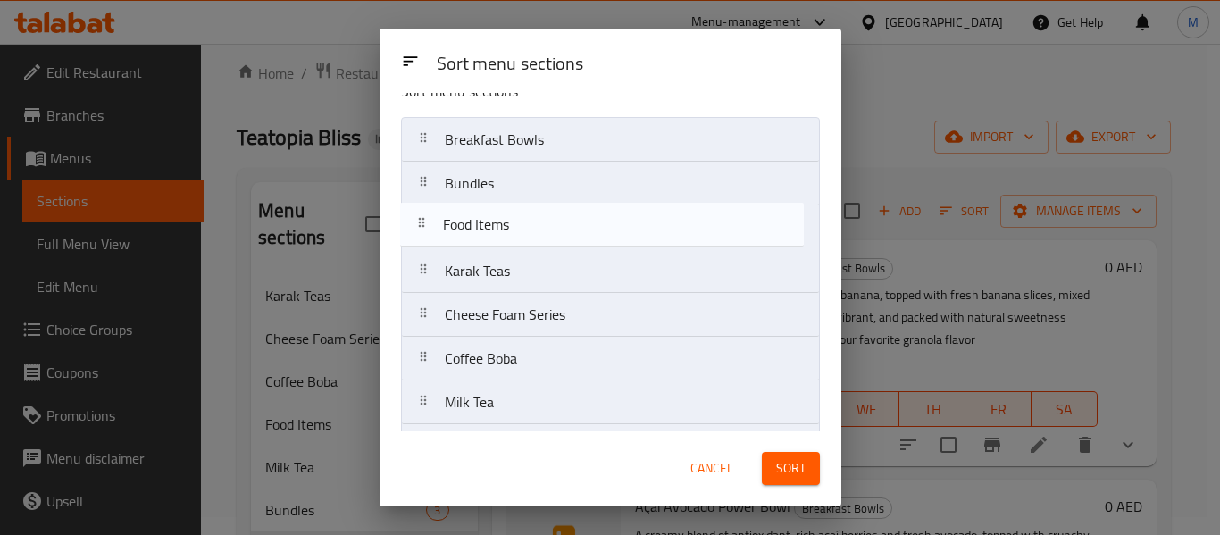
drag, startPoint x: 496, startPoint y: 371, endPoint x: 498, endPoint y: 222, distance: 149.1
click at [498, 222] on nav "Breakfast Bowls Bundles Karak Teas Cheese Foam Series Coffee Boba Food Items Mi…" at bounding box center [610, 358] width 419 height 483
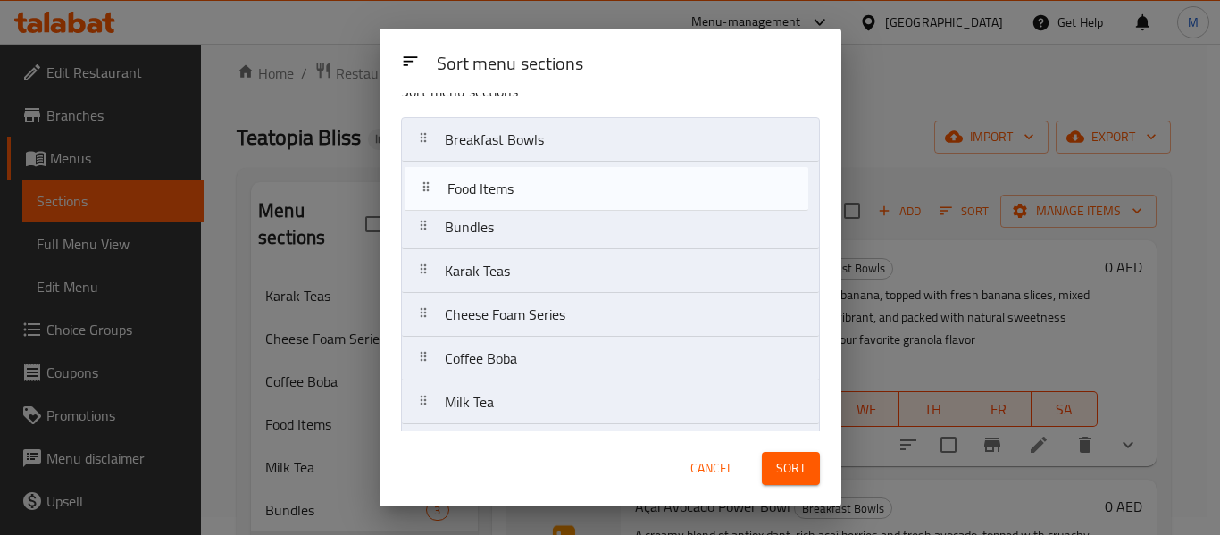
drag, startPoint x: 518, startPoint y: 234, endPoint x: 526, endPoint y: 188, distance: 47.1
click at [526, 188] on nav "Breakfast Bowls Bundles Food Items Karak Teas Cheese Foam Series Coffee Boba Mi…" at bounding box center [610, 358] width 419 height 483
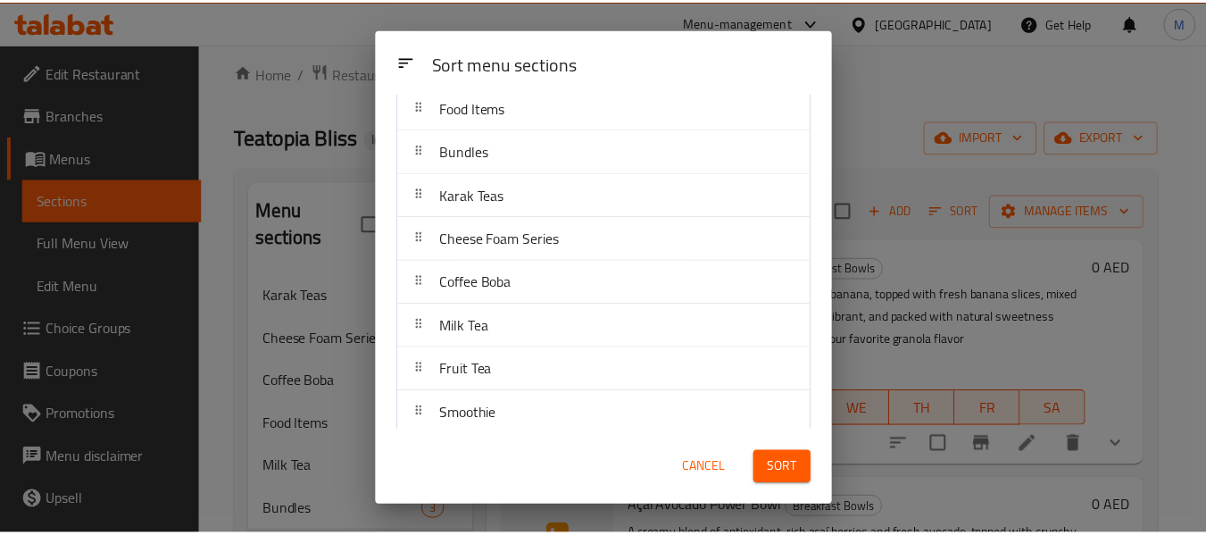
scroll to position [204, 0]
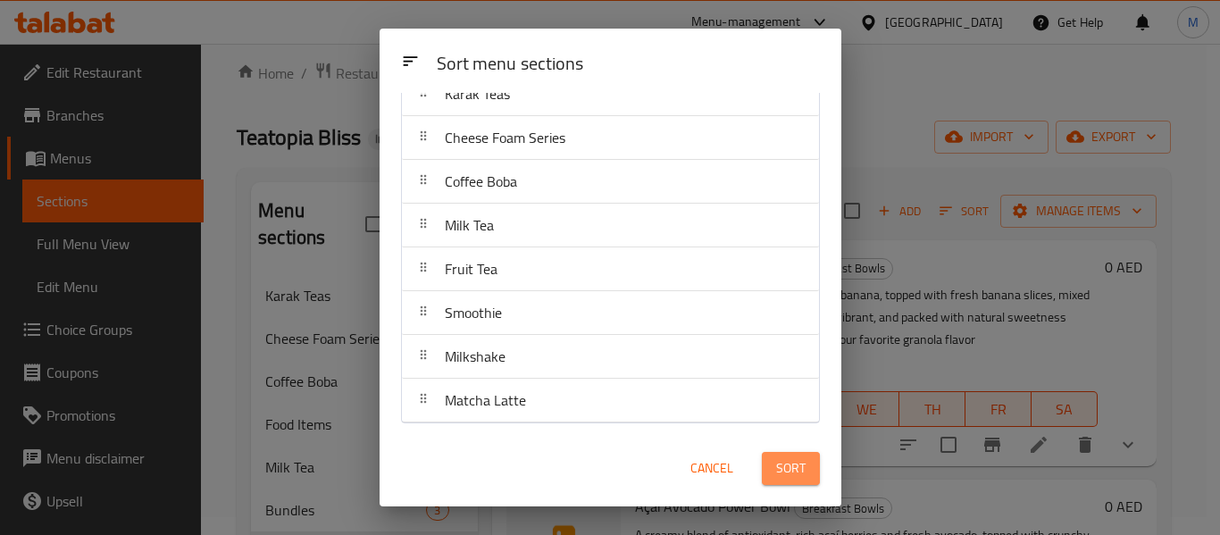
click at [791, 455] on button "Sort" at bounding box center [791, 468] width 58 height 33
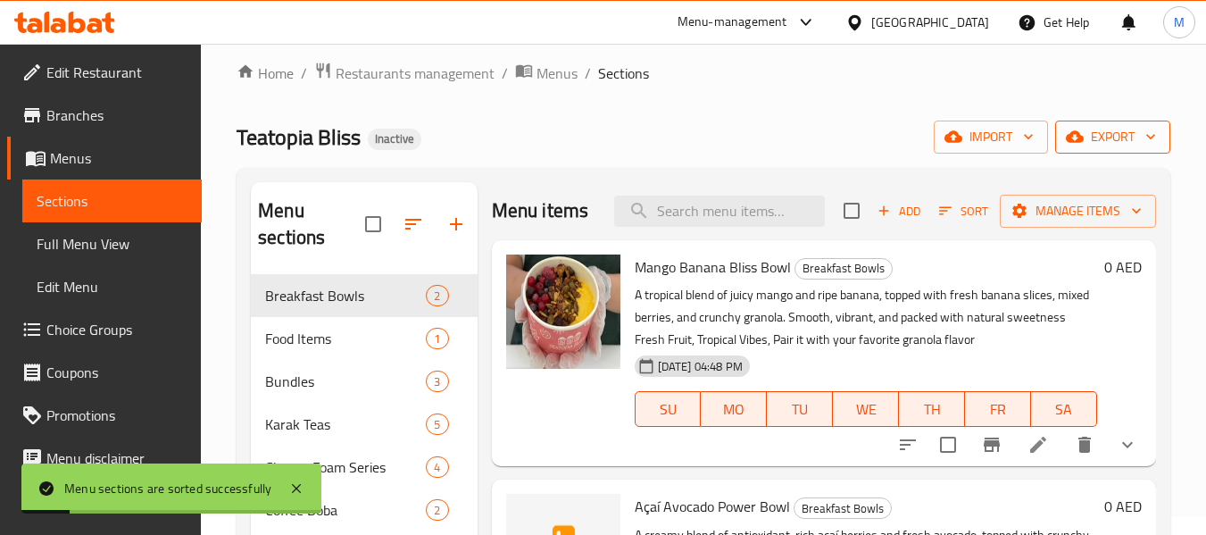
click at [1089, 139] on span "export" at bounding box center [1113, 137] width 87 height 22
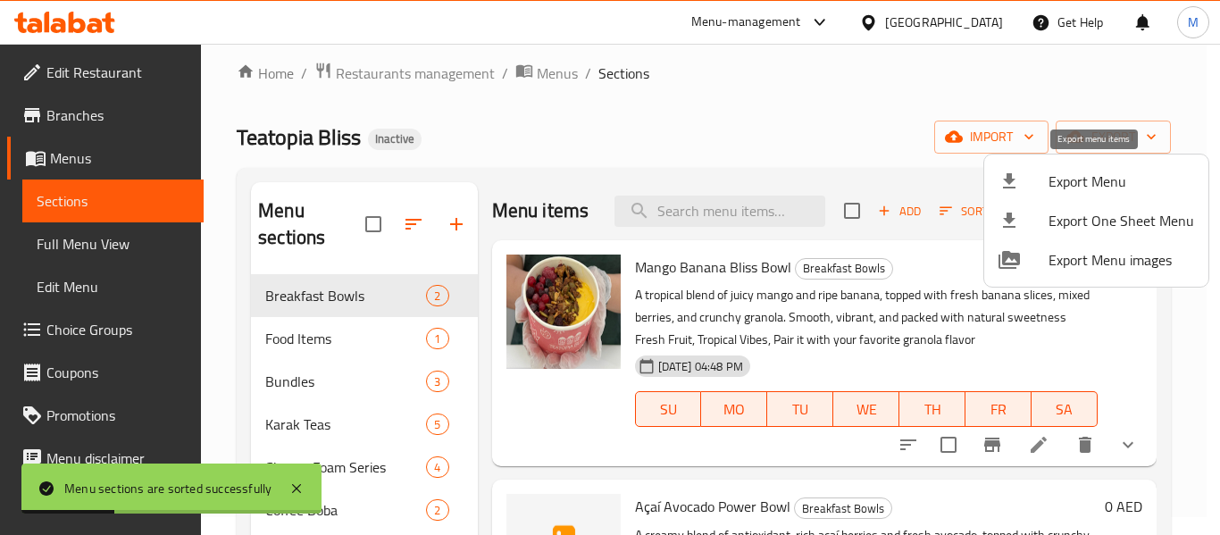
click at [1055, 182] on span "Export Menu" at bounding box center [1121, 181] width 146 height 21
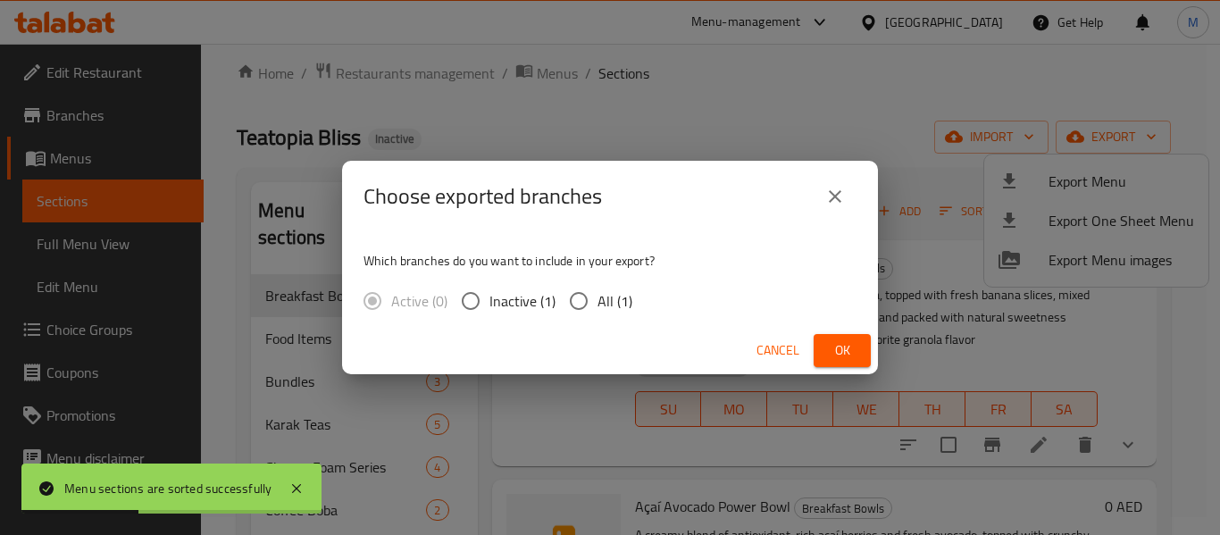
click at [595, 292] on input "All (1)" at bounding box center [579, 301] width 38 height 38
radio input "true"
click at [843, 351] on span "Ok" at bounding box center [842, 350] width 29 height 22
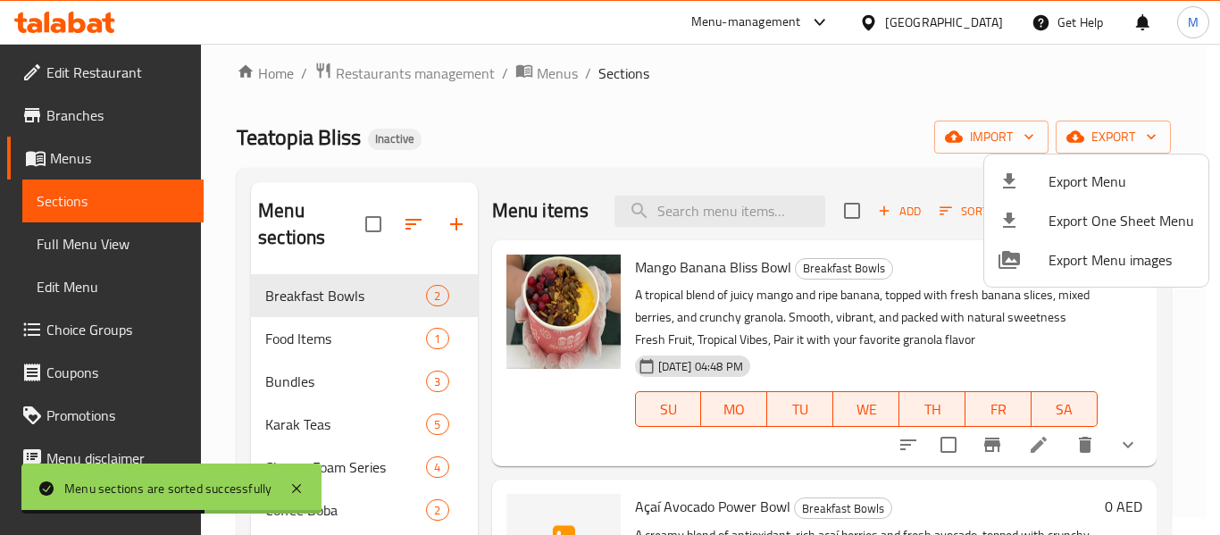
click at [558, 79] on div at bounding box center [610, 267] width 1220 height 535
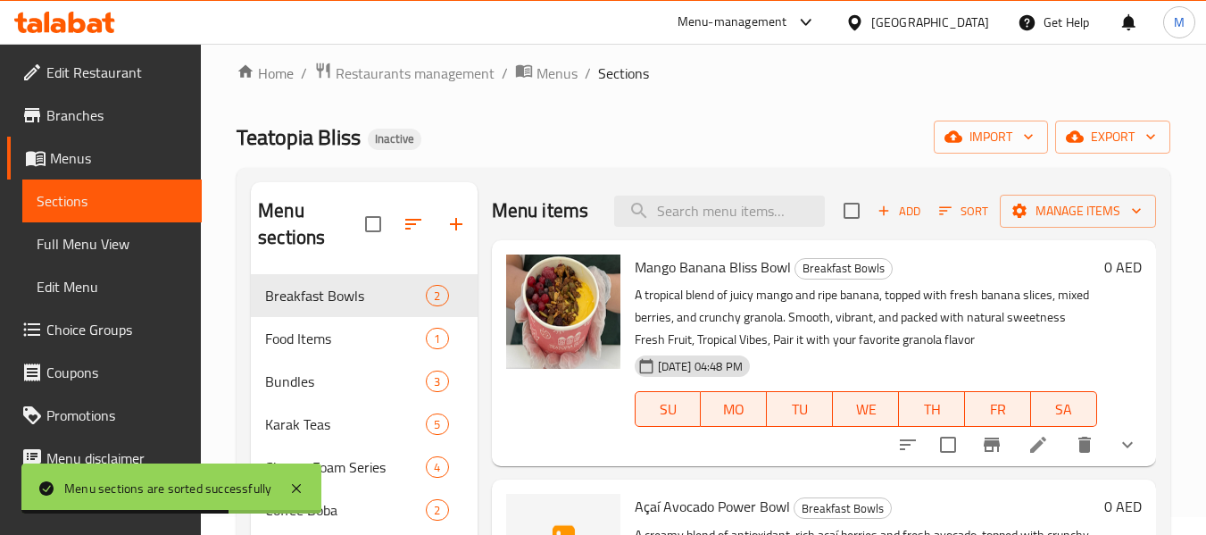
click at [558, 79] on span "Menus" at bounding box center [557, 73] width 41 height 21
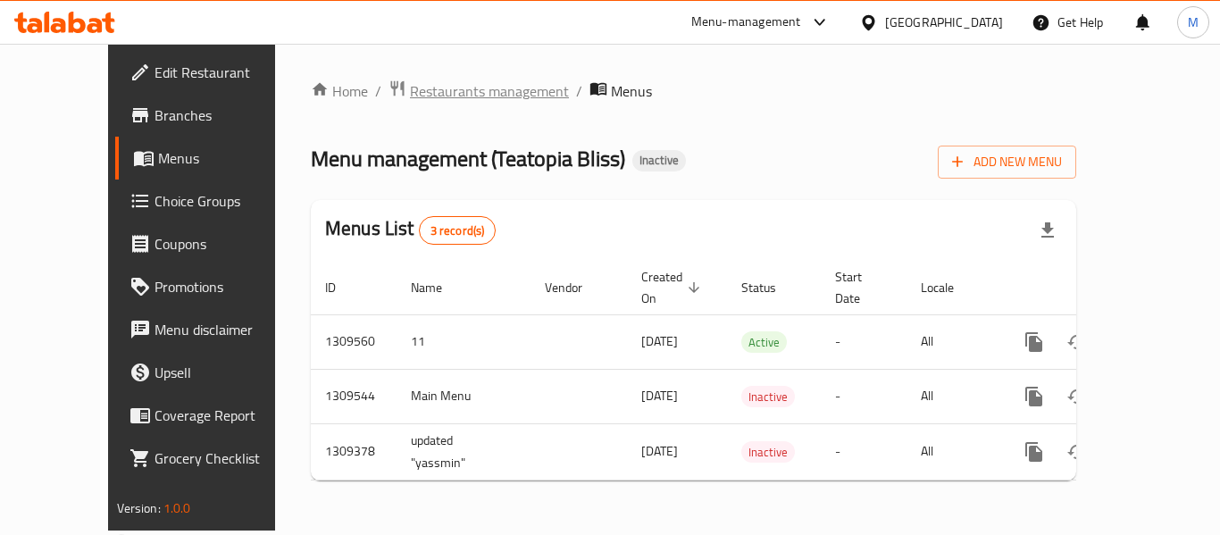
click at [410, 88] on span "Restaurants management" at bounding box center [489, 90] width 159 height 21
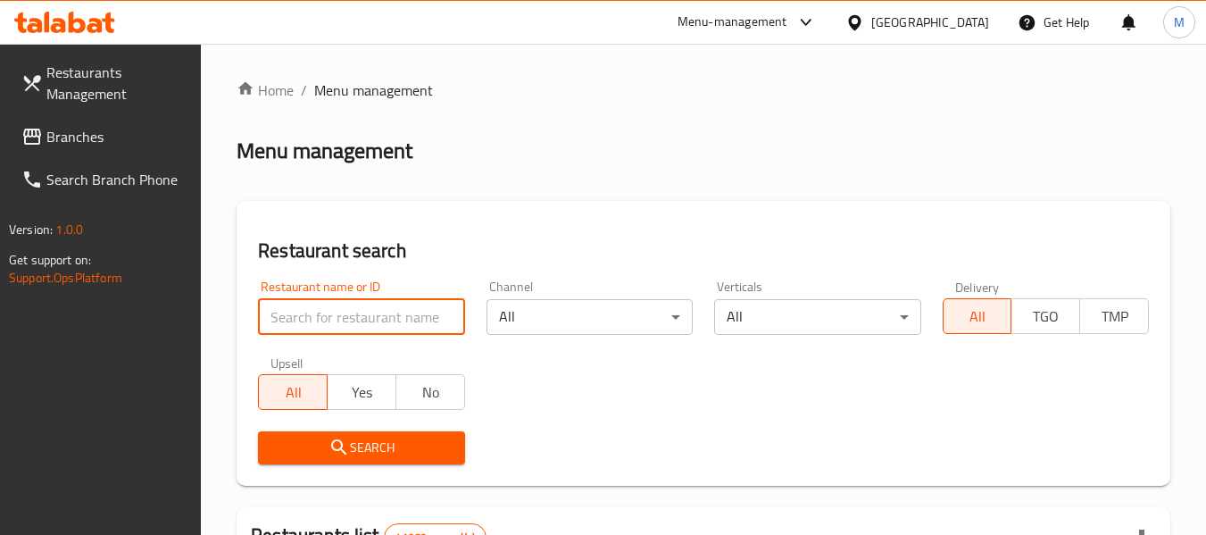
click at [388, 308] on input "search" at bounding box center [361, 317] width 206 height 36
paste input "Gelo's Halo-Halo"
drag, startPoint x: 301, startPoint y: 316, endPoint x: 213, endPoint y: 322, distance: 87.7
type input "s Halo-Halo"
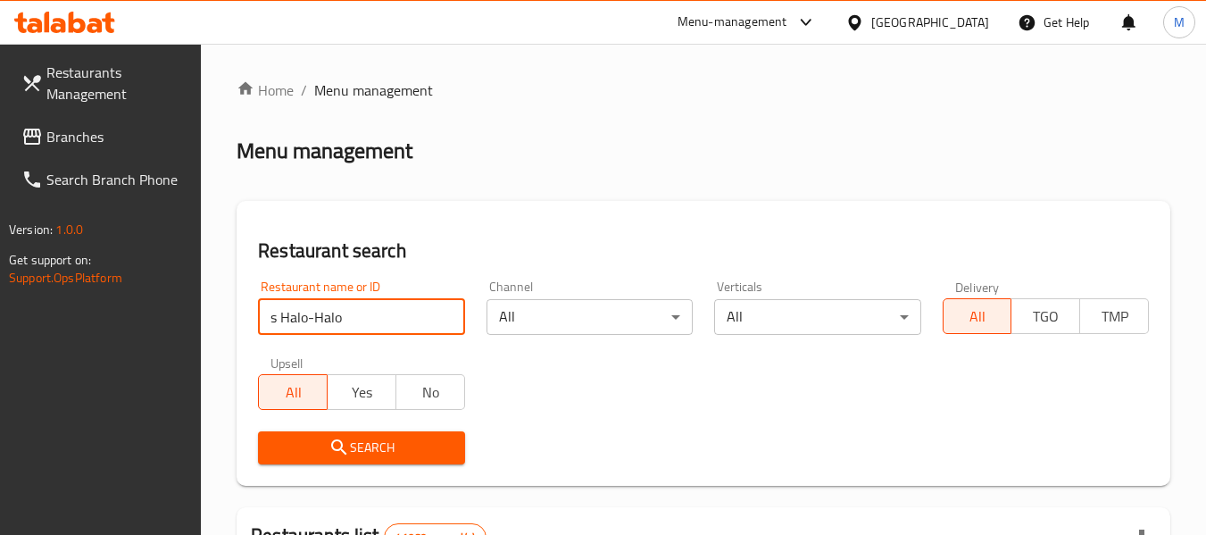
click button "Search" at bounding box center [361, 447] width 206 height 33
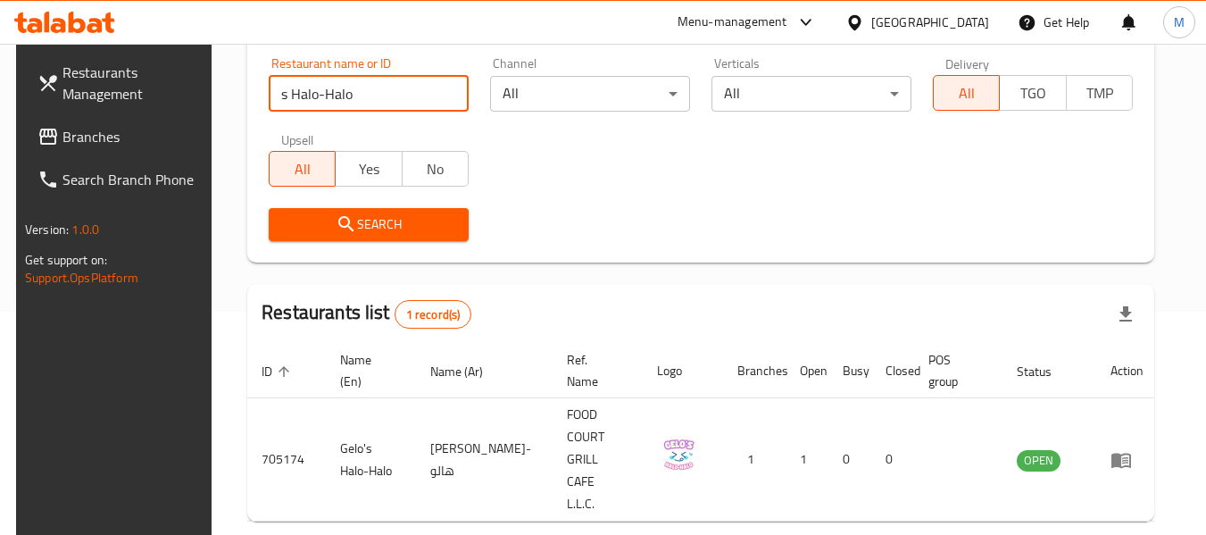
scroll to position [246, 0]
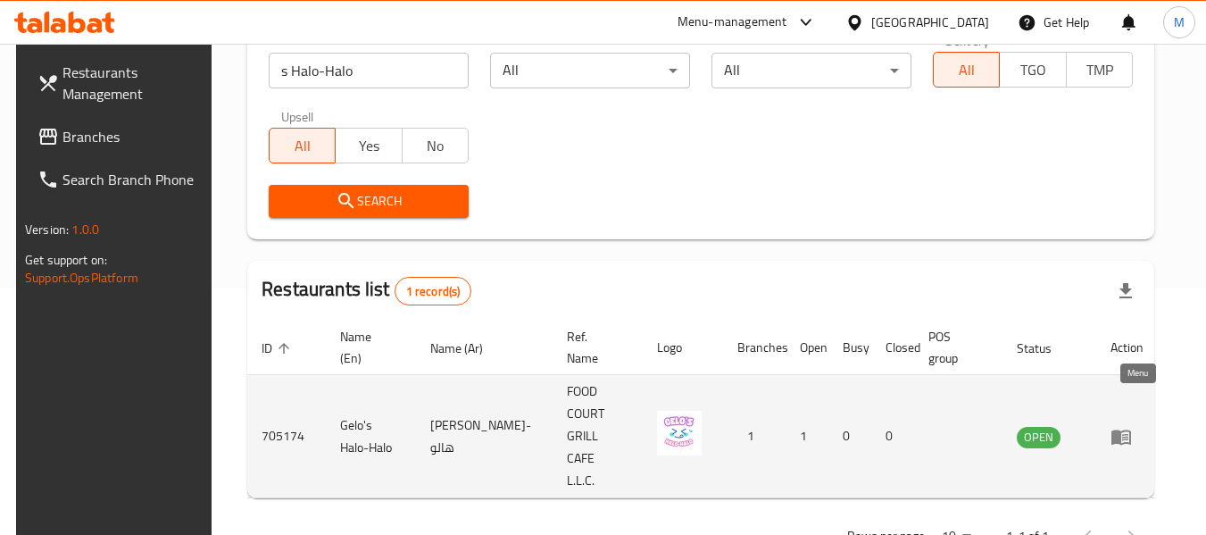
click at [1131, 430] on icon "enhanced table" at bounding box center [1122, 437] width 20 height 15
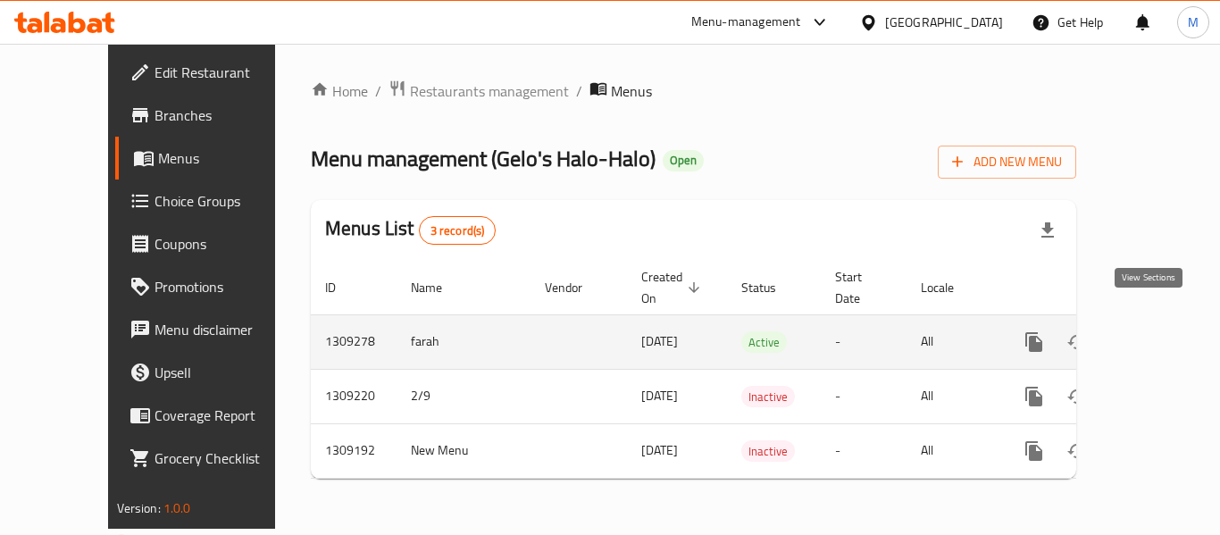
click at [1152, 331] on icon "enhanced table" at bounding box center [1162, 341] width 21 height 21
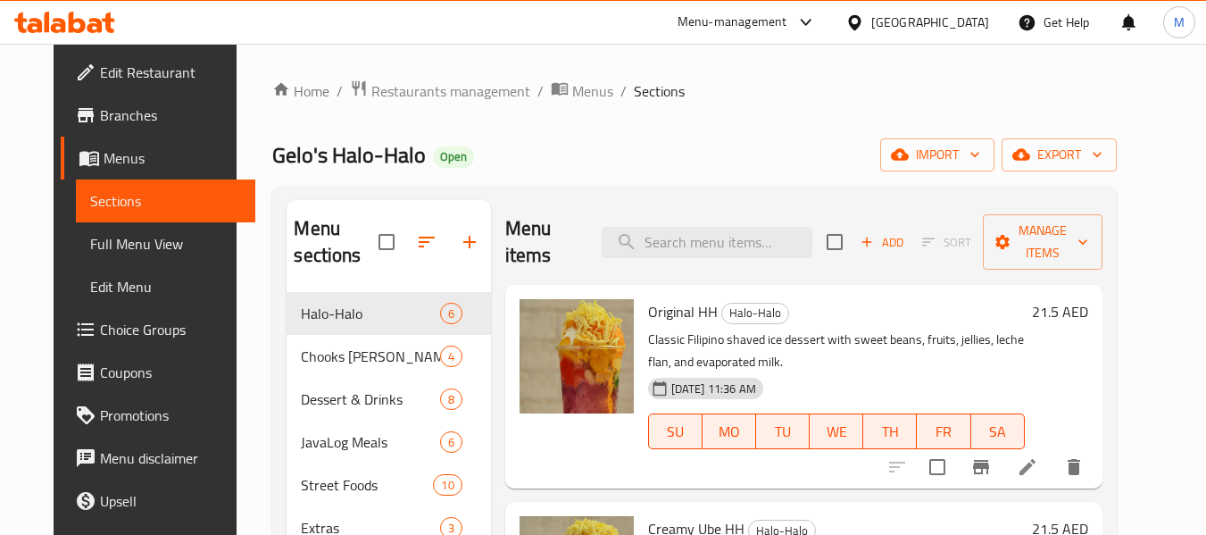
click at [90, 243] on span "Full Menu View" at bounding box center [165, 243] width 151 height 21
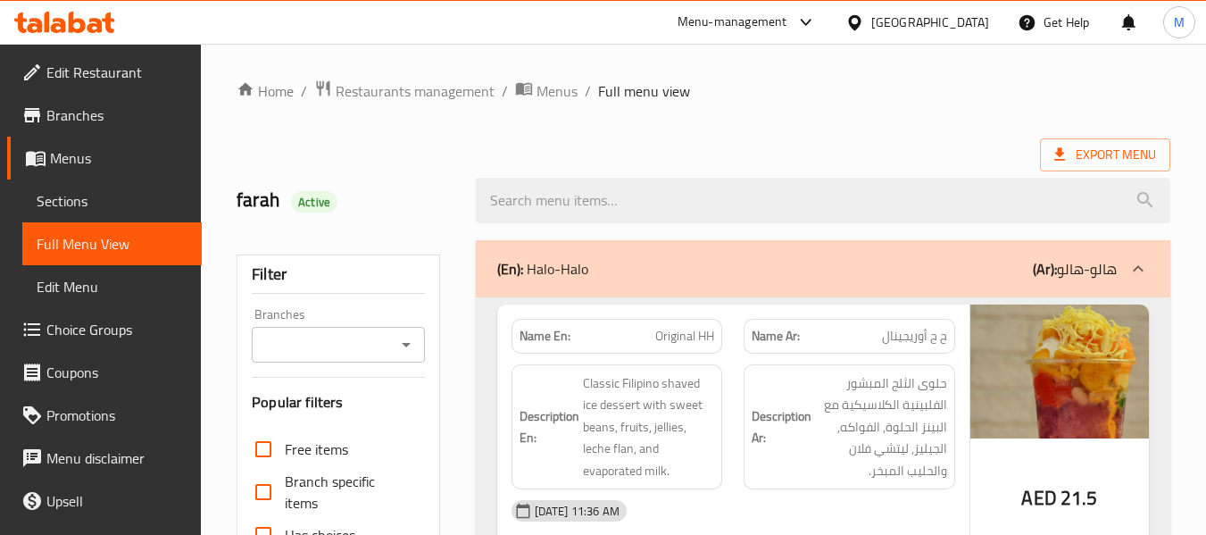
click at [545, 332] on strong "Name En:" at bounding box center [545, 336] width 51 height 19
copy strong "Name En:"
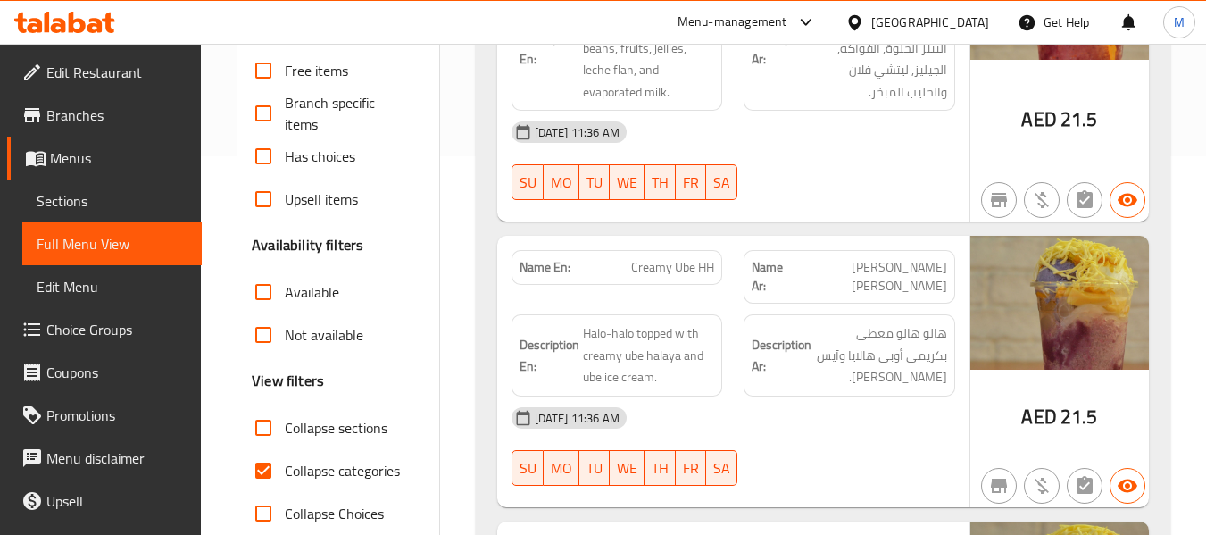
click at [360, 462] on span "Collapse categories" at bounding box center [342, 470] width 115 height 21
click at [285, 462] on input "Collapse categories" at bounding box center [263, 470] width 43 height 43
checkbox input "false"
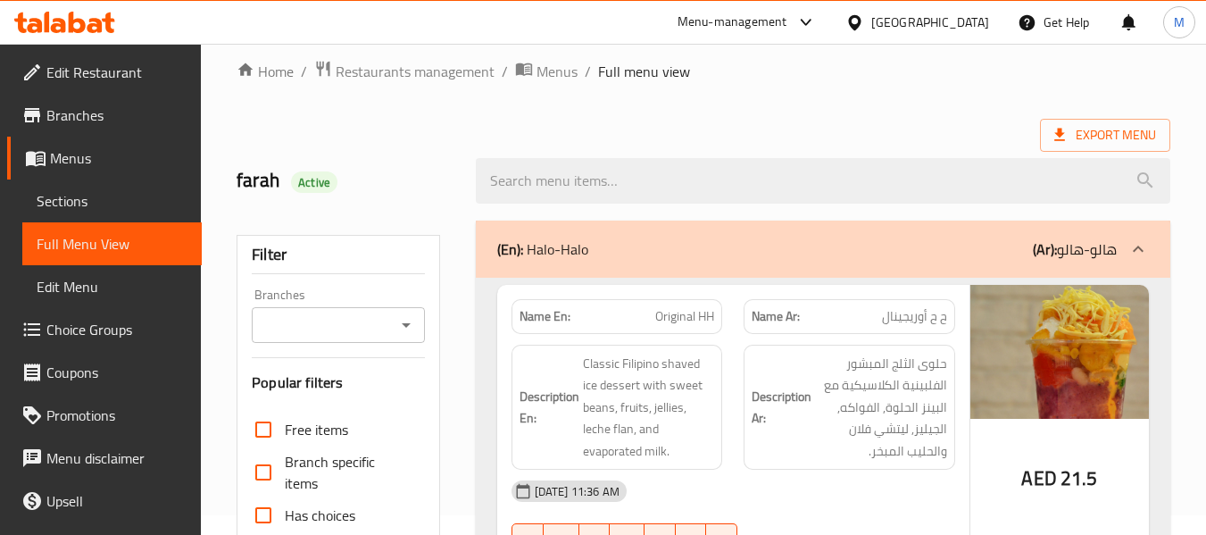
scroll to position [0, 0]
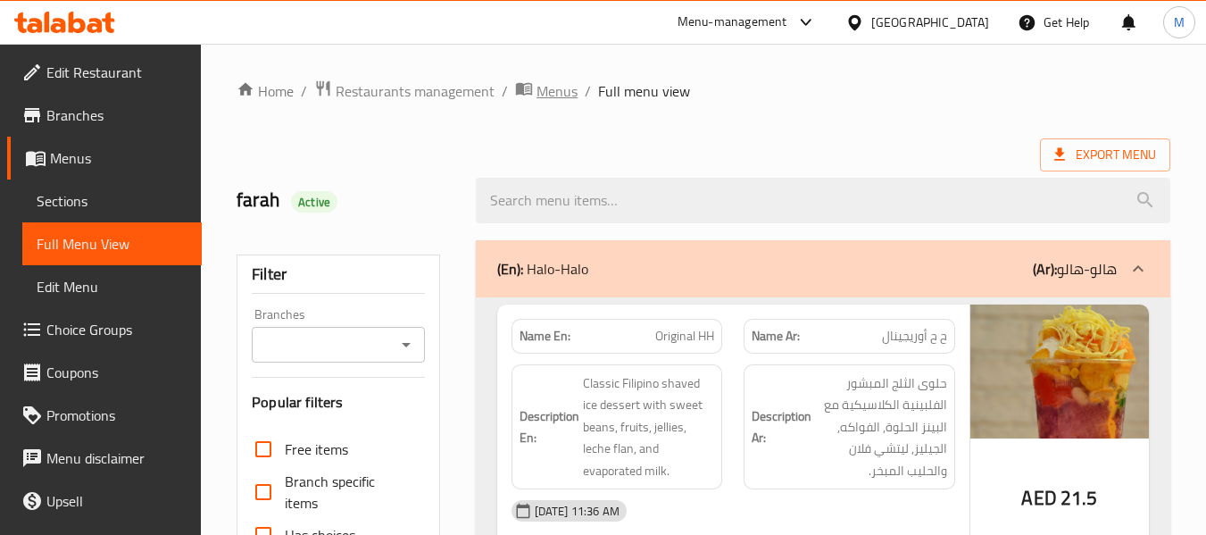
click at [562, 101] on span "Menus" at bounding box center [557, 90] width 41 height 21
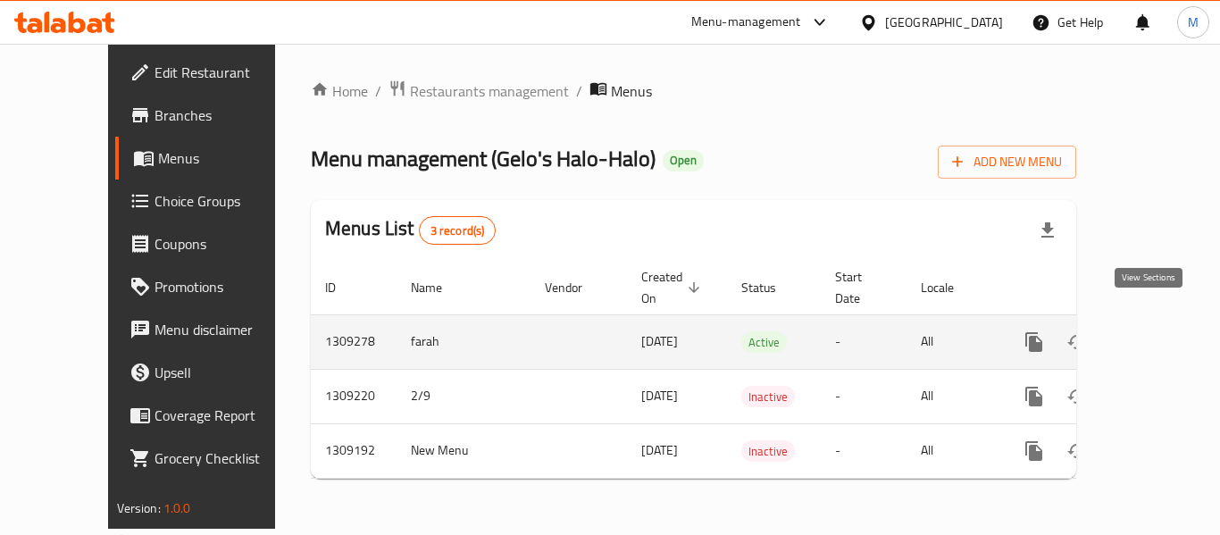
click at [1155, 331] on icon "enhanced table" at bounding box center [1162, 341] width 21 height 21
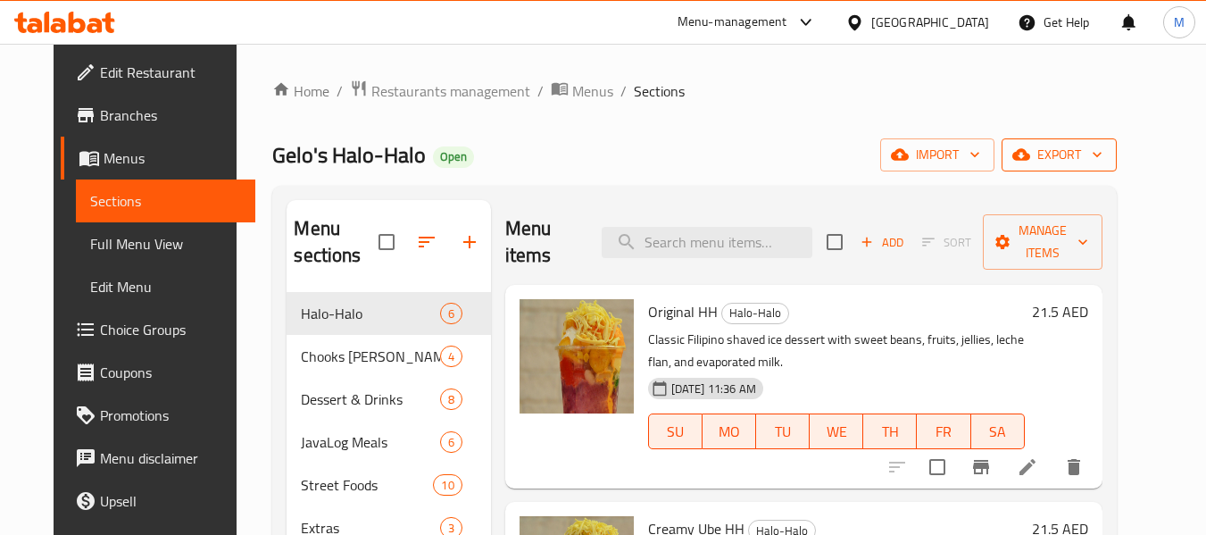
click at [1103, 163] on span "export" at bounding box center [1059, 155] width 87 height 22
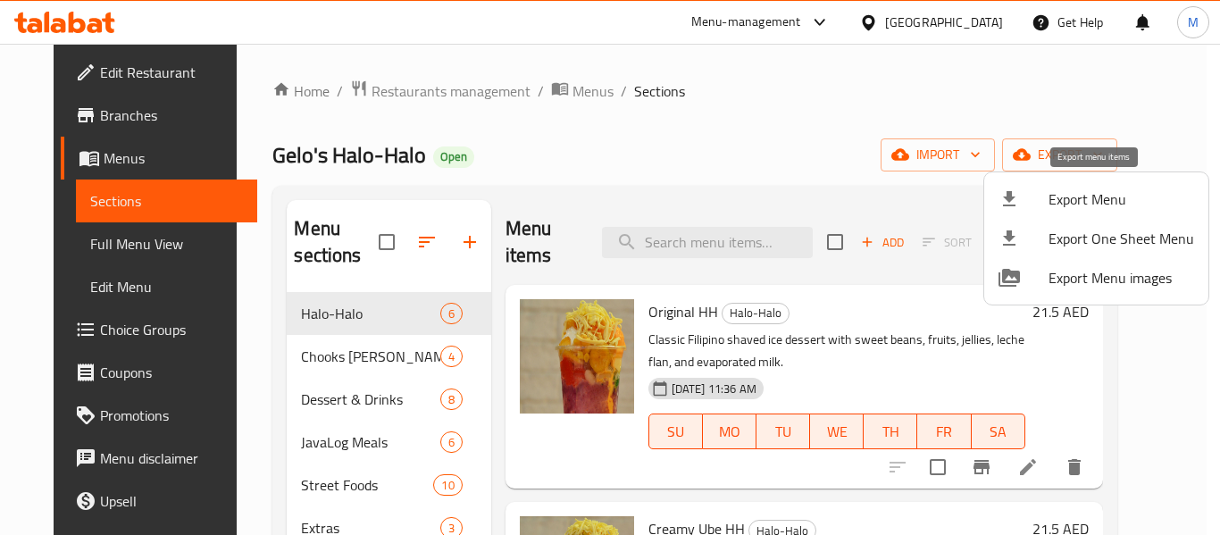
click at [1067, 200] on span "Export Menu" at bounding box center [1121, 198] width 146 height 21
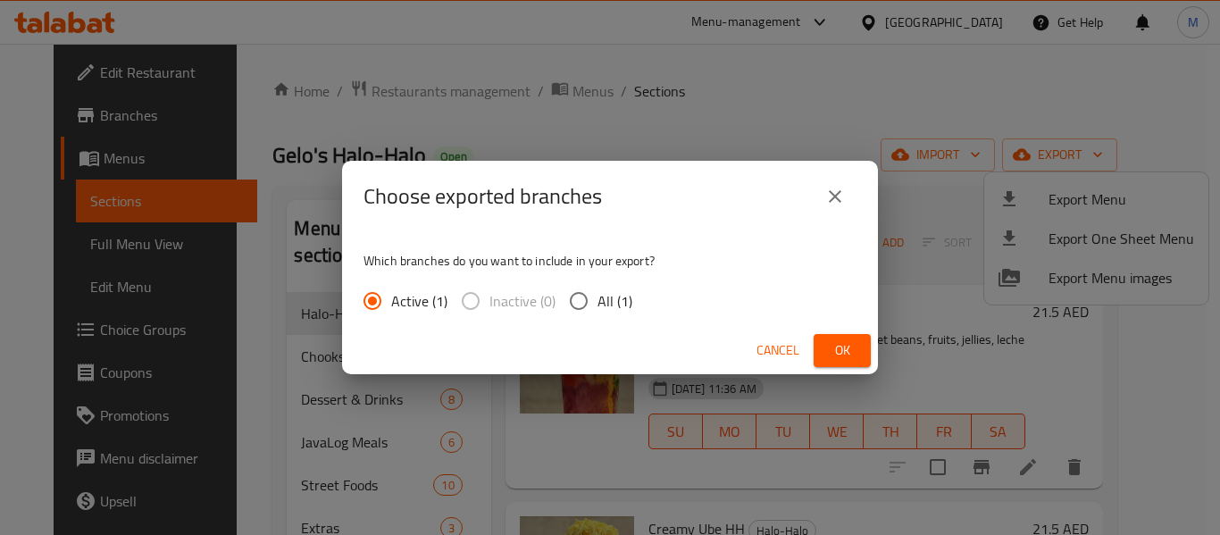
click at [561, 295] on input "All (1)" at bounding box center [579, 301] width 38 height 38
radio input "true"
click at [835, 359] on span "Ok" at bounding box center [842, 350] width 29 height 22
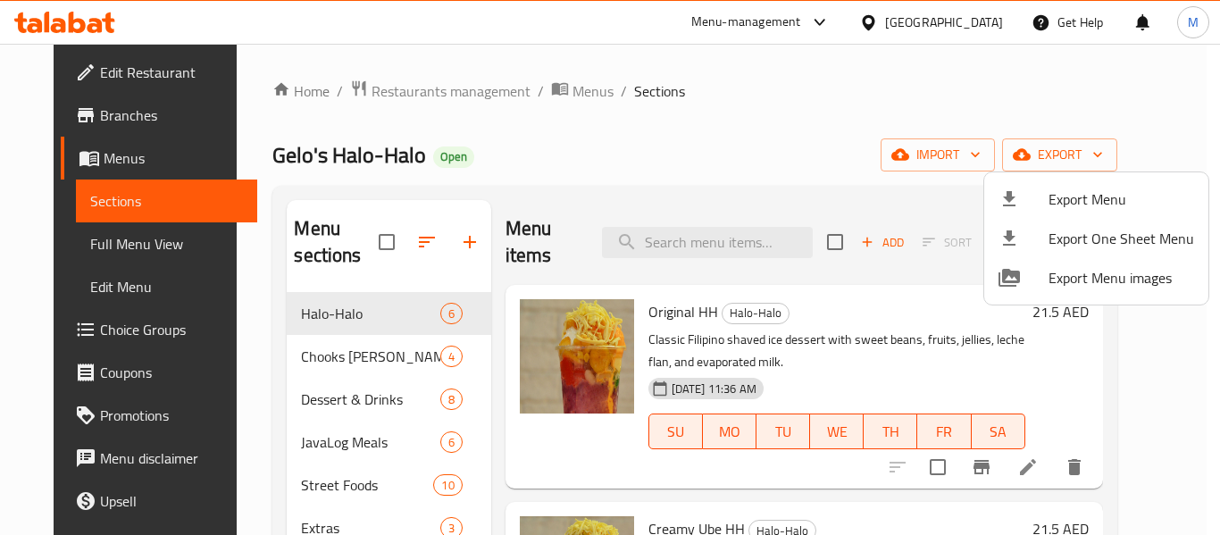
click at [86, 76] on div at bounding box center [610, 267] width 1220 height 535
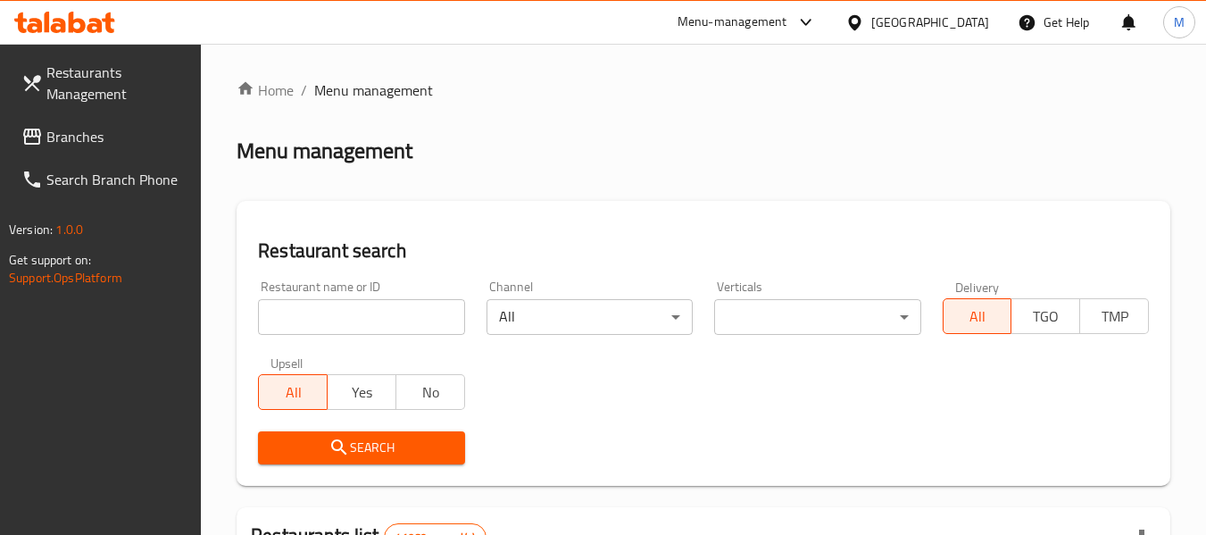
scroll to position [195, 0]
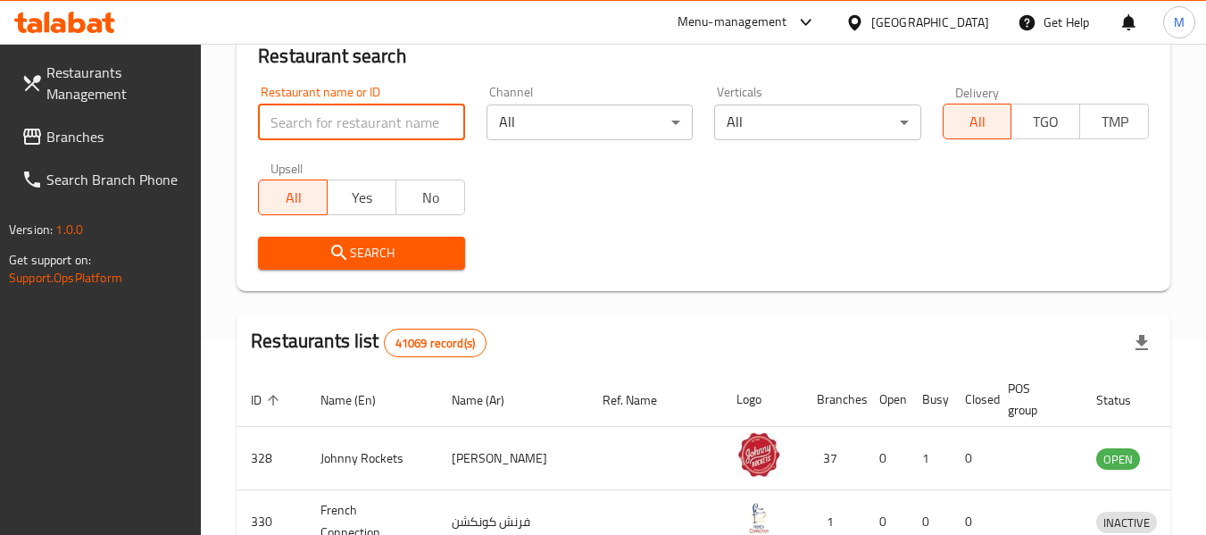
click at [351, 123] on input "search" at bounding box center [361, 122] width 206 height 36
type input "bliss"
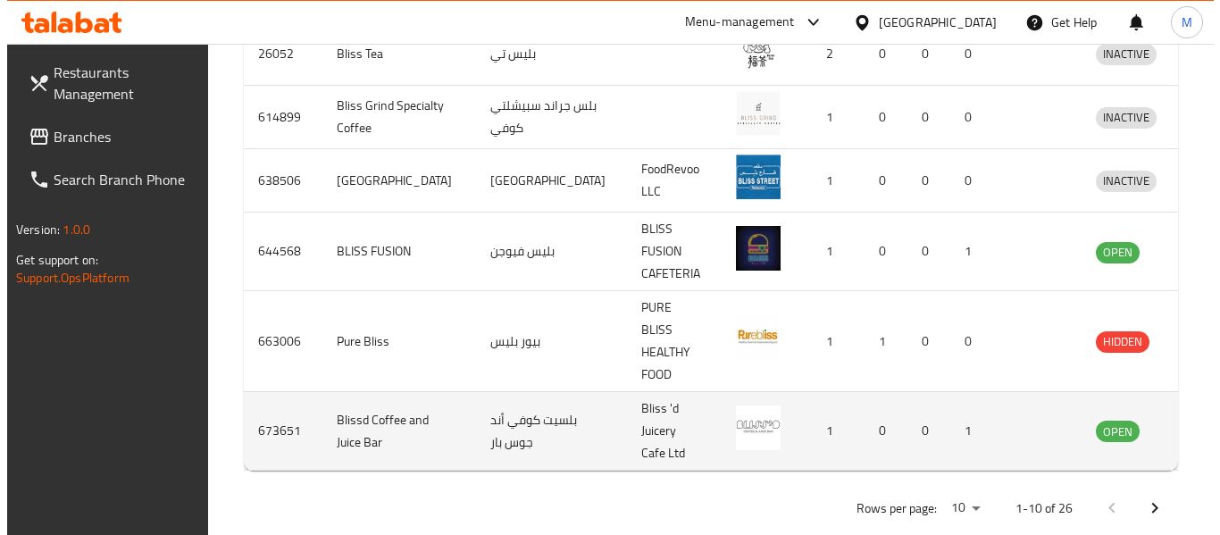
scroll to position [863, 0]
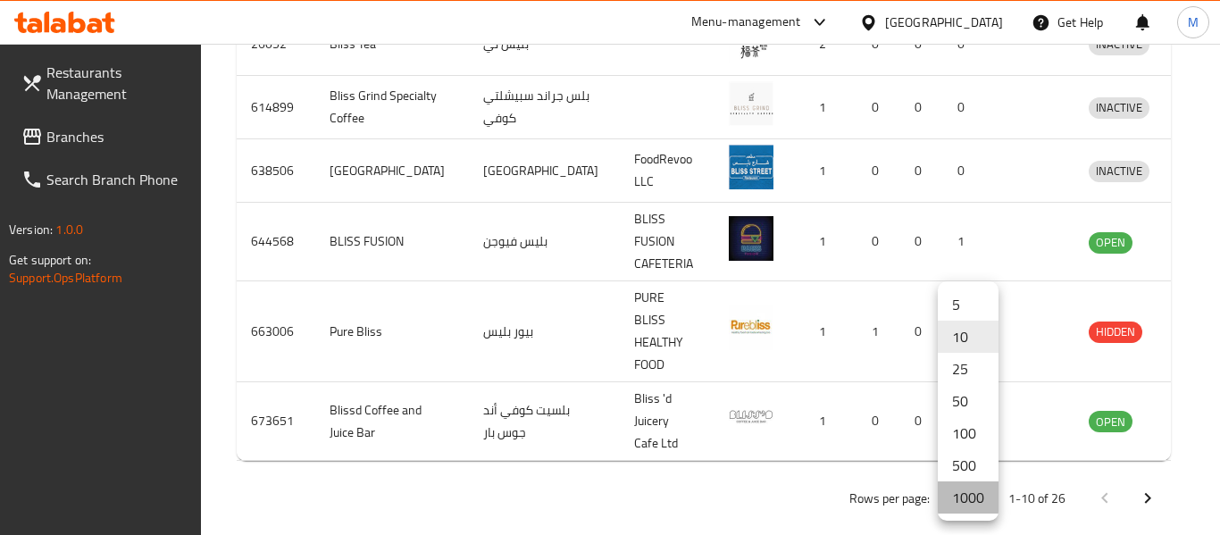
click at [972, 496] on li "1000" at bounding box center [968, 497] width 61 height 32
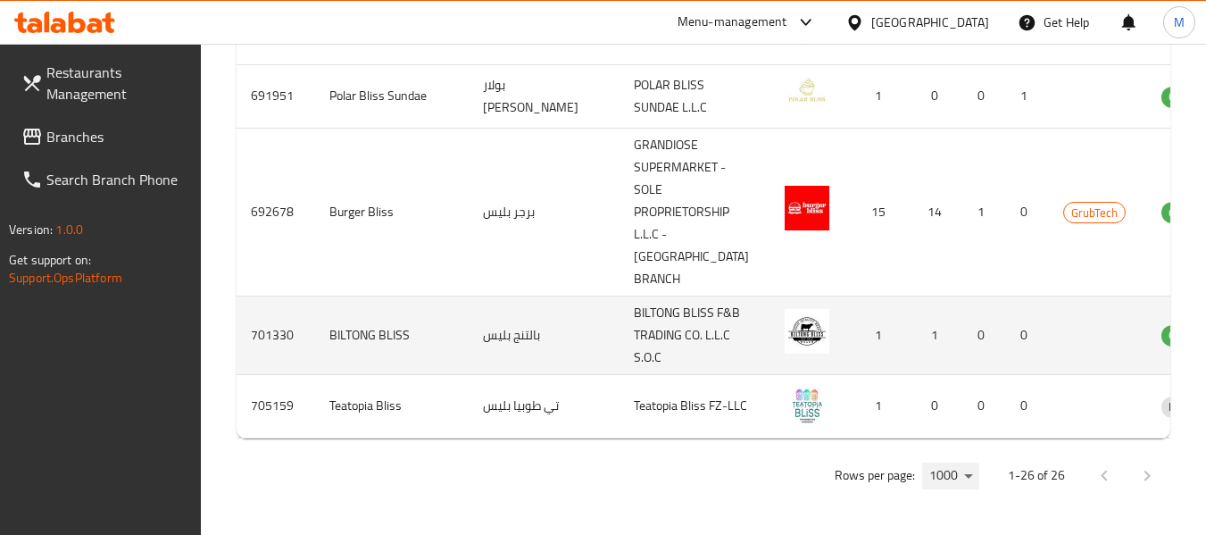
scroll to position [2088, 0]
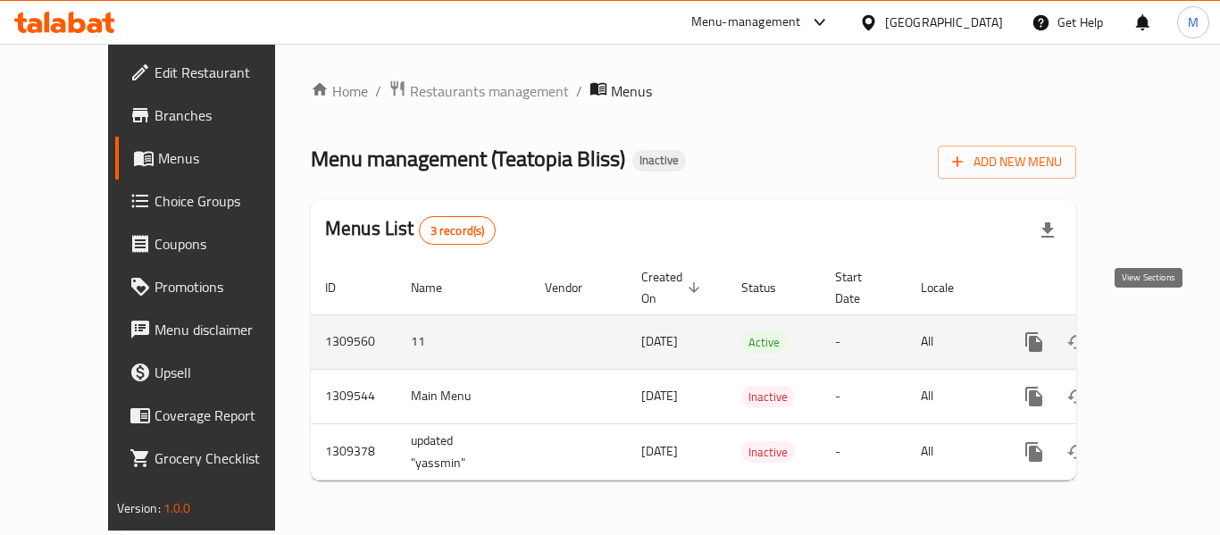
click at [1155, 334] on icon "enhanced table" at bounding box center [1163, 342] width 16 height 16
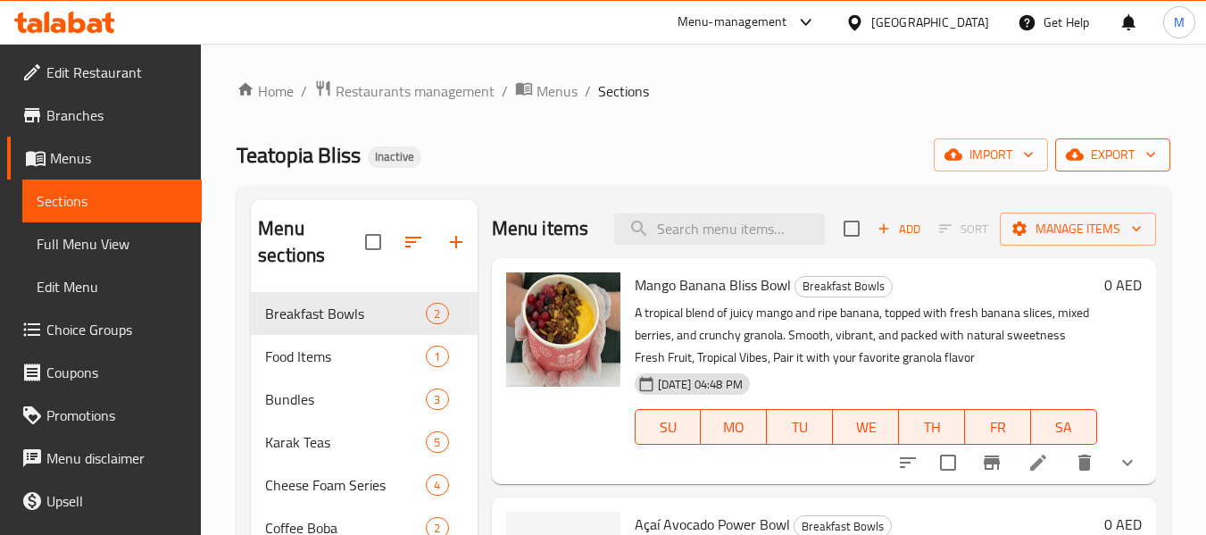
click at [1118, 155] on span "export" at bounding box center [1113, 155] width 87 height 22
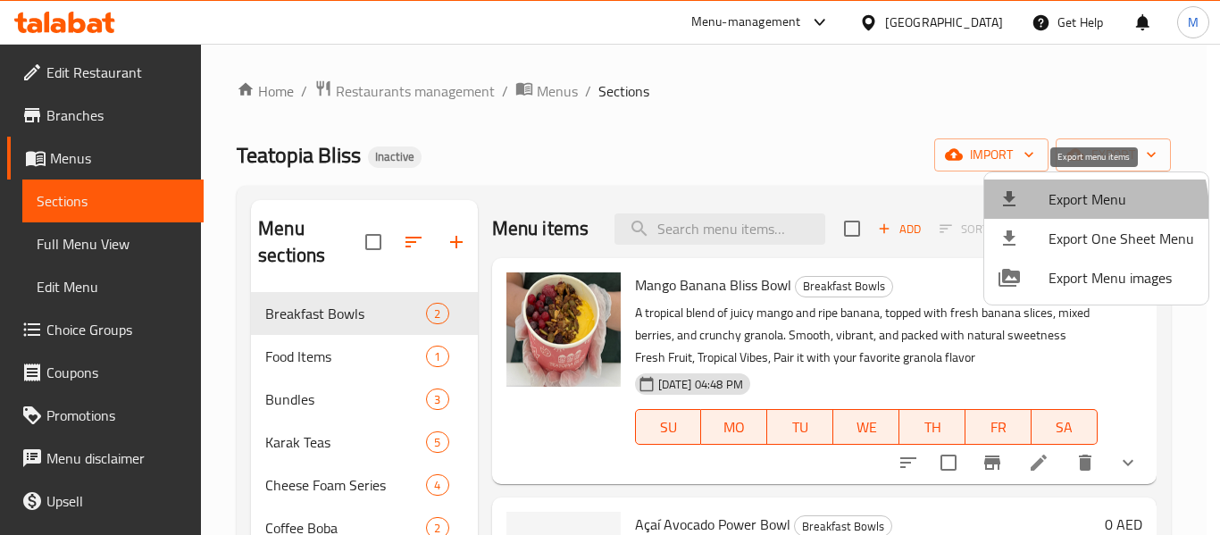
click at [1066, 210] on span "Export Menu" at bounding box center [1121, 198] width 146 height 21
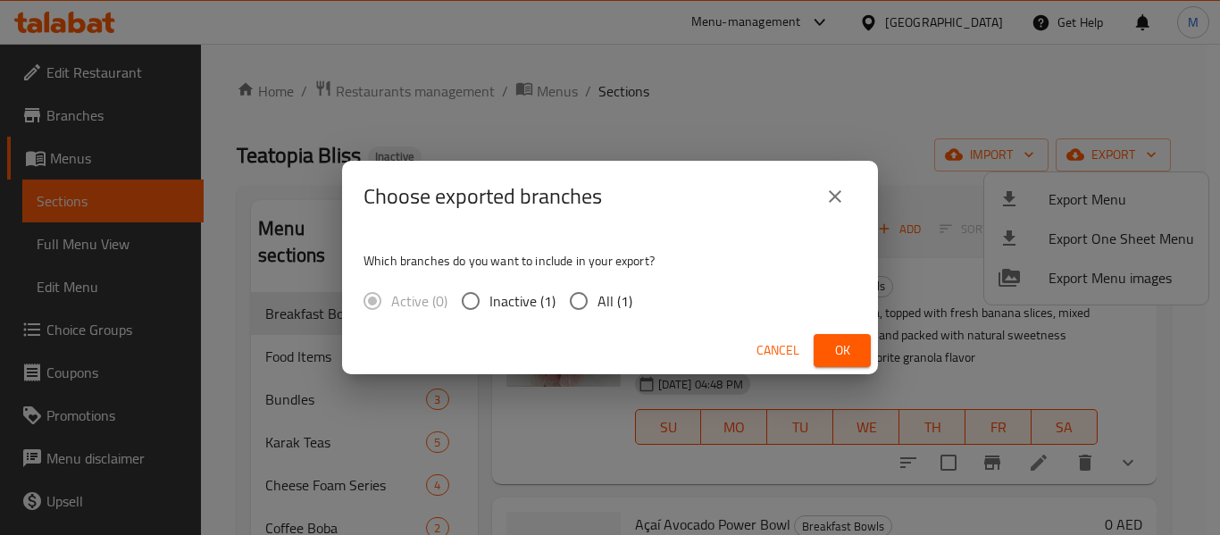
click at [618, 301] on span "All (1)" at bounding box center [614, 300] width 35 height 21
click at [597, 301] on input "All (1)" at bounding box center [579, 301] width 38 height 38
radio input "true"
click at [856, 346] on button "Ok" at bounding box center [841, 350] width 57 height 33
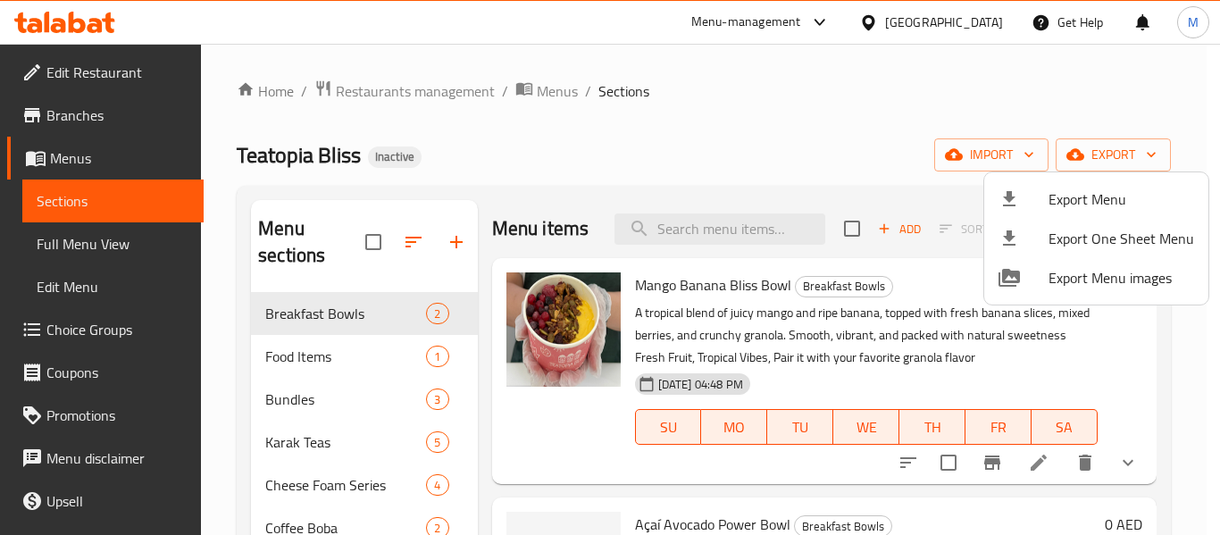
click at [696, 158] on div at bounding box center [610, 267] width 1220 height 535
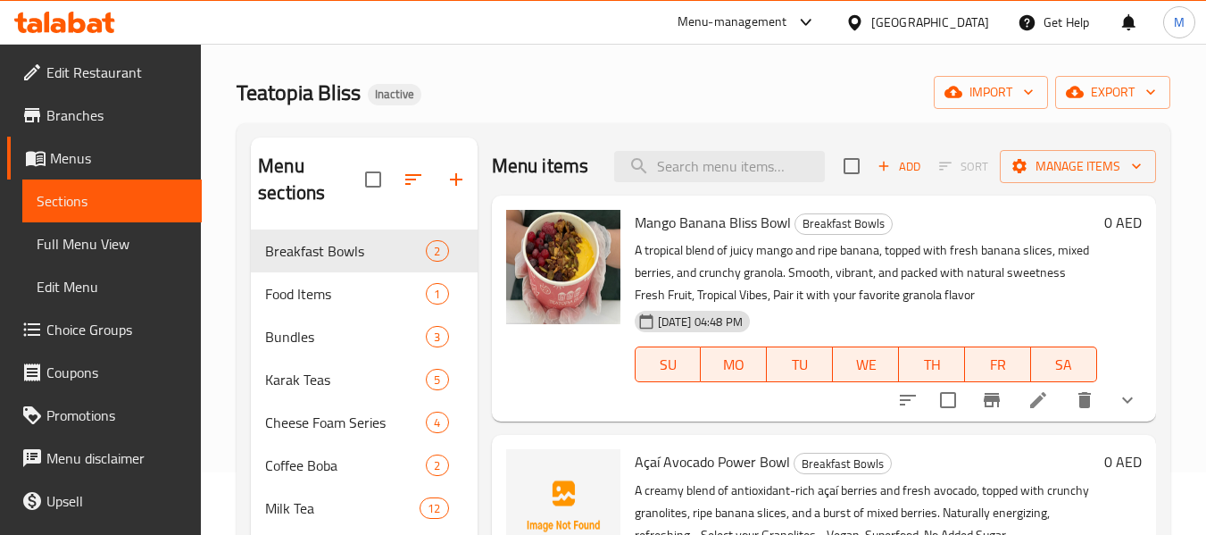
scroll to position [268, 0]
